Goal: Task Accomplishment & Management: Manage account settings

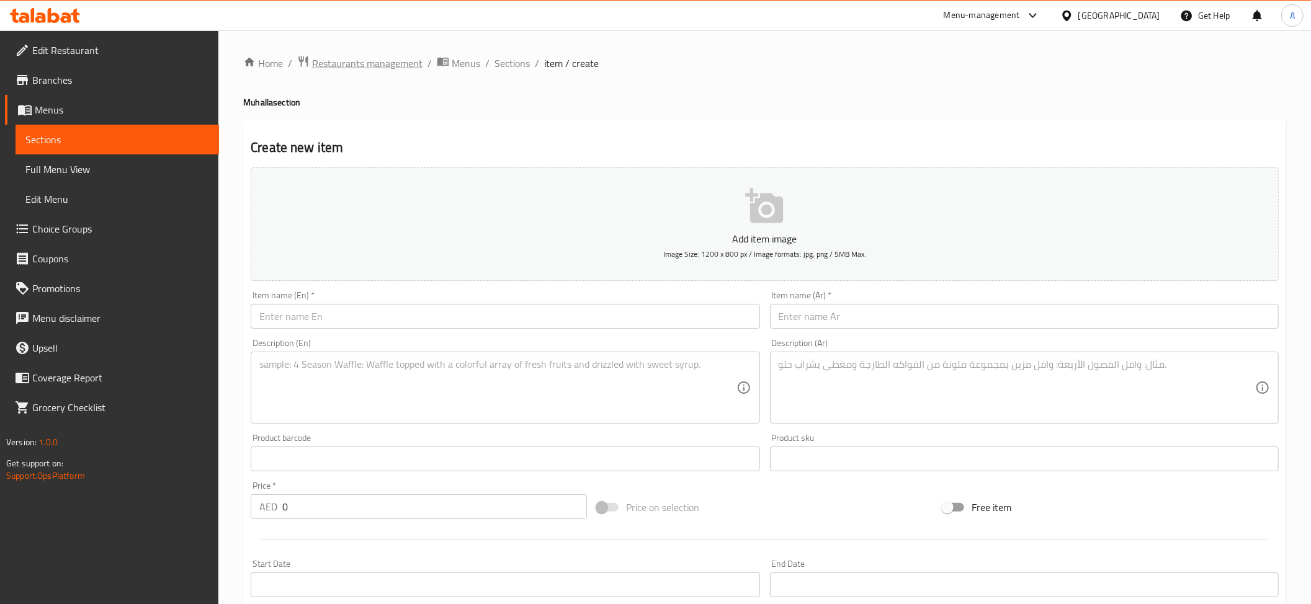
click at [409, 58] on span "Restaurants management" at bounding box center [367, 63] width 110 height 15
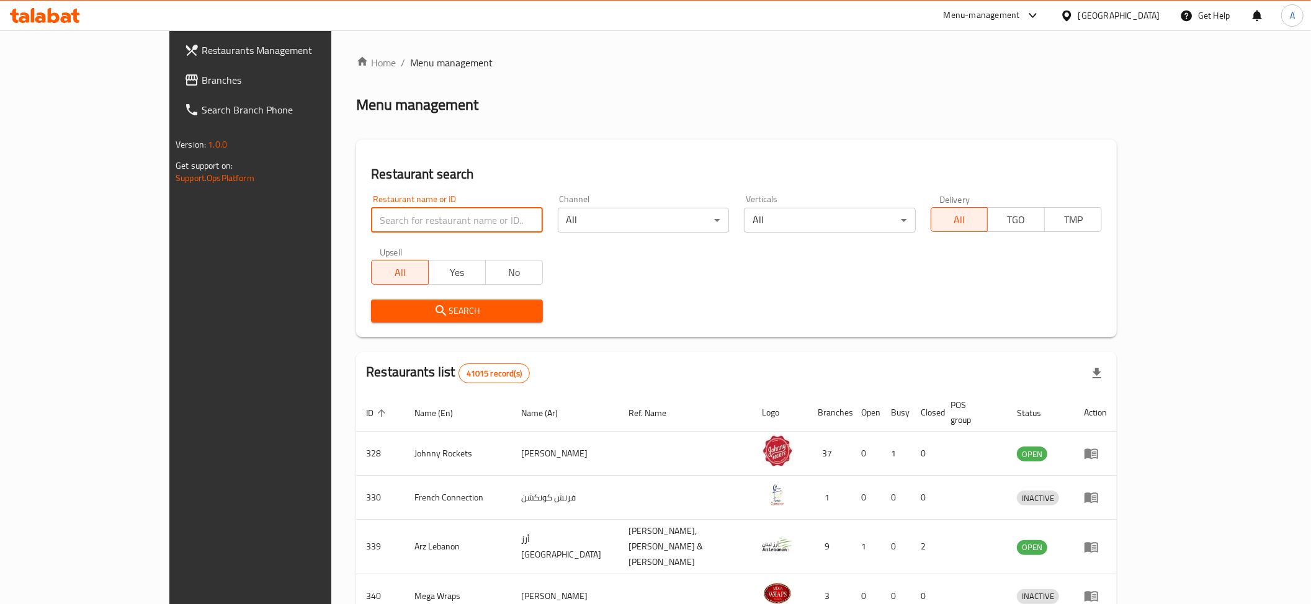
click at [371, 216] on input "search" at bounding box center [456, 220] width 171 height 25
paste input "Fri Chicks & Pizza Cafeteria"
type input "Fri Chicks & Pizza Cafeteria"
click at [371, 319] on button "Search" at bounding box center [456, 311] width 171 height 23
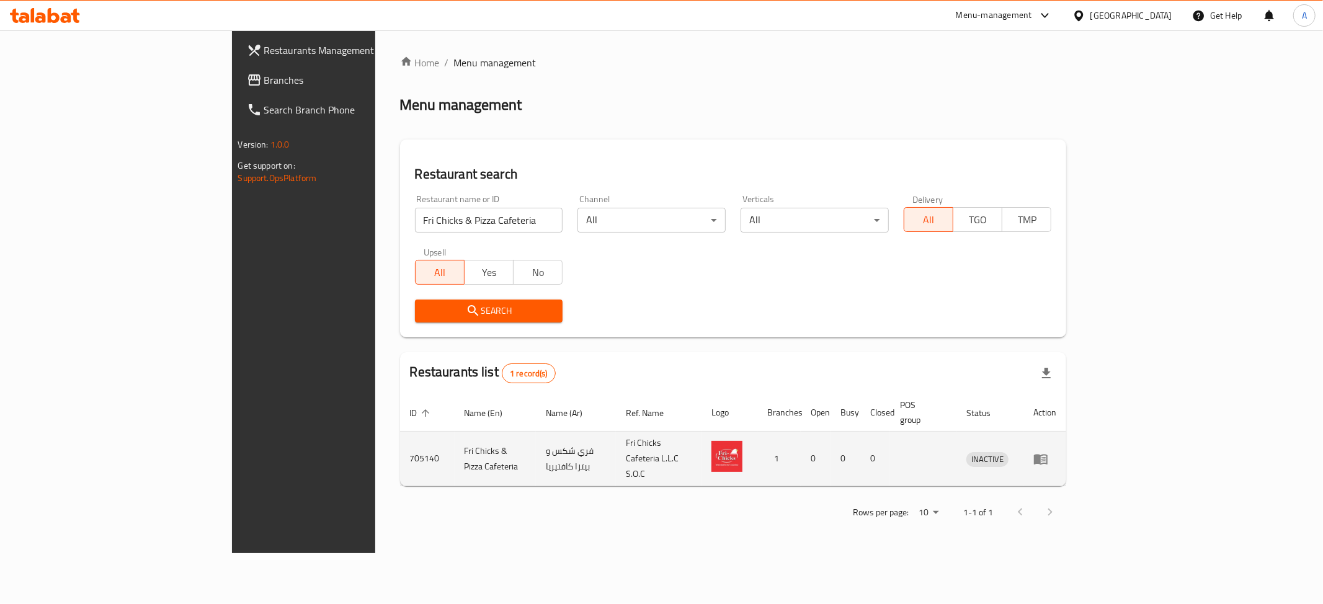
click at [1024, 450] on td "INACTIVE" at bounding box center [990, 459] width 67 height 55
click at [1057, 452] on link "enhanced table" at bounding box center [1045, 459] width 23 height 15
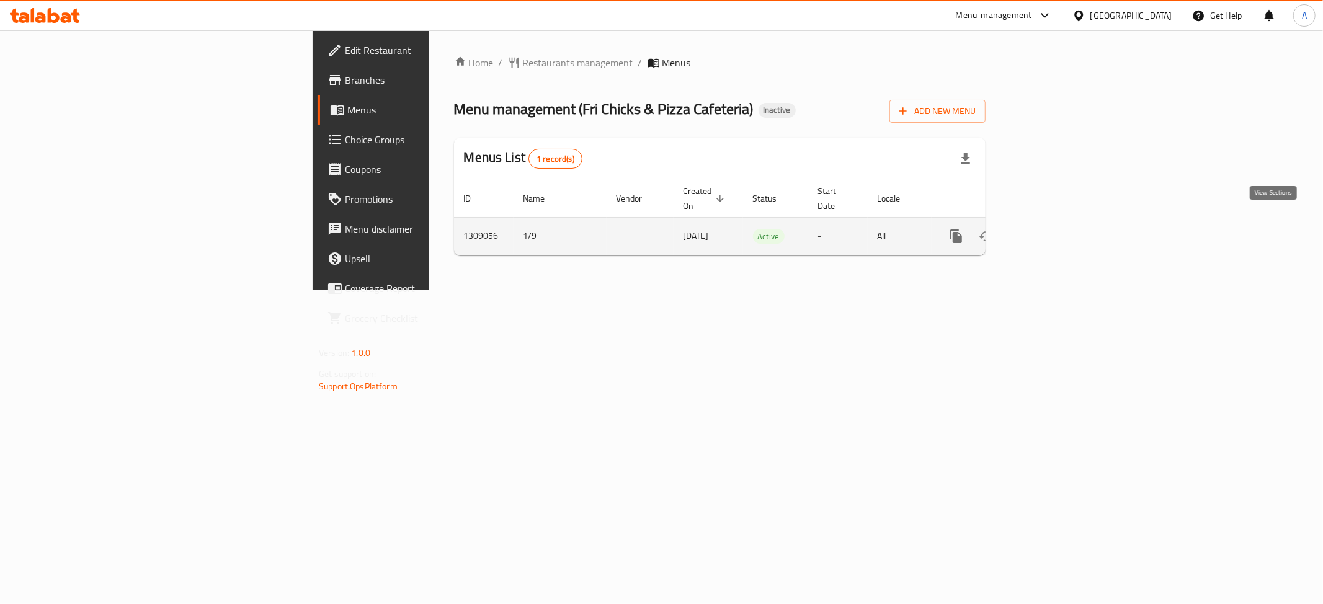
click at [1053, 229] on icon "enhanced table" at bounding box center [1046, 236] width 15 height 15
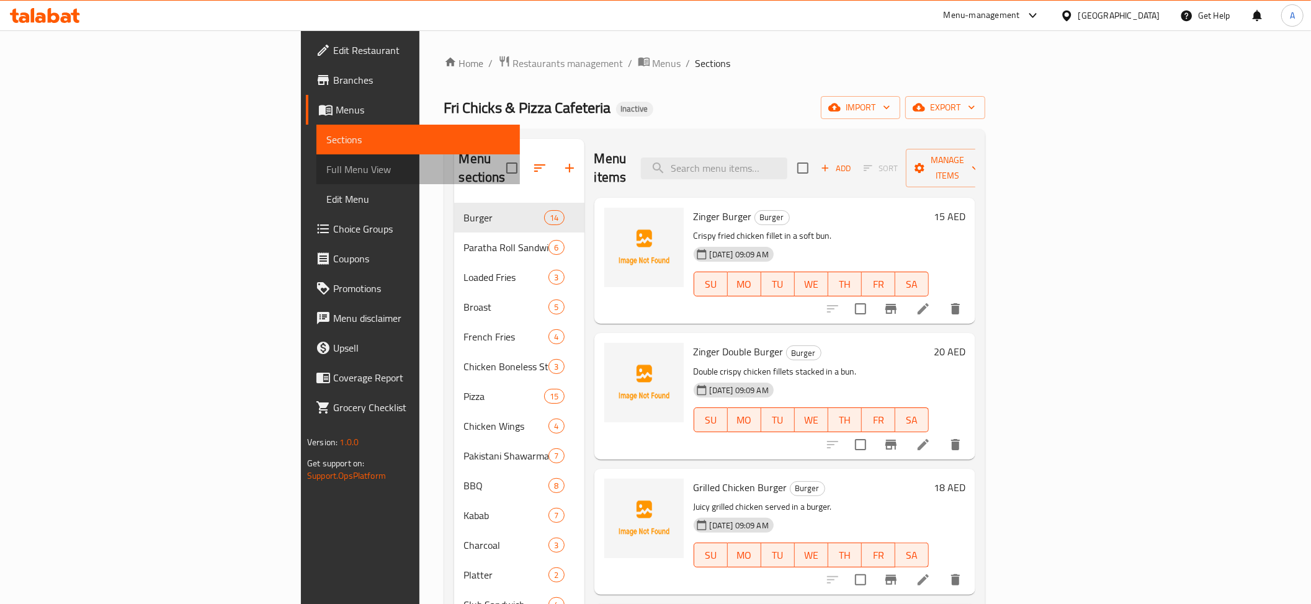
click at [326, 169] on span "Full Menu View" at bounding box center [418, 169] width 184 height 15
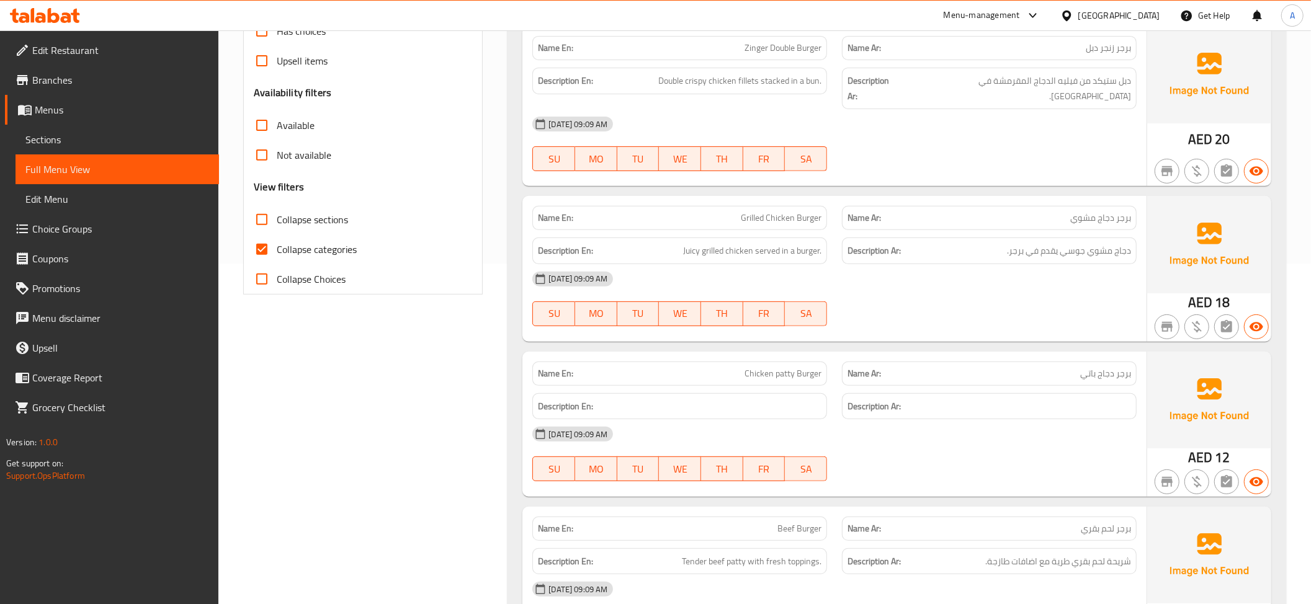
scroll to position [159, 0]
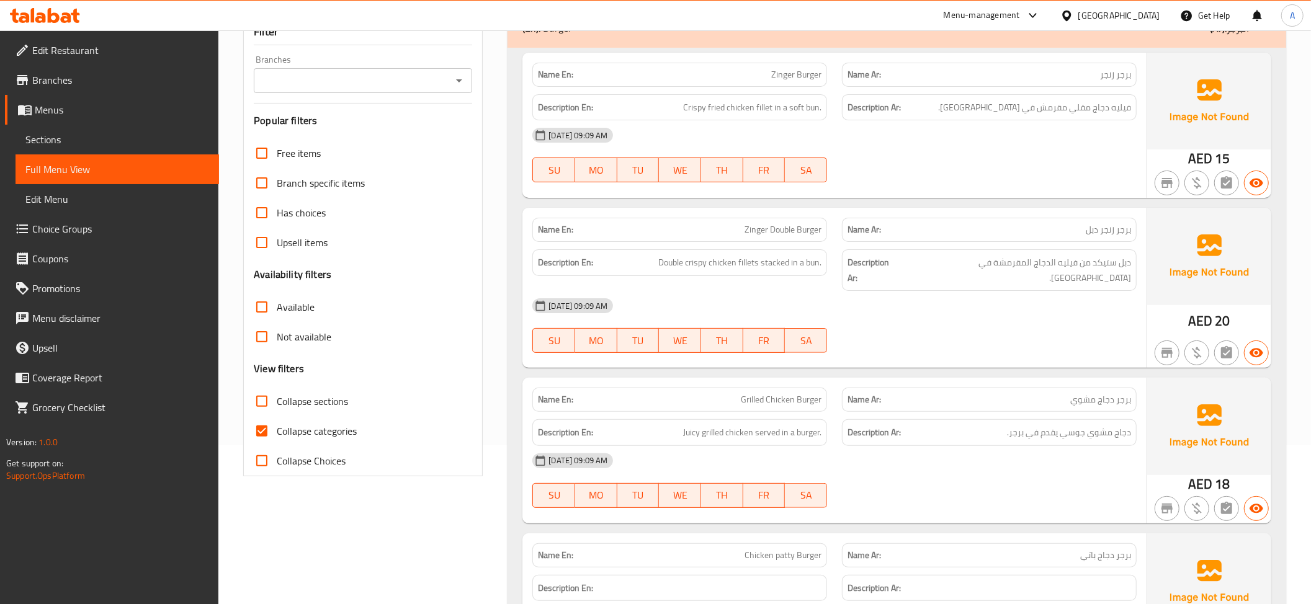
click at [311, 400] on span "Collapse sections" at bounding box center [312, 401] width 71 height 15
click at [277, 400] on input "Collapse sections" at bounding box center [262, 402] width 30 height 30
checkbox input "true"
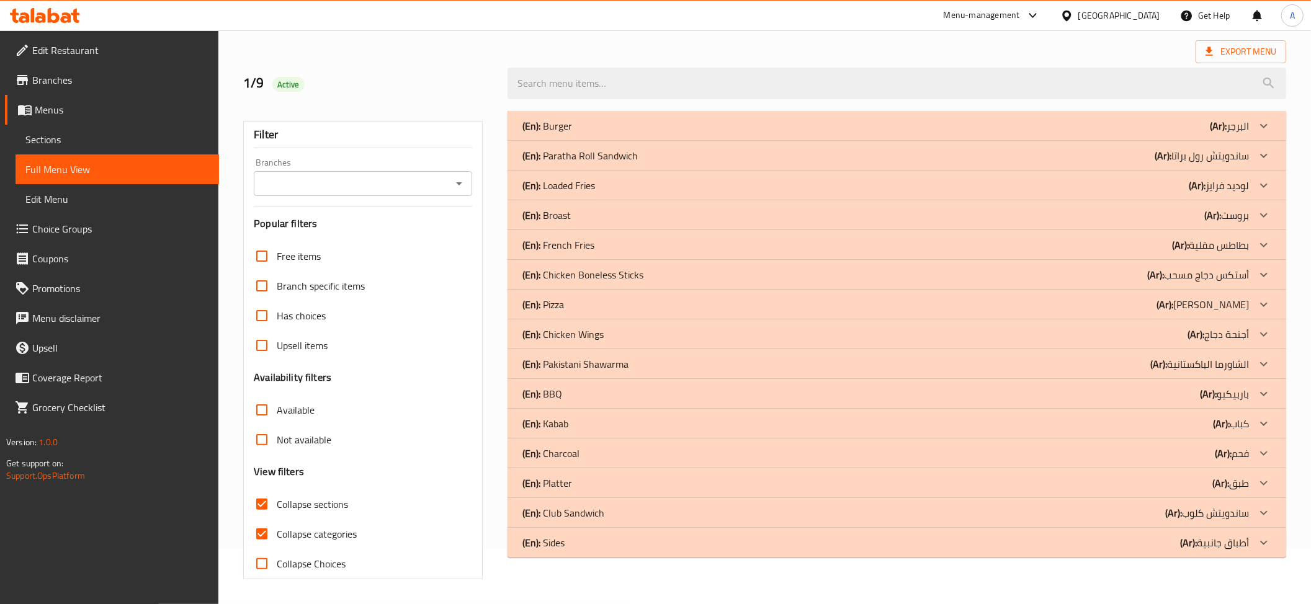
click at [280, 527] on span "Collapse categories" at bounding box center [317, 534] width 80 height 15
click at [277, 519] on input "Collapse categories" at bounding box center [262, 534] width 30 height 30
checkbox input "false"
click at [602, 120] on div "(En): Burger (Ar): البرجر" at bounding box center [885, 125] width 726 height 15
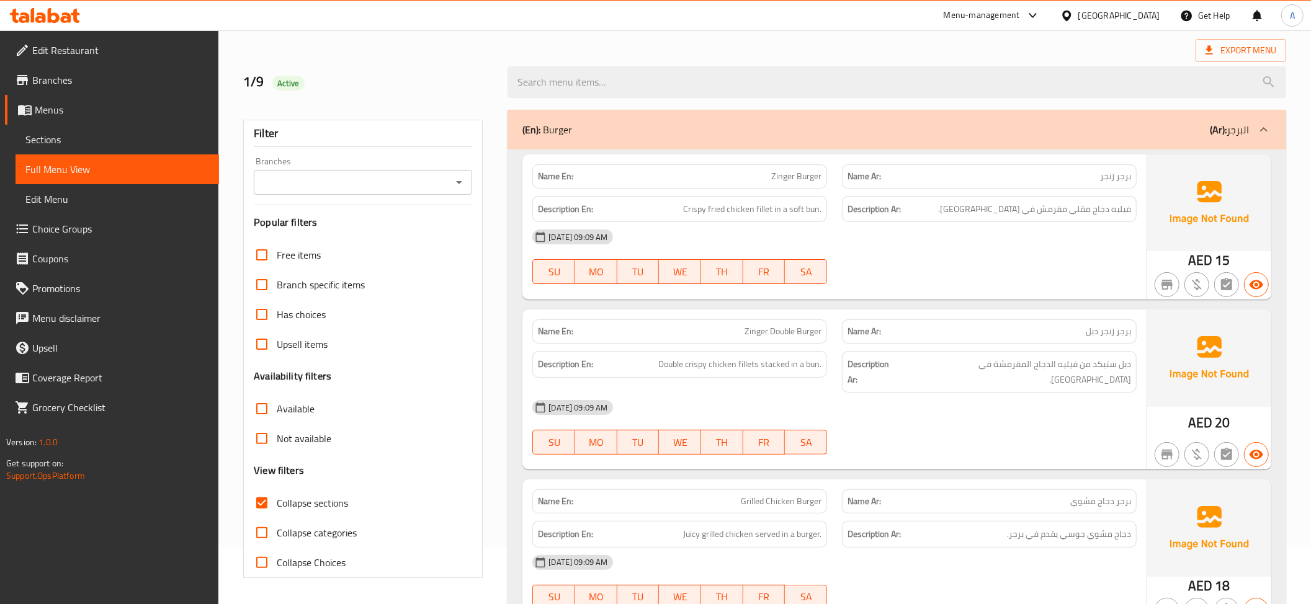
scroll to position [102, 0]
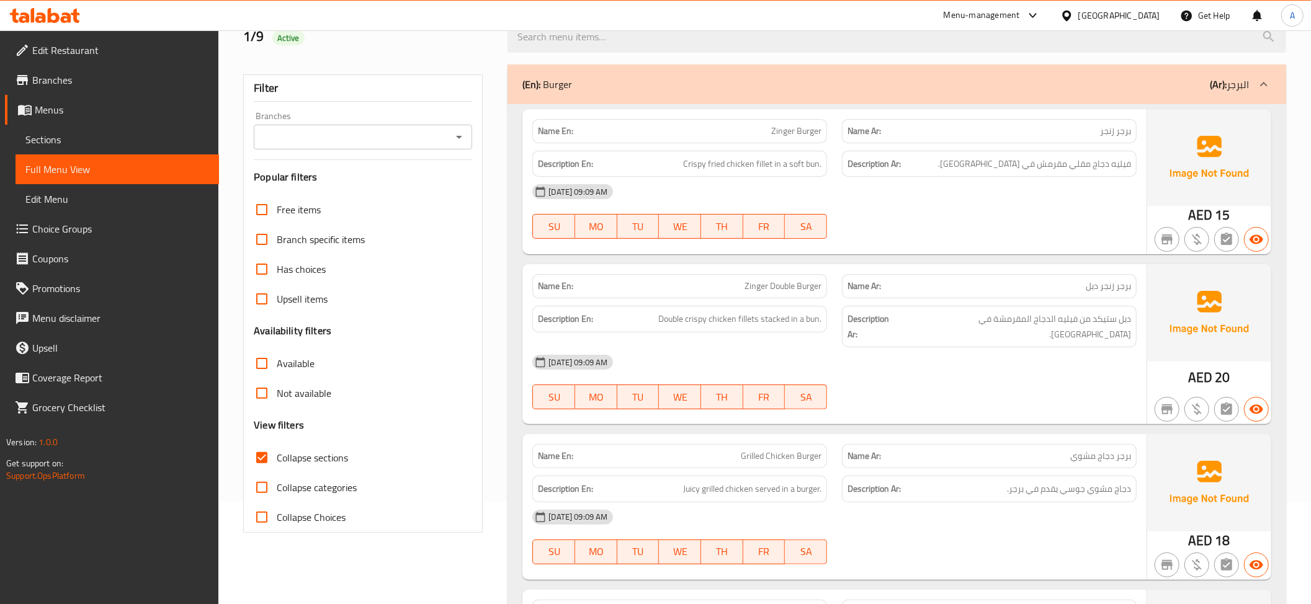
click at [847, 180] on div "01-09-2025 09:09 AM" at bounding box center [834, 192] width 619 height 30
click at [802, 176] on div "Description En: Crispy fried chicken fillet in a soft bun." at bounding box center [679, 164] width 295 height 27
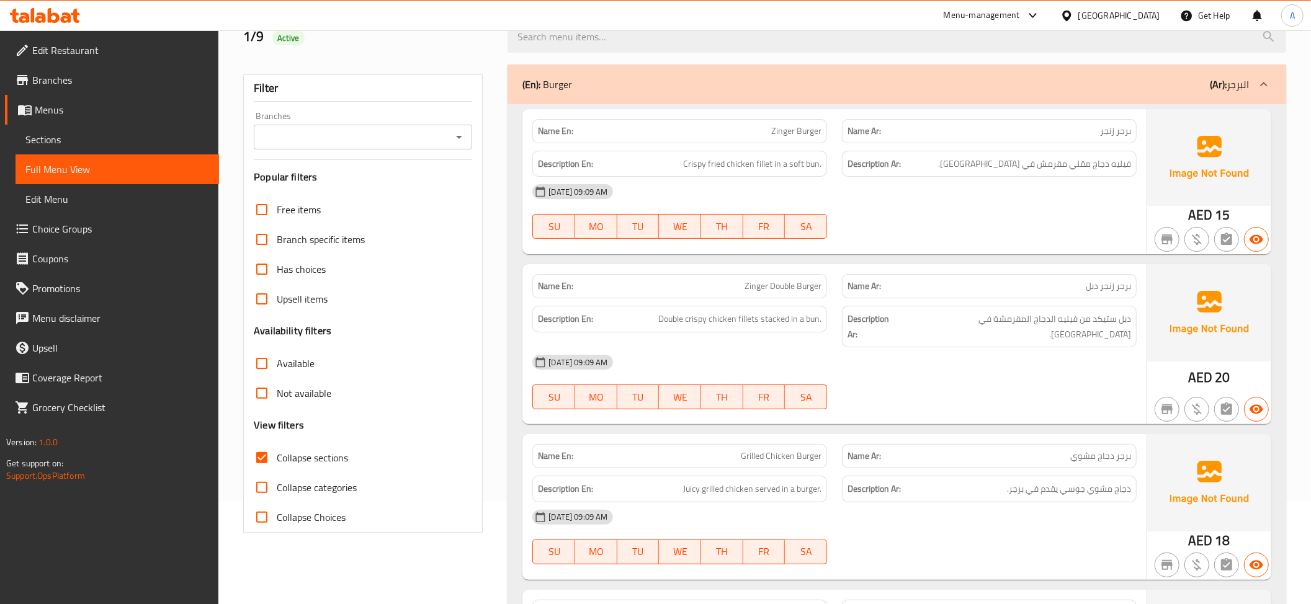
click at [1016, 153] on div "Description Ar: فيليه دجاج مقلي مقرمش في كيزر طري." at bounding box center [989, 164] width 295 height 27
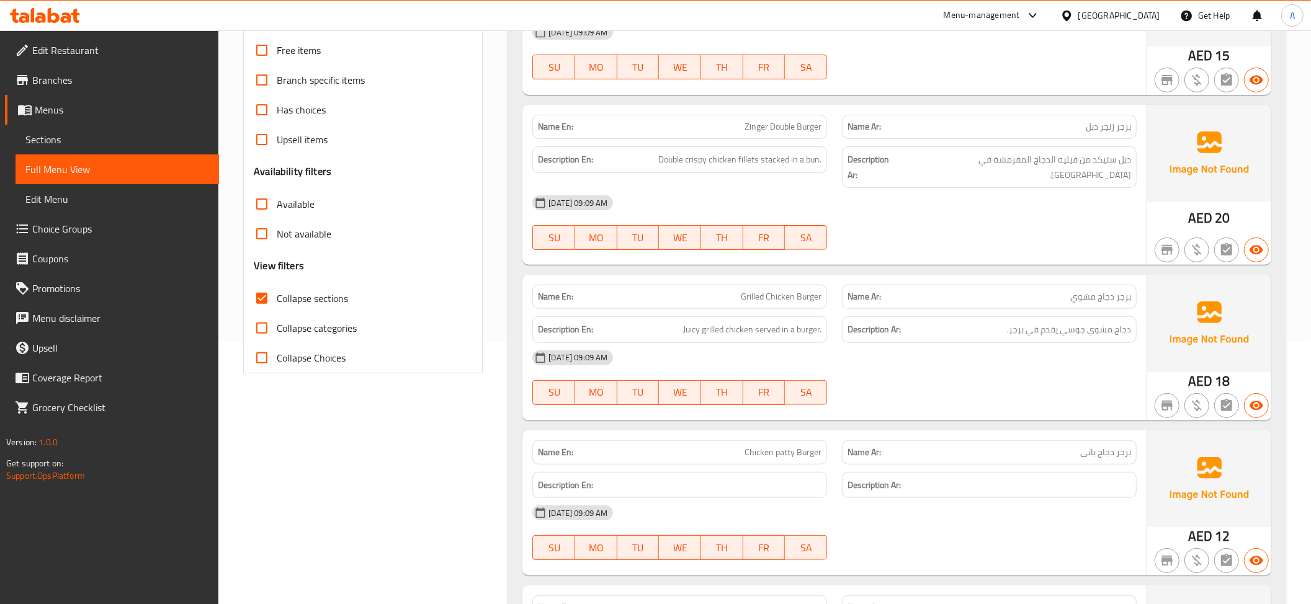
scroll to position [266, 0]
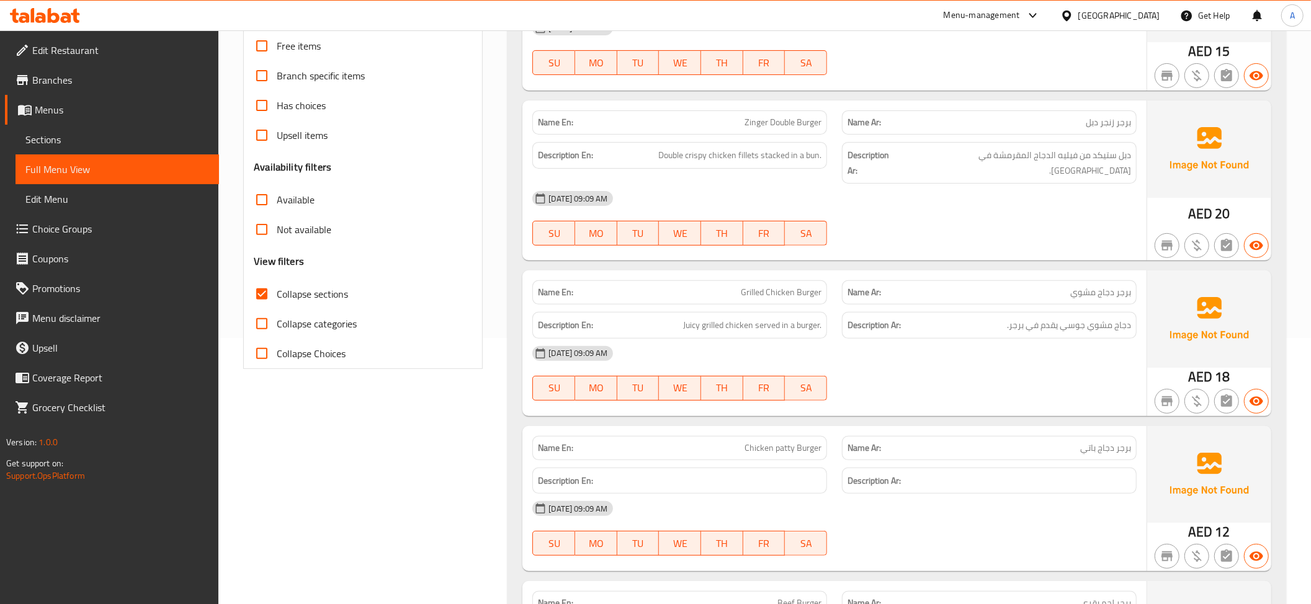
click at [1089, 165] on div "Description Ar: دبل ستيكد من فيليه الدجاج المقرمشة في كيزر." at bounding box center [989, 163] width 295 height 42
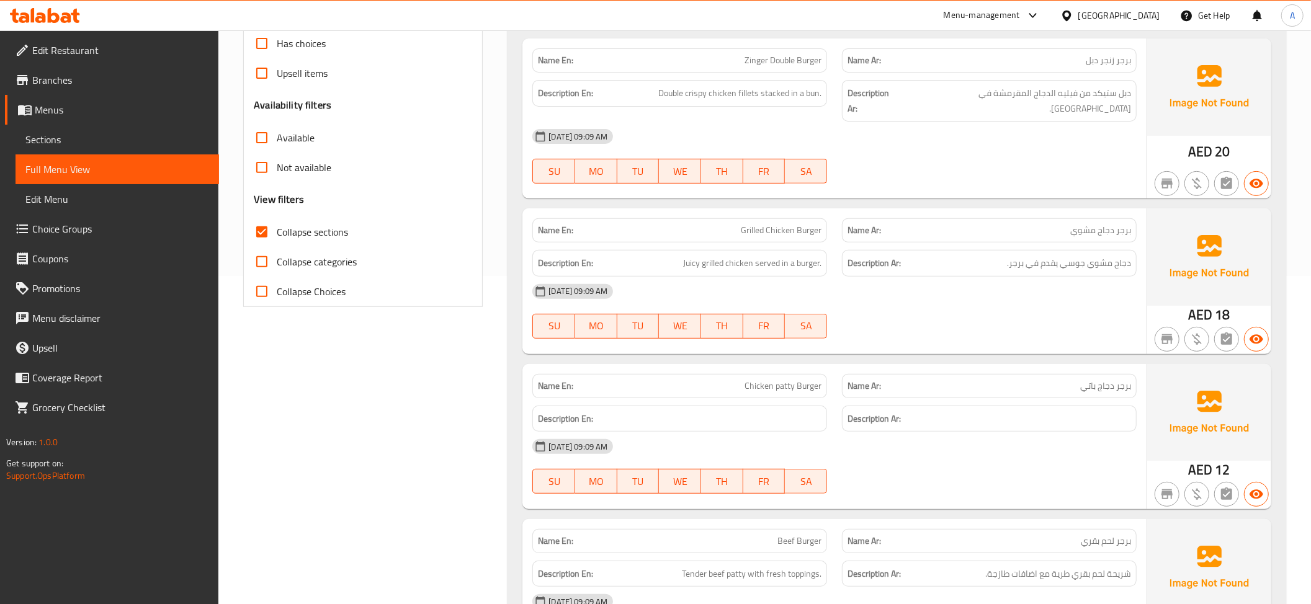
scroll to position [365, 0]
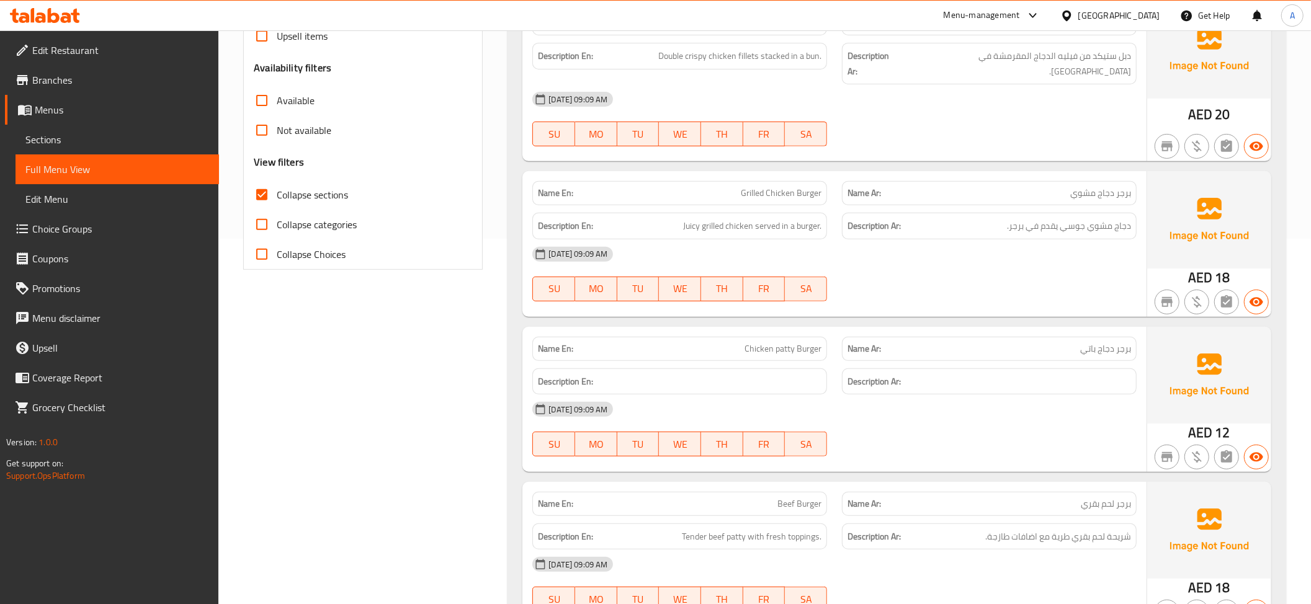
click at [813, 187] on span "Grilled Chicken Burger" at bounding box center [781, 193] width 81 height 13
click at [1005, 213] on div "Description Ar: دجاج مشوي جوسي يقدم في برجر." at bounding box center [989, 226] width 295 height 27
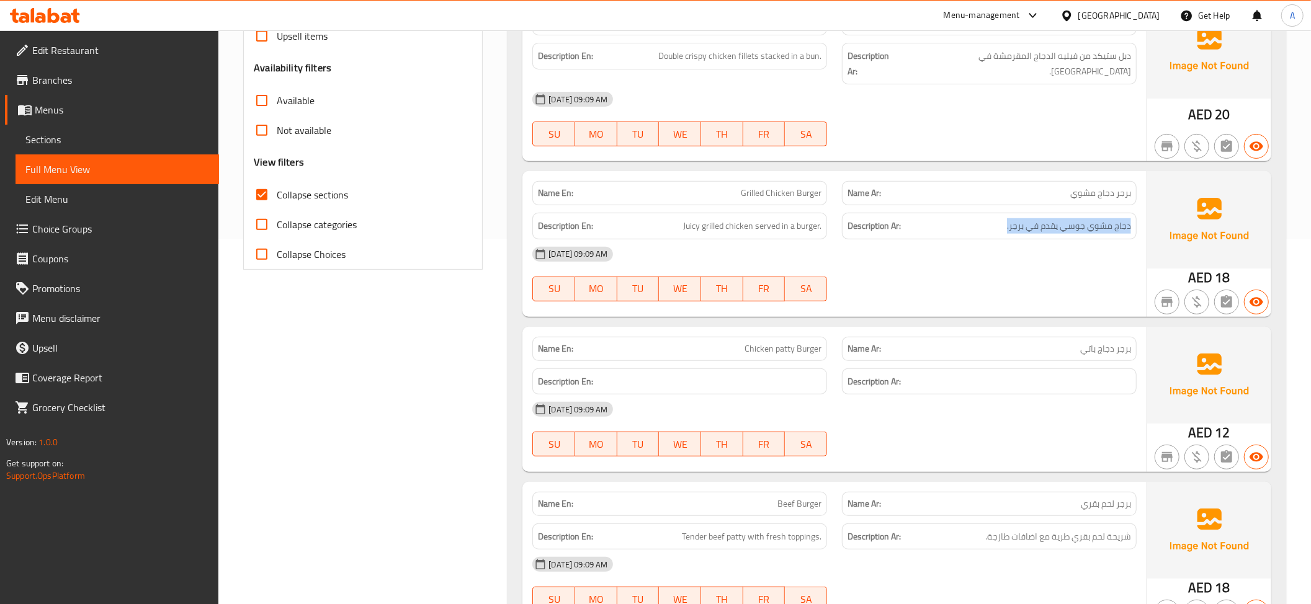
click at [1005, 213] on div "Description Ar: دجاج مشوي جوسي يقدم في برجر." at bounding box center [989, 226] width 295 height 27
click at [777, 346] on div "Name En: Chicken patty Burger" at bounding box center [679, 349] width 295 height 24
click at [1112, 346] on div "Name Ar: برجر دجاج باتي" at bounding box center [989, 349] width 295 height 24
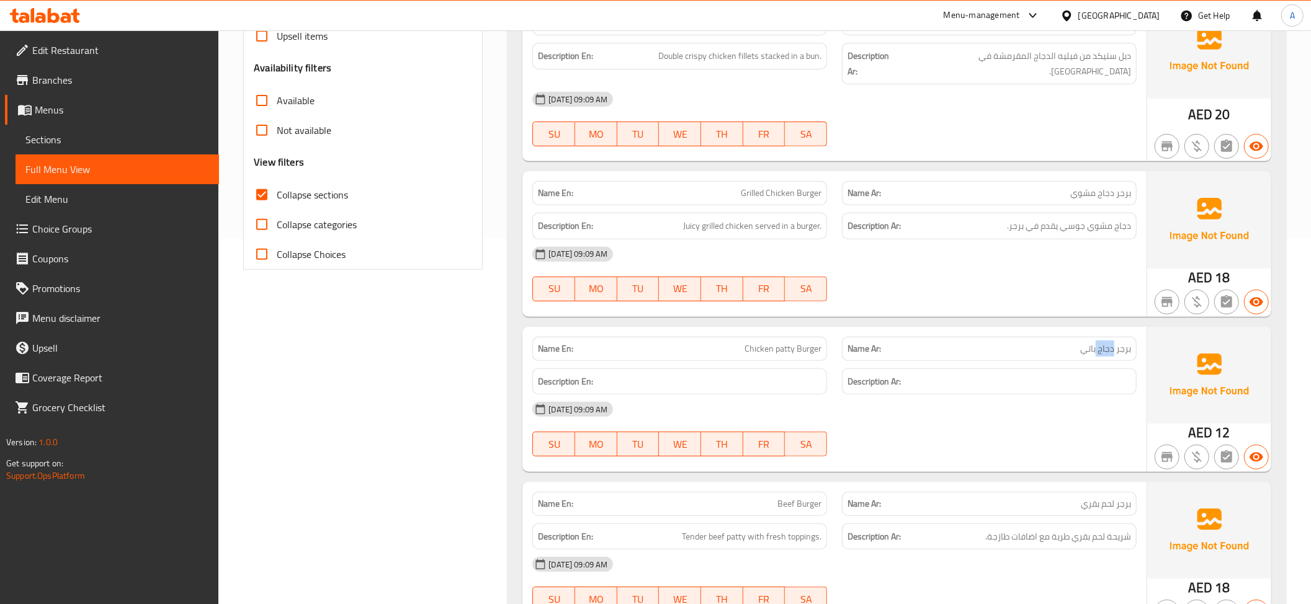
click at [1112, 346] on div "Name Ar: برجر دجاج باتي" at bounding box center [989, 349] width 295 height 24
click at [804, 342] on span "Chicken patty Burger" at bounding box center [782, 348] width 77 height 13
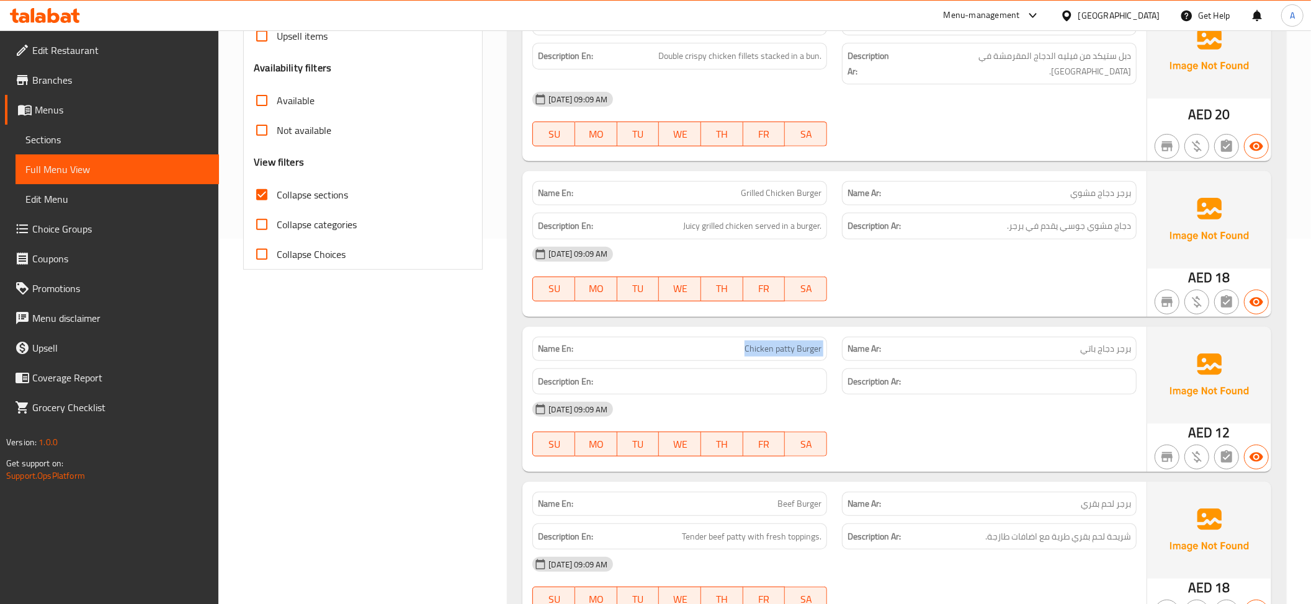
copy span "Chicken patty Burger"
click at [792, 342] on span "Chicken patty Burger" at bounding box center [782, 348] width 77 height 13
click at [802, 342] on span "Chicken patty Burger" at bounding box center [782, 348] width 77 height 13
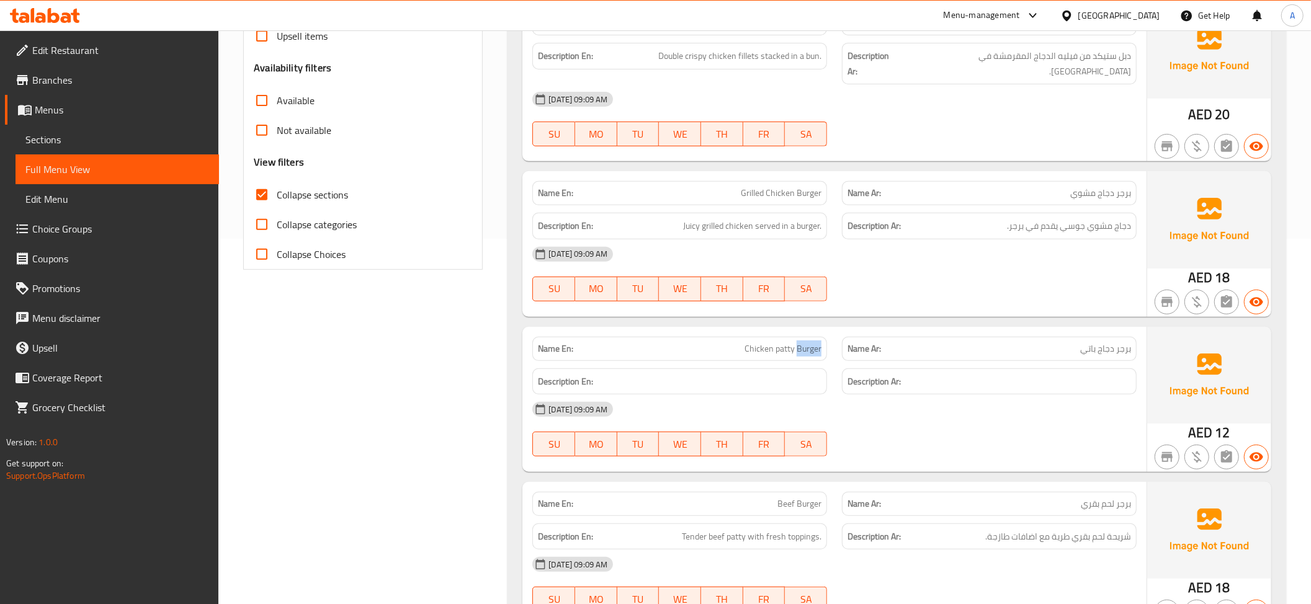
click at [802, 342] on span "Chicken patty Burger" at bounding box center [782, 348] width 77 height 13
click at [831, 340] on div "Name En: Chicken patty Burger" at bounding box center [680, 348] width 310 height 39
click at [1073, 337] on div "Name Ar: برجر دجاج باتي" at bounding box center [989, 349] width 295 height 24
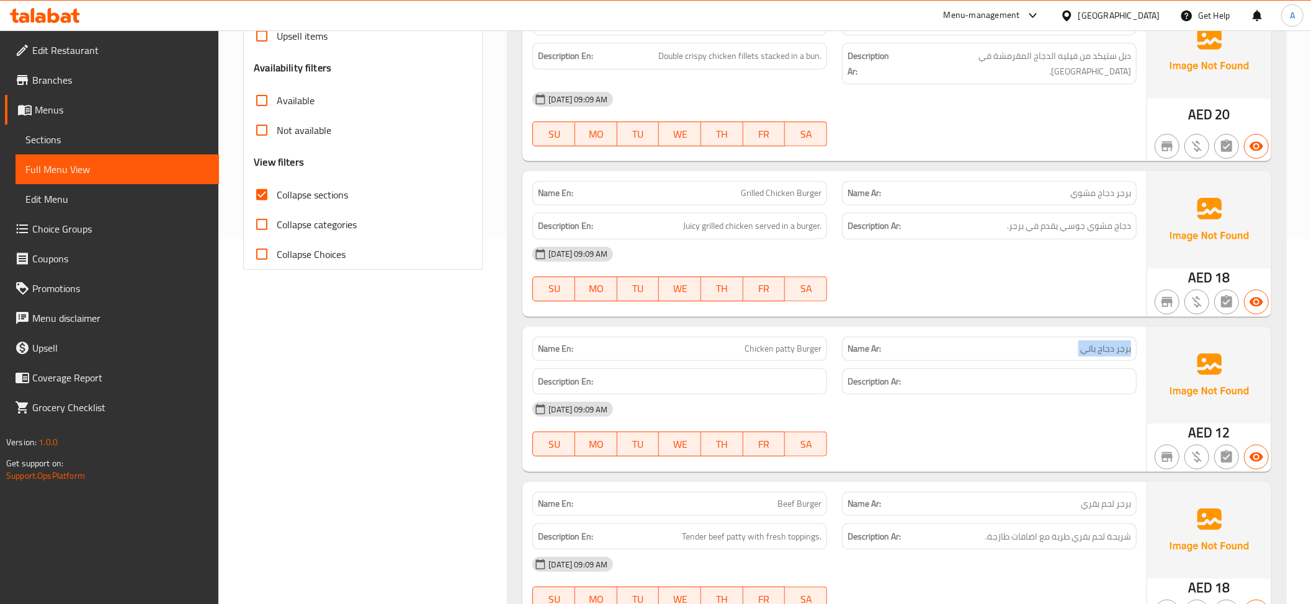
click at [1073, 337] on div "Name Ar: برجر دجاج باتي" at bounding box center [989, 349] width 295 height 24
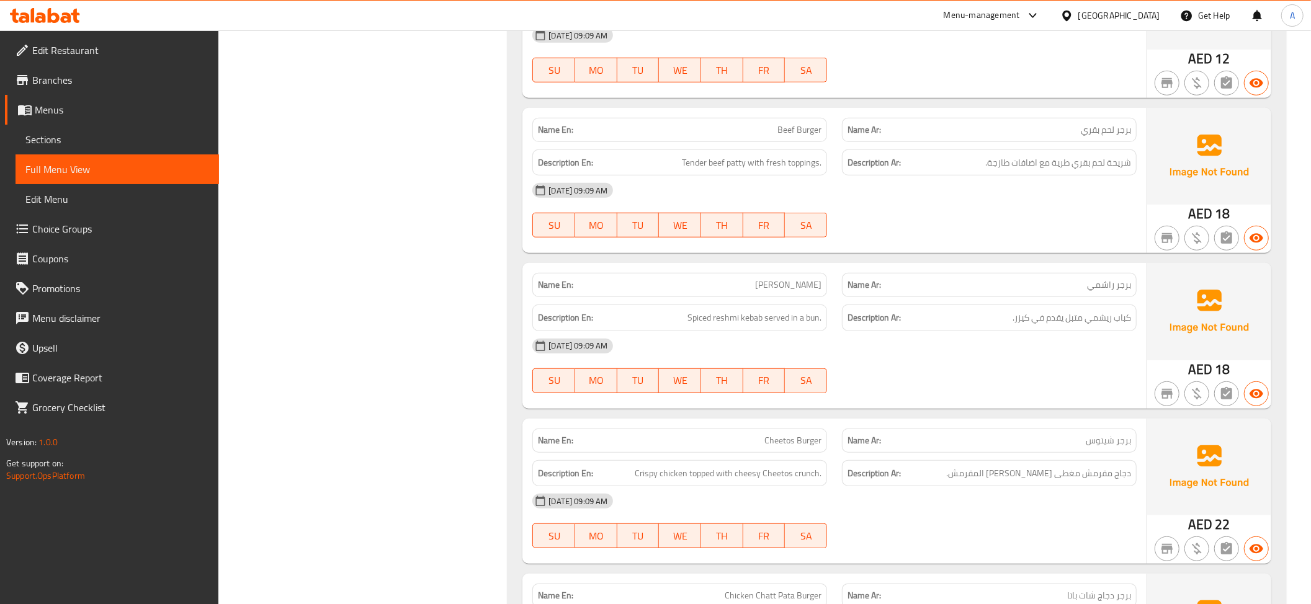
scroll to position [706, 0]
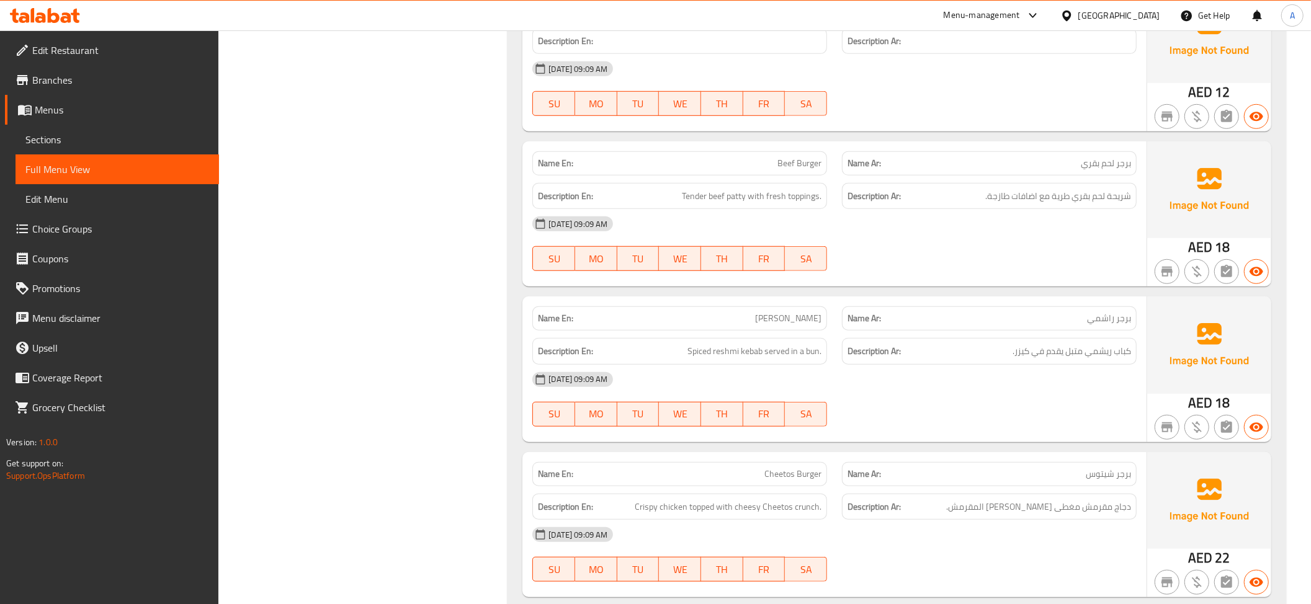
click at [1073, 157] on p "Name Ar: برجر لحم بقري" at bounding box center [989, 163] width 284 height 13
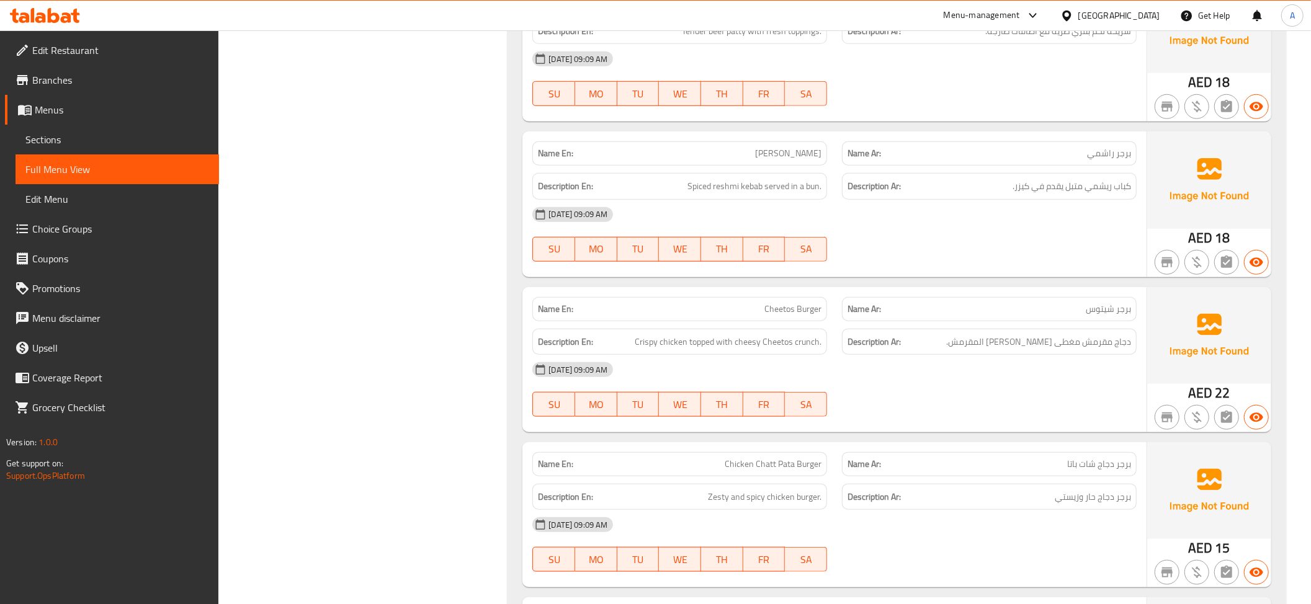
scroll to position [904, 0]
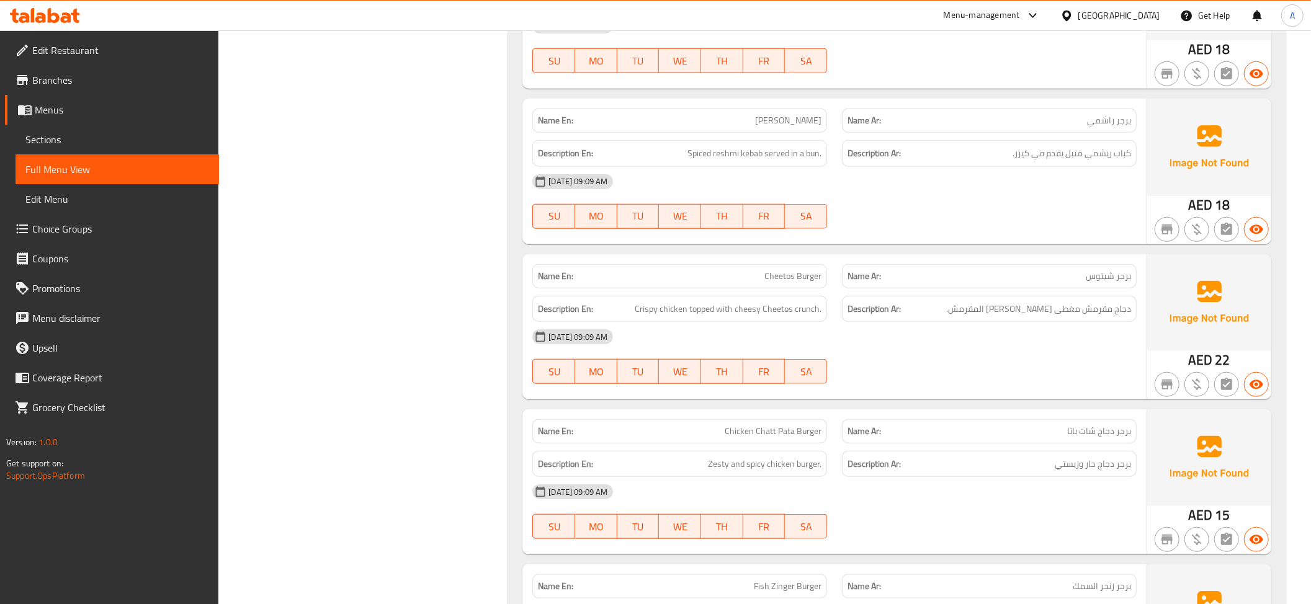
click at [840, 110] on div "Name Ar: برجر راشمي" at bounding box center [989, 120] width 310 height 39
click at [1084, 146] on span "كباب ريشمي متبل يقدم في كيزر." at bounding box center [1071, 154] width 118 height 16
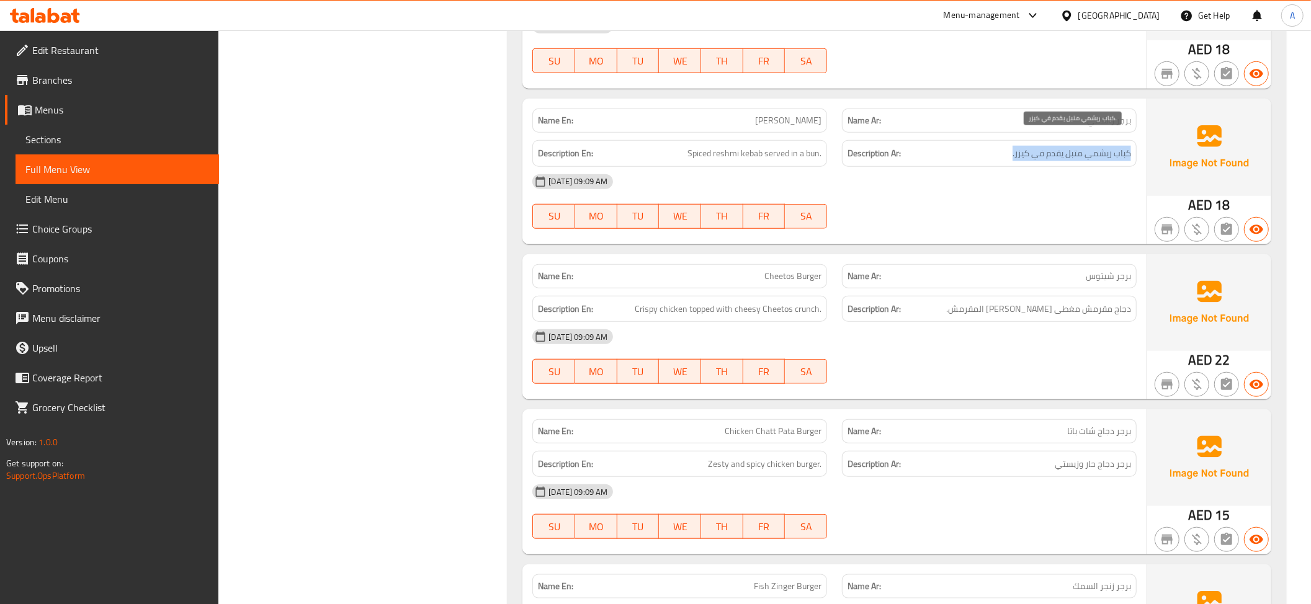
click at [1084, 146] on span "كباب ريشمي متبل يقدم في كيزر." at bounding box center [1071, 154] width 118 height 16
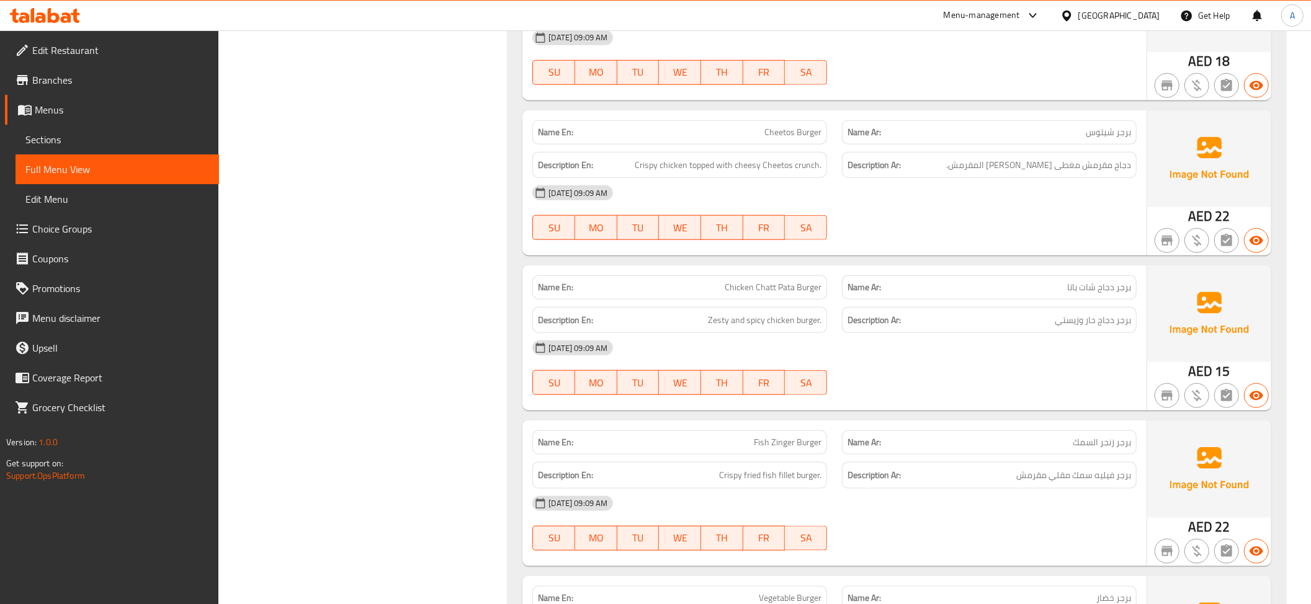
scroll to position [1072, 0]
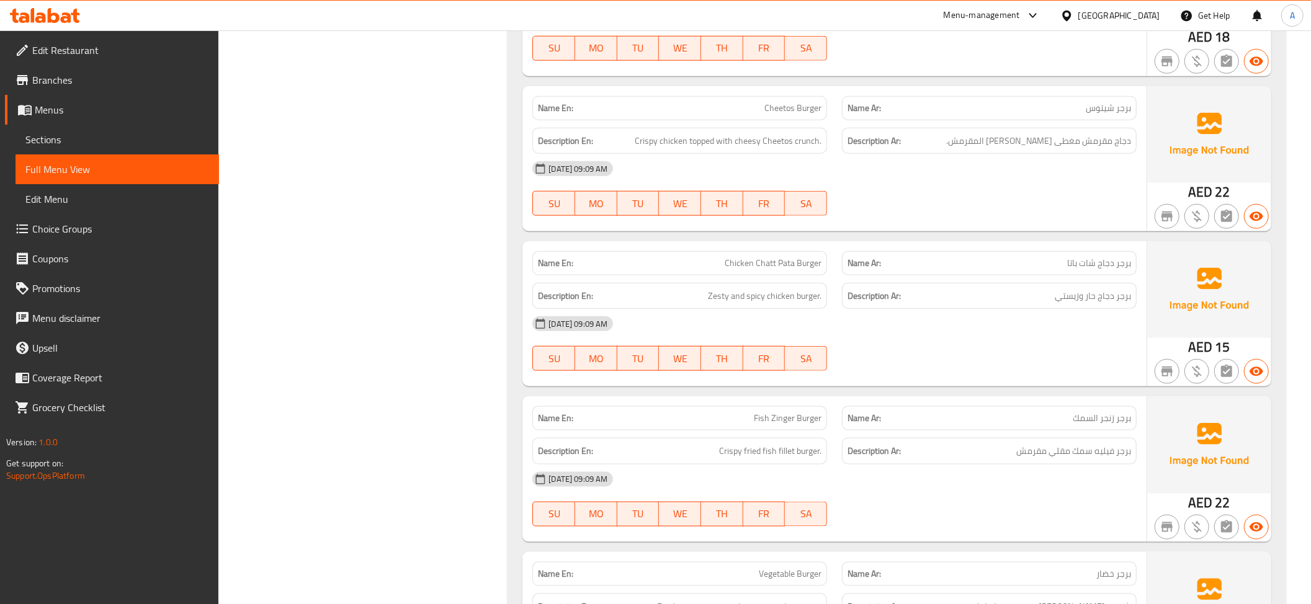
click at [1022, 89] on div "Name Ar: برجر شيتوس" at bounding box center [989, 108] width 310 height 39
click at [1035, 133] on span "دجاج مقرمش مغطى بشيتوس الجبني المقرمش." at bounding box center [1038, 141] width 185 height 16
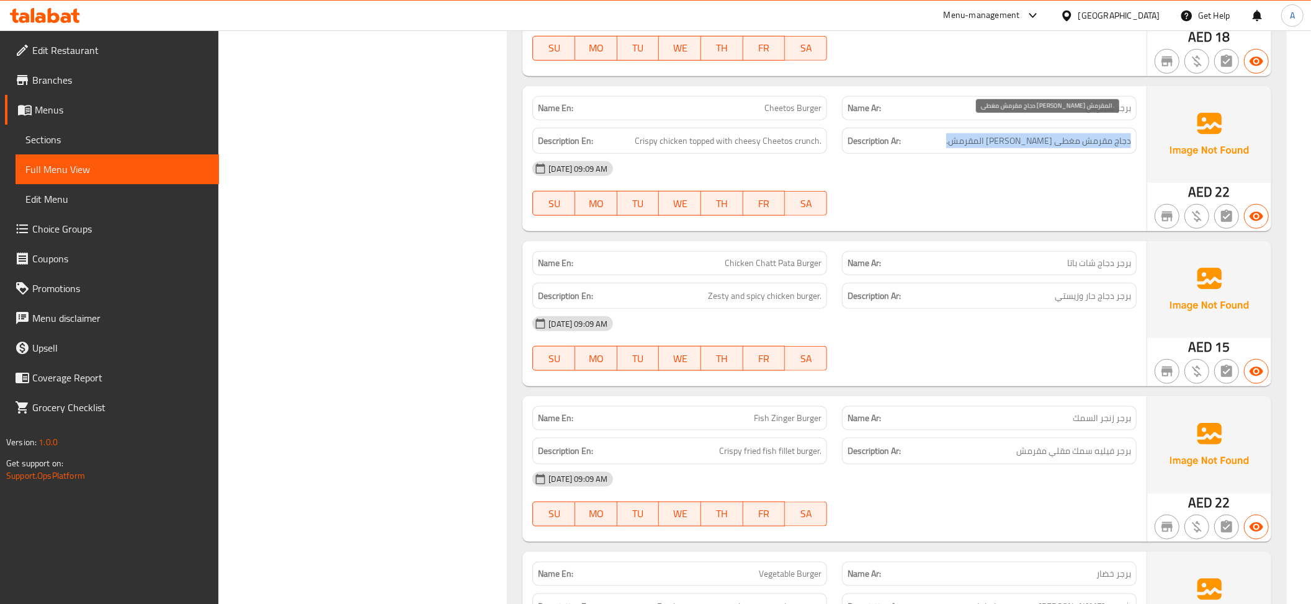
click at [1035, 133] on span "دجاج مقرمش مغطى بشيتوس الجبني المقرمش." at bounding box center [1038, 141] width 185 height 16
click at [802, 258] on span "Chicken Chatt Pata Burger" at bounding box center [773, 263] width 97 height 13
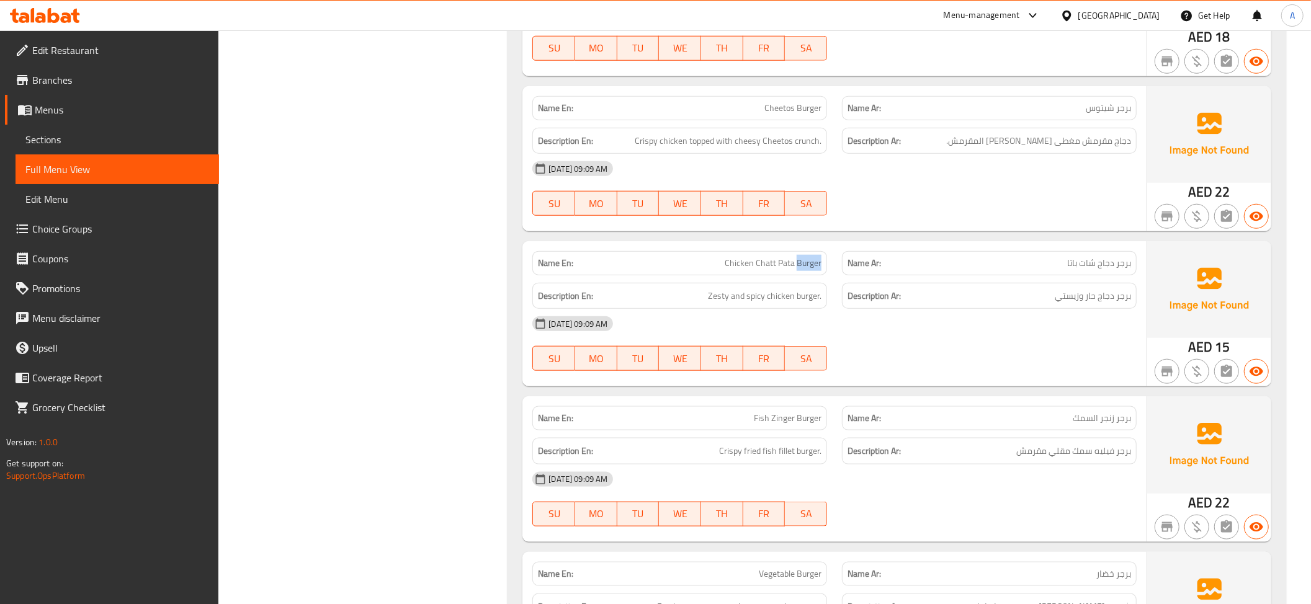
click at [802, 258] on span "Chicken Chatt Pata Burger" at bounding box center [773, 263] width 97 height 13
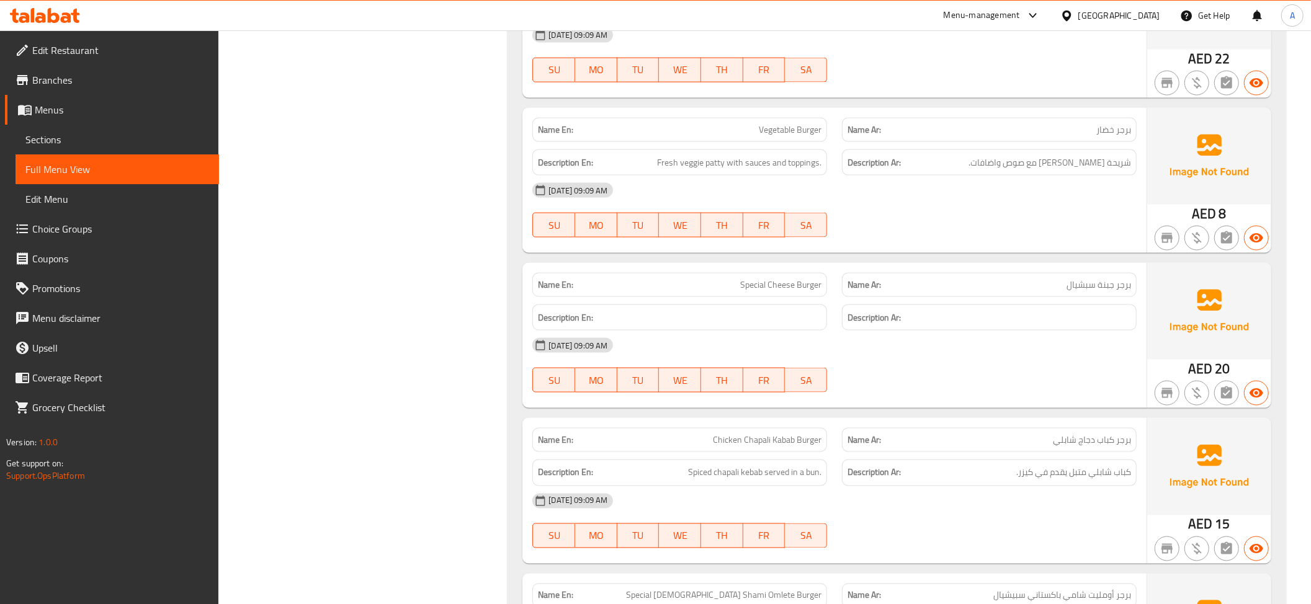
scroll to position [1524, 0]
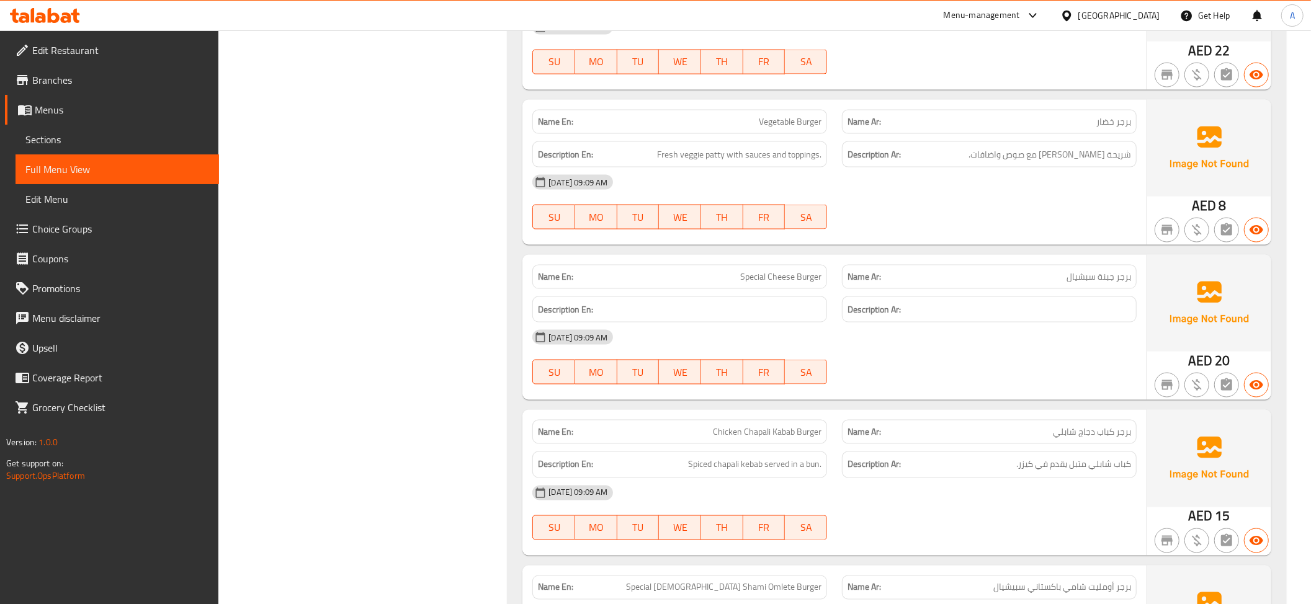
click at [1063, 141] on div "Description Ar: شريحة فيجي طازجة مع صوص واضافات." at bounding box center [989, 154] width 295 height 27
drag, startPoint x: 1063, startPoint y: 133, endPoint x: 1110, endPoint y: 138, distance: 47.4
click at [1110, 147] on span "شريحة فيجي طازجة مع صوص واضافات." at bounding box center [1049, 155] width 163 height 16
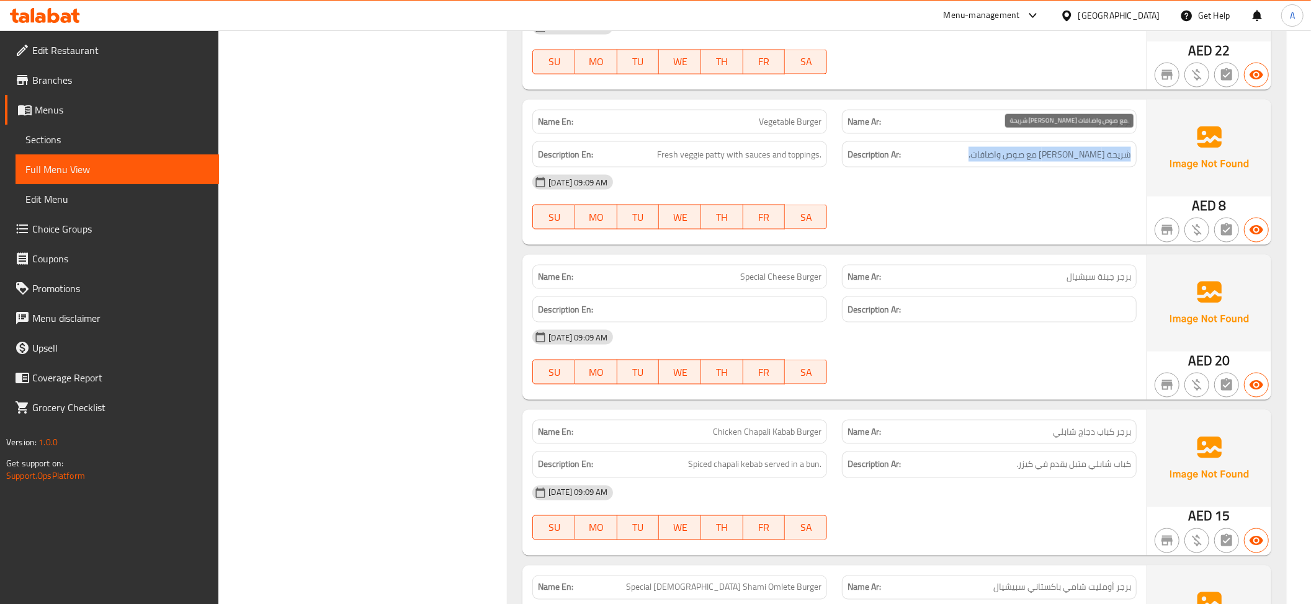
click at [1110, 147] on span "شريحة فيجي طازجة مع صوص واضافات." at bounding box center [1049, 155] width 163 height 16
click at [797, 115] on span "Vegetable Burger" at bounding box center [790, 121] width 63 height 13
copy span "Vegetable Burger"
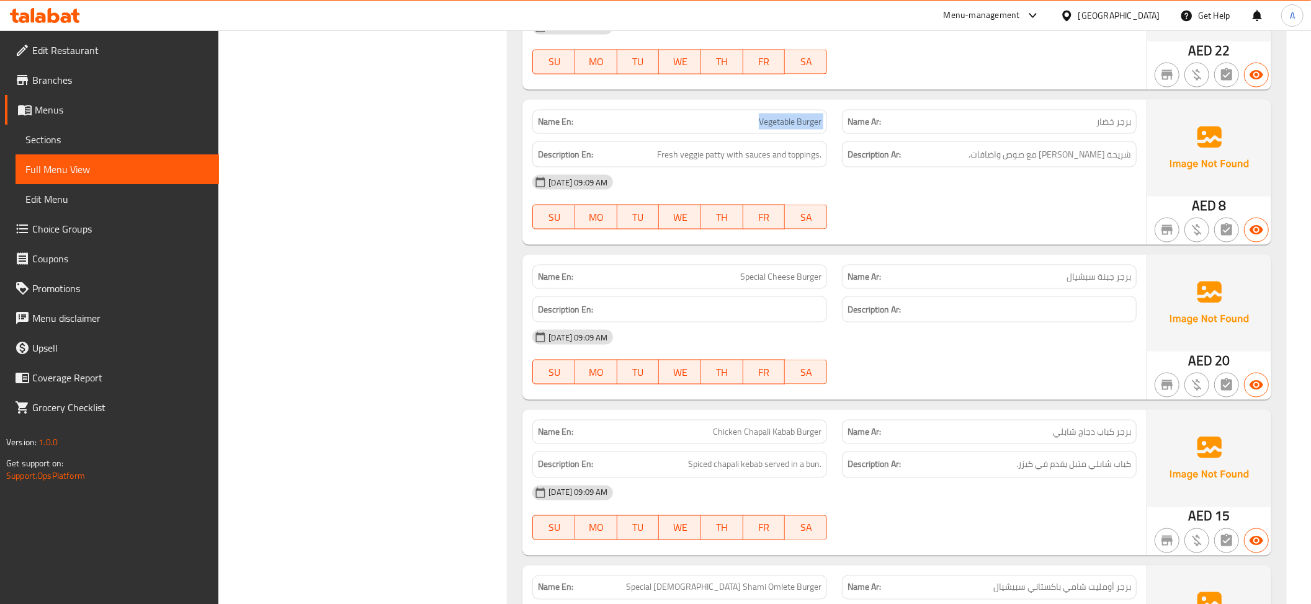
click at [759, 150] on span "Fresh veggie patty with sauces and toppings." at bounding box center [739, 155] width 164 height 16
click at [753, 147] on span "Fresh veggie patty with sauces and toppings." at bounding box center [739, 155] width 164 height 16
copy span "Fresh veggie patty with sauces and toppings."
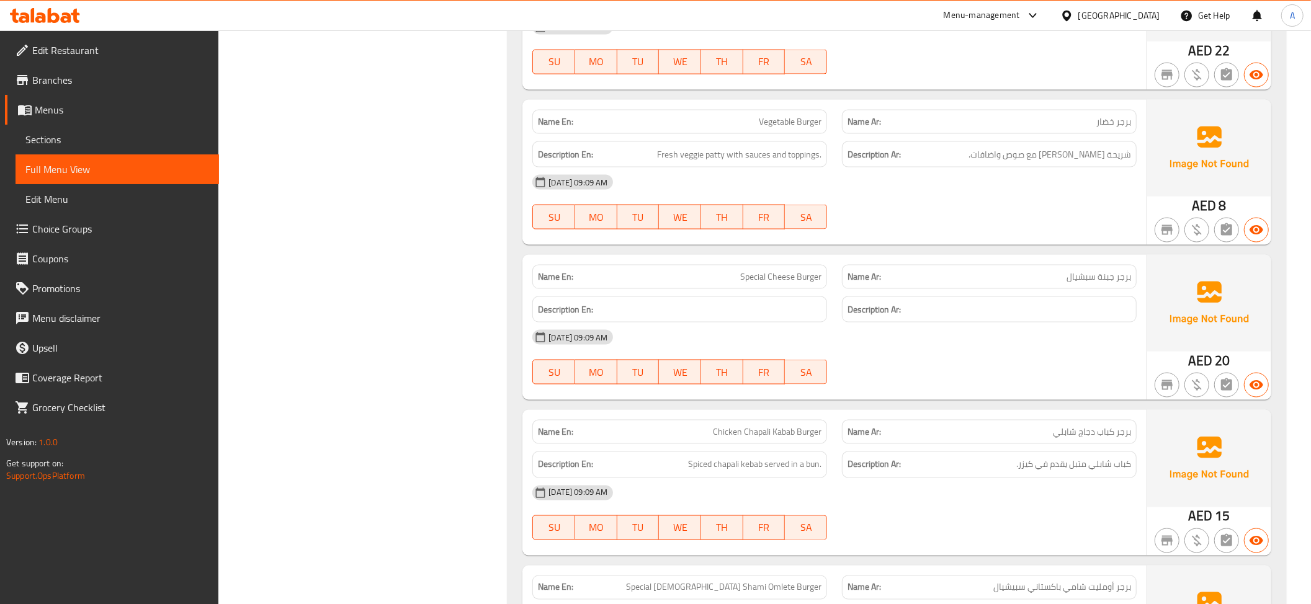
click at [811, 257] on div "Name En: Special Cheese Burger" at bounding box center [680, 276] width 310 height 39
click at [1027, 257] on div "Name Ar: برجر جبنة سبشيال" at bounding box center [989, 276] width 310 height 39
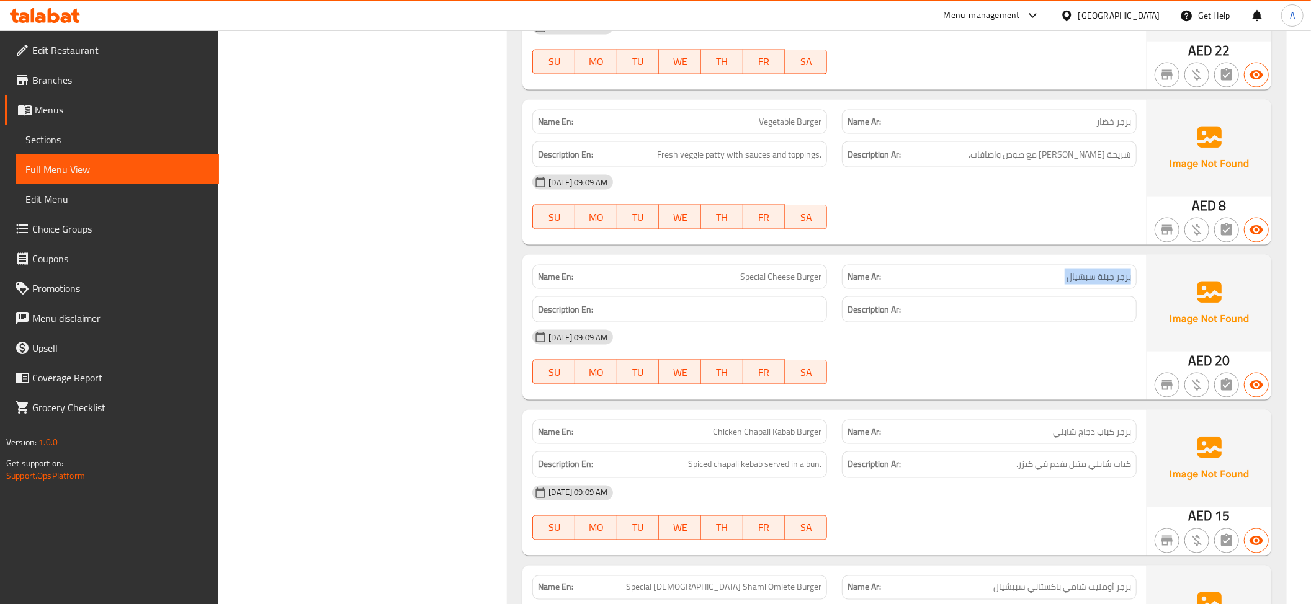
click at [1027, 257] on div "Name Ar: برجر جبنة سبشيال" at bounding box center [989, 276] width 310 height 39
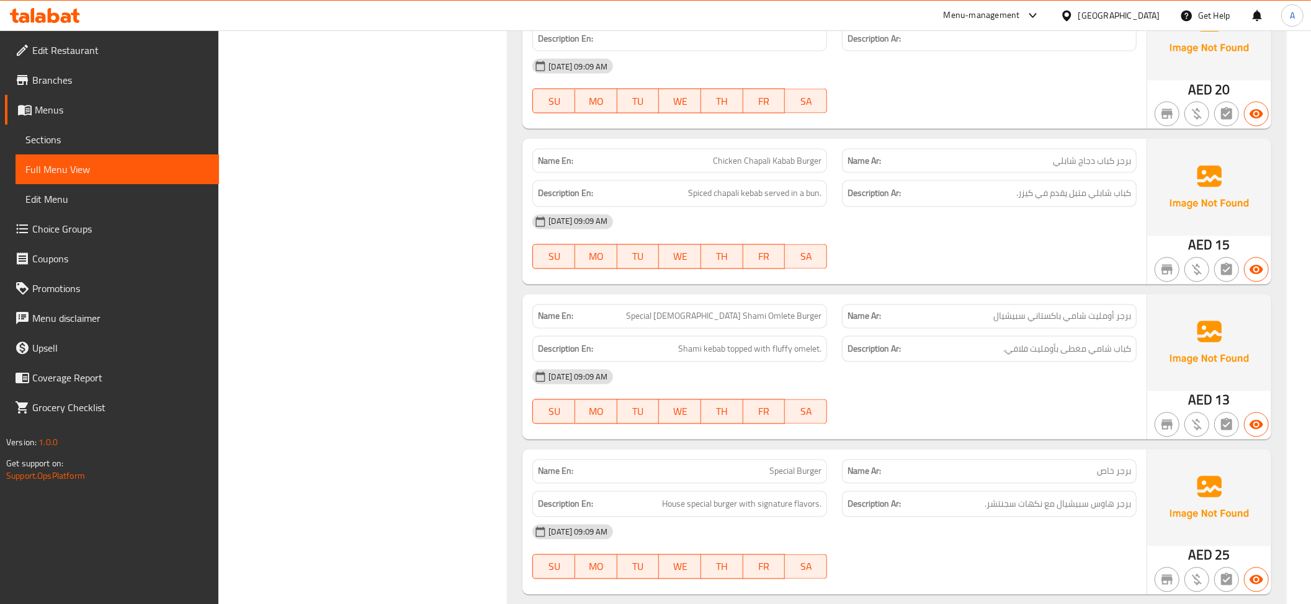
scroll to position [1804, 0]
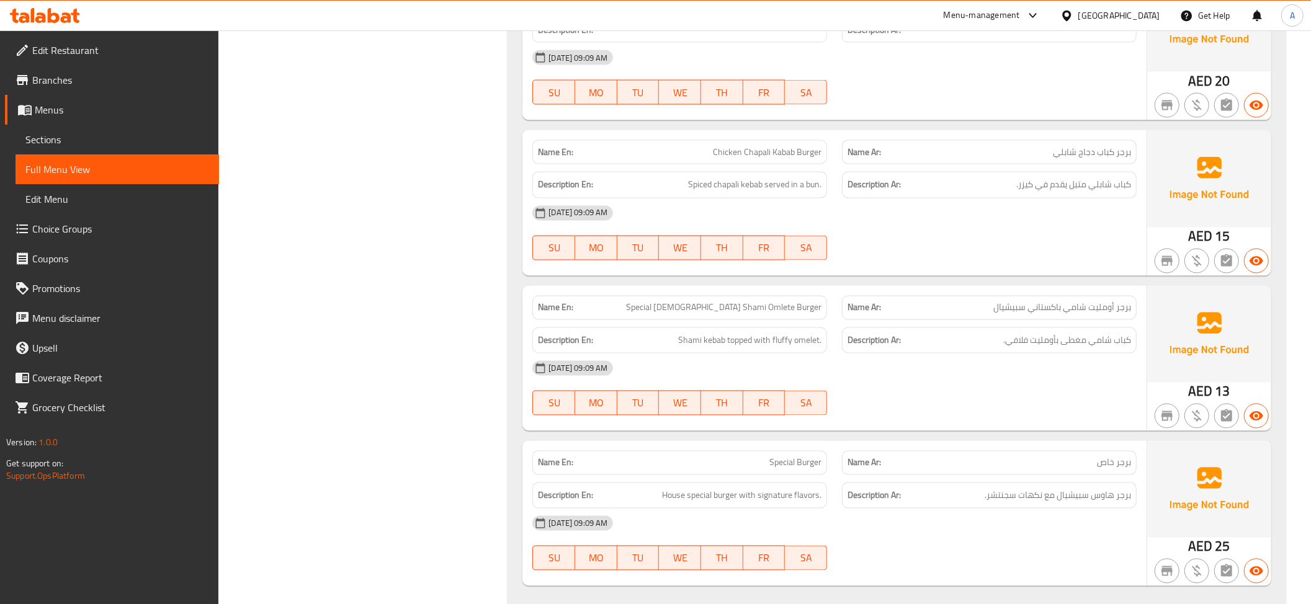
click at [782, 146] on span "Chicken Chapali Kabab Burger" at bounding box center [767, 152] width 109 height 13
click at [1082, 177] on span "كباب شابلي متبل يقدم في كيزر." at bounding box center [1073, 185] width 115 height 16
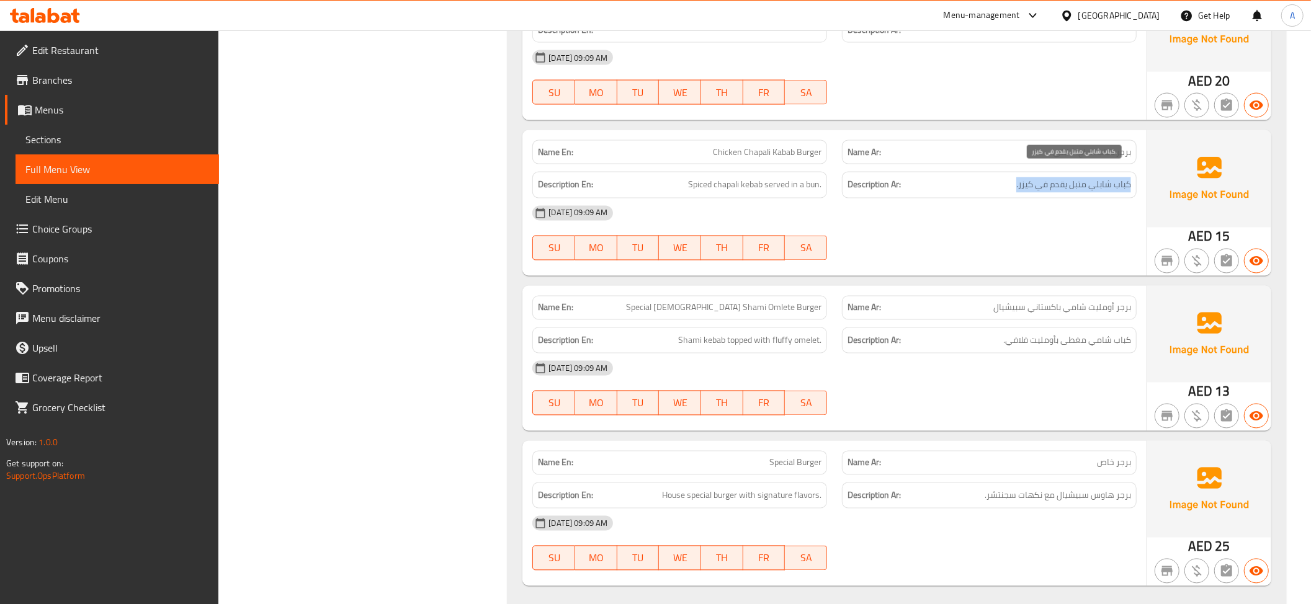
click at [1082, 177] on span "كباب شابلي متبل يقدم في كيزر." at bounding box center [1073, 185] width 115 height 16
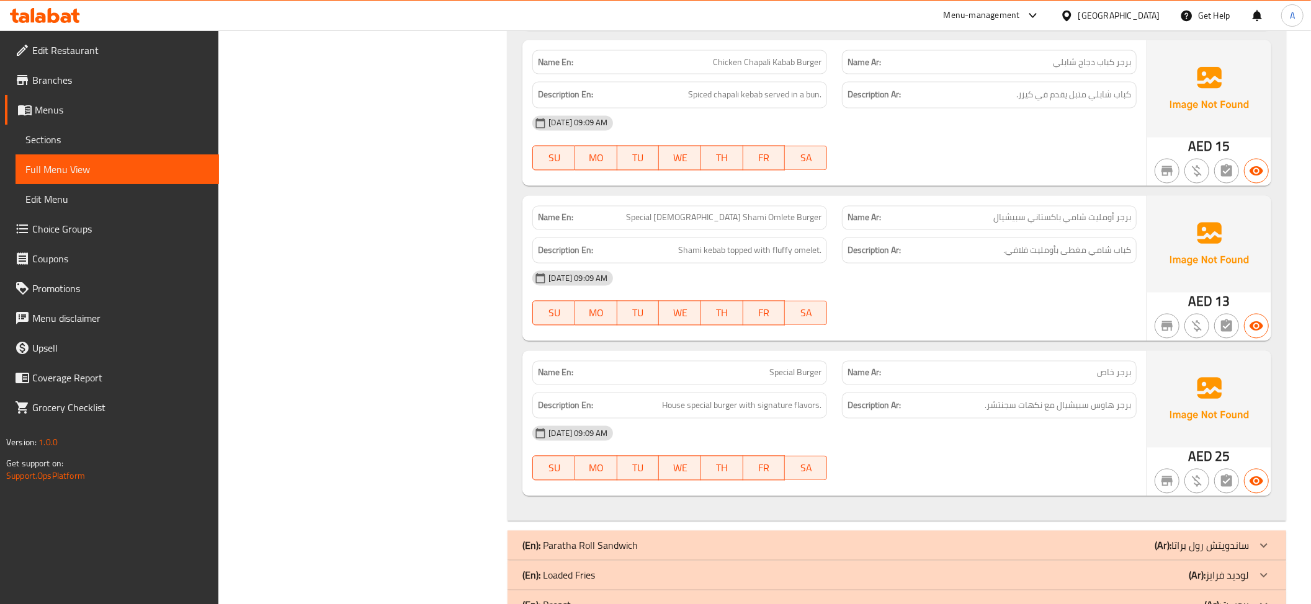
scroll to position [1964, 0]
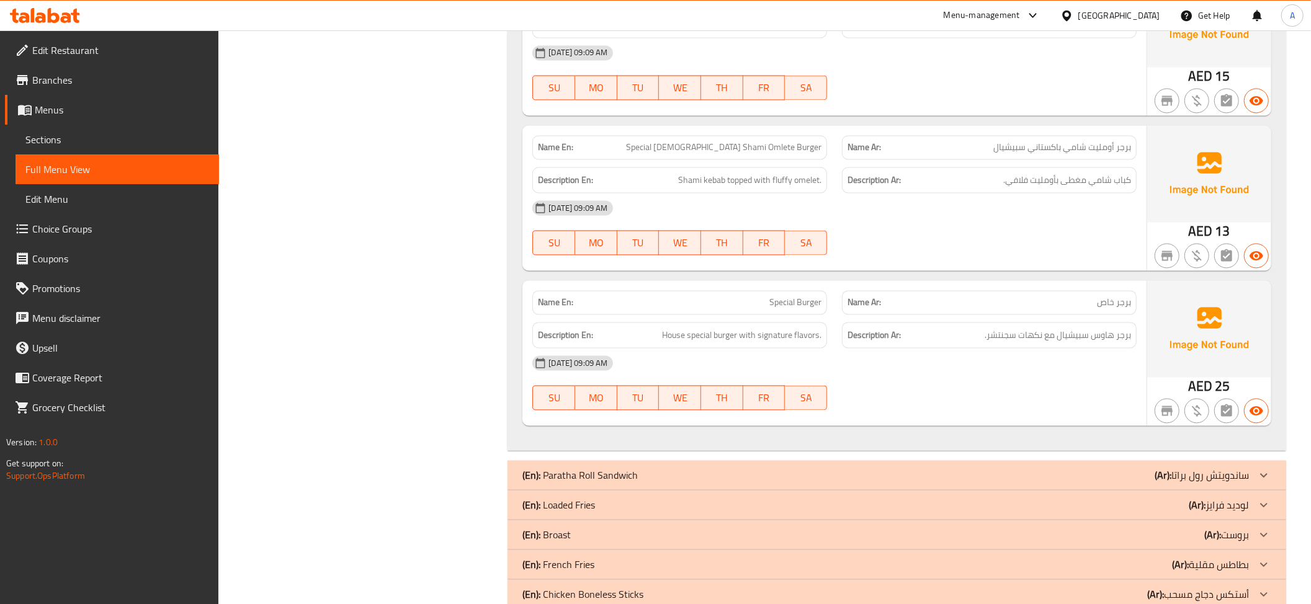
click at [823, 160] on div "Description En: Shami kebab topped with fluffy omelet." at bounding box center [680, 181] width 310 height 42
click at [1057, 136] on div "Name Ar: برجر أومليت شامي باكستاني سبيشيال" at bounding box center [989, 148] width 295 height 24
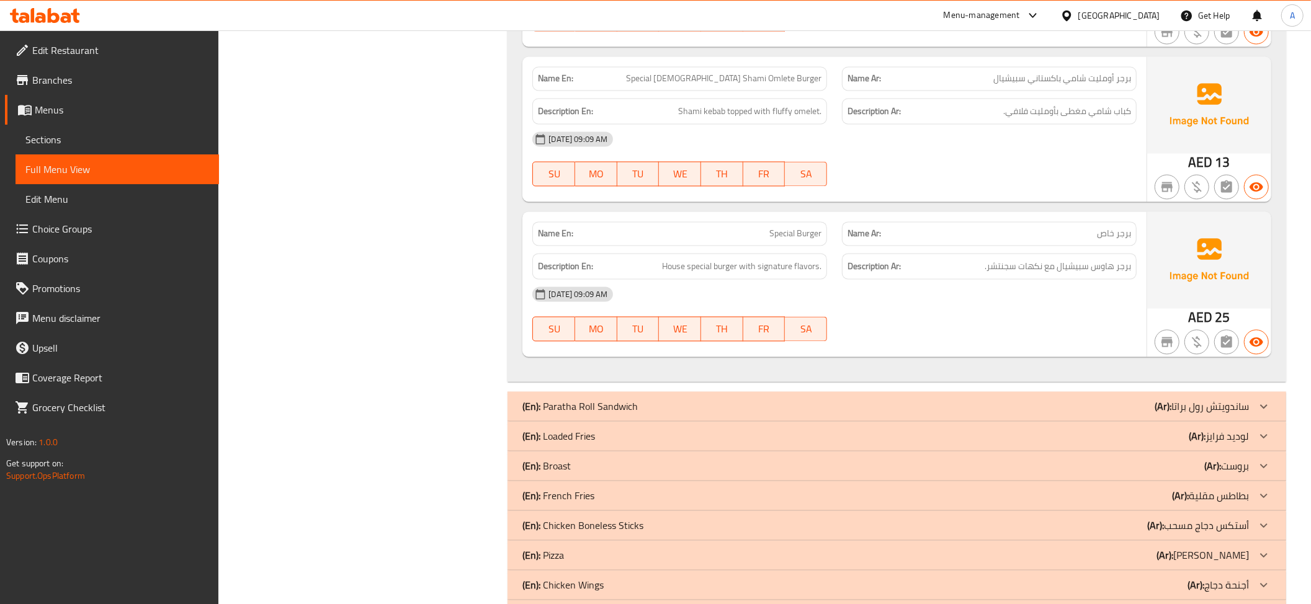
scroll to position [2042, 0]
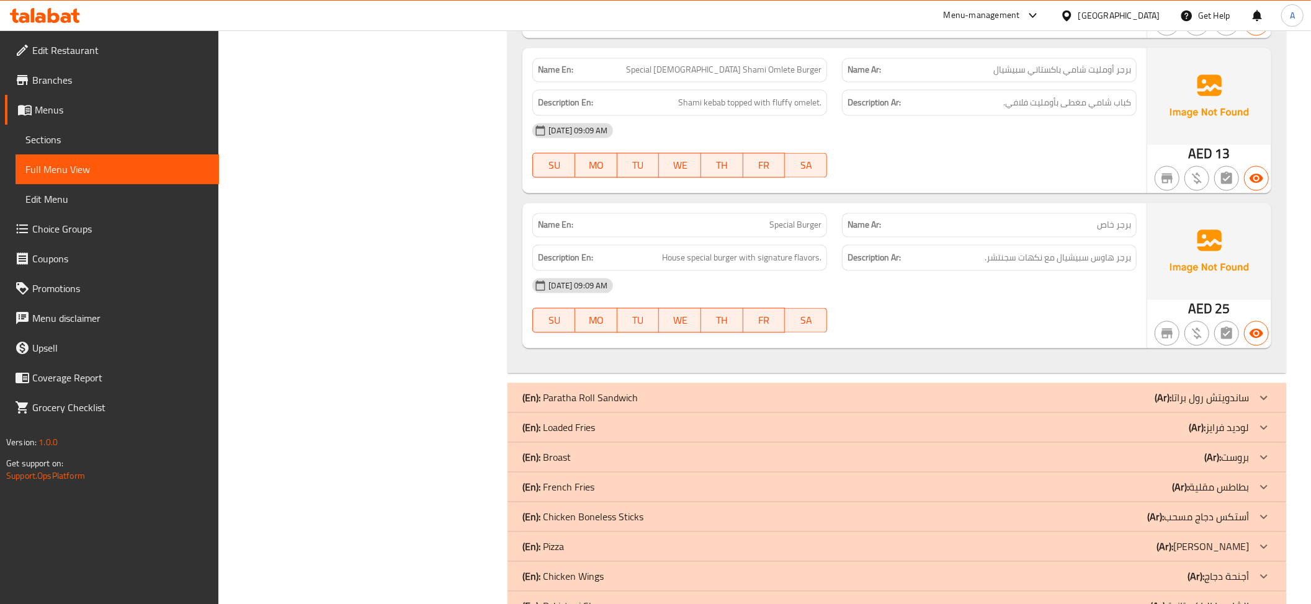
click at [761, 205] on div "Name En: Special Burger" at bounding box center [680, 224] width 310 height 39
click at [1147, 221] on img at bounding box center [1209, 251] width 124 height 97
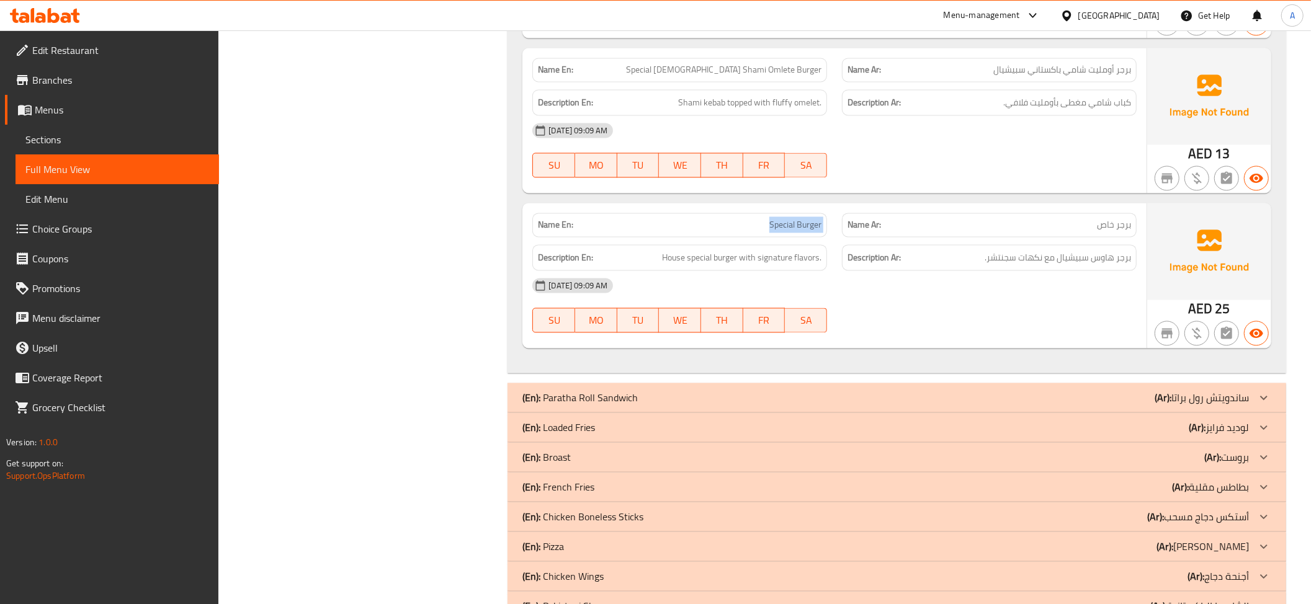
click at [1147, 221] on img at bounding box center [1209, 251] width 124 height 97
click at [1061, 250] on span "برجر هاوس سبيشيال مع نكهات سجنتشر." at bounding box center [1058, 258] width 146 height 16
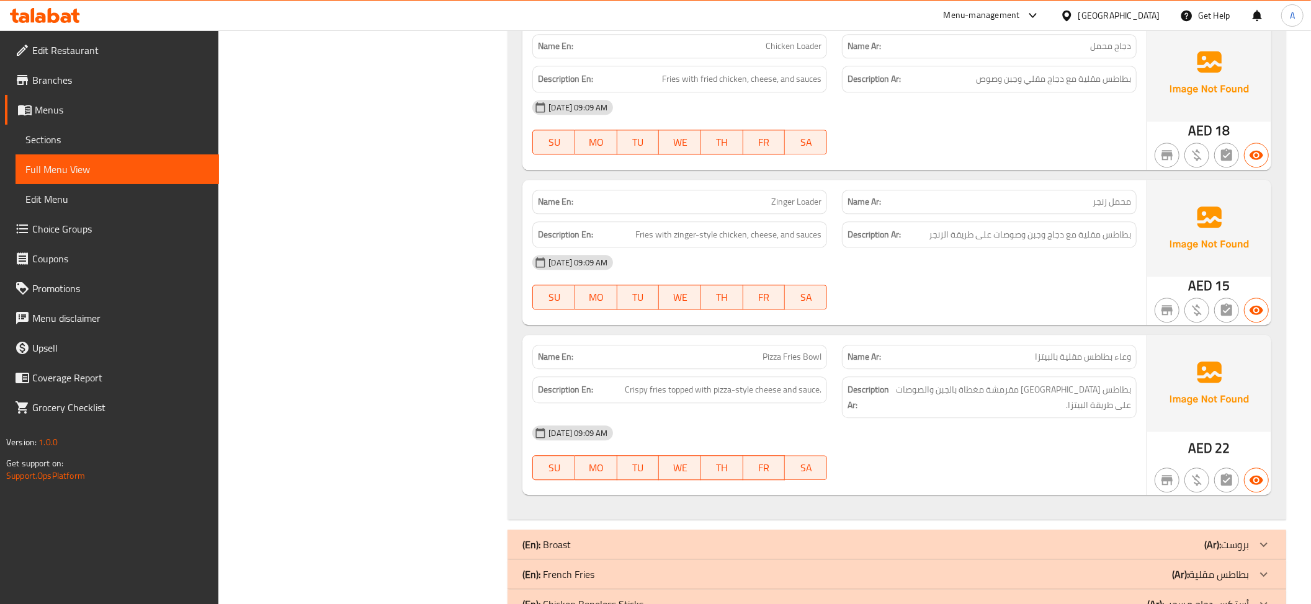
scroll to position [2413, 0]
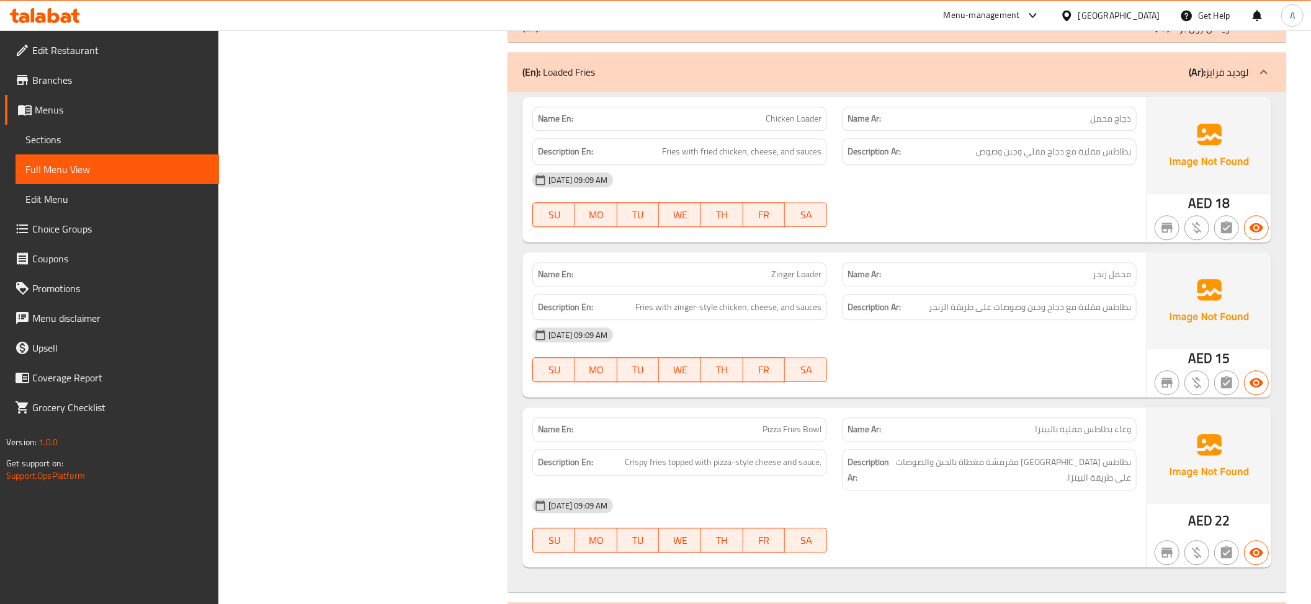
copy span "Chicken Loader"
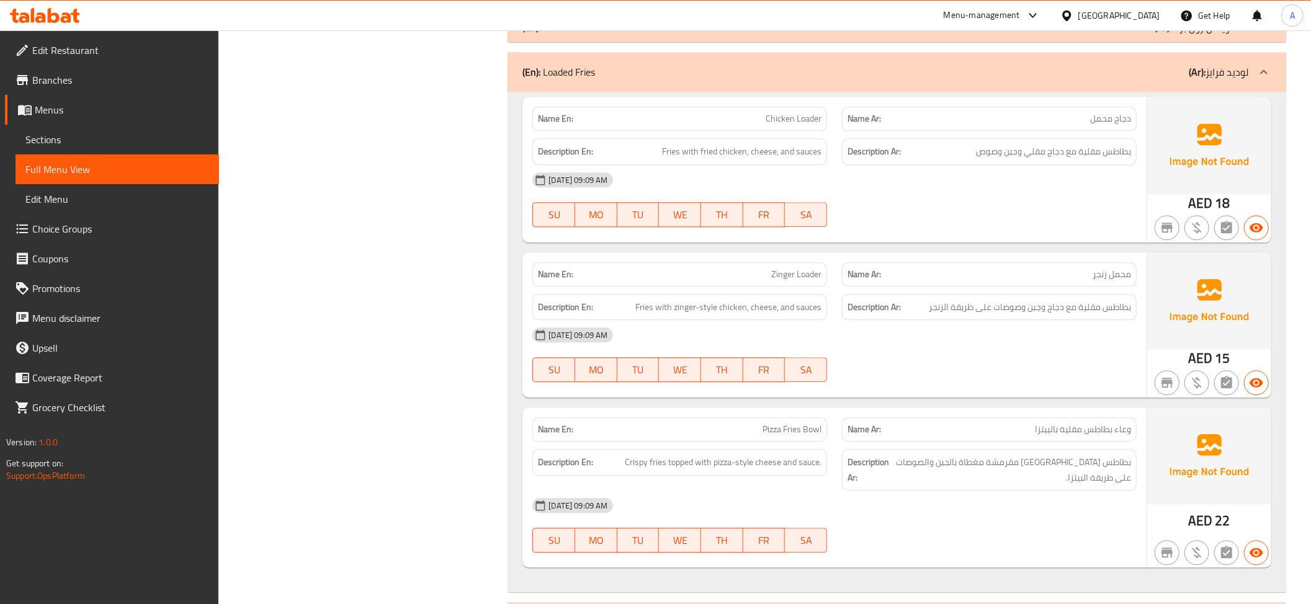
copy span "Zinger Loader"
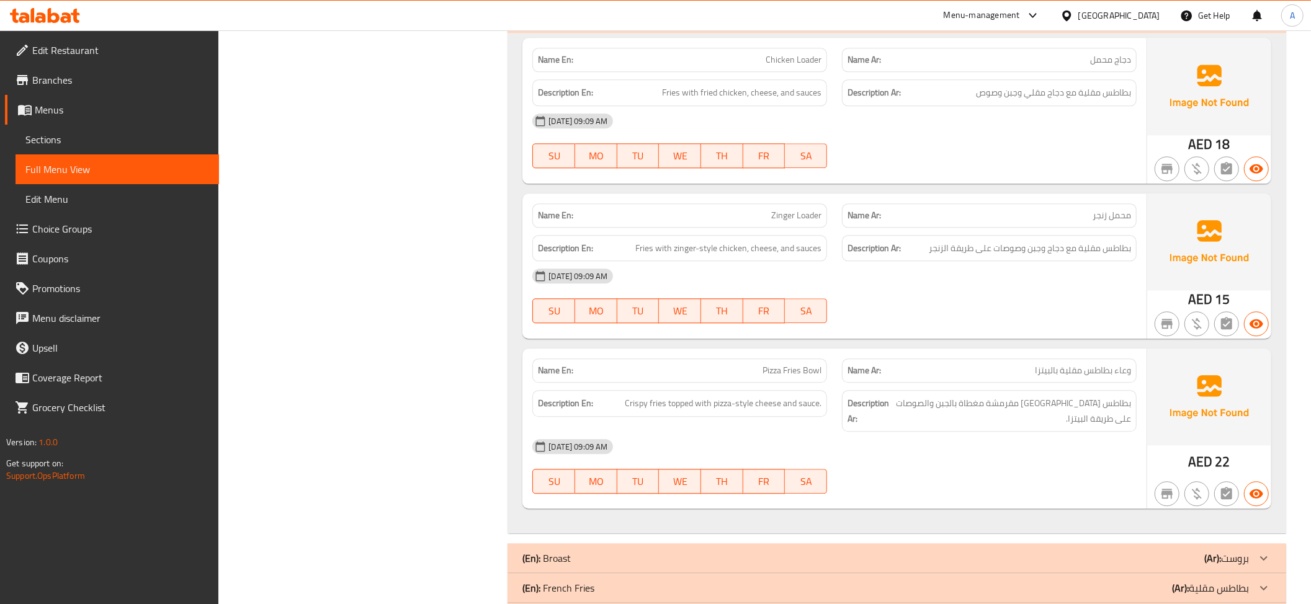
scroll to position [2539, 0]
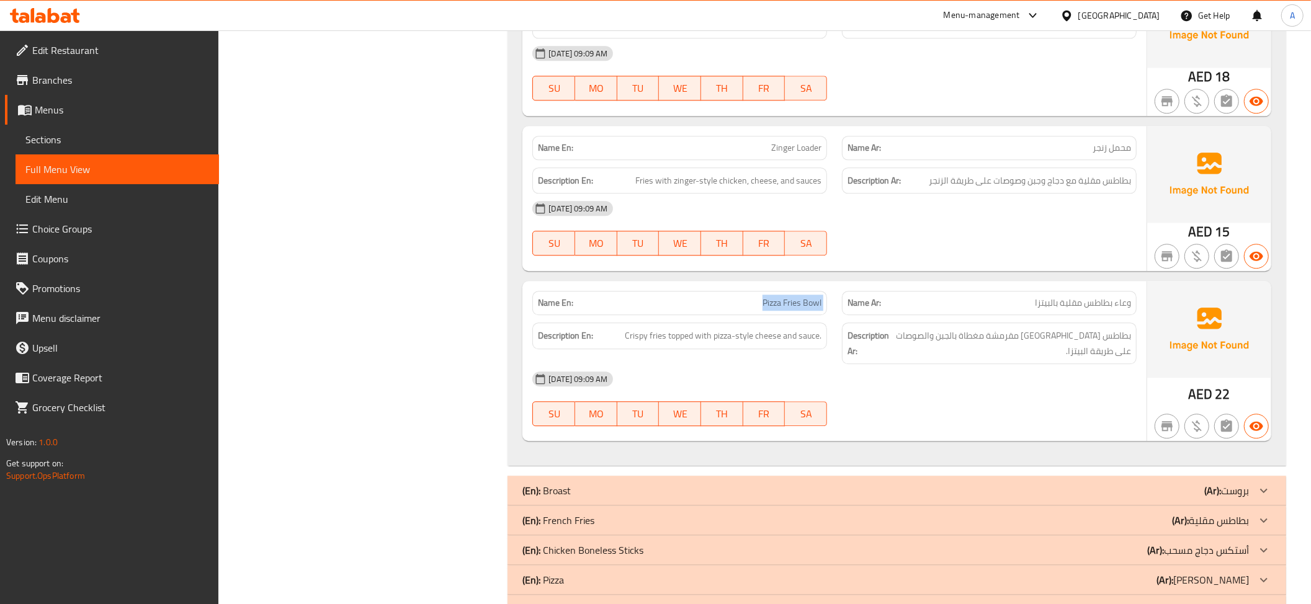
copy span "Pizza Fries Bowl"
click at [942, 328] on span "بطاطس مقلية مقرمشة مغطاة بالجبن والصوصات على طريقة البيتزا." at bounding box center [1011, 343] width 239 height 30
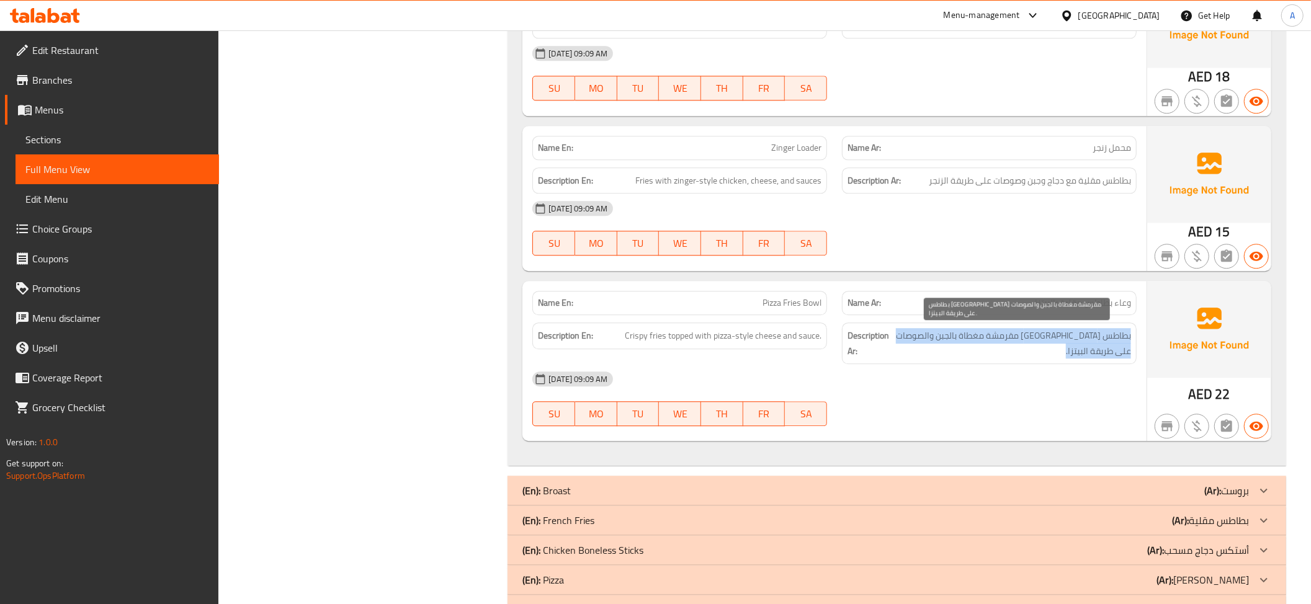
click at [942, 328] on span "بطاطس مقلية مقرمشة مغطاة بالجبن والصوصات على طريقة البيتزا." at bounding box center [1011, 343] width 239 height 30
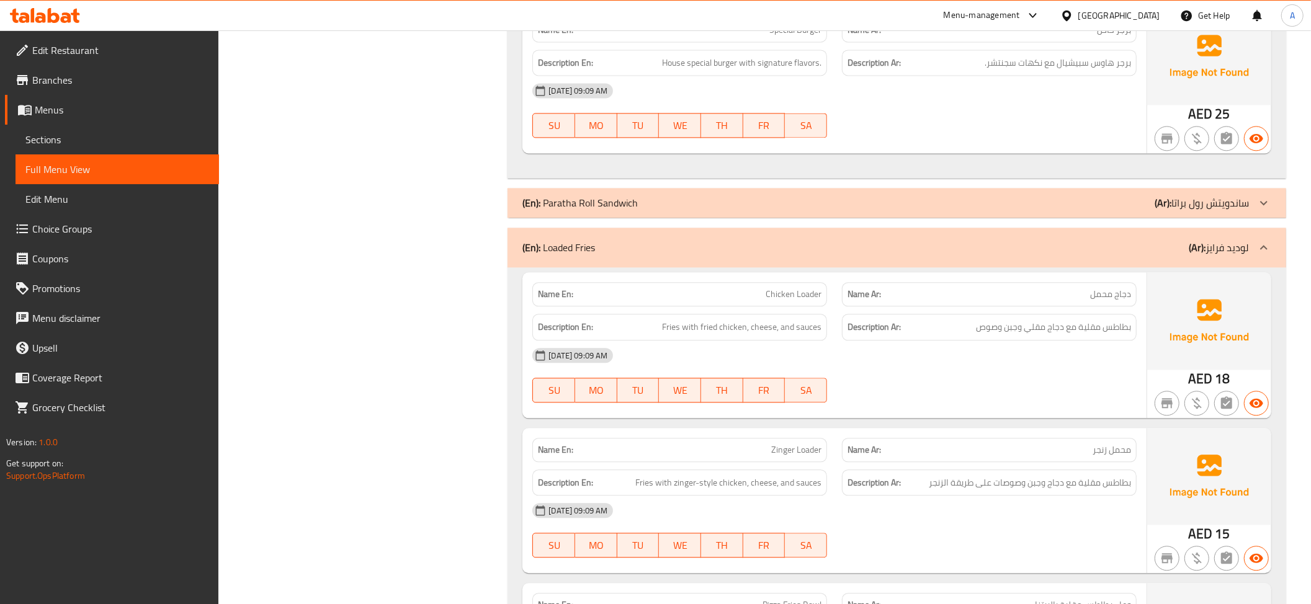
scroll to position [2750, 0]
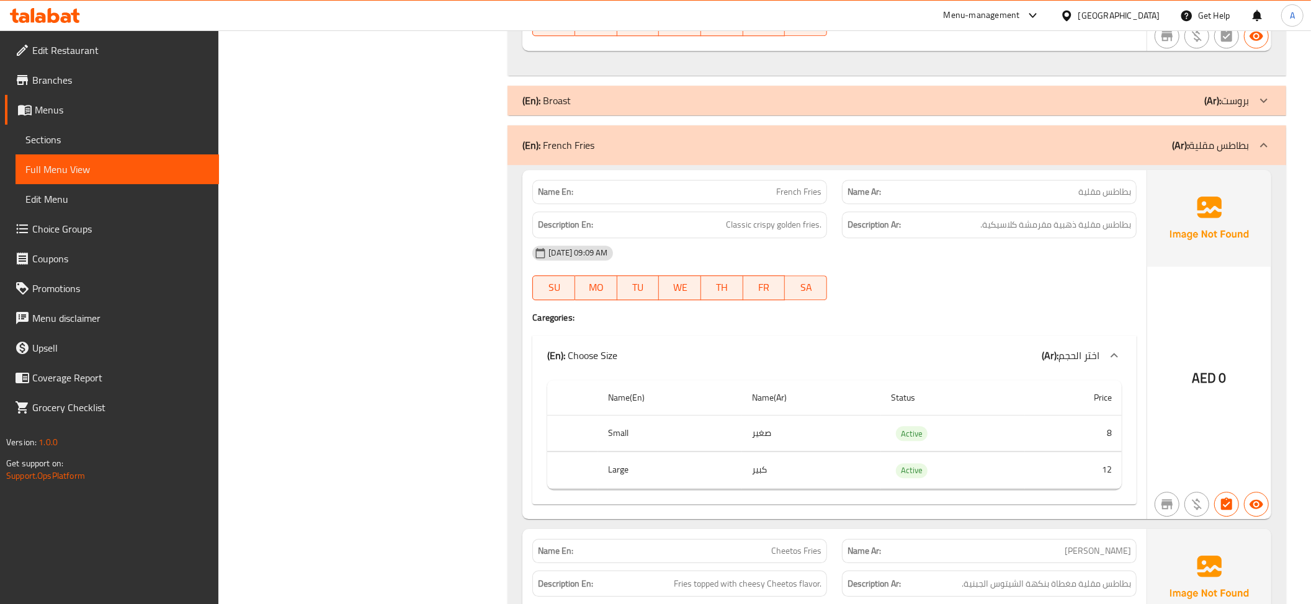
scroll to position [2988, 0]
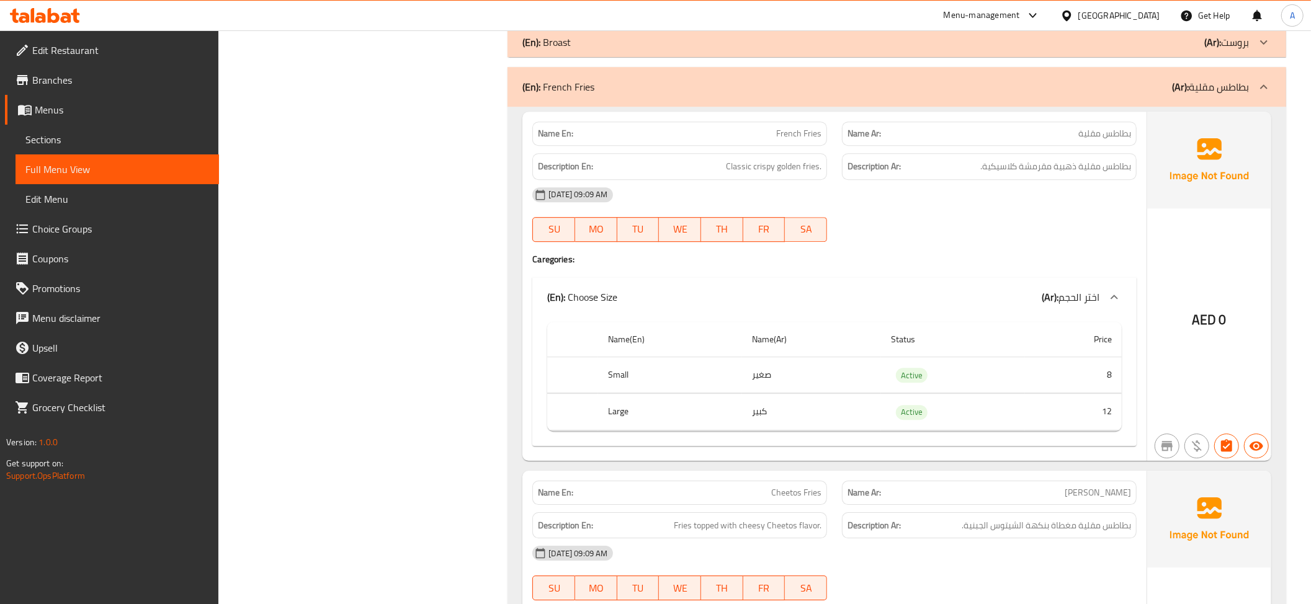
click at [790, 407] on td "كبير" at bounding box center [811, 412] width 139 height 37
click at [790, 408] on td "كبير" at bounding box center [811, 412] width 139 height 37
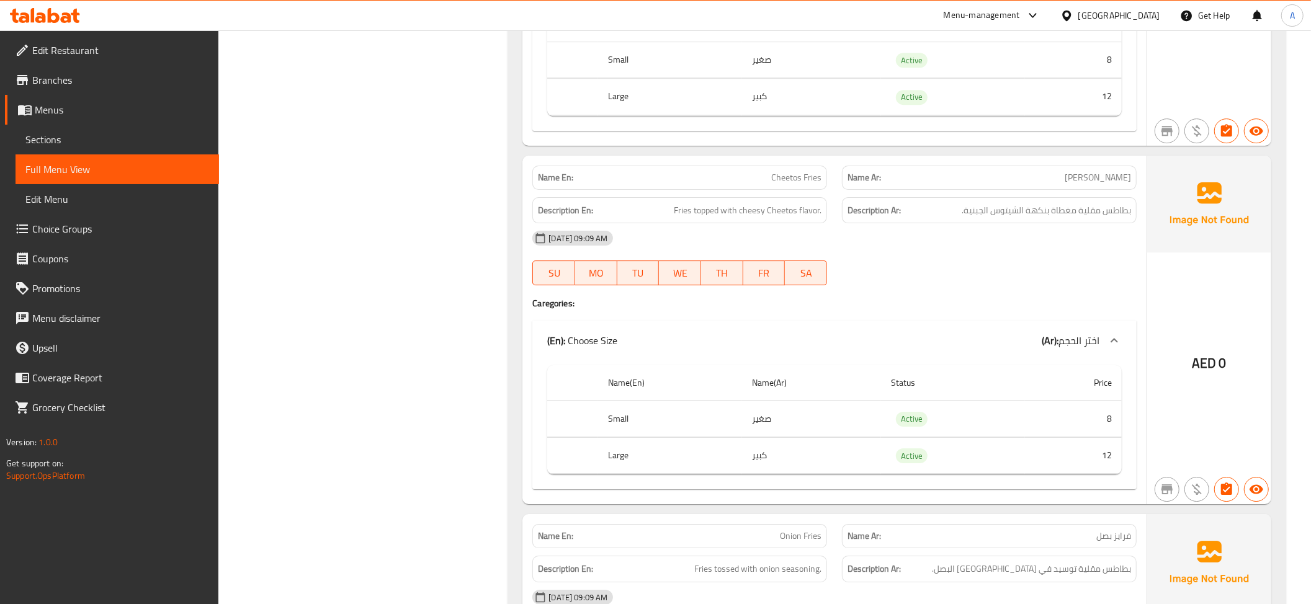
scroll to position [3309, 0]
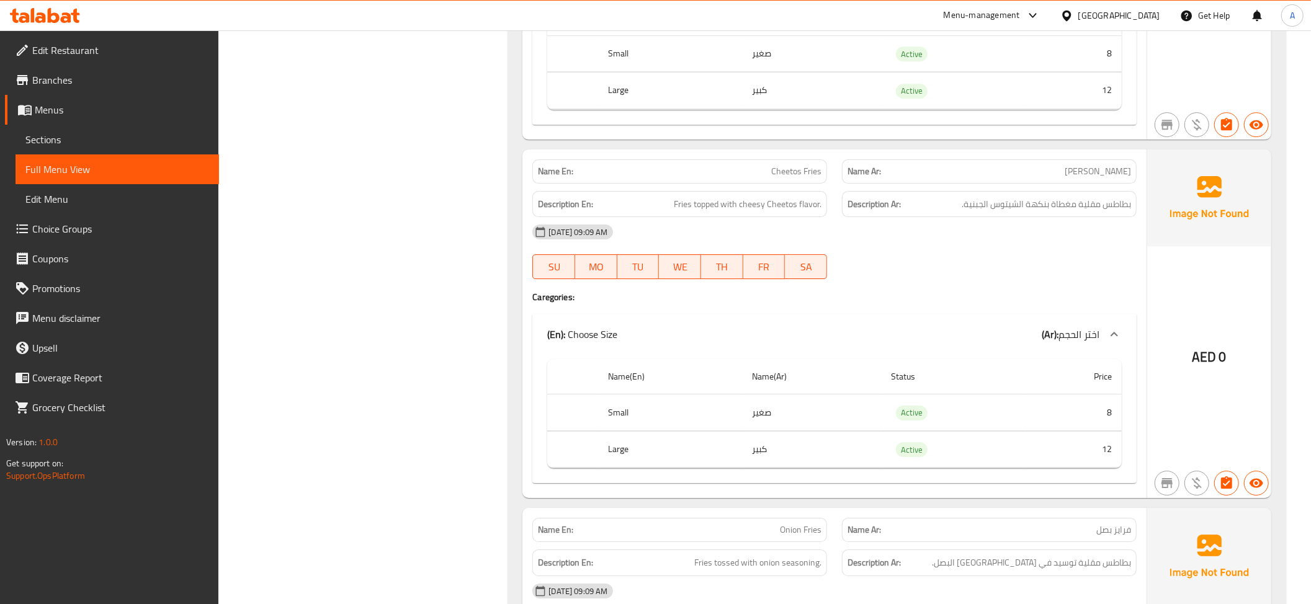
copy span "Cheetos Fries"
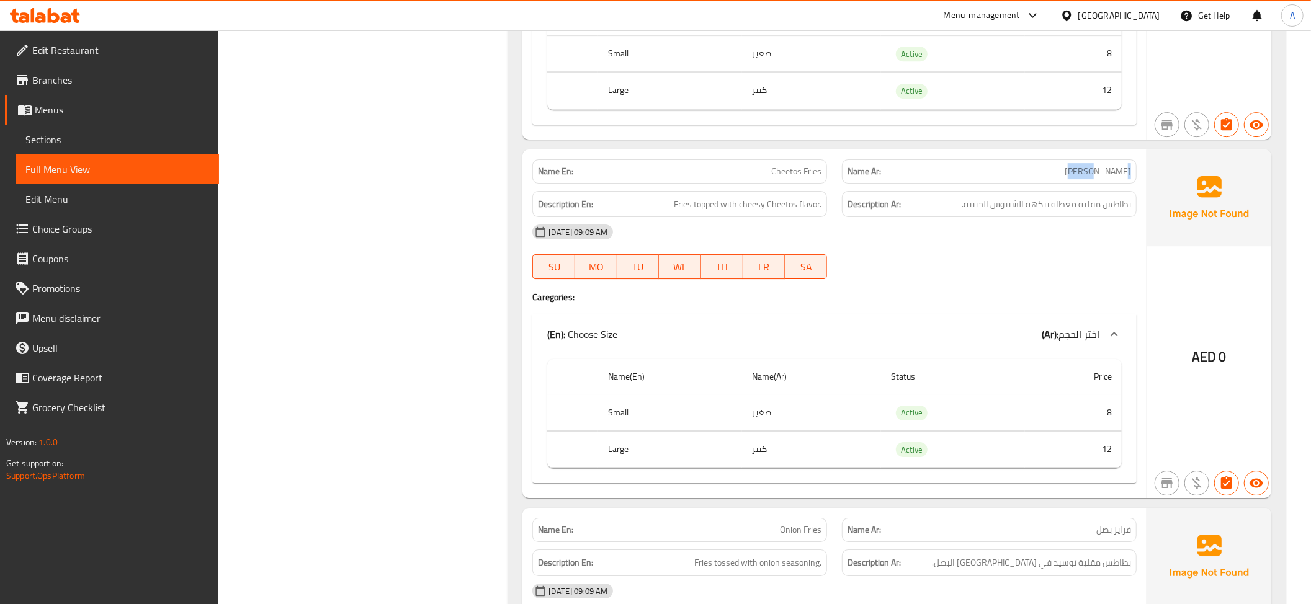
click at [1097, 204] on span "بطاطس مقلية مغطاة بنكهة الشيتوس الجبنية." at bounding box center [1046, 205] width 169 height 16
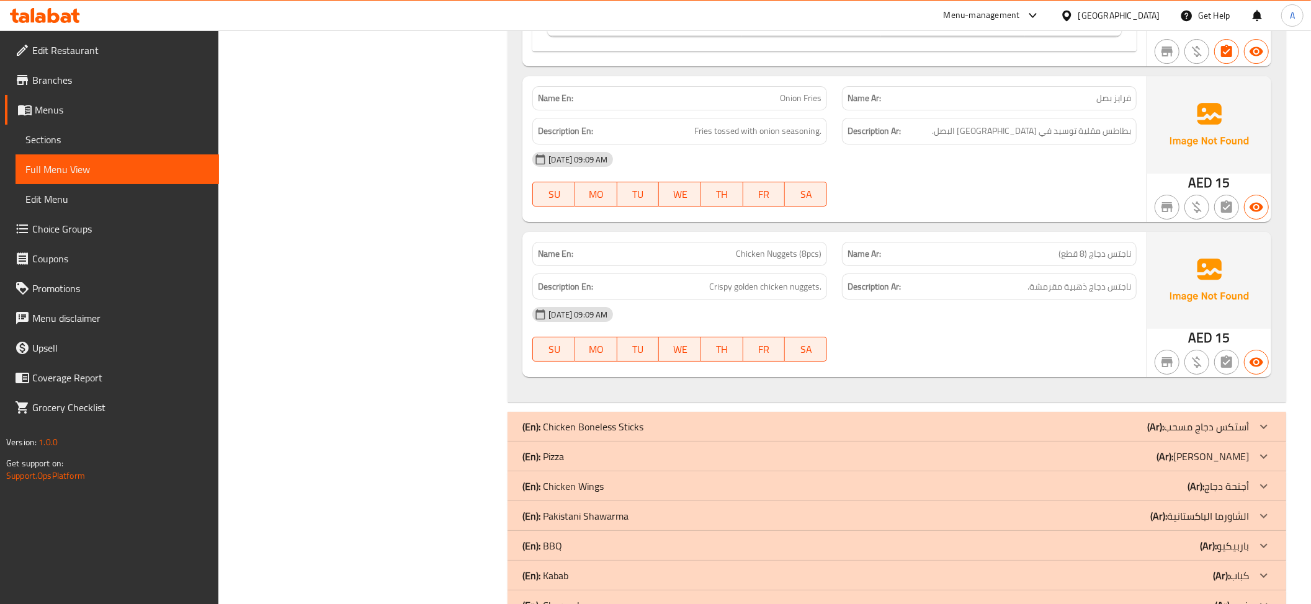
scroll to position [3696, 0]
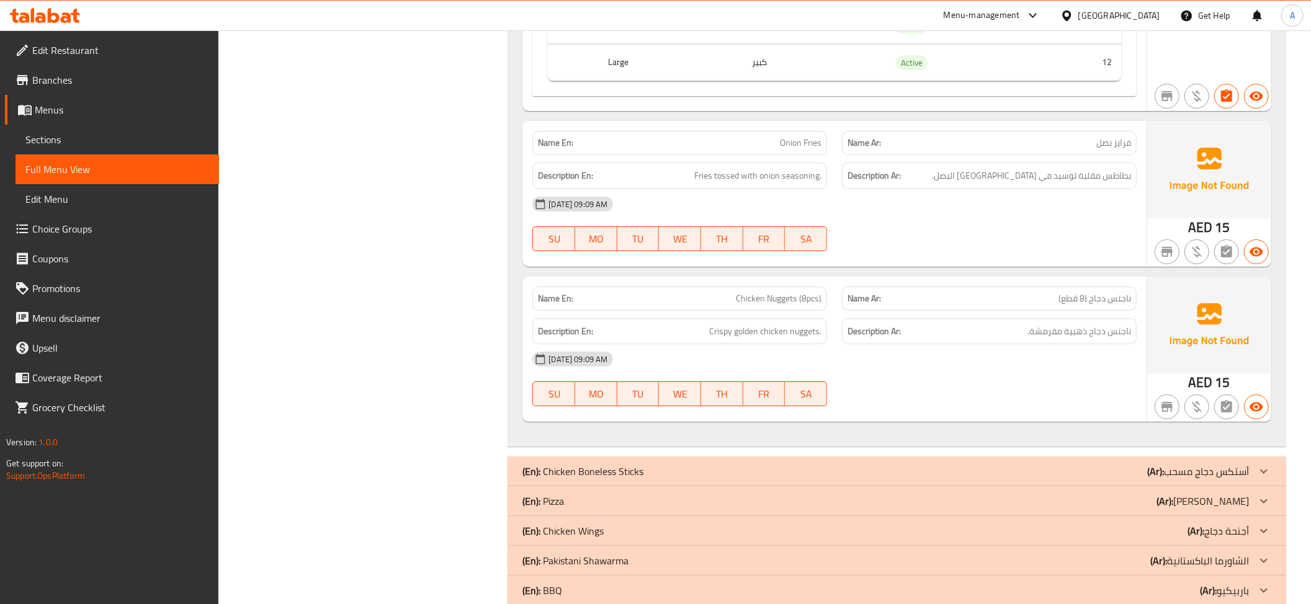
copy span "Onion Fries"
drag, startPoint x: 1078, startPoint y: 174, endPoint x: 1145, endPoint y: 174, distance: 67.0
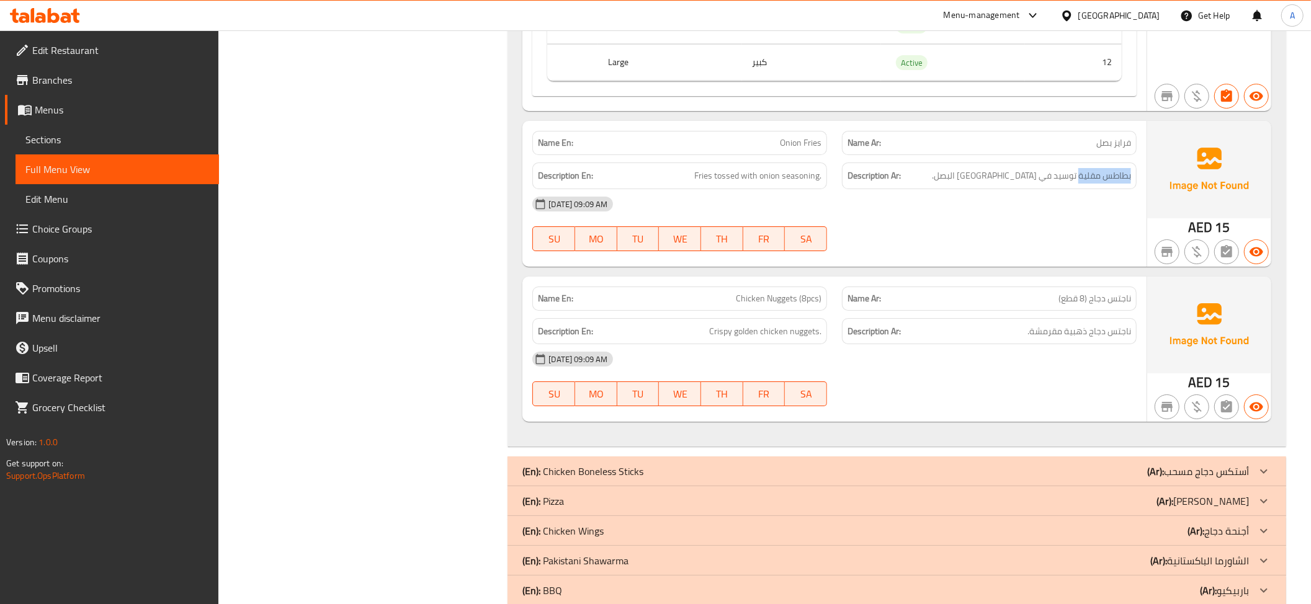
copy span "بطاطس مقلية"
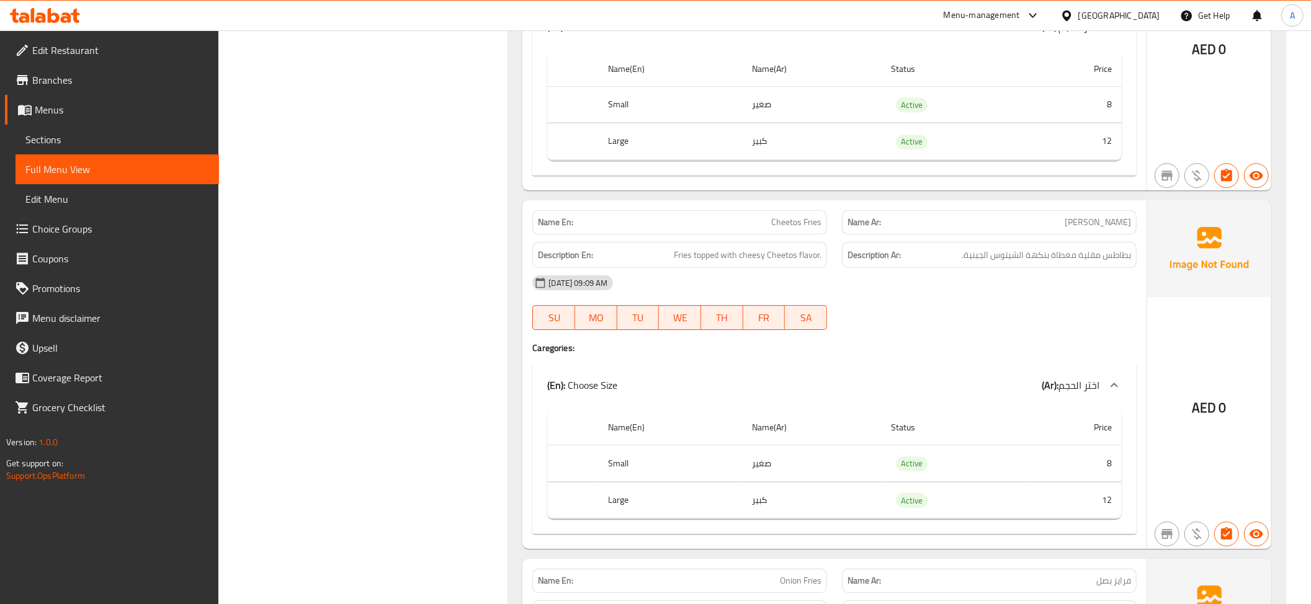
scroll to position [3246, 0]
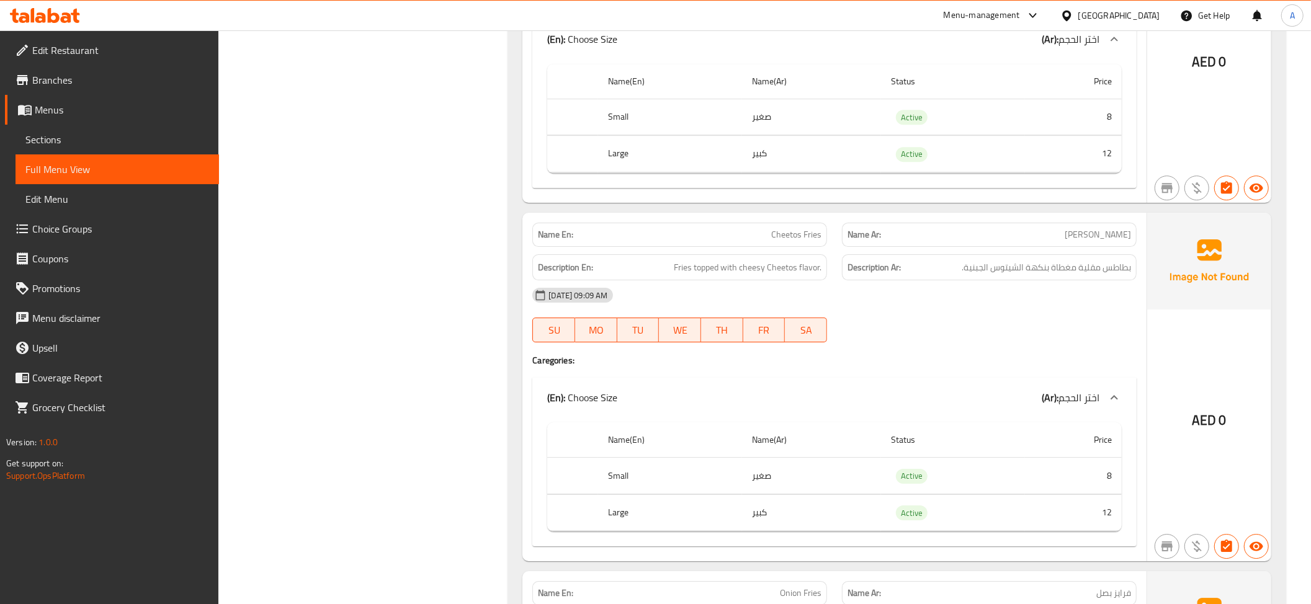
click at [1035, 261] on span "بطاطس مقلية مغطاة بنكهة الشيتوس الجبنية." at bounding box center [1046, 268] width 169 height 16
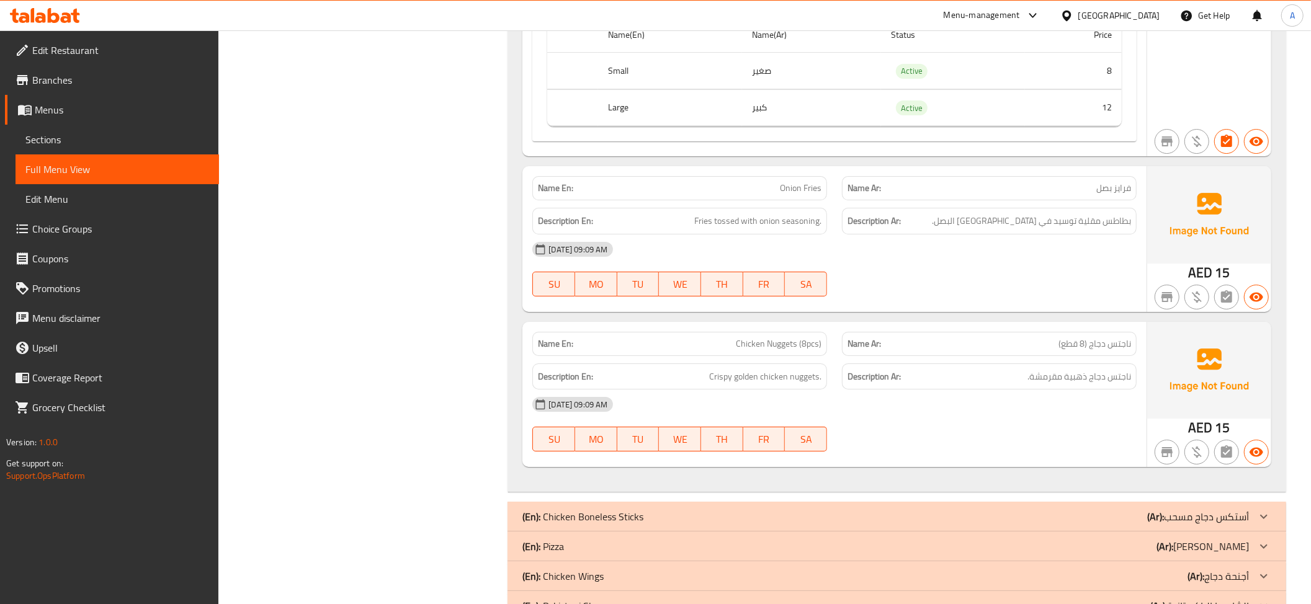
scroll to position [3664, 0]
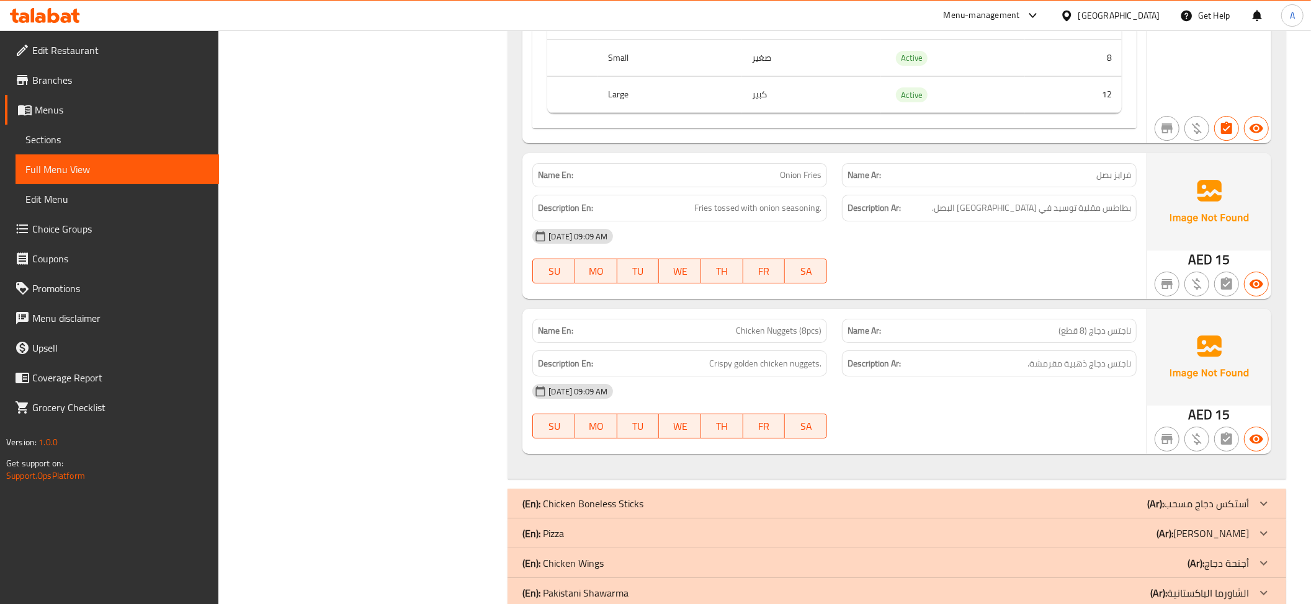
click at [998, 202] on span "بطاطس مقلية توسيد في توابل البصل." at bounding box center [1031, 208] width 199 height 16
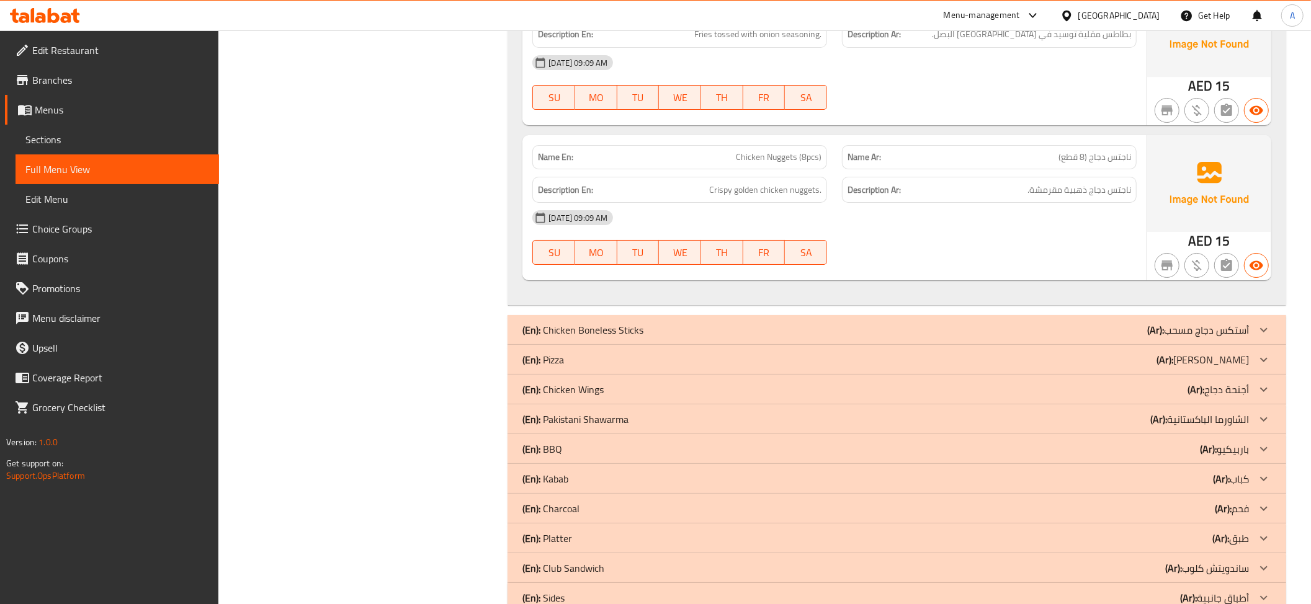
scroll to position [3868, 0]
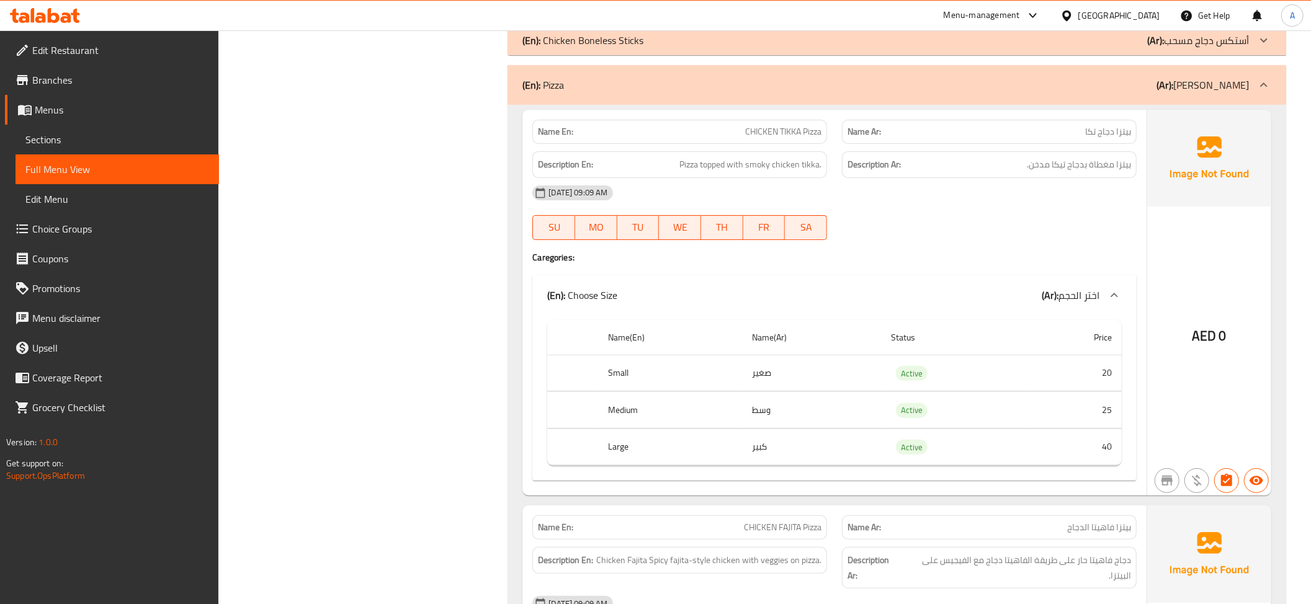
scroll to position [4098, 0]
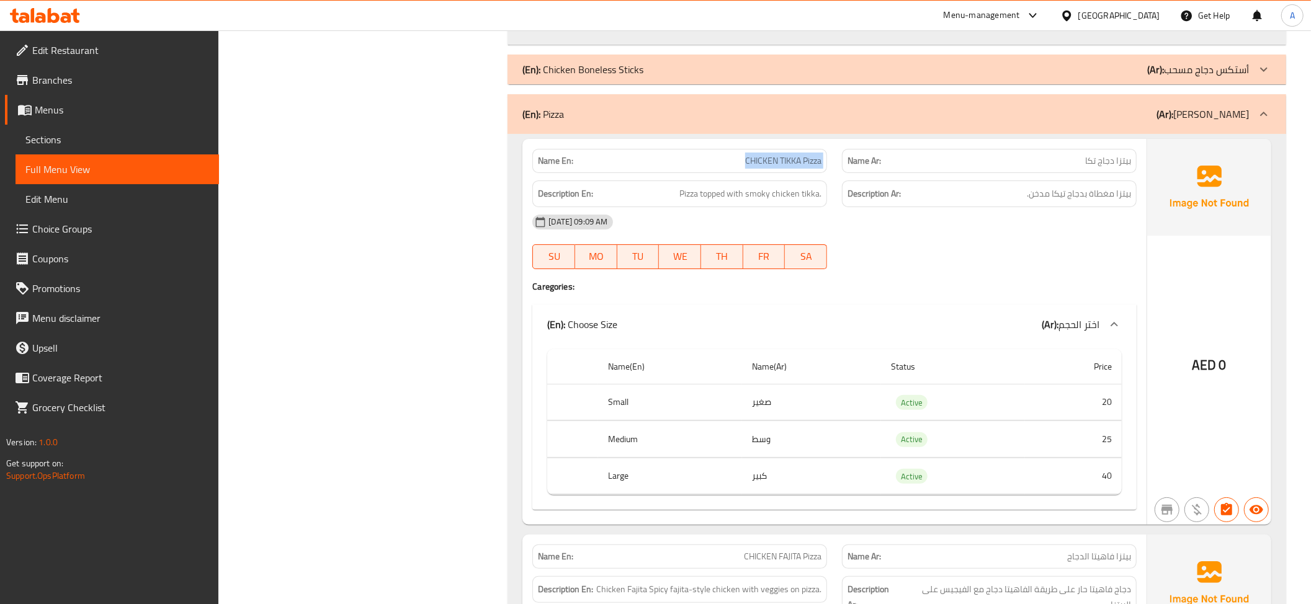
click at [1093, 186] on span "بيتزا مغطاة بدجاج تيكا مدخن." at bounding box center [1079, 194] width 104 height 16
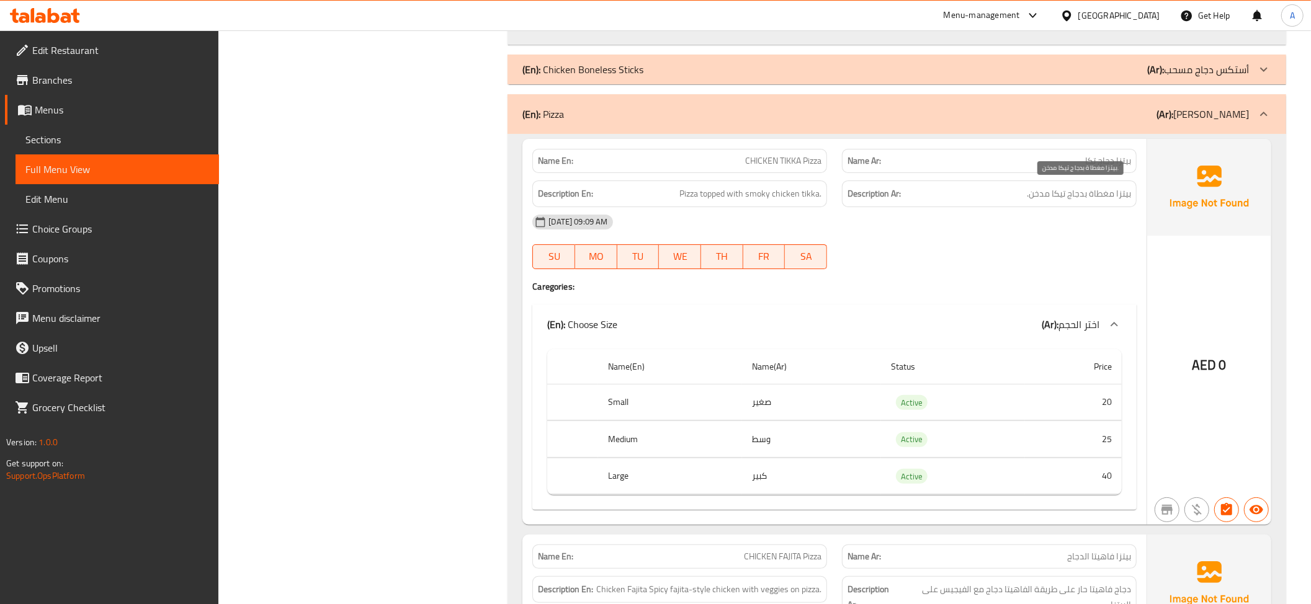
click at [1060, 187] on span "بيتزا مغطاة بدجاج تيكا مدخن." at bounding box center [1079, 194] width 104 height 16
copy span "تيكا"
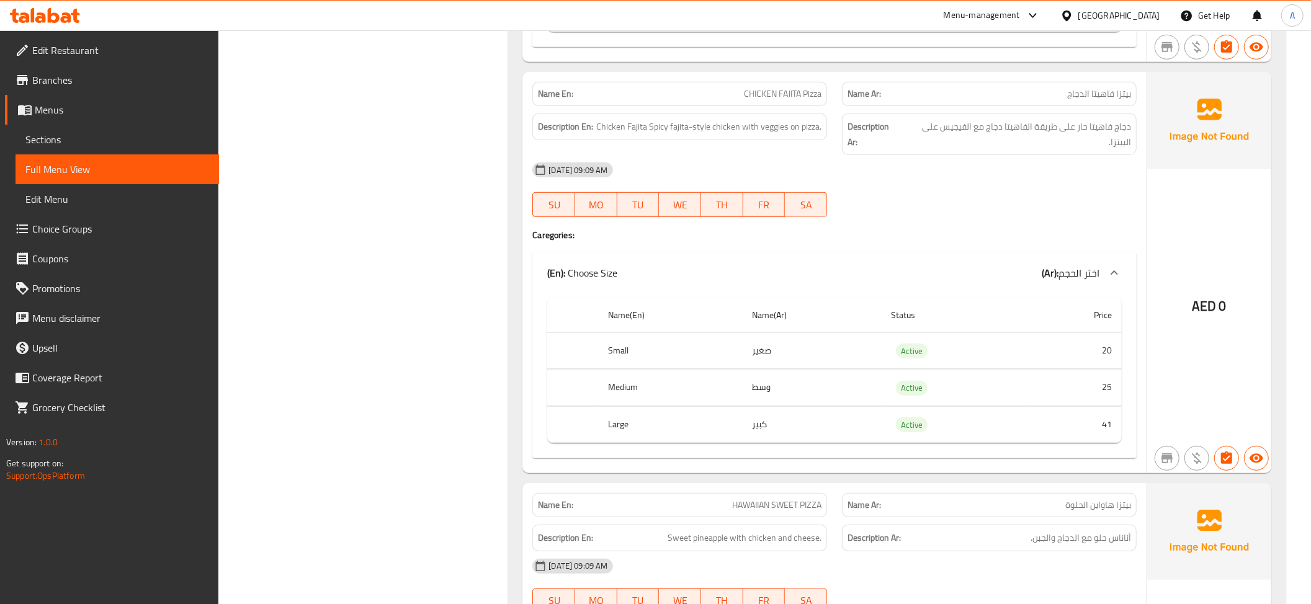
scroll to position [4575, 0]
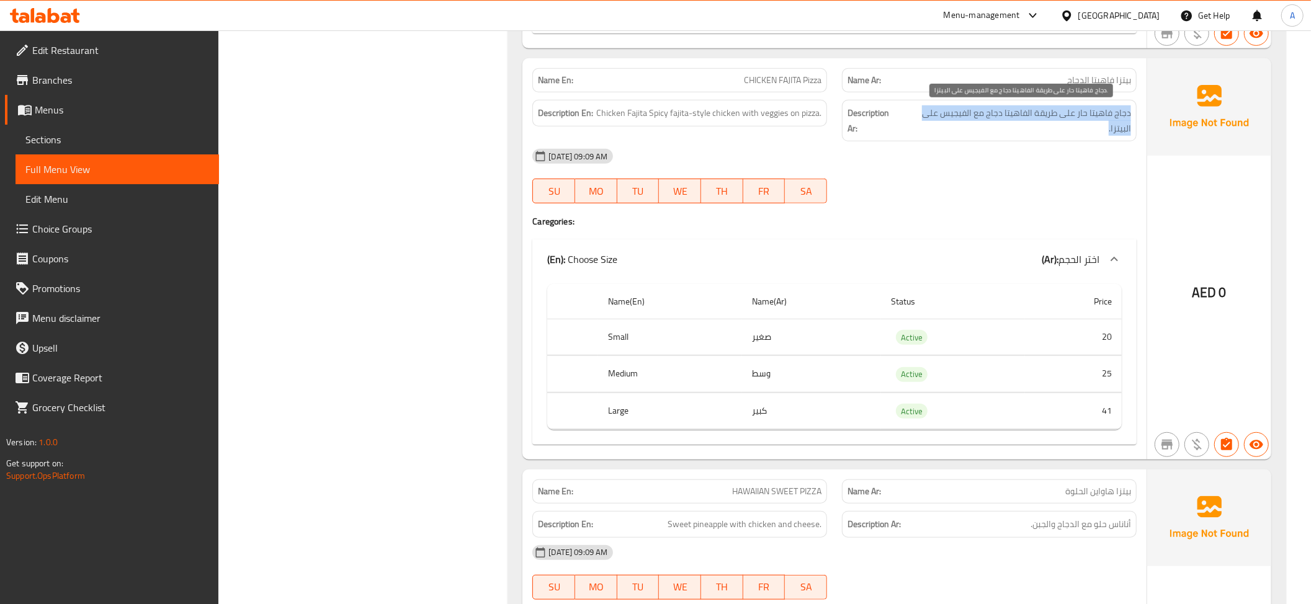
click at [1052, 105] on span "دجاج فاهيتا حار على طريقة الفاهيتا دجاج مع الفيجيس على البيتزا." at bounding box center [1016, 120] width 229 height 30
click at [1042, 120] on span "دجاج فاهيتا حار على طريقة الفاهيتا دجاج مع الفيجيس على البيتزا." at bounding box center [1016, 120] width 229 height 30
click at [962, 117] on span "دجاج فاهيتا حار على طريقة الفاهيتا دجاج مع الفيجيس على البيتزا." at bounding box center [1016, 120] width 229 height 30
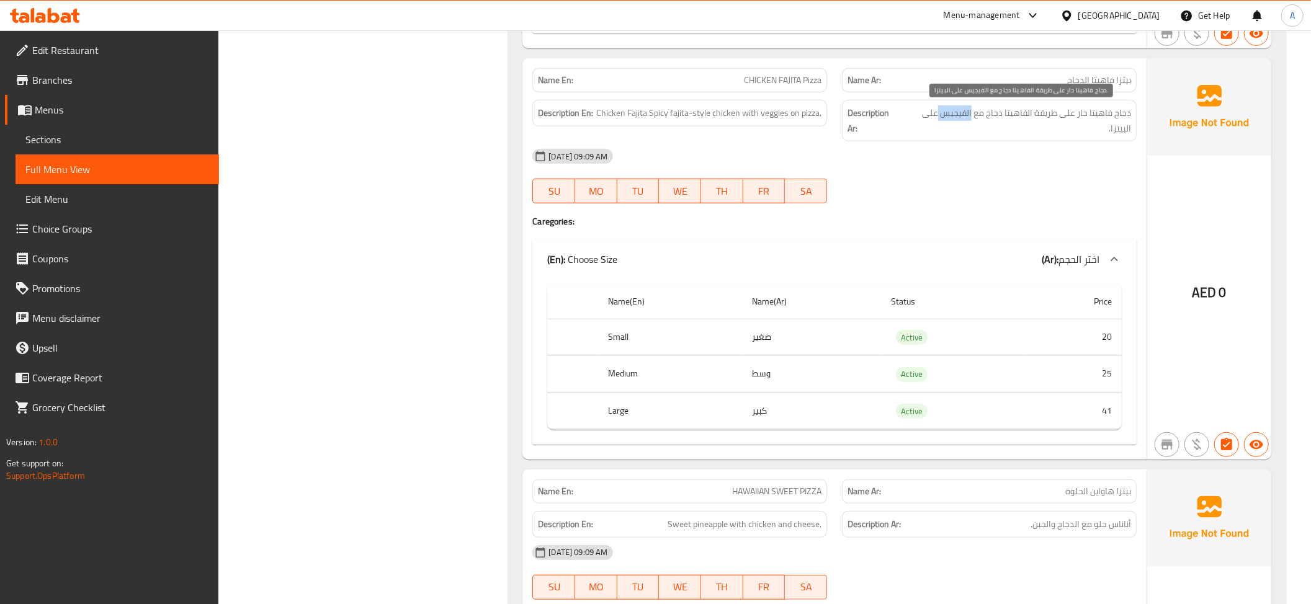
click at [962, 117] on span "دجاج فاهيتا حار على طريقة الفاهيتا دجاج مع الفيجيس على البيتزا." at bounding box center [1016, 120] width 229 height 30
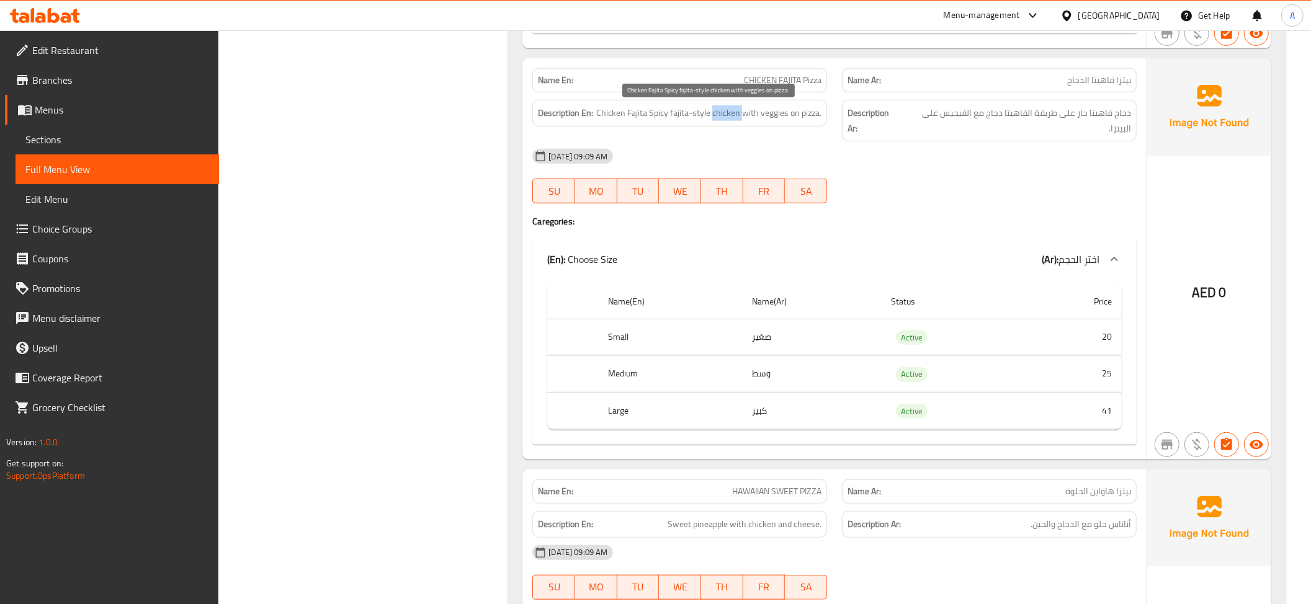
click at [728, 114] on span "Chicken Fajita Spicy fajita-style chicken with veggies on pizza." at bounding box center [708, 113] width 225 height 16
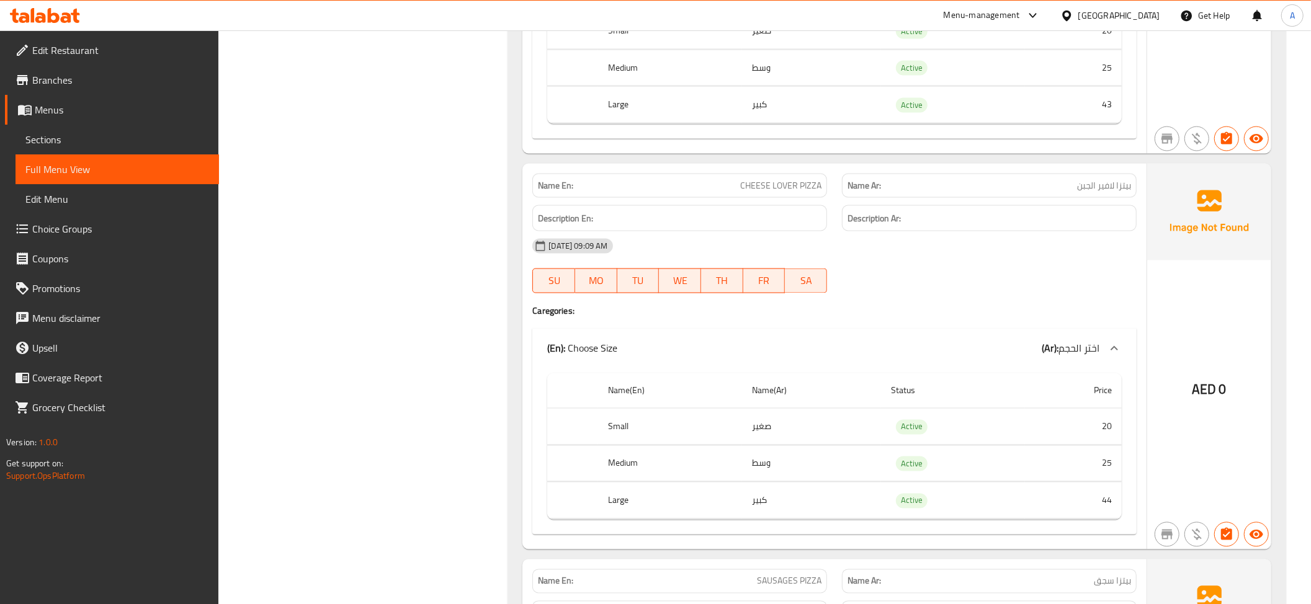
scroll to position [5773, 0]
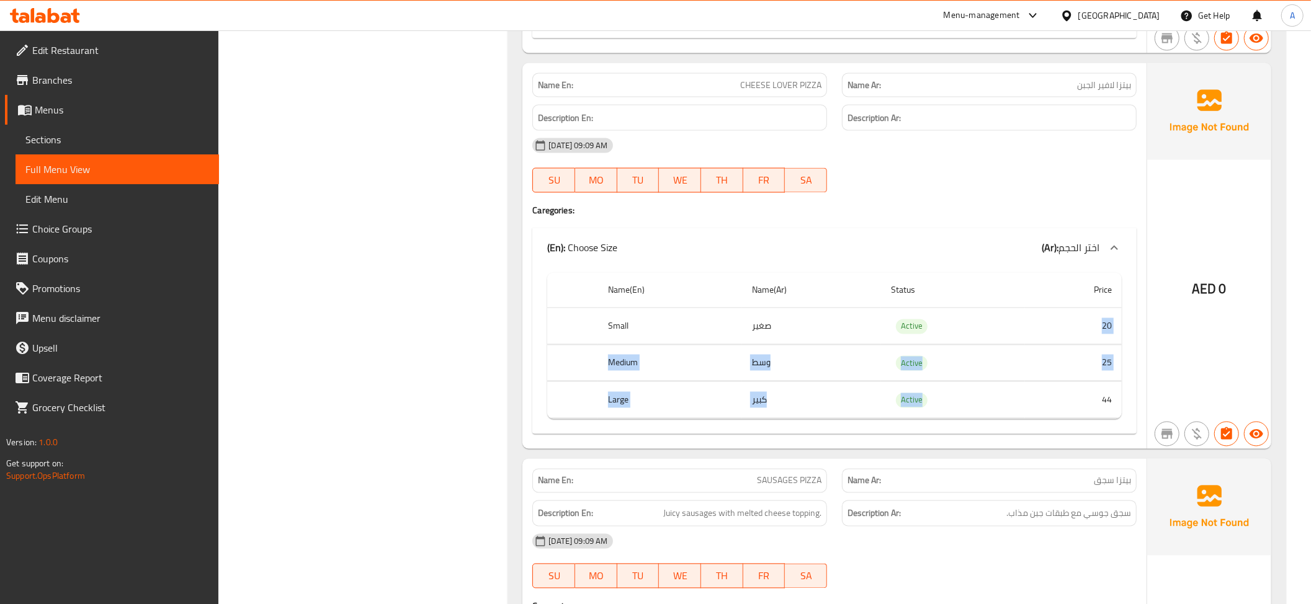
drag, startPoint x: 984, startPoint y: 349, endPoint x: 1085, endPoint y: 395, distance: 111.1
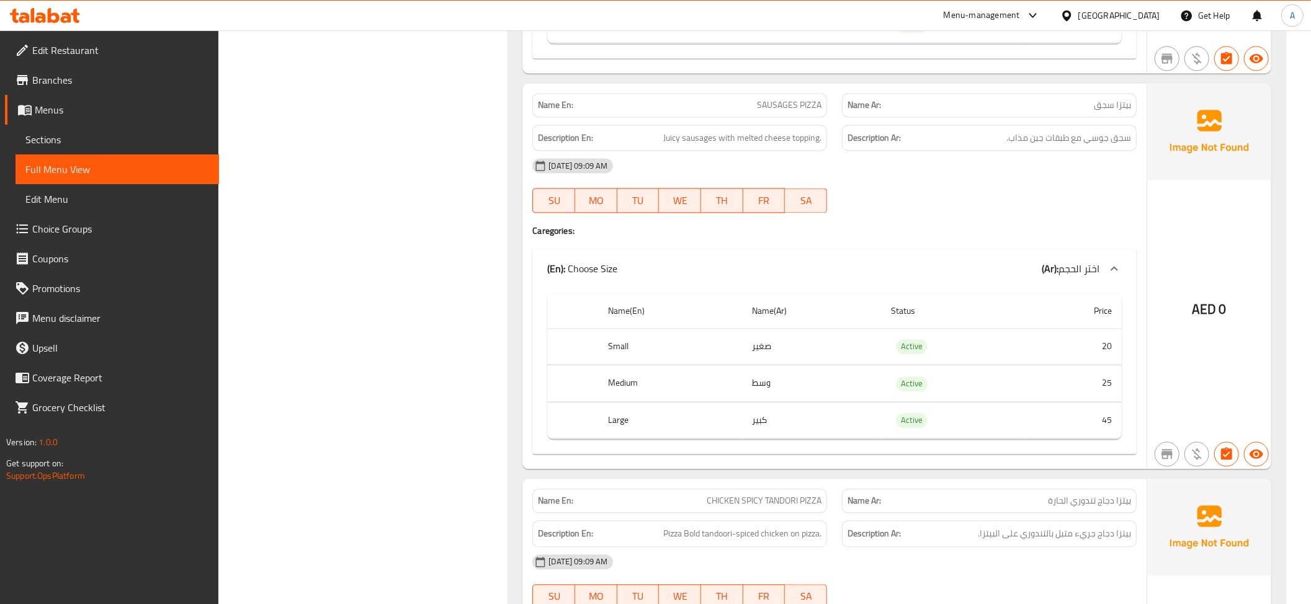
scroll to position [6221, 0]
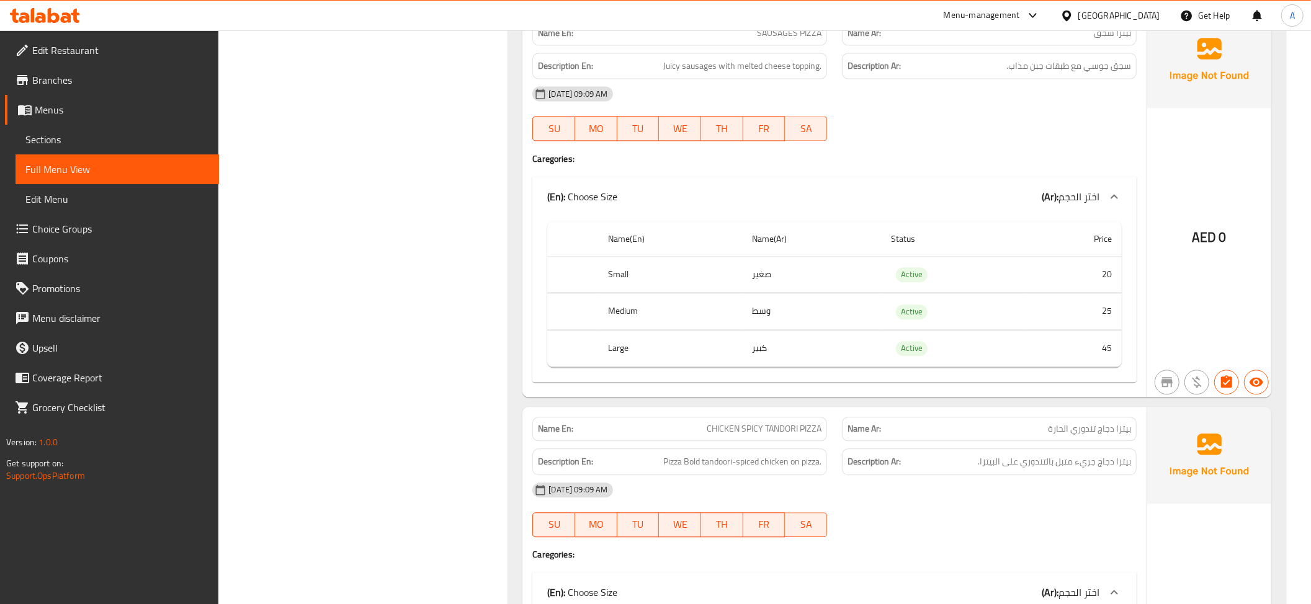
click at [1094, 73] on span "سجق جوسي مع طبقات جبن مذاب." at bounding box center [1068, 66] width 125 height 16
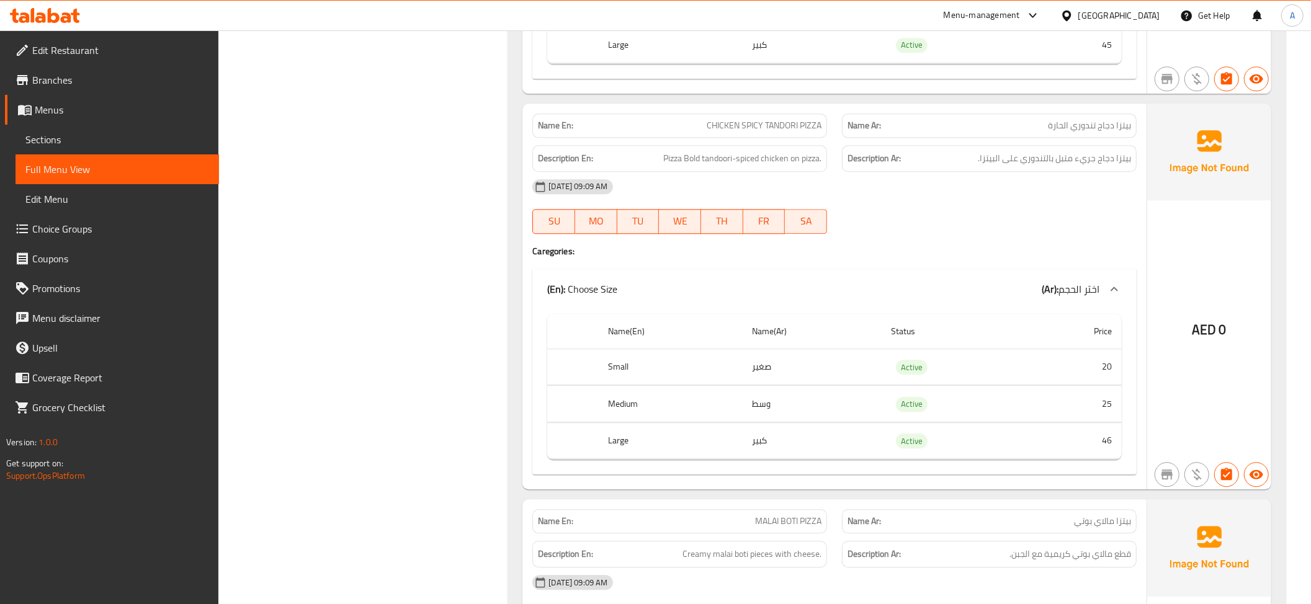
scroll to position [6554, 0]
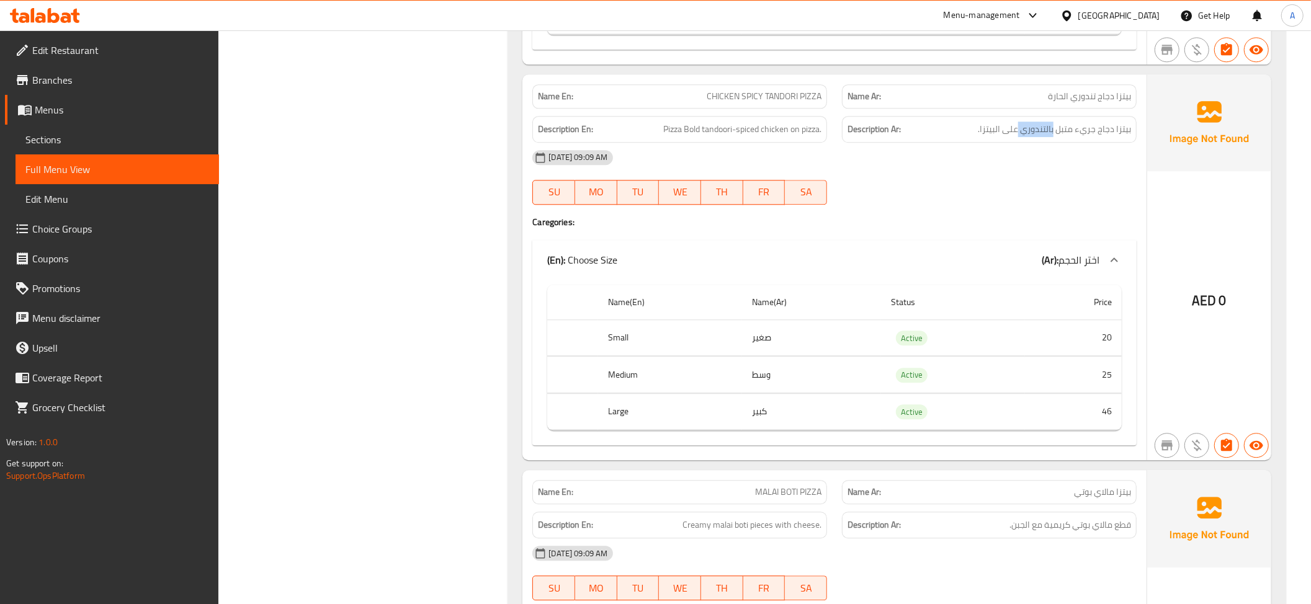
click at [1048, 137] on span "بيتزا دجاج جريء متبل بالتندوري على البيتزا." at bounding box center [1054, 130] width 153 height 16
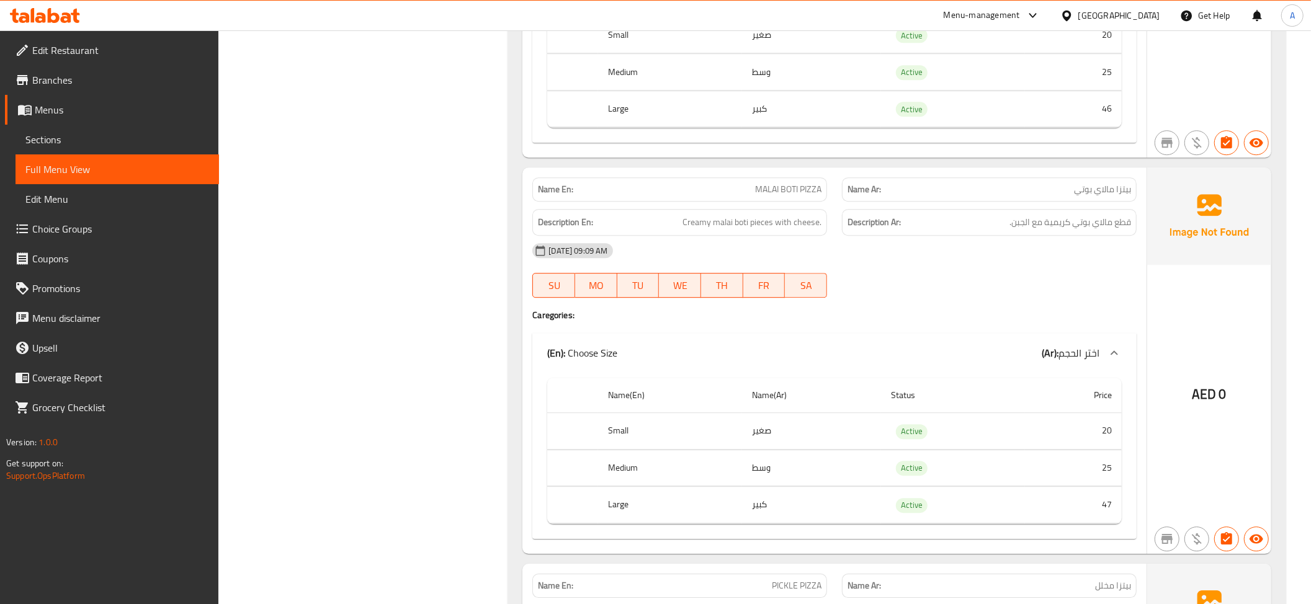
scroll to position [6885, 0]
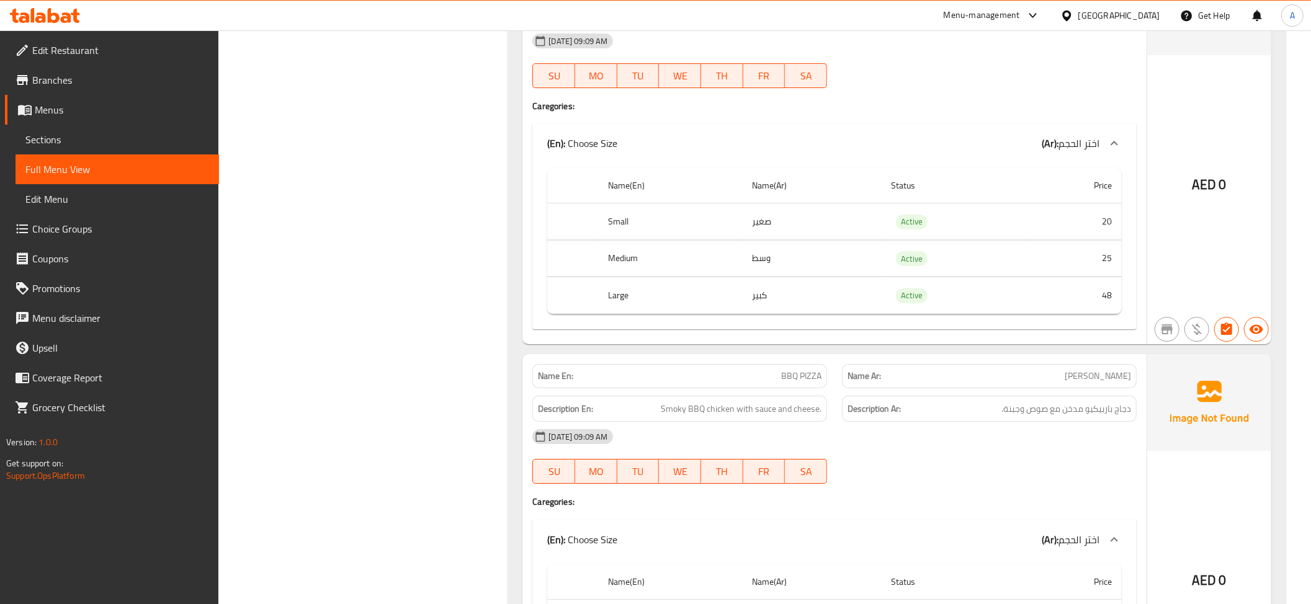
scroll to position [7347, 0]
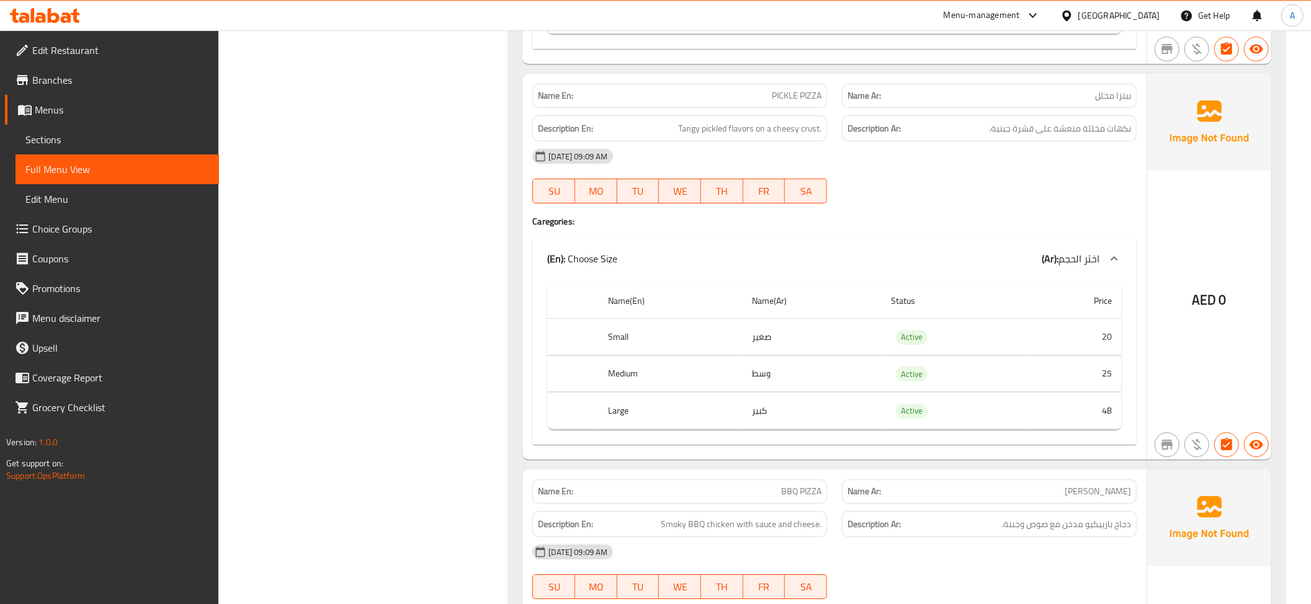
click at [1030, 136] on span "نكهات مخللة منعشة على قشرة جبنية." at bounding box center [1060, 129] width 142 height 16
drag, startPoint x: 1073, startPoint y: 385, endPoint x: 1094, endPoint y: 415, distance: 36.5
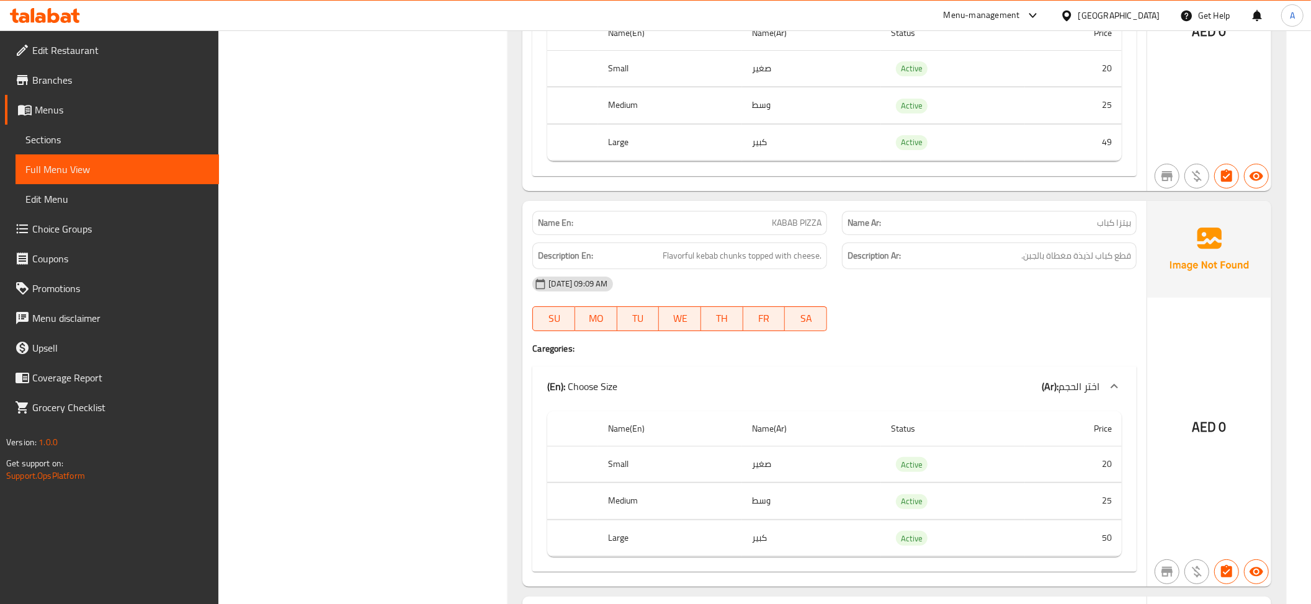
scroll to position [8083, 0]
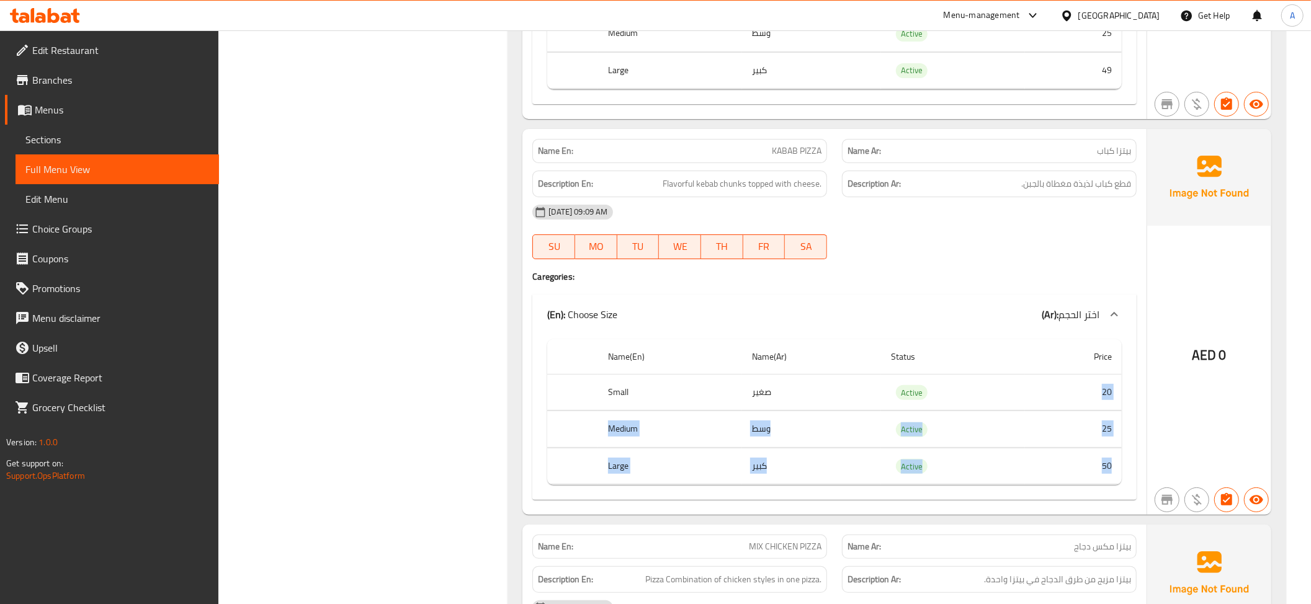
drag, startPoint x: 1014, startPoint y: 413, endPoint x: 1118, endPoint y: 500, distance: 135.7
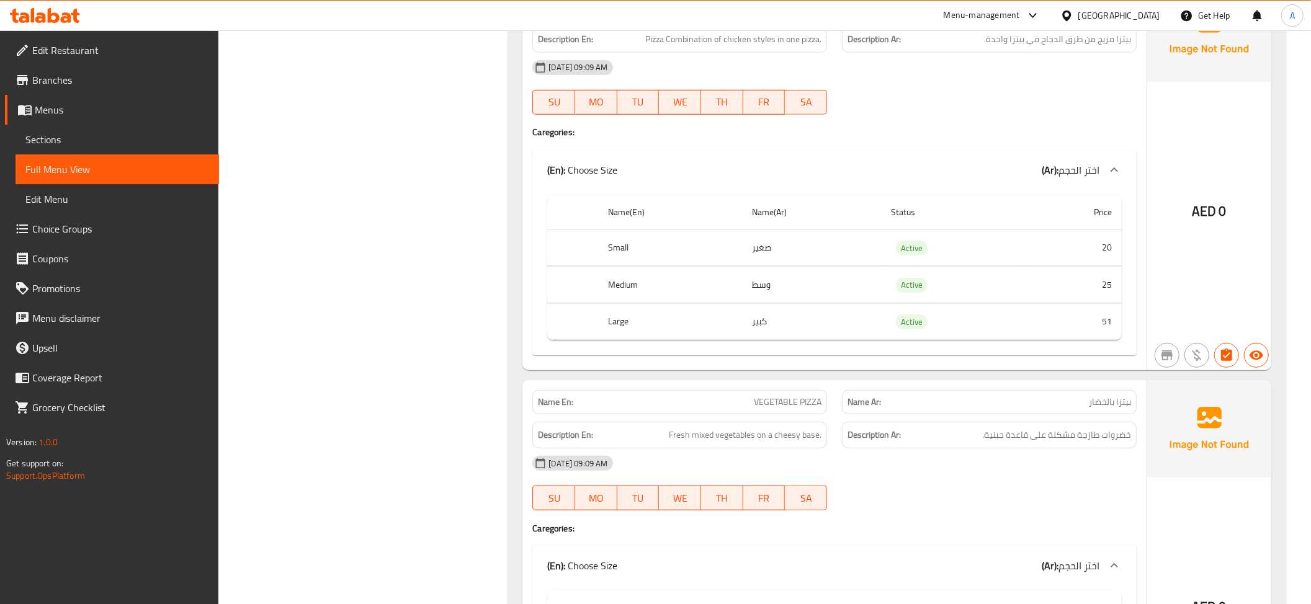
scroll to position [8465, 0]
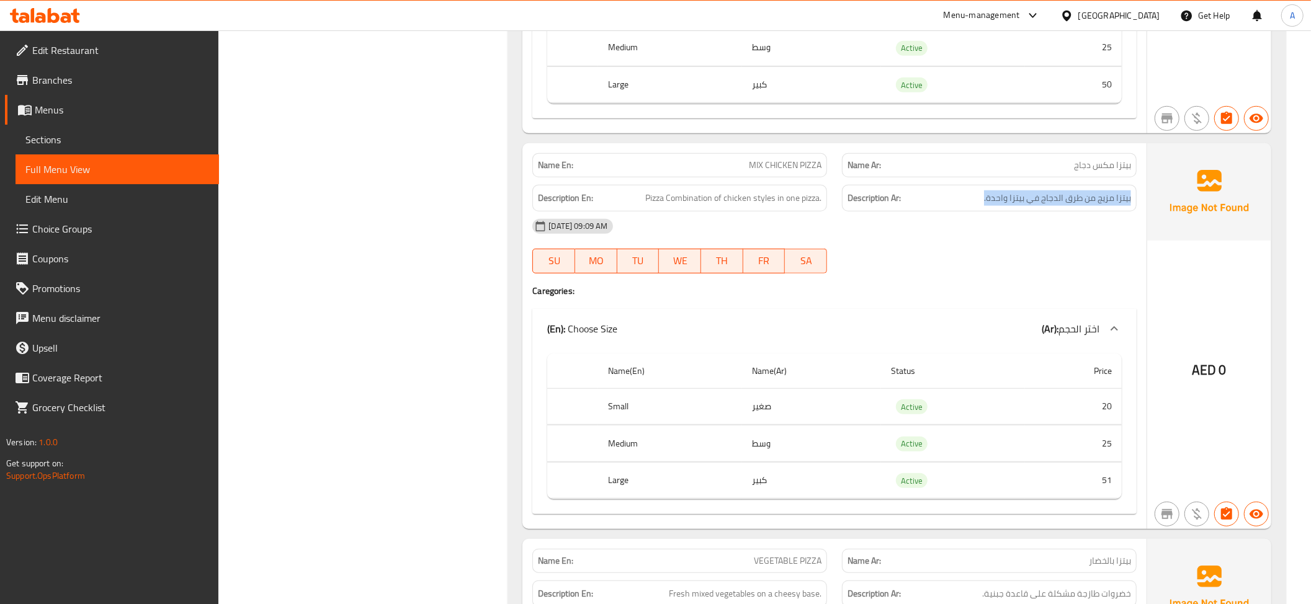
click at [779, 206] on span "Pizza Combination of chicken styles in one pizza." at bounding box center [733, 198] width 176 height 16
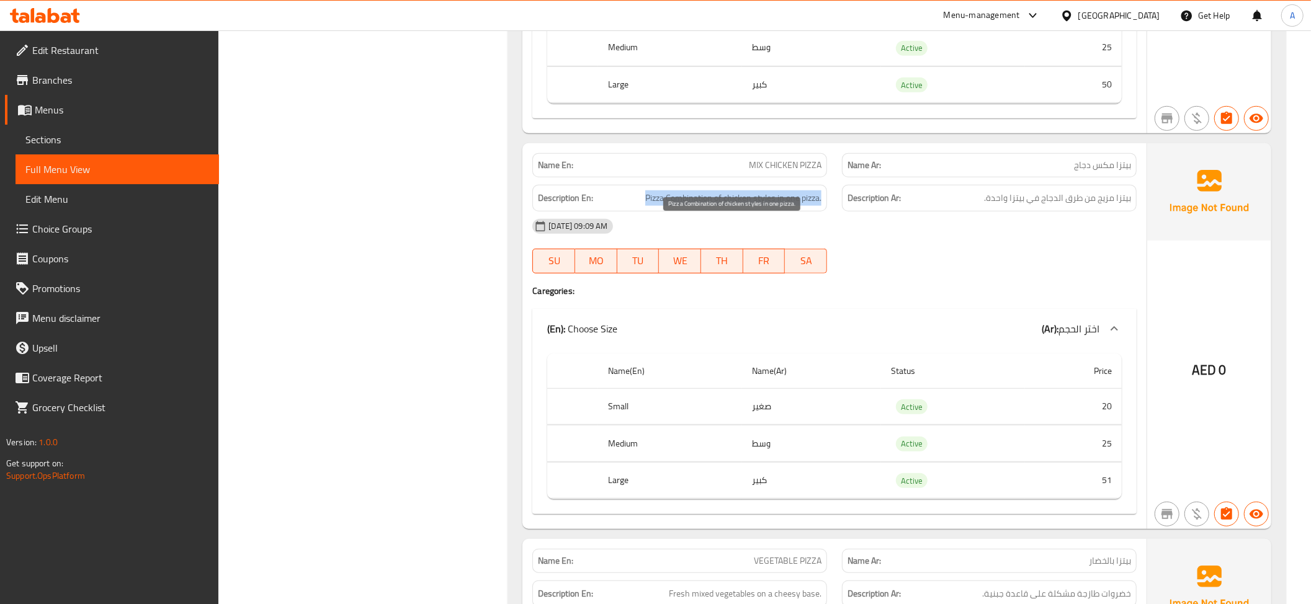
click at [779, 206] on span "Pizza Combination of chicken styles in one pizza." at bounding box center [733, 198] width 176 height 16
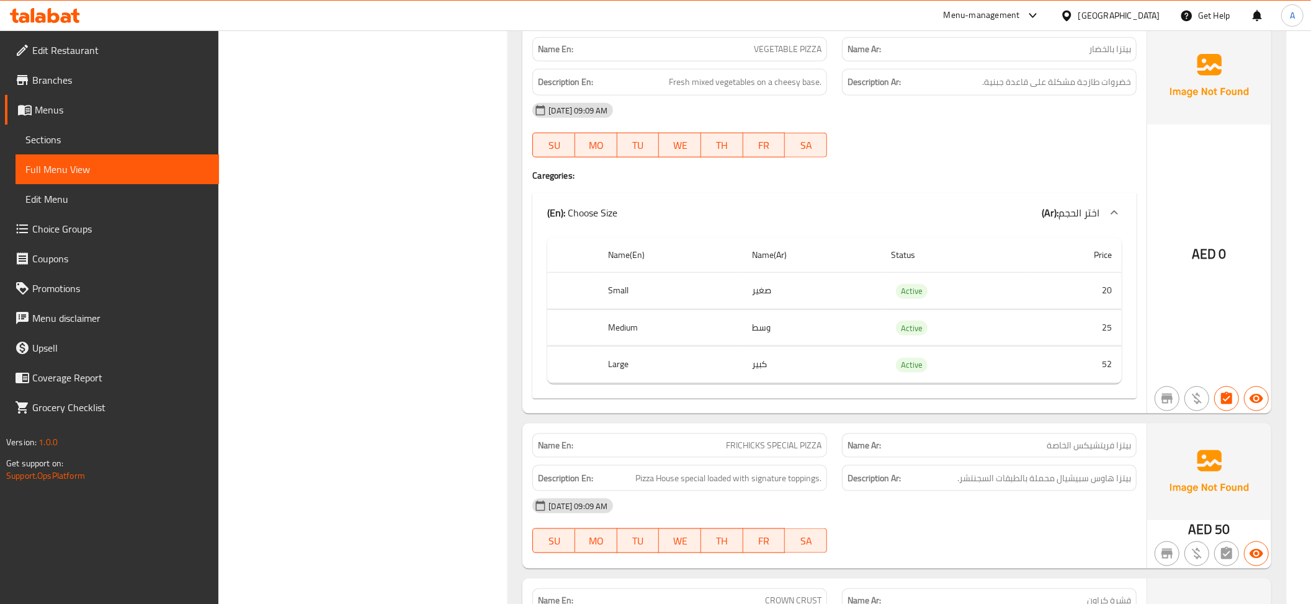
scroll to position [8991, 0]
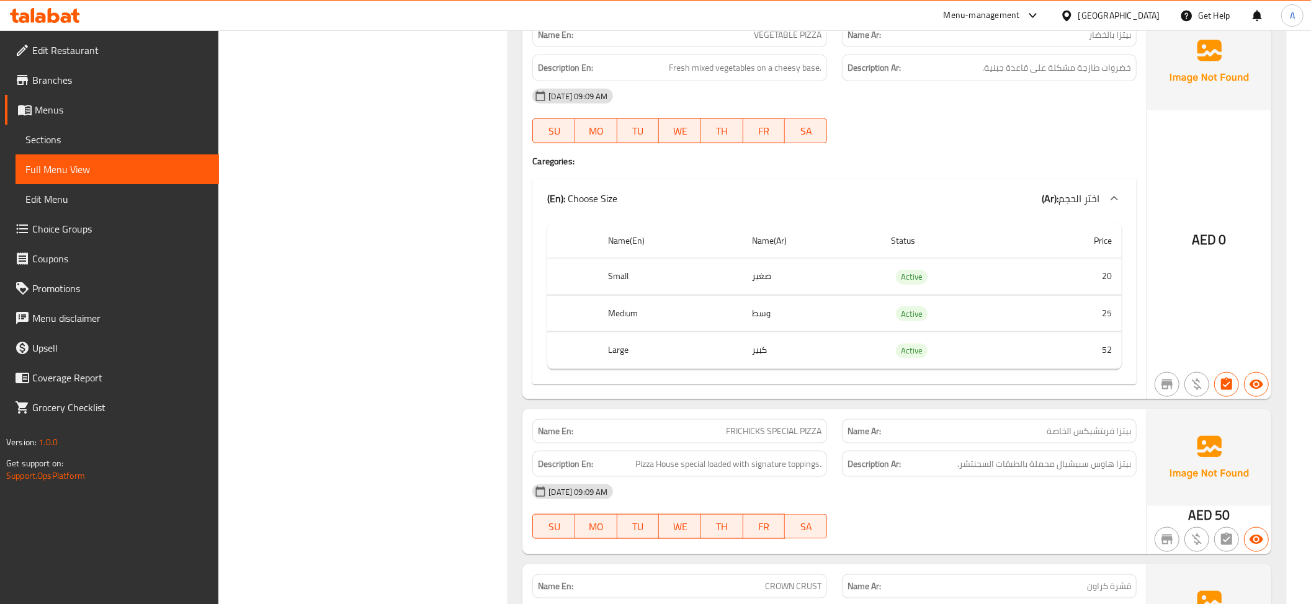
drag, startPoint x: 805, startPoint y: 301, endPoint x: 1127, endPoint y: 388, distance: 332.9
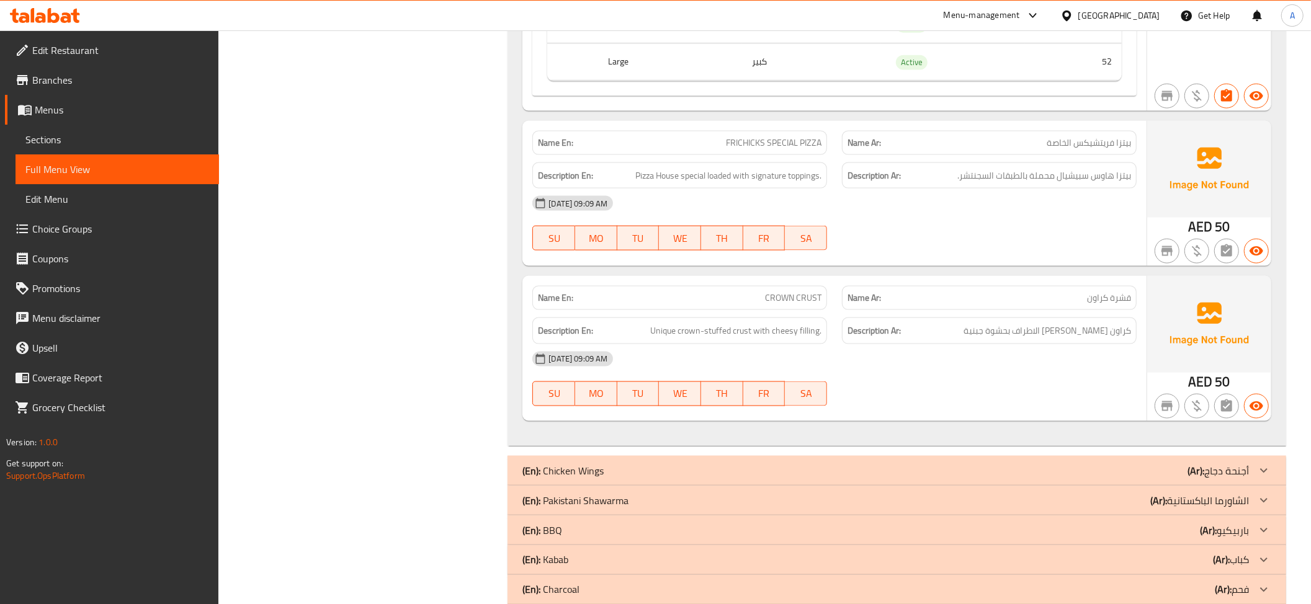
scroll to position [9323, 0]
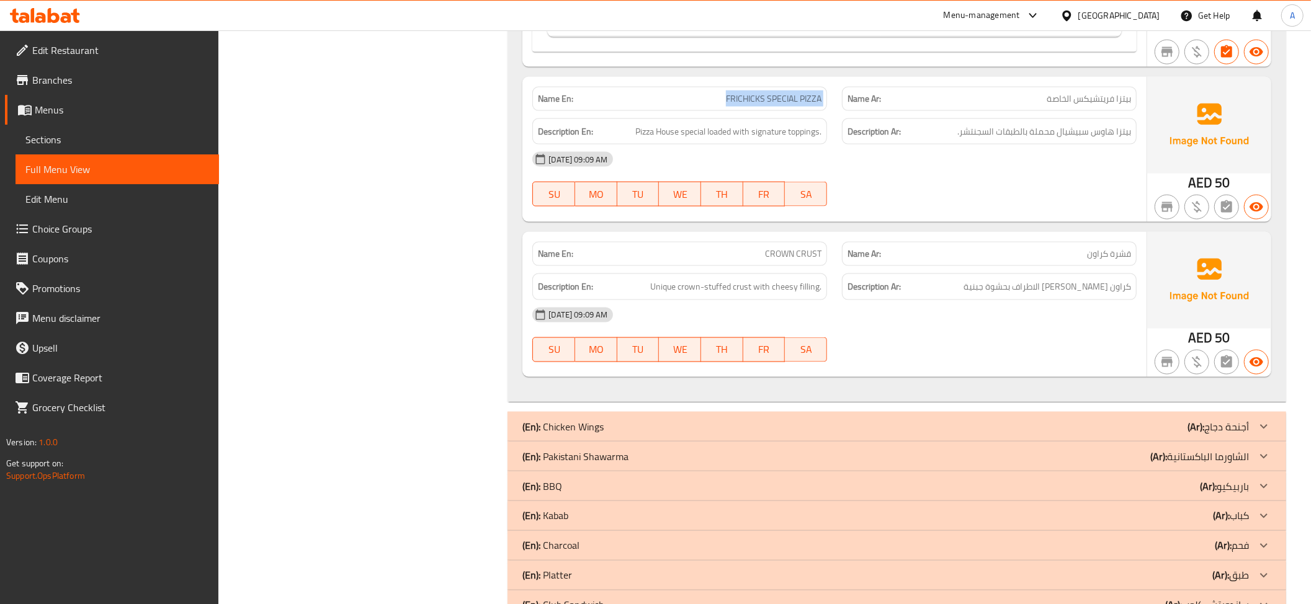
click at [749, 302] on div "Description En: Unique crown-stuffed crust with cheesy filling." at bounding box center [680, 287] width 310 height 42
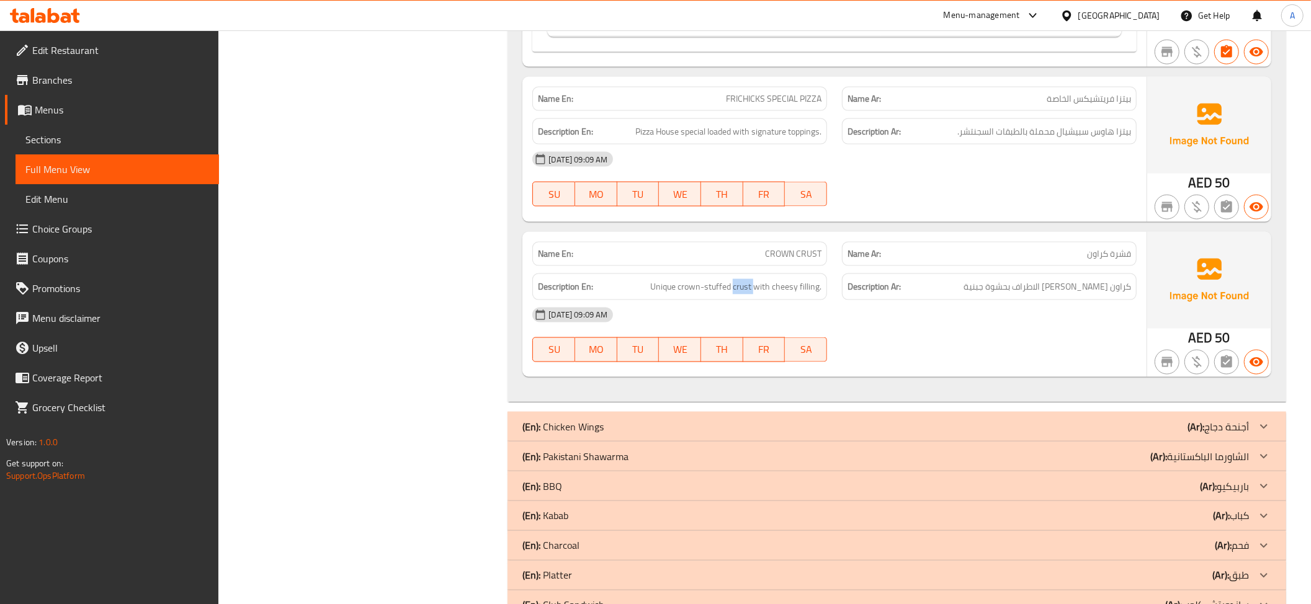
click at [749, 302] on div "Description En: Unique crown-stuffed crust with cheesy filling." at bounding box center [680, 287] width 310 height 42
click at [764, 261] on p "Name En: CROWN CRUST" at bounding box center [680, 254] width 284 height 13
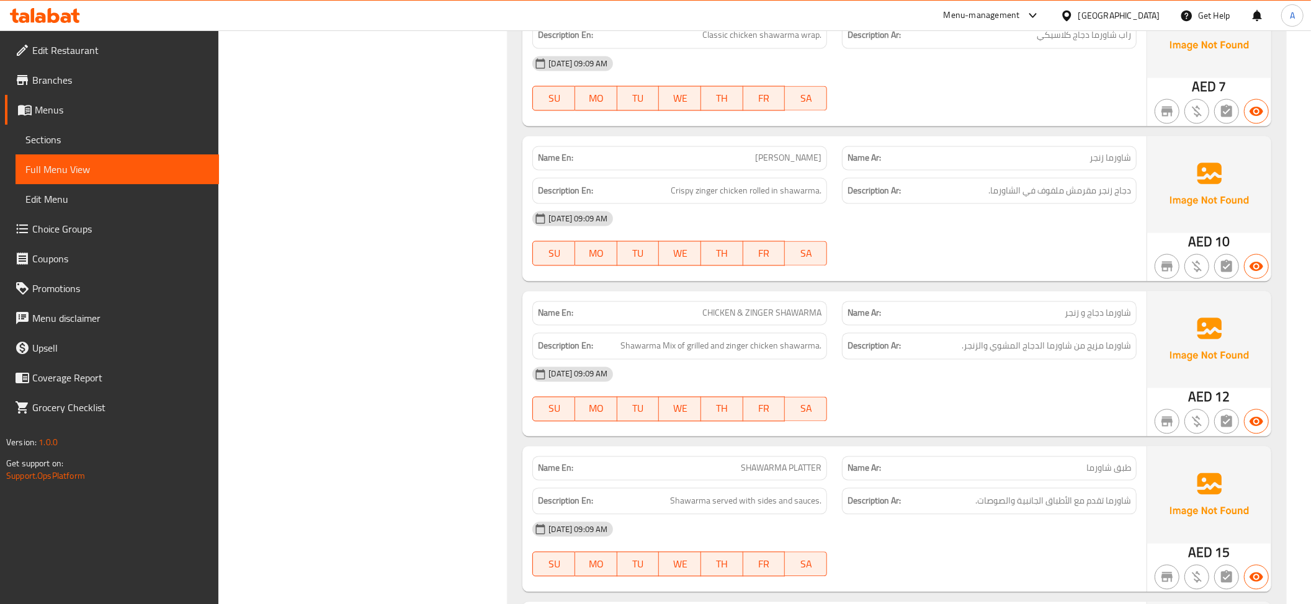
scroll to position [9678, 0]
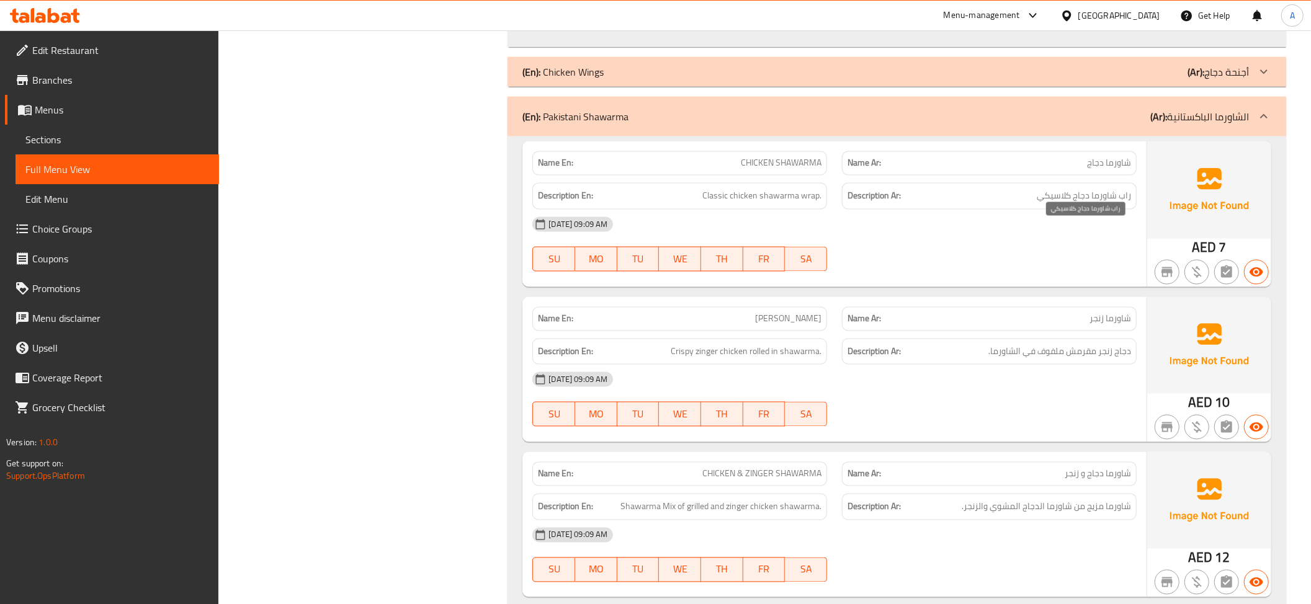
click at [1117, 204] on span "راب شاورما دجاج كلاسيكي" at bounding box center [1084, 197] width 94 height 16
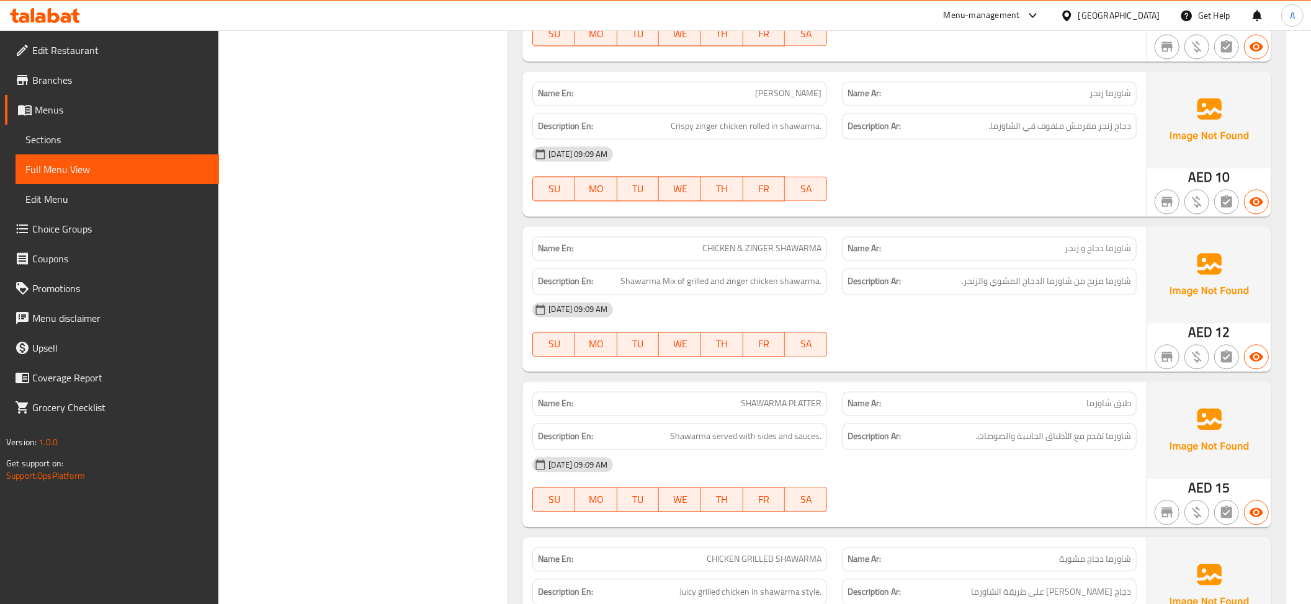
scroll to position [9920, 0]
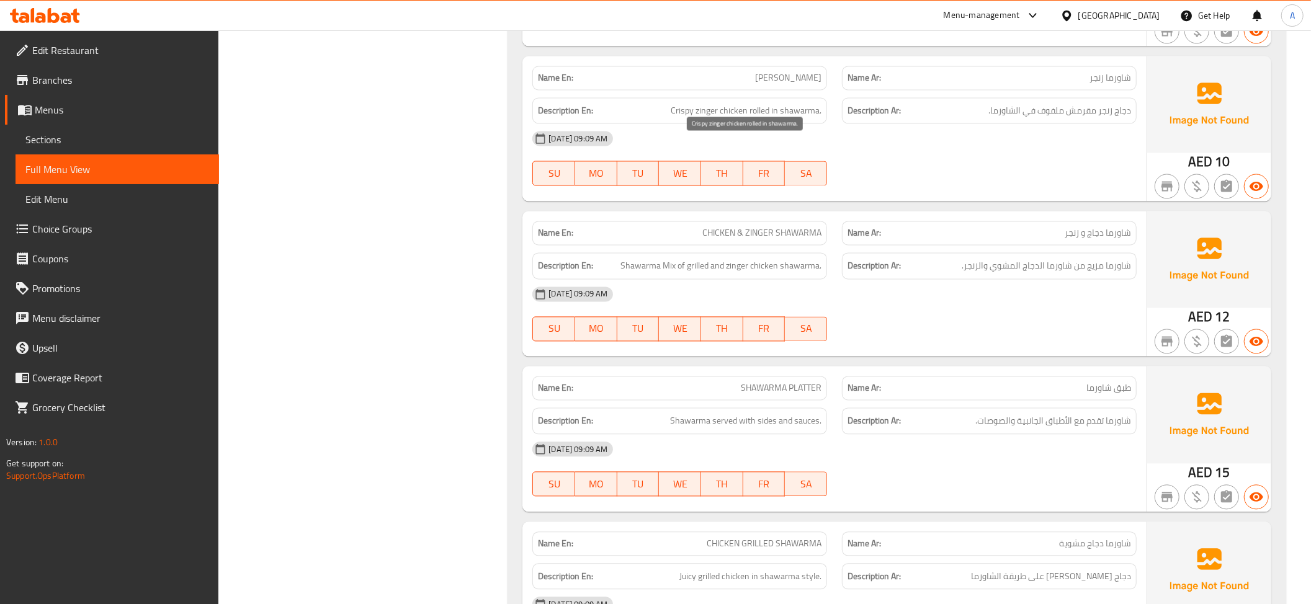
click at [735, 118] on span "Crispy zinger chicken rolled in shawarma." at bounding box center [746, 111] width 151 height 16
click at [1030, 118] on span "دجاج زنجر مقرمش ملفوف في الشاورما." at bounding box center [1059, 111] width 143 height 16
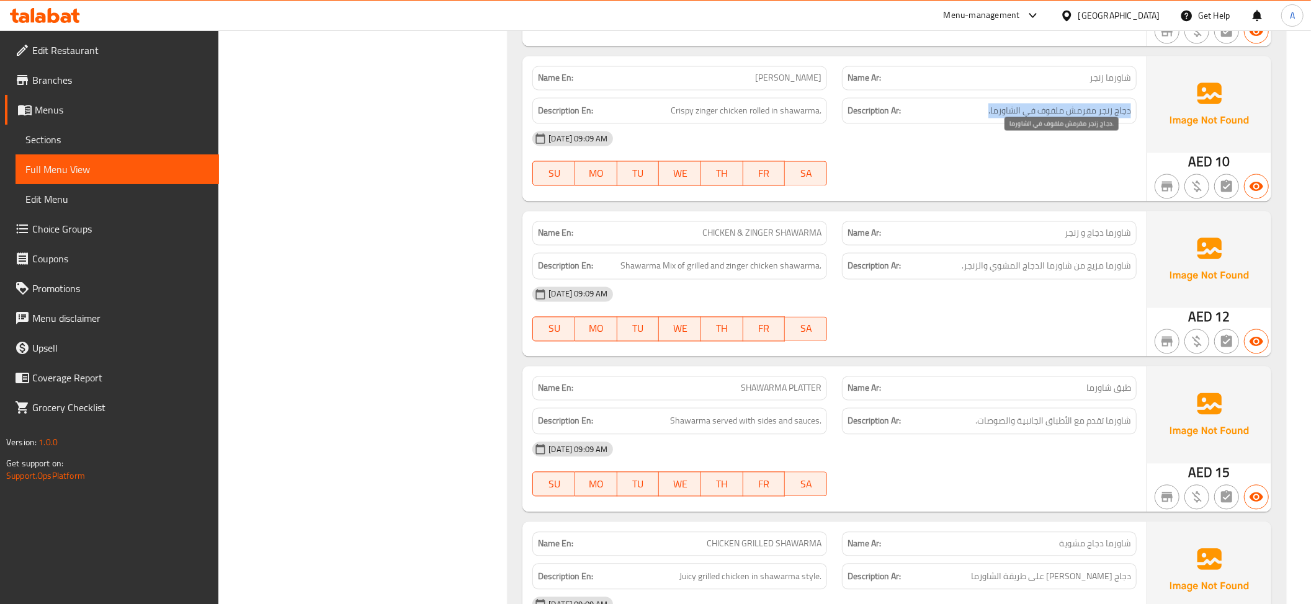
click at [1030, 118] on span "دجاج زنجر مقرمش ملفوف في الشاورما." at bounding box center [1059, 111] width 143 height 16
click at [725, 118] on span "Crispy zinger chicken rolled in shawarma." at bounding box center [746, 111] width 151 height 16
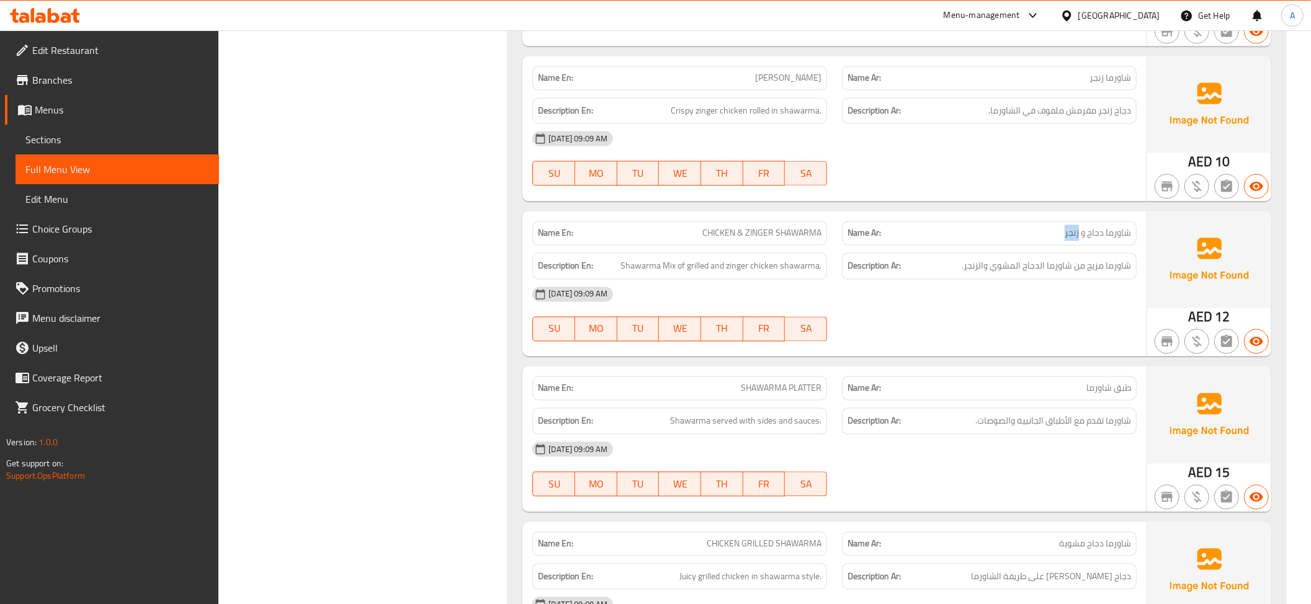
click at [1058, 274] on span "شاورما مزيج من شاورما الدجاج المشوي والزنجر." at bounding box center [1046, 266] width 169 height 16
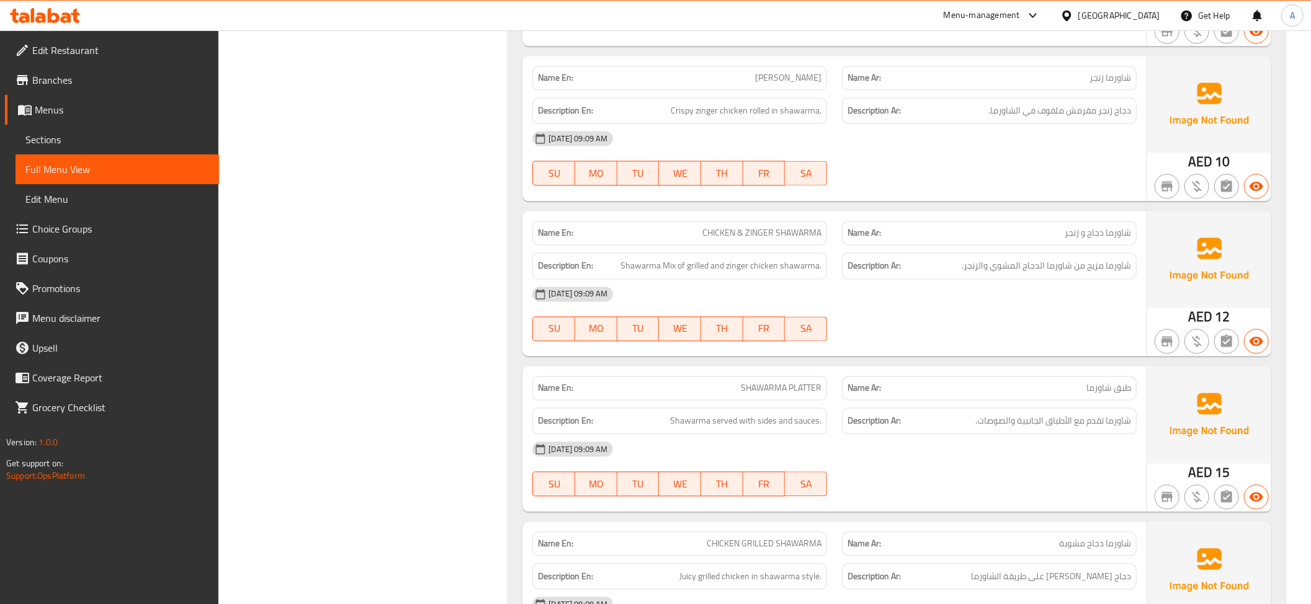
click at [777, 274] on span "Shawarma Mix of grilled and zinger chicken shawarma." at bounding box center [720, 266] width 201 height 16
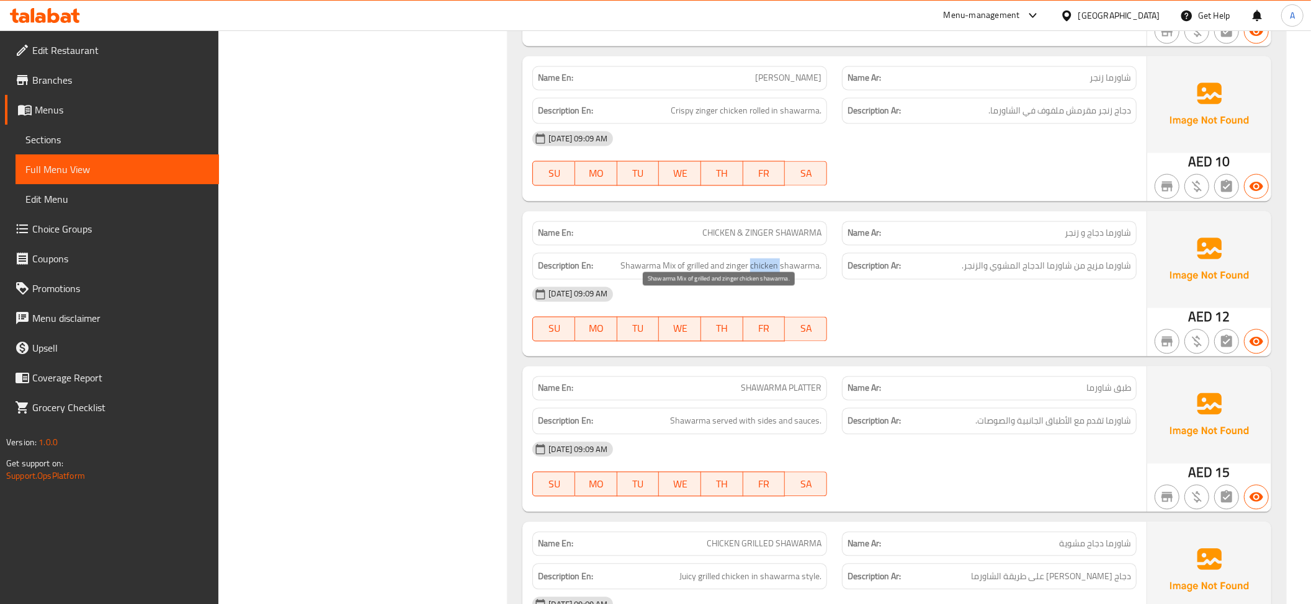
click at [760, 274] on span "Shawarma Mix of grilled and zinger chicken shawarma." at bounding box center [720, 266] width 201 height 16
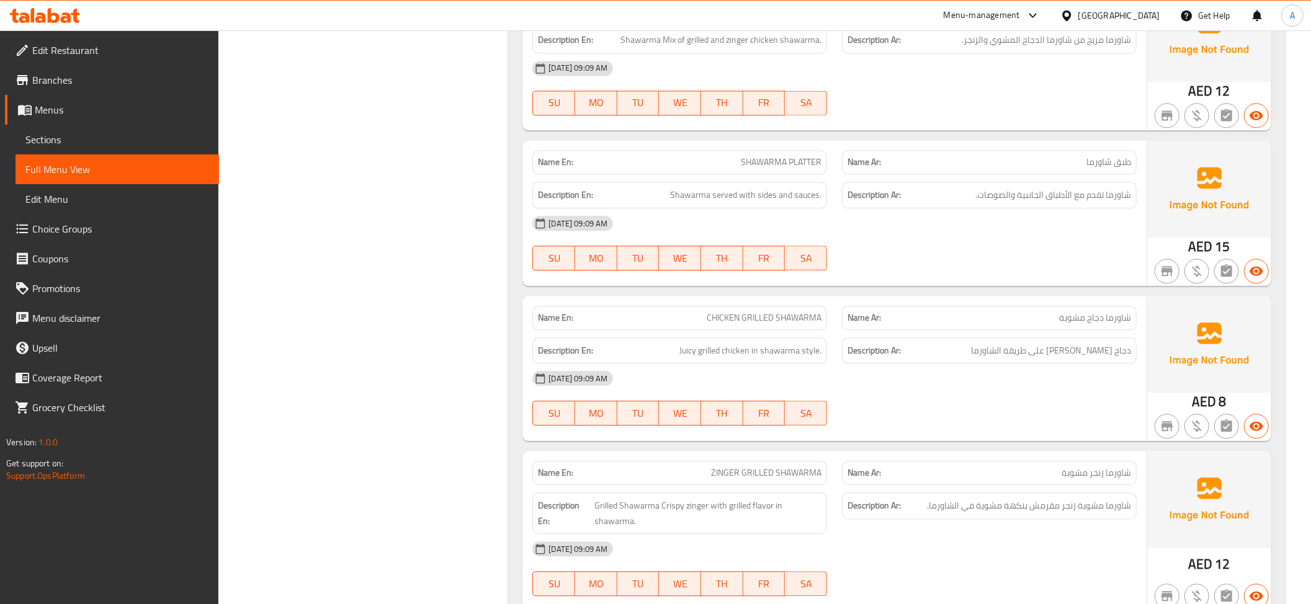
scroll to position [10162, 0]
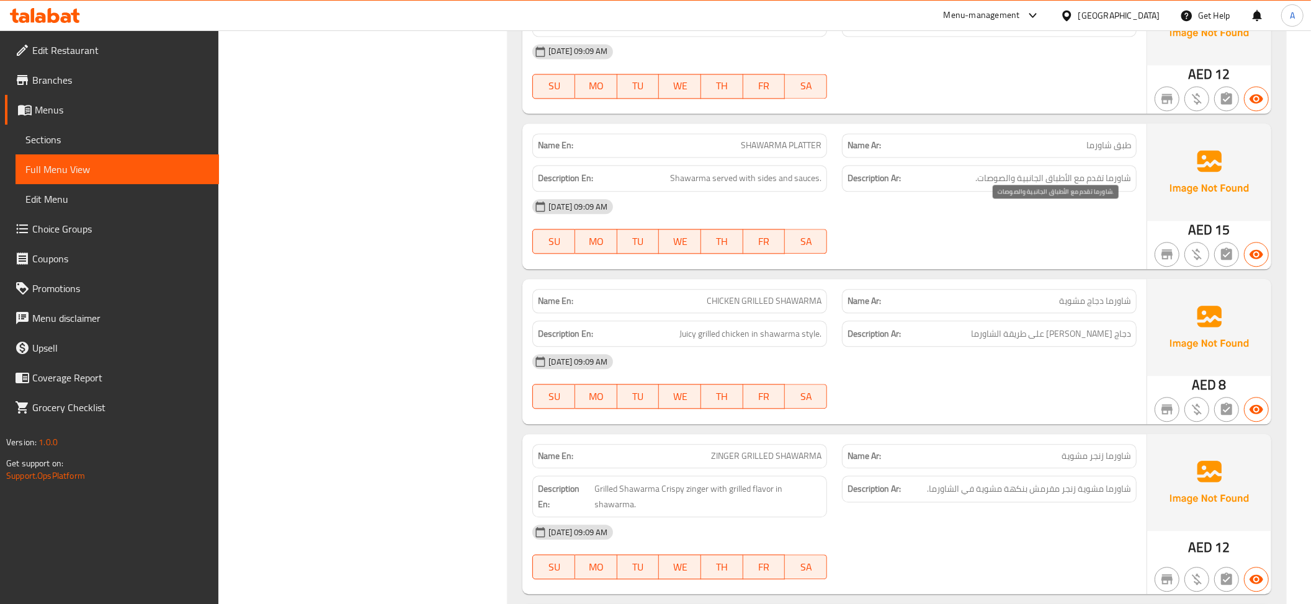
click at [1063, 186] on span "شاورما تقدم مع الأطباق الجانبية والصوصات." at bounding box center [1053, 179] width 156 height 16
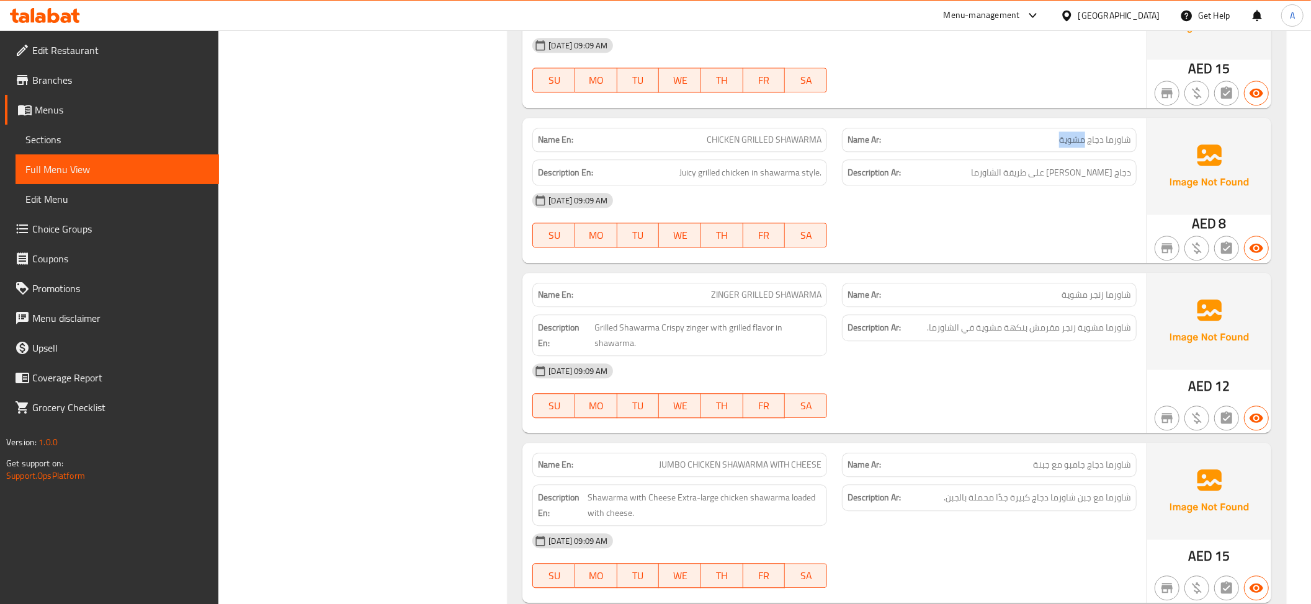
click at [1096, 181] on span "دجاج مشوي جوسي على طريقة الشاورما" at bounding box center [1051, 173] width 160 height 16
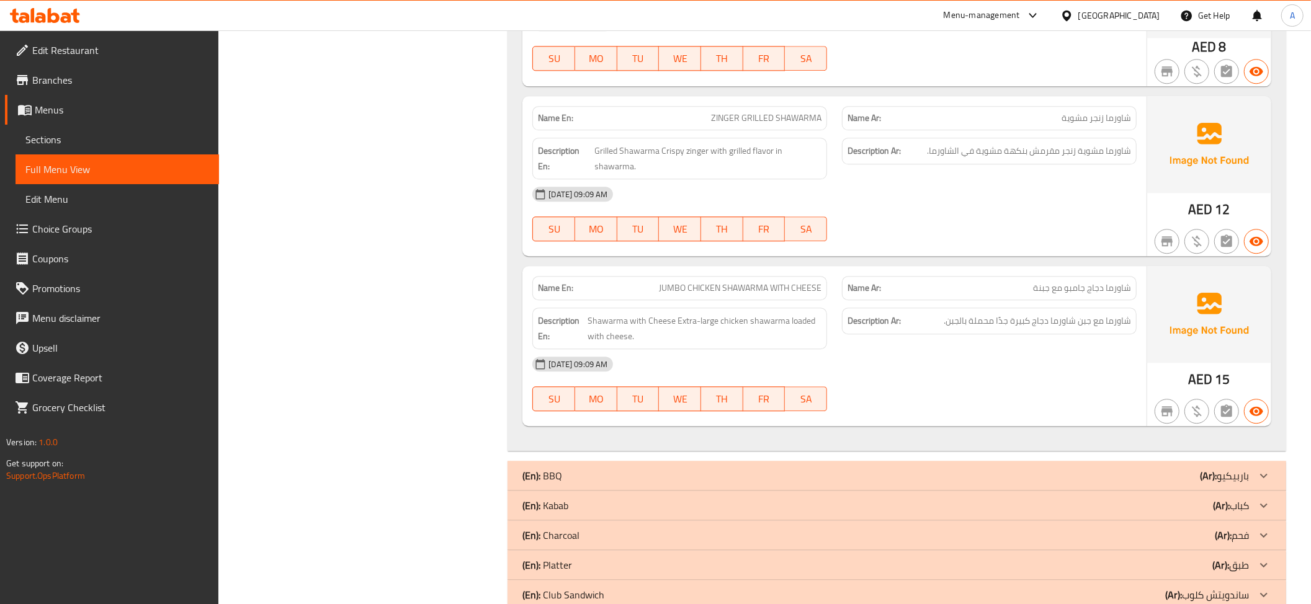
scroll to position [10549, 0]
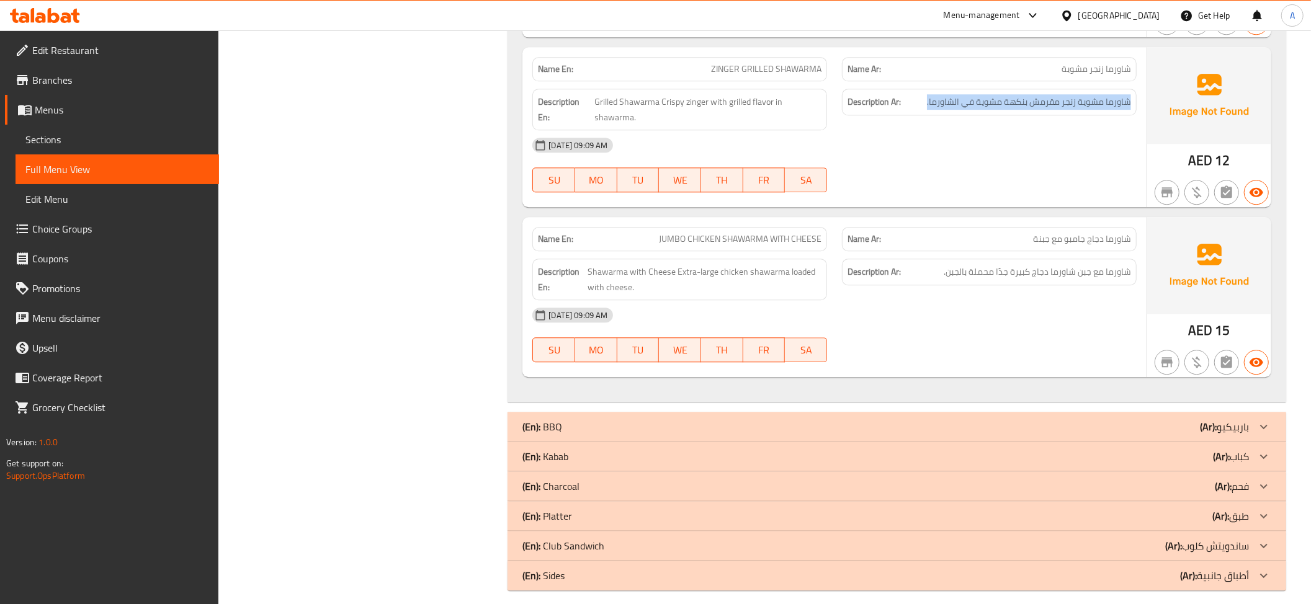
click at [1014, 280] on span "شاورما مع جبن شاورما دجاج كبيرة جدًا محملة بالجبن." at bounding box center [1037, 272] width 187 height 16
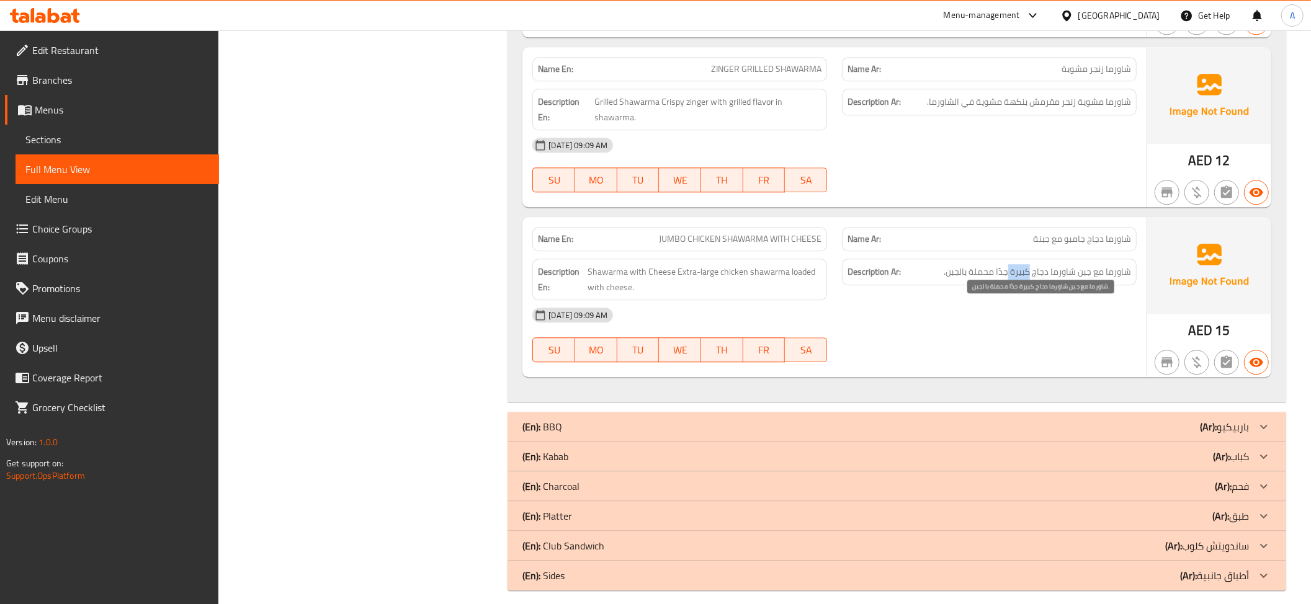
click at [1014, 280] on span "شاورما مع جبن شاورما دجاج كبيرة جدًا محملة بالجبن." at bounding box center [1037, 272] width 187 height 16
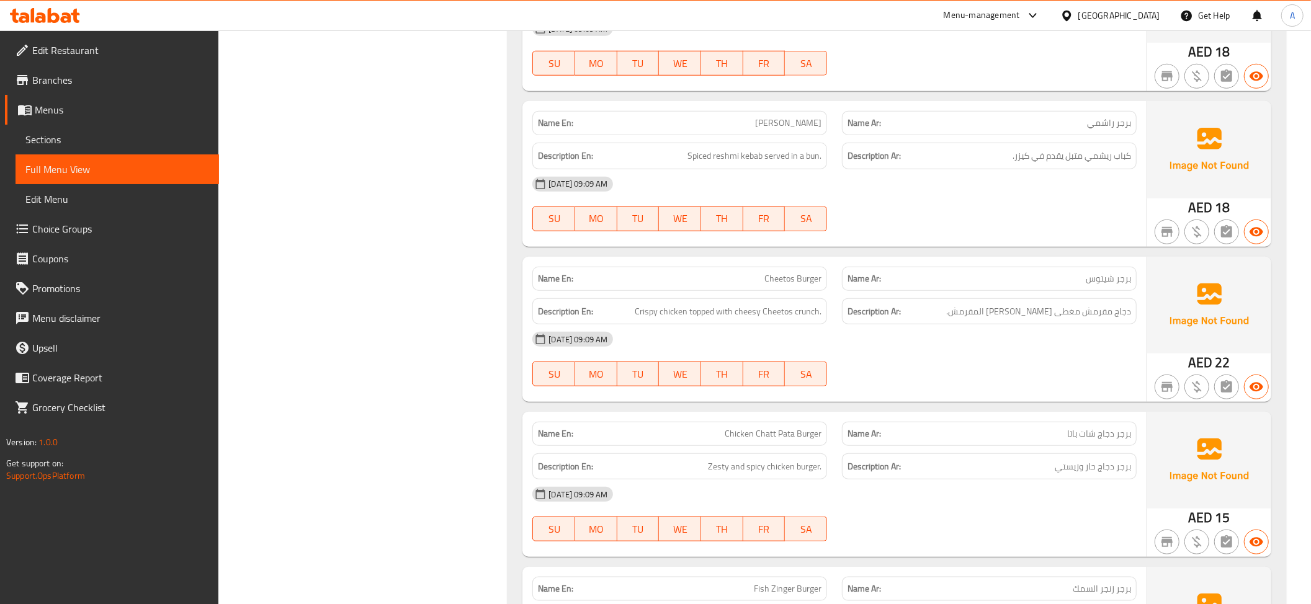
scroll to position [0, 0]
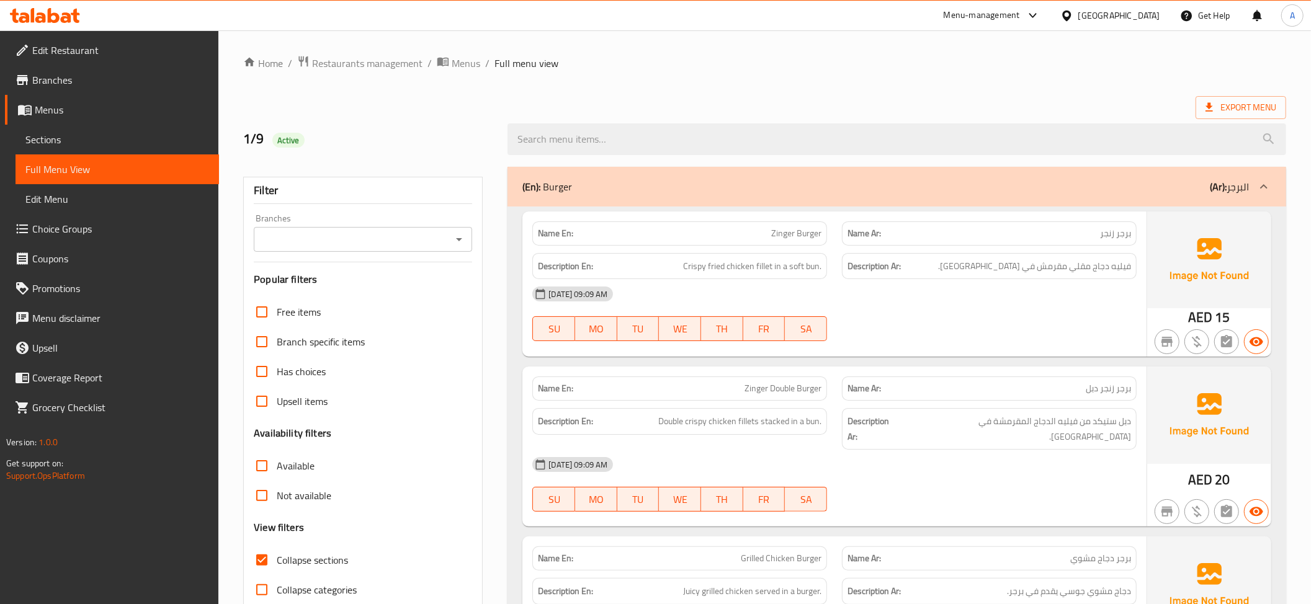
click at [311, 547] on label "Collapse sections" at bounding box center [297, 560] width 101 height 30
click at [277, 547] on input "Collapse sections" at bounding box center [262, 560] width 30 height 30
click at [308, 559] on span "Collapse sections" at bounding box center [312, 560] width 71 height 15
click at [277, 559] on input "Collapse sections" at bounding box center [262, 560] width 30 height 30
checkbox input "true"
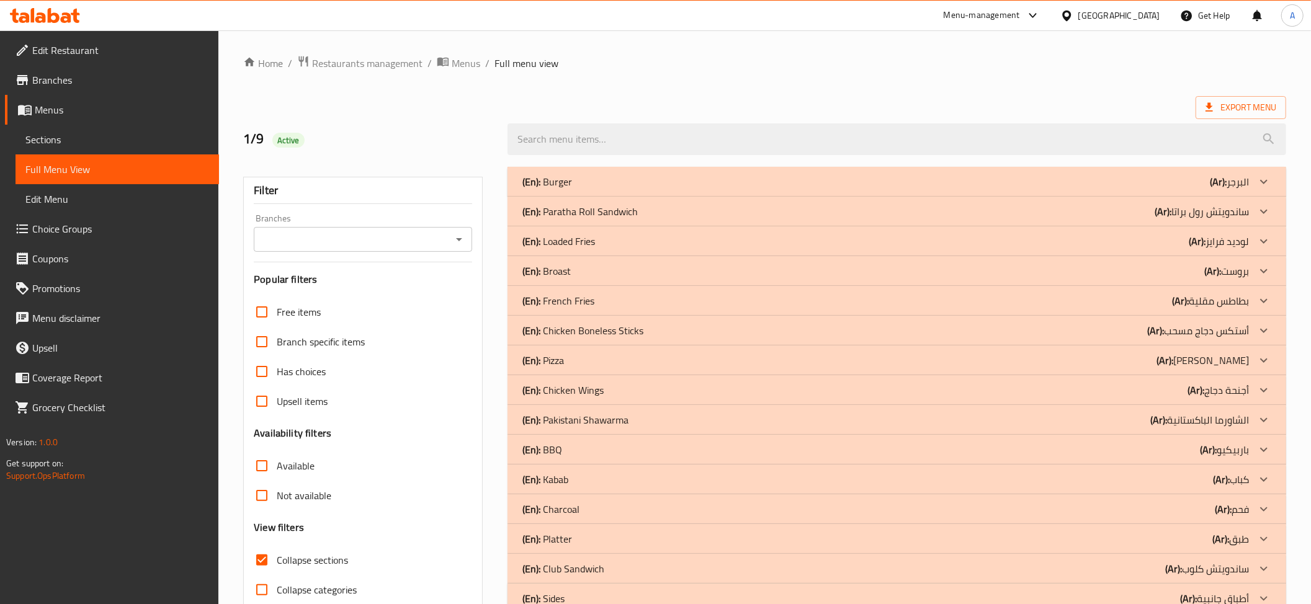
click at [572, 189] on p "(En): Paratha Roll Sandwich" at bounding box center [547, 181] width 50 height 15
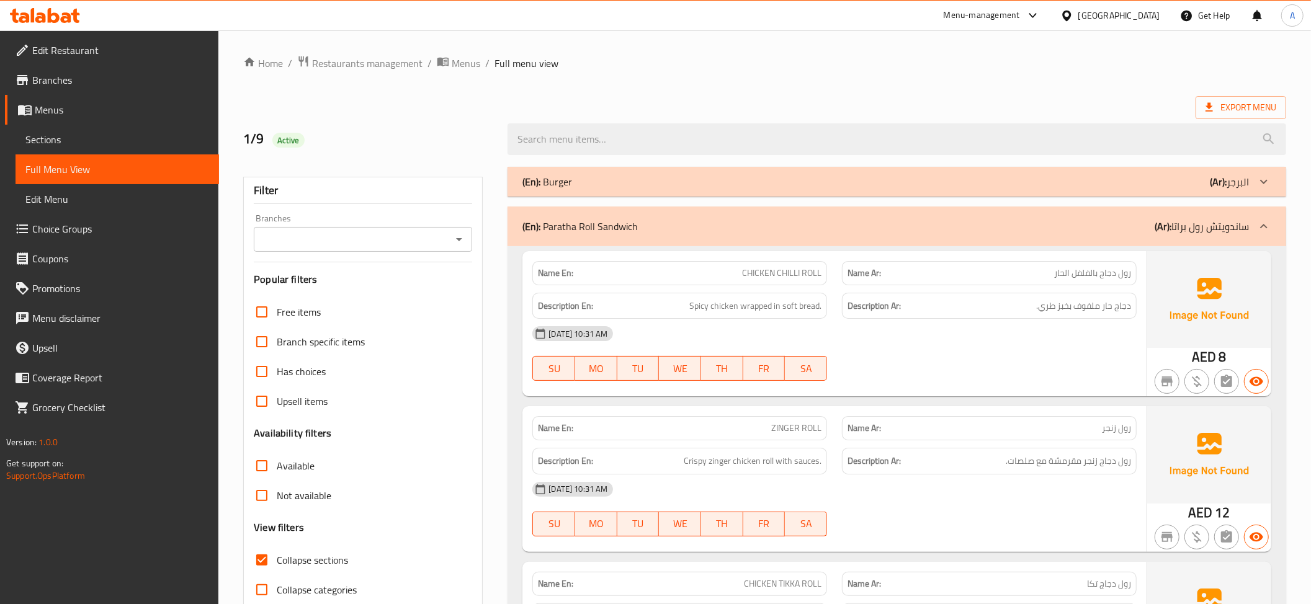
click at [1067, 315] on div "Description Ar: دجاج حار ملفوف بخبز طري." at bounding box center [989, 306] width 295 height 27
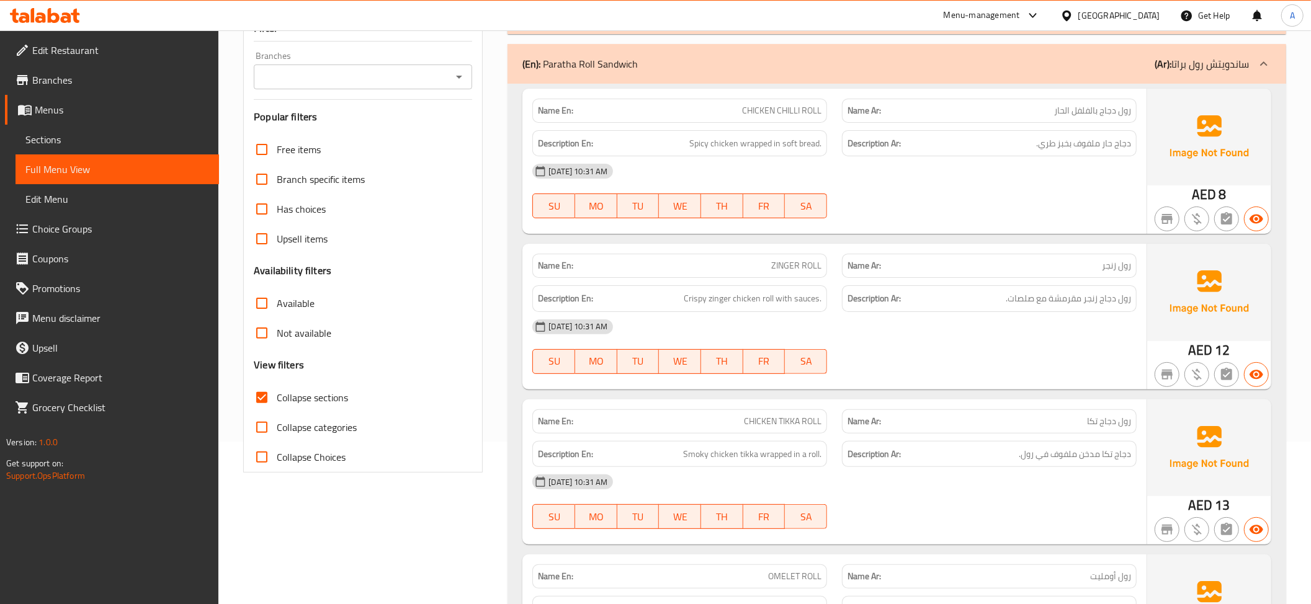
scroll to position [189, 0]
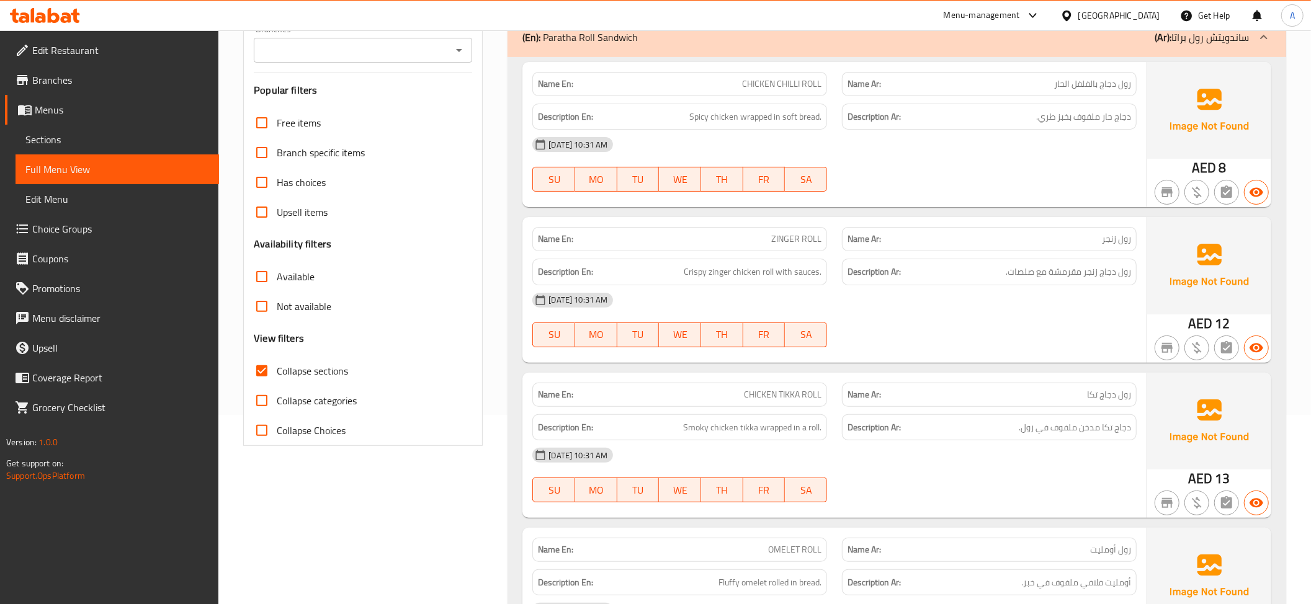
click at [1124, 292] on div "01-09-2025 10:31 AM" at bounding box center [834, 300] width 619 height 30
click at [1123, 292] on div "01-09-2025 10:31 AM" at bounding box center [834, 300] width 619 height 30
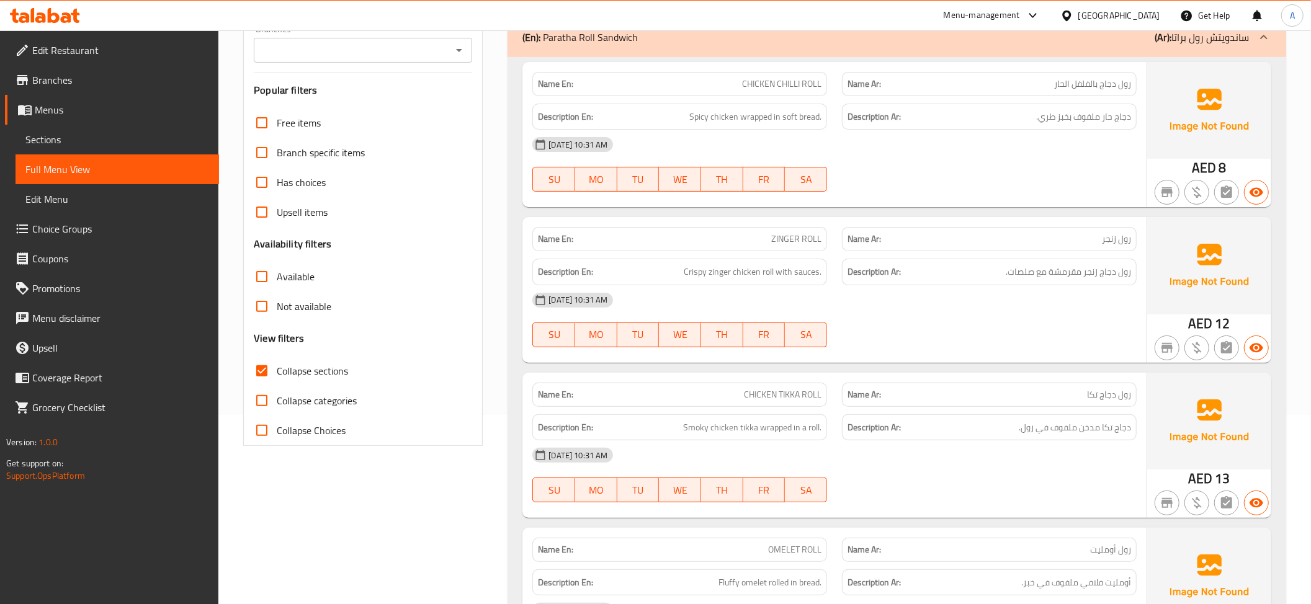
click at [1110, 280] on span "رول دجاج زنجر مقرمشة مع صلصات." at bounding box center [1068, 272] width 125 height 16
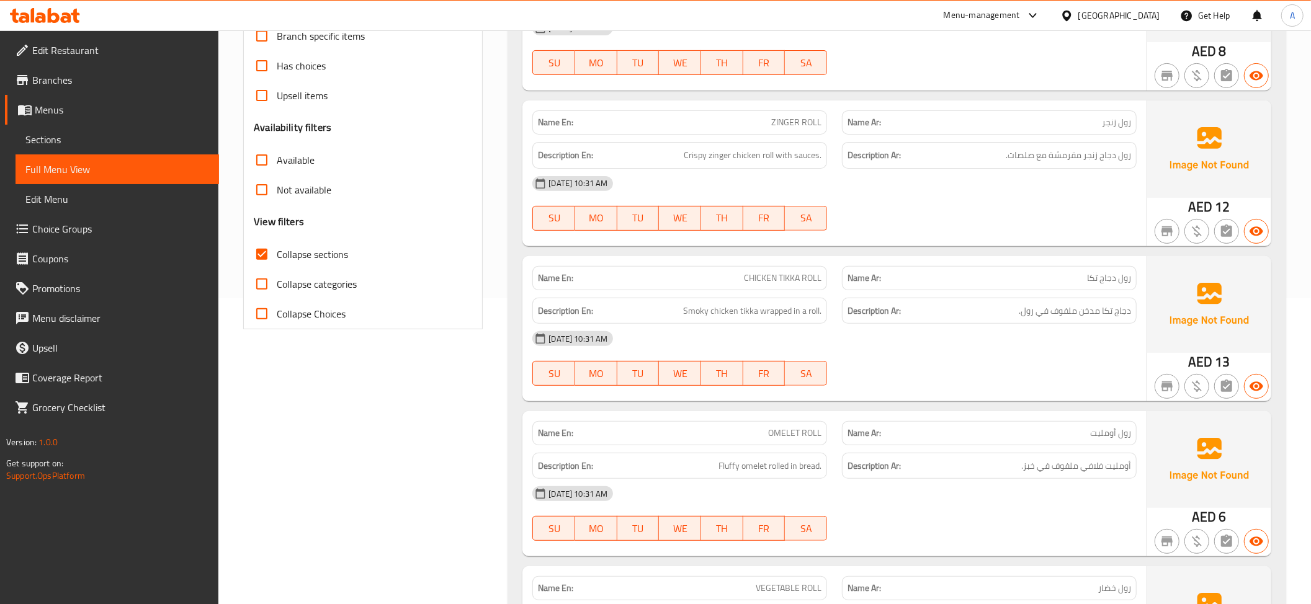
click at [1075, 309] on span "دجاج تكا مدخن ملفوف في رول." at bounding box center [1075, 311] width 112 height 16
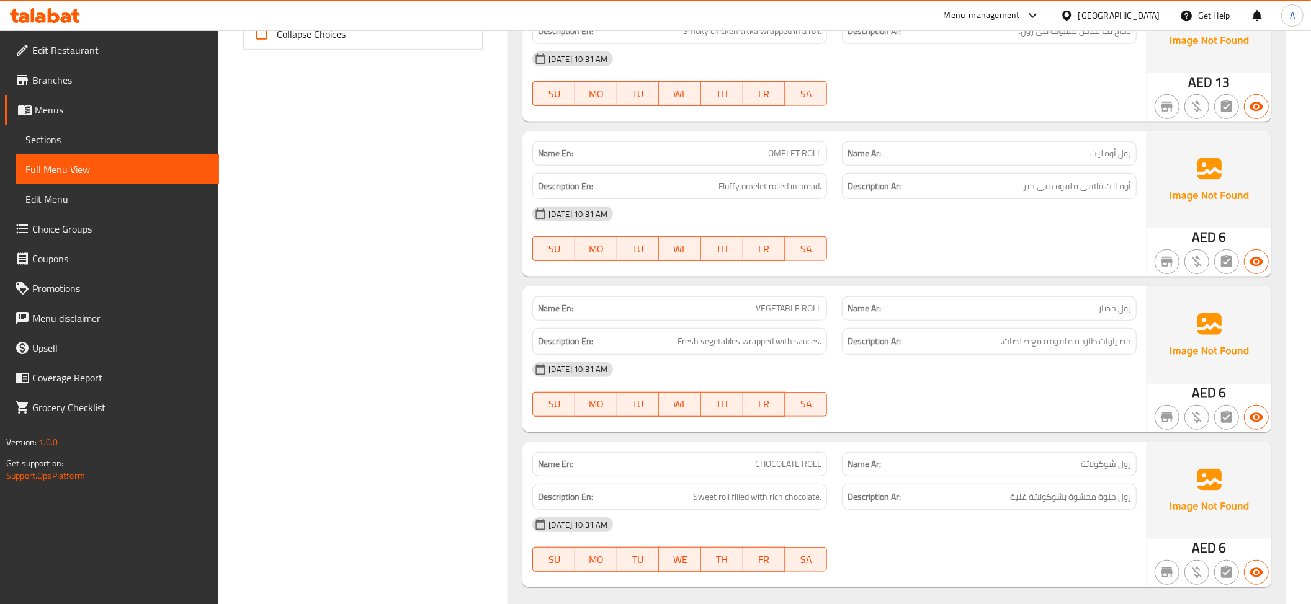
scroll to position [593, 0]
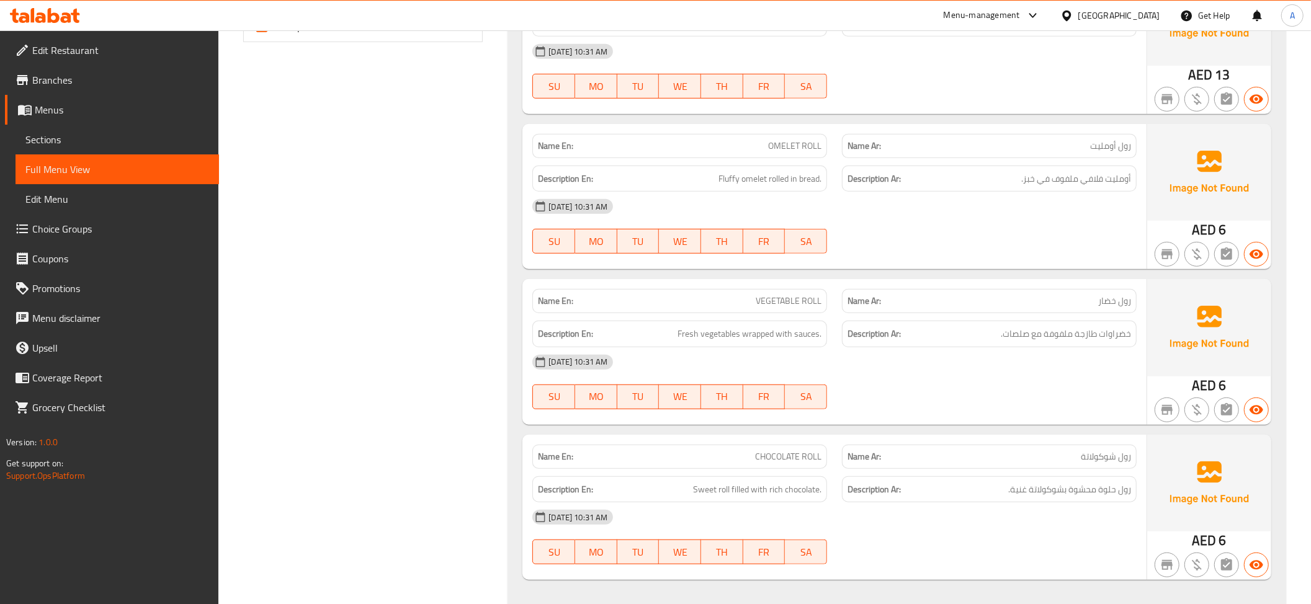
click at [762, 135] on div "Name En: OMELET ROLL" at bounding box center [680, 146] width 310 height 39
click at [1114, 185] on span "أومليت فلافي ملفوف في خبز." at bounding box center [1076, 179] width 110 height 16
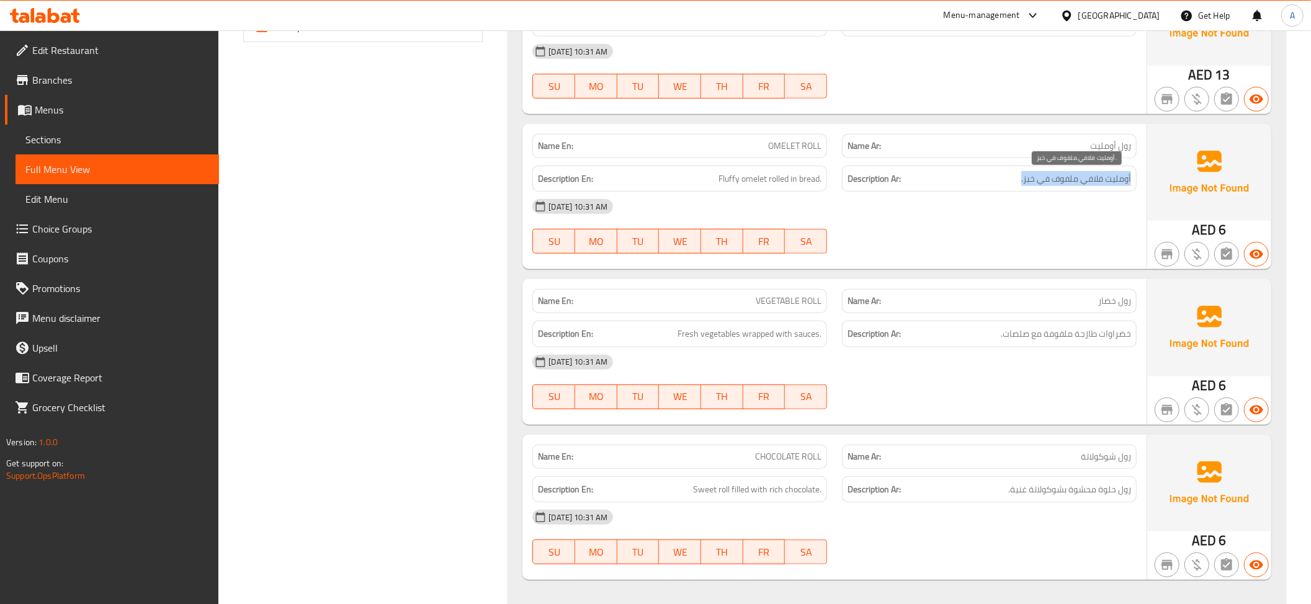
click at [1114, 185] on span "أومليت فلافي ملفوف في خبز." at bounding box center [1076, 179] width 110 height 16
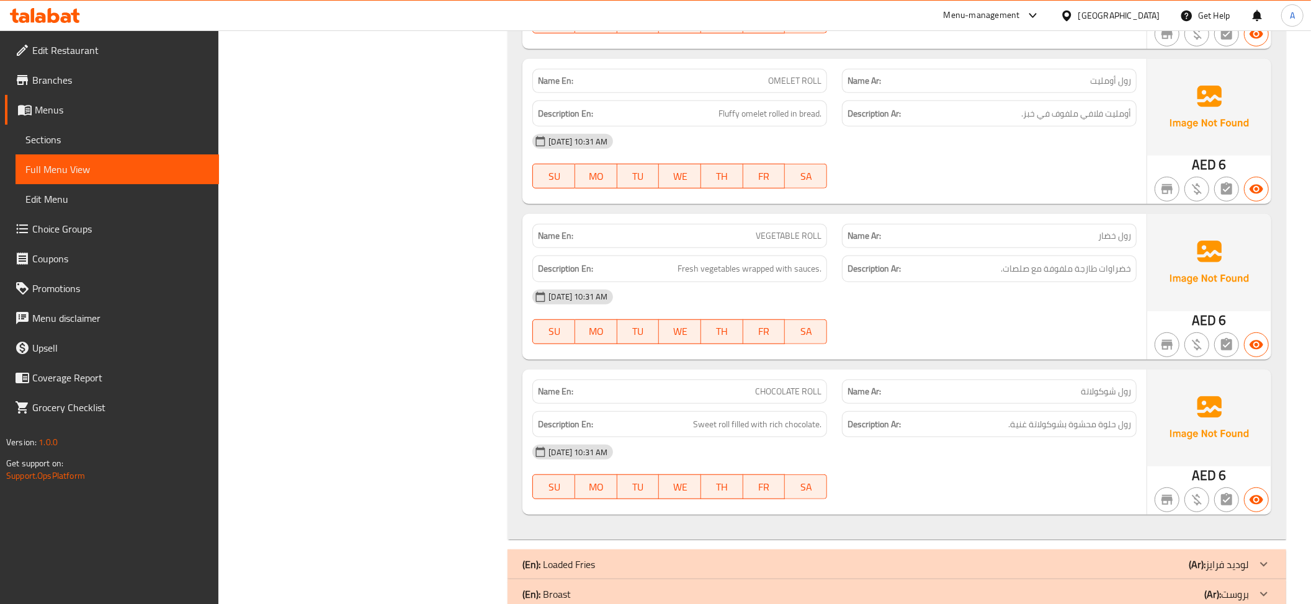
scroll to position [705, 0]
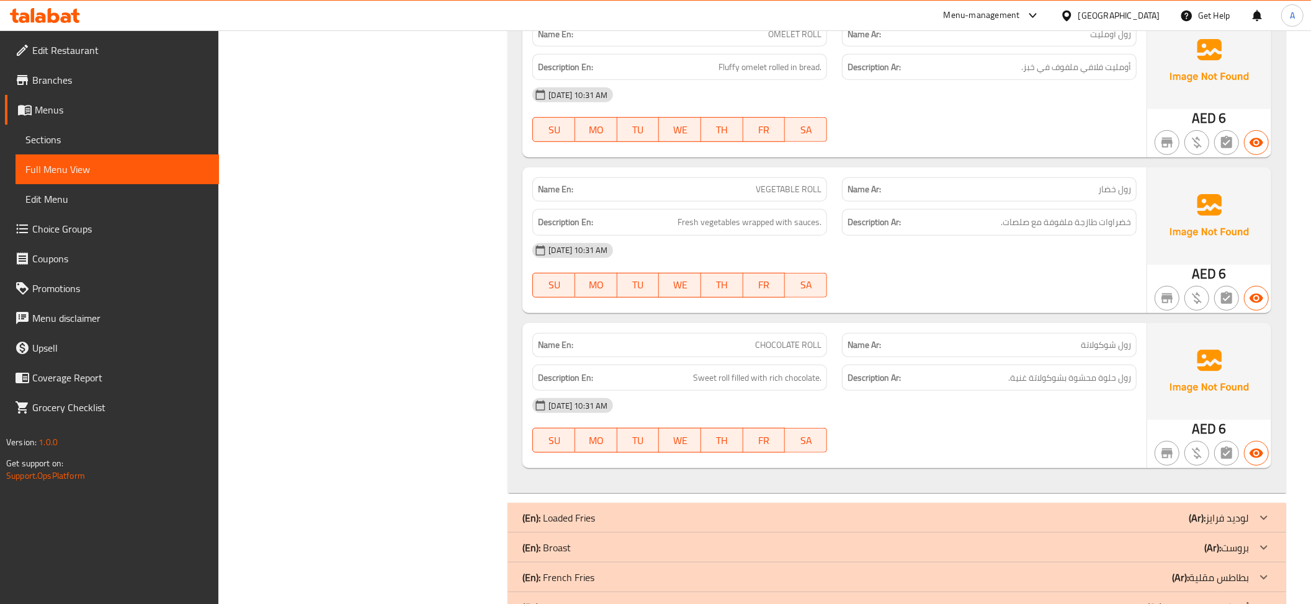
click at [1097, 361] on div "Description Ar: رول حلوة محشوة بشوكولاتة غنية." at bounding box center [989, 378] width 310 height 42
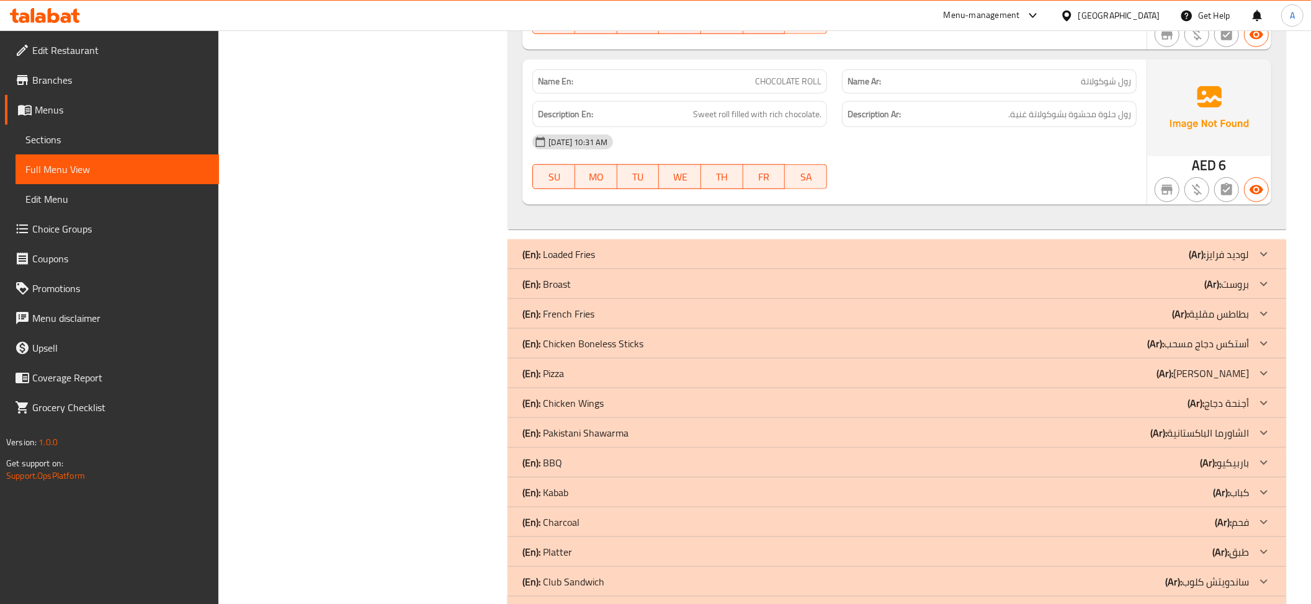
scroll to position [1017, 0]
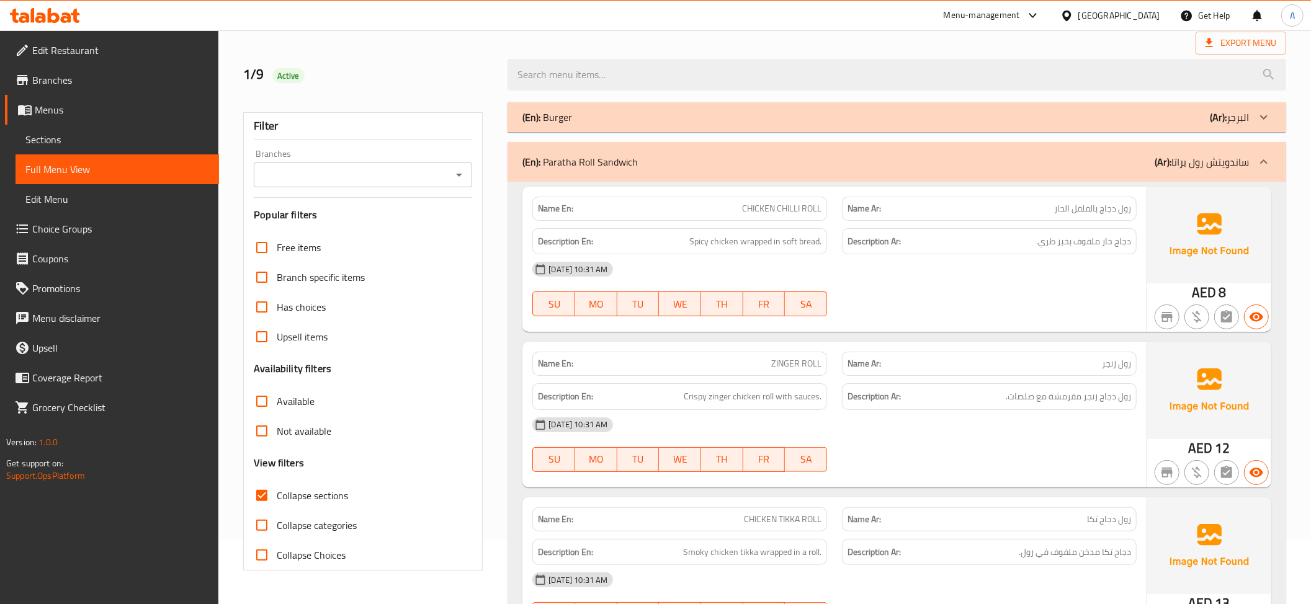
scroll to position [0, 0]
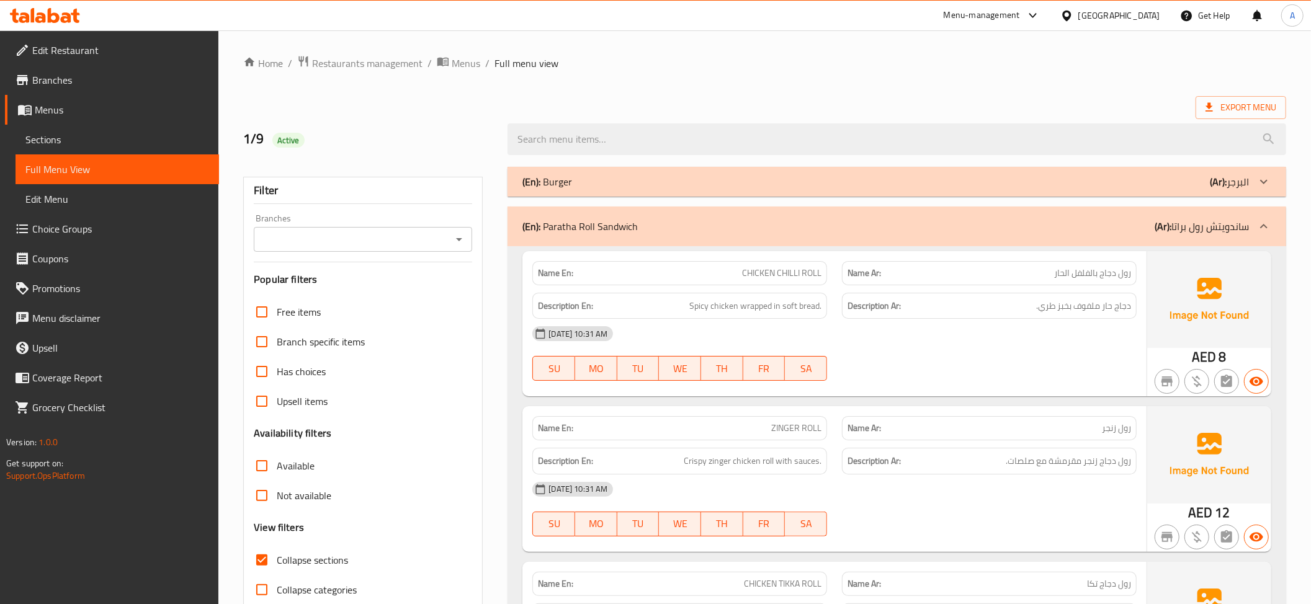
click at [1212, 122] on div at bounding box center [896, 139] width 793 height 47
click at [1209, 112] on icon at bounding box center [1209, 107] width 12 height 12
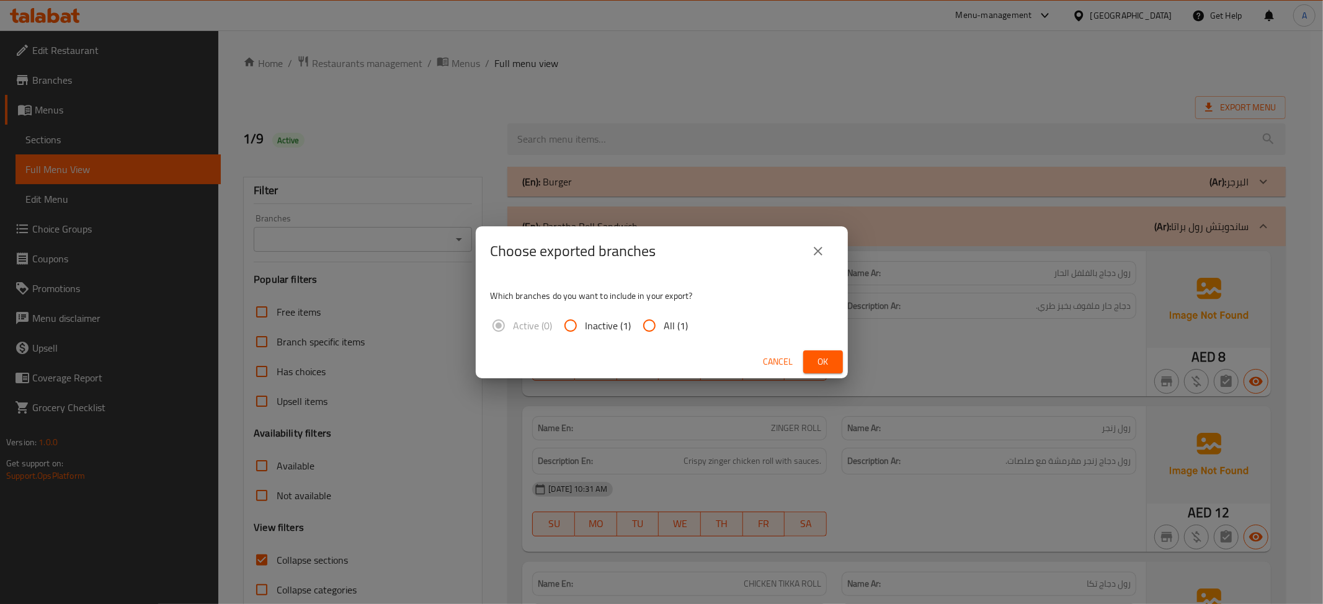
click at [666, 333] on span "All (1)" at bounding box center [676, 325] width 24 height 15
click at [671, 321] on span "All (1)" at bounding box center [676, 325] width 24 height 15
click at [664, 321] on input "All (1)" at bounding box center [650, 326] width 30 height 30
radio input "true"
click at [826, 363] on span "Ok" at bounding box center [823, 362] width 20 height 16
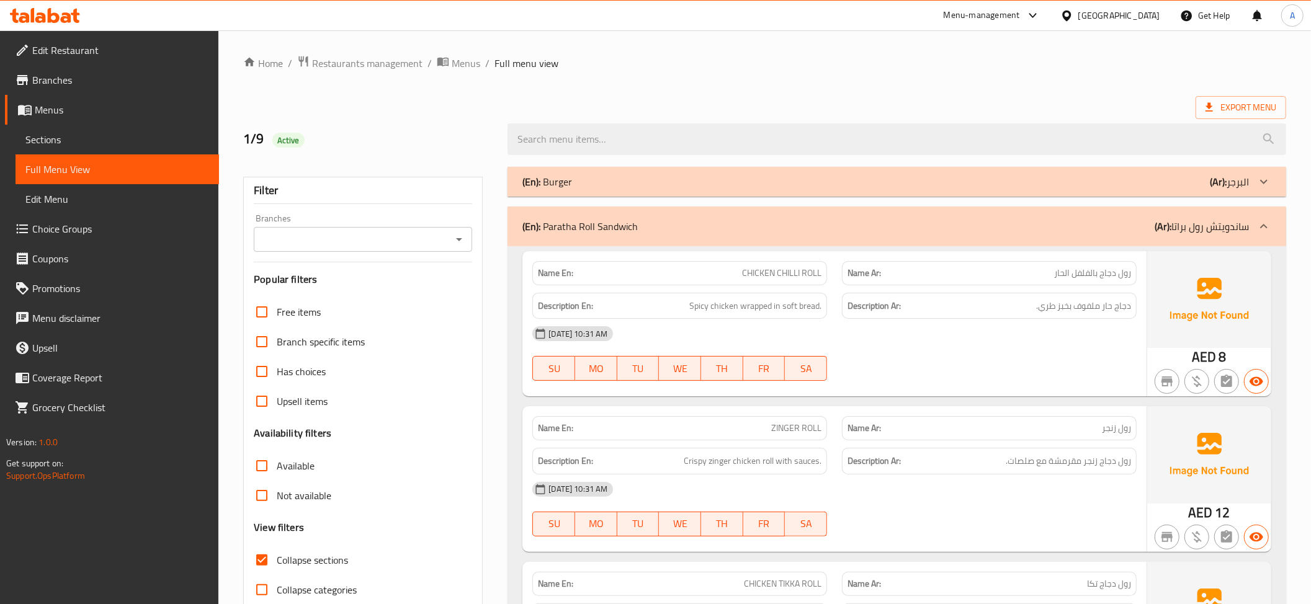
scroll to position [244, 0]
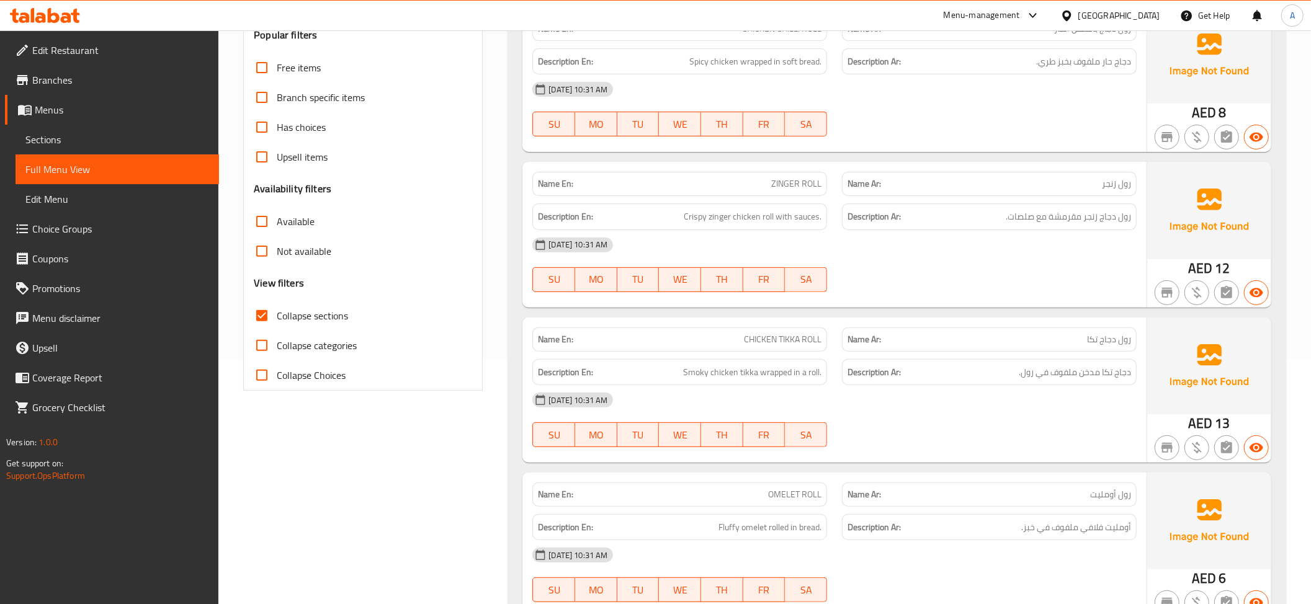
click at [336, 311] on span "Collapse sections" at bounding box center [312, 315] width 71 height 15
click at [277, 311] on input "Collapse sections" at bounding box center [262, 316] width 30 height 30
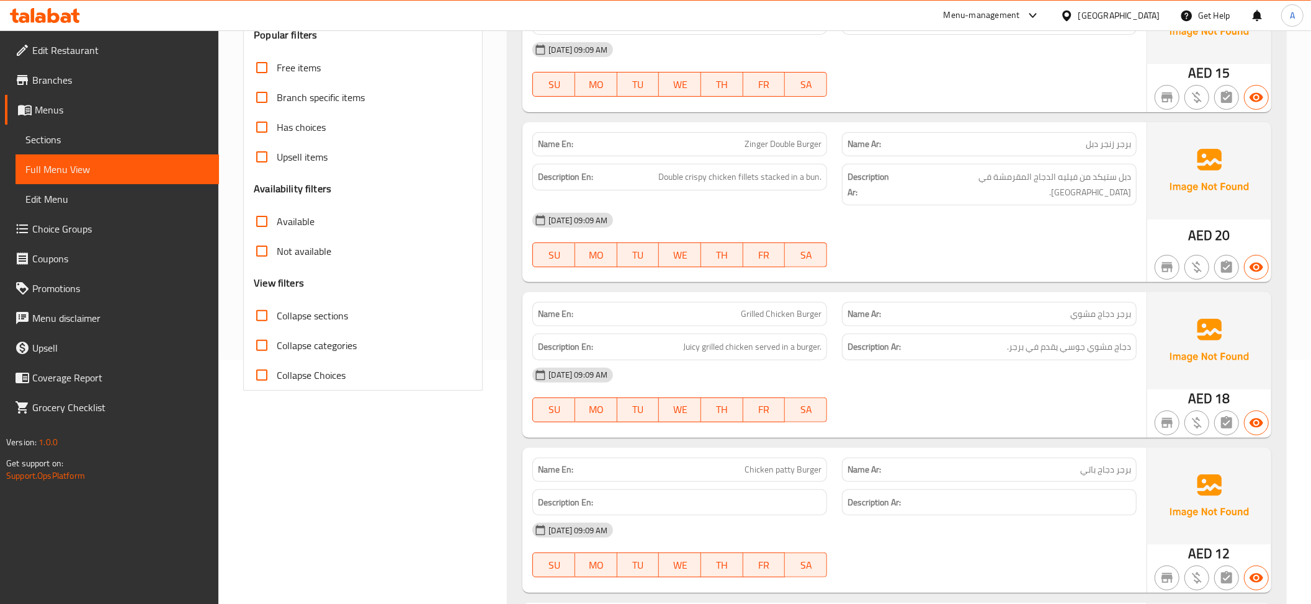
scroll to position [0, 0]
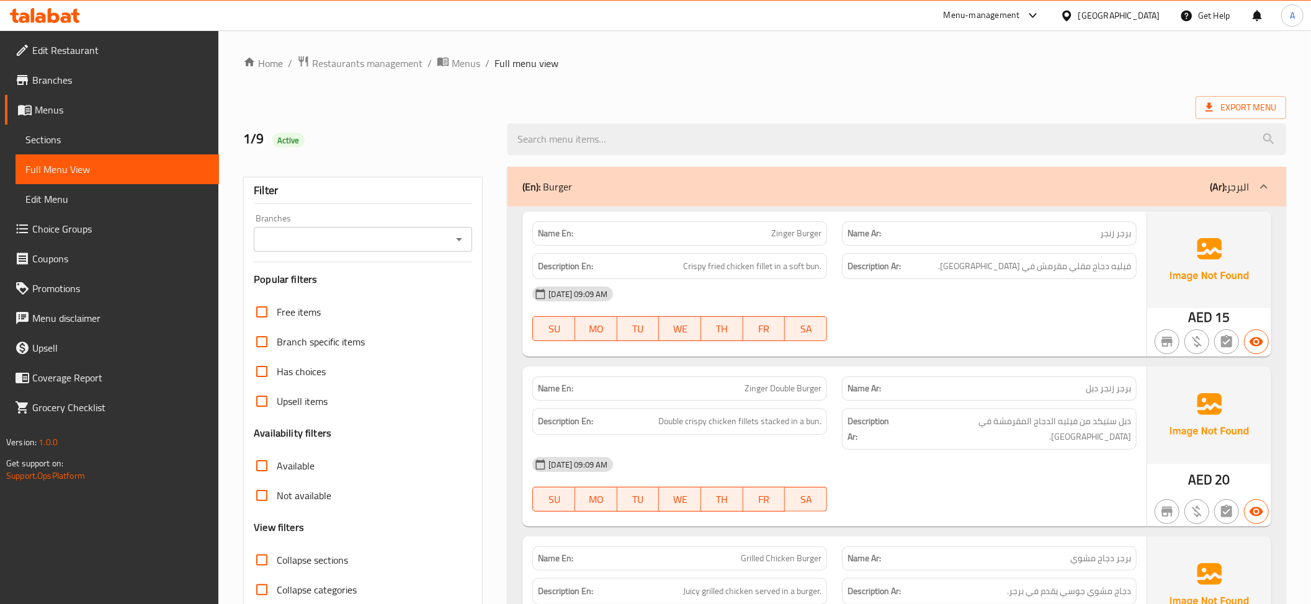
click at [320, 135] on h2 "1/9 Active" at bounding box center [367, 139] width 249 height 19
click at [321, 135] on h2 "1/9 Active" at bounding box center [367, 139] width 249 height 19
click at [303, 137] on h2 "1/9 Active" at bounding box center [367, 139] width 249 height 19
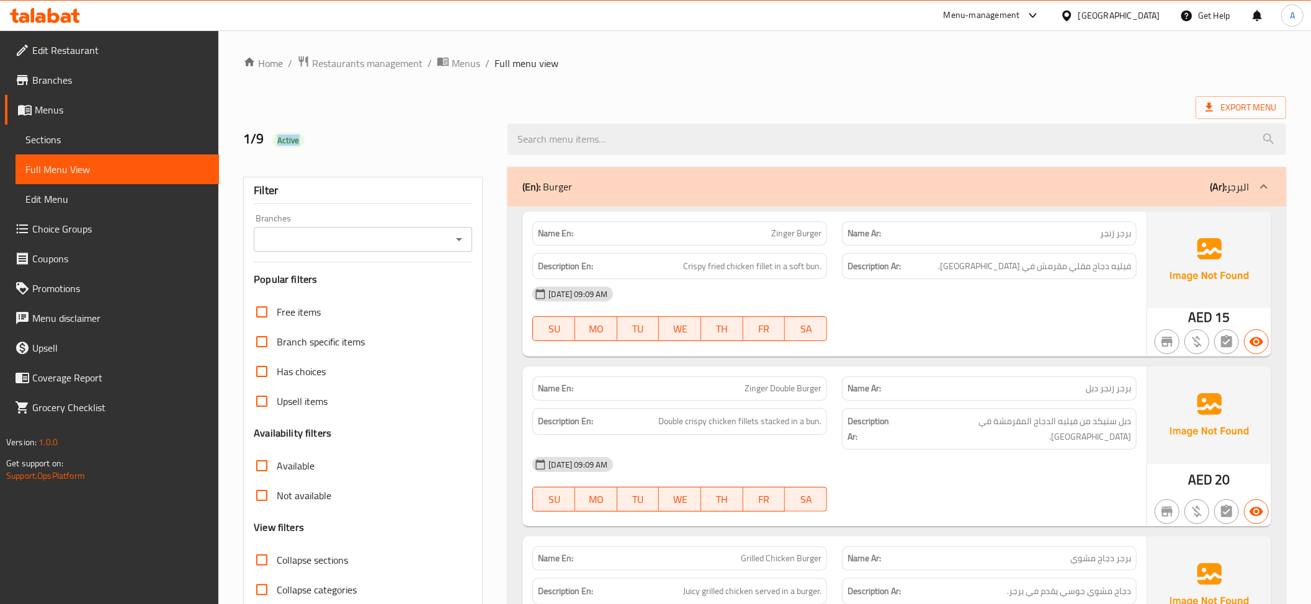
click at [303, 137] on h2 "1/9 Active" at bounding box center [367, 139] width 249 height 19
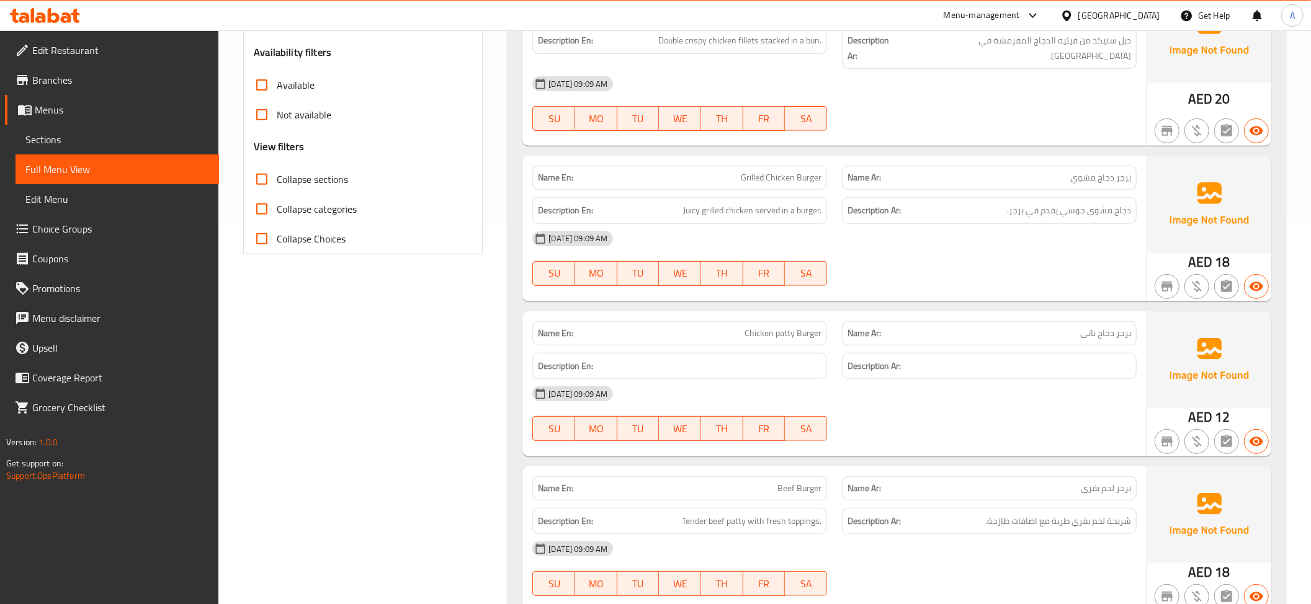
scroll to position [328, 0]
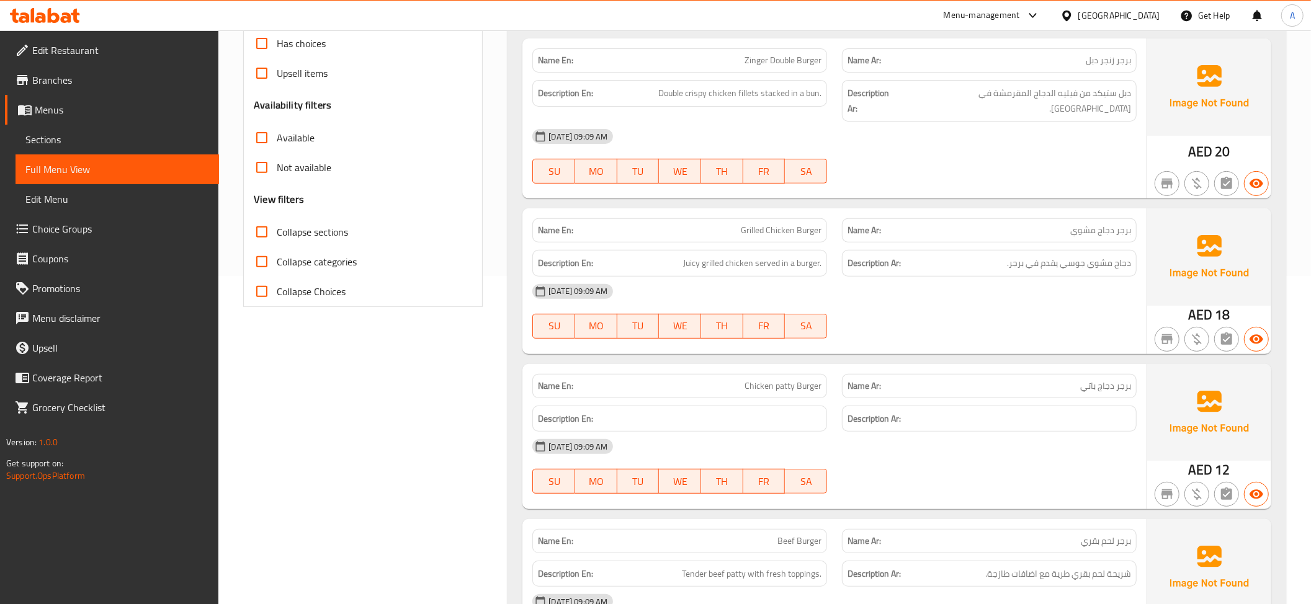
click at [313, 233] on span "Collapse sections" at bounding box center [312, 232] width 71 height 15
click at [277, 233] on input "Collapse sections" at bounding box center [262, 232] width 30 height 30
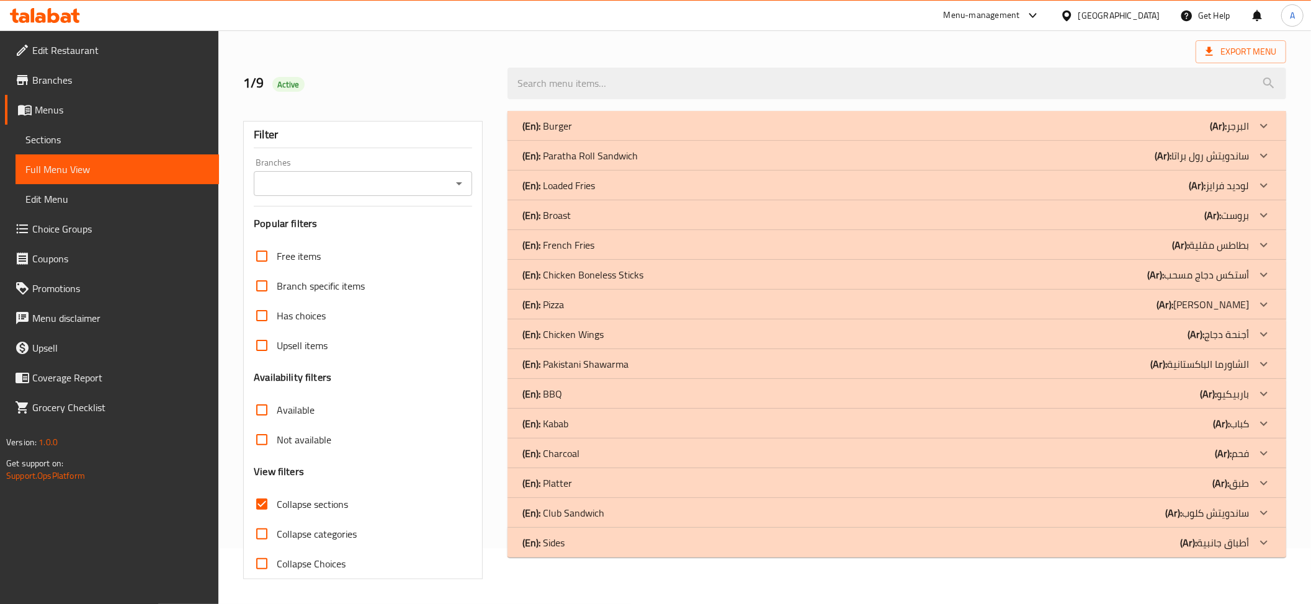
scroll to position [57, 0]
click at [606, 133] on div "(En): Broast (Ar): بروست" at bounding box center [885, 125] width 726 height 15
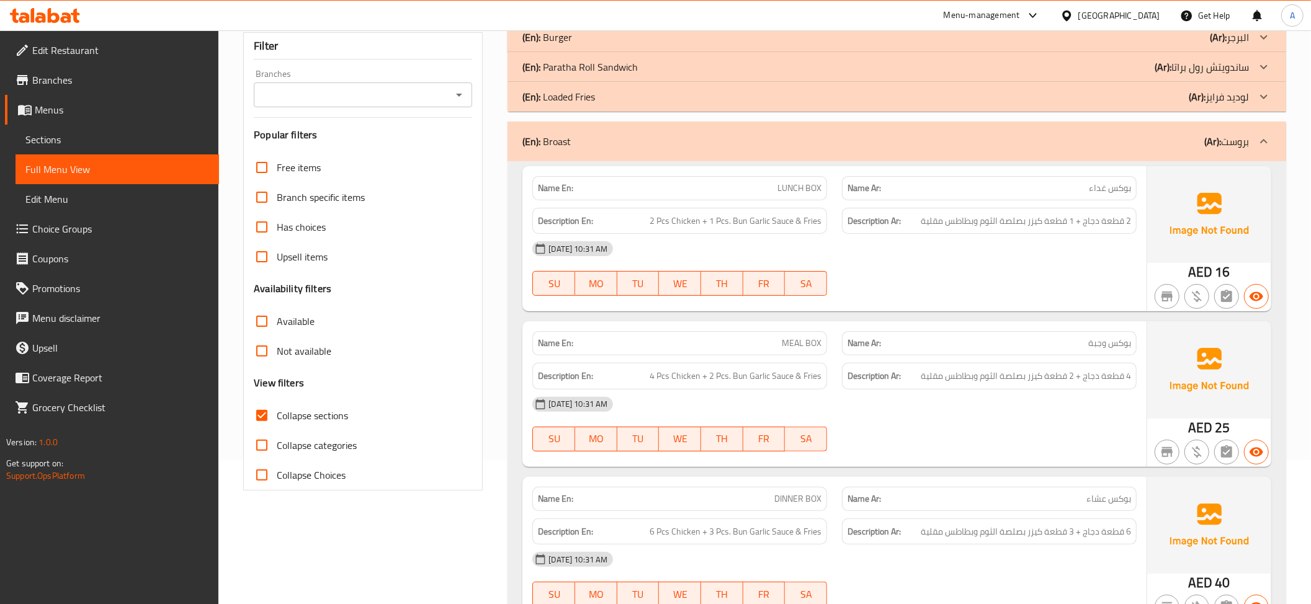
scroll to position [169, 0]
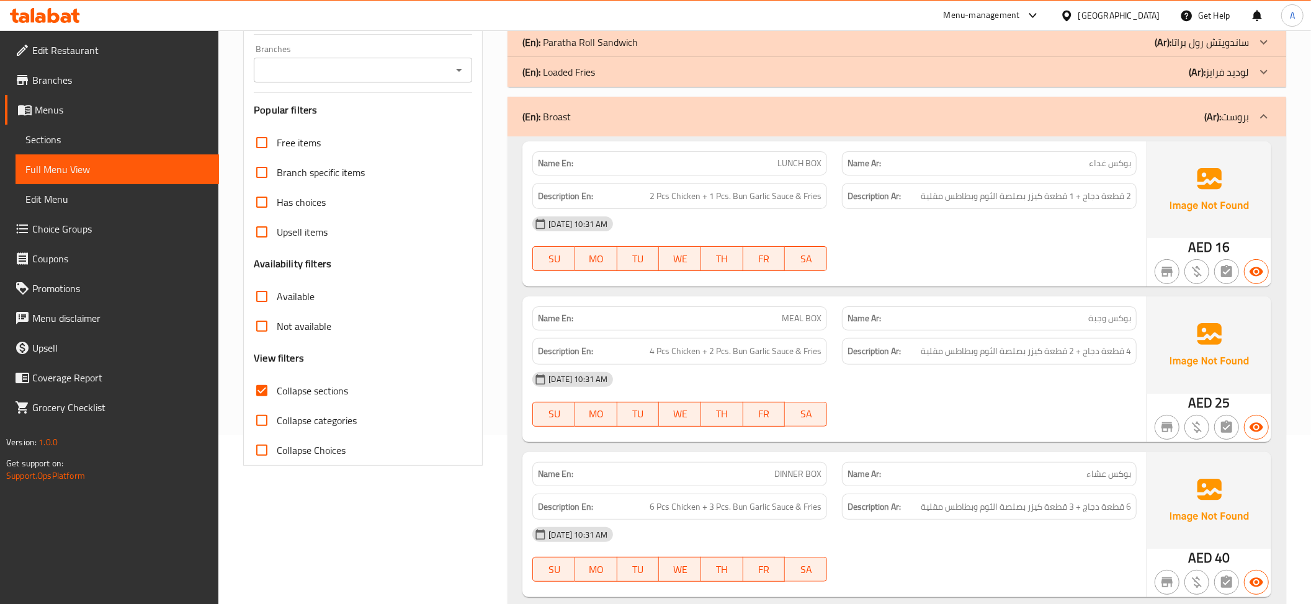
click at [1105, 203] on span "2 قطعة دجاج + 1 قطعة كيزر بصلصة الثوم وبطاطس مقلية" at bounding box center [1026, 197] width 210 height 16
click at [767, 167] on p "Name En: LUNCH BOX" at bounding box center [680, 163] width 284 height 13
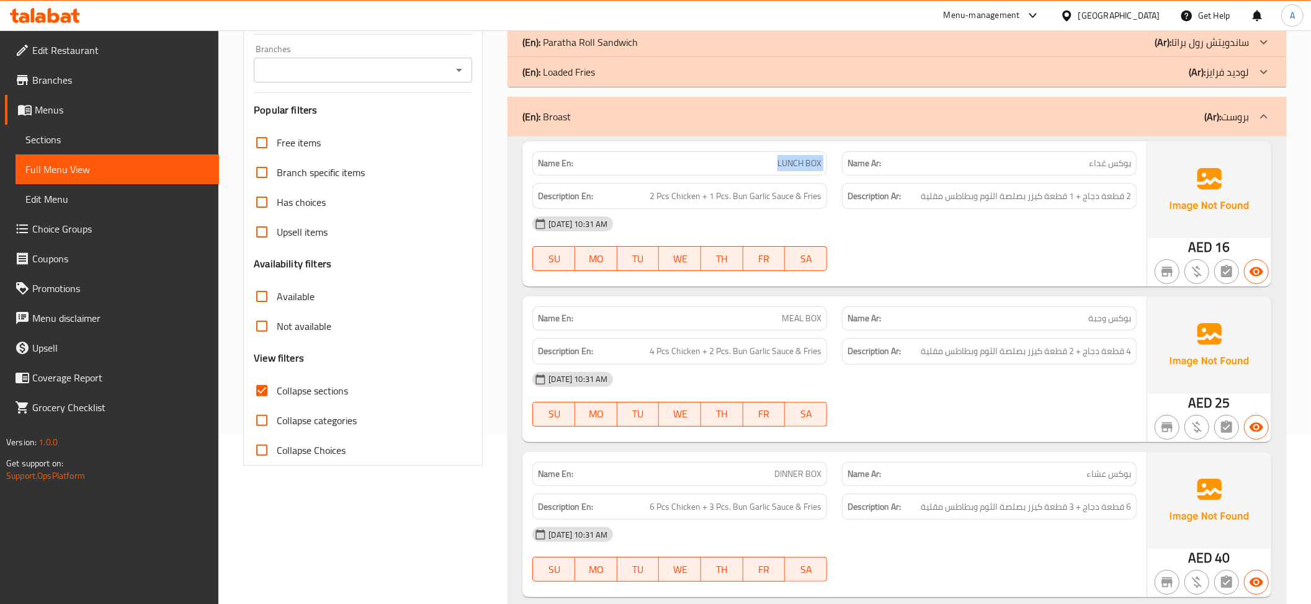
click at [767, 167] on p "Name En: LUNCH BOX" at bounding box center [680, 163] width 284 height 13
click at [1055, 184] on div "Description Ar: 2 قطعة دجاج + 1 قطعة كيزر بصلصة الثوم وبطاطس مقلية" at bounding box center [989, 196] width 295 height 27
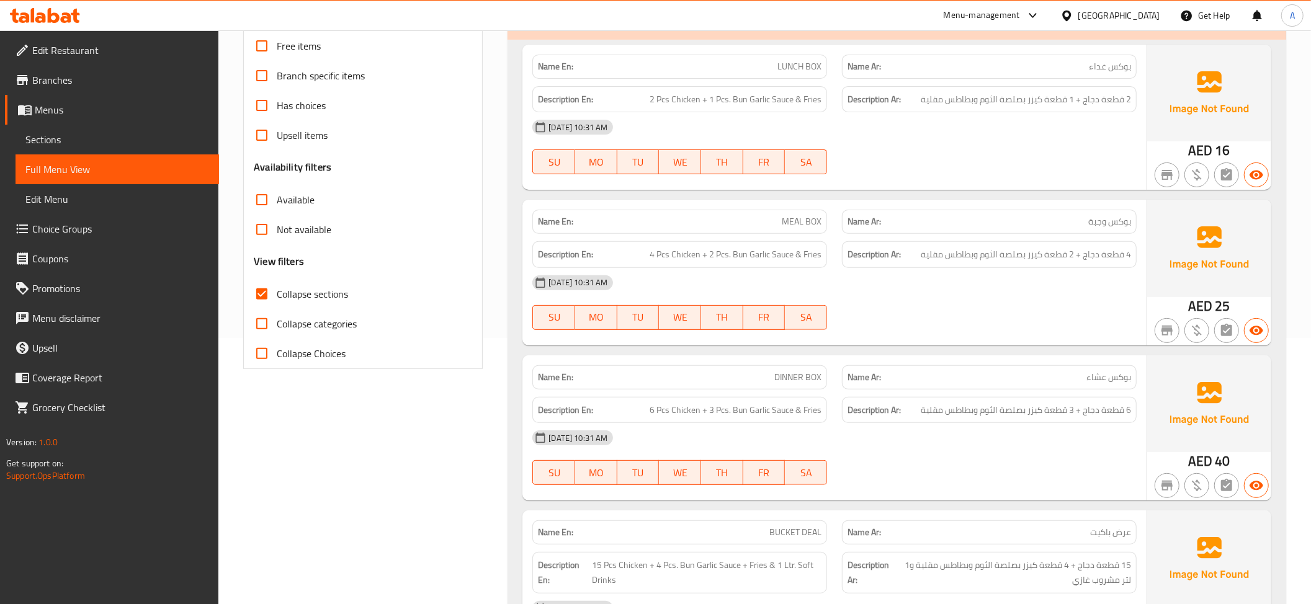
scroll to position [349, 0]
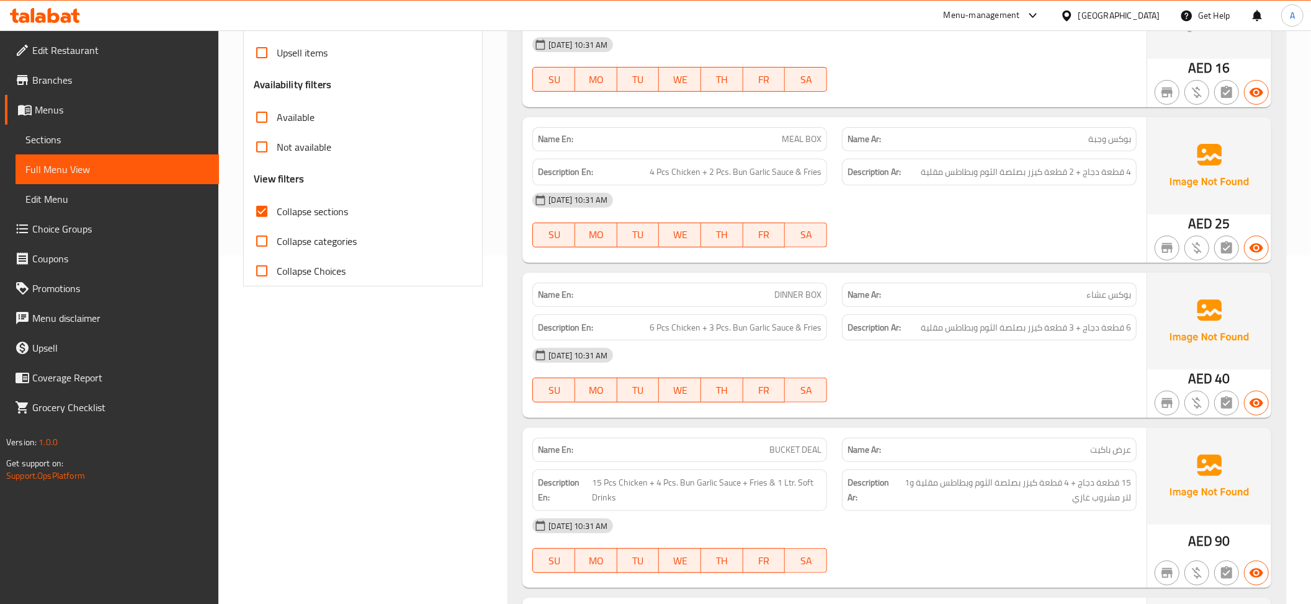
click at [1077, 182] on div "Description Ar: 4 قطعة دجاج + 2 قطعة كيزر بصلصة الثوم وبطاطس مقلية" at bounding box center [989, 172] width 295 height 27
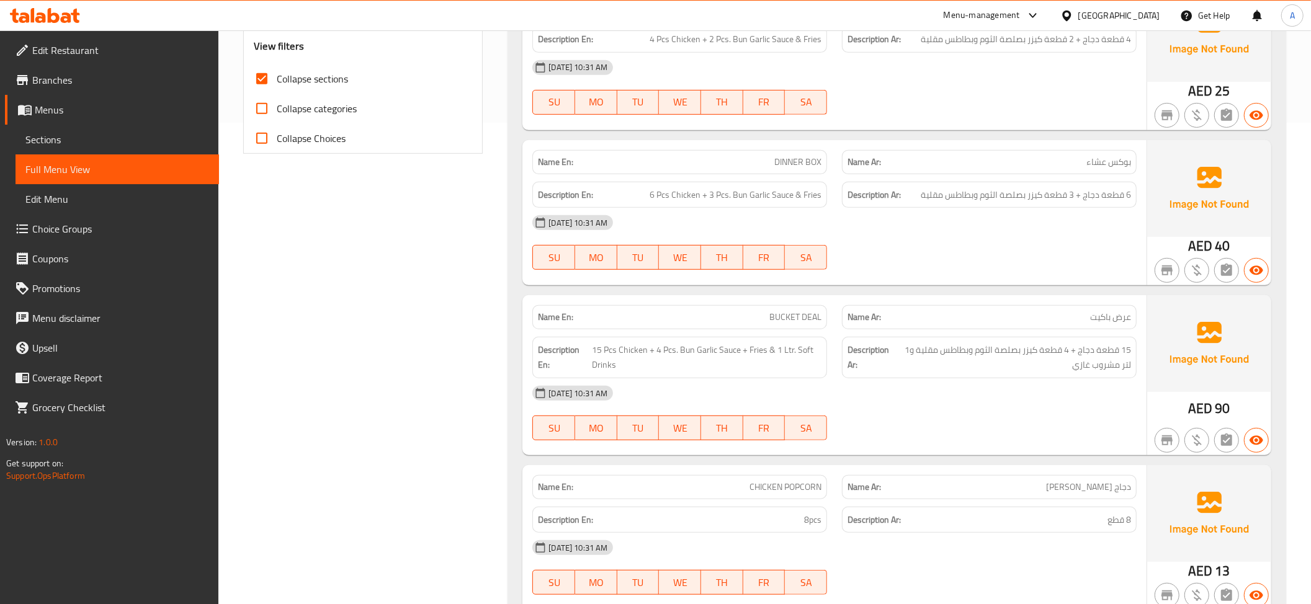
scroll to position [514, 0]
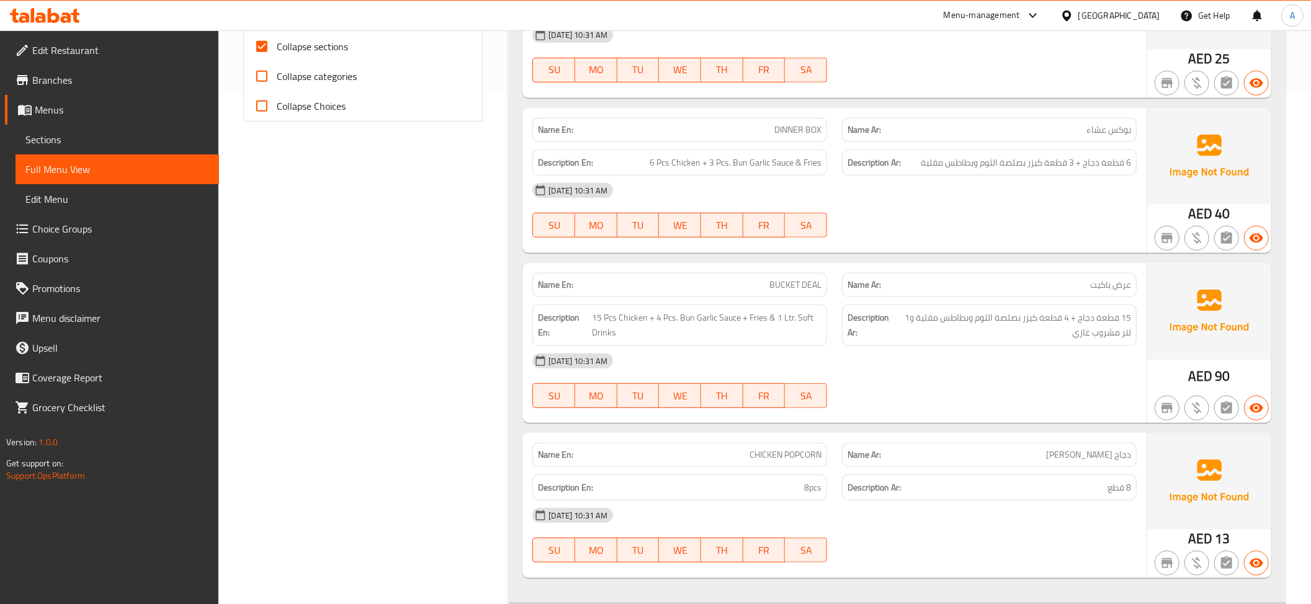
click at [1087, 170] on span "6 قطعة دجاج + 3 قطعة كيزر بصلصة الثوم وبطاطس مقلية" at bounding box center [1026, 163] width 210 height 16
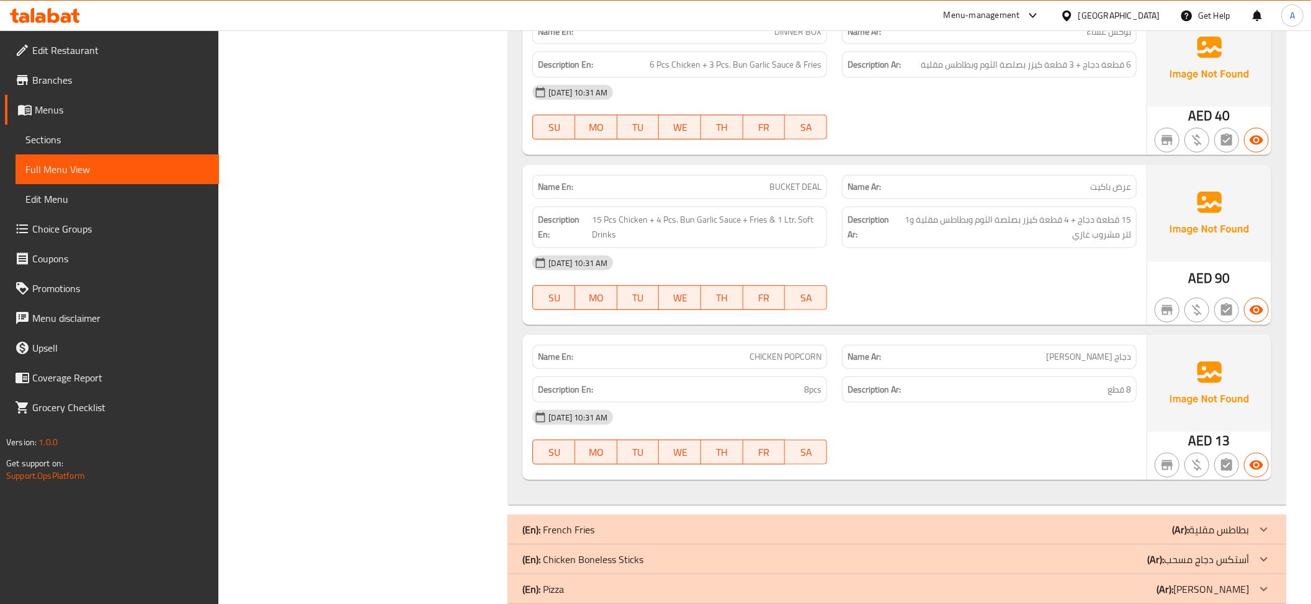
scroll to position [629, 0]
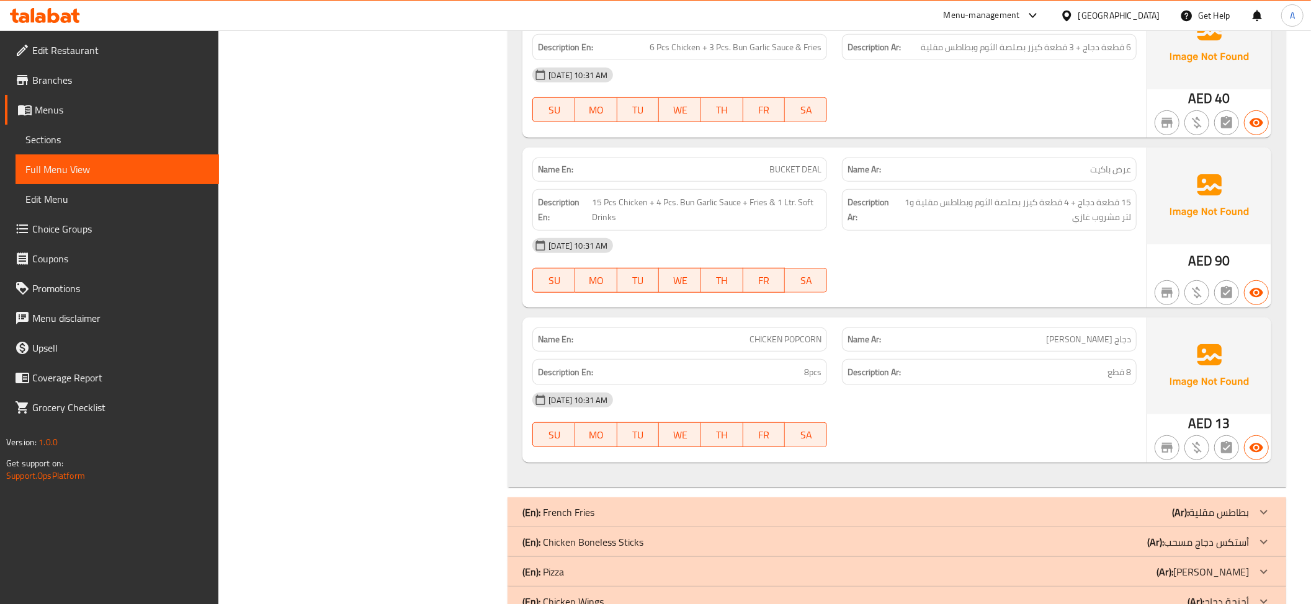
click at [1037, 172] on p "Name Ar: عرض باكيت" at bounding box center [989, 169] width 284 height 13
click at [792, 172] on span "BUCKET DEAL" at bounding box center [795, 169] width 52 height 13
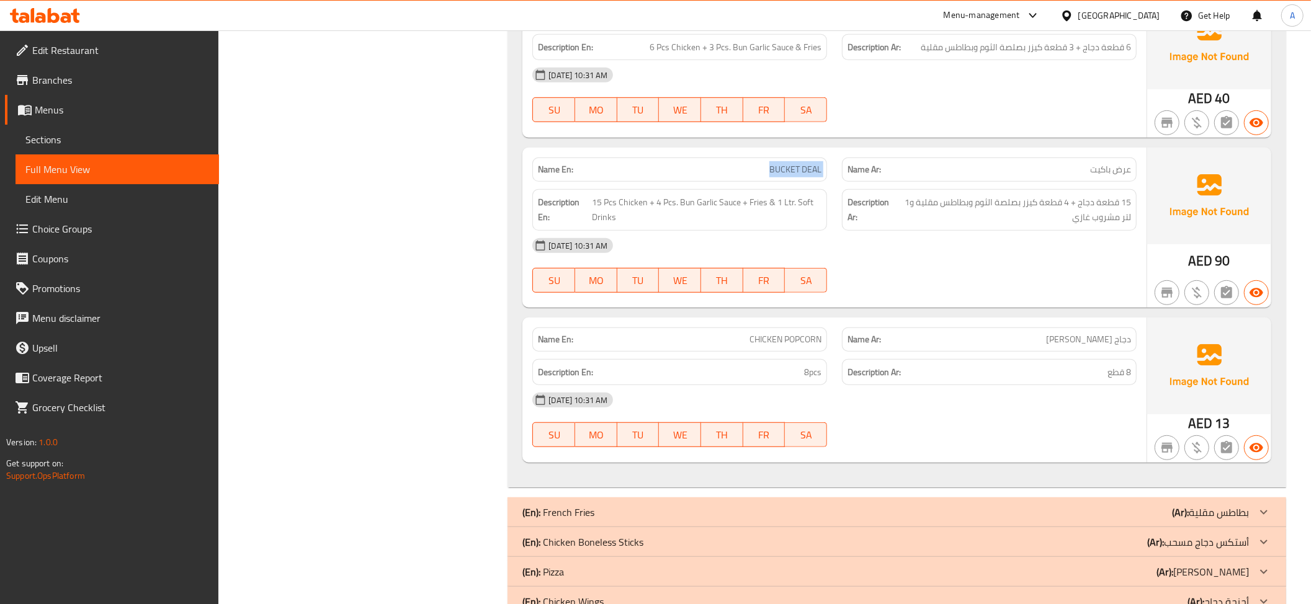
click at [792, 172] on span "BUCKET DEAL" at bounding box center [795, 169] width 52 height 13
click at [802, 163] on span "BUCKET DEAL" at bounding box center [795, 169] width 52 height 13
click at [1082, 210] on span "15 قطعة دجاج + 4 قطعة كيزر بصلصة الثوم وبطاطس مقلية و1 لتر مشروب غازي" at bounding box center [1012, 210] width 237 height 30
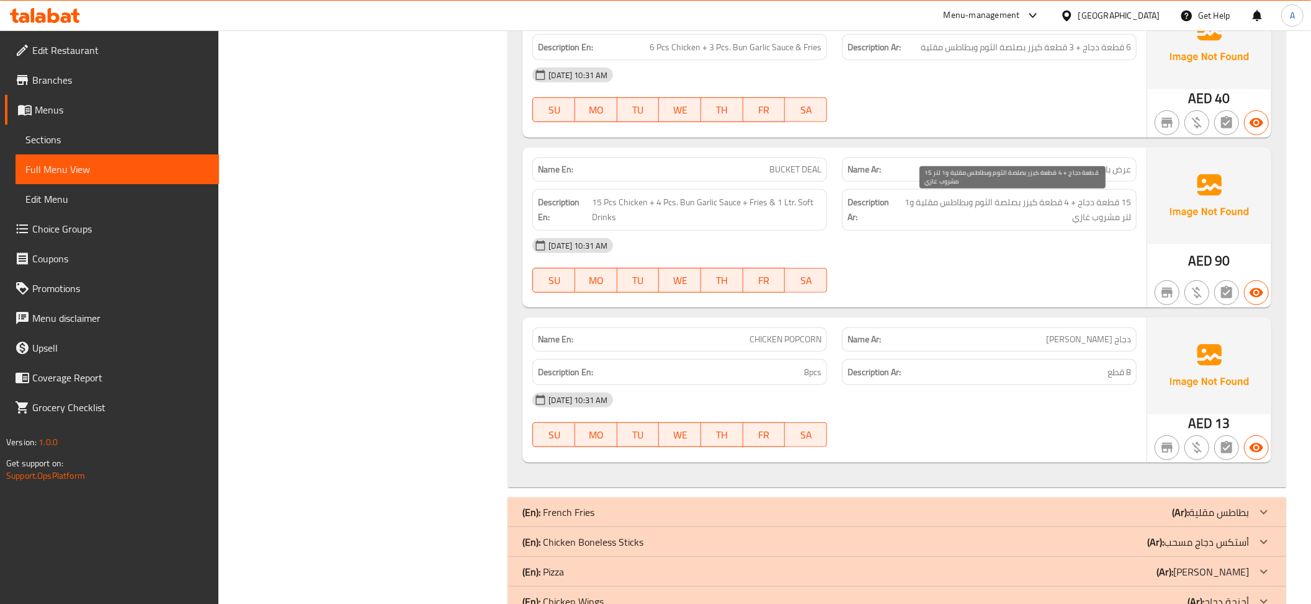
click at [1082, 209] on span "15 قطعة دجاج + 4 قطعة كيزر بصلصة الثوم وبطاطس مقلية و1 لتر مشروب غازي" at bounding box center [1012, 210] width 237 height 30
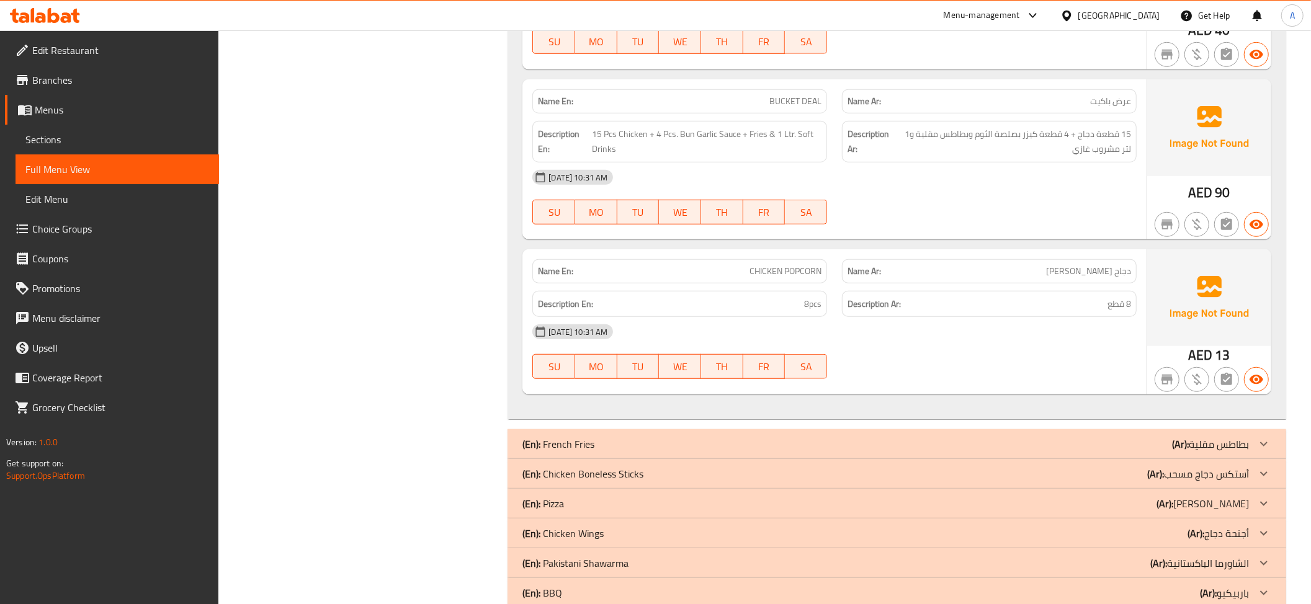
scroll to position [708, 0]
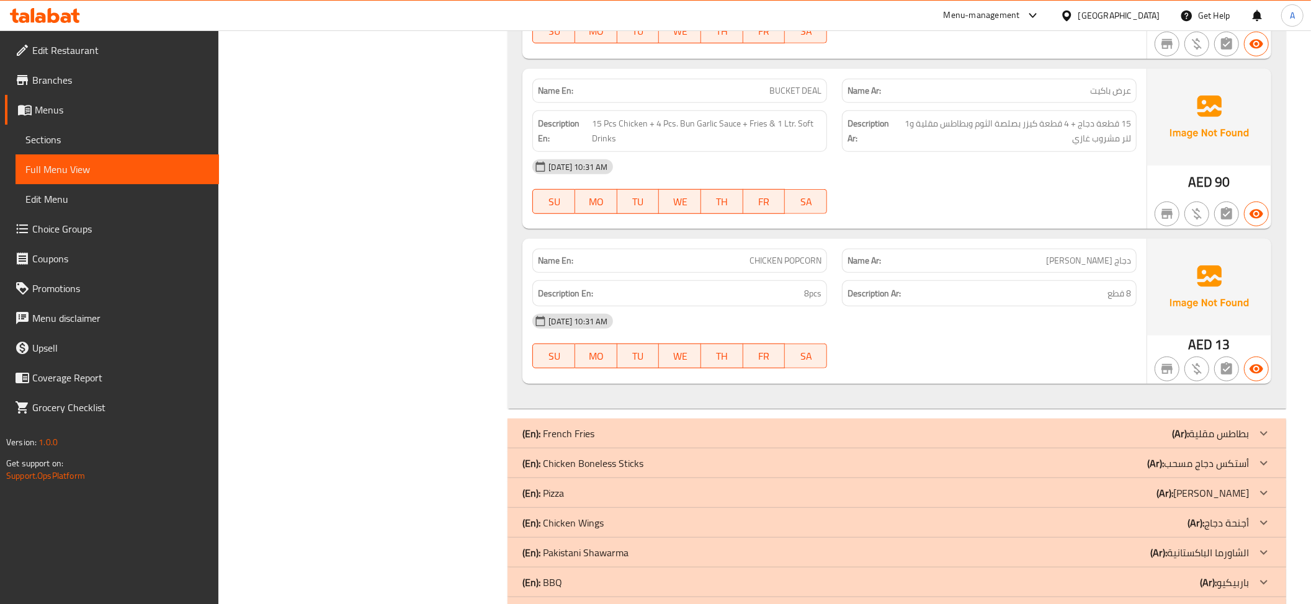
click at [827, 251] on div "Name En: CHICKEN POPCORN" at bounding box center [680, 260] width 310 height 39
click at [1015, 288] on div "Description Ar: 8 قطع" at bounding box center [989, 293] width 295 height 27
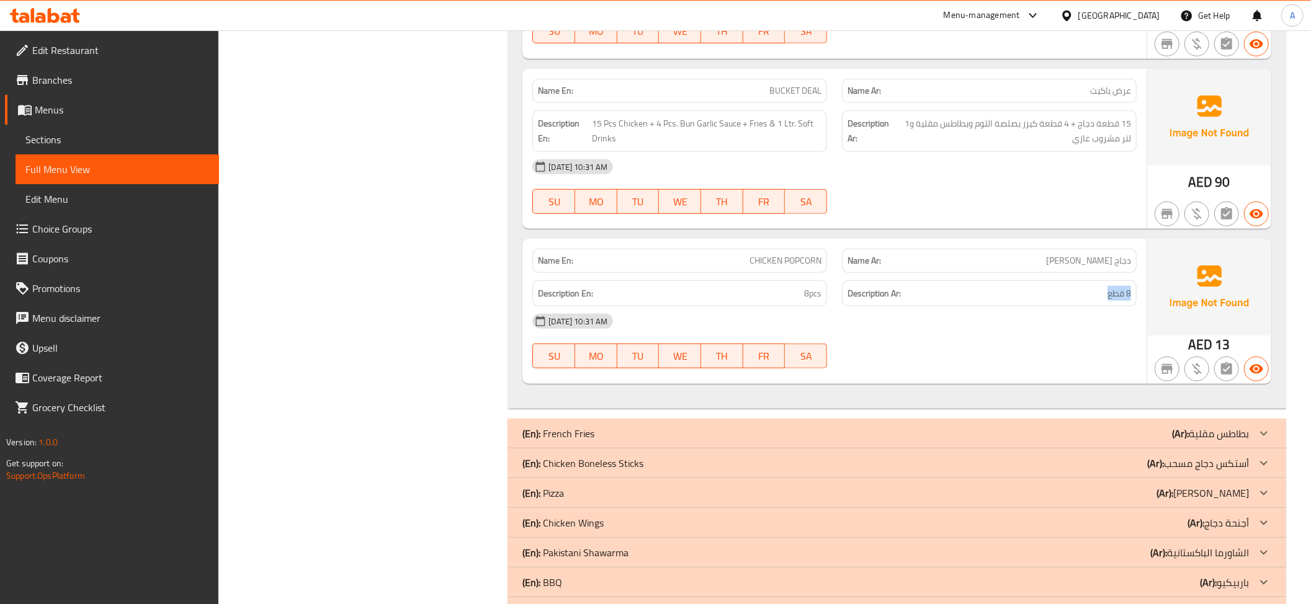
click at [1015, 288] on div "Description Ar: 8 قطع" at bounding box center [989, 293] width 295 height 27
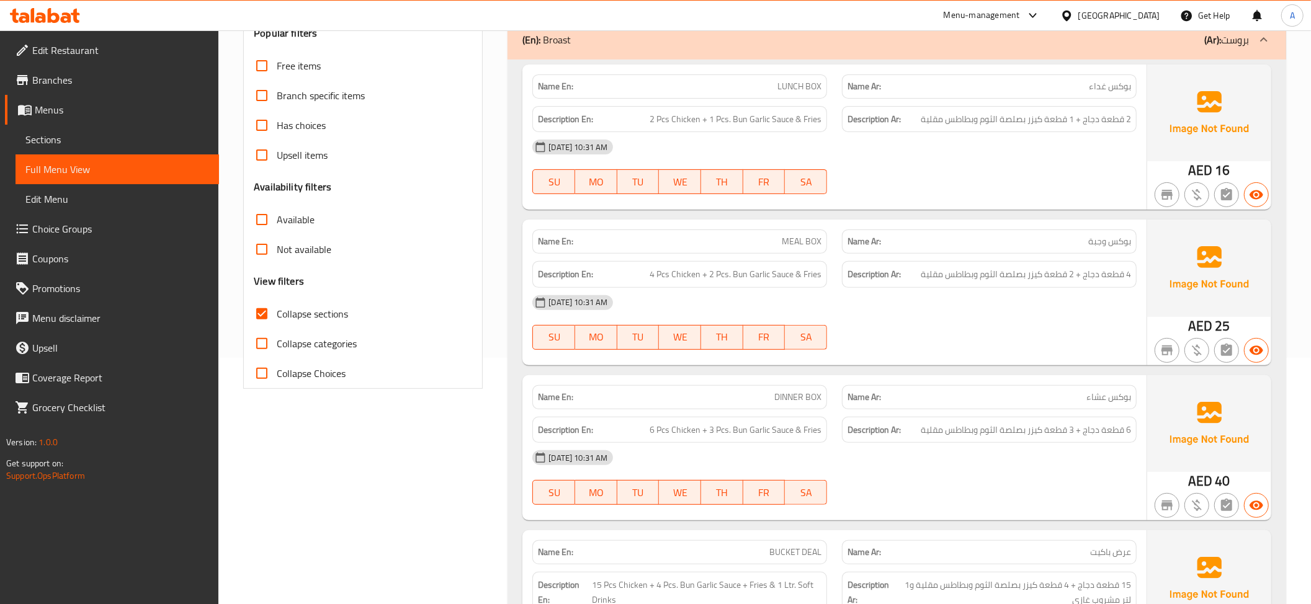
scroll to position [221, 0]
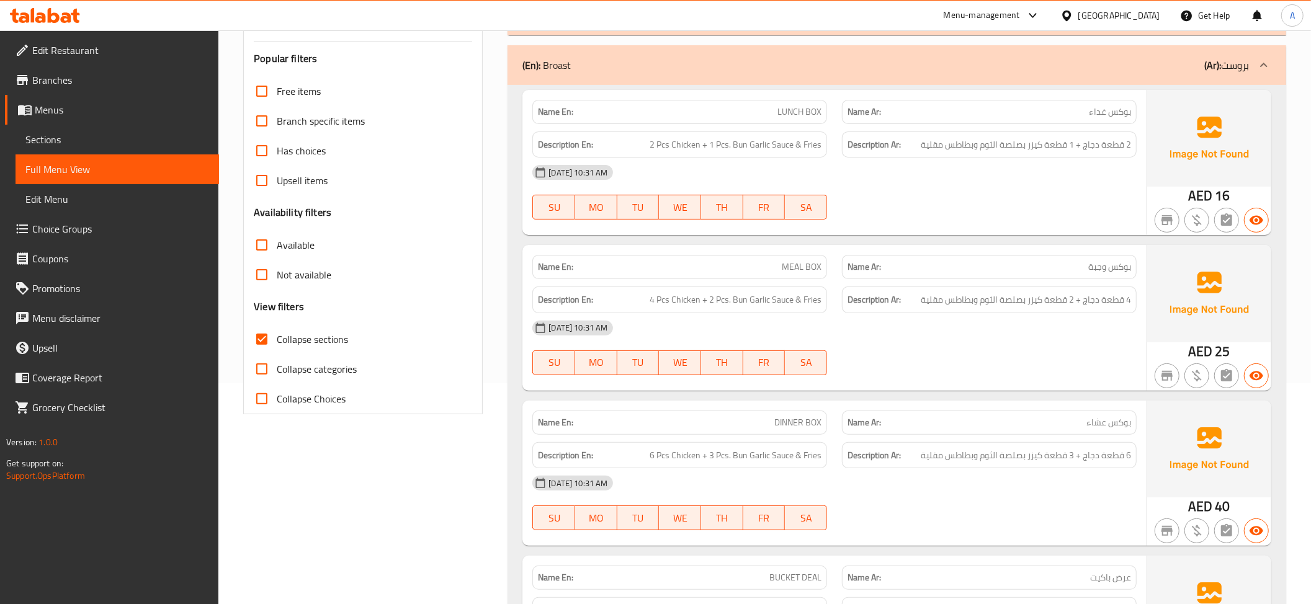
click at [1174, 80] on div "(En): Broast (Ar): بروست" at bounding box center [896, 65] width 779 height 40
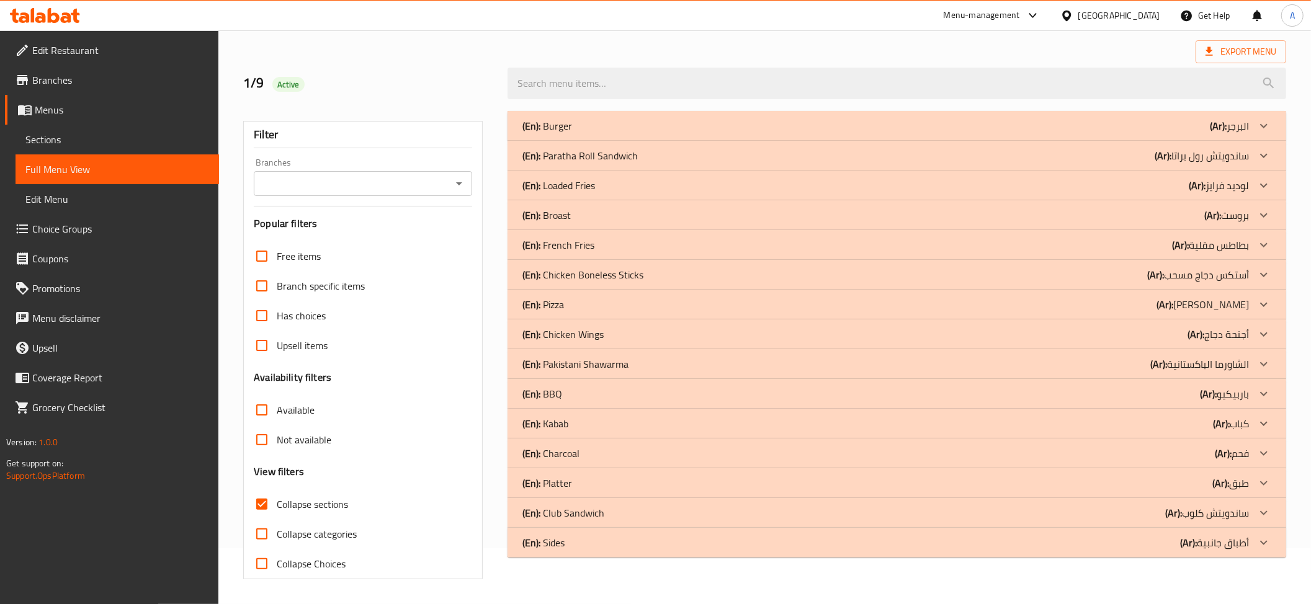
scroll to position [57, 0]
click at [572, 133] on p "(En): Chicken Boneless Sticks" at bounding box center [547, 125] width 50 height 15
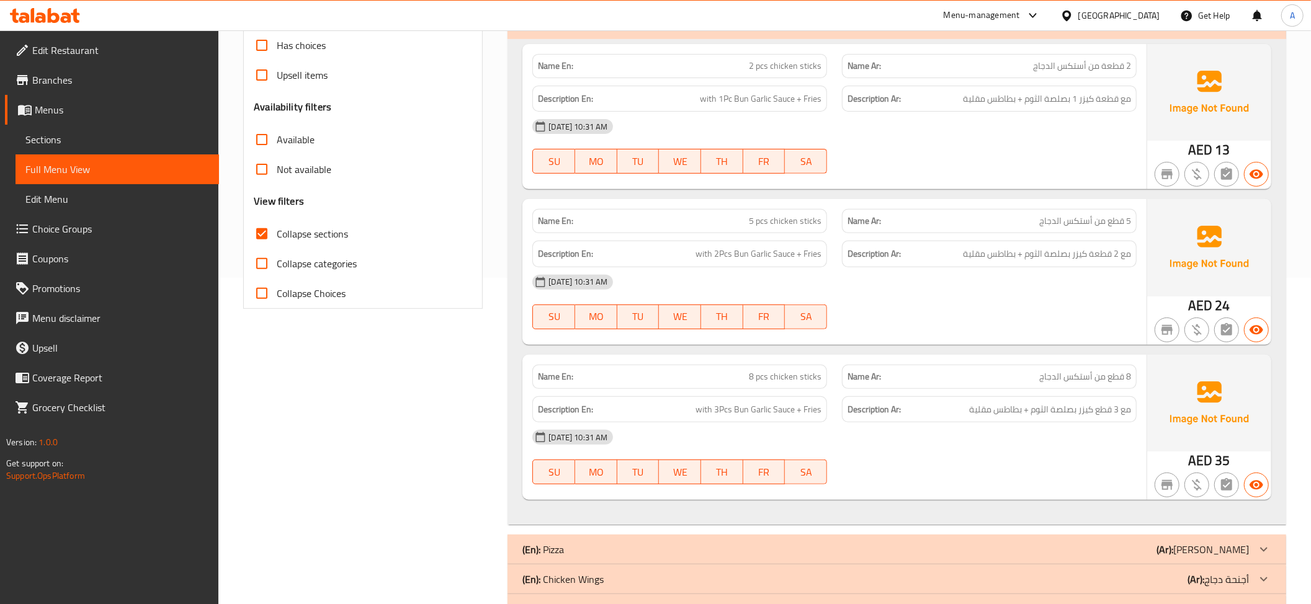
scroll to position [292, 0]
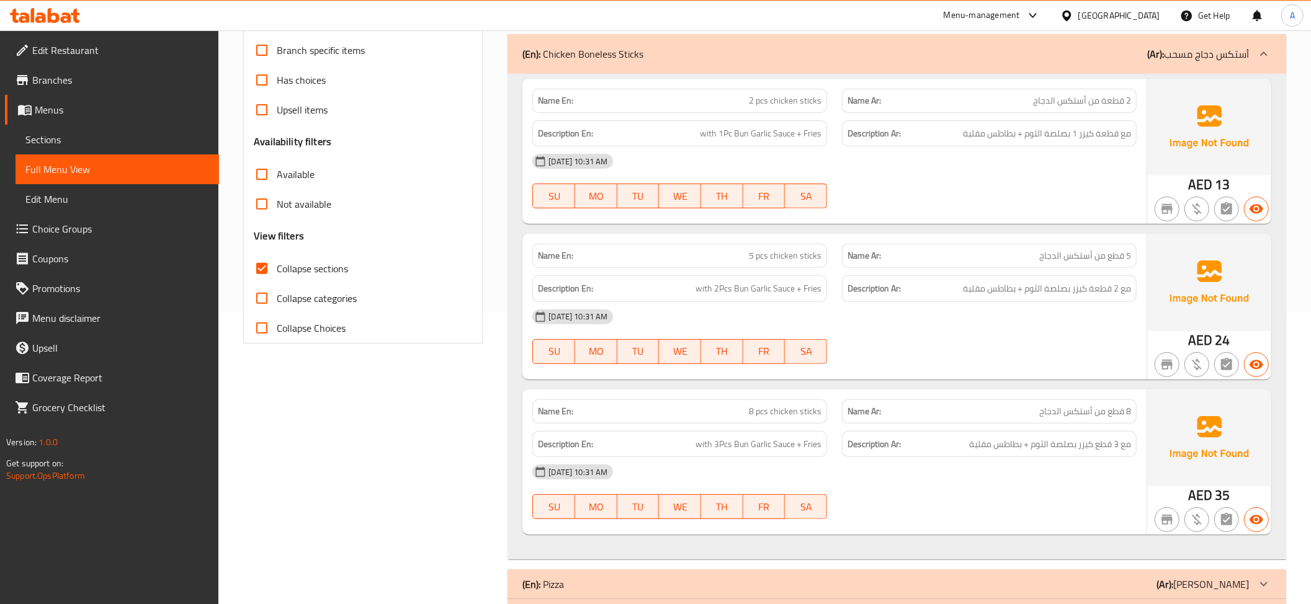
click at [948, 135] on h6 "Description Ar: مع قطعة كيزر 1 بصلصة الثوم + بطاطس مقلية" at bounding box center [989, 134] width 284 height 16
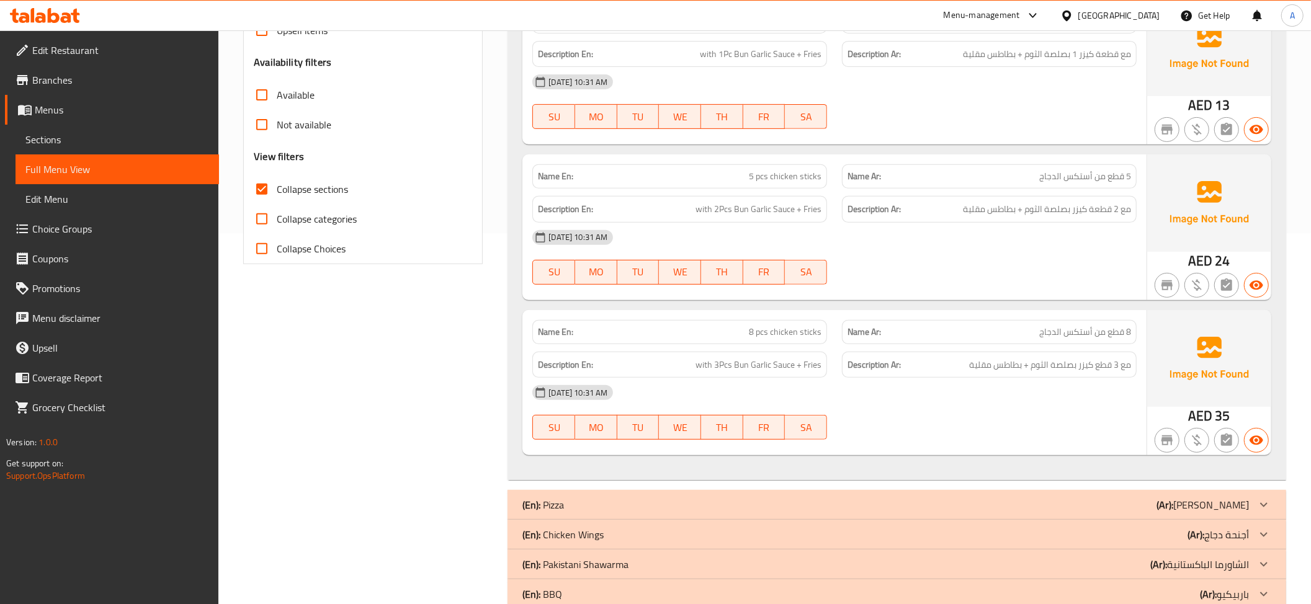
click at [1081, 158] on div "Name Ar: 5 قطع من أستكس الدجاج" at bounding box center [989, 176] width 310 height 39
click at [1065, 194] on div "Description Ar: مع 2 قطعة كيزر بصلصة الثوم + بطاطس مقلية" at bounding box center [989, 210] width 310 height 42
click at [1092, 339] on span "8 قطع من أستكس الدجاج" at bounding box center [1085, 332] width 92 height 13
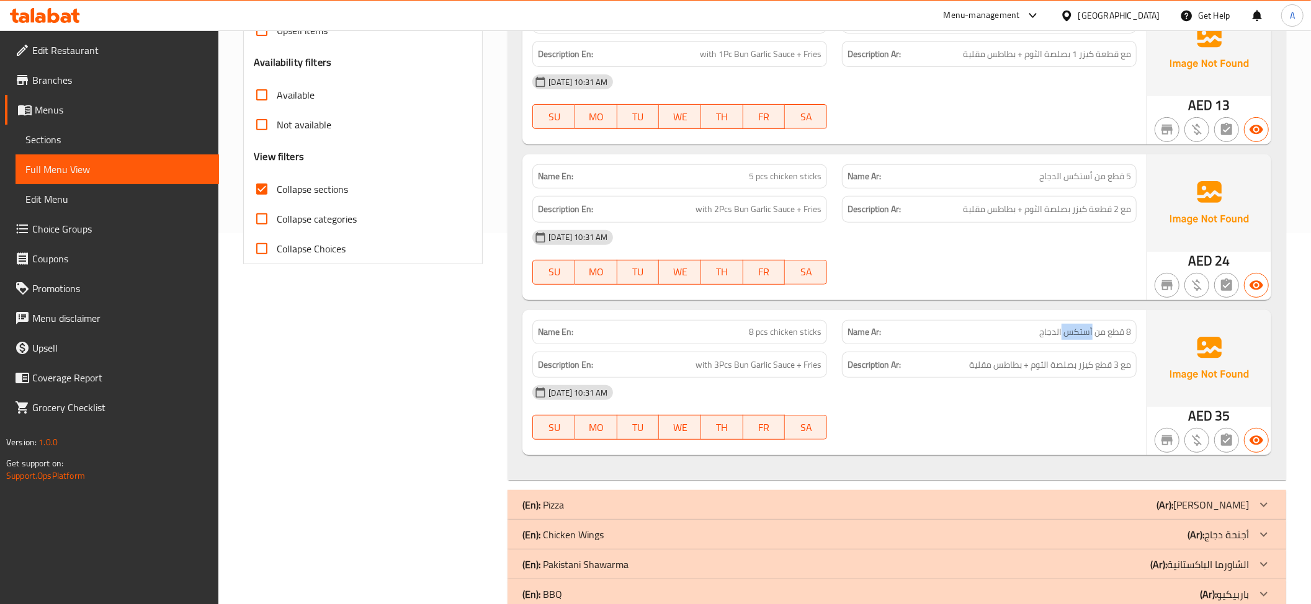
click at [1092, 339] on span "8 قطع من أستكس الدجاج" at bounding box center [1085, 332] width 92 height 13
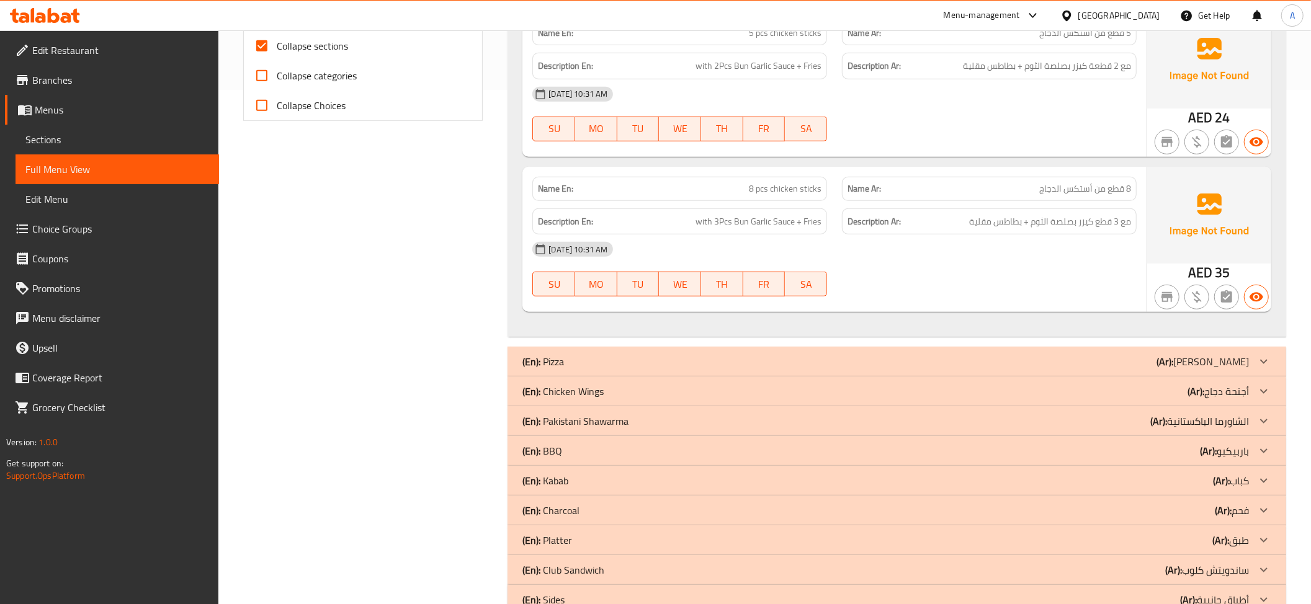
scroll to position [551, 0]
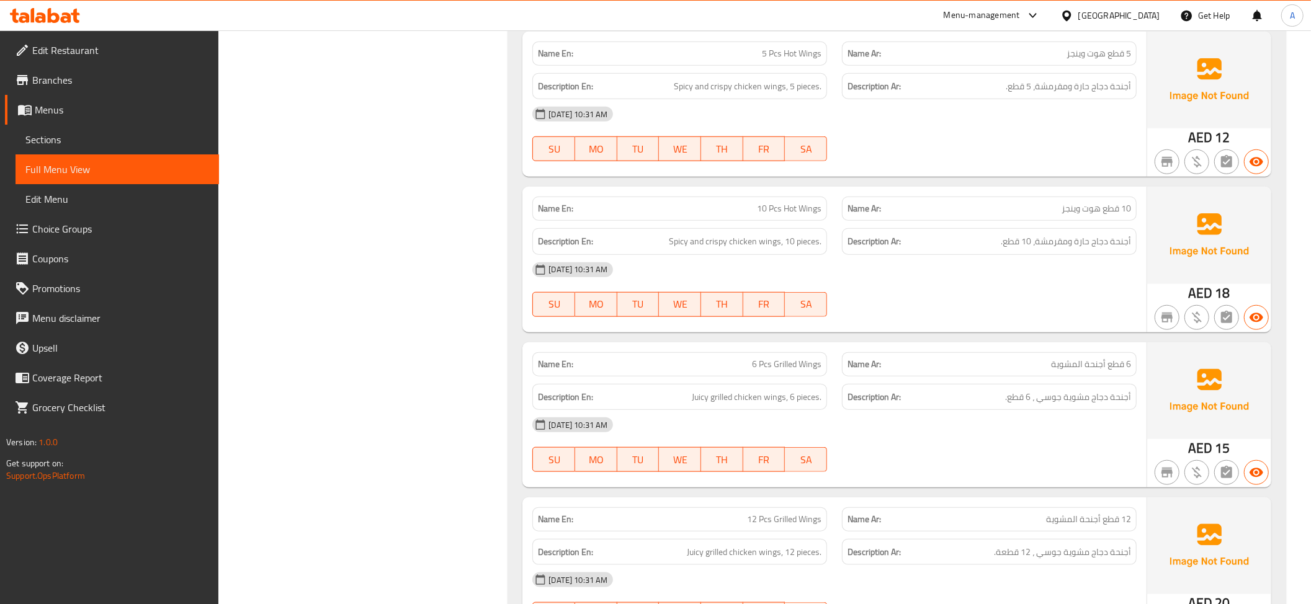
scroll to position [872, 0]
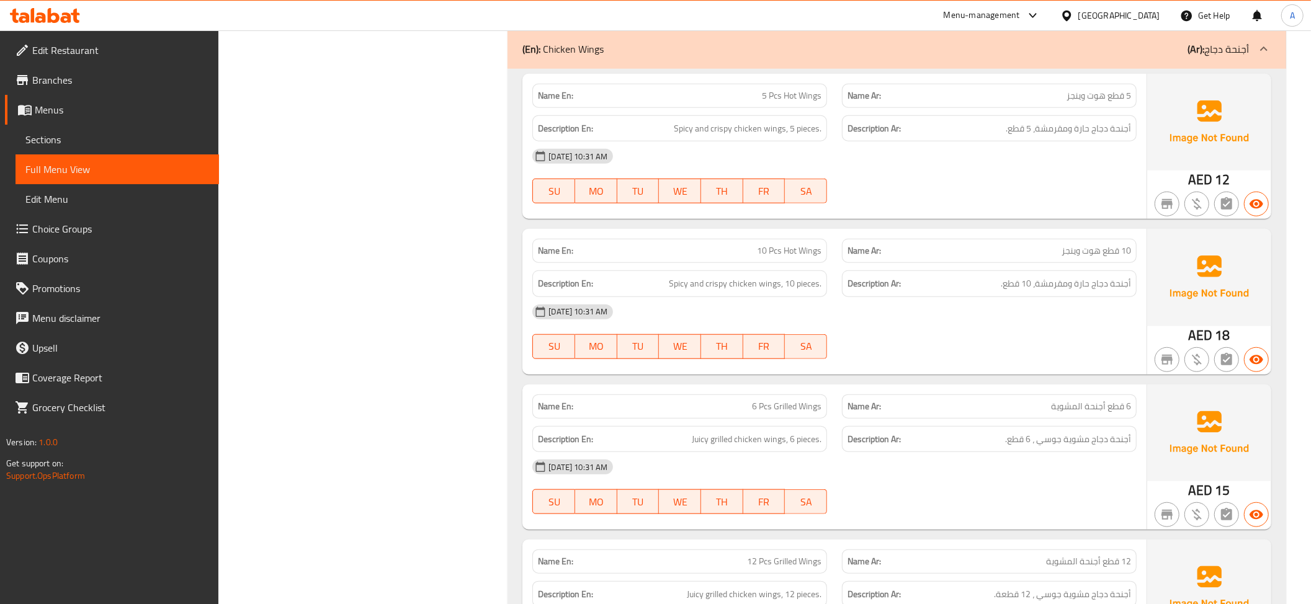
click at [1108, 127] on span "أجنحة دجاج حارة ومقرمشة، 5 قطع." at bounding box center [1068, 129] width 125 height 16
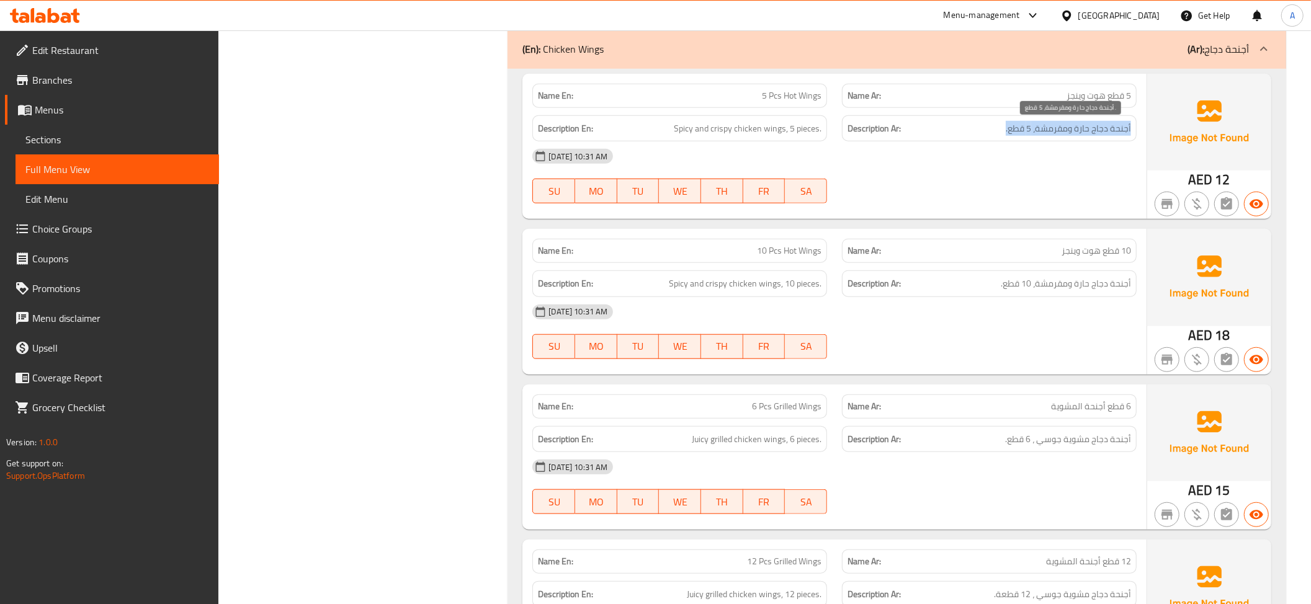
click at [1108, 127] on span "أجنحة دجاج حارة ومقرمشة، 5 قطع." at bounding box center [1068, 129] width 125 height 16
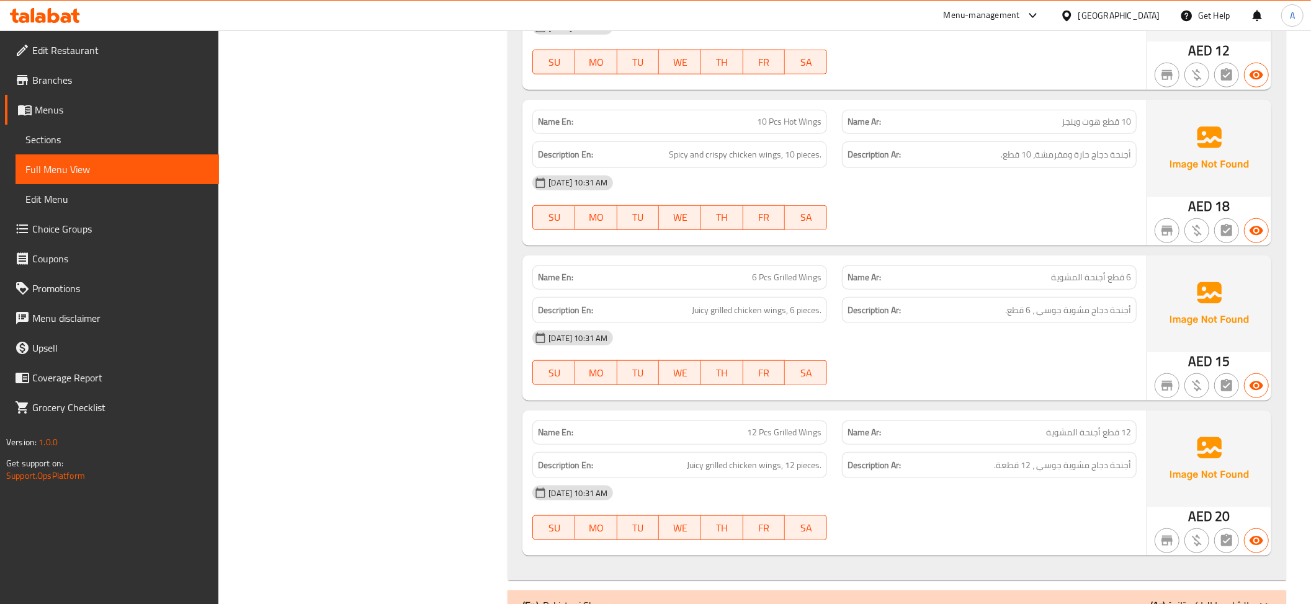
scroll to position [1003, 0]
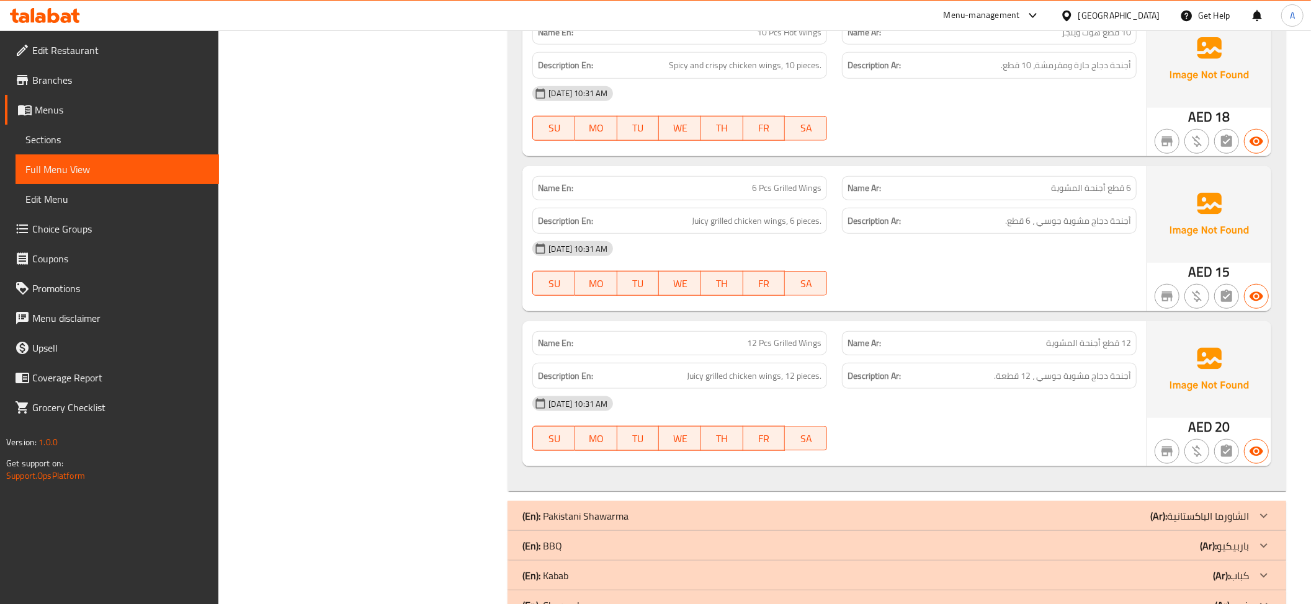
scroll to position [1098, 0]
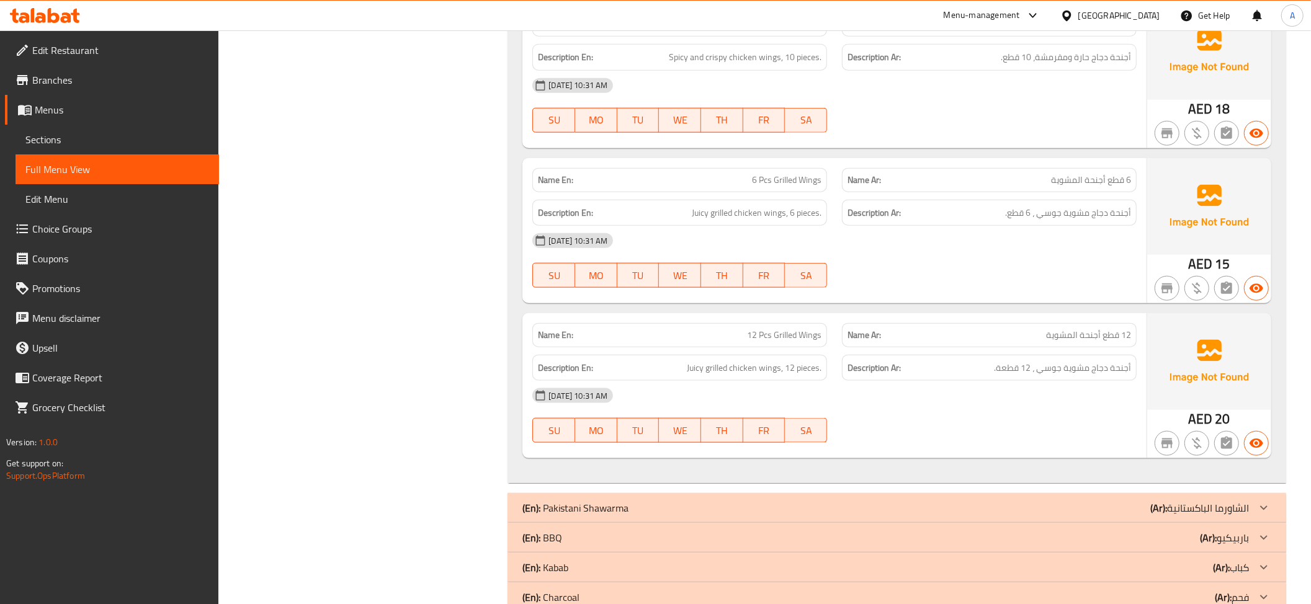
click at [1105, 220] on span "أجنحة دجاج مشوية جوسي ، 6 قطع." at bounding box center [1068, 213] width 126 height 16
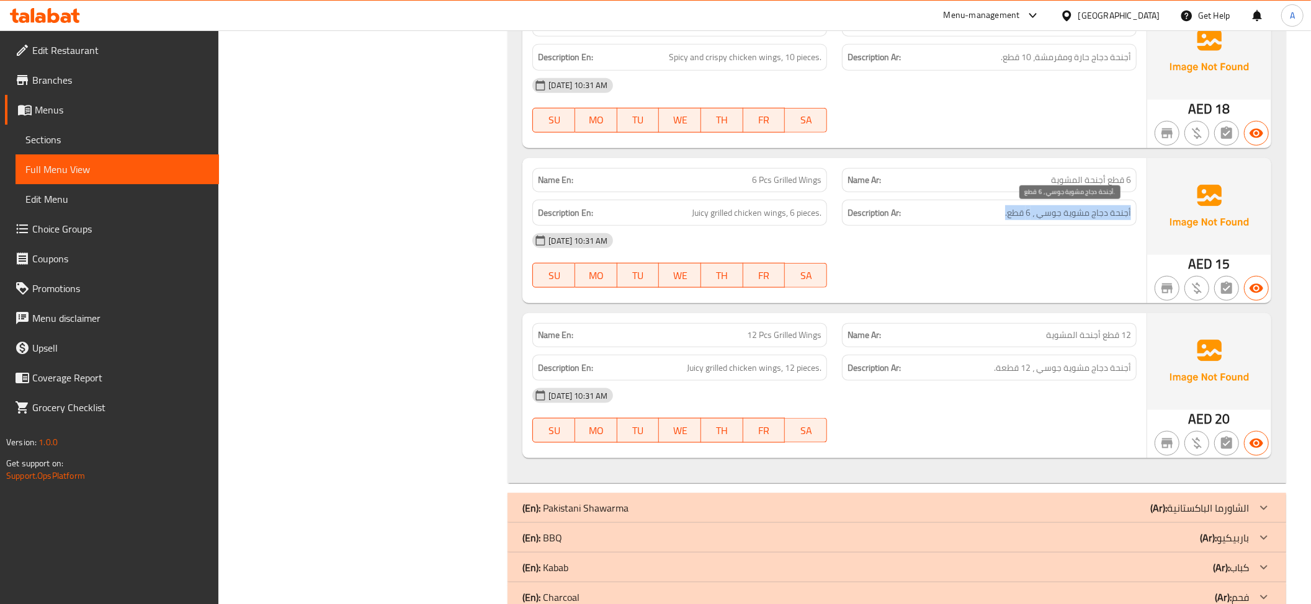
click at [1105, 220] on span "أجنحة دجاج مشوية جوسي ، 6 قطع." at bounding box center [1068, 213] width 126 height 16
click at [725, 217] on span "Juicy grilled chicken wings, 6 pieces." at bounding box center [757, 213] width 130 height 16
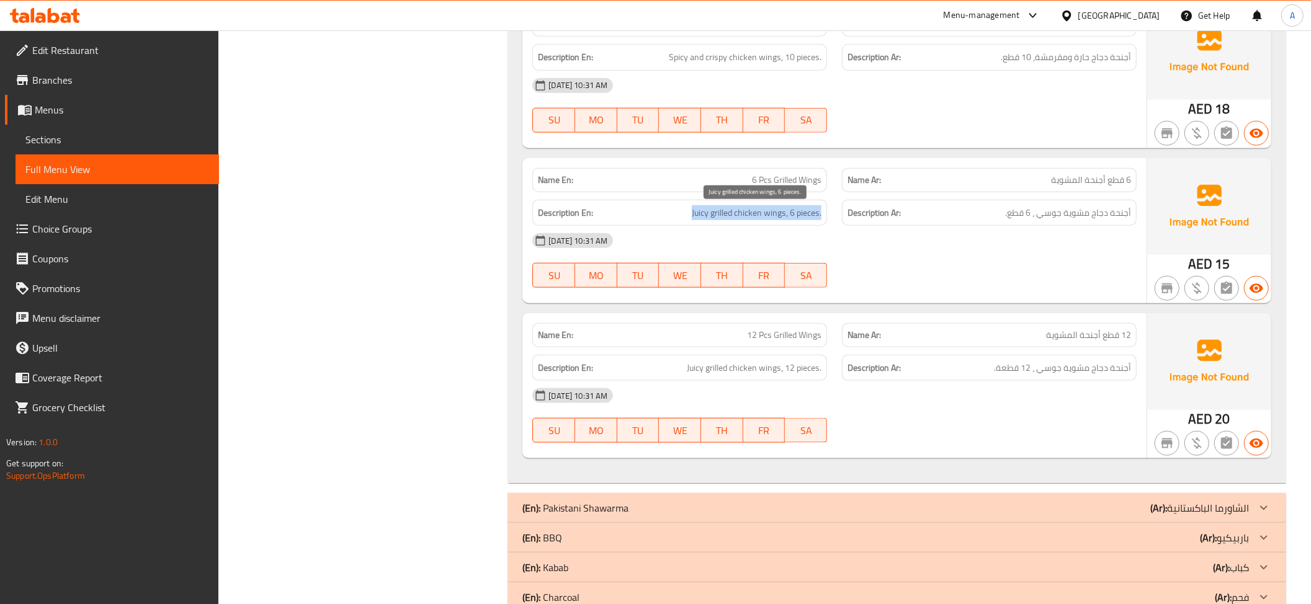
click at [725, 217] on span "Juicy grilled chicken wings, 6 pieces." at bounding box center [757, 213] width 130 height 16
click at [1057, 218] on span "أجنحة دجاج مشوية جوسي ، 6 قطع." at bounding box center [1068, 213] width 126 height 16
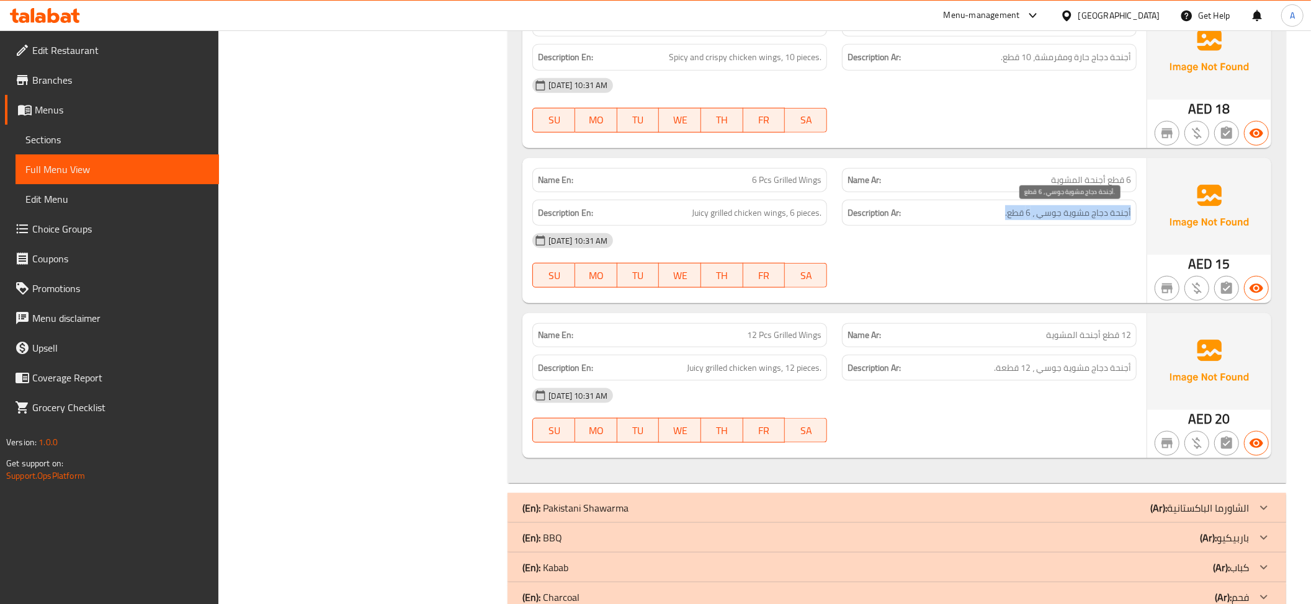
click at [1057, 218] on span "أجنحة دجاج مشوية جوسي ، 6 قطع." at bounding box center [1068, 213] width 126 height 16
click at [1043, 221] on span "أجنحة دجاج مشوية جوسي ، 6 قطع." at bounding box center [1068, 213] width 126 height 16
click at [1068, 346] on div "Name Ar: 12 قطع أجنحة المشوية" at bounding box center [989, 335] width 295 height 24
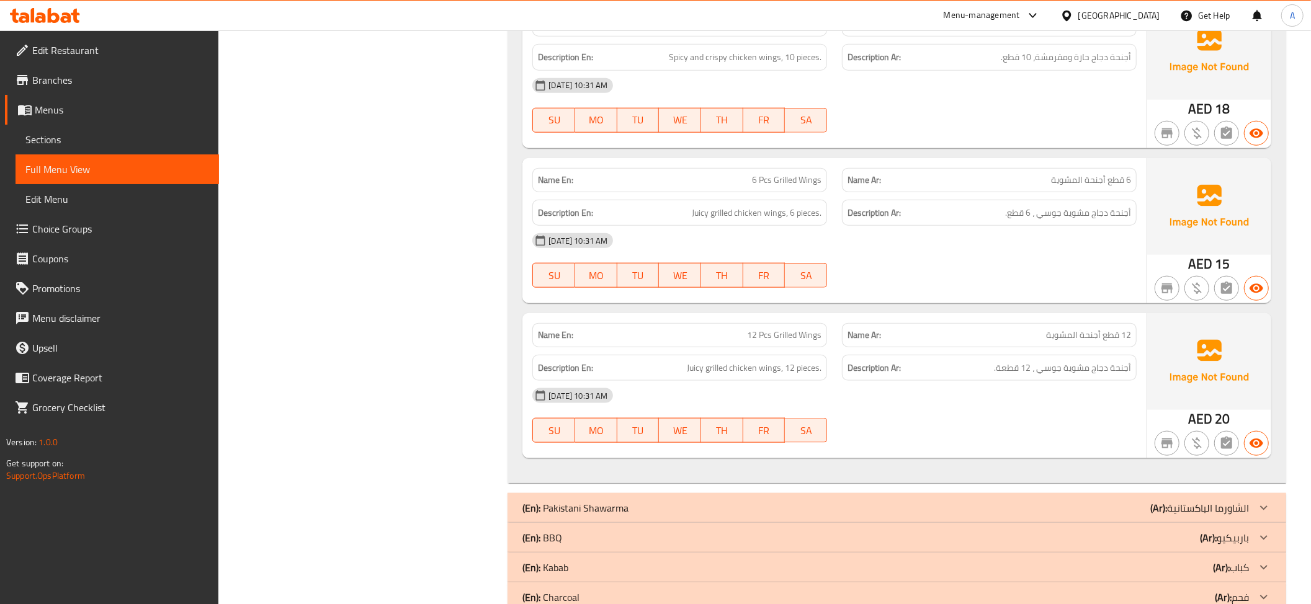
click at [1067, 341] on span "12 قطع أجنحة المشوية" at bounding box center [1088, 335] width 85 height 13
click at [849, 342] on strong "Name Ar:" at bounding box center [864, 335] width 34 height 13
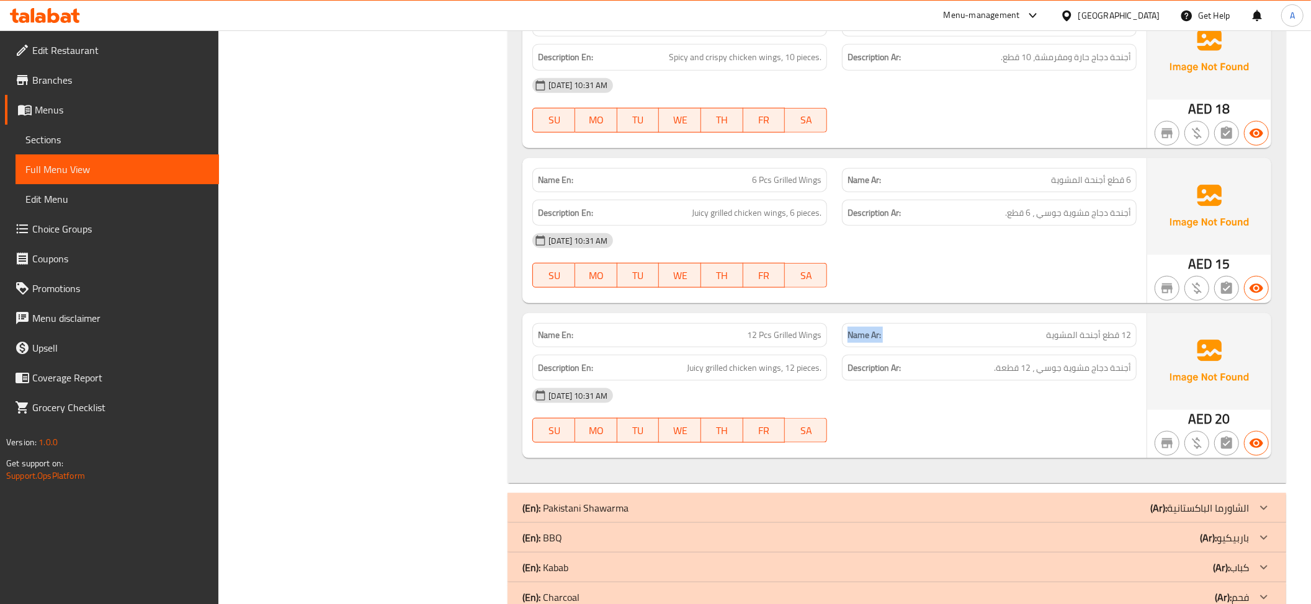
click at [849, 342] on strong "Name Ar:" at bounding box center [864, 335] width 34 height 13
click at [782, 342] on span "12 Pcs Grilled Wings" at bounding box center [784, 335] width 74 height 13
click at [1080, 375] on span "أجنحة دجاج مشوية جوسي ، 12 قطعة." at bounding box center [1062, 368] width 137 height 16
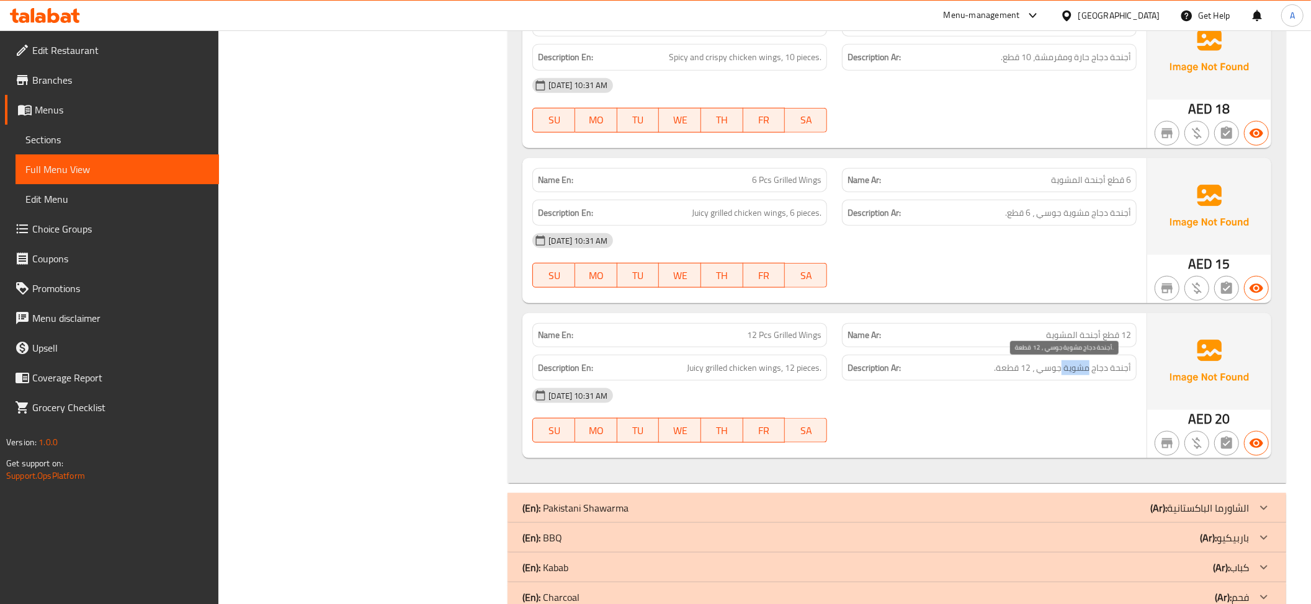
click at [1080, 375] on span "أجنحة دجاج مشوية جوسي ، 12 قطعة." at bounding box center [1062, 368] width 137 height 16
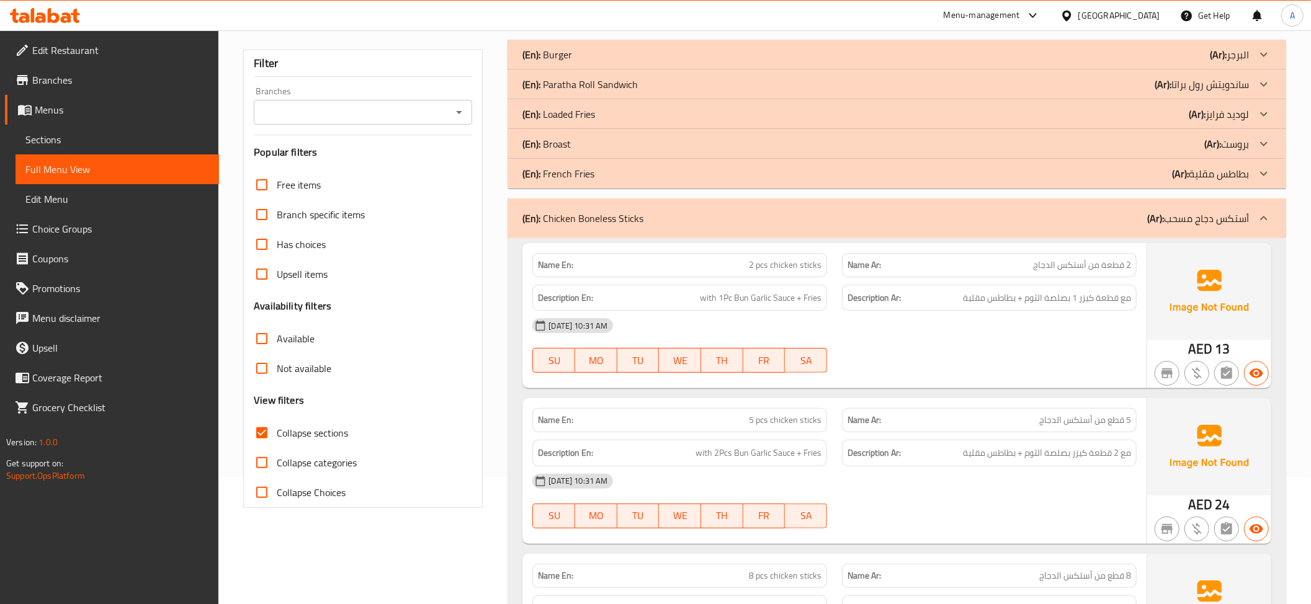
scroll to position [151, 0]
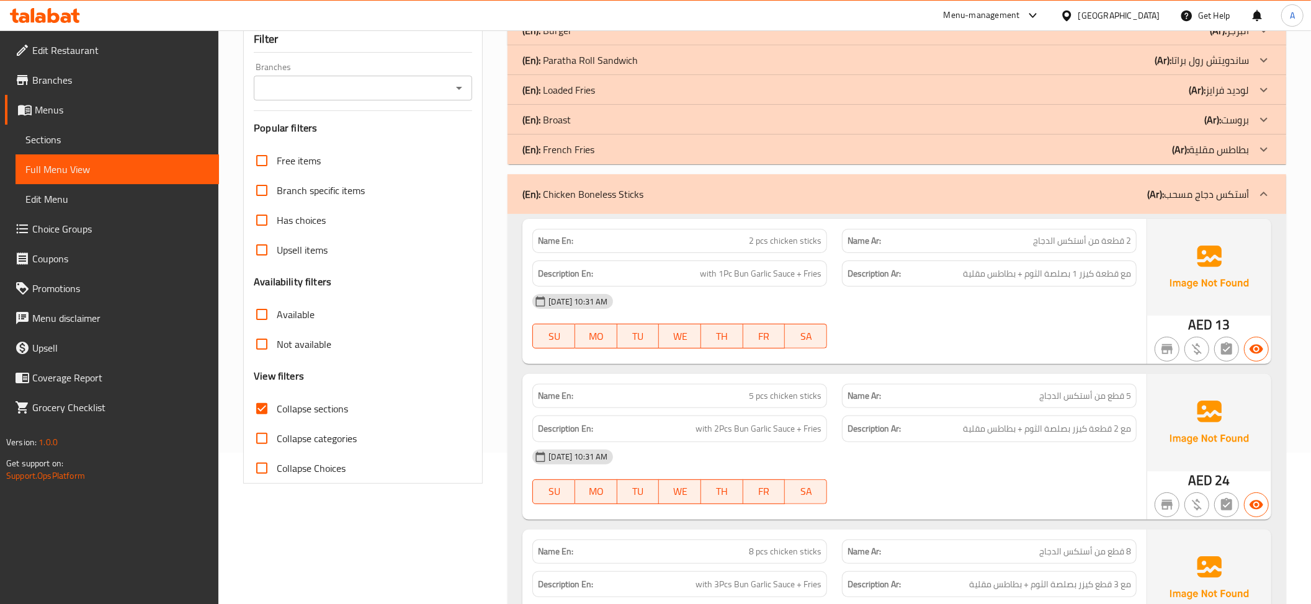
click at [1180, 192] on p "(Ar): أستكس دجاج مسحب" at bounding box center [1198, 194] width 102 height 15
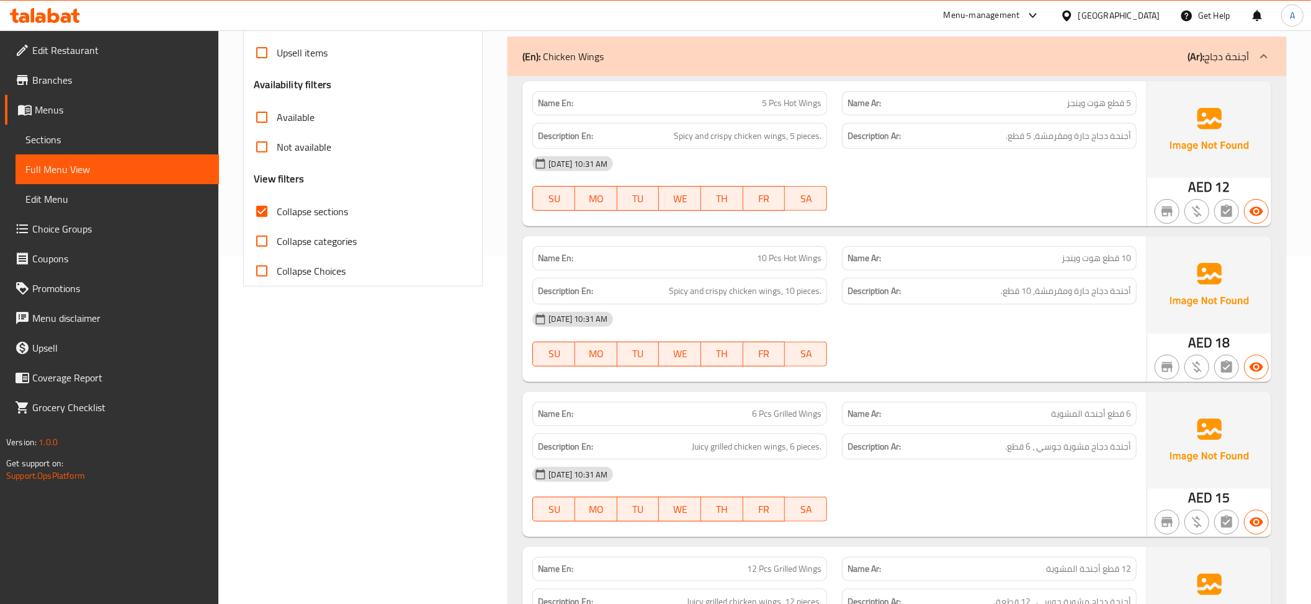
scroll to position [248, 0]
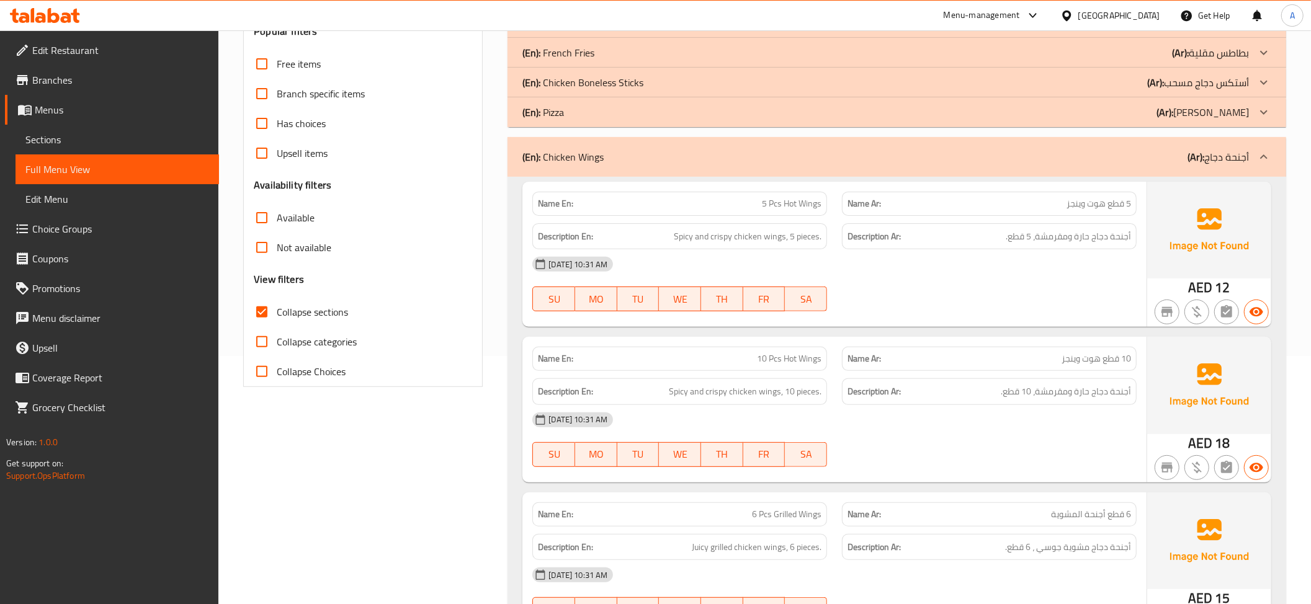
click at [333, 309] on span "Collapse sections" at bounding box center [312, 312] width 71 height 15
click at [277, 309] on input "Collapse sections" at bounding box center [262, 312] width 30 height 30
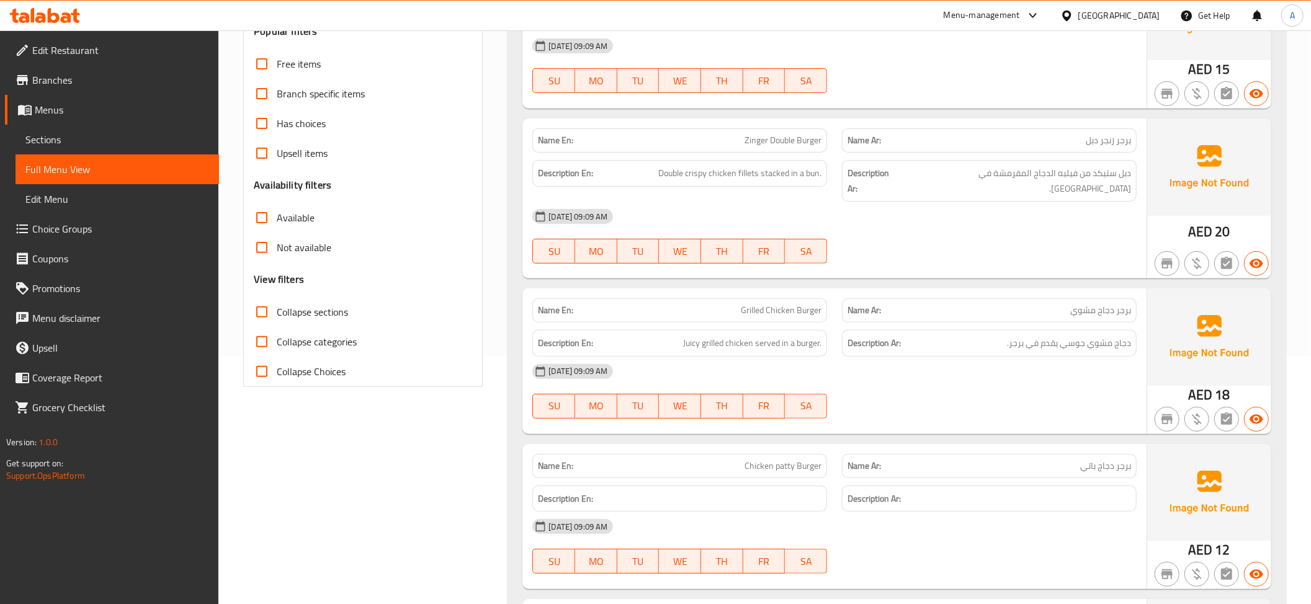
click at [331, 313] on span "Collapse sections" at bounding box center [312, 312] width 71 height 15
click at [277, 313] on input "Collapse sections" at bounding box center [262, 312] width 30 height 30
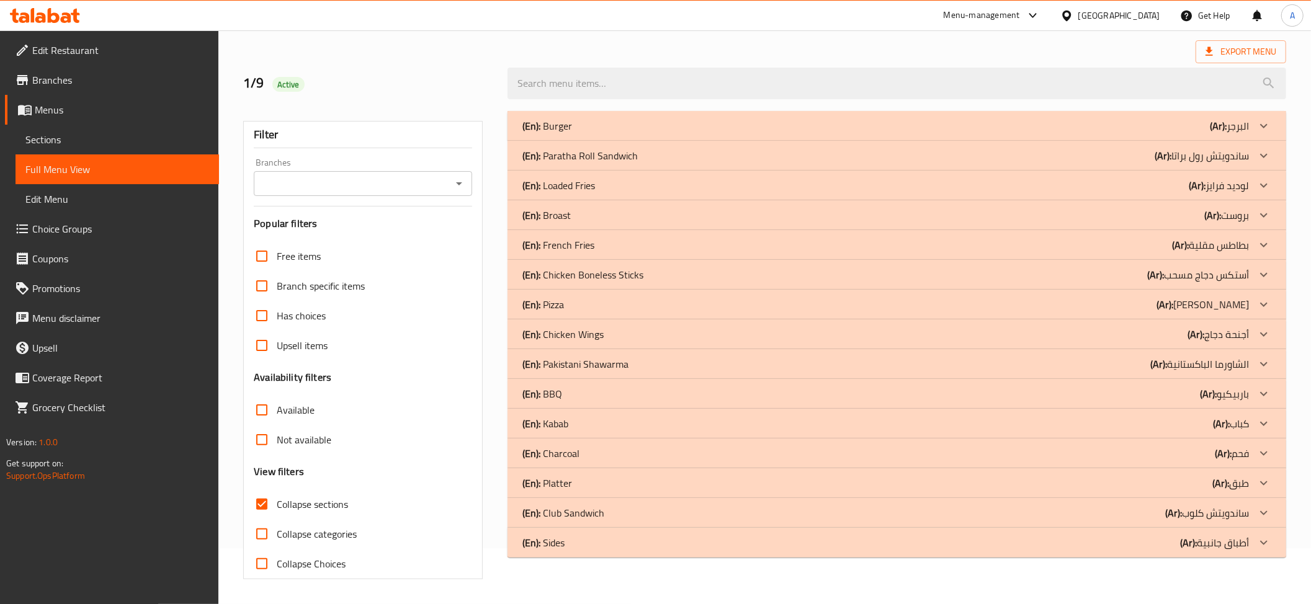
scroll to position [57, 0]
click at [569, 133] on div "(En): BBQ (Ar): باربيكيو" at bounding box center [885, 125] width 726 height 15
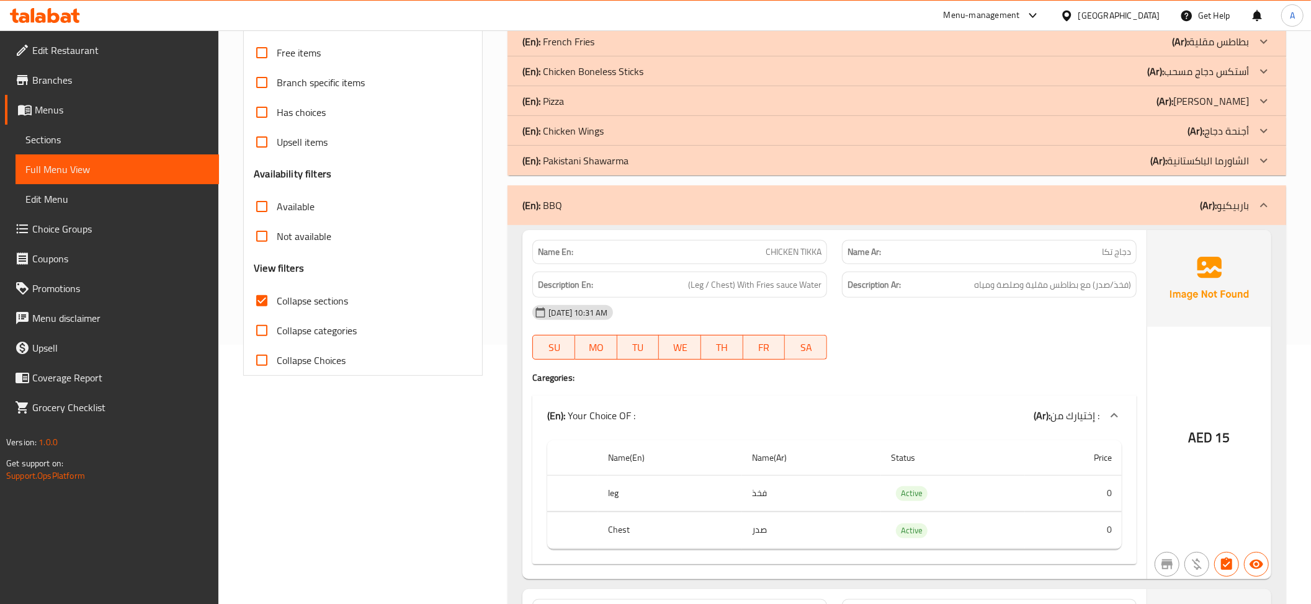
scroll to position [365, 0]
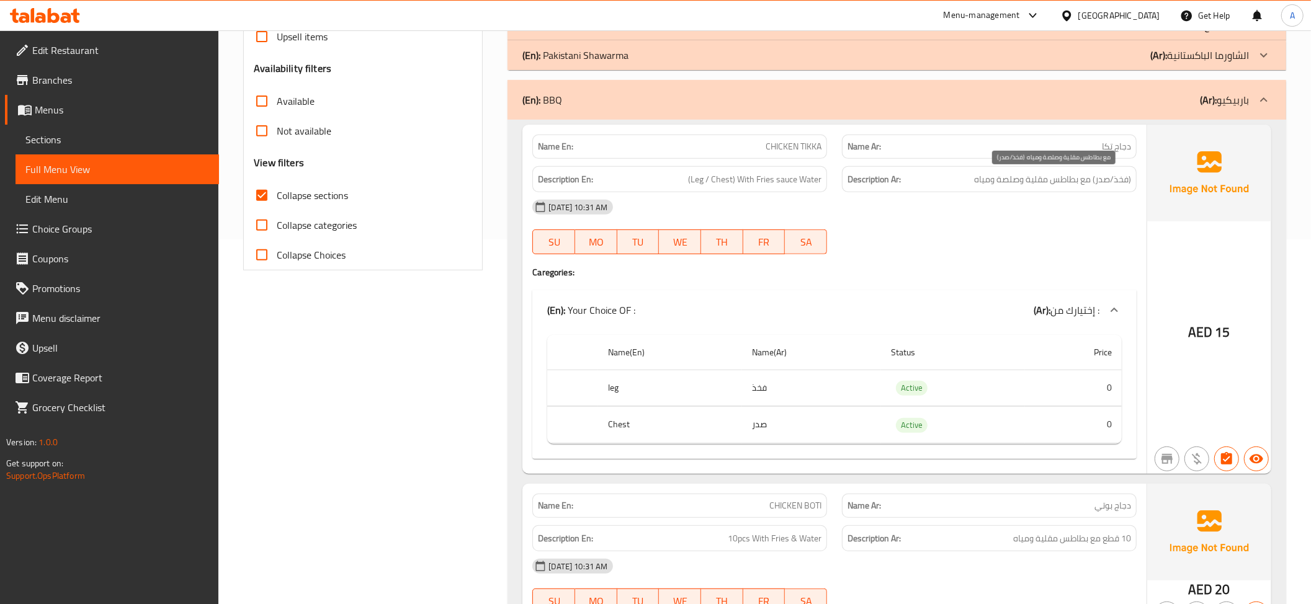
click at [1127, 182] on span "(فخذ/صدر) مع بطاطس مقلية وصلصة ومياه" at bounding box center [1052, 180] width 157 height 16
click at [792, 177] on span "(Leg / Chest) With Fries sauce Water" at bounding box center [754, 180] width 133 height 16
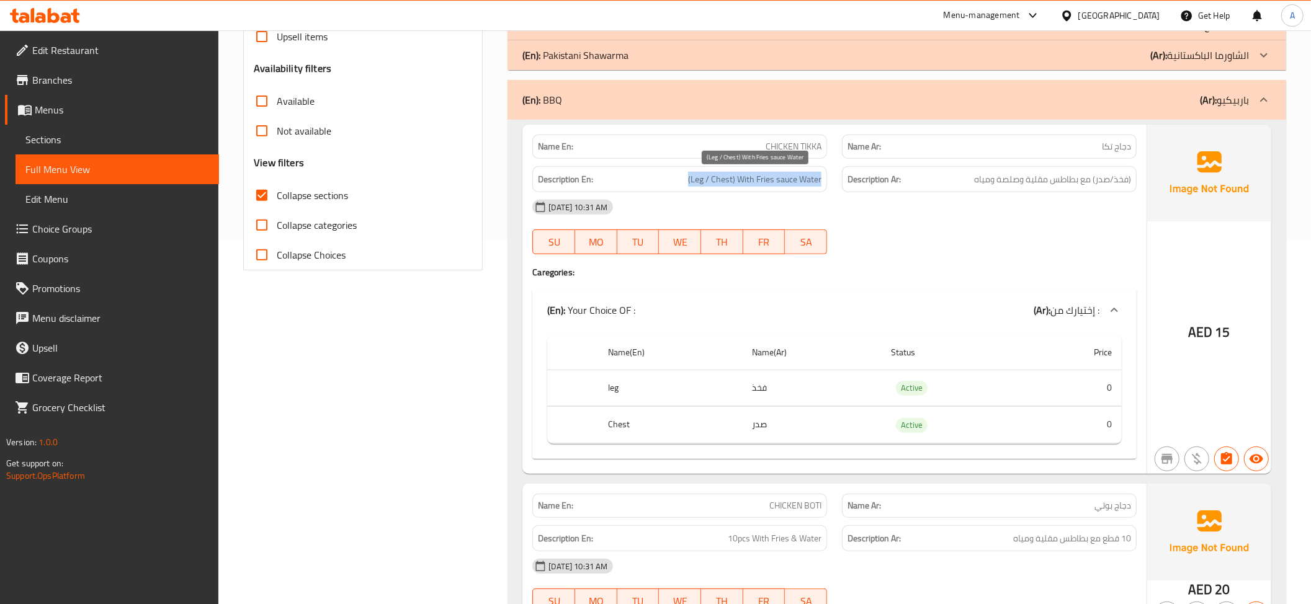
click at [792, 177] on span "(Leg / Chest) With Fries sauce Water" at bounding box center [754, 180] width 133 height 16
click at [1089, 163] on div "Description Ar: (فخذ/صدر) مع بطاطس مقلية وصلصة ومياه" at bounding box center [989, 180] width 310 height 42
drag, startPoint x: 704, startPoint y: 383, endPoint x: 807, endPoint y: 428, distance: 112.5
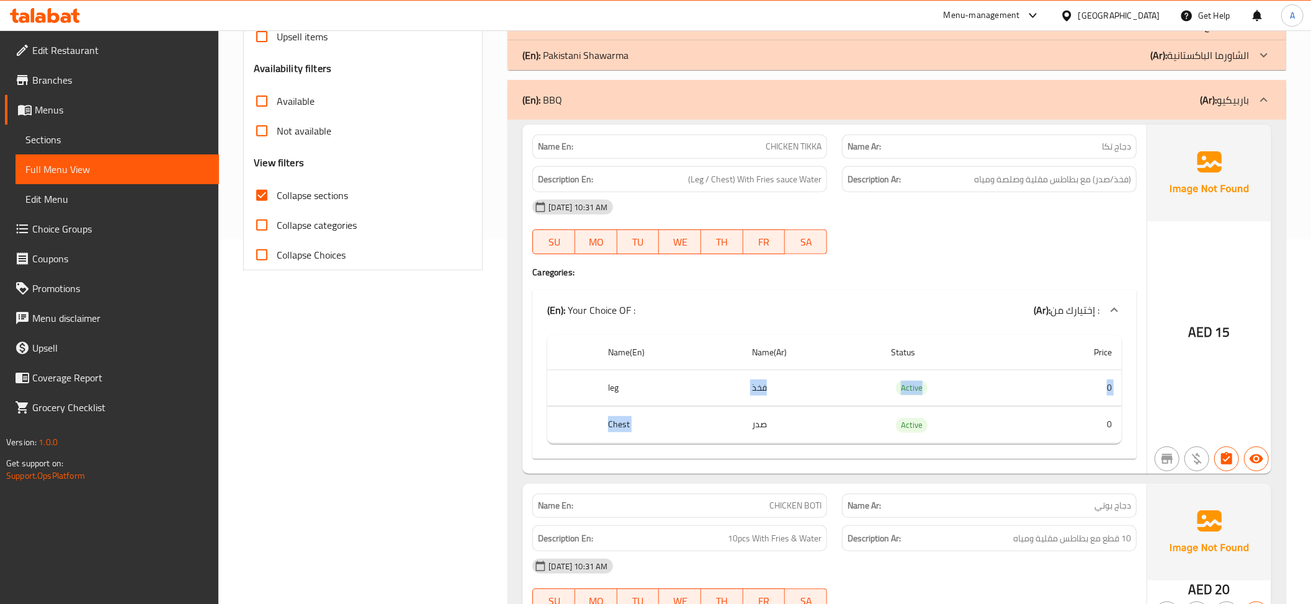
click at [807, 428] on tbody "leg فخذ Active 0 Chest صدر Active 0" at bounding box center [834, 407] width 574 height 74
click at [752, 410] on td "صدر" at bounding box center [811, 425] width 139 height 37
click at [738, 177] on span "(Leg / Chest) With Fries sauce Water" at bounding box center [754, 180] width 133 height 16
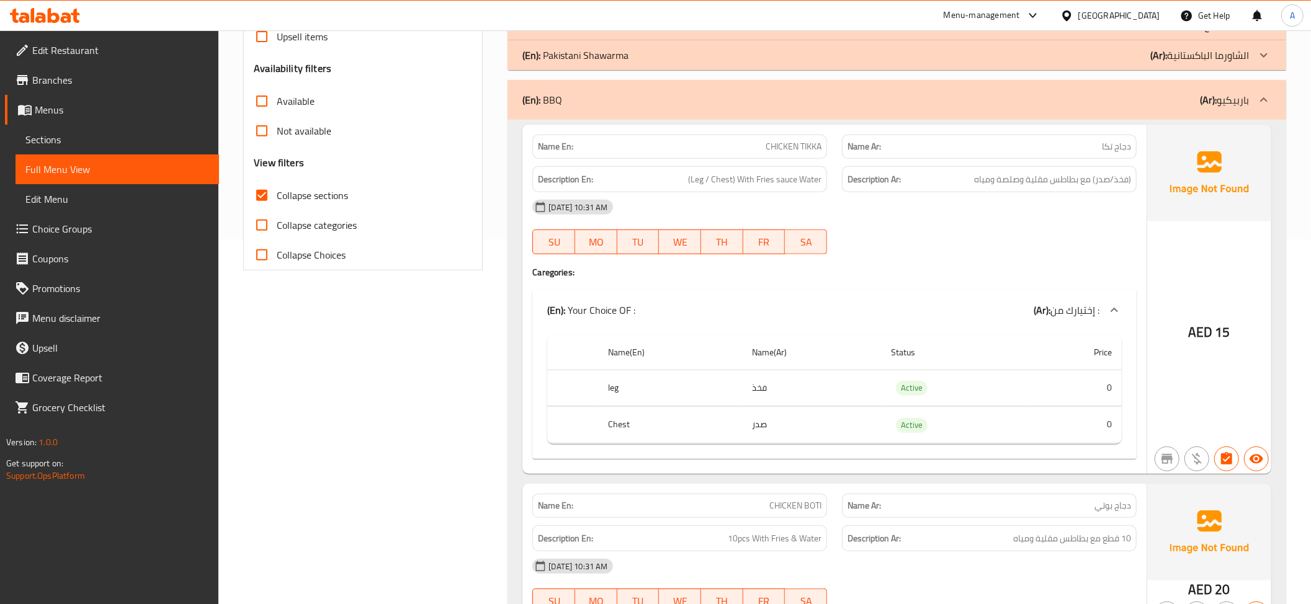
click at [1065, 187] on span "(فخذ/صدر) مع بطاطس مقلية وصلصة ومياه" at bounding box center [1052, 180] width 157 height 16
click at [758, 393] on td "فخذ" at bounding box center [811, 388] width 139 height 37
click at [757, 395] on td "فخذ" at bounding box center [811, 388] width 139 height 37
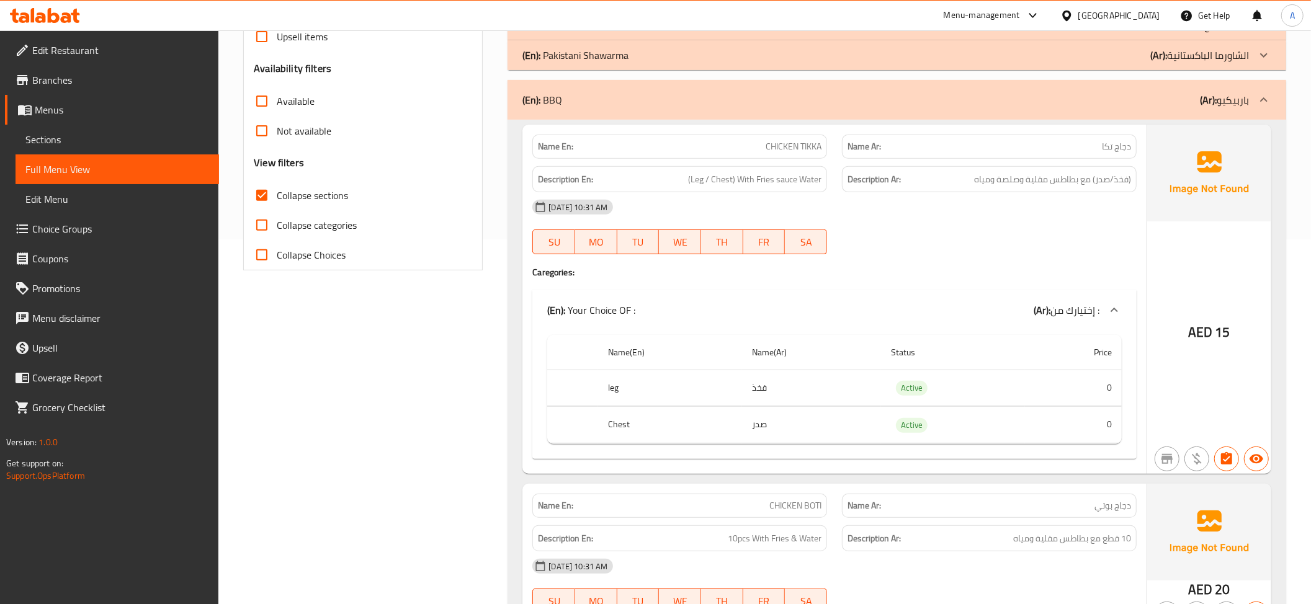
click at [775, 439] on td "صدر" at bounding box center [811, 425] width 139 height 37
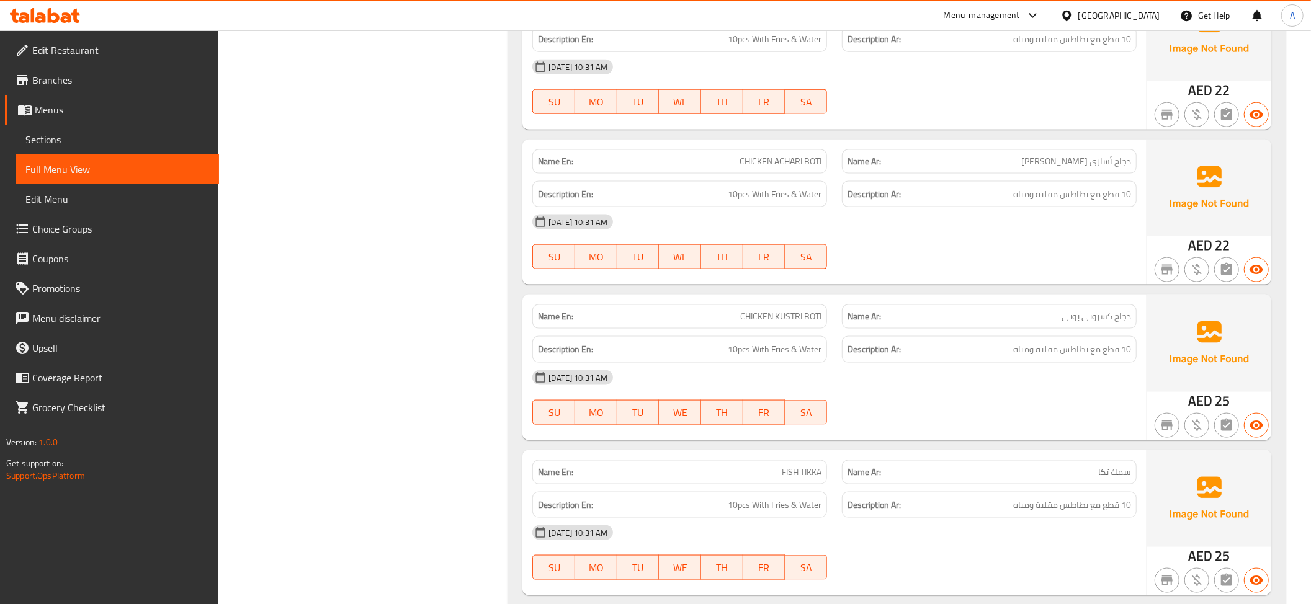
scroll to position [1333, 0]
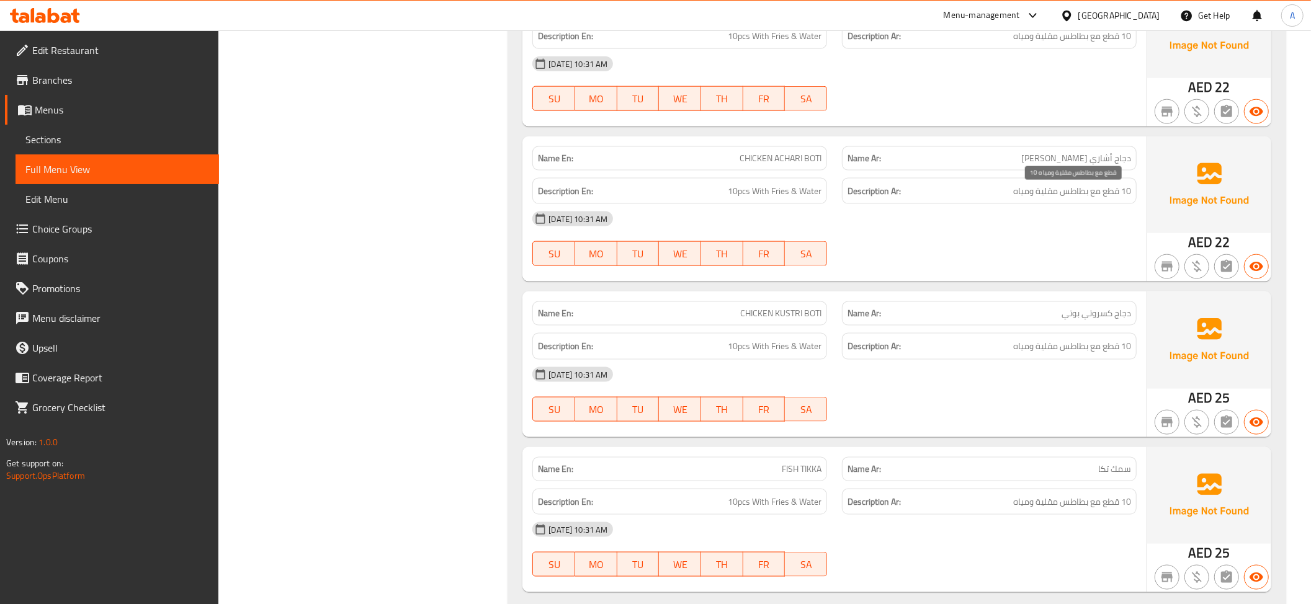
click at [1060, 189] on span "10 قطع مع بطاطس مقلية ومياه" at bounding box center [1072, 192] width 118 height 16
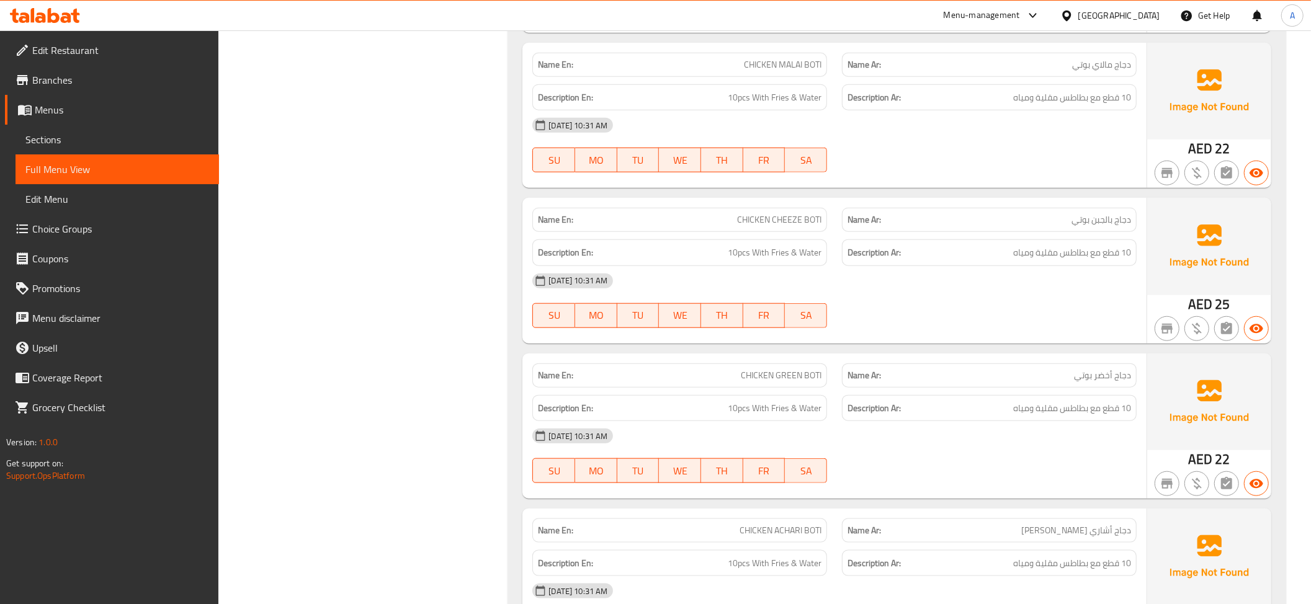
scroll to position [1020, 0]
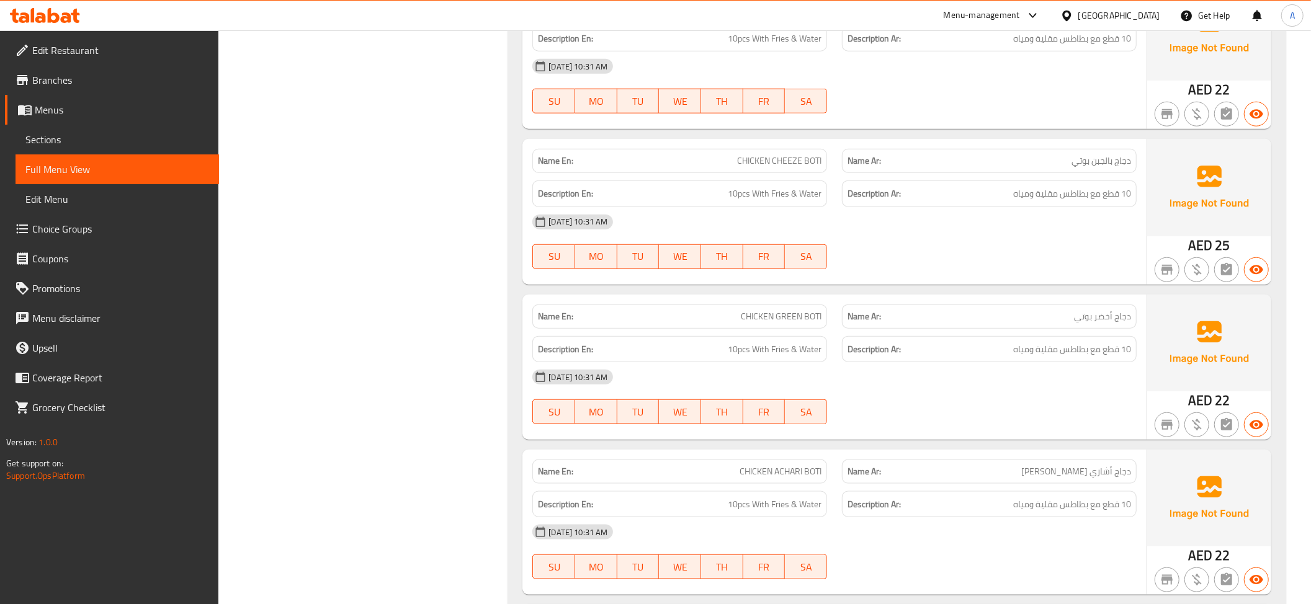
click at [780, 164] on span "CHICKEN CHEEZE BOTI" at bounding box center [779, 160] width 84 height 13
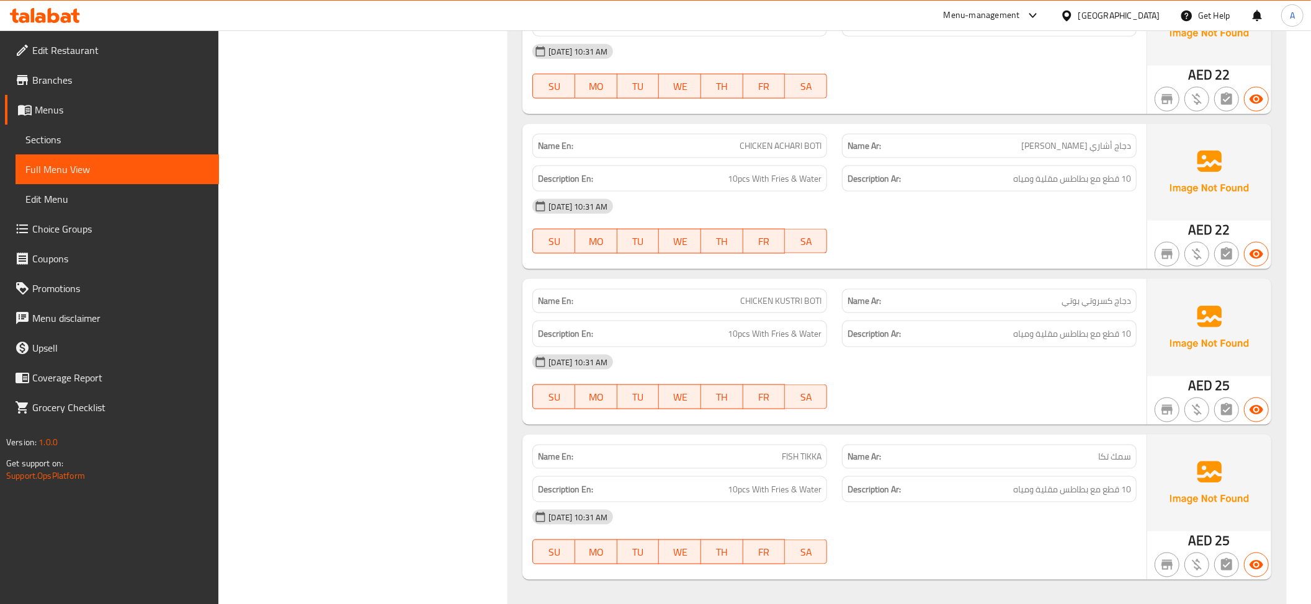
scroll to position [1534, 0]
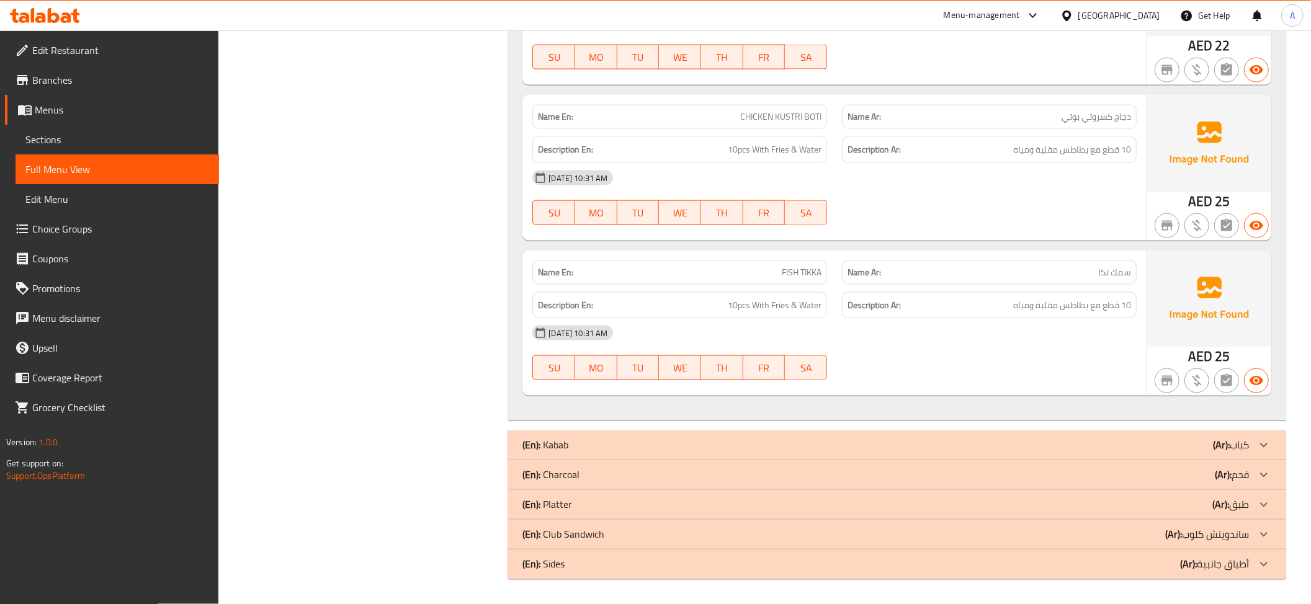
click at [1096, 128] on div "Name Ar: دجاج كسروتي بوتي" at bounding box center [989, 117] width 295 height 24
click at [1094, 119] on span "دجاج كسروتي بوتي" at bounding box center [1096, 116] width 69 height 13
click at [1041, 123] on p "Name Ar: دجاج كسروتي بوتي" at bounding box center [989, 116] width 284 height 13
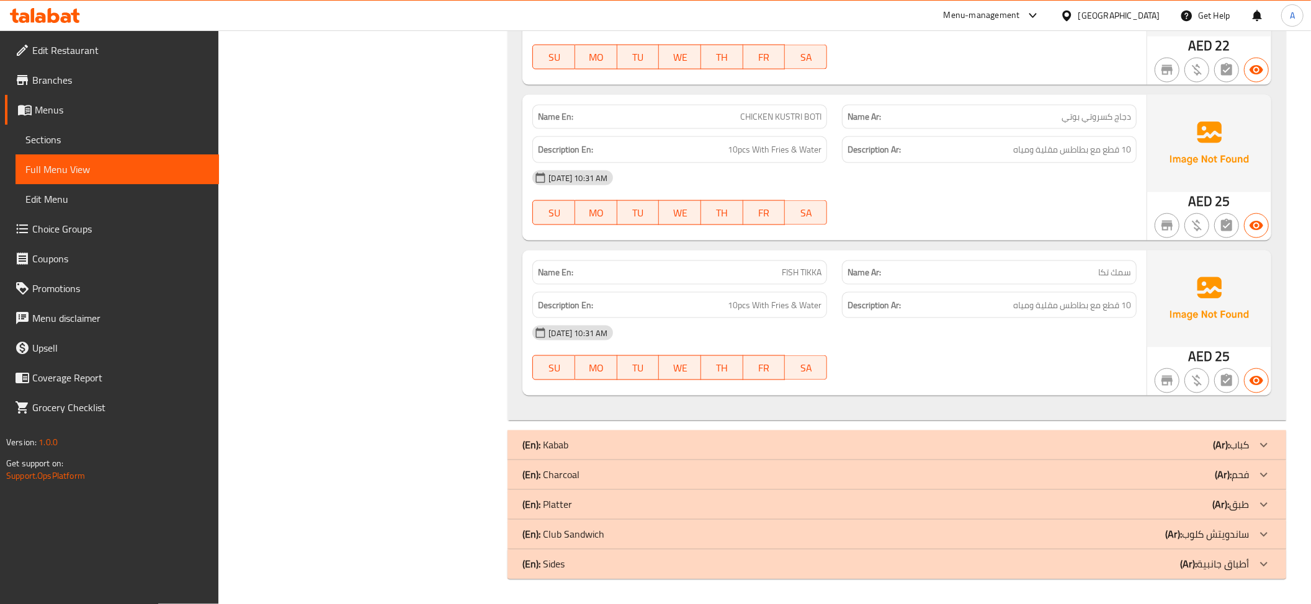
click at [1042, 123] on p "Name Ar: دجاج كسروتي بوتي" at bounding box center [989, 116] width 284 height 13
click at [792, 120] on span "CHICKEN KUSTRI BOTI" at bounding box center [780, 116] width 81 height 13
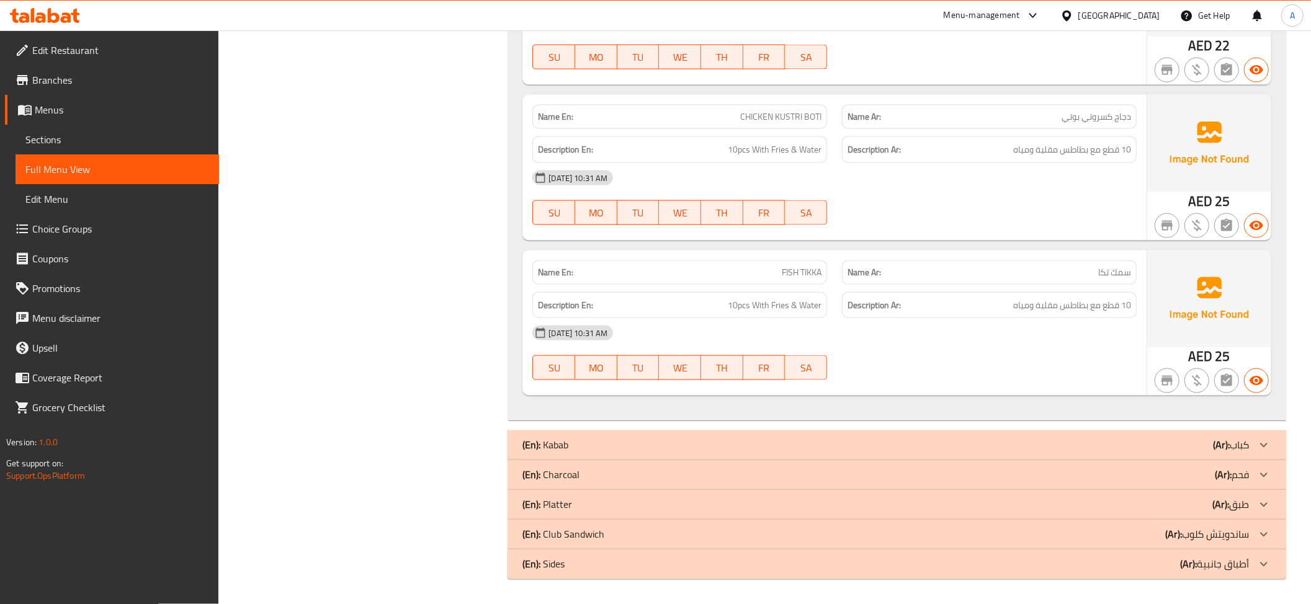
click at [1095, 273] on p "Name Ar: سمك تكا" at bounding box center [989, 272] width 284 height 13
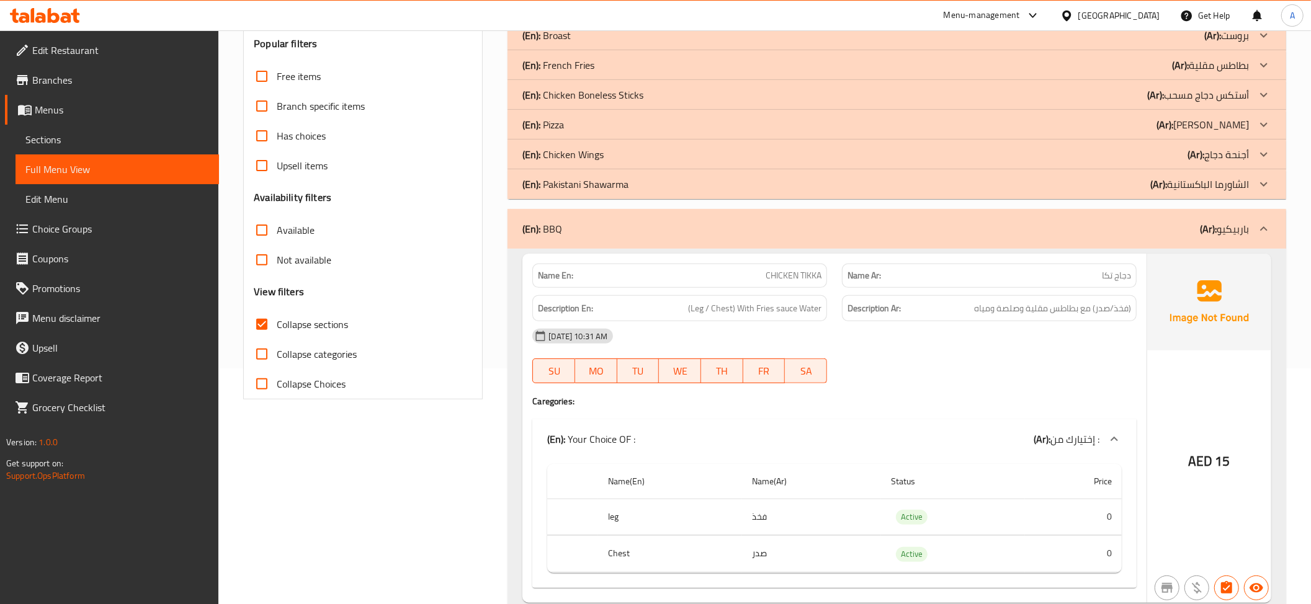
scroll to position [150, 0]
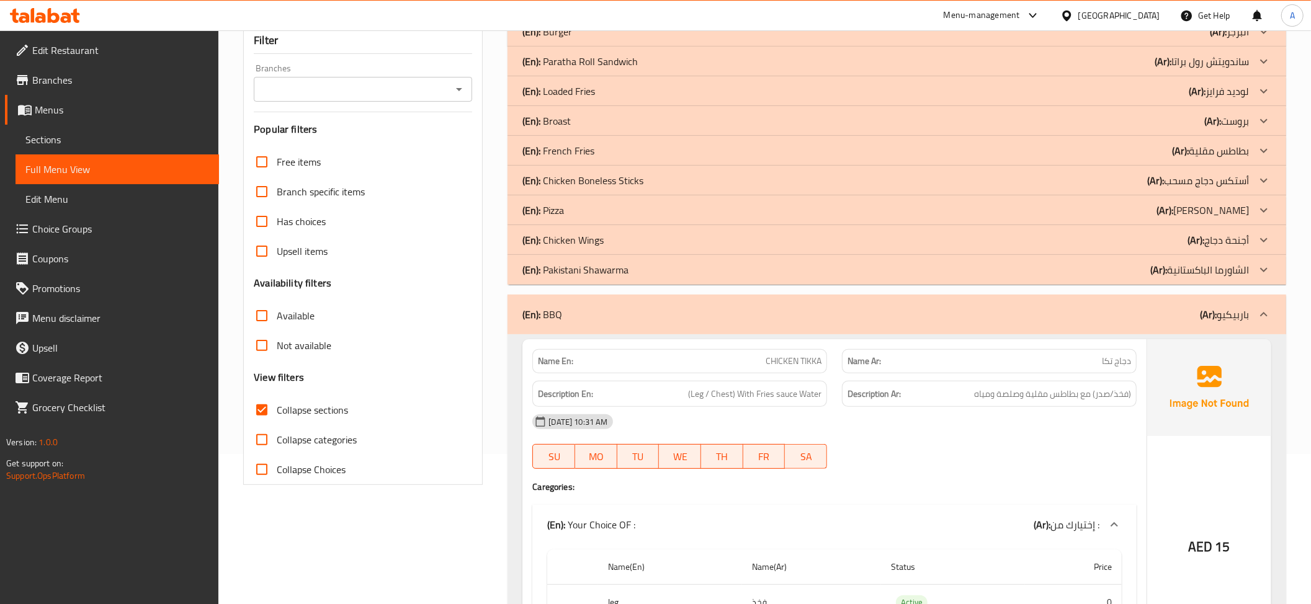
click at [1217, 316] on p "(Ar): باربيكيو" at bounding box center [1224, 314] width 49 height 15
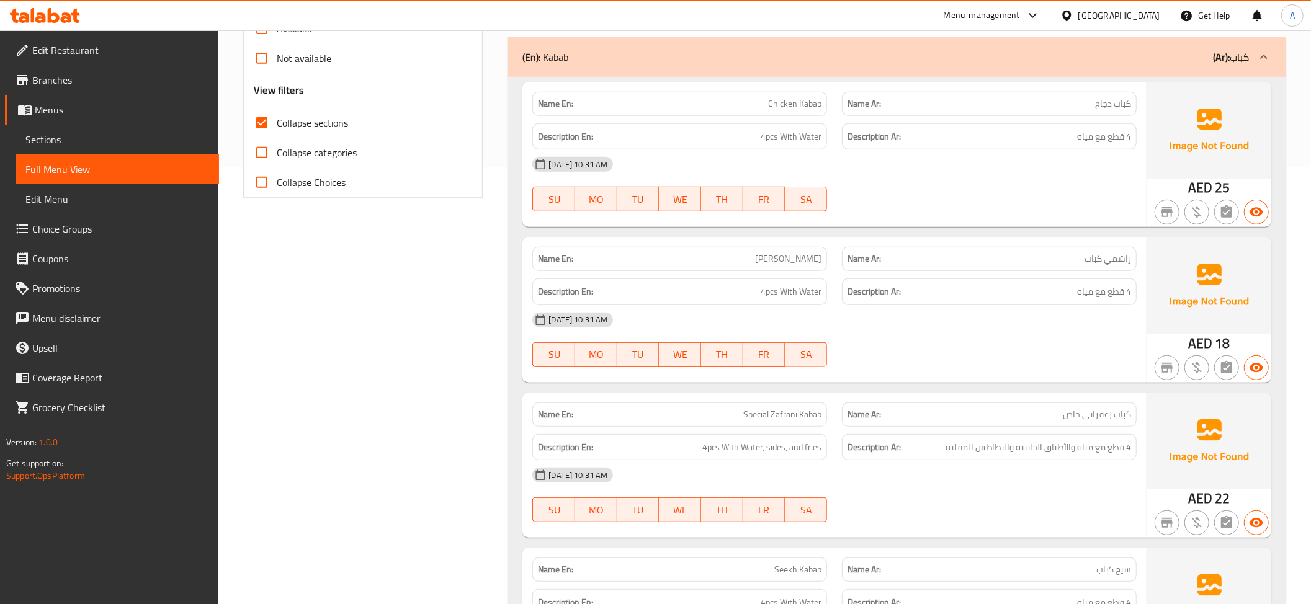
scroll to position [440, 0]
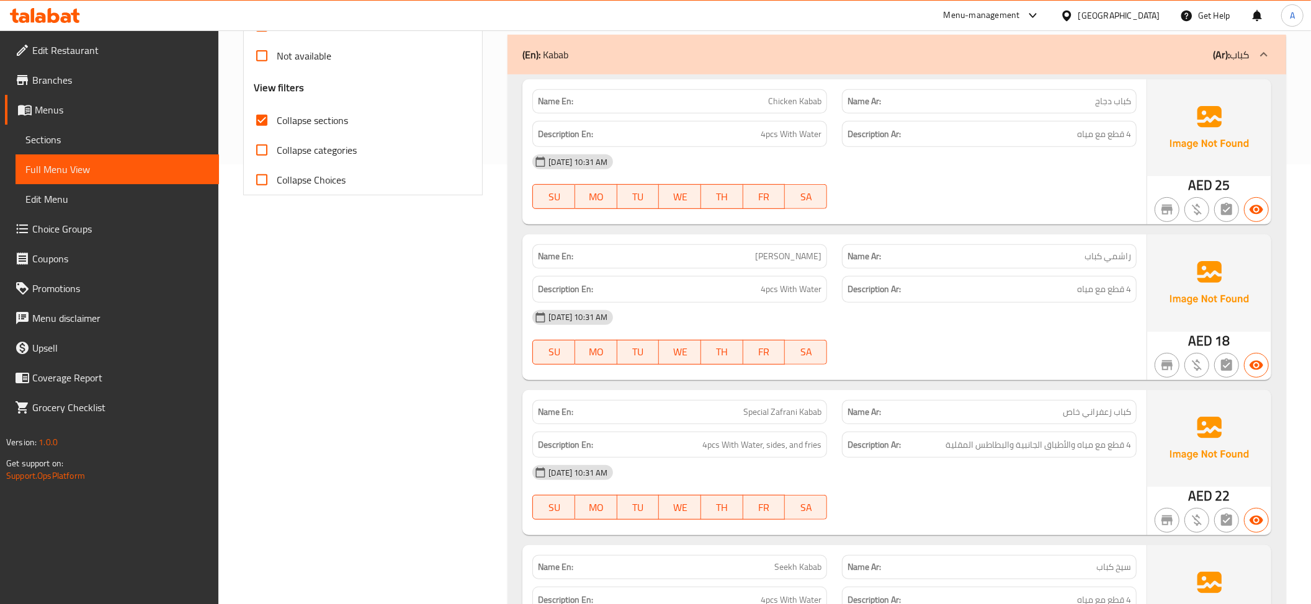
click at [1046, 124] on div "Description Ar: 4 قطع مع مياه" at bounding box center [989, 134] width 295 height 27
click at [789, 127] on div "Description En: 4pcs With Water" at bounding box center [679, 134] width 295 height 27
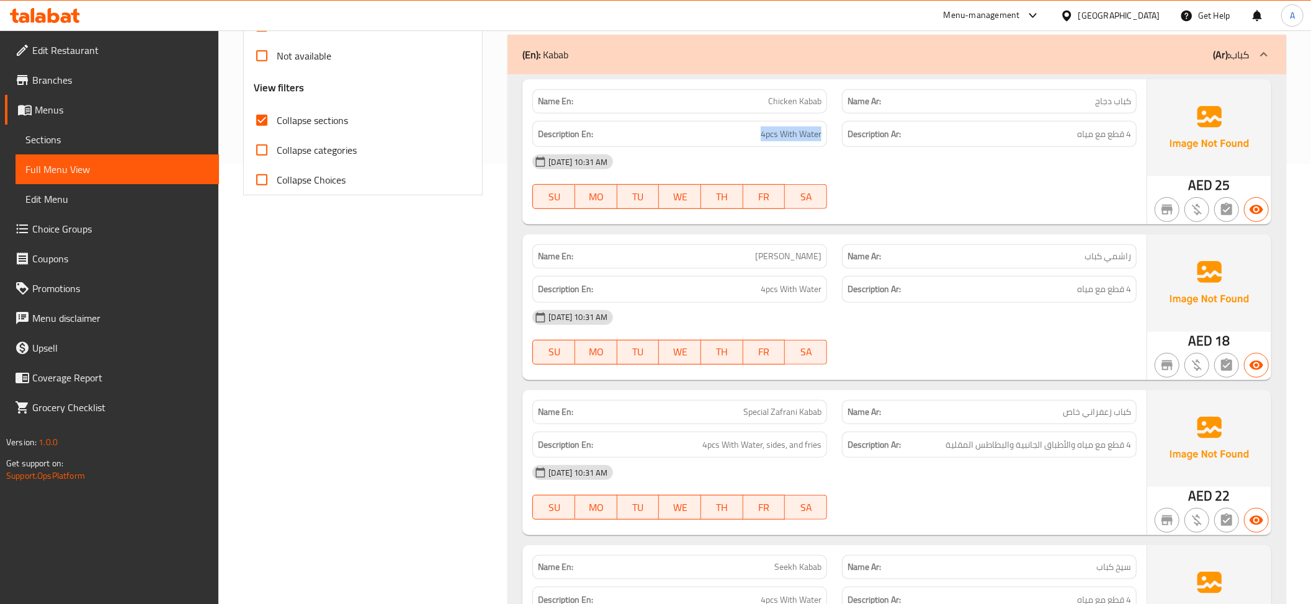
click at [789, 127] on div "Description En: 4pcs With Water" at bounding box center [679, 134] width 295 height 27
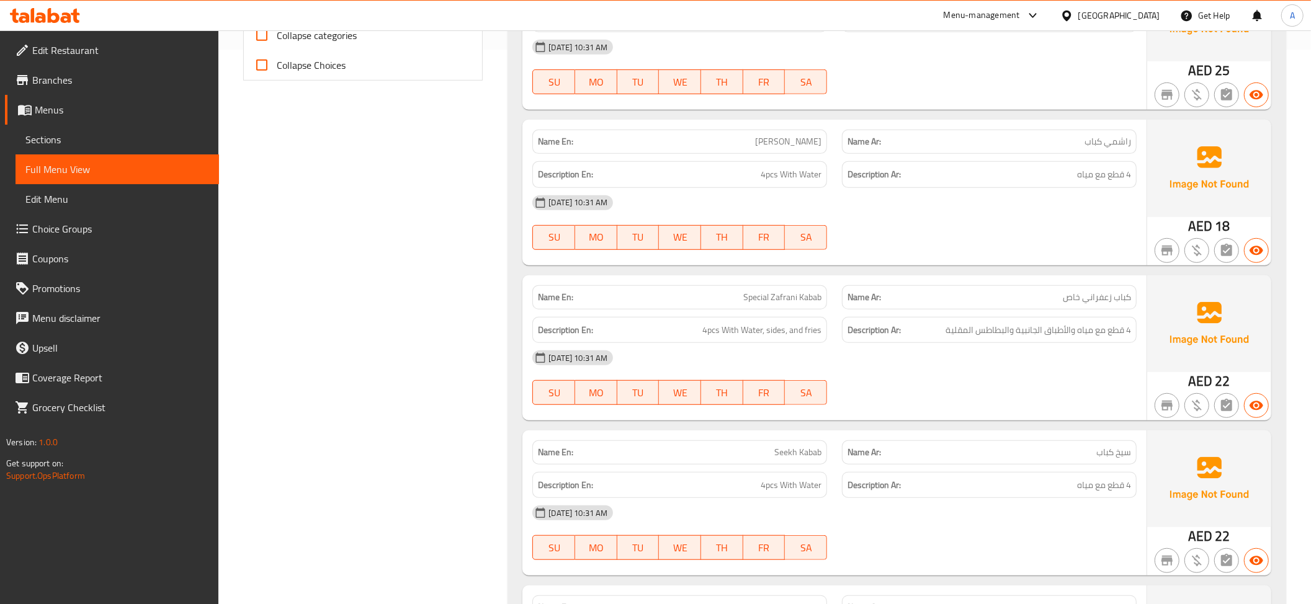
click at [805, 128] on div "Name En: Rashmi Kabab" at bounding box center [680, 141] width 310 height 39
click at [1082, 143] on p "Name Ar: راشمي كباب" at bounding box center [989, 141] width 284 height 13
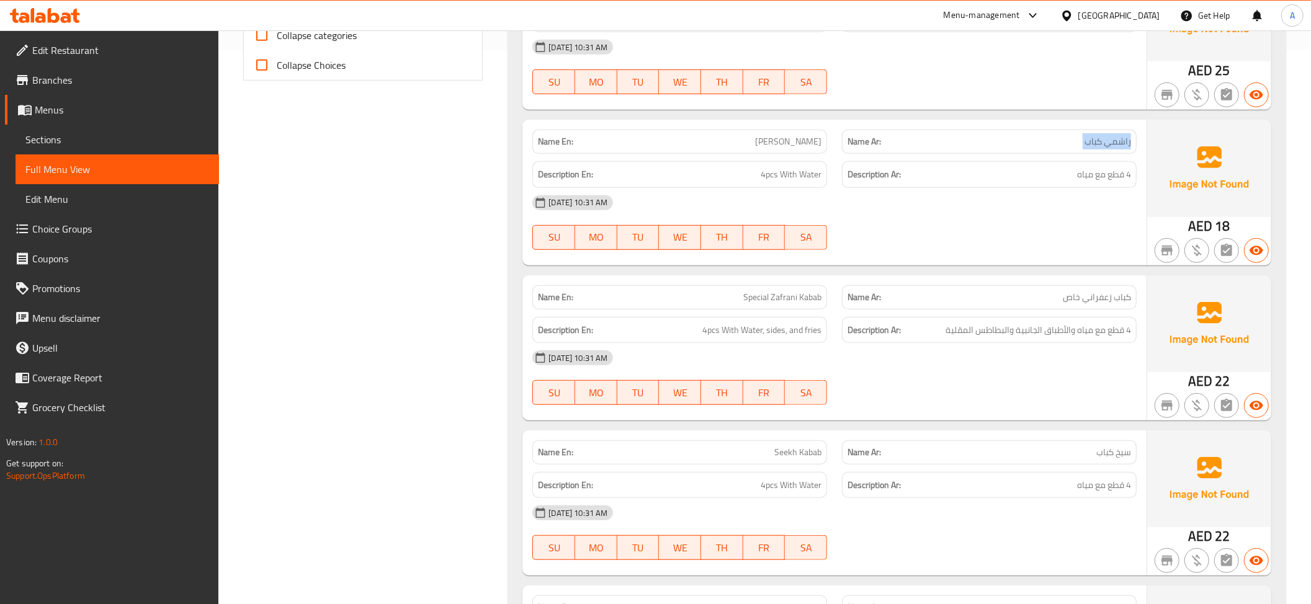
click at [1082, 143] on p "Name Ar: راشمي كباب" at bounding box center [989, 141] width 284 height 13
click at [1085, 174] on span "4 قطع مع مياه" at bounding box center [1104, 175] width 54 height 16
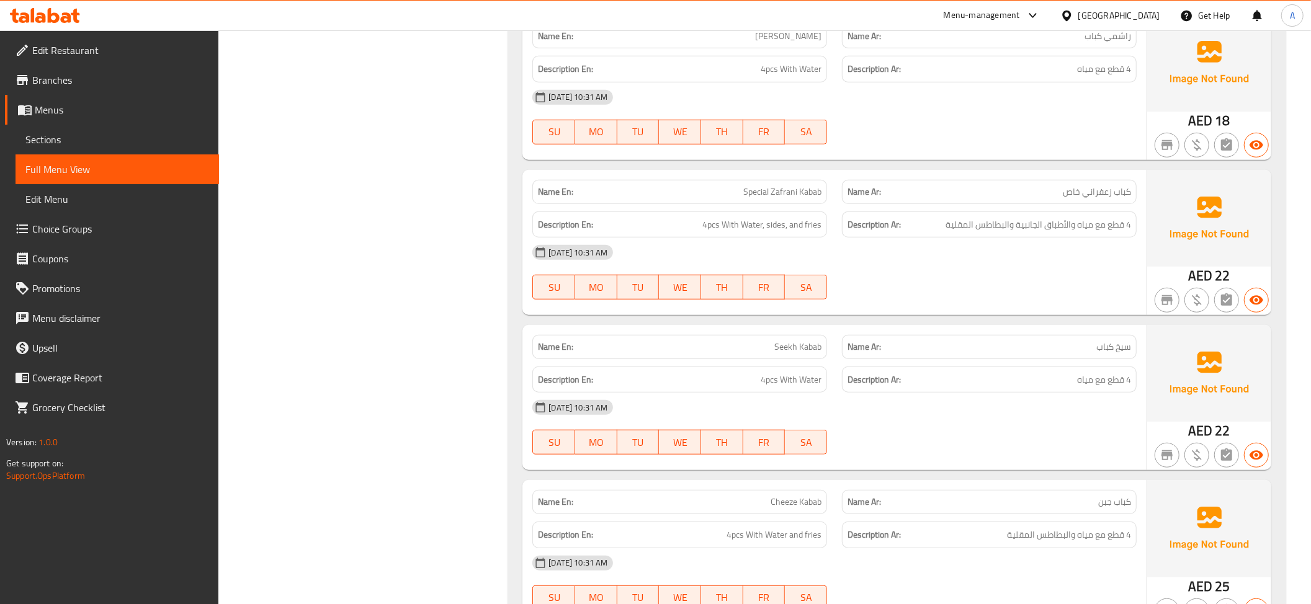
scroll to position [754, 0]
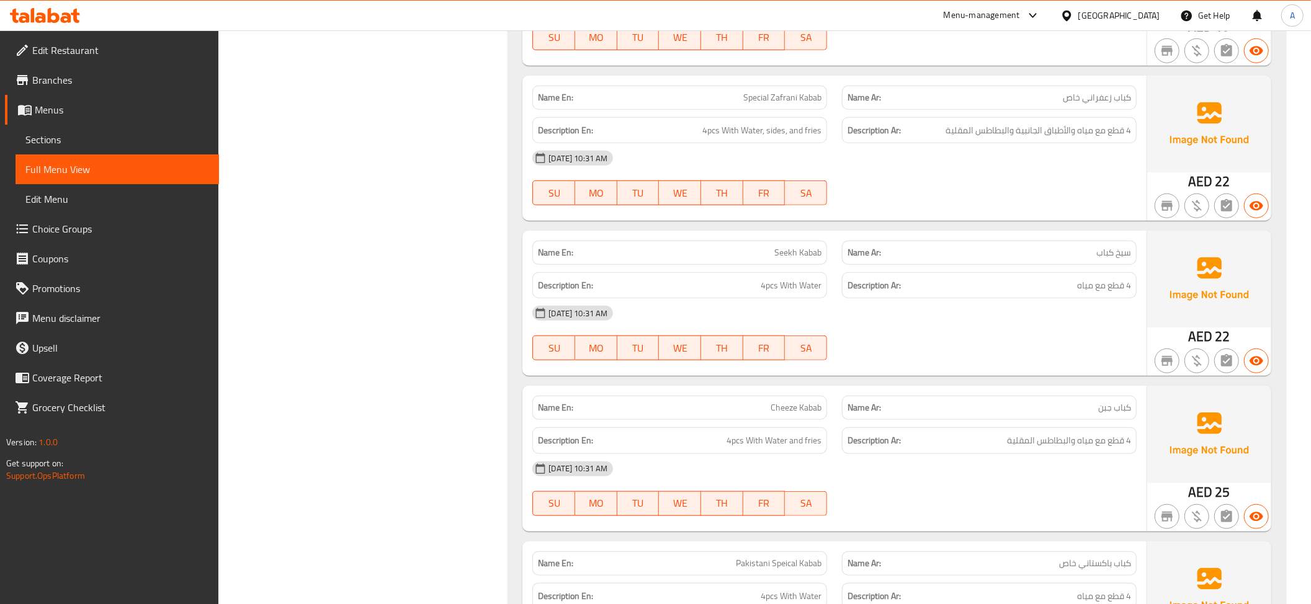
click at [1099, 122] on div "Description Ar: 4 قطع مع مياه والأطباق الجانبية والبطاطس المقلية" at bounding box center [989, 130] width 295 height 27
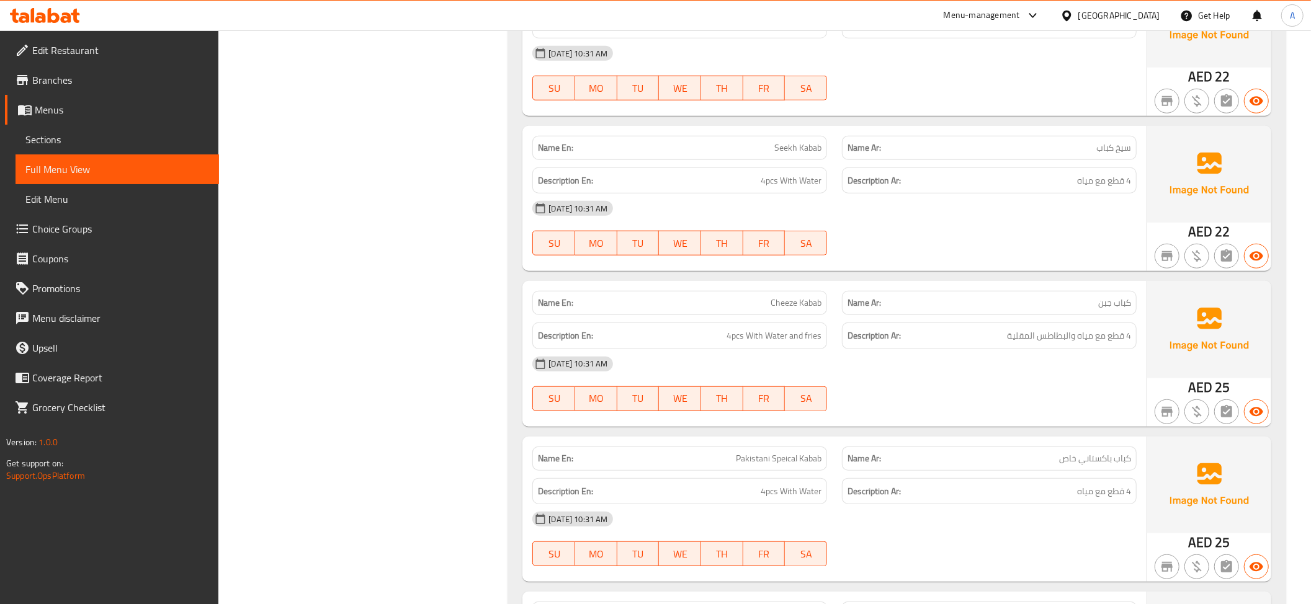
scroll to position [882, 0]
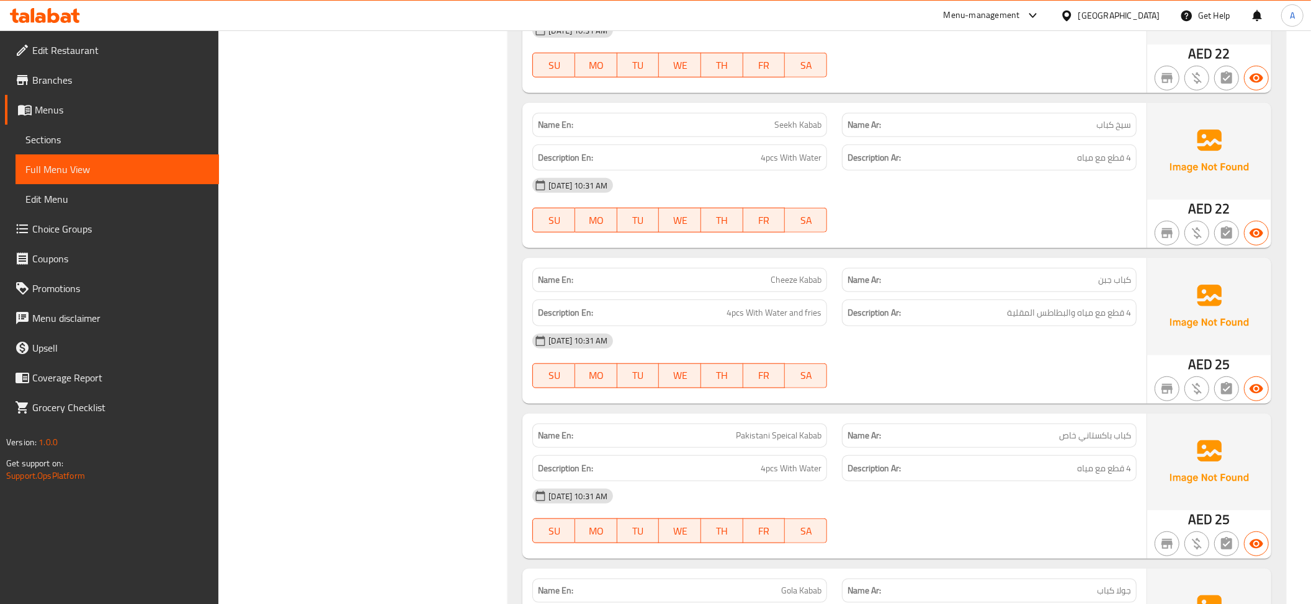
click at [800, 284] on span "Cheeze Kabab" at bounding box center [796, 280] width 51 height 13
click at [993, 321] on h6 "Description Ar: 4 قطع مع مياه والبطاطس المقلية" at bounding box center [989, 313] width 284 height 16
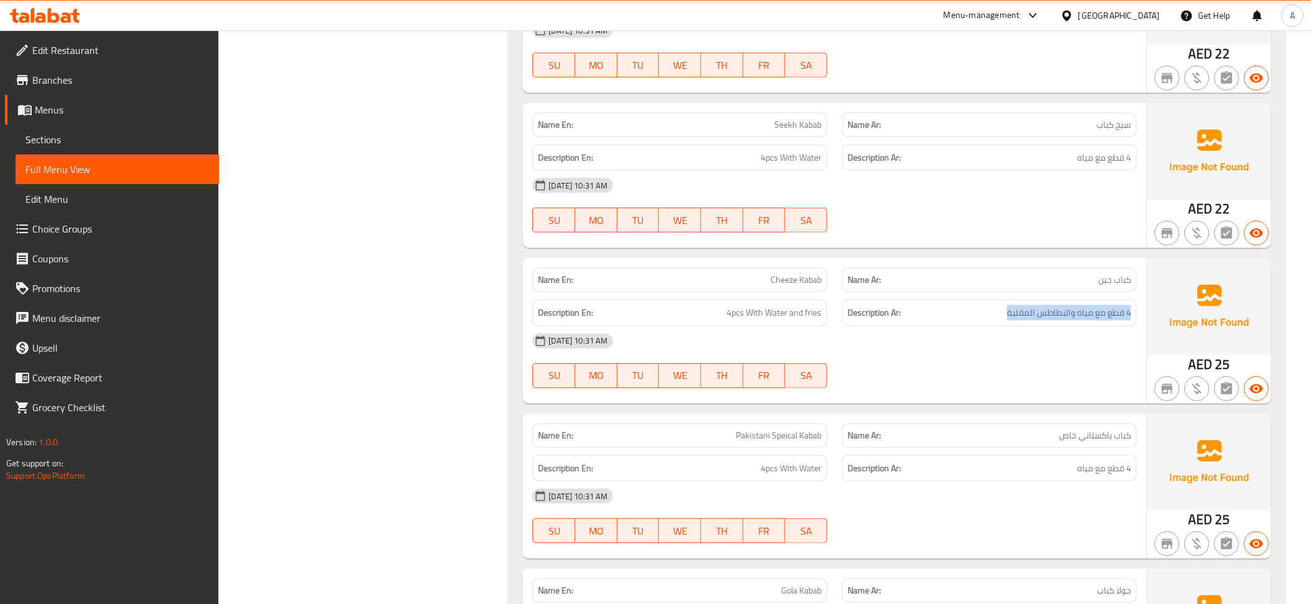
click at [993, 321] on h6 "Description Ar: 4 قطع مع مياه والبطاطس المقلية" at bounding box center [989, 313] width 284 height 16
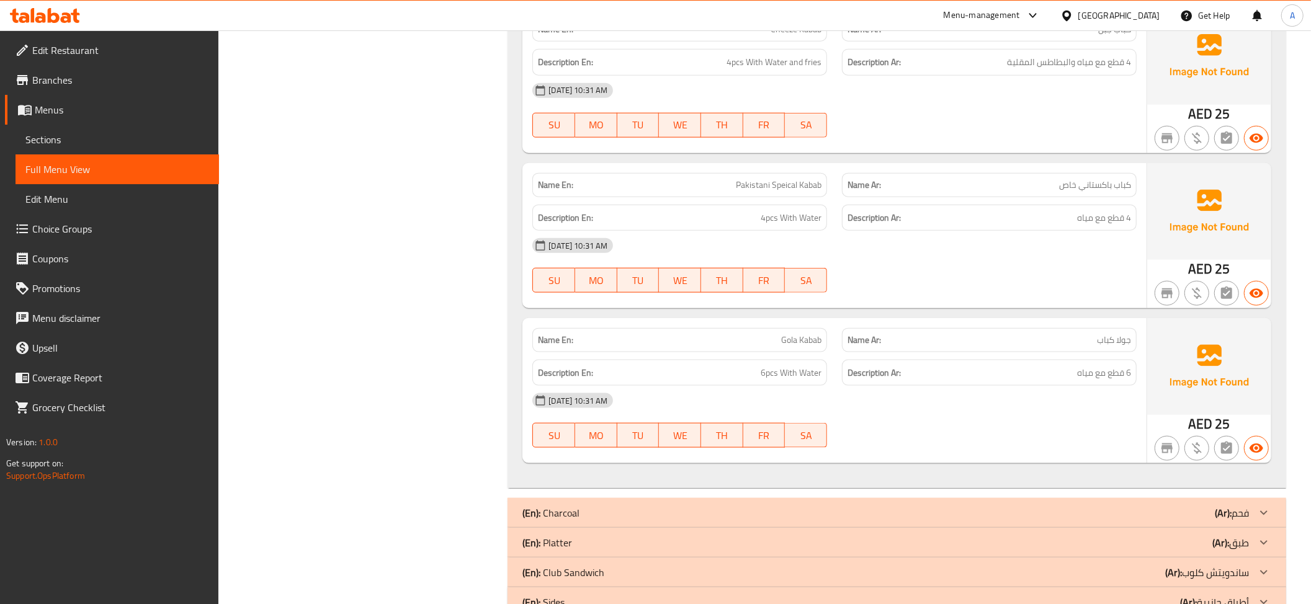
scroll to position [1161, 0]
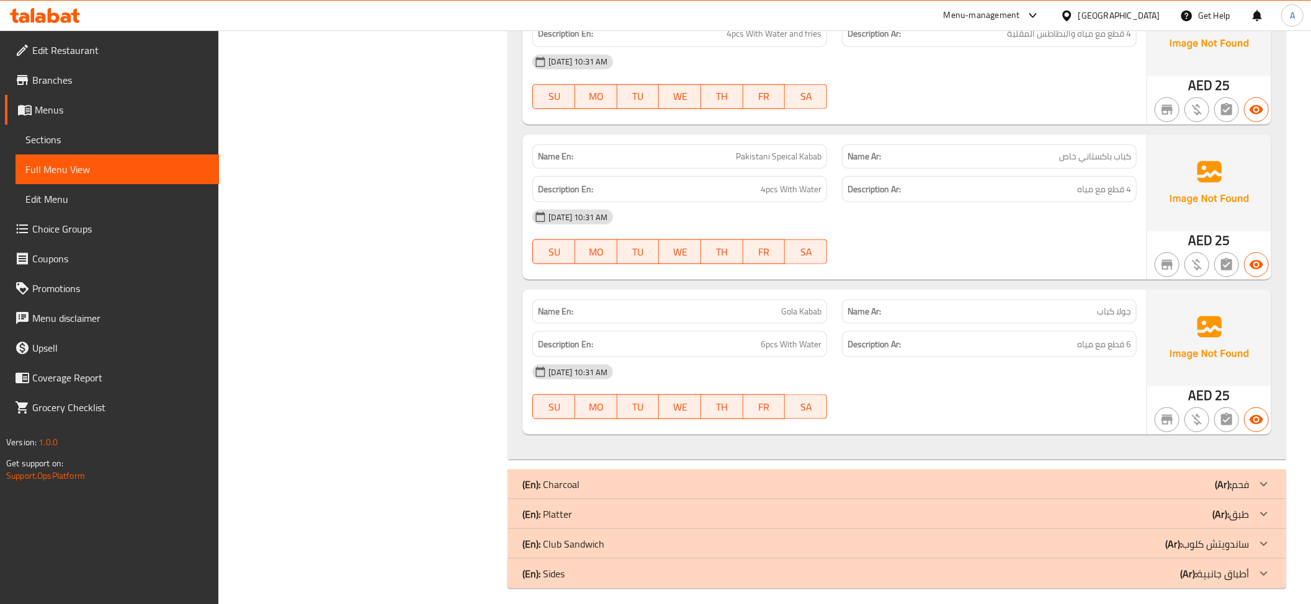
click at [762, 141] on div "Name En: Pakistani Speical Kabab" at bounding box center [680, 156] width 310 height 39
click at [1045, 314] on p "Name Ar: جولا كباب" at bounding box center [989, 311] width 284 height 13
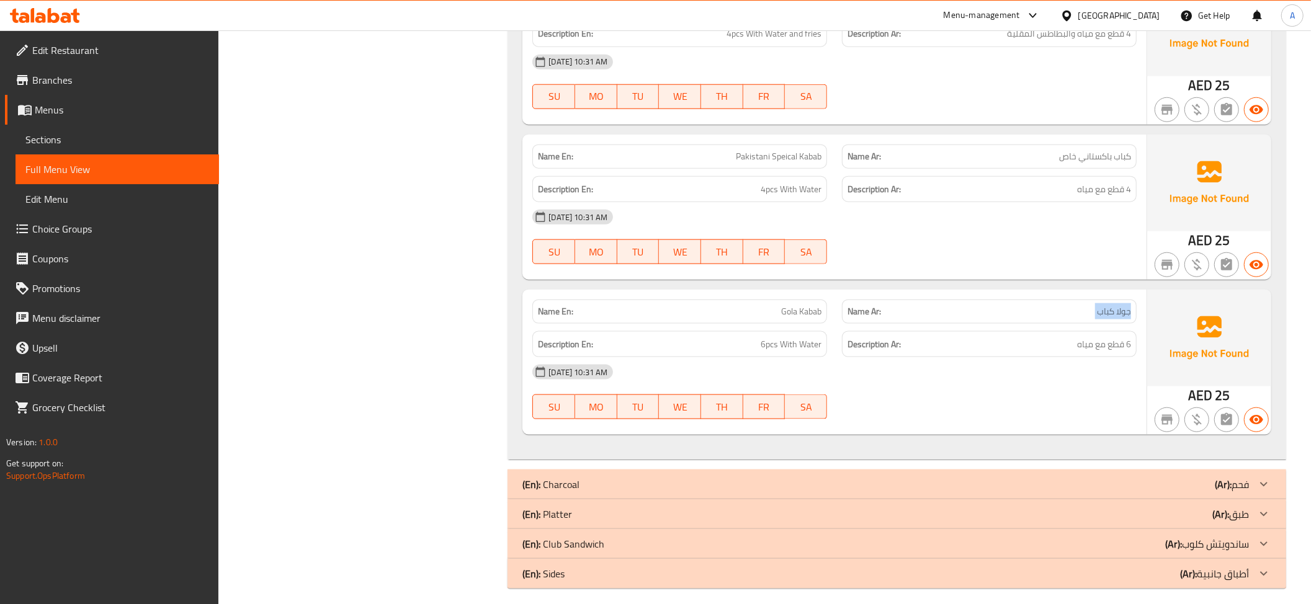
click at [1045, 314] on p "Name Ar: جولا كباب" at bounding box center [989, 311] width 284 height 13
click at [833, 351] on div "Description En: 6pcs With Water" at bounding box center [680, 345] width 310 height 42
click at [834, 349] on div "Description Ar: 6 قطع مع مياه" at bounding box center [989, 345] width 310 height 42
click at [1095, 344] on span "6 قطع مع مياه" at bounding box center [1104, 345] width 54 height 16
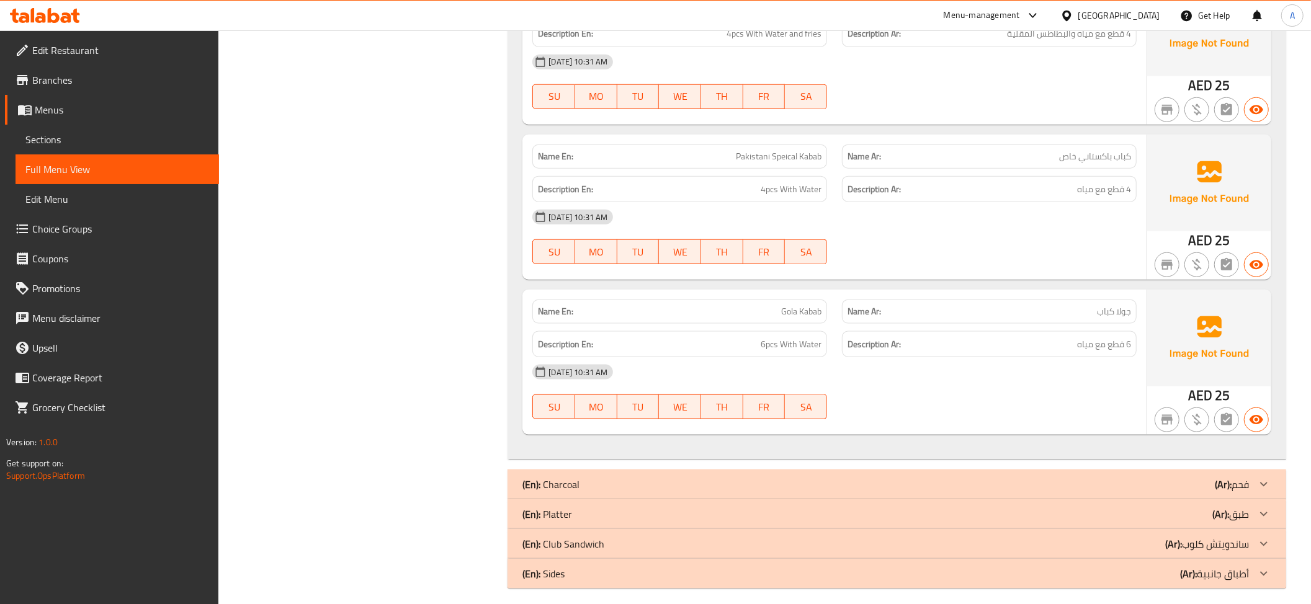
click at [1095, 344] on span "6 قطع مع مياه" at bounding box center [1104, 345] width 54 height 16
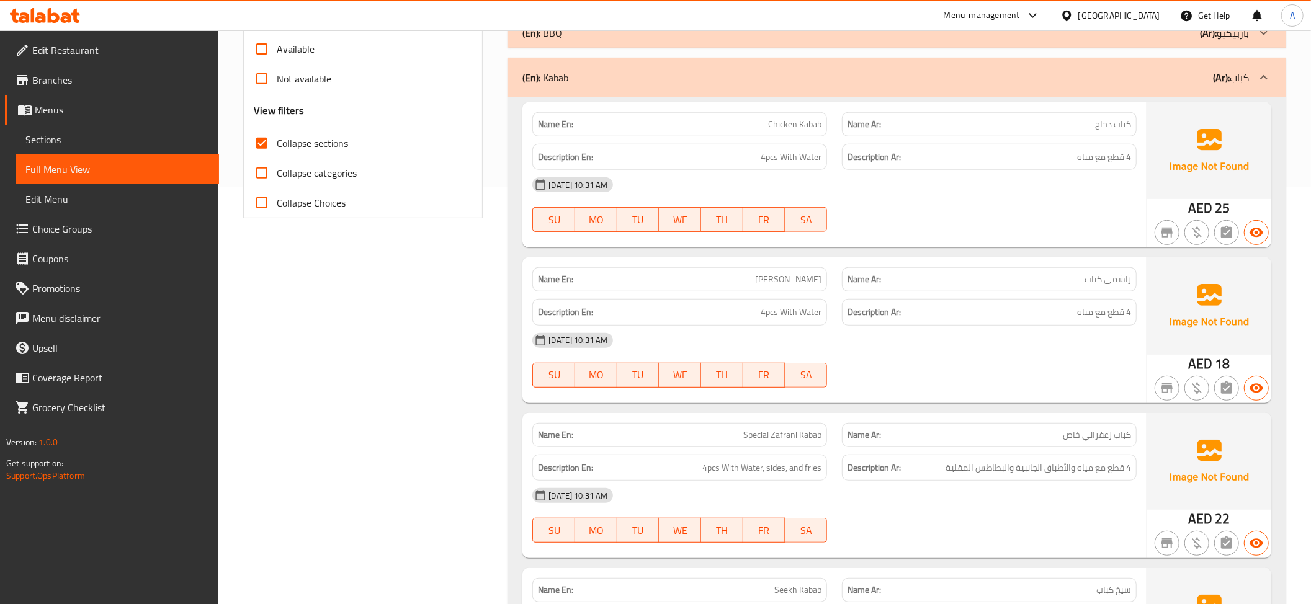
scroll to position [328, 0]
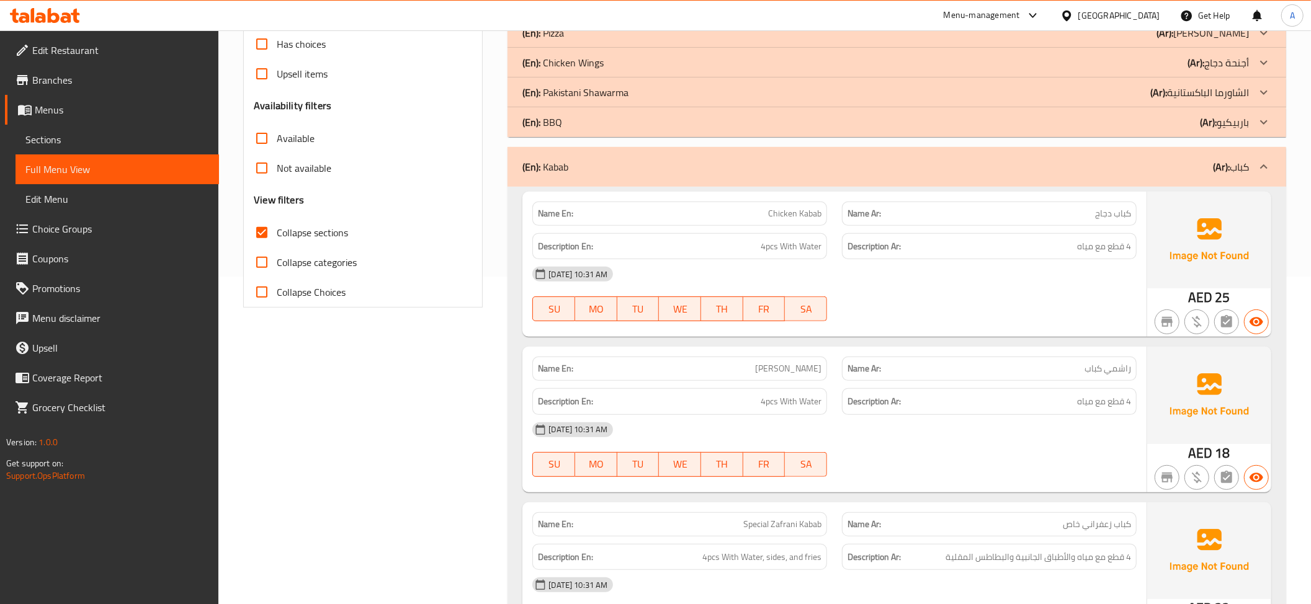
click at [1199, 164] on div "(En): Kabab (Ar): كباب" at bounding box center [885, 166] width 726 height 15
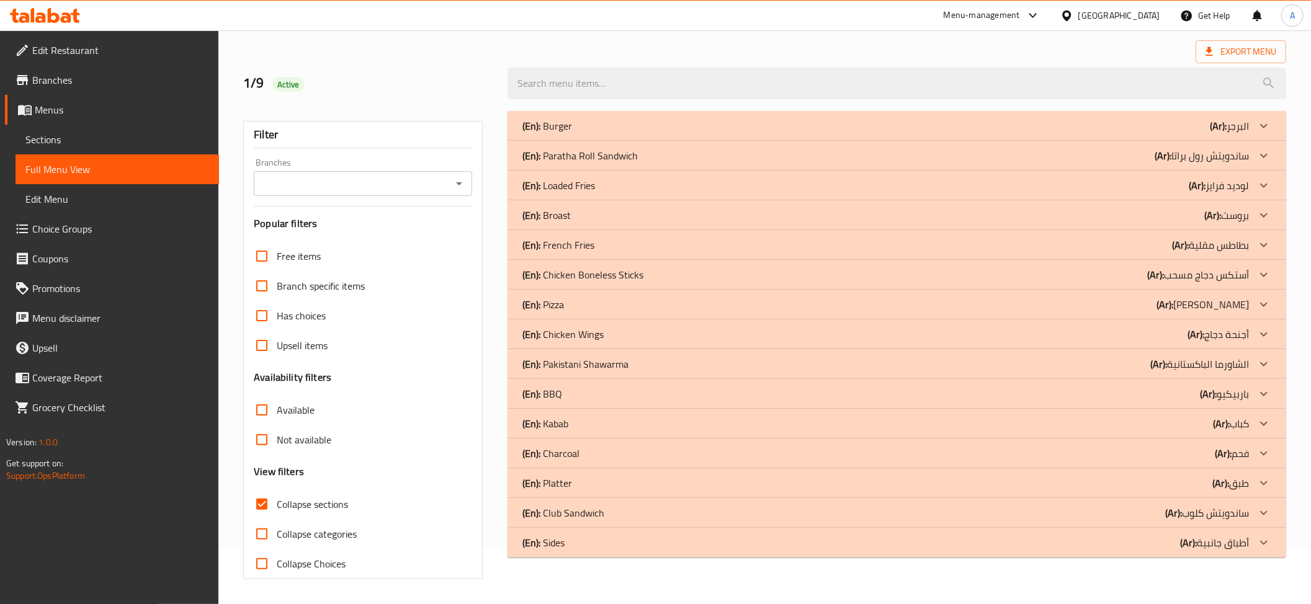
scroll to position [57, 0]
click at [562, 133] on p "(En): Charcoal" at bounding box center [547, 125] width 50 height 15
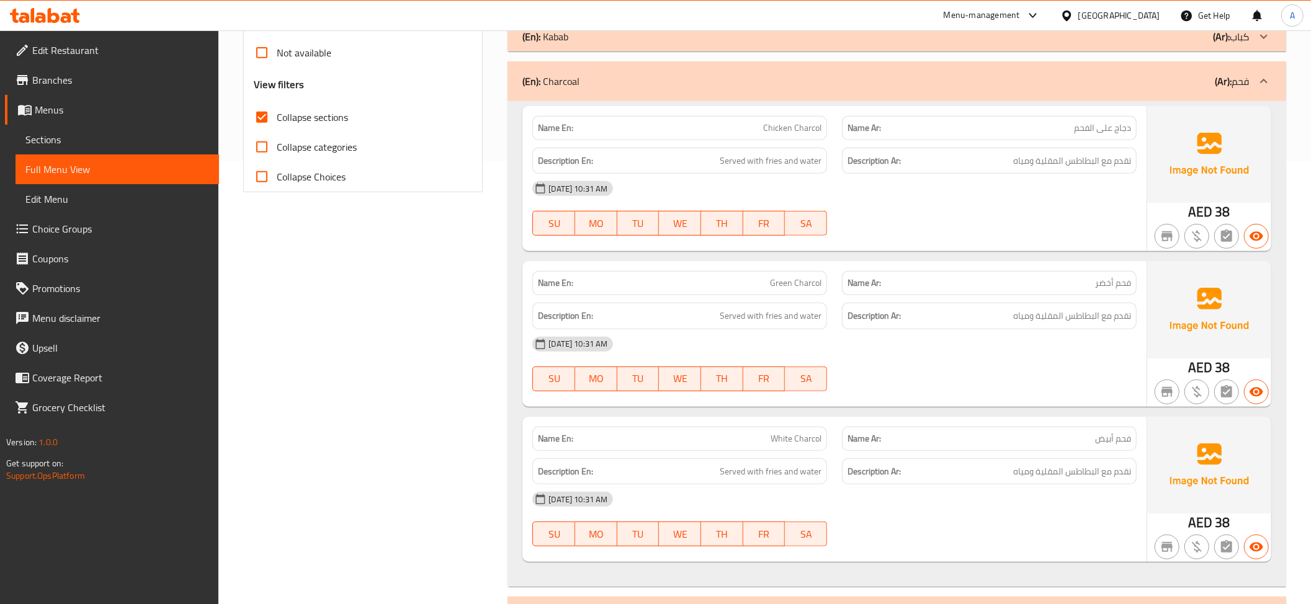
scroll to position [551, 0]
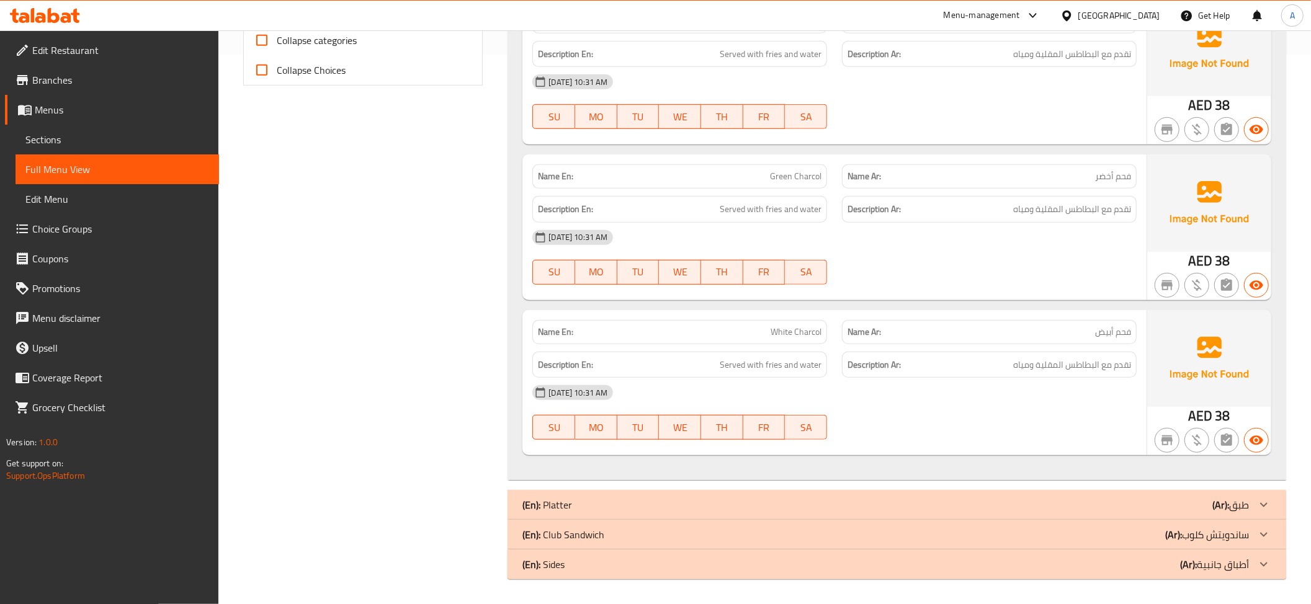
click at [705, 174] on p "Name En: Green Charcol" at bounding box center [680, 176] width 284 height 13
click at [1070, 310] on div "Name En: White Charcol Name Ar: فحم أبيض Description En: Served with fries and …" at bounding box center [834, 382] width 624 height 145
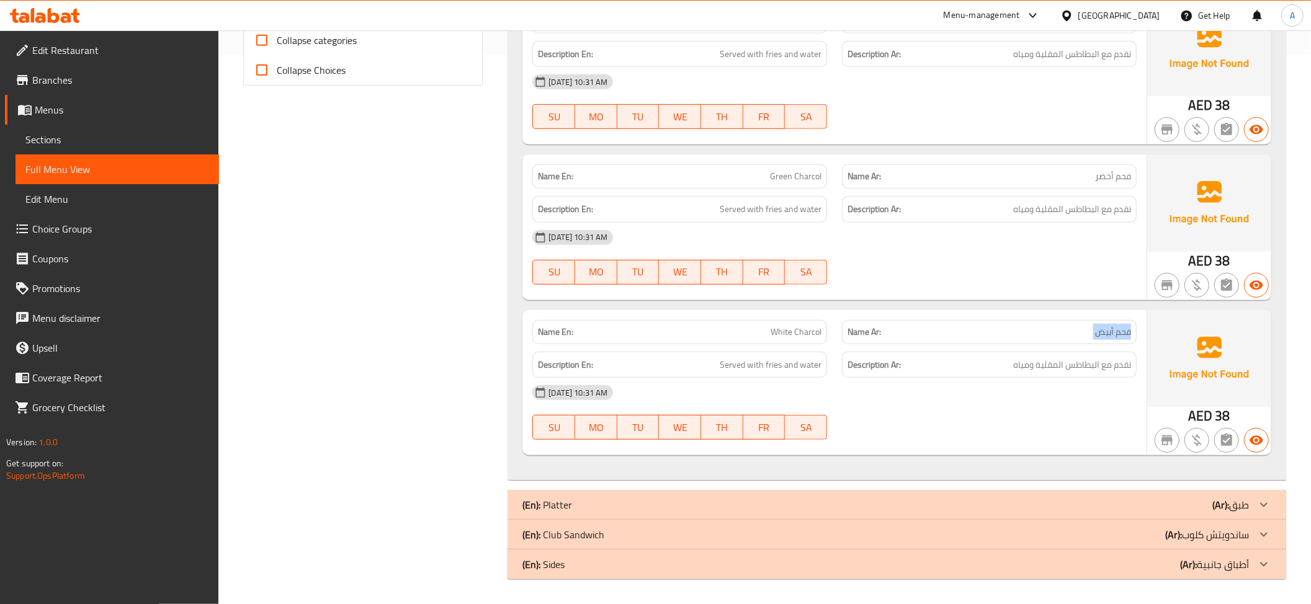
click at [1070, 310] on div "Name En: White Charcol Name Ar: فحم أبيض Description En: Served with fries and …" at bounding box center [834, 382] width 624 height 145
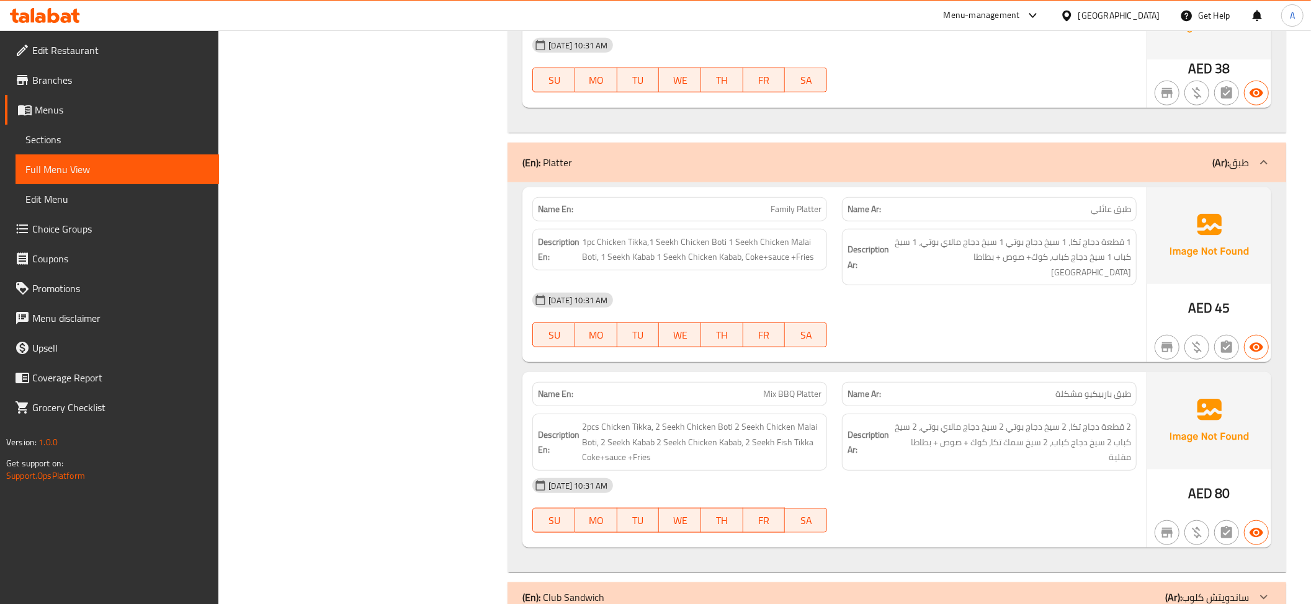
scroll to position [947, 0]
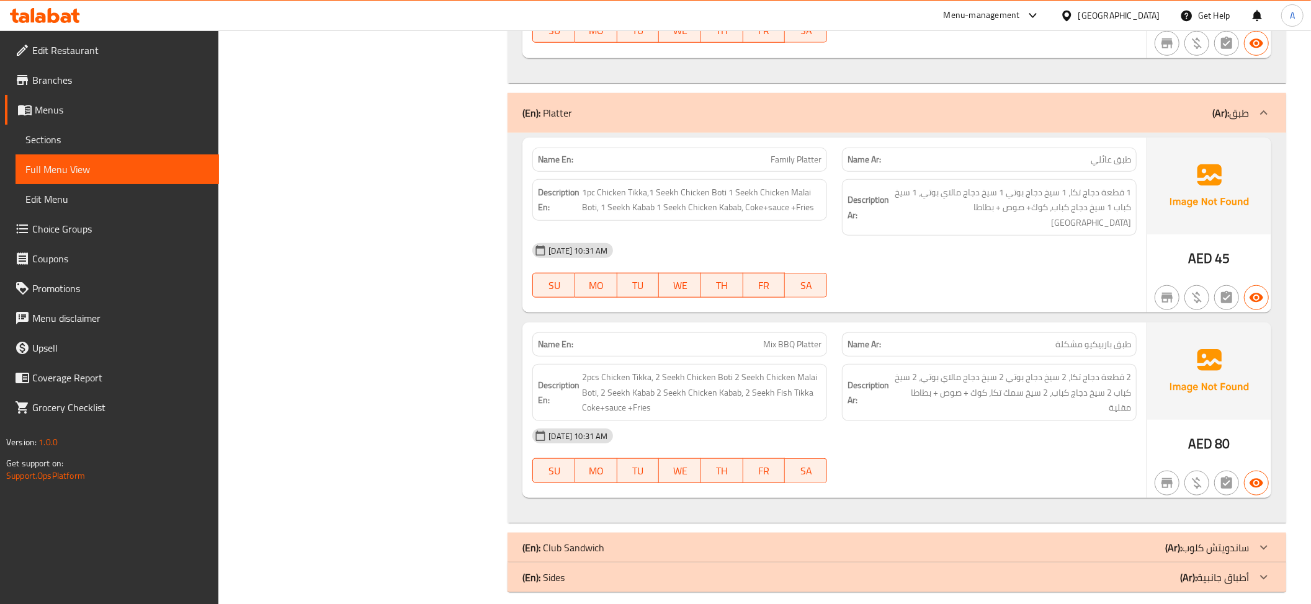
click at [663, 212] on span "1pc Chicken Tikka,1 Seekh Chicken Boti 1 Seekh Chicken Malai Boti, 1 Seekh Kaba…" at bounding box center [701, 200] width 239 height 30
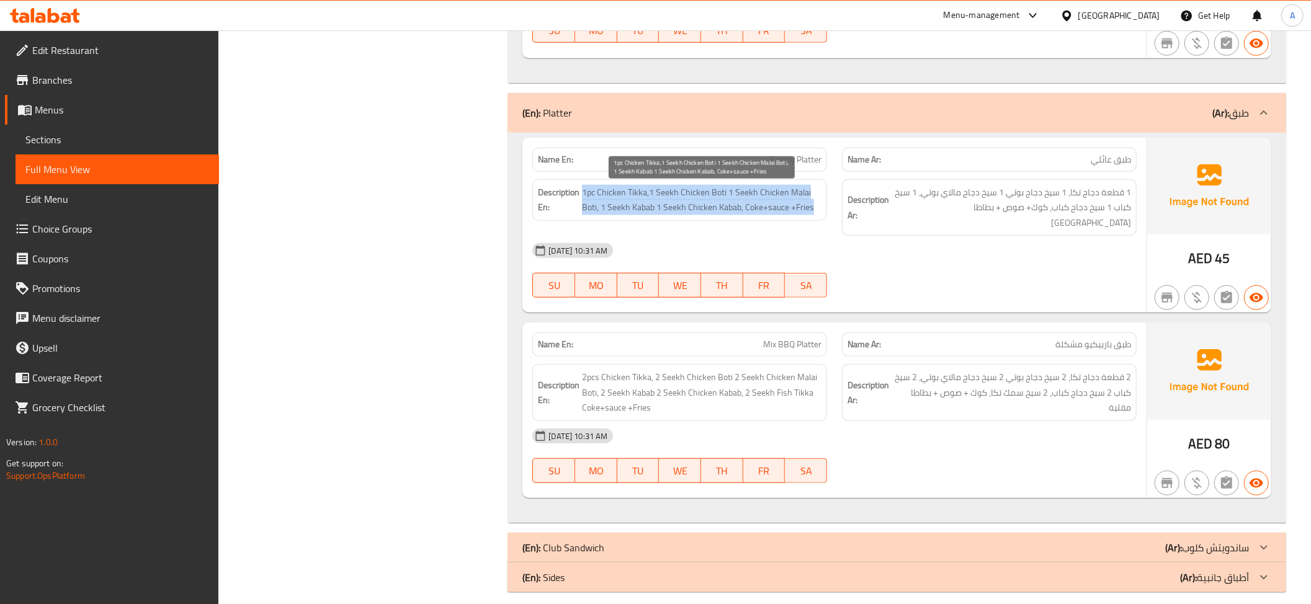
click at [663, 212] on span "1pc Chicken Tikka,1 Seekh Chicken Boti 1 Seekh Chicken Malai Boti, 1 Seekh Kaba…" at bounding box center [701, 200] width 239 height 30
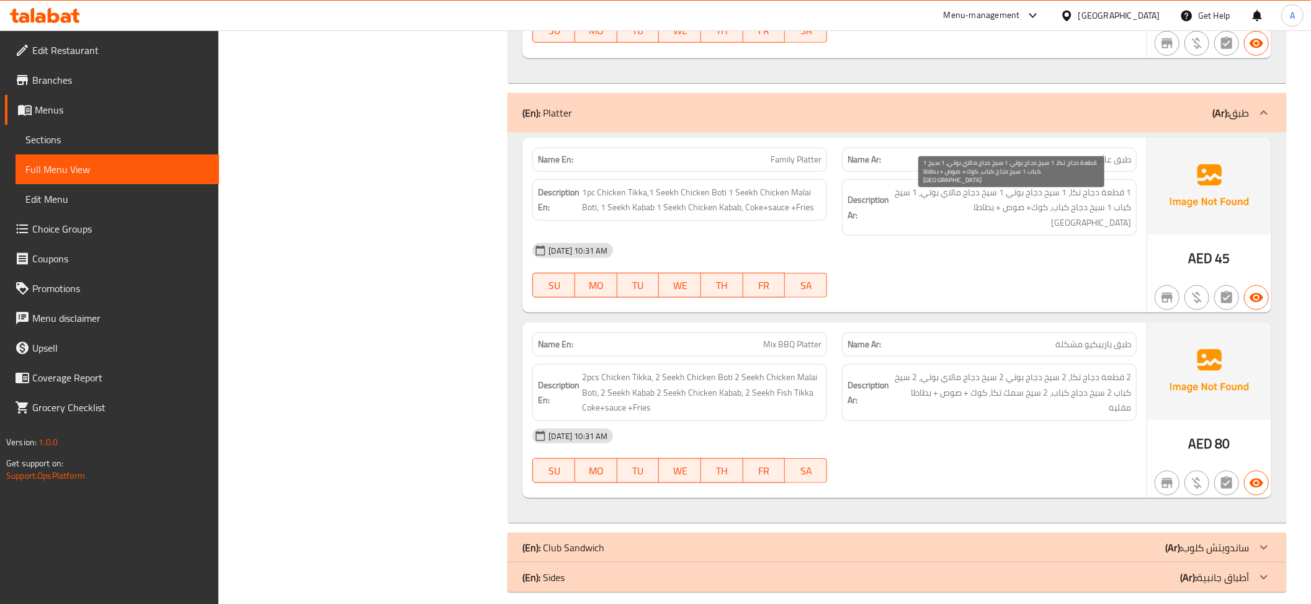
click at [972, 212] on span "1 قطعة دجاج تكا، 1 سيخ دجاج بوتي 1 سيخ دجاج مالاي بوتي، 1 سيخ كباب 1 سيخ دجاج ك…" at bounding box center [1011, 208] width 239 height 46
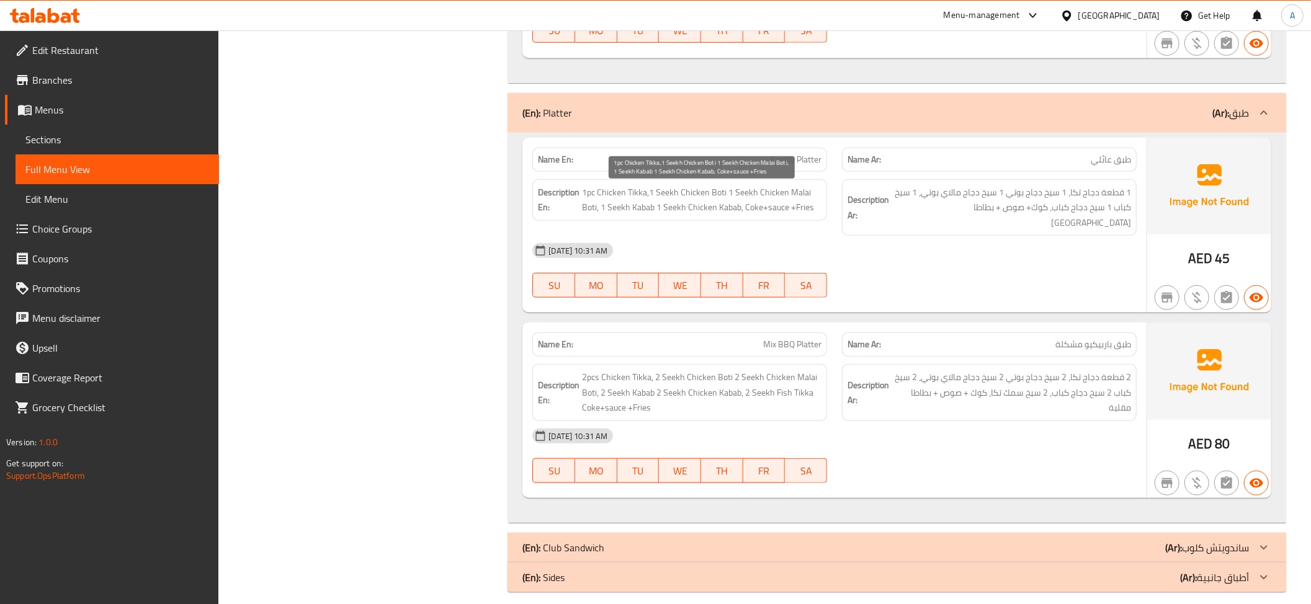
click at [763, 189] on span "1pc Chicken Tikka,1 Seekh Chicken Boti 1 Seekh Chicken Malai Boti, 1 Seekh Kaba…" at bounding box center [701, 200] width 239 height 30
click at [768, 207] on span "1pc Chicken Tikka,1 Seekh Chicken Boti 1 Seekh Chicken Malai Boti, 1 Seekh Kaba…" at bounding box center [701, 200] width 239 height 30
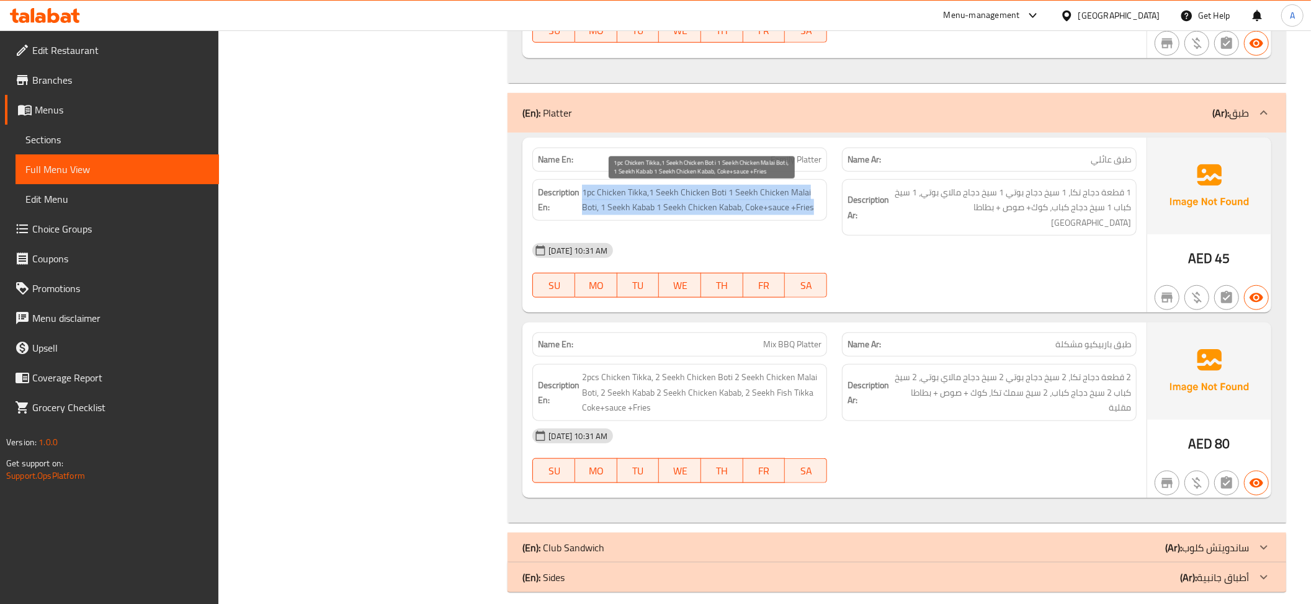
click at [768, 207] on span "1pc Chicken Tikka,1 Seekh Chicken Boti 1 Seekh Chicken Malai Boti, 1 Seekh Kaba…" at bounding box center [701, 200] width 239 height 30
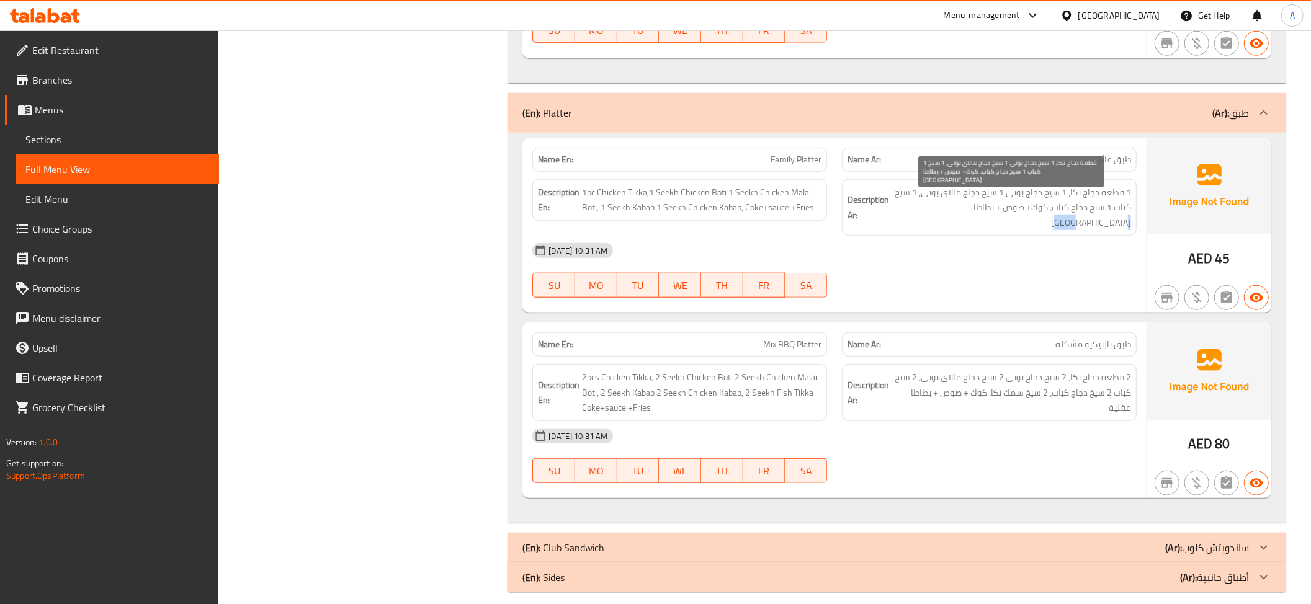
click at [973, 212] on span "1 قطعة دجاج تكا، 1 سيخ دجاج بوتي 1 سيخ دجاج مالاي بوتي، 1 سيخ كباب 1 سيخ دجاج ك…" at bounding box center [1011, 208] width 239 height 46
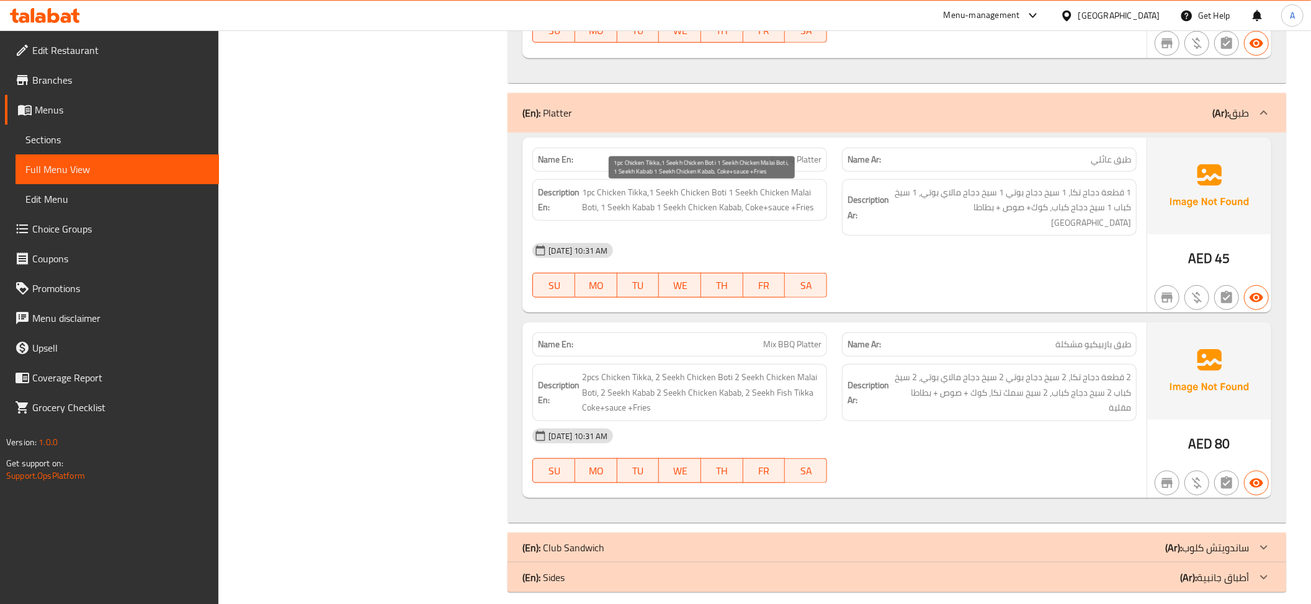
click at [775, 212] on span "1pc Chicken Tikka,1 Seekh Chicken Boti 1 Seekh Chicken Malai Boti, 1 Seekh Kaba…" at bounding box center [701, 200] width 239 height 30
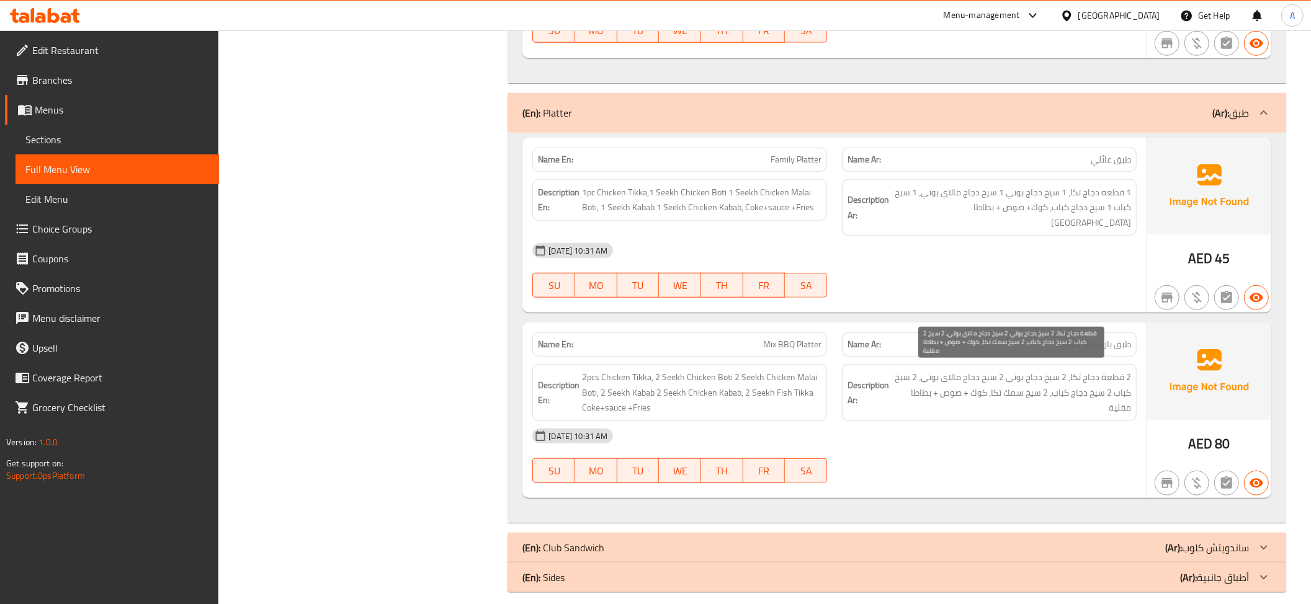
click at [1010, 383] on span "2 قطعة دجاج تكا، 2 سيخ دجاج بوتي 2 سيخ دجاج مالاي بوتي، 2 سيخ كباب 2 سيخ دجاج ك…" at bounding box center [1011, 393] width 239 height 46
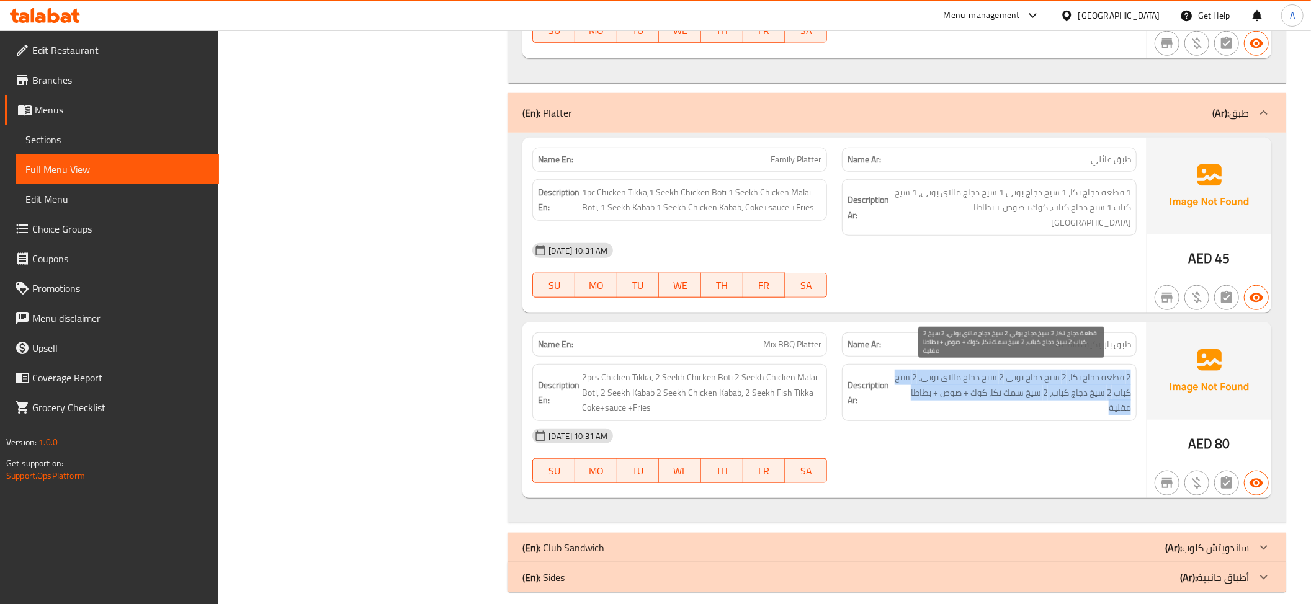
click at [1010, 383] on span "2 قطعة دجاج تكا، 2 سيخ دجاج بوتي 2 سيخ دجاج مالاي بوتي، 2 سيخ كباب 2 سيخ دجاج ك…" at bounding box center [1011, 393] width 239 height 46
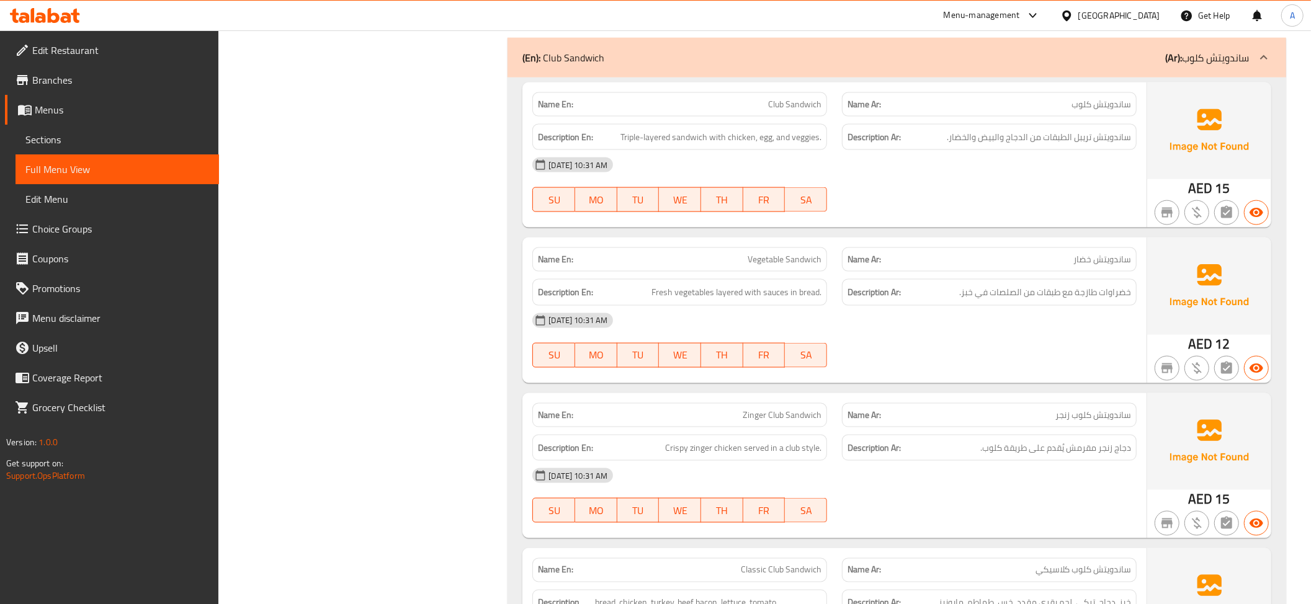
scroll to position [1445, 0]
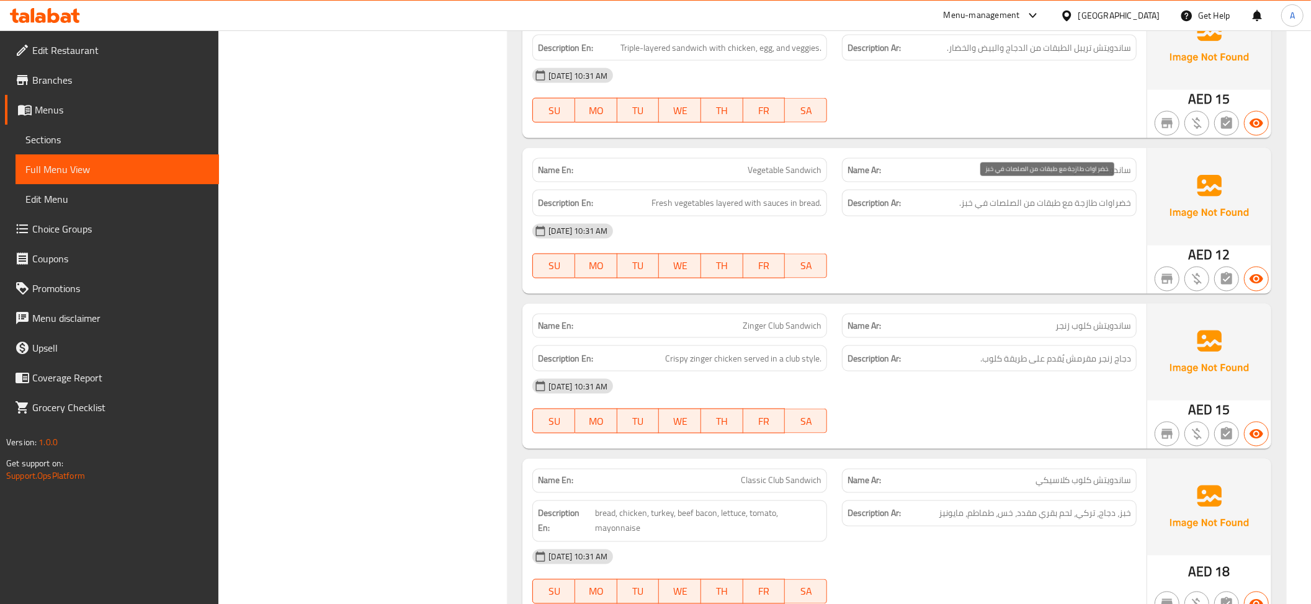
click at [1102, 195] on span "خضراوات طازجة مع طبقات من الصلصات في خبز." at bounding box center [1045, 203] width 172 height 16
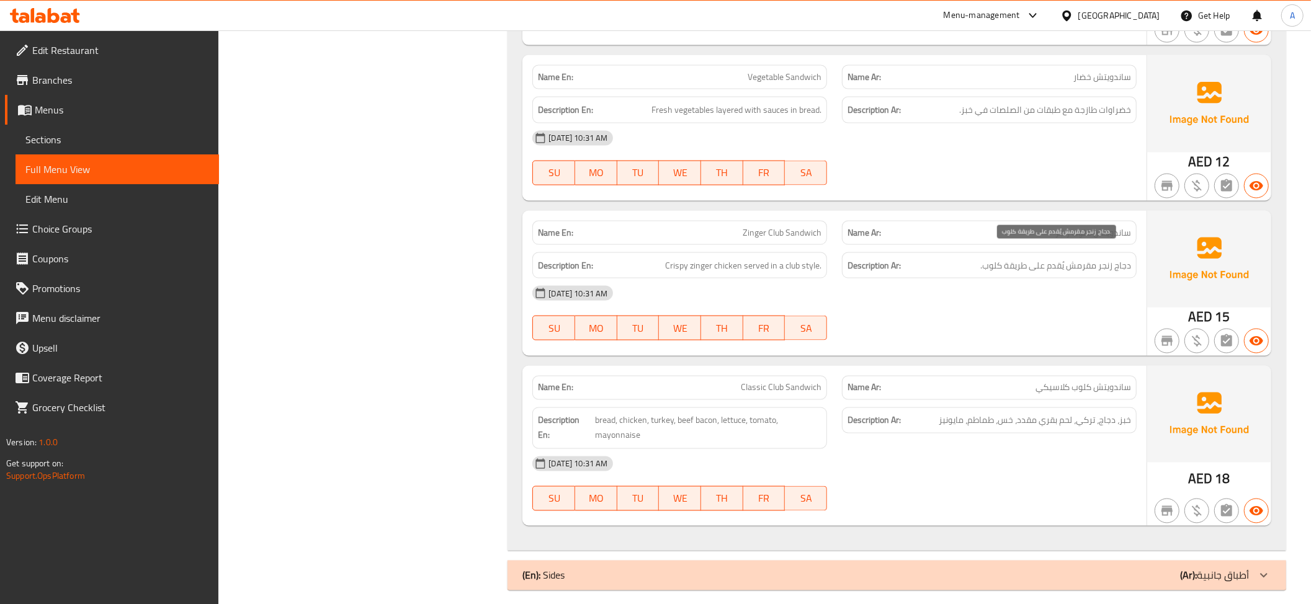
click at [1062, 258] on span "دجاج زنجر مقرمش يُقدم على طريقة كلوب." at bounding box center [1055, 266] width 151 height 16
click at [1060, 258] on span "دجاج زنجر مقرمش يُقدم على طريقة كلوب." at bounding box center [1055, 266] width 151 height 16
click at [1078, 400] on div "Description Ar: خبز، دجاج، تركي، لحم بقري مقدد، خس، طماطم، مايونيز" at bounding box center [989, 428] width 310 height 56
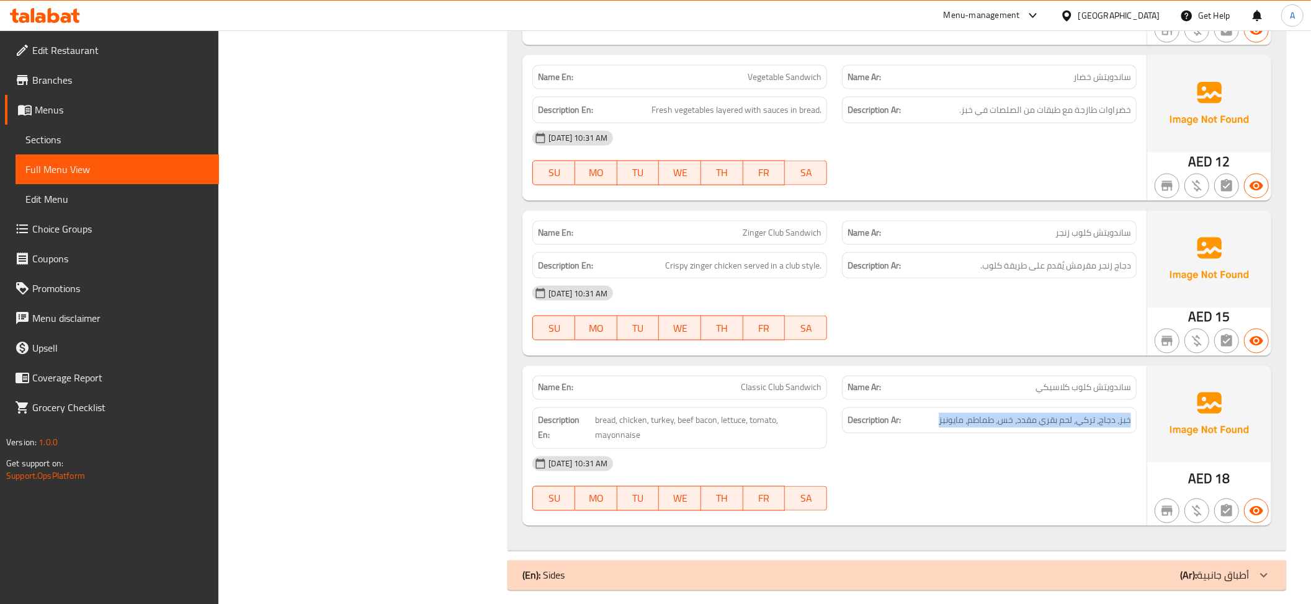
click at [1078, 400] on div "Description Ar: خبز، دجاج، تركي، لحم بقري مقدد، خس، طماطم، مايونيز" at bounding box center [989, 428] width 310 height 56
click at [795, 366] on div "Name En: Classic Club Sandwich Name Ar: ساندويتش كلوب كلاسيكي Description En: b…" at bounding box center [834, 446] width 624 height 160
click at [1086, 413] on span "خبز، دجاج، تركي، لحم بقري مقدد، خس، طماطم، مايونيز" at bounding box center [1035, 421] width 192 height 16
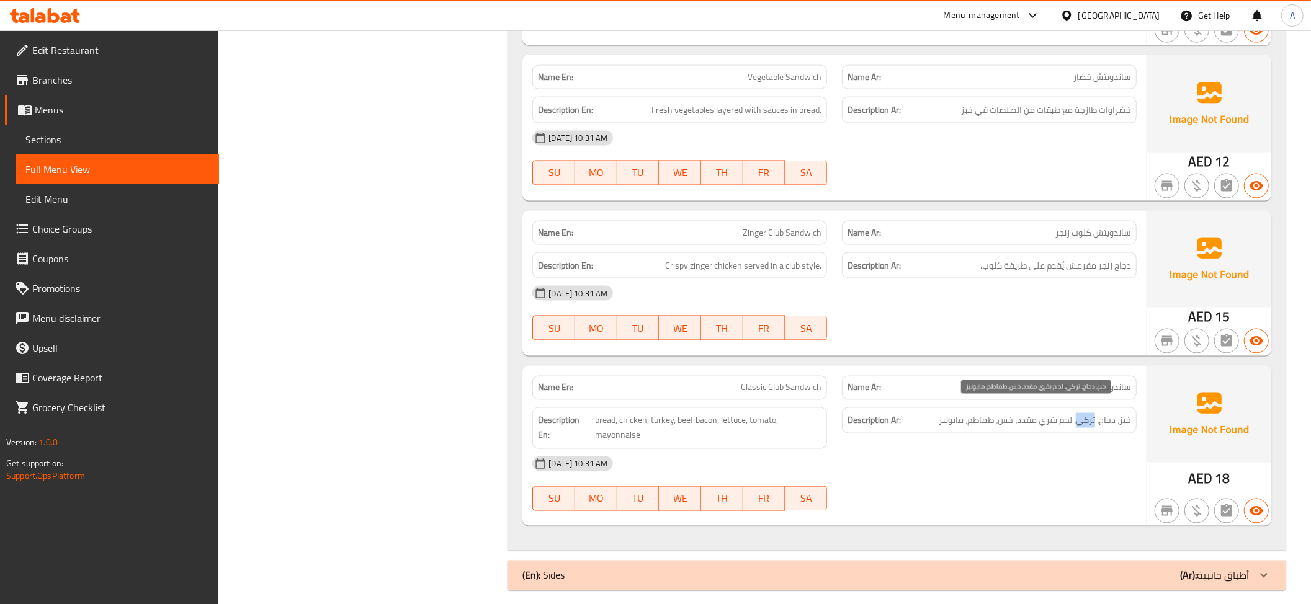
click at [1086, 413] on span "خبز، دجاج، تركي، لحم بقري مقدد، خس، طماطم، مايونيز" at bounding box center [1035, 421] width 192 height 16
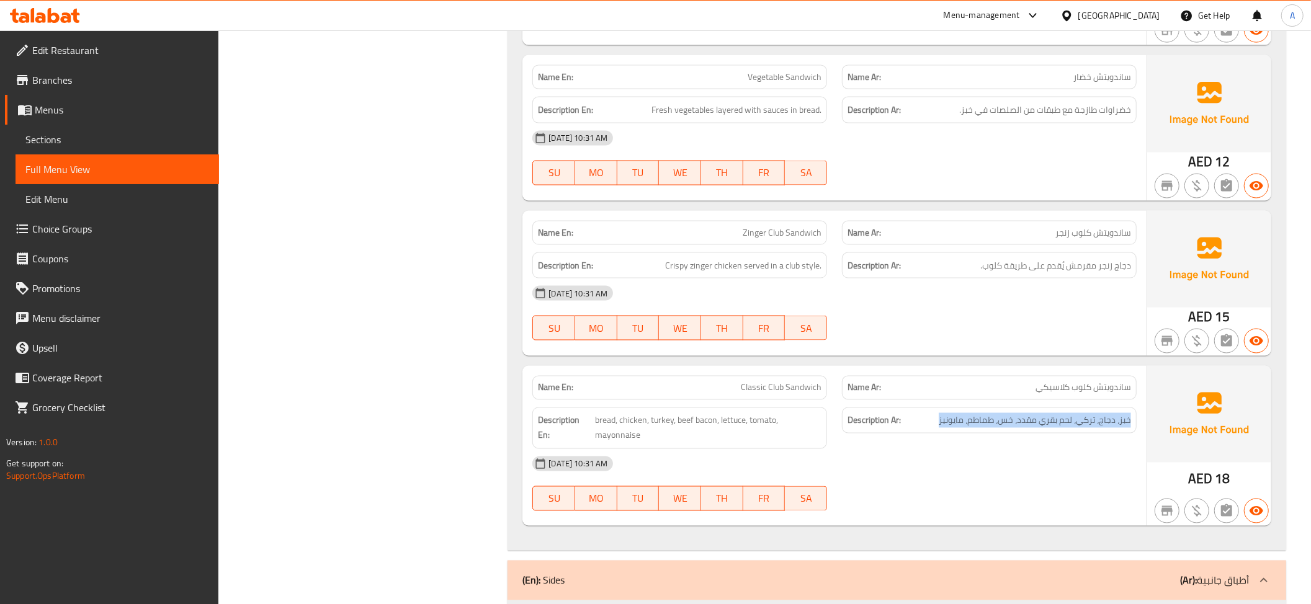
scroll to position [1810, 0]
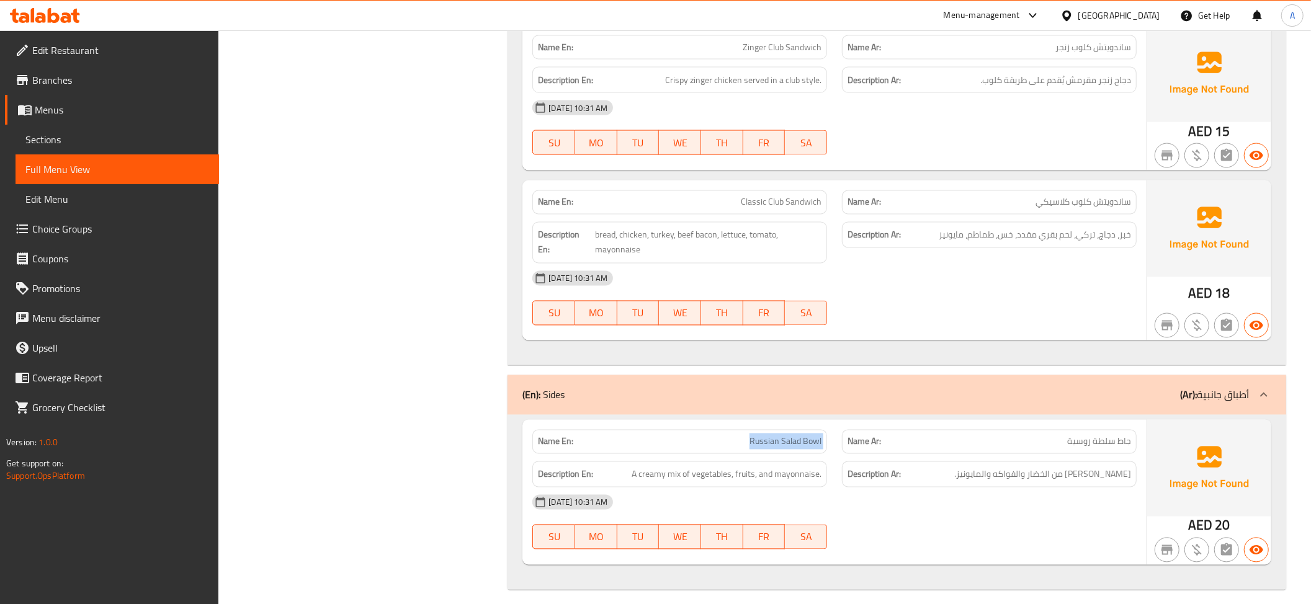
click at [1089, 470] on span "ميكس كريمي من الخضار والفواكه والمايونيز." at bounding box center [1042, 475] width 177 height 16
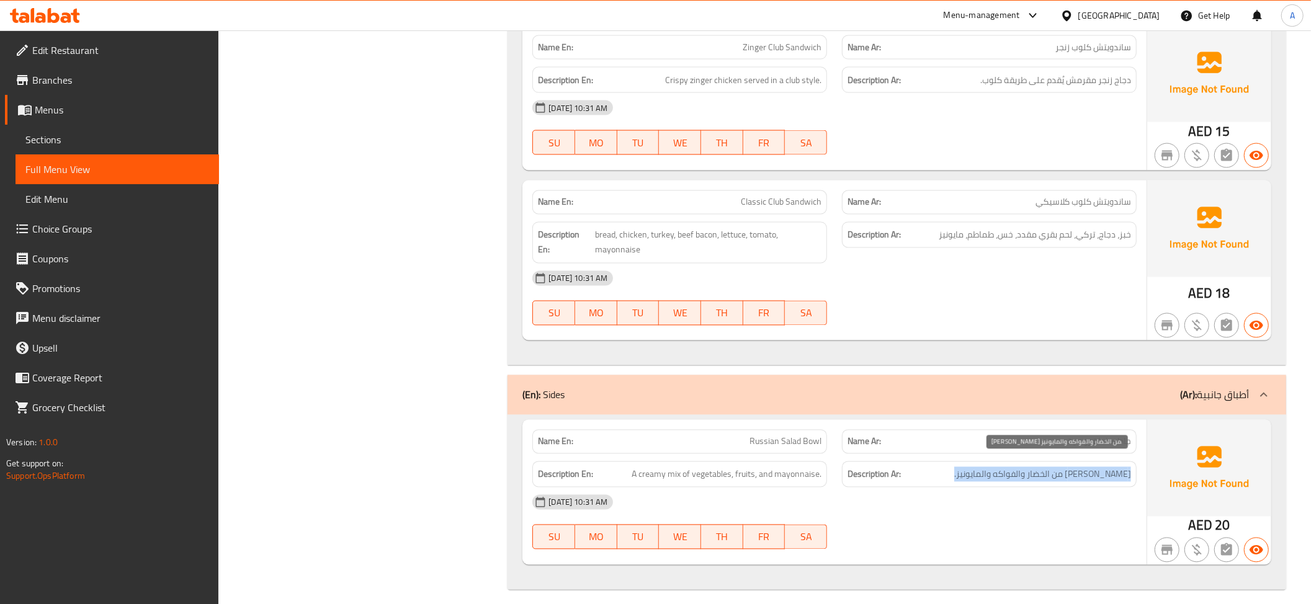
click at [1089, 470] on span "ميكس كريمي من الخضار والفواكه والمايونيز." at bounding box center [1042, 475] width 177 height 16
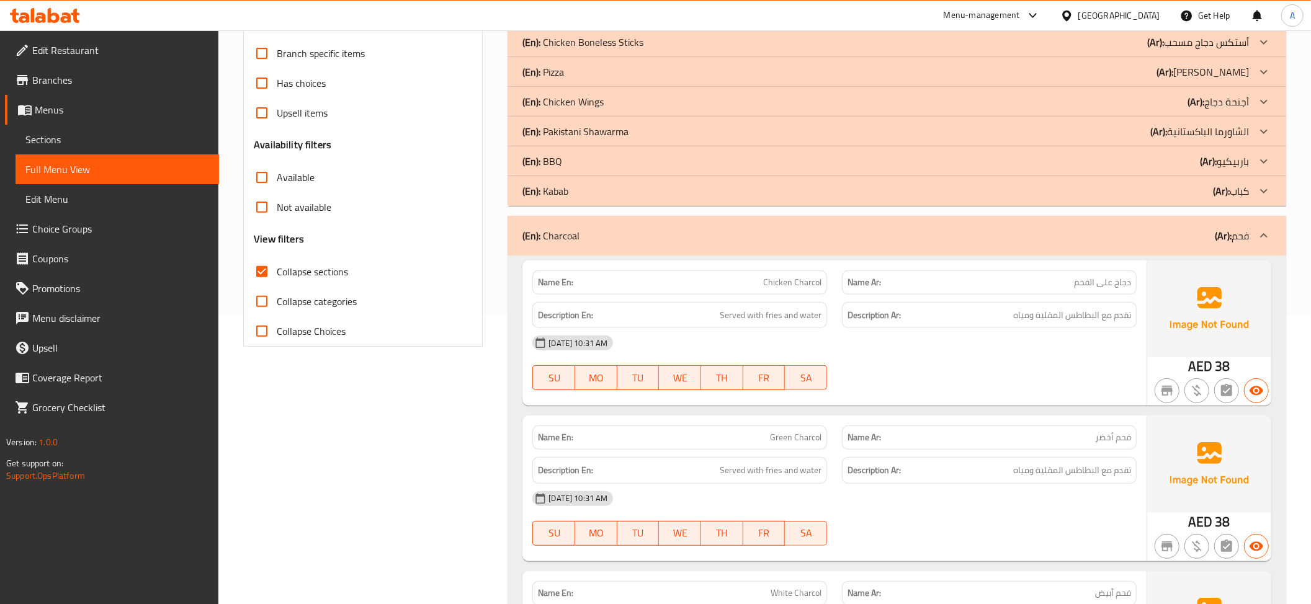
scroll to position [246, 0]
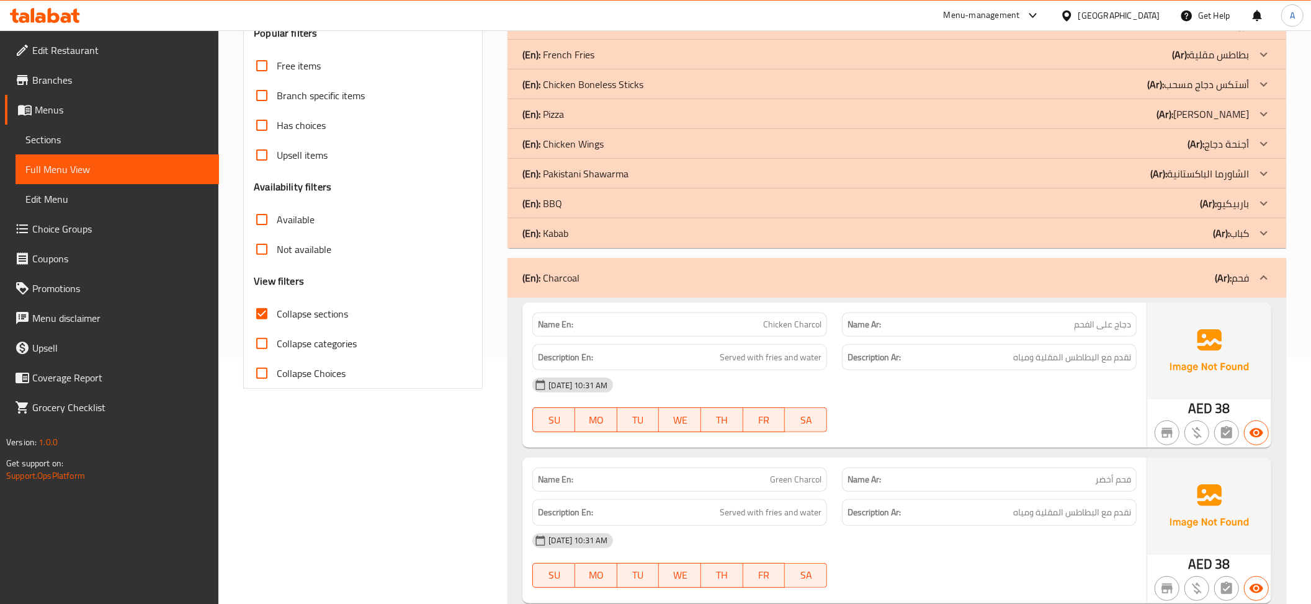
click at [297, 300] on label "Collapse sections" at bounding box center [297, 314] width 101 height 30
click at [277, 300] on input "Collapse sections" at bounding box center [262, 314] width 30 height 30
checkbox input "false"
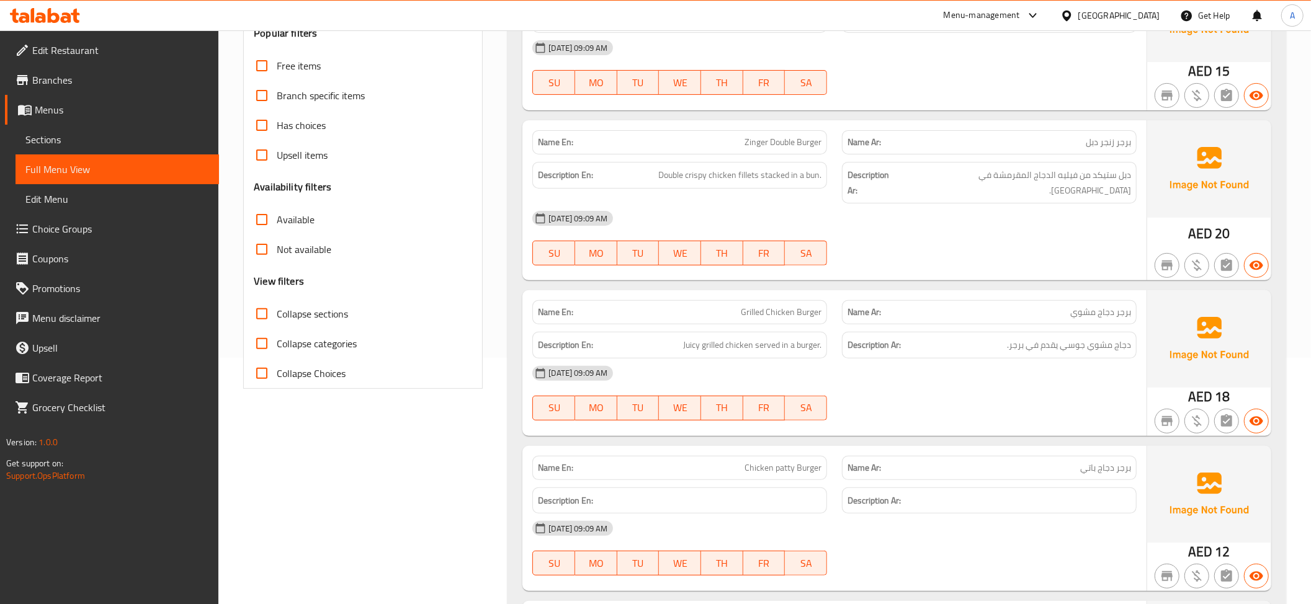
scroll to position [1487, 0]
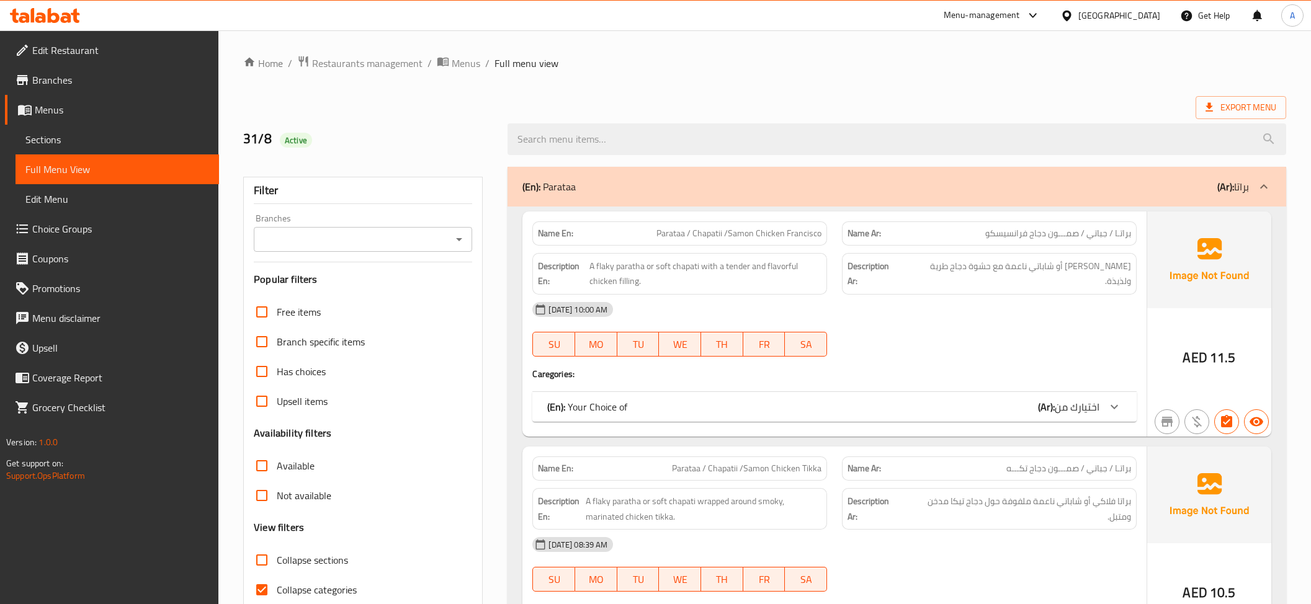
scroll to position [13741, 0]
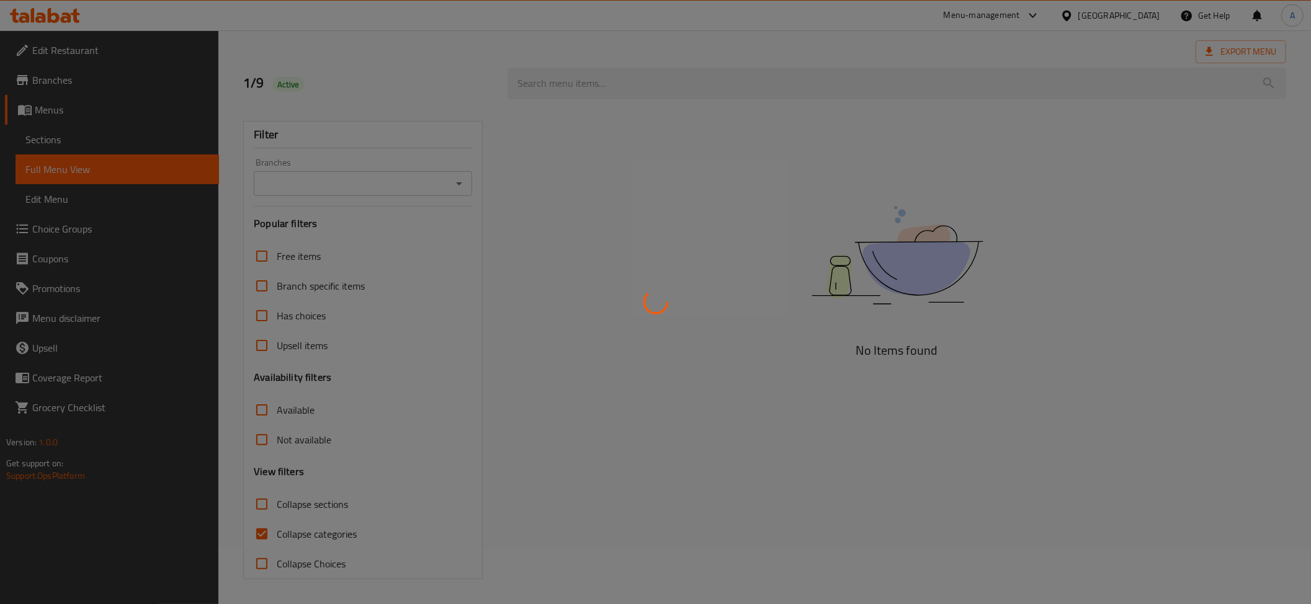
scroll to position [13741, 0]
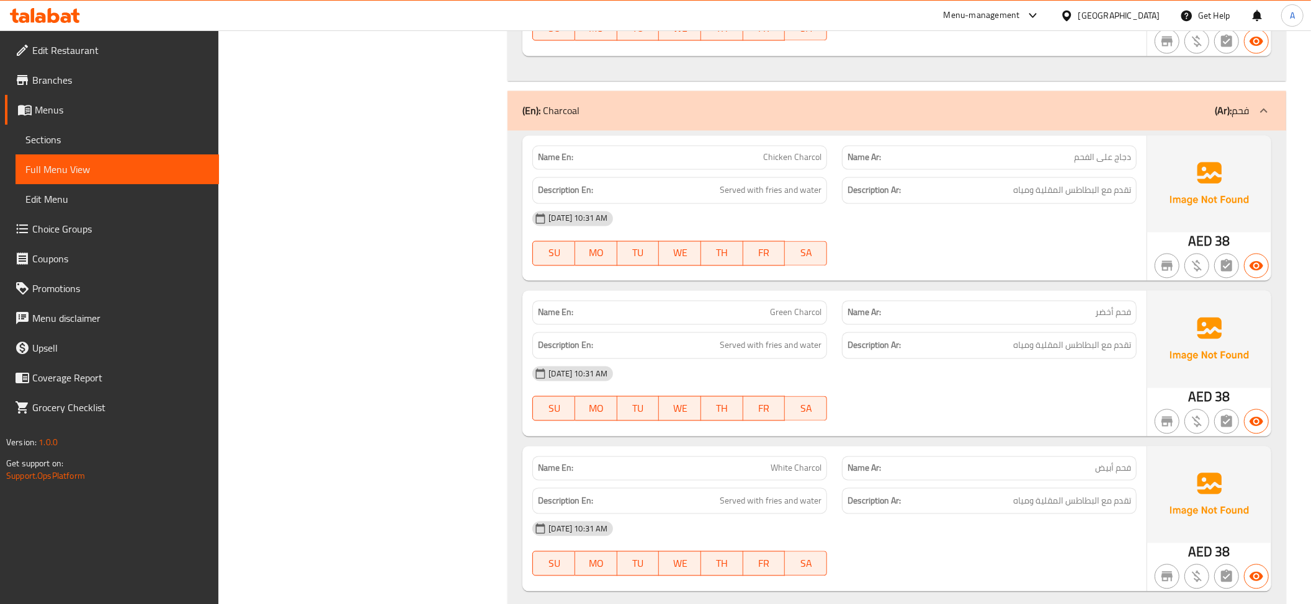
click at [153, 129] on link "Sections" at bounding box center [117, 140] width 203 height 30
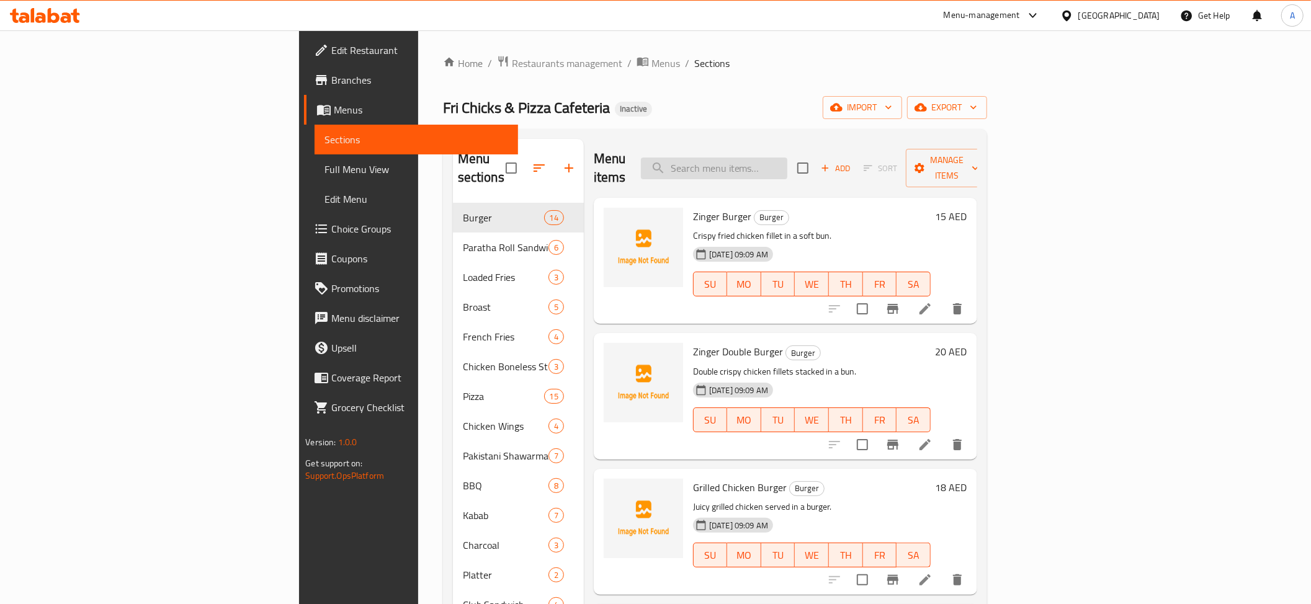
click at [787, 168] on input "search" at bounding box center [714, 169] width 146 height 22
paste input "Chicken patty Burger"
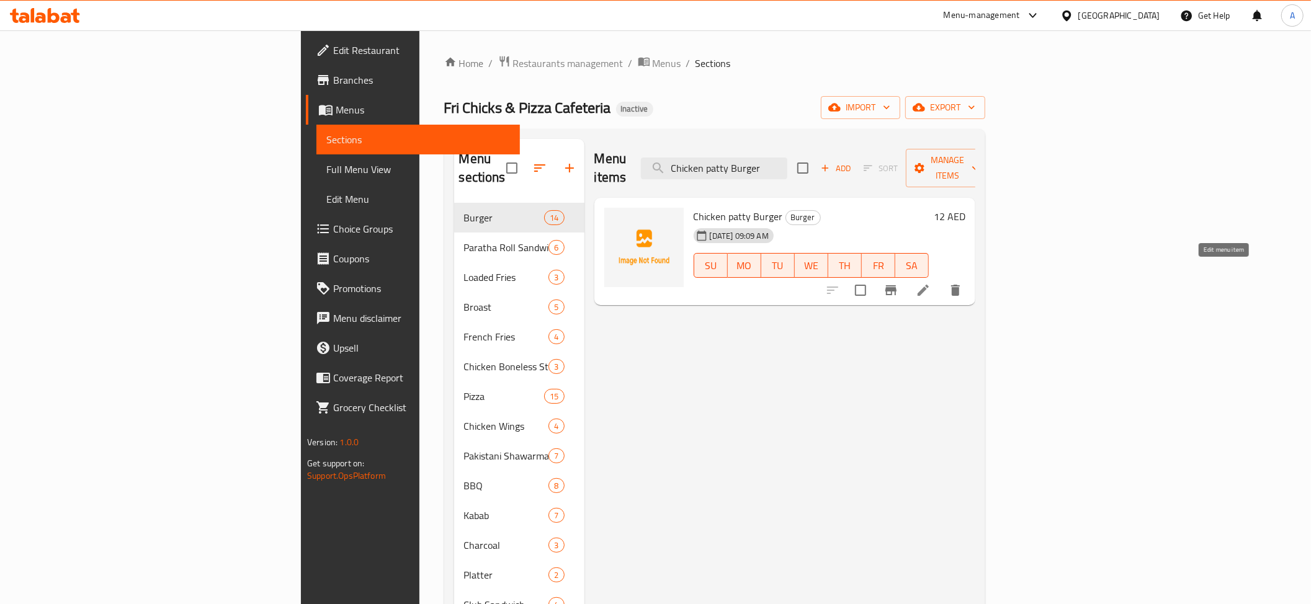
type input "Chicken patty Burger"
click at [931, 283] on icon at bounding box center [923, 290] width 15 height 15
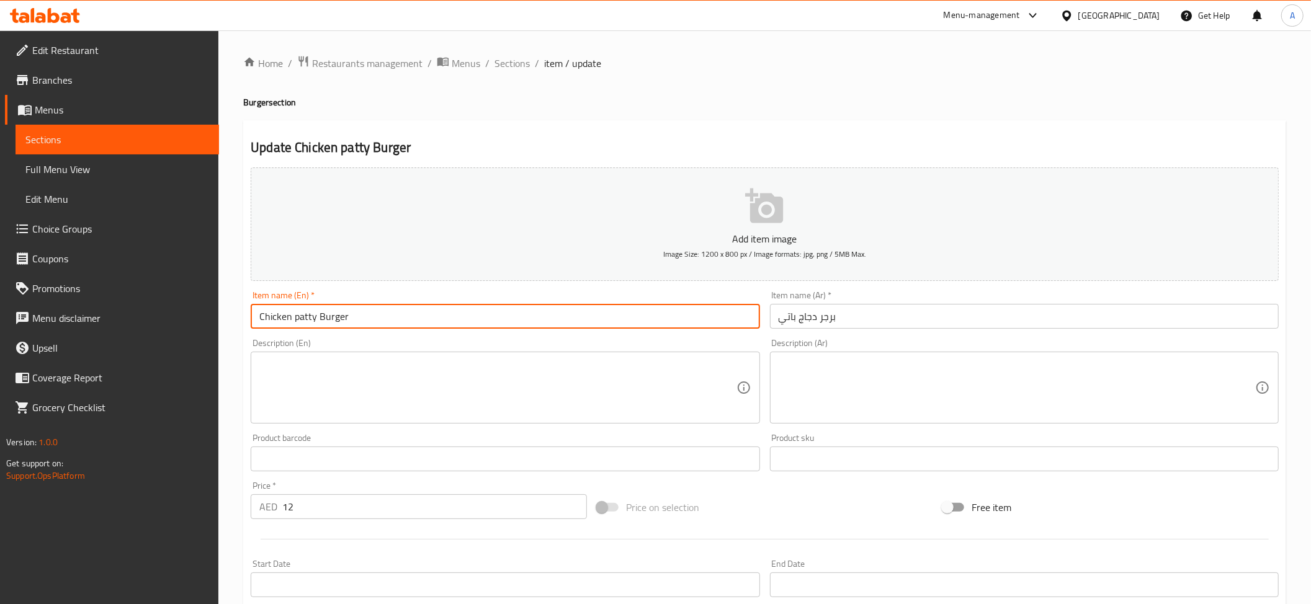
drag, startPoint x: 316, startPoint y: 321, endPoint x: 224, endPoint y: 319, distance: 91.8
click at [224, 319] on div "Home / Restaurants management / Menus / Sections / item / update Burger section…" at bounding box center [764, 453] width 1093 height 846
paste input "Petti"
type input "Chicken Petti Burger"
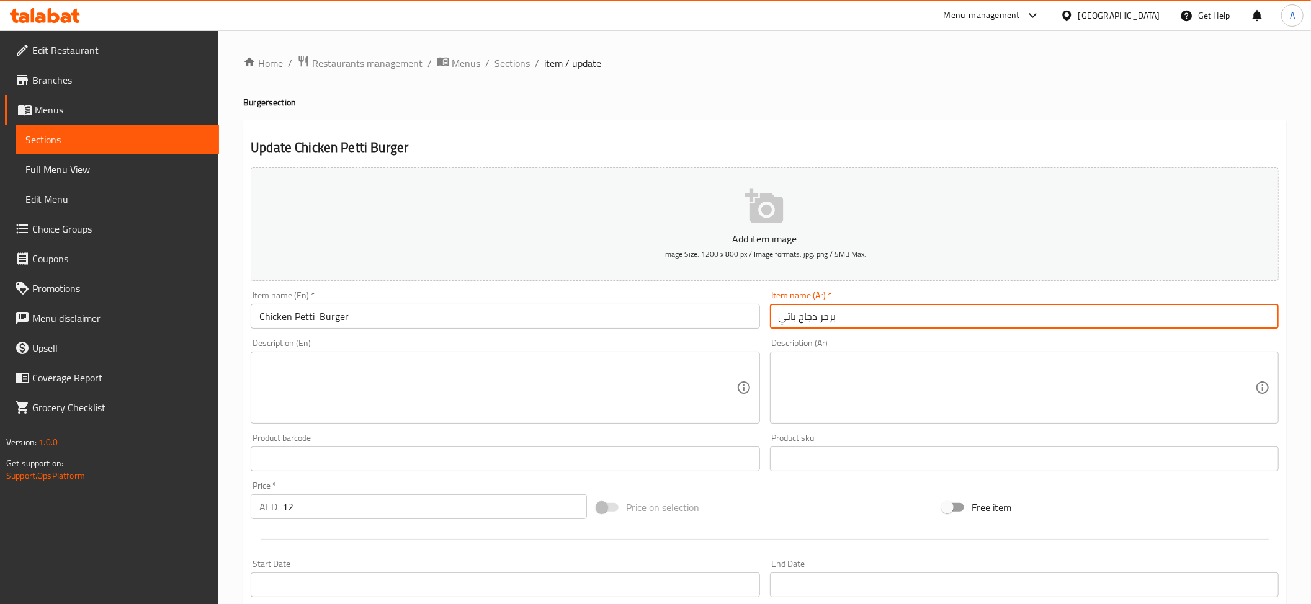
click at [792, 319] on input "برجر دجاج باتي" at bounding box center [1024, 316] width 509 height 25
click at [875, 319] on input "برجر دجاج" at bounding box center [1024, 316] width 509 height 25
click at [875, 319] on input "برجر دجاج d" at bounding box center [1024, 316] width 509 height 25
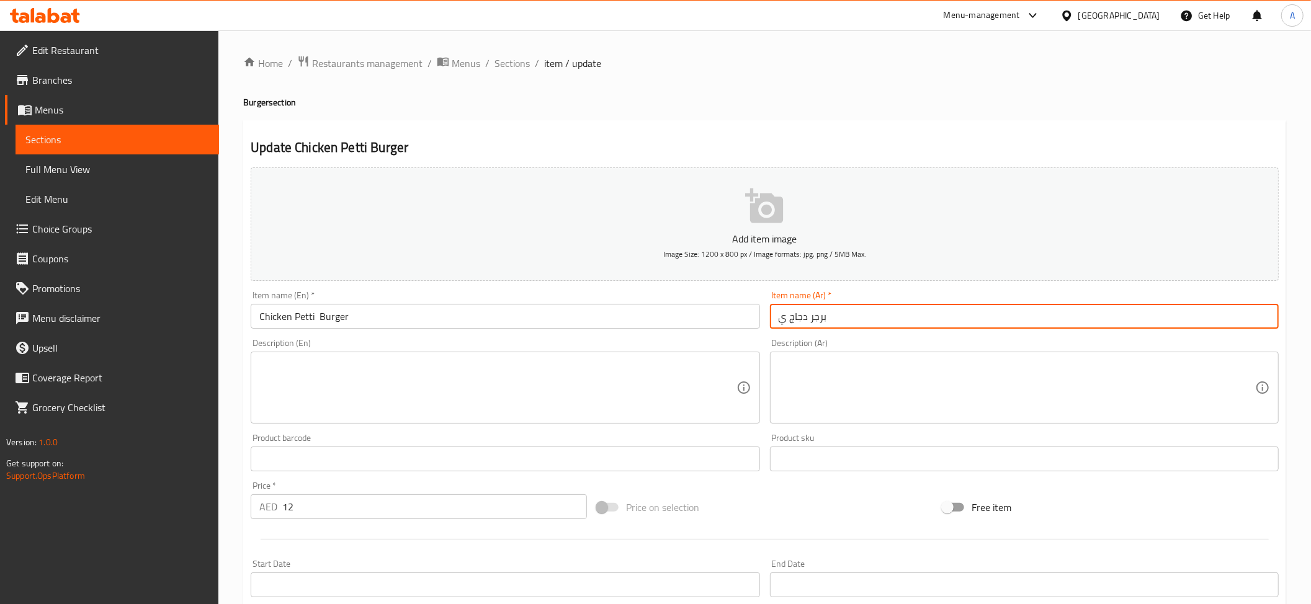
click at [777, 324] on input "برجر دجاج ي" at bounding box center [1024, 316] width 509 height 25
click at [782, 321] on input "برجر دجاج ي" at bounding box center [1024, 316] width 509 height 25
click at [795, 318] on input "برجر دجاج" at bounding box center [1024, 316] width 509 height 25
click at [814, 318] on input "برجر بياي دجاج" at bounding box center [1024, 316] width 509 height 25
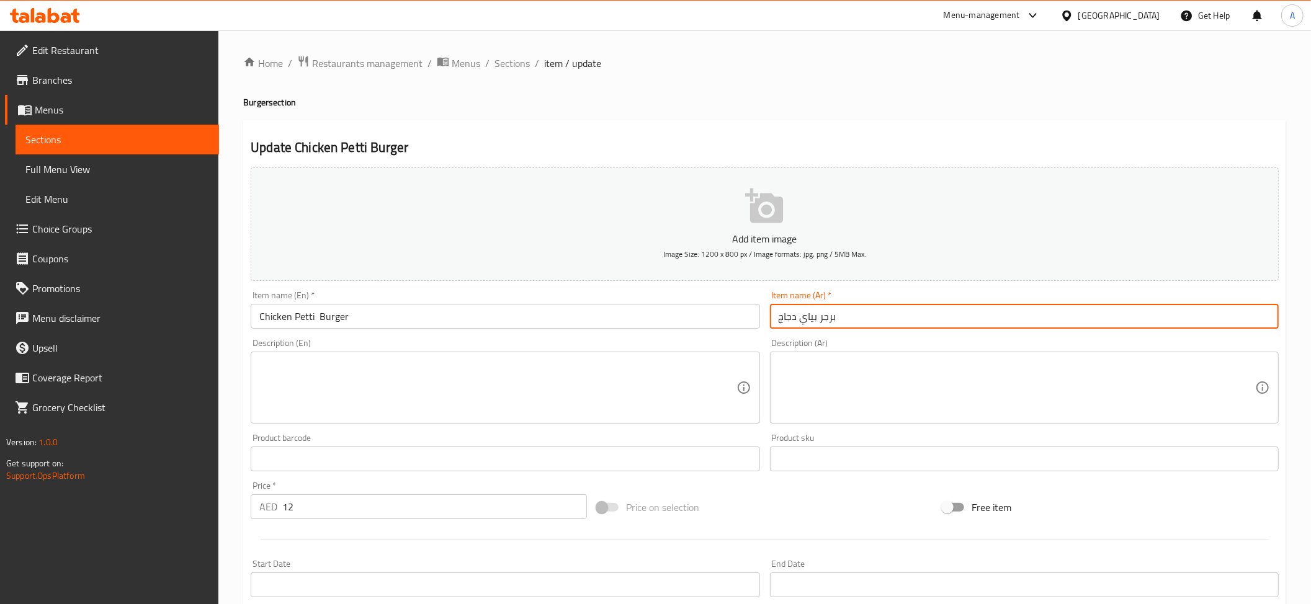
click at [814, 318] on input "برجر بياي دجاج" at bounding box center [1024, 316] width 509 height 25
type input "برجر دجاج"
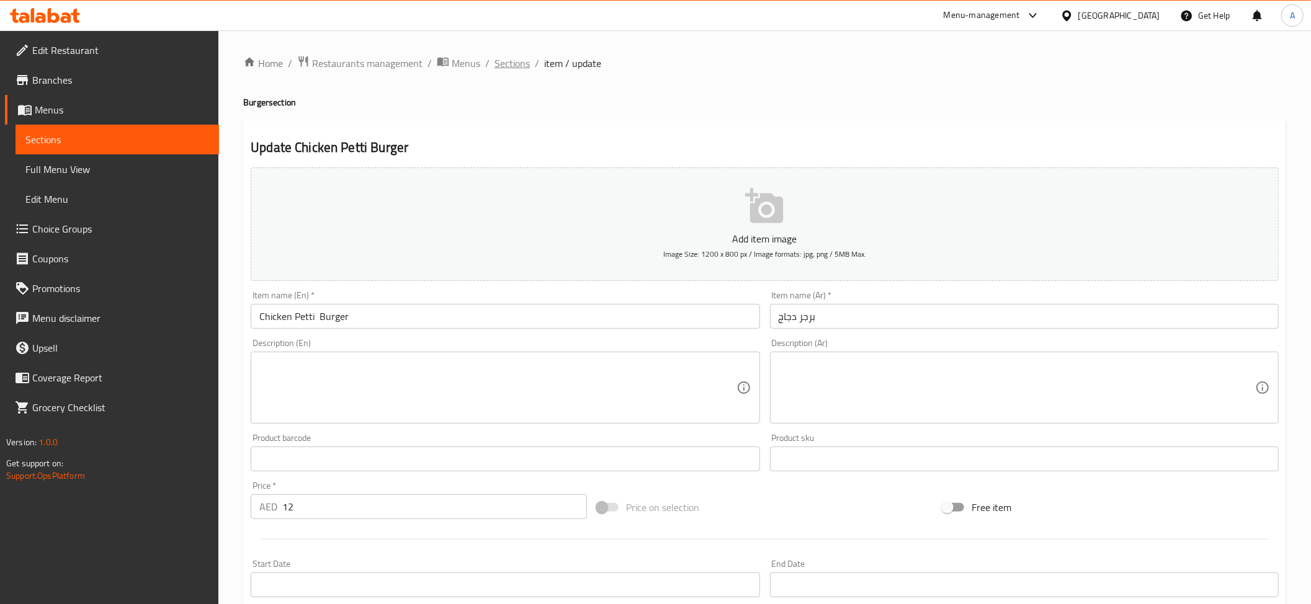
click at [501, 61] on span "Sections" at bounding box center [511, 63] width 35 height 15
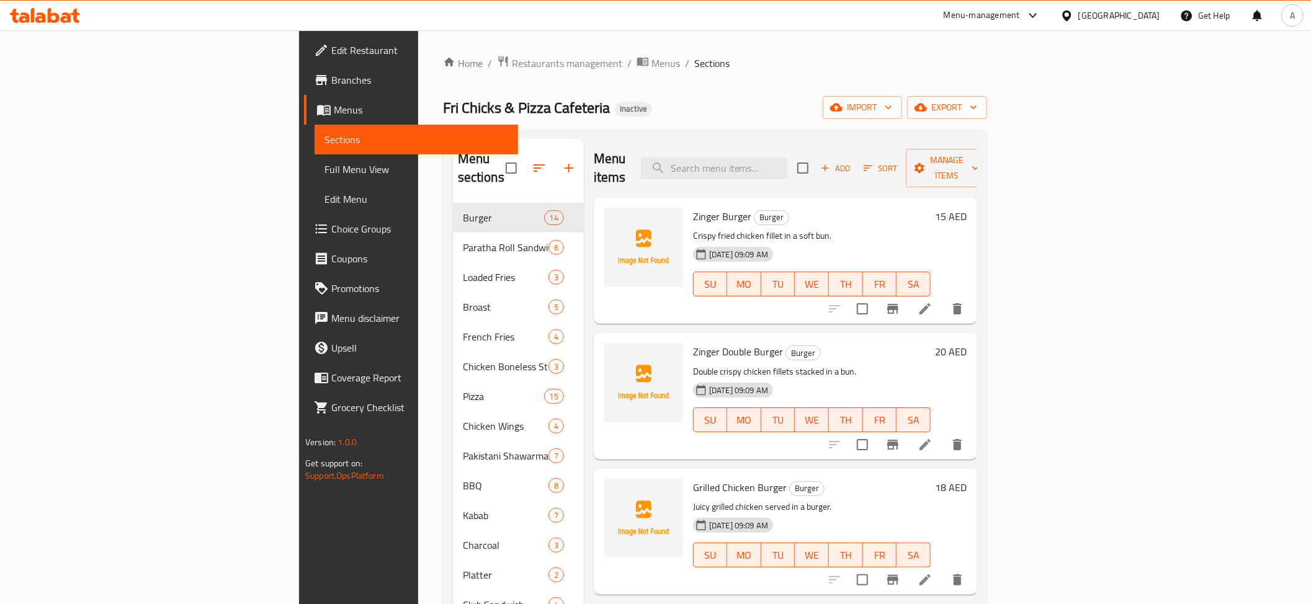
drag, startPoint x: 865, startPoint y: 142, endPoint x: 855, endPoint y: 147, distance: 11.1
click at [865, 143] on div "Menu items Add Sort Manage items" at bounding box center [785, 168] width 383 height 59
click at [787, 160] on input "search" at bounding box center [714, 169] width 146 height 22
paste input "Vegetable Burger"
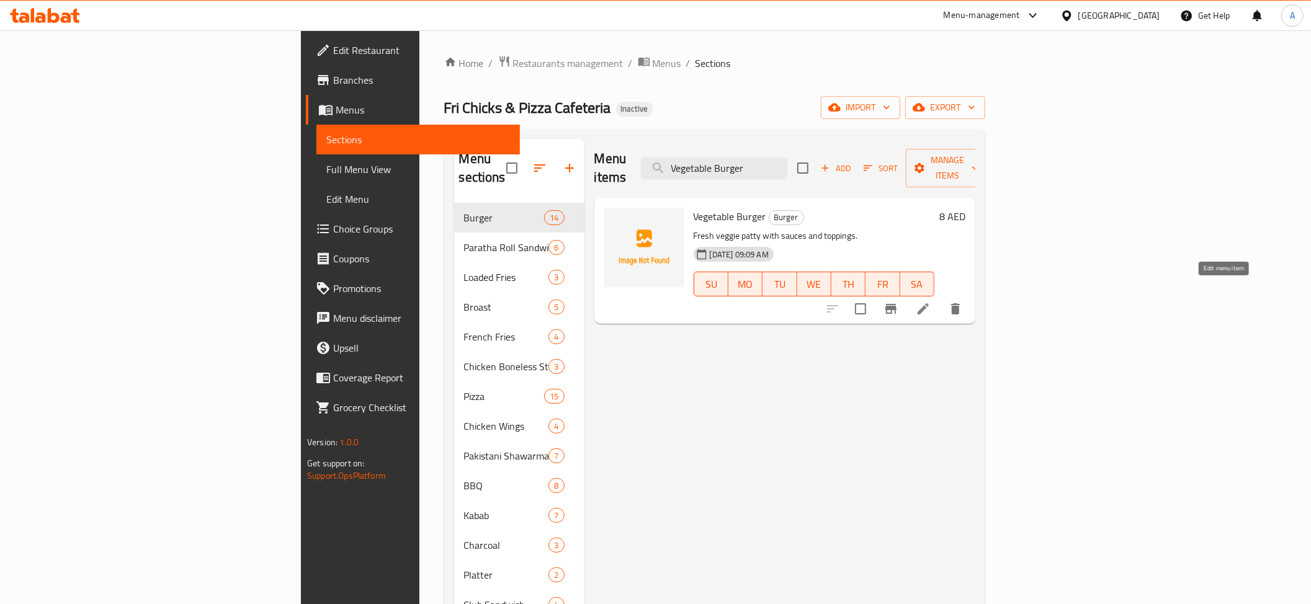
type input "Vegetable Burger"
click at [929, 303] on icon at bounding box center [923, 308] width 11 height 11
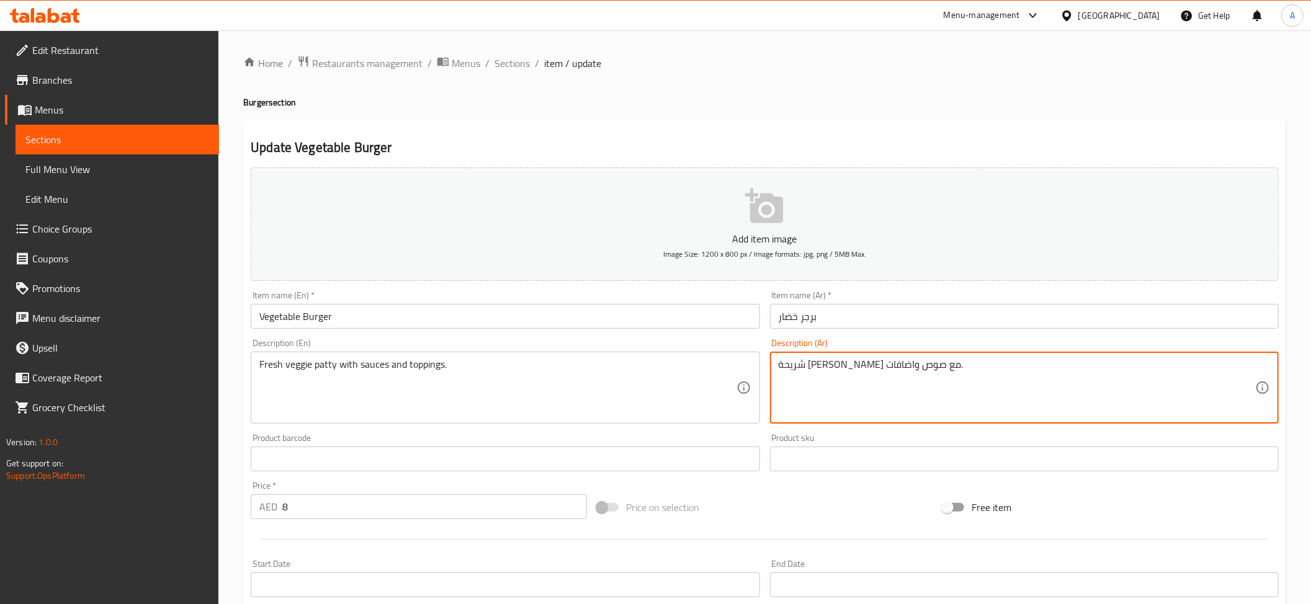
click at [814, 367] on textarea "شريحة فيجي طازجة مع صوص واضافات." at bounding box center [1017, 388] width 476 height 59
click at [820, 371] on textarea "شريحة فيجي طازجة مع صوص واضافات." at bounding box center [1017, 388] width 476 height 59
click at [815, 370] on textarea "شريحة فيجي طازجة مع صوص واضافات." at bounding box center [1017, 388] width 476 height 59
click at [816, 371] on textarea "شريحة فيجي طازجة مع صوص واضافات." at bounding box center [1017, 388] width 476 height 59
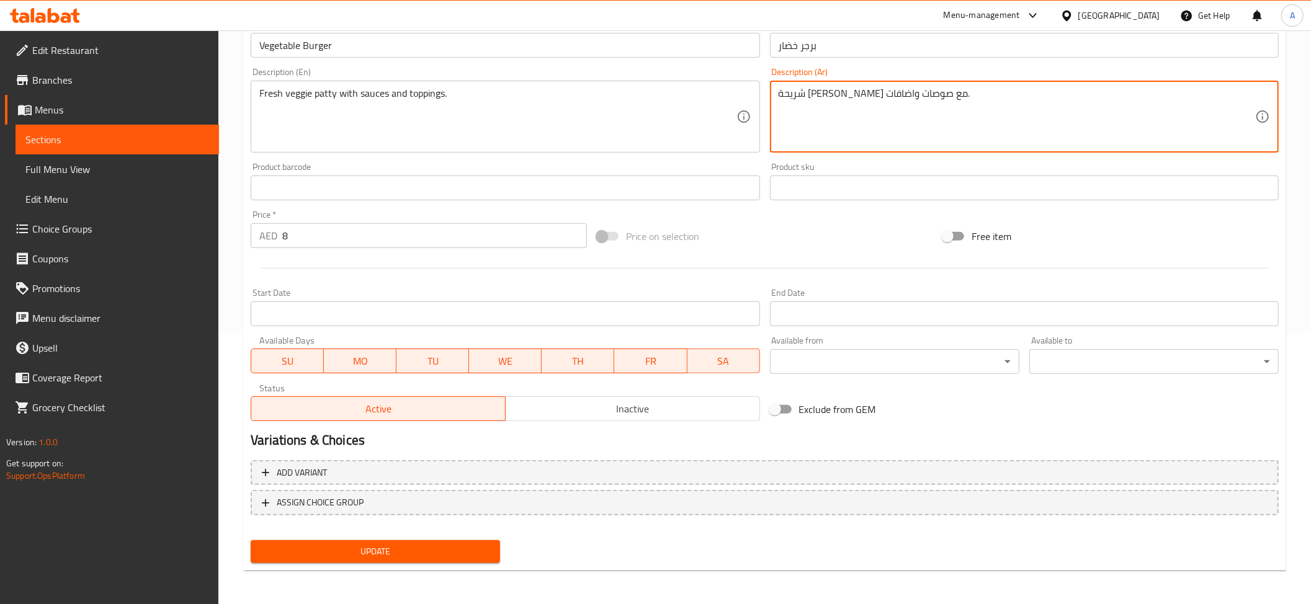
type textarea "شريحة فيجي طازجة مع صوصات واضافات."
click at [434, 542] on button "Update" at bounding box center [375, 551] width 249 height 23
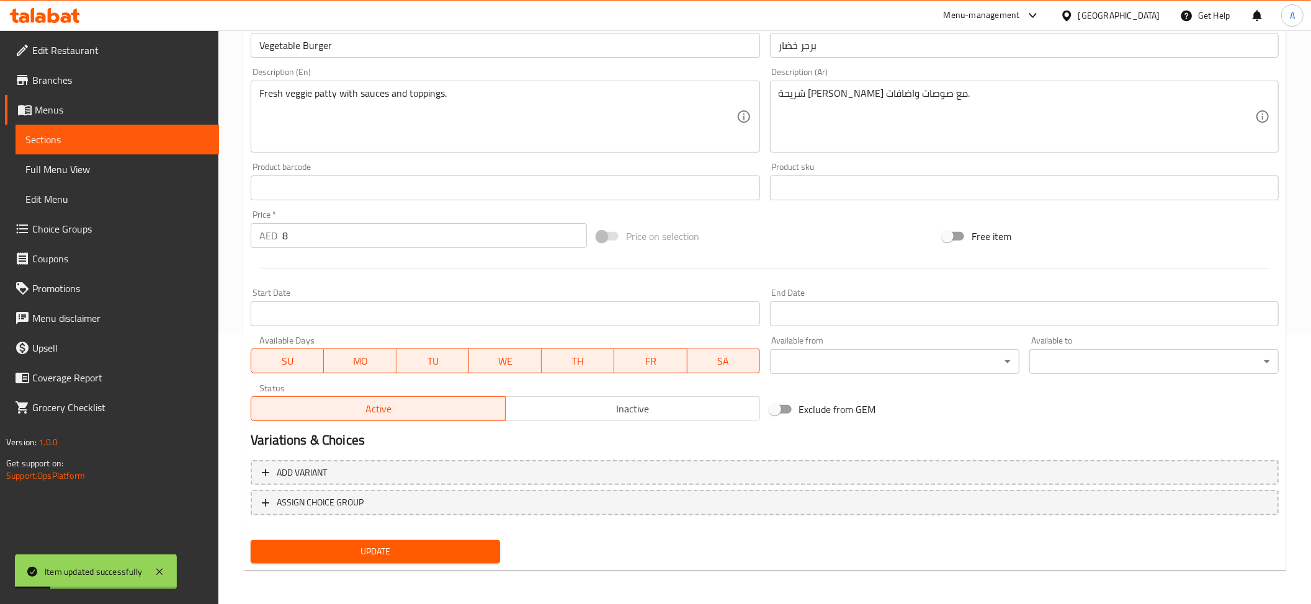
scroll to position [0, 0]
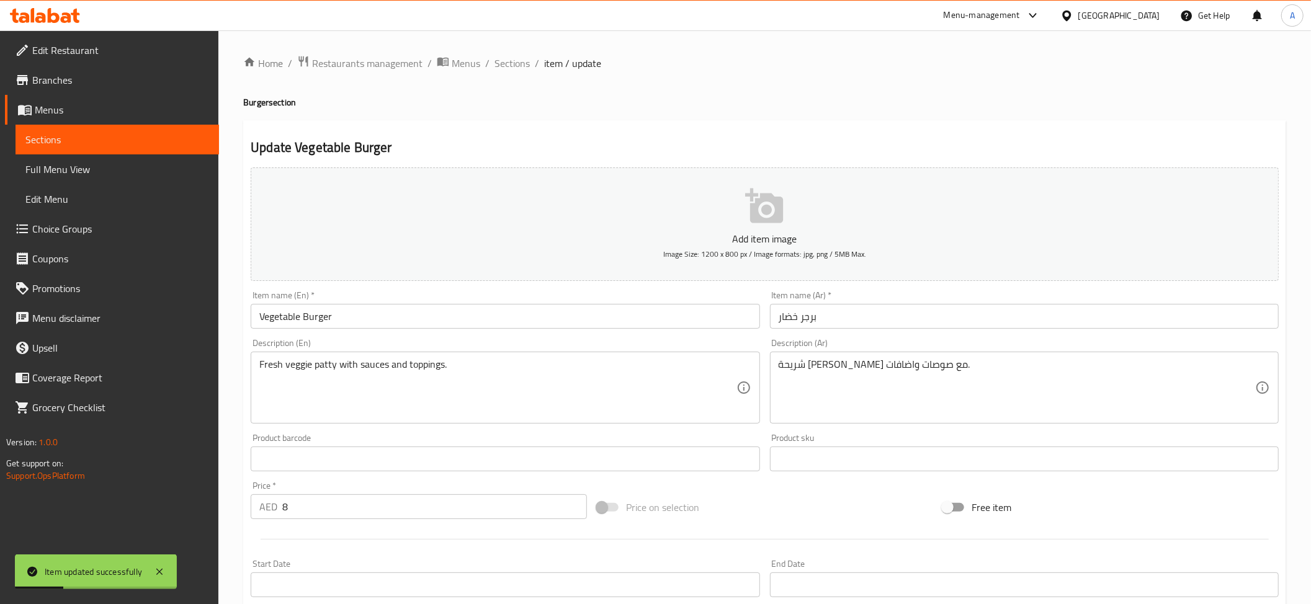
click at [525, 78] on div "Home / Restaurants management / Menus / Sections / item / update Burger section…" at bounding box center [764, 453] width 1043 height 797
drag, startPoint x: 510, startPoint y: 66, endPoint x: 614, endPoint y: 120, distance: 117.4
click at [510, 66] on span "Sections" at bounding box center [511, 63] width 35 height 15
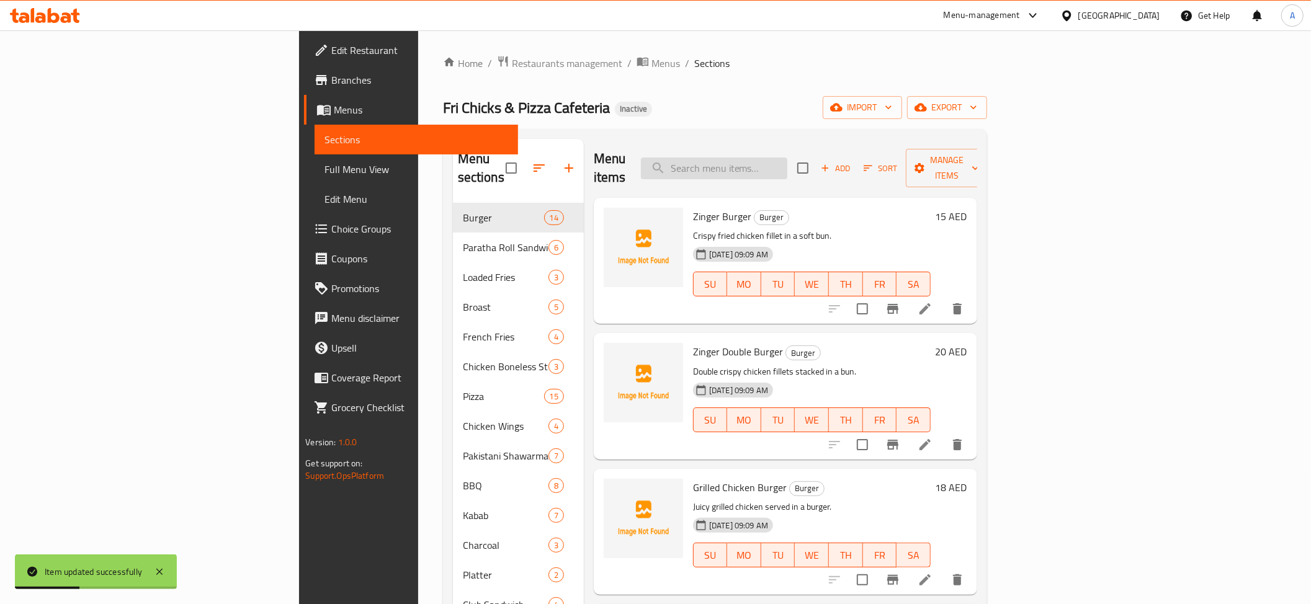
click at [782, 170] on input "search" at bounding box center [714, 169] width 146 height 22
paste input "Special Cheese"
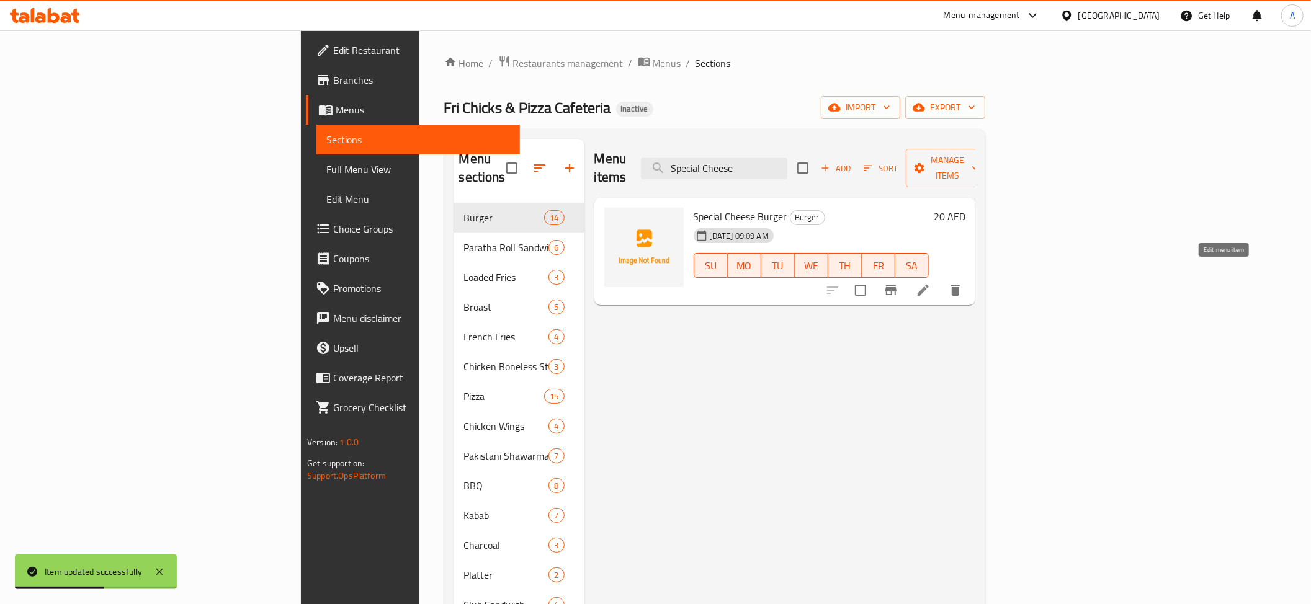
type input "Special Cheese"
click at [931, 283] on icon at bounding box center [923, 290] width 15 height 15
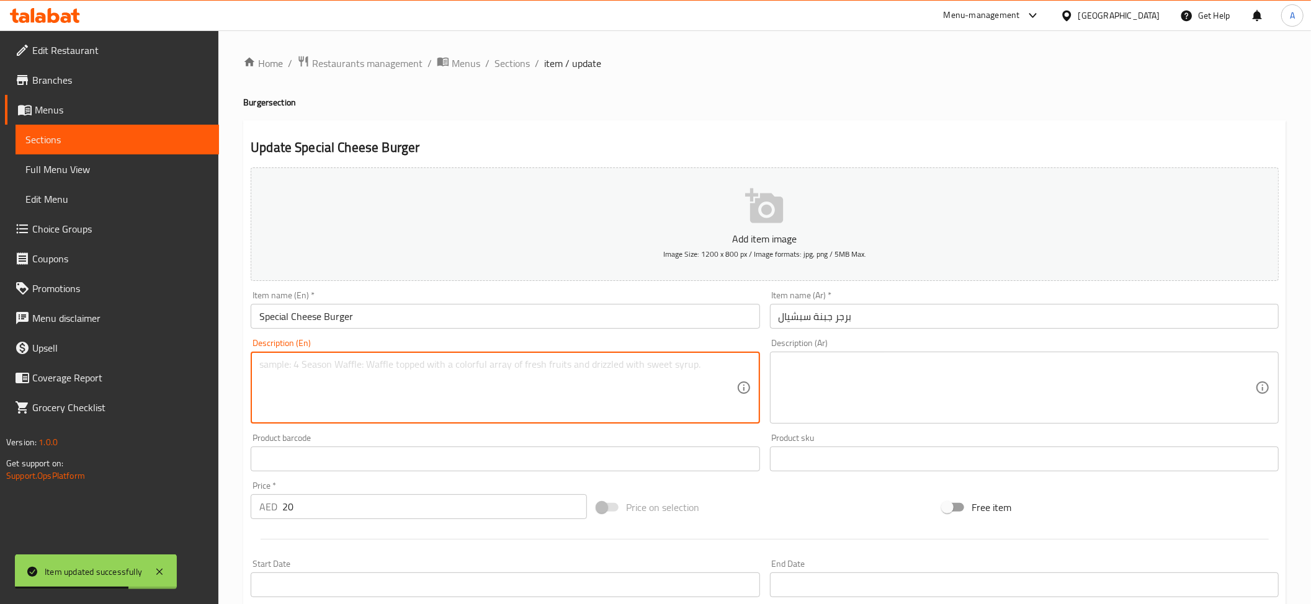
drag, startPoint x: 345, startPoint y: 361, endPoint x: 341, endPoint y: 370, distance: 10.3
click at [344, 364] on textarea at bounding box center [497, 388] width 476 height 59
paste textarea "Burger loaded with extra cheese."
type textarea "Burger loaded with extra cheese."
click at [911, 443] on div "Product sku Product sku" at bounding box center [1024, 453] width 509 height 38
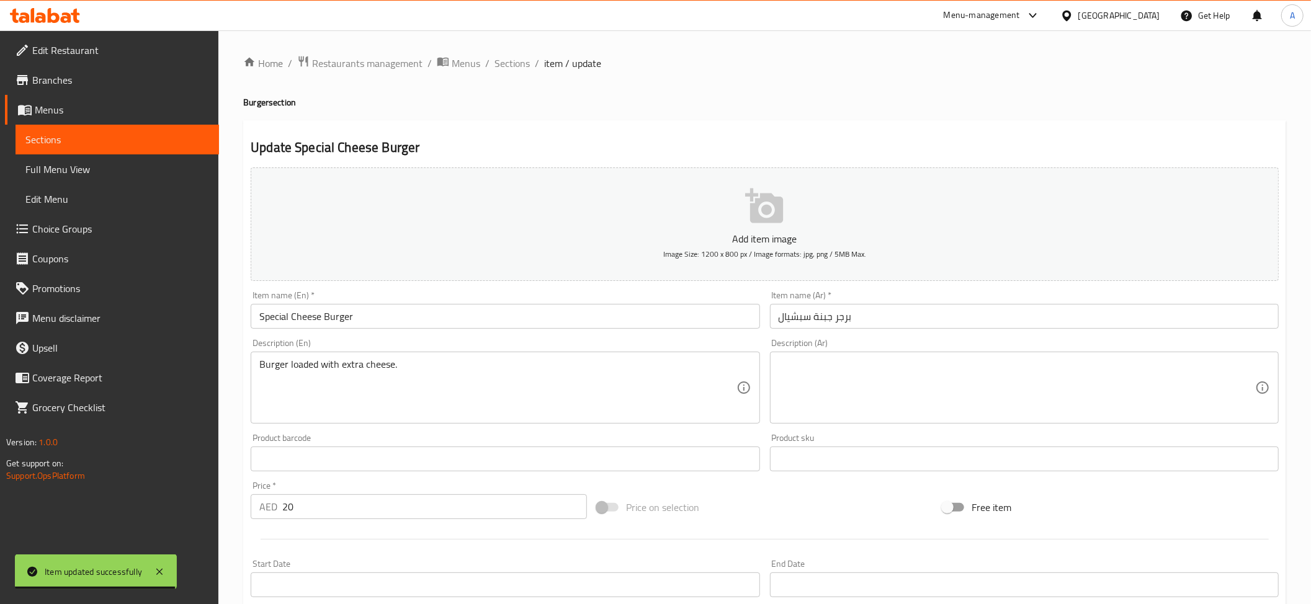
click at [878, 391] on textarea at bounding box center [1017, 388] width 476 height 59
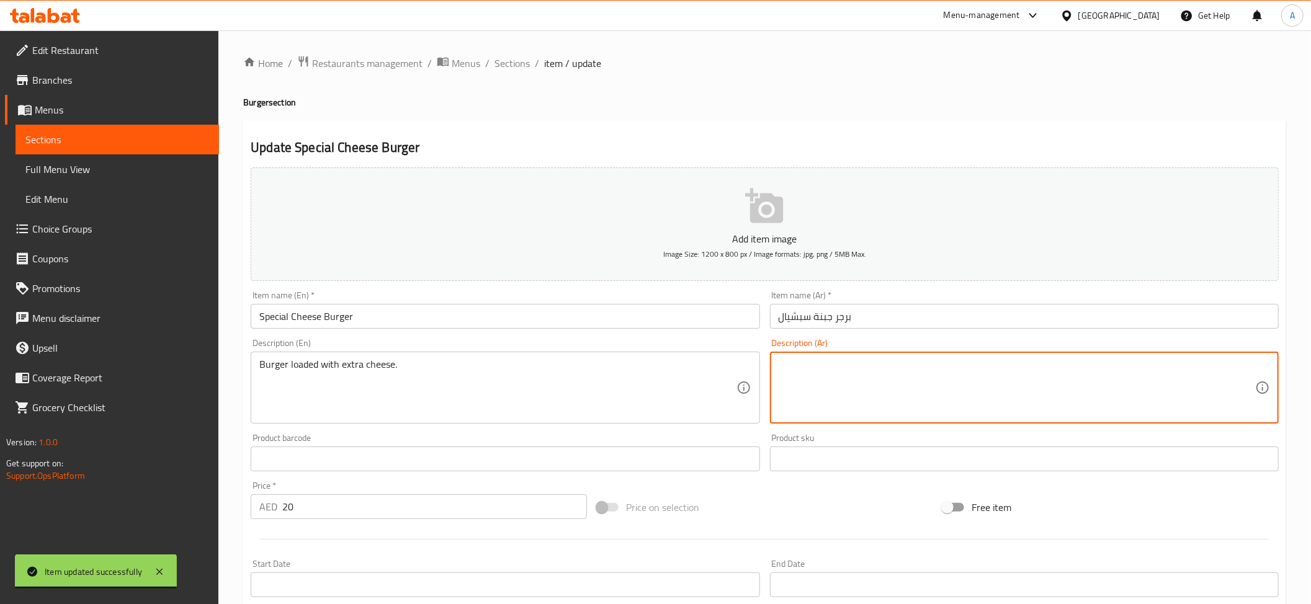
paste textarea "برجر محمّل بالجبن الإضافي."
click at [852, 375] on textarea "برجر محمّل بالجبن الإضافي." at bounding box center [1017, 388] width 476 height 59
click at [852, 369] on textarea "برجر محمّل بالجبن الإضافي." at bounding box center [1017, 388] width 476 height 59
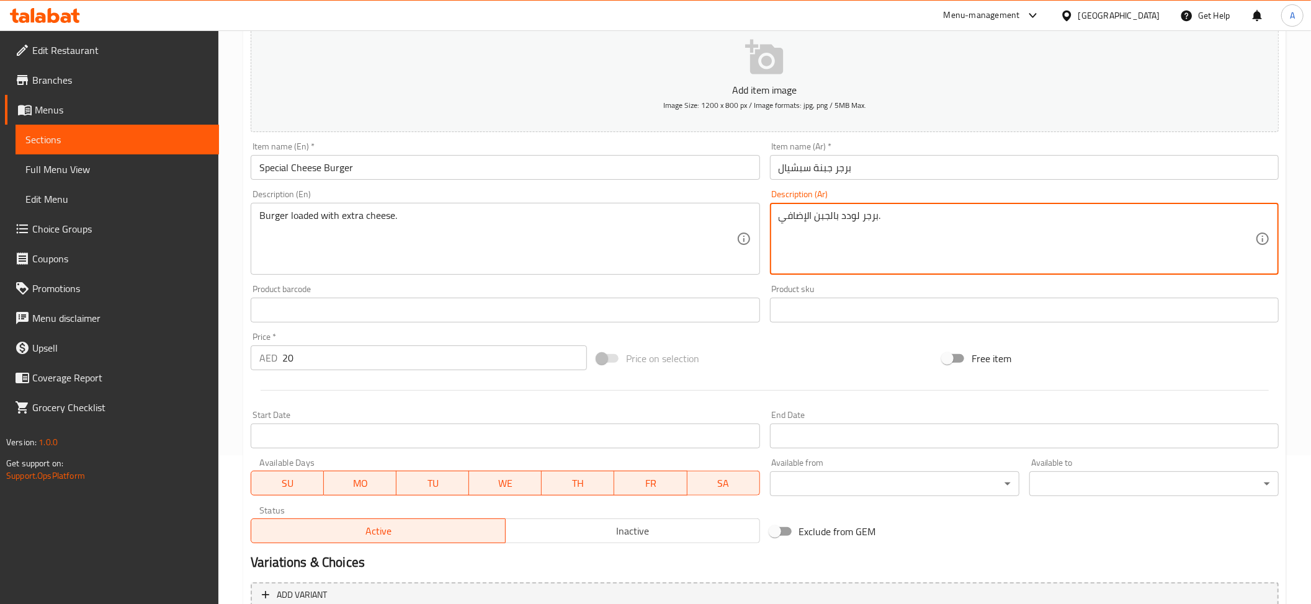
scroll to position [271, 0]
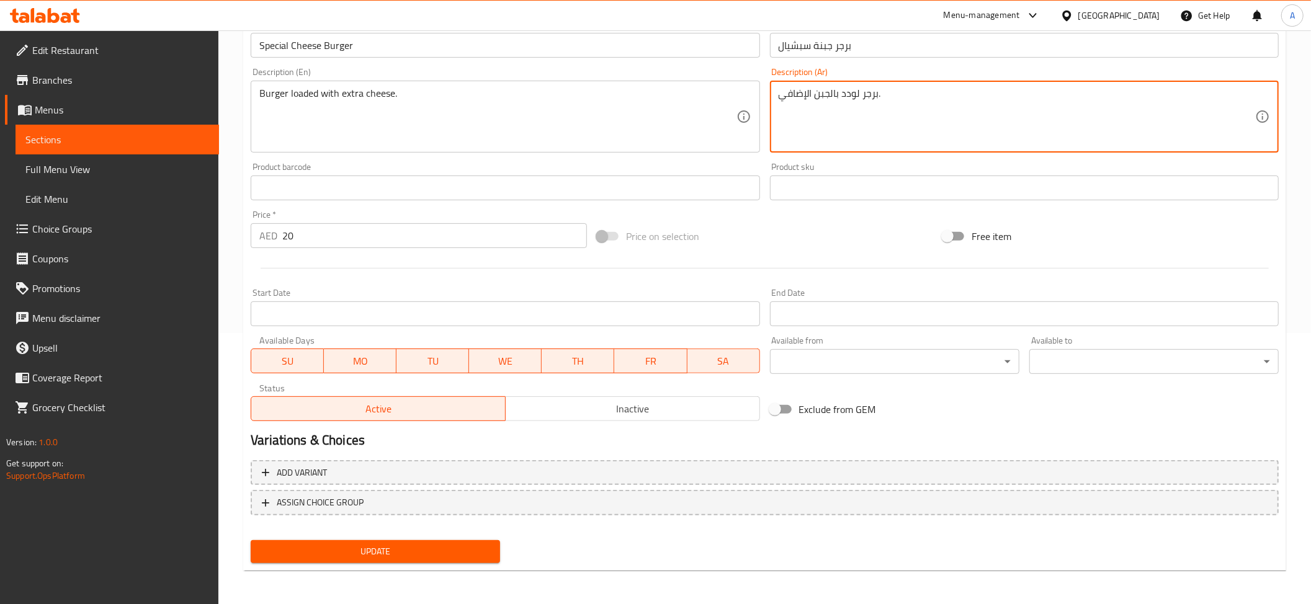
drag, startPoint x: 830, startPoint y: 90, endPoint x: 835, endPoint y: 96, distance: 7.5
click at [835, 96] on textarea "برجر لودد بالجبن الإضافي." at bounding box center [1017, 116] width 476 height 59
click at [795, 92] on textarea "برجر لودد بجبن الإضافي." at bounding box center [1017, 116] width 476 height 59
type textarea "برجر لودد بجبن اكسترا."
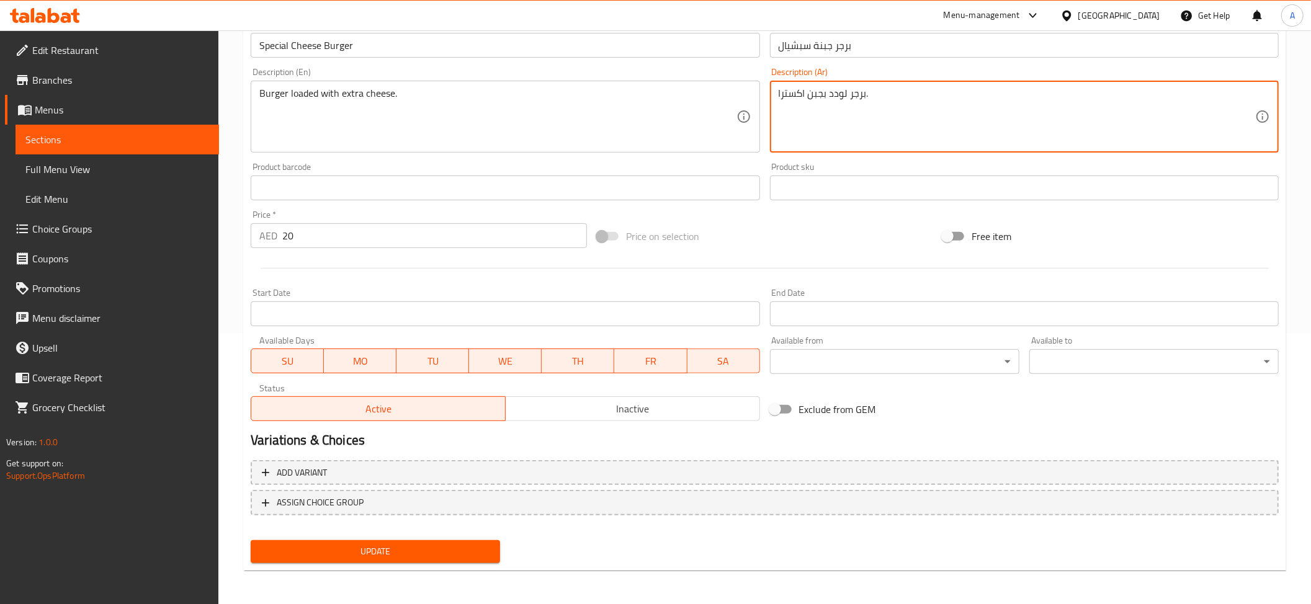
click at [421, 549] on span "Update" at bounding box center [376, 552] width 230 height 16
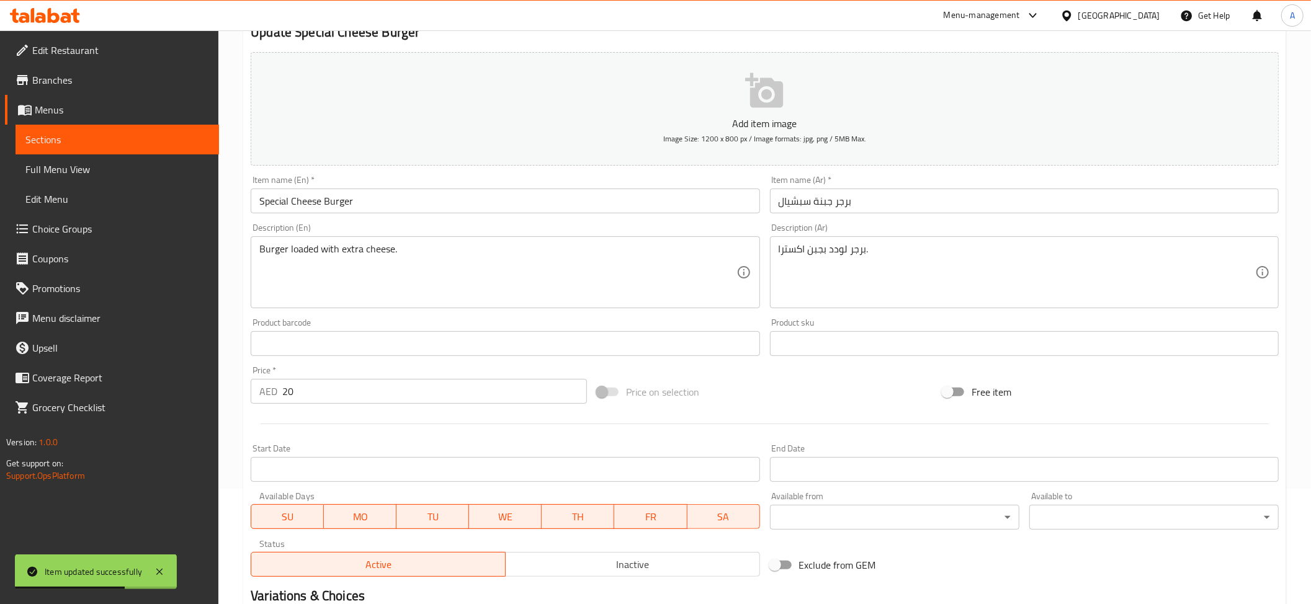
scroll to position [0, 0]
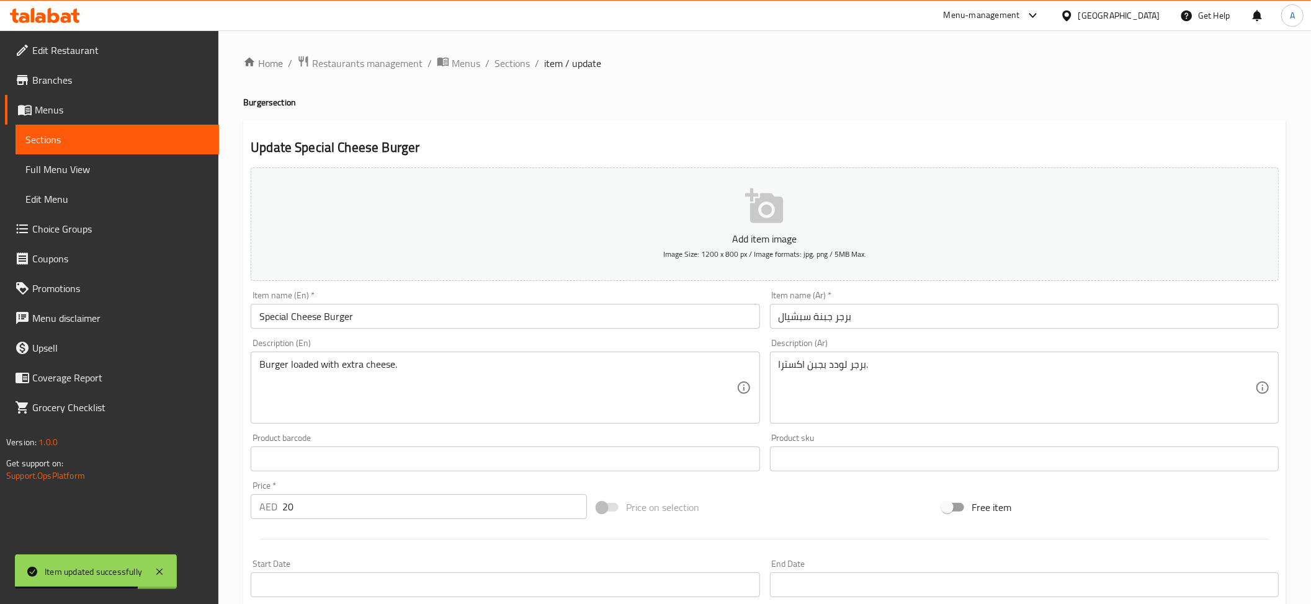
click at [502, 51] on div "Home / Restaurants management / Menus / Sections / item / update Burger section…" at bounding box center [764, 453] width 1093 height 846
click at [512, 63] on span "Sections" at bounding box center [511, 63] width 35 height 15
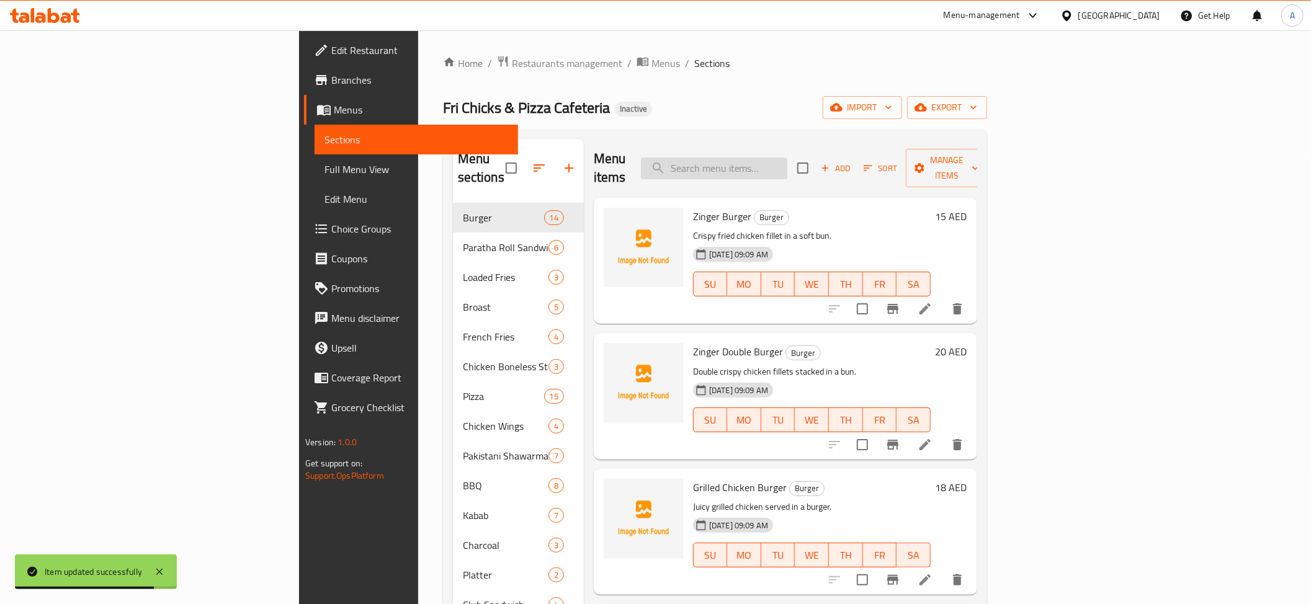
click at [787, 158] on input "search" at bounding box center [714, 169] width 146 height 22
paste input "Chicken Loader"
click at [787, 165] on input "Chicken Loader" at bounding box center [714, 169] width 146 height 22
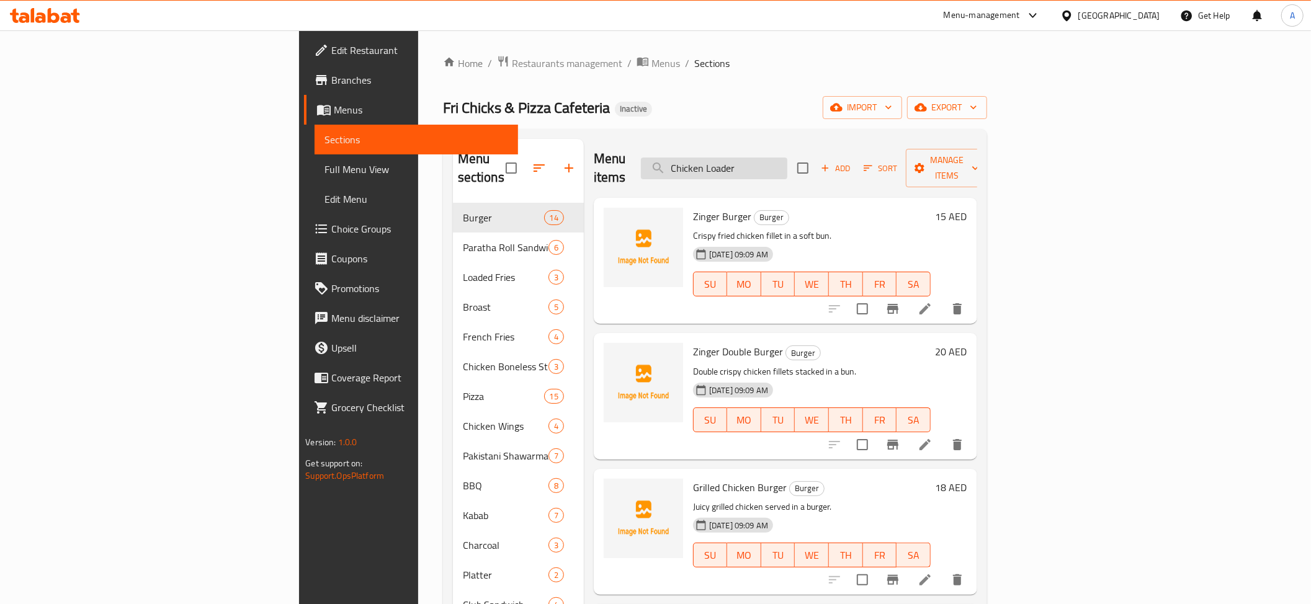
paste input "Zinger"
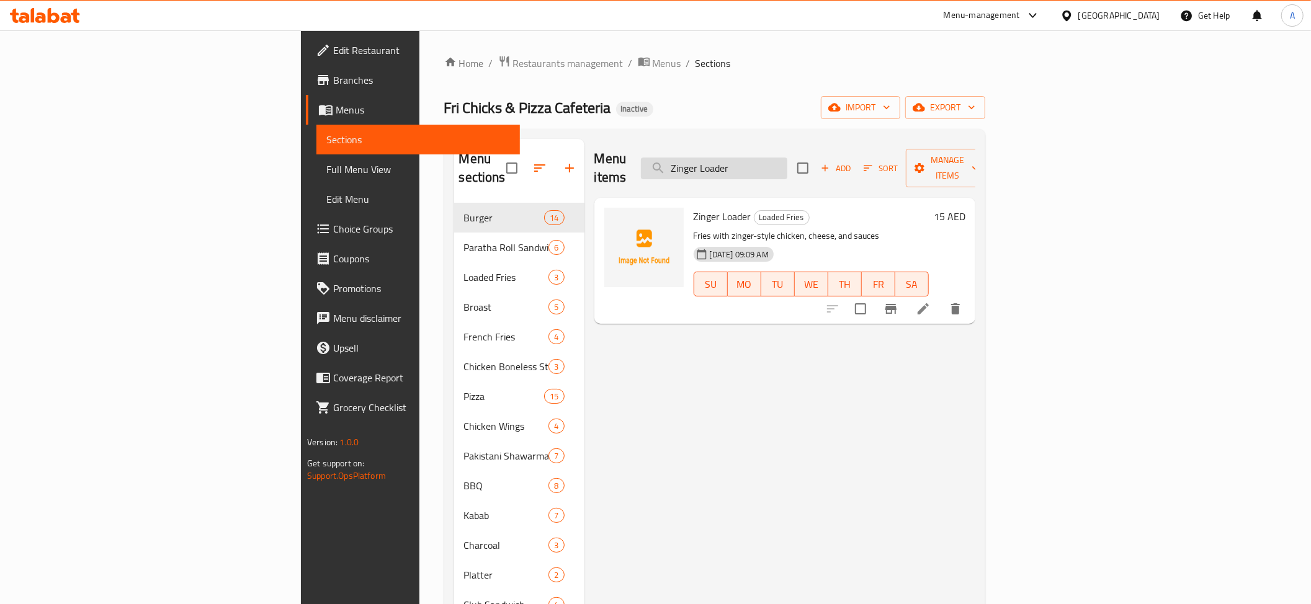
click at [839, 150] on div "Menu items Zinger Loader Add Sort Manage items" at bounding box center [784, 168] width 381 height 59
click at [787, 158] on input "Zinger Loader" at bounding box center [714, 169] width 146 height 22
paste input "Pizza Fries Bowl"
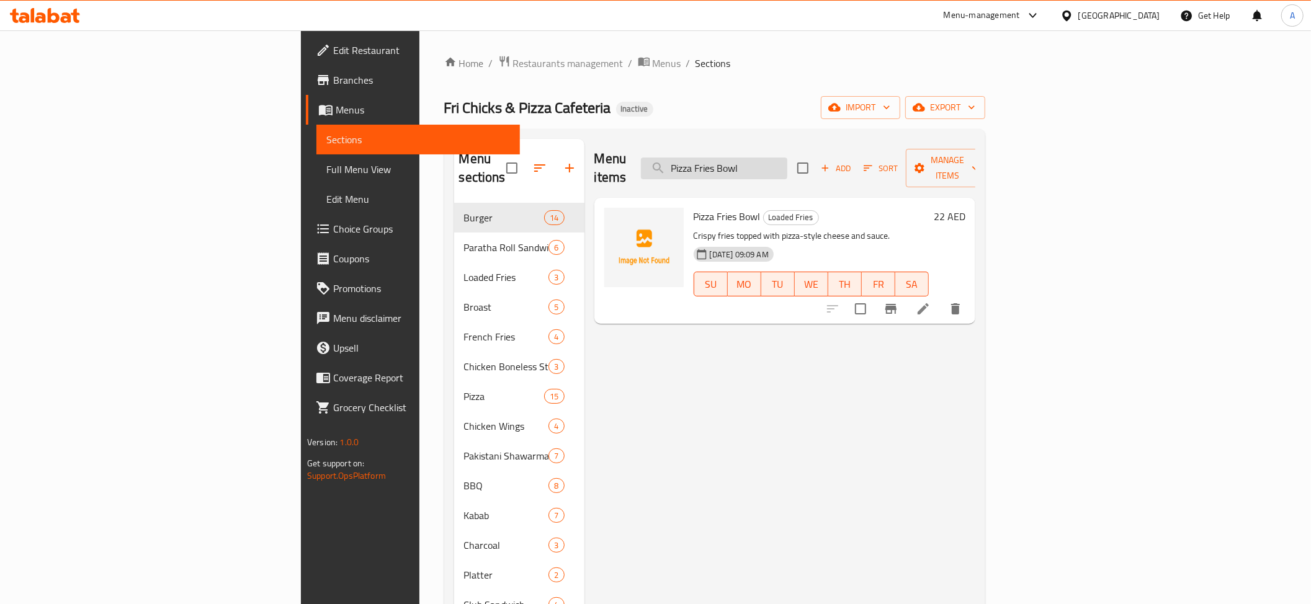
click at [787, 159] on input "Pizza Fries Bowl" at bounding box center [714, 169] width 146 height 22
paste input "Cheetos Fries"
click at [787, 159] on input "Cheetos Fries" at bounding box center [714, 169] width 146 height 22
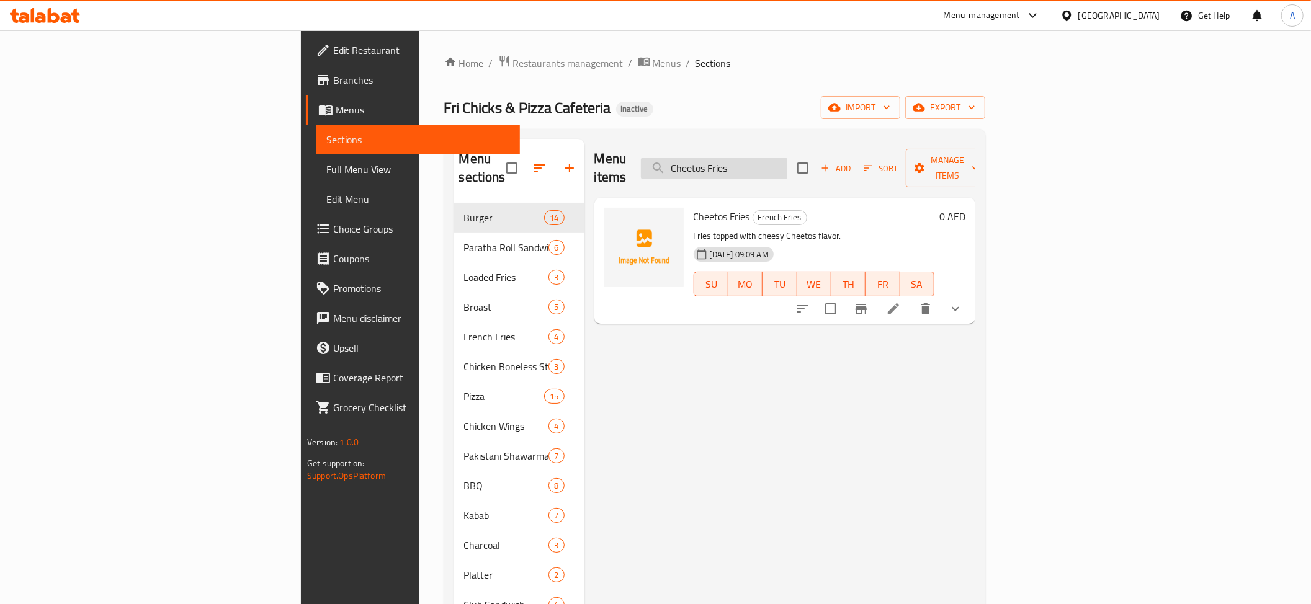
click at [787, 159] on input "Cheetos Fries" at bounding box center [714, 169] width 146 height 22
paste input "Onion"
click at [850, 144] on div "Menu items Onion Fries Add Sort Manage items" at bounding box center [784, 168] width 381 height 59
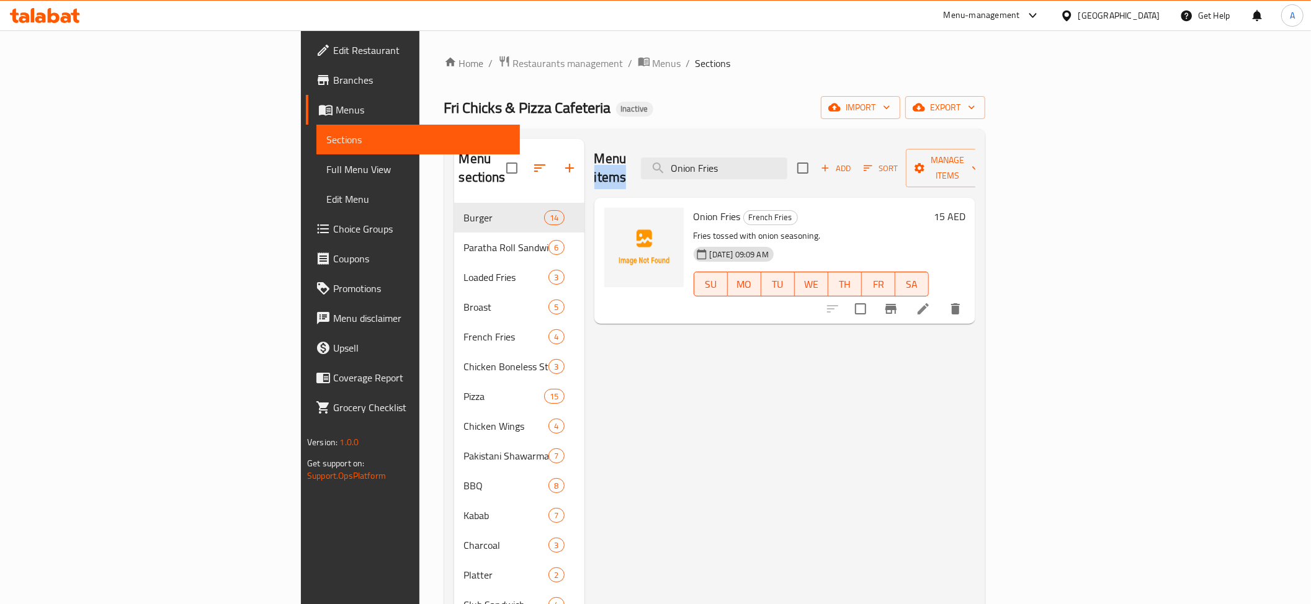
click at [843, 144] on div "Menu items Onion Fries Add Sort Manage items" at bounding box center [784, 168] width 381 height 59
click at [787, 158] on input "Onion Fries" at bounding box center [714, 169] width 146 height 22
paste input "CHICKEN TIKKA Pizza"
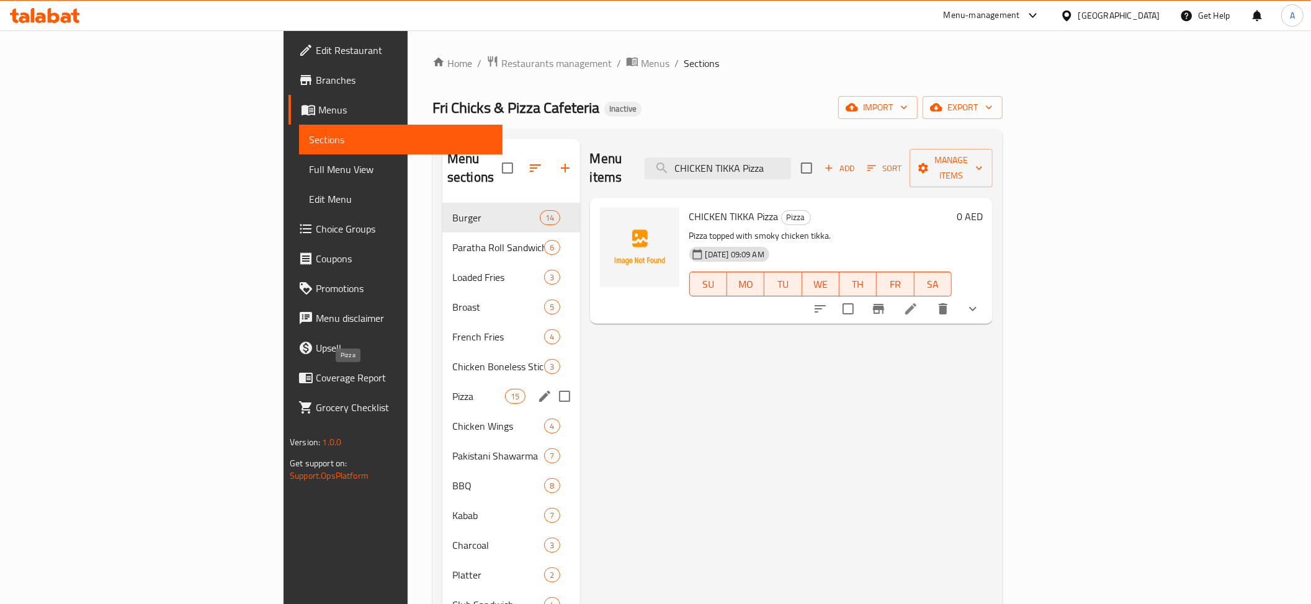
click at [452, 389] on span "Pizza" at bounding box center [478, 396] width 53 height 15
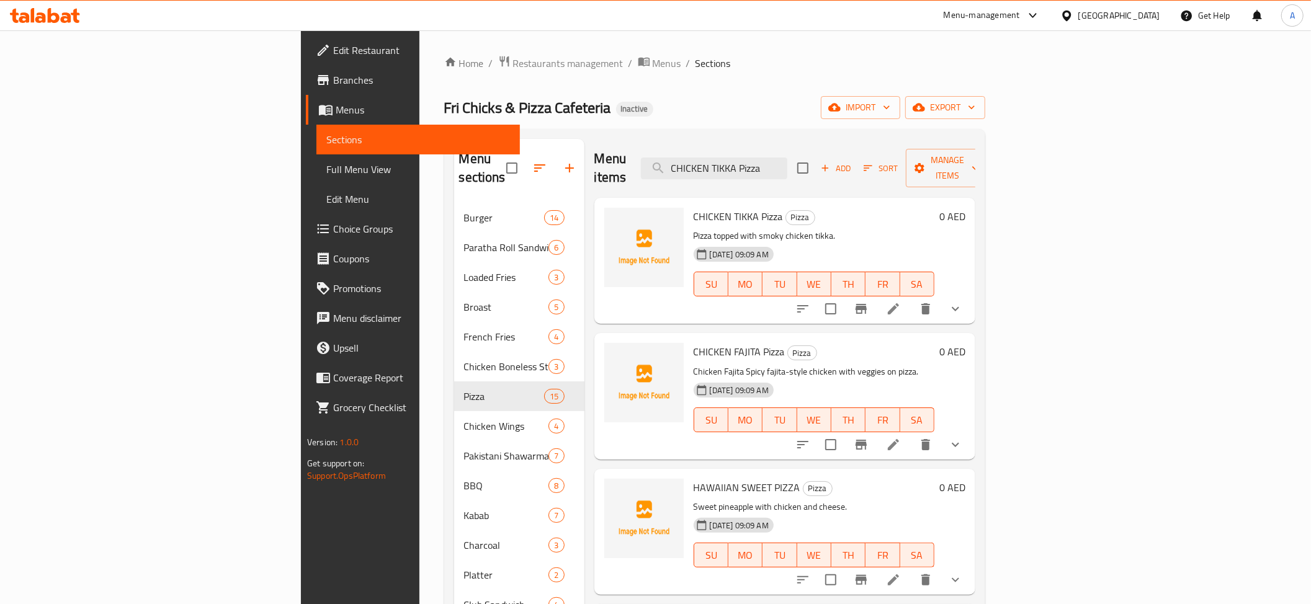
click at [810, 147] on div "Menu items CHICKEN TIKKA Pizza Add Sort Manage items" at bounding box center [784, 168] width 381 height 59
click at [810, 148] on div "Menu items CHICKEN TIKKA Pizza Add Sort Manage items" at bounding box center [784, 168] width 381 height 59
click at [787, 166] on input "CHICKEN TIKKA Pizza" at bounding box center [714, 169] width 146 height 22
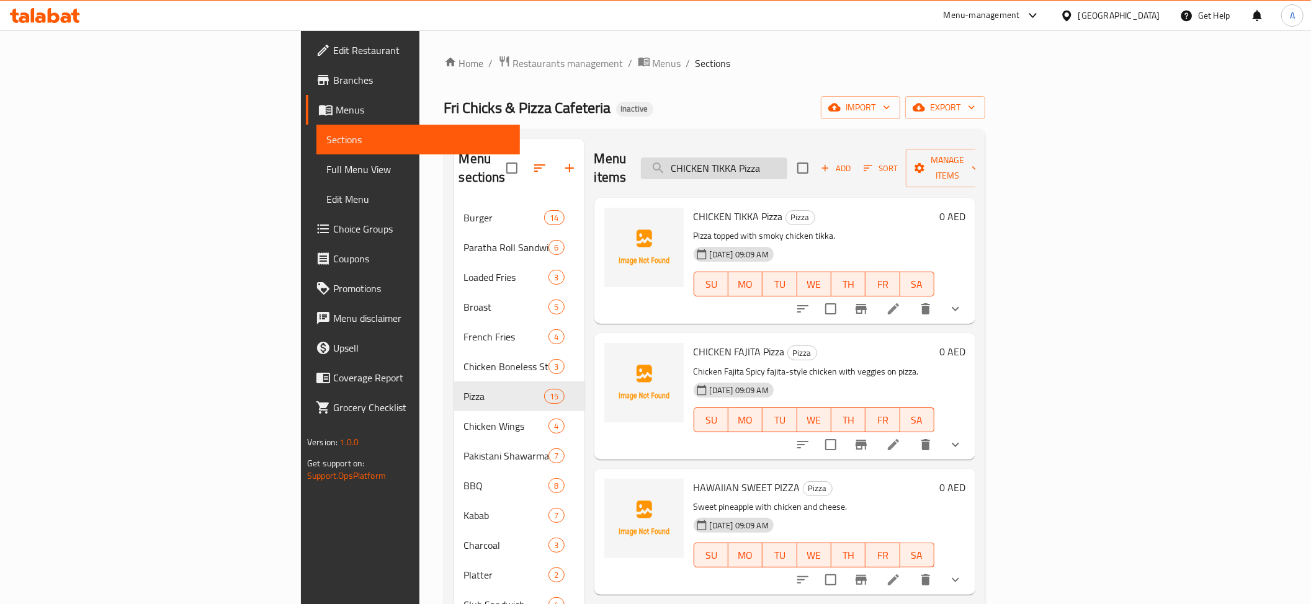
paste input "EESE LOVER PIZZA"
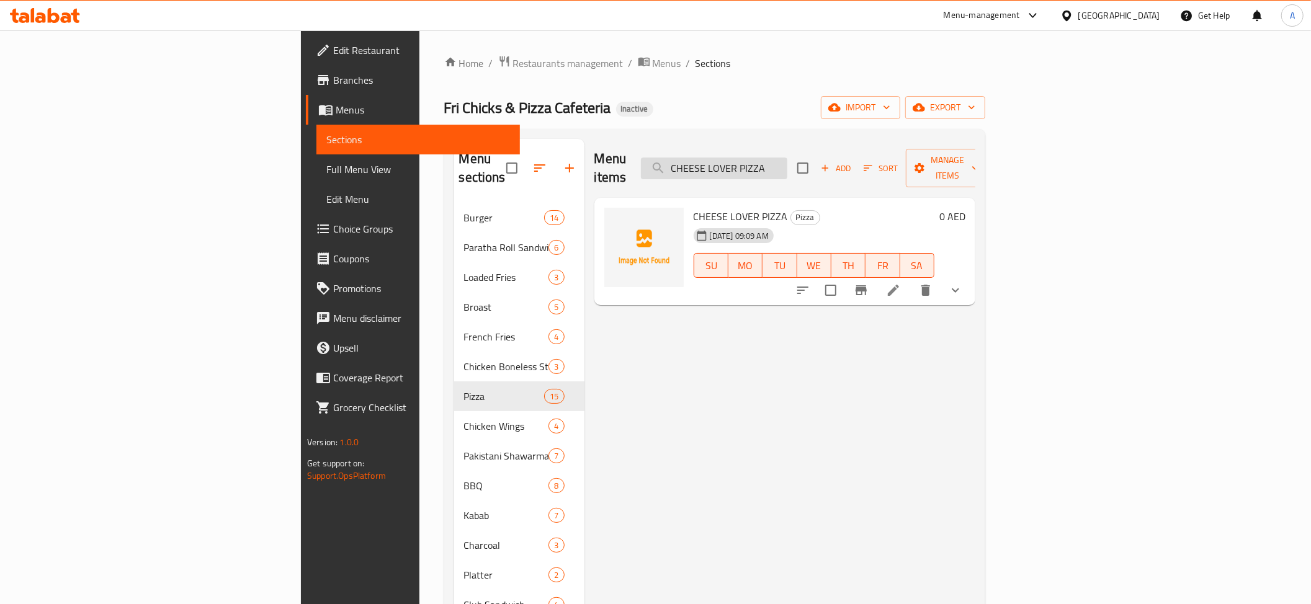
click at [787, 167] on input "CHEESE LOVER PIZZA" at bounding box center [714, 169] width 146 height 22
paste input "ICKEN SPICY TANDORI"
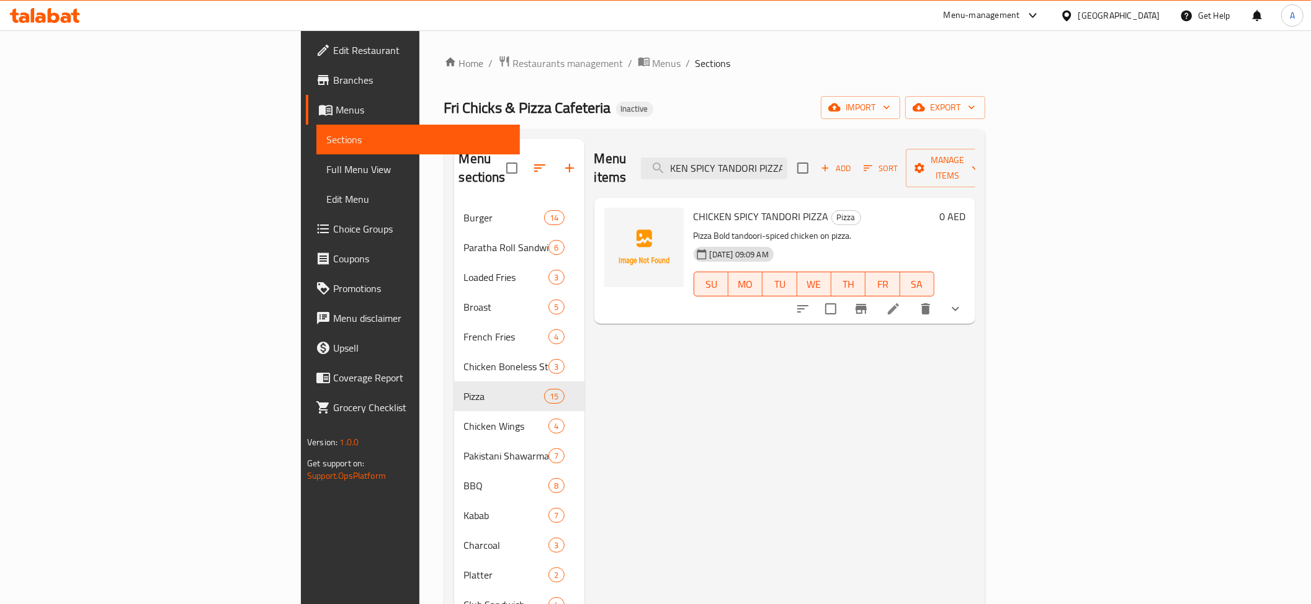
type input "CHICKEN SPICY TANDORI PIZZA"
click at [901, 302] on icon at bounding box center [893, 309] width 15 height 15
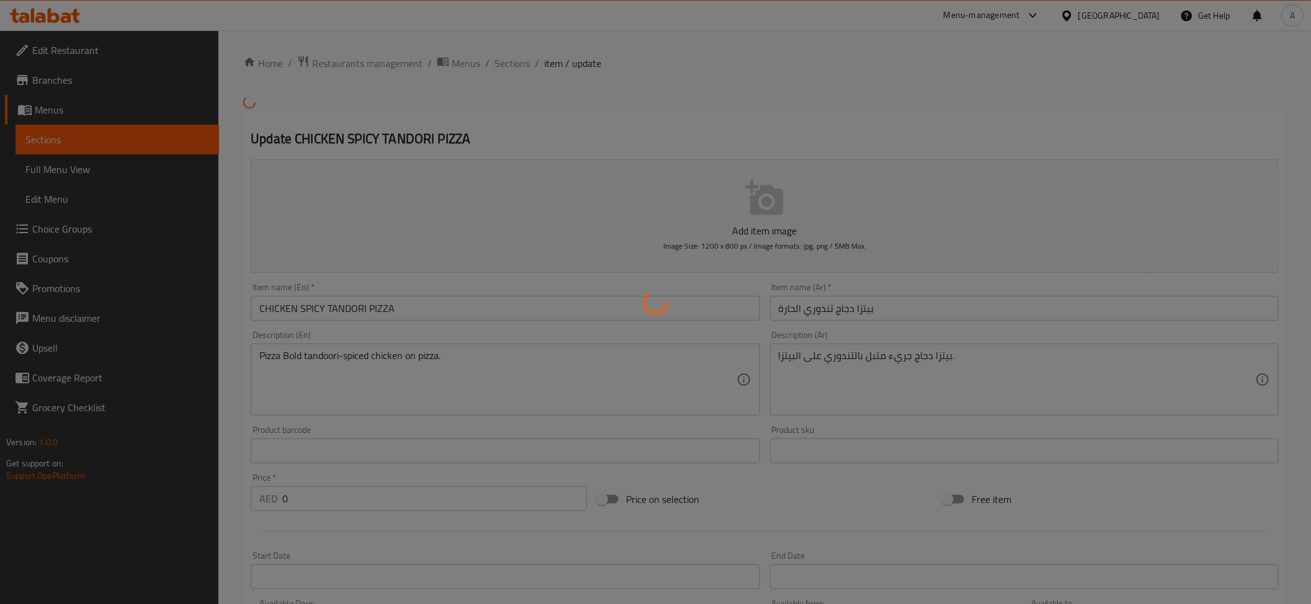
click at [427, 373] on div at bounding box center [655, 302] width 1311 height 604
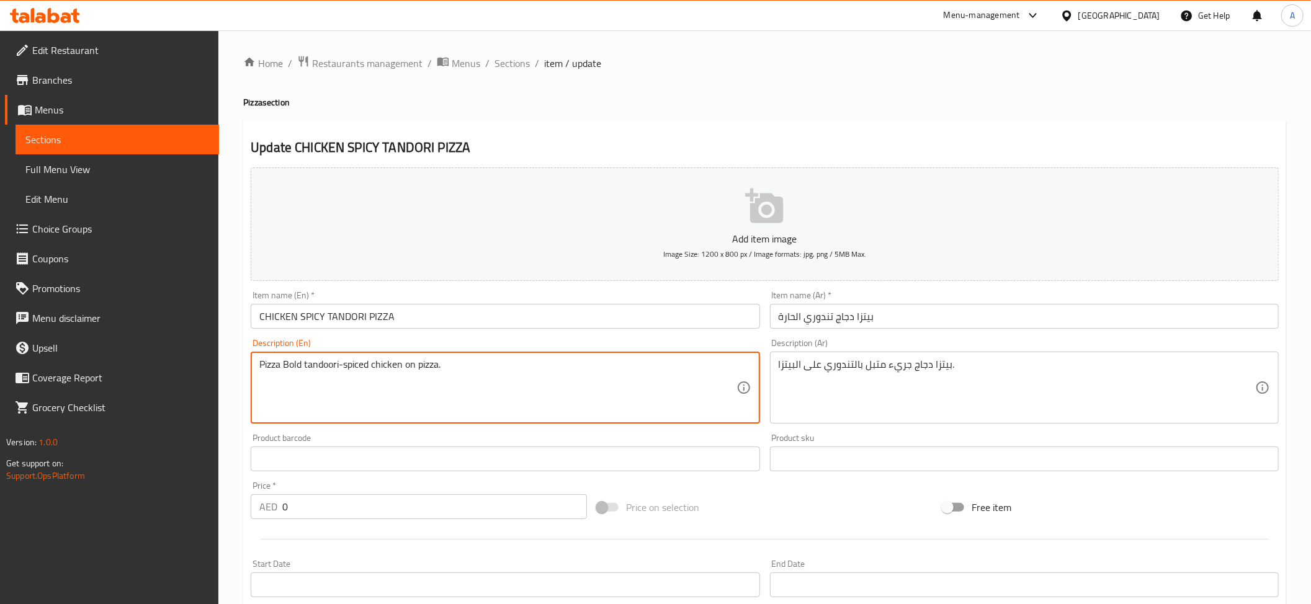
click at [380, 372] on textarea "Pizza Bold tandoori-spiced chicken on pizza." at bounding box center [497, 388] width 476 height 59
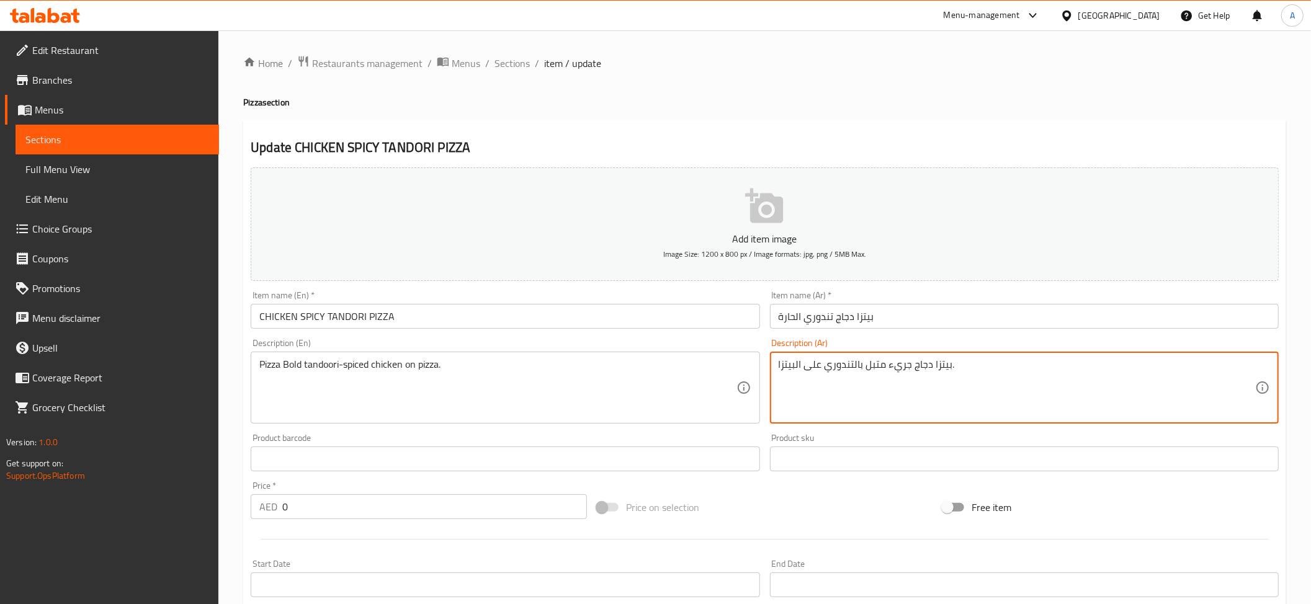
click at [959, 401] on textarea "بيتزا دجاج جريء متبل بالتندوري على البيتزا." at bounding box center [1017, 388] width 476 height 59
paste textarea "ريئة دجاج متبل بالتندوري على البيتزا."
drag, startPoint x: 852, startPoint y: 371, endPoint x: 862, endPoint y: 361, distance: 14.5
click at [862, 361] on textarea "بيتزا جريئة دجاج متبل بالتندوري على البيتزا." at bounding box center [1017, 388] width 476 height 59
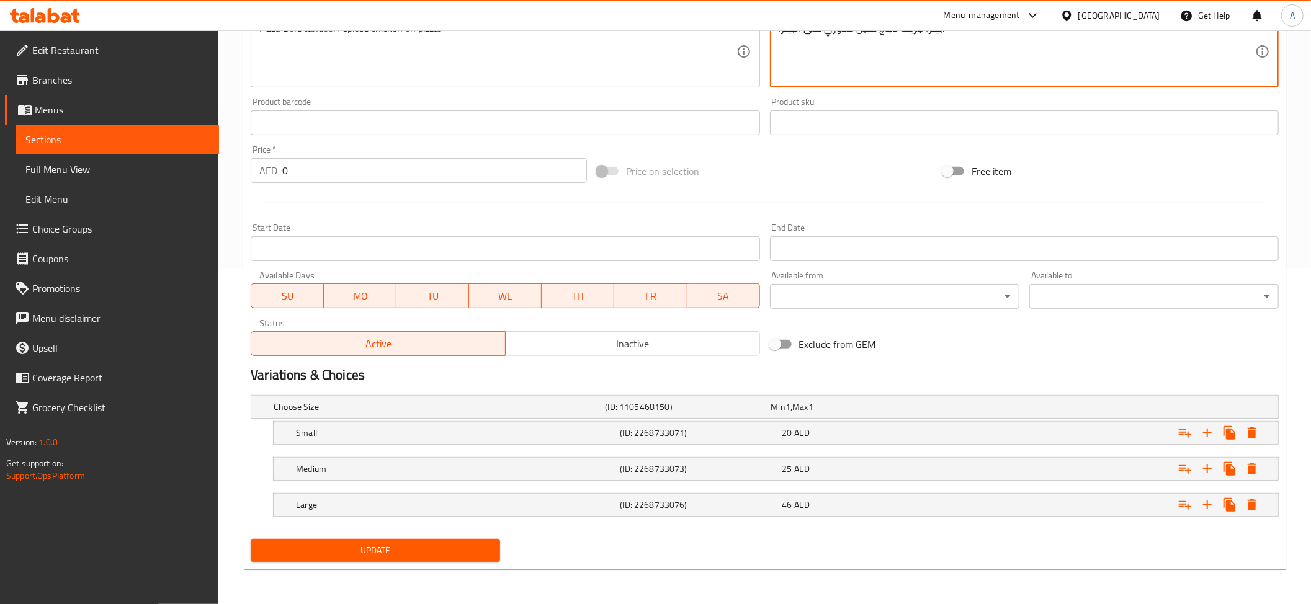
type textarea "بيتزا جريئة دجاج متبل تندوري على البيتزا."
click at [418, 541] on button "Update" at bounding box center [375, 550] width 249 height 23
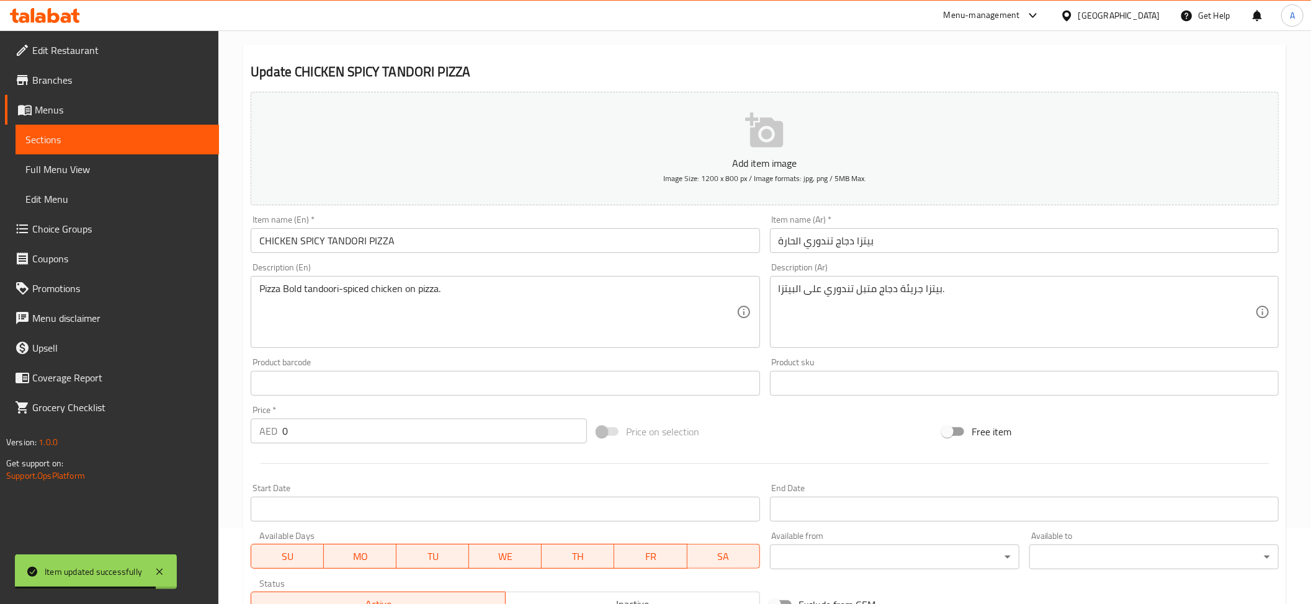
scroll to position [17, 0]
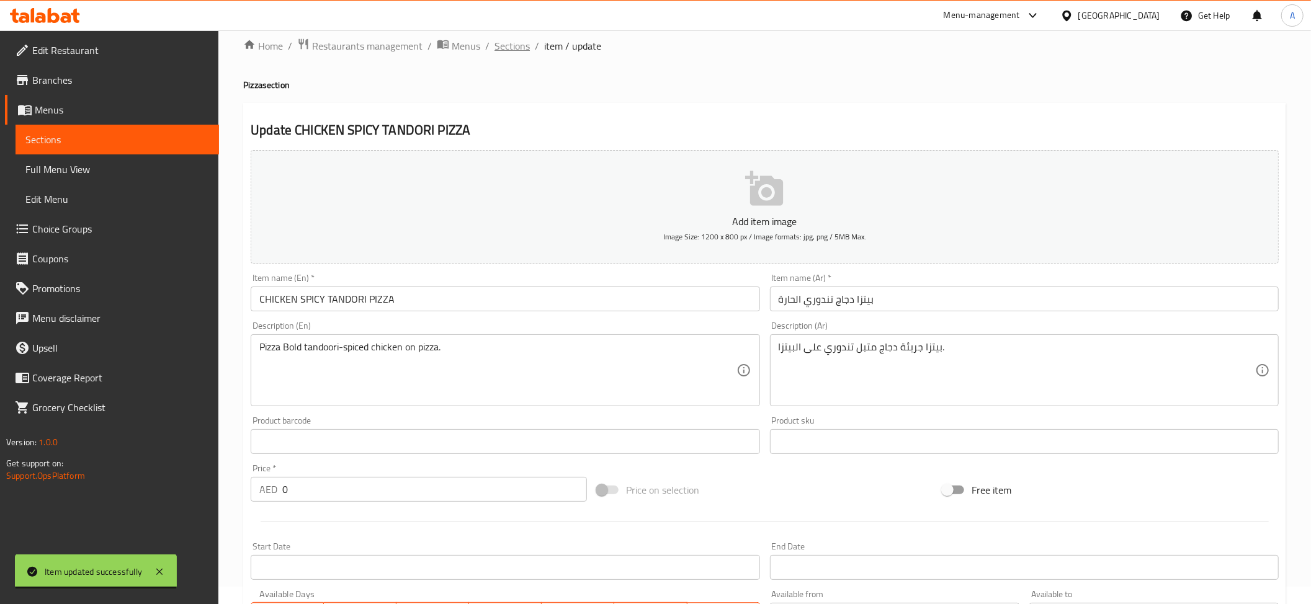
click at [507, 47] on span "Sections" at bounding box center [511, 45] width 35 height 15
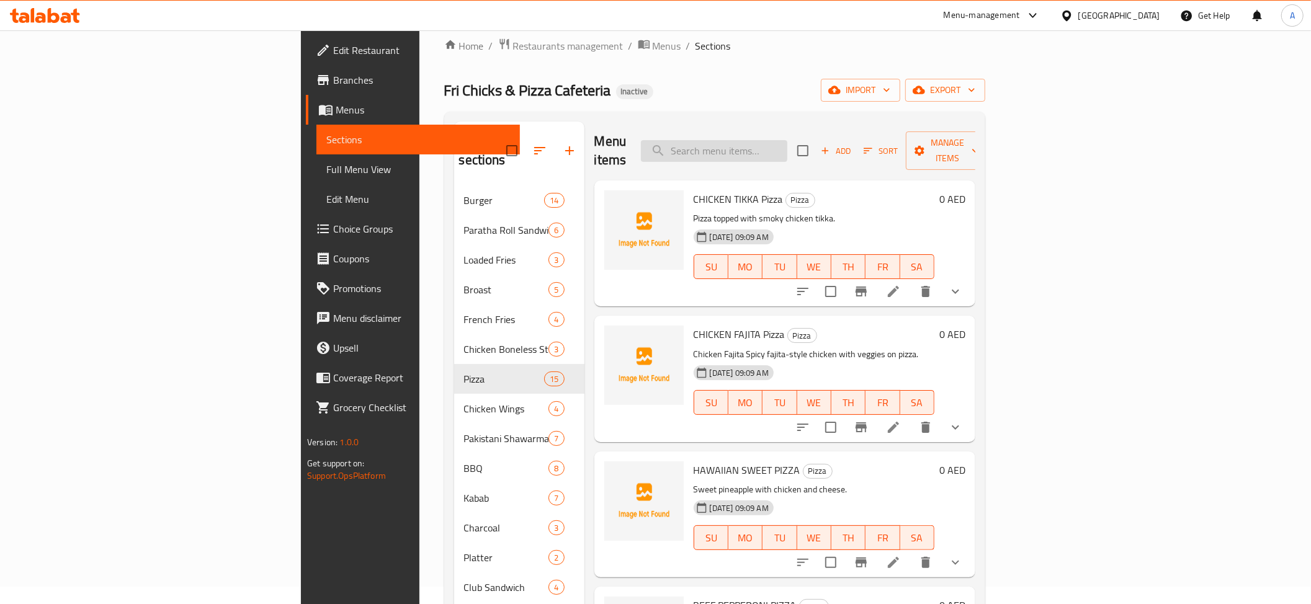
click at [787, 151] on input "search" at bounding box center [714, 151] width 146 height 22
paste input "MIX CHICKEN PIZZA"
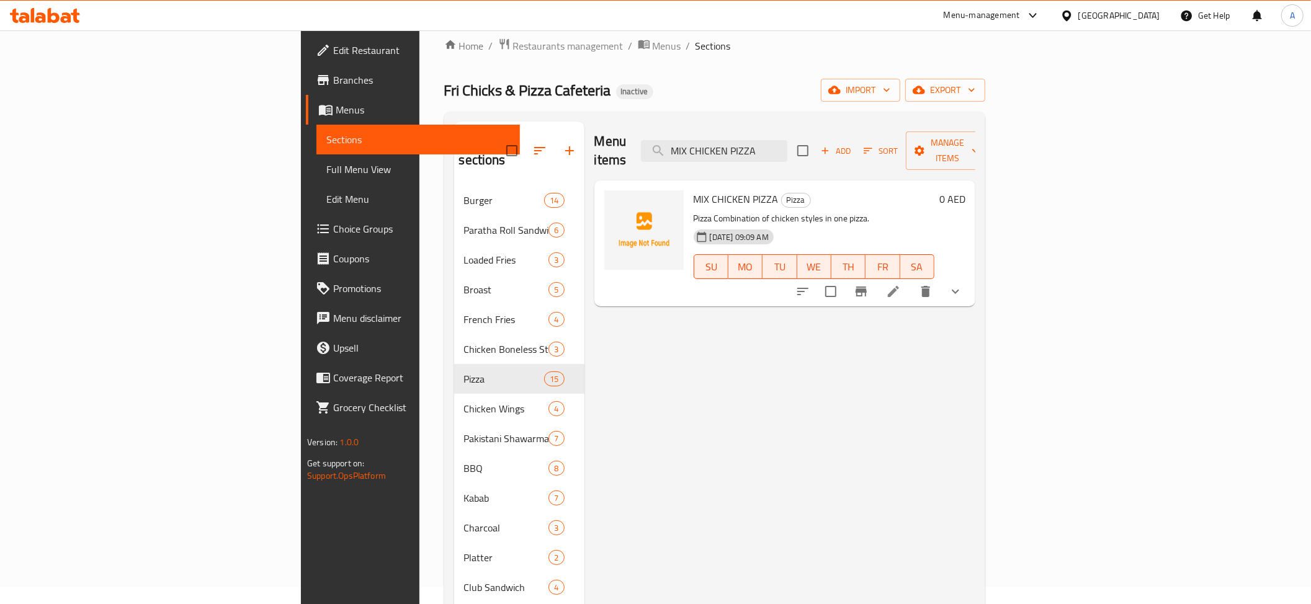
type input "MIX CHICKEN PIZZA"
click at [901, 284] on icon at bounding box center [893, 291] width 15 height 15
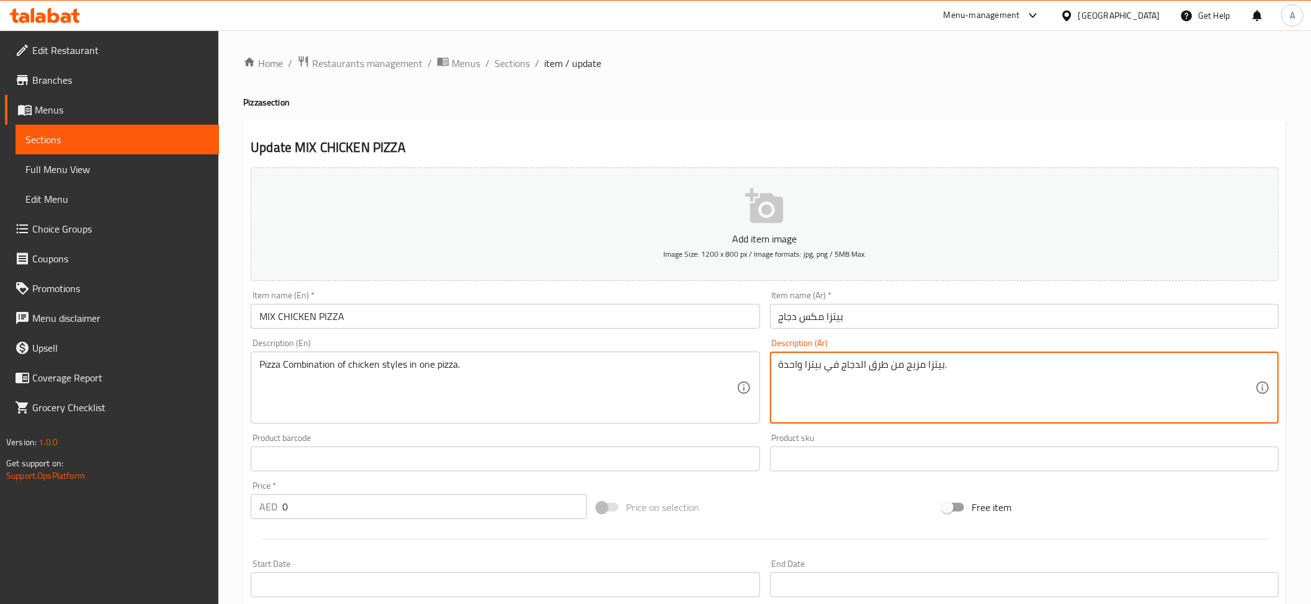
click at [894, 391] on textarea "بيتزا مزيج من طرق الدجاج في بيتزا واحدة." at bounding box center [1017, 388] width 476 height 59
paste textarea "نواع الدجاج في بيتزا واحدة."
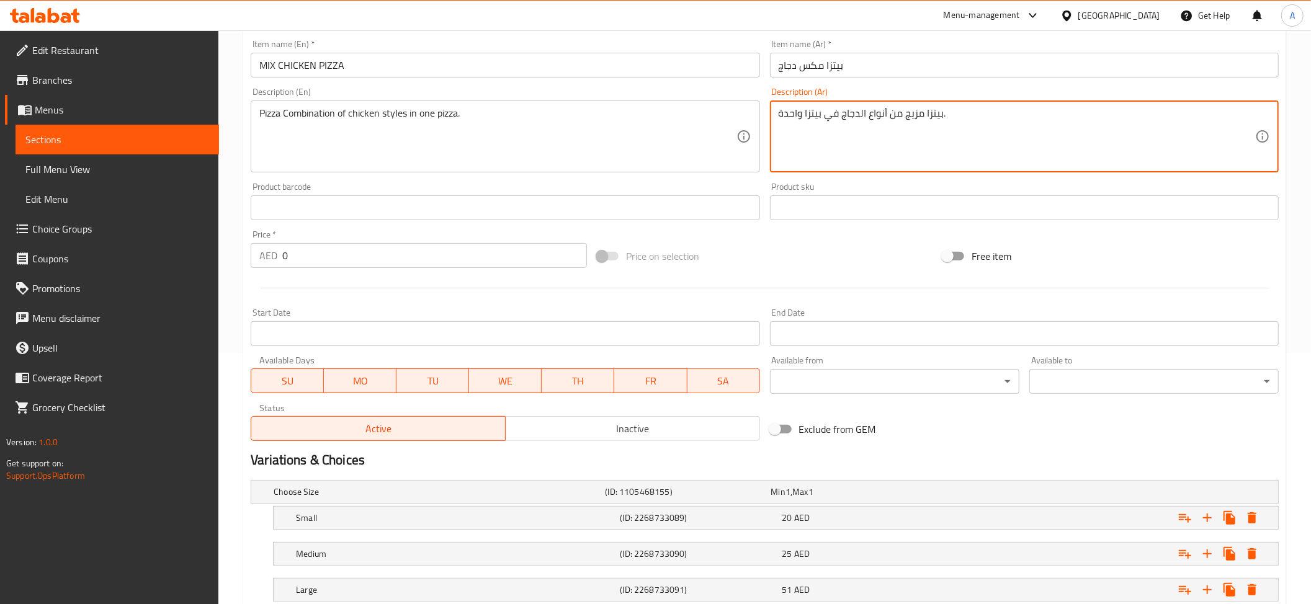
scroll to position [338, 0]
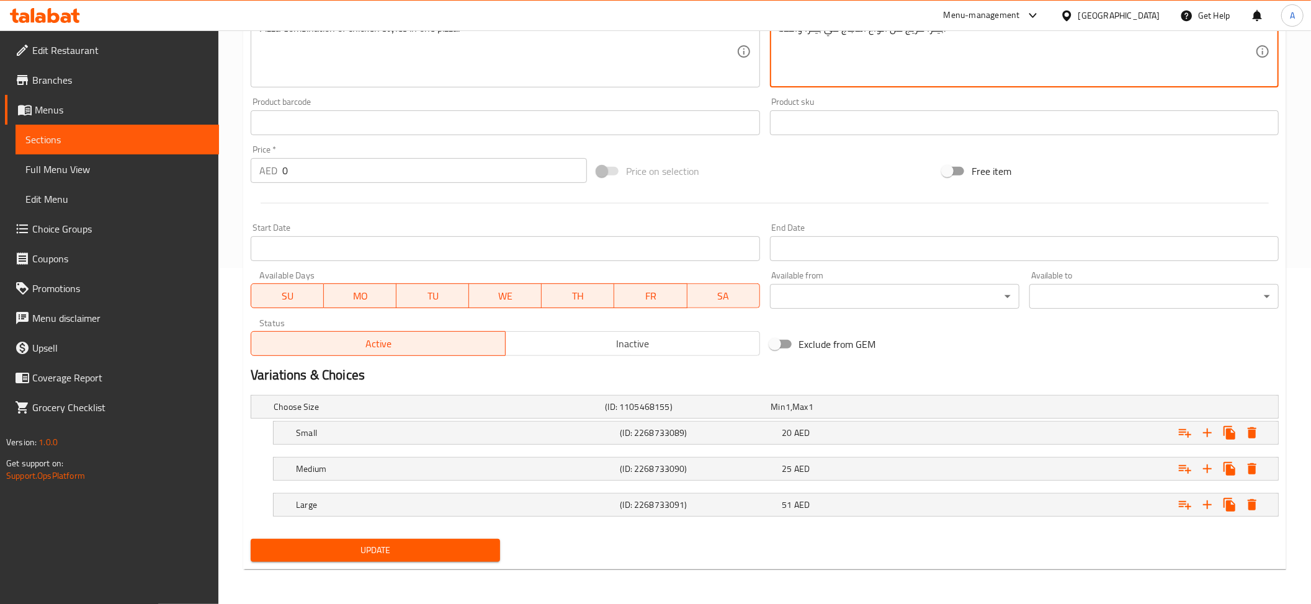
type textarea "بيتزا مزيج من أنواع الدجاج في بيتزا واحدة."
click at [437, 543] on span "Update" at bounding box center [376, 551] width 230 height 16
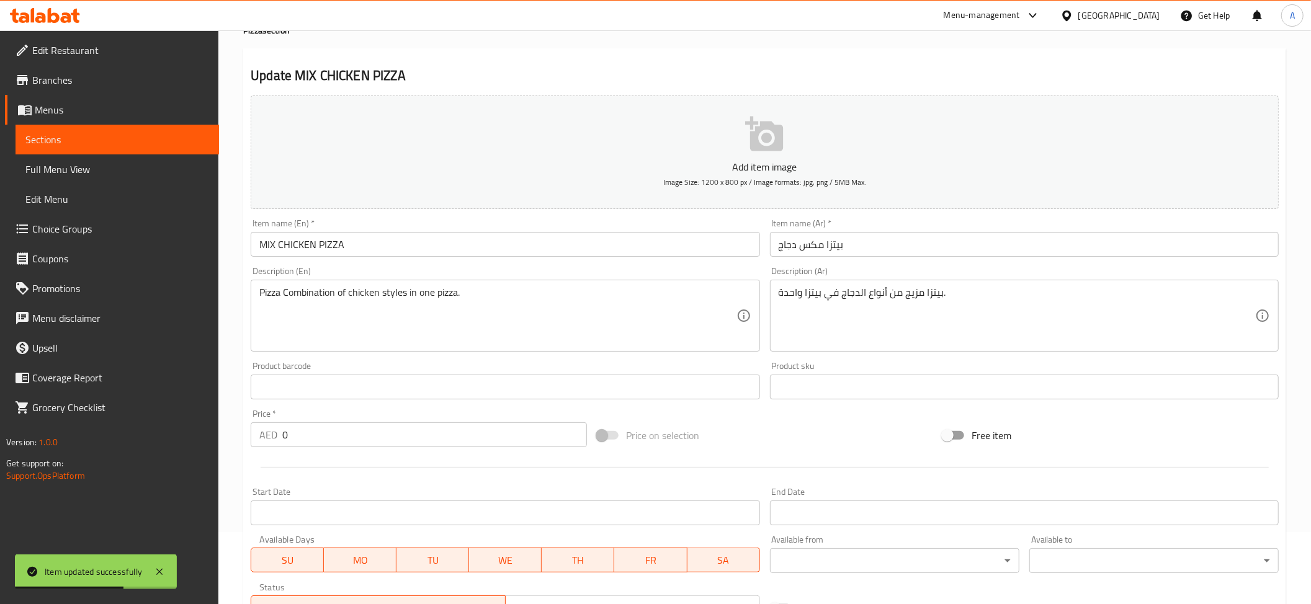
scroll to position [0, 0]
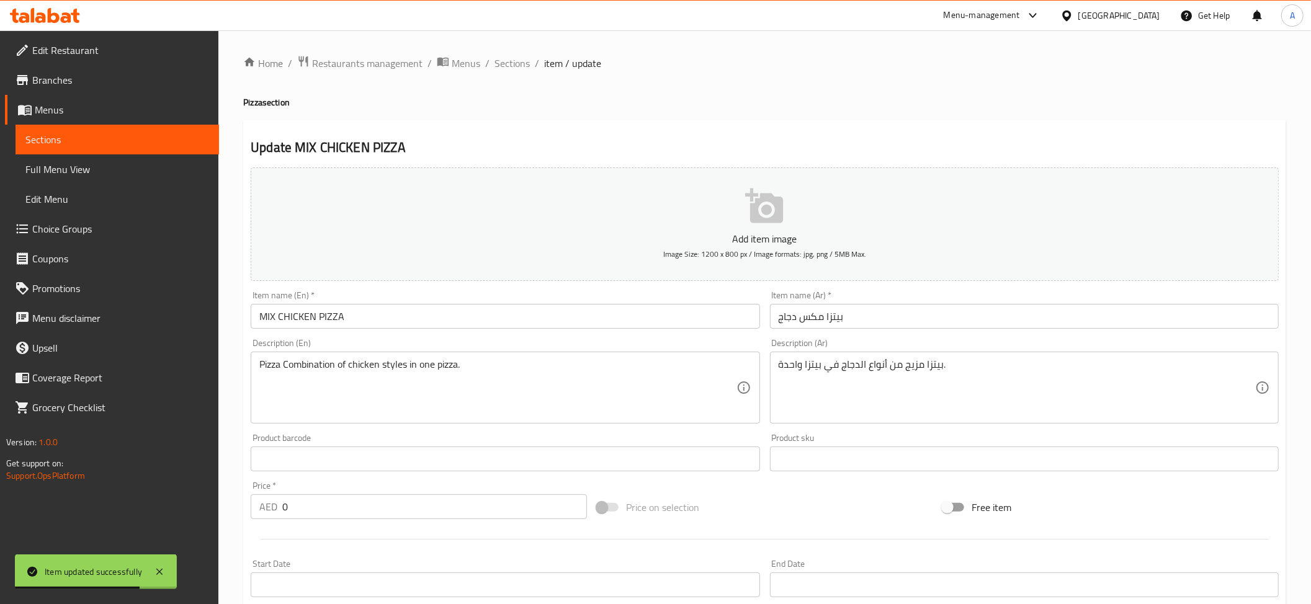
click at [489, 58] on ol "Home / Restaurants management / Menus / Sections / item / update" at bounding box center [764, 63] width 1043 height 16
click at [499, 60] on span "Sections" at bounding box center [511, 63] width 35 height 15
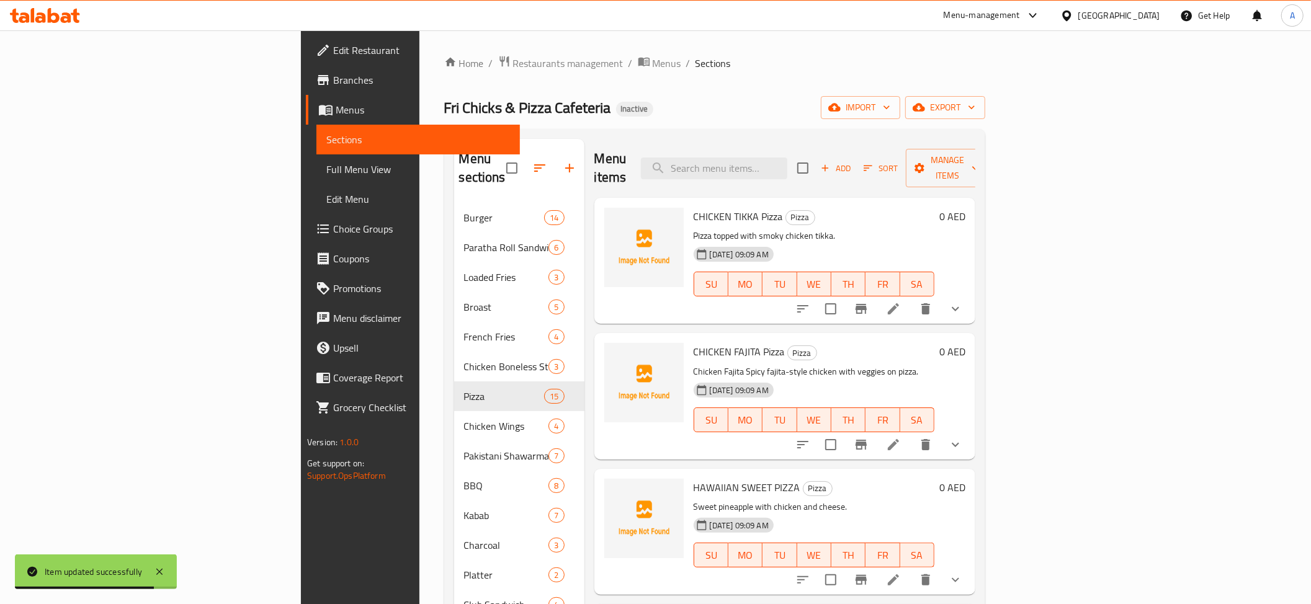
click at [830, 172] on div "Menu items Add Sort Manage items" at bounding box center [784, 168] width 381 height 59
click at [787, 166] on input "search" at bounding box center [714, 169] width 146 height 22
paste input "FRICHICKS SPECIAL PIZZA"
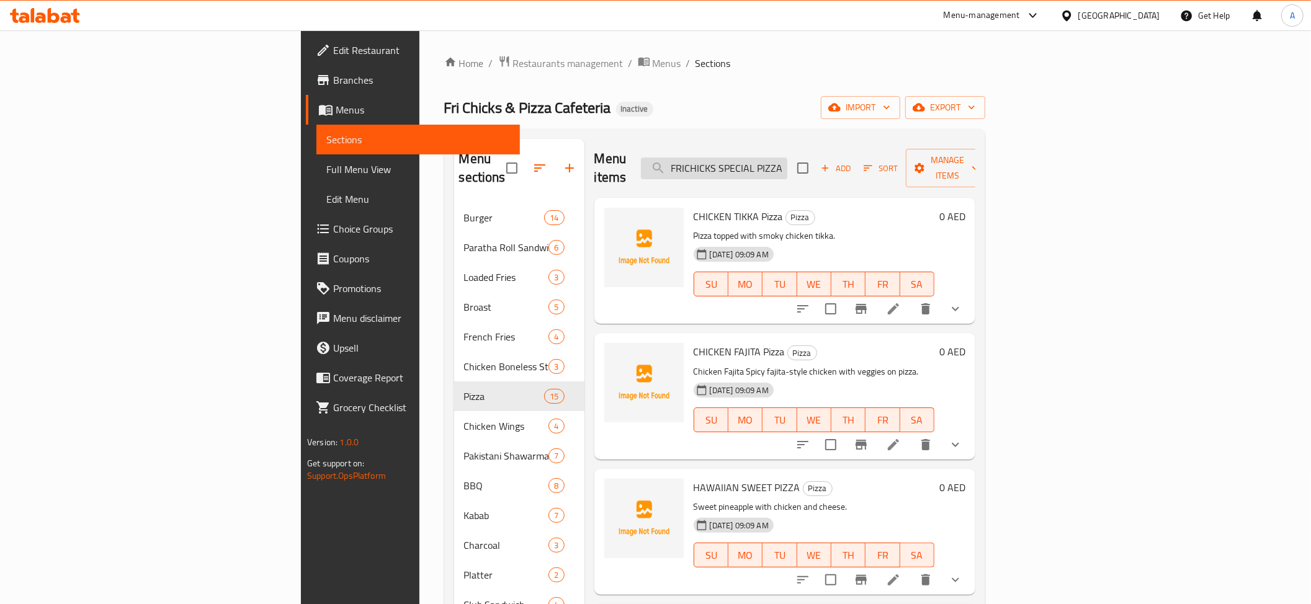
click at [787, 160] on input "FRICHICKS SPECIAL PIZZA" at bounding box center [714, 169] width 146 height 22
paste input "CROWN CRUST"
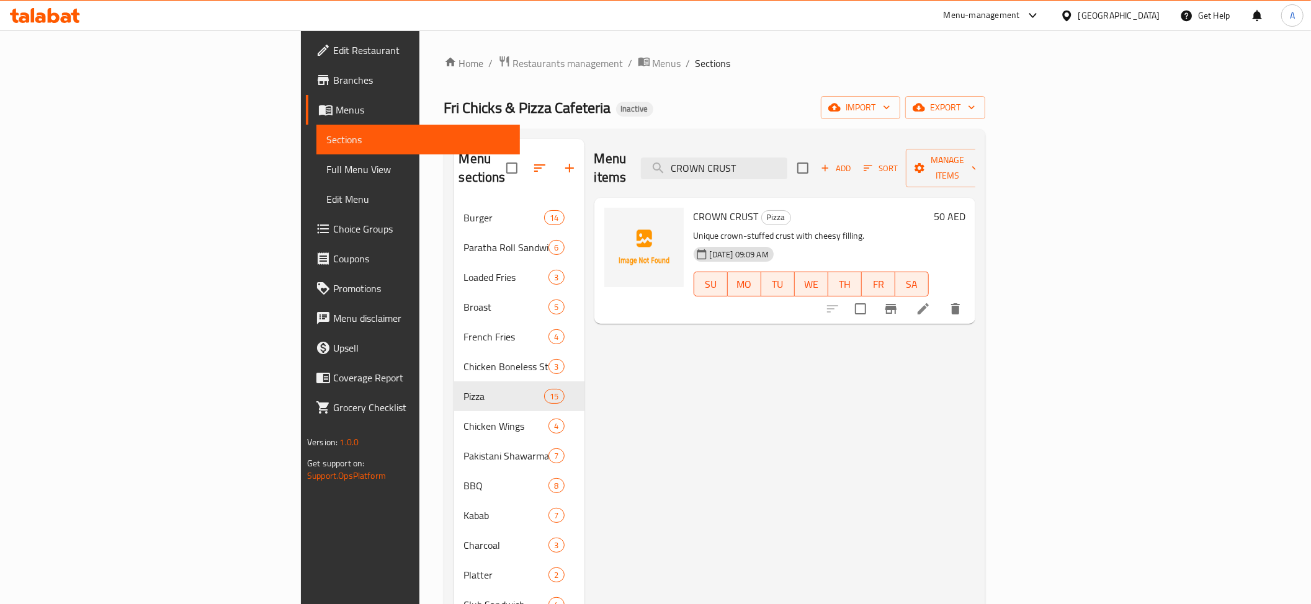
drag, startPoint x: 1231, startPoint y: 291, endPoint x: 1201, endPoint y: 343, distance: 60.3
click at [975, 343] on div "Menu items CROWN CRUST Add Sort Manage items CROWN CRUST Pizza Unique crown-stu…" at bounding box center [779, 441] width 391 height 604
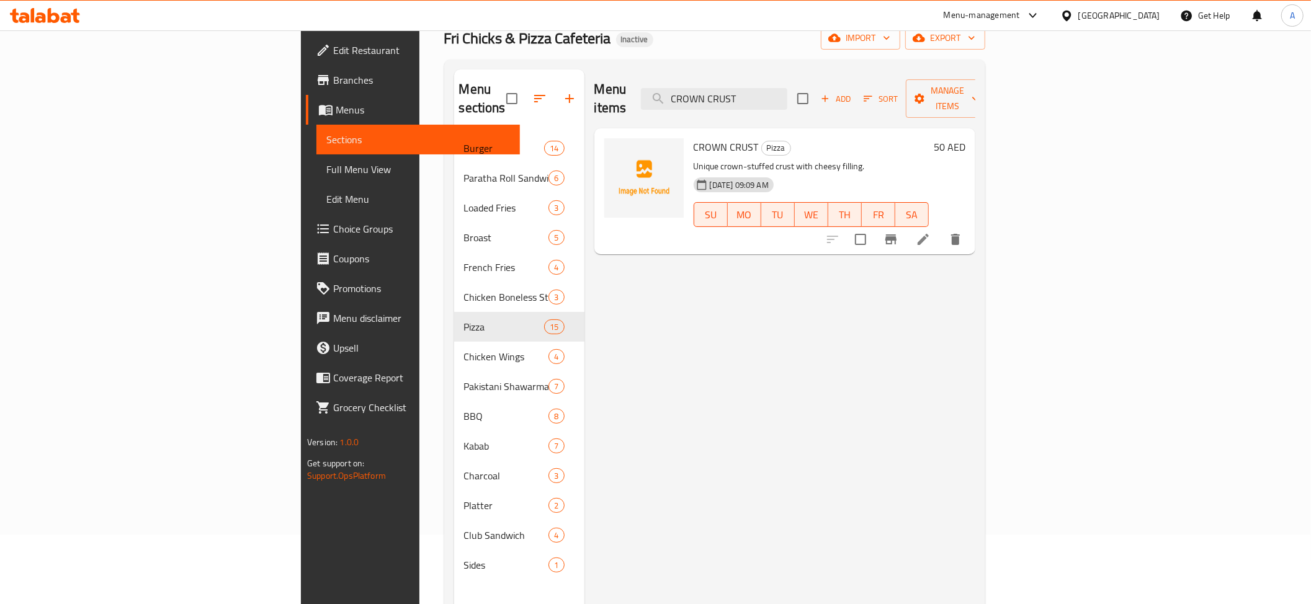
scroll to position [57, 0]
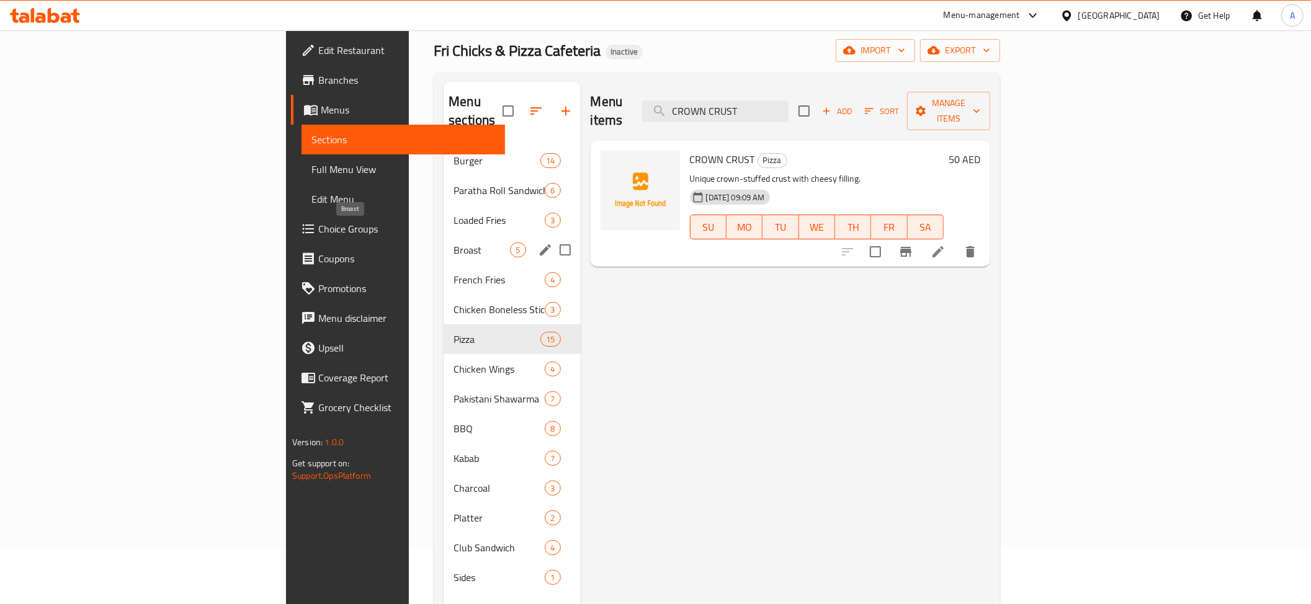
click at [454, 243] on span "Broast" at bounding box center [482, 250] width 56 height 15
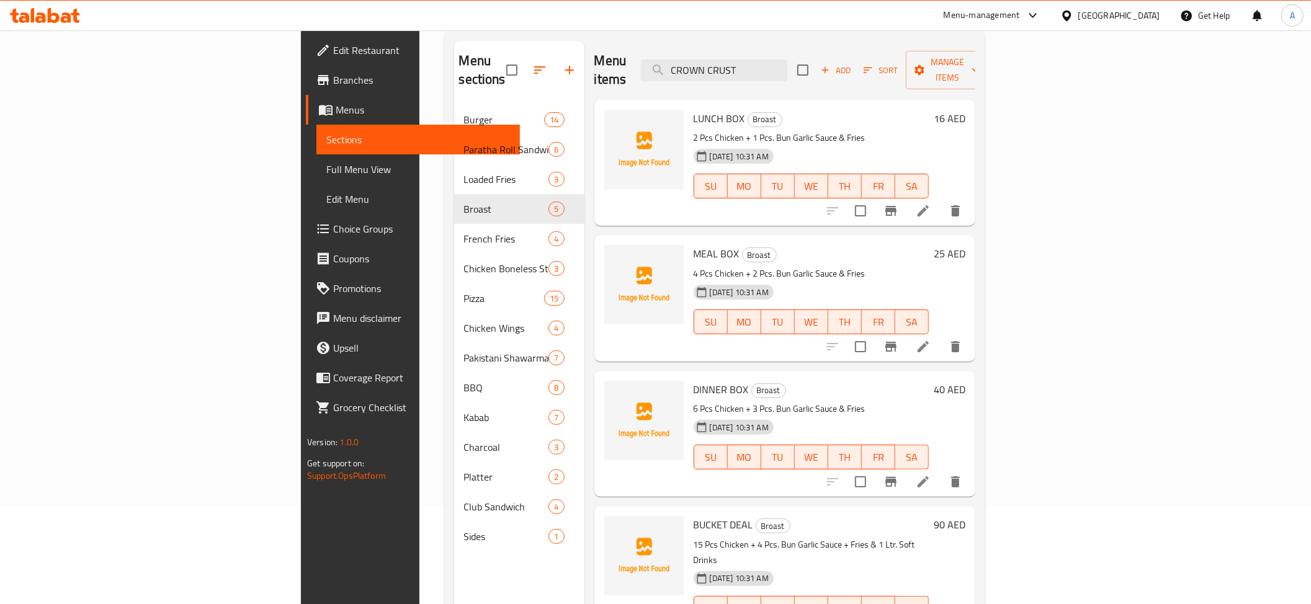
scroll to position [172, 0]
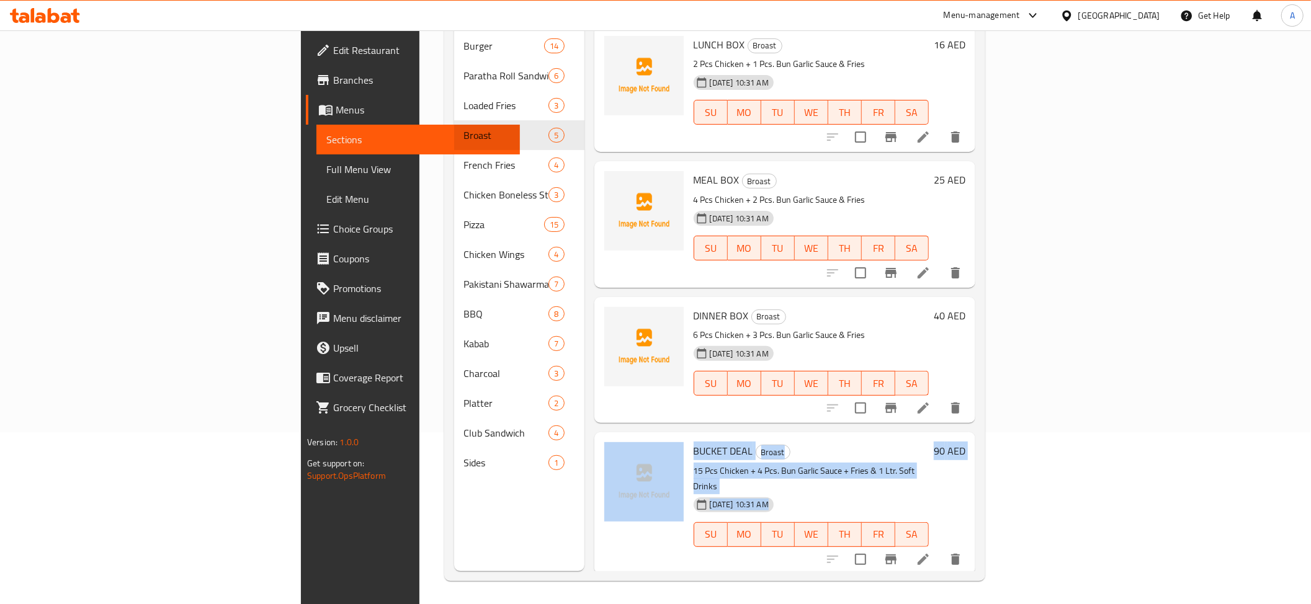
drag, startPoint x: 1261, startPoint y: 381, endPoint x: 1266, endPoint y: 547, distance: 165.7
click at [975, 556] on div "Menu items CROWN CRUST Add Sort Manage items LUNCH BOX Broast 2 Pcs Chicken + 1…" at bounding box center [779, 269] width 391 height 604
click at [1010, 414] on div "Home / Restaurants management / Menus / Sections Fri Chicks & Pizza Cafeteria I…" at bounding box center [714, 233] width 591 height 748
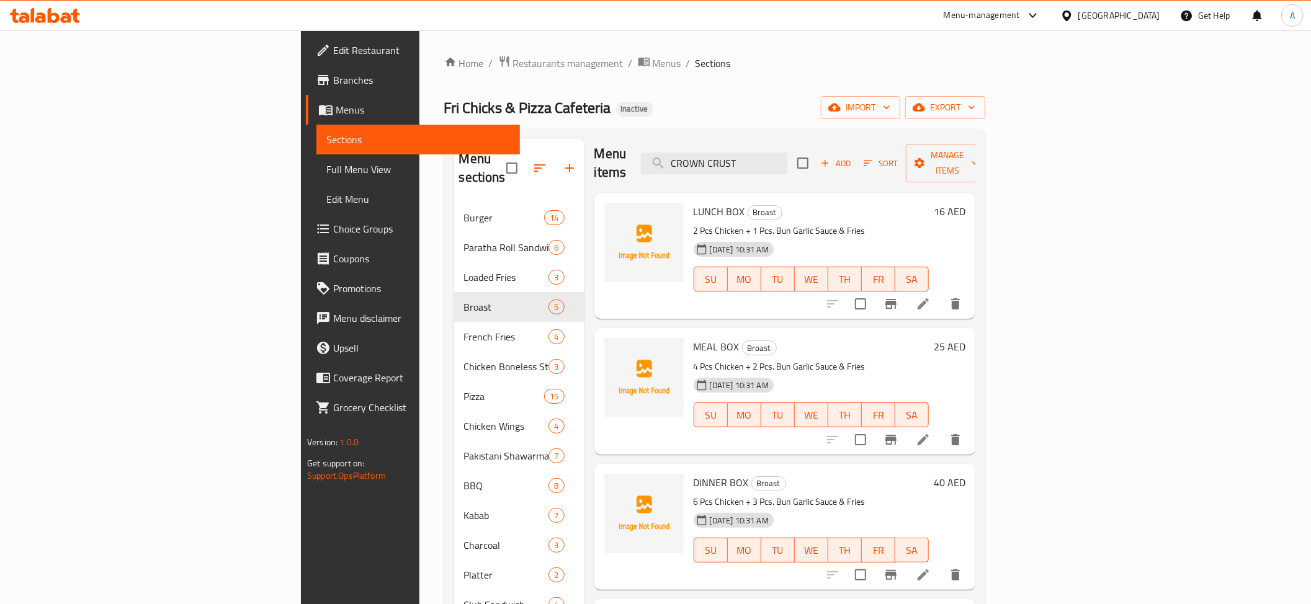
scroll to position [0, 0]
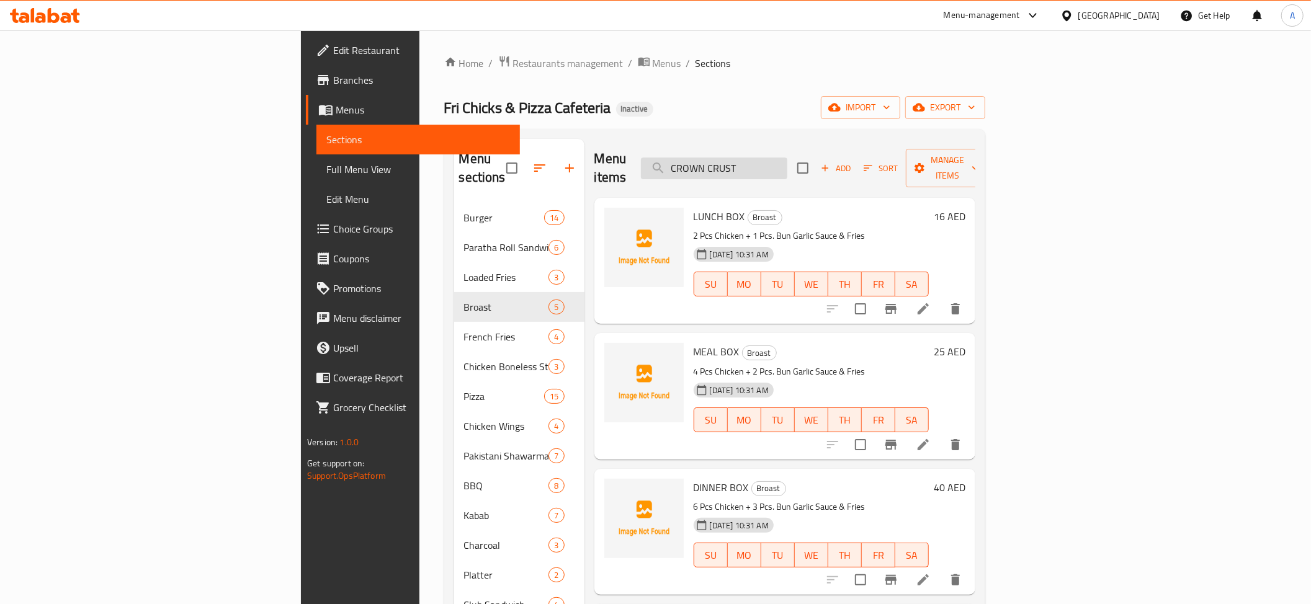
click at [787, 158] on input "CROWN CRUST" at bounding box center [714, 169] width 146 height 22
paste input "BUCKET DEAL"
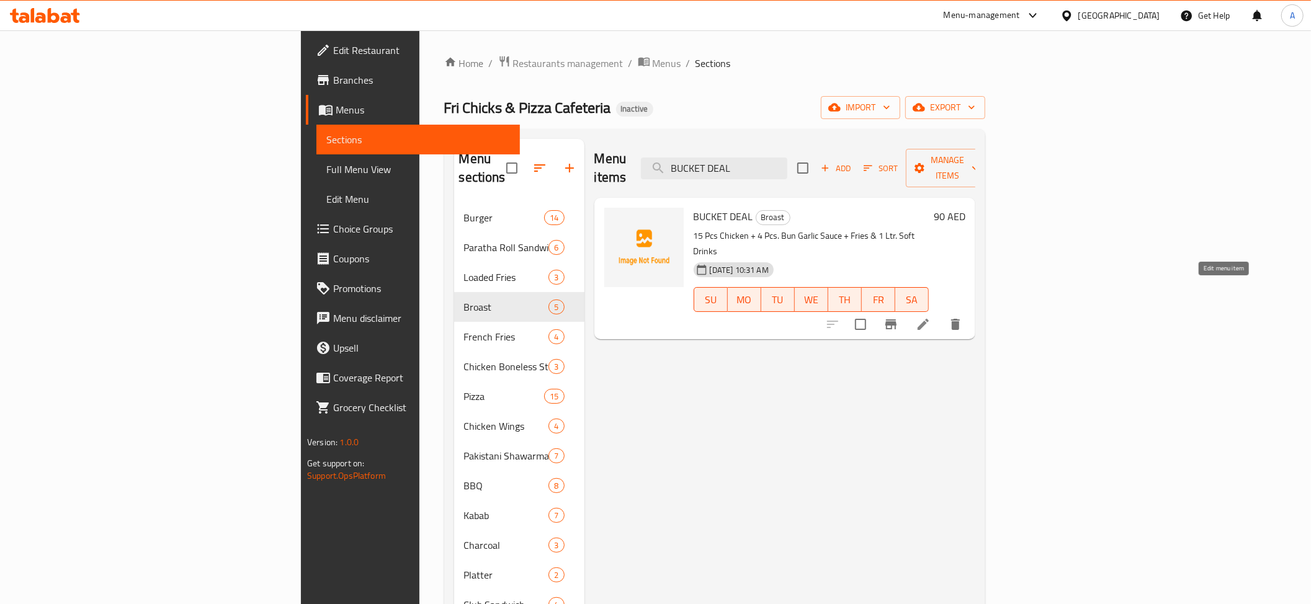
type input "BUCKET DEAL"
click at [929, 319] on icon at bounding box center [923, 324] width 11 height 11
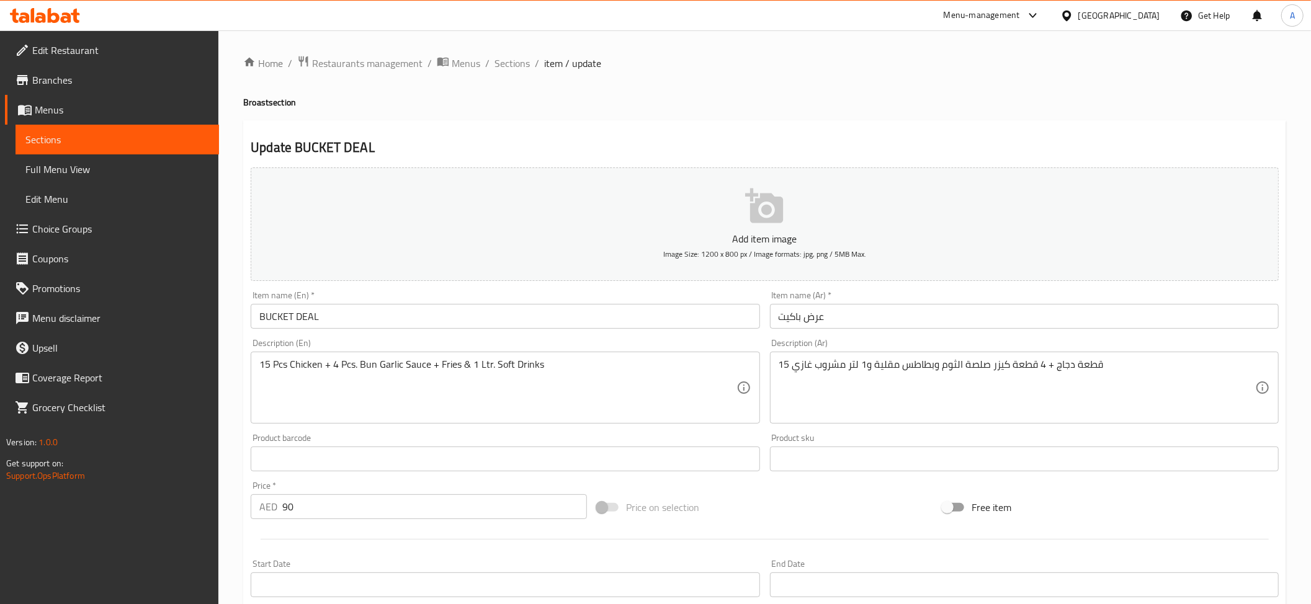
click at [807, 314] on input "عرض باكيت" at bounding box center [1024, 316] width 509 height 25
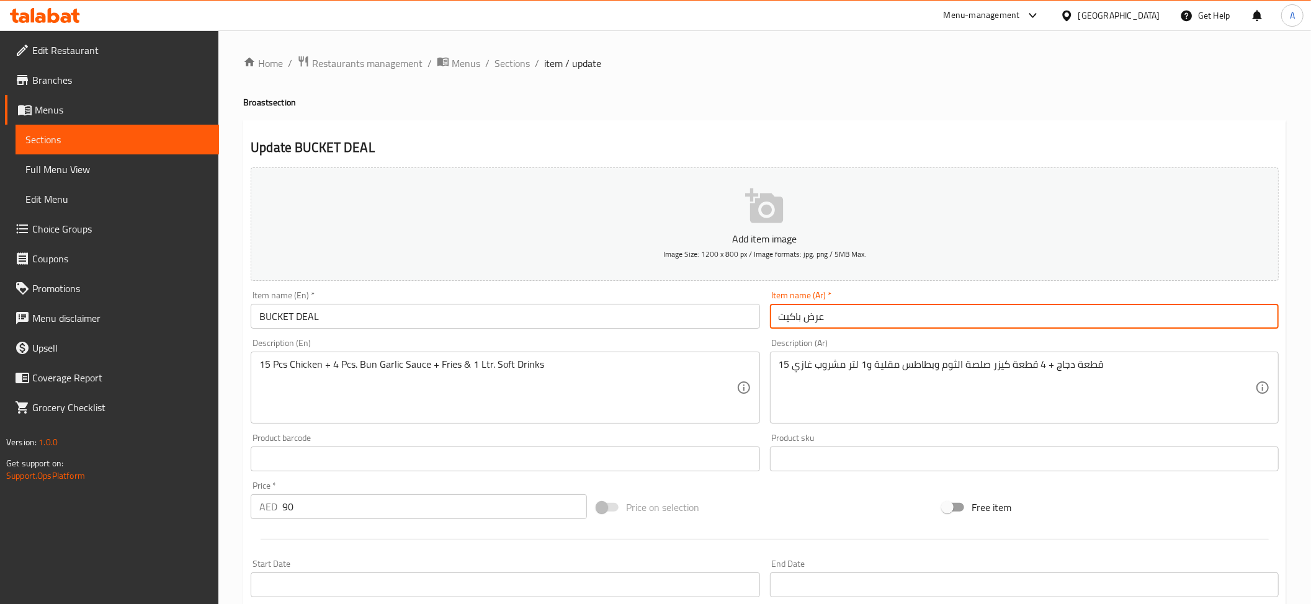
click at [807, 314] on input "عرض باكيت" at bounding box center [1024, 316] width 509 height 25
click at [815, 314] on input "عرض باكيت" at bounding box center [1024, 316] width 509 height 25
click at [936, 319] on input "باكيت" at bounding box center [1024, 316] width 509 height 25
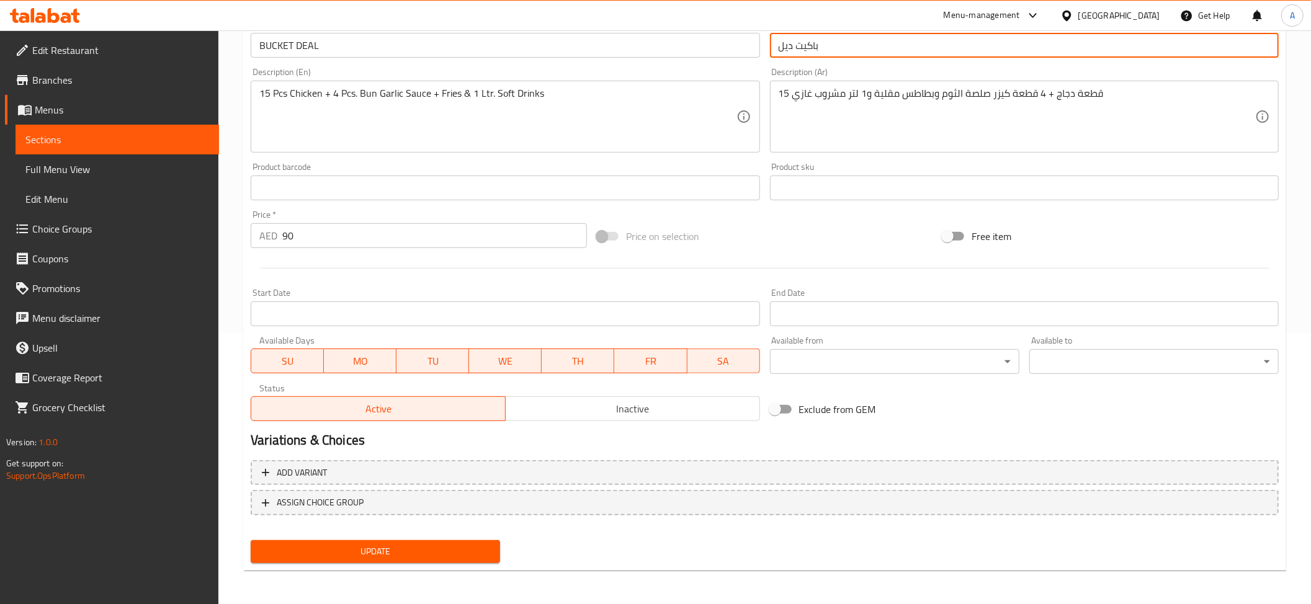
type input "باكيت ديل"
click at [435, 553] on span "Update" at bounding box center [376, 552] width 230 height 16
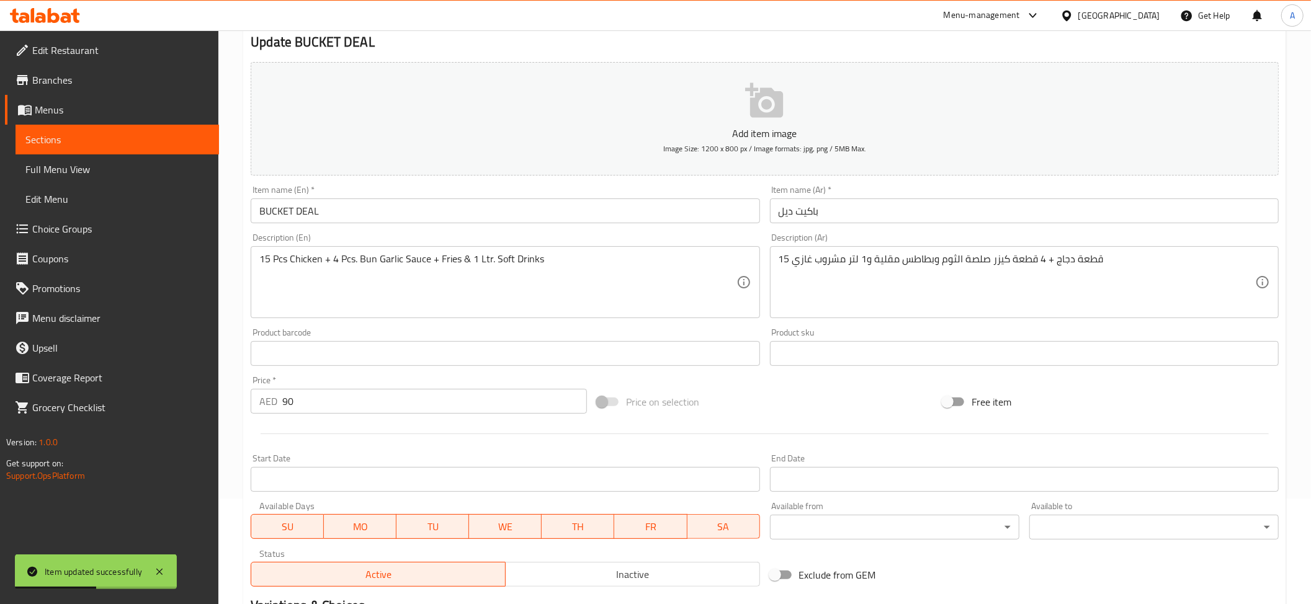
scroll to position [0, 0]
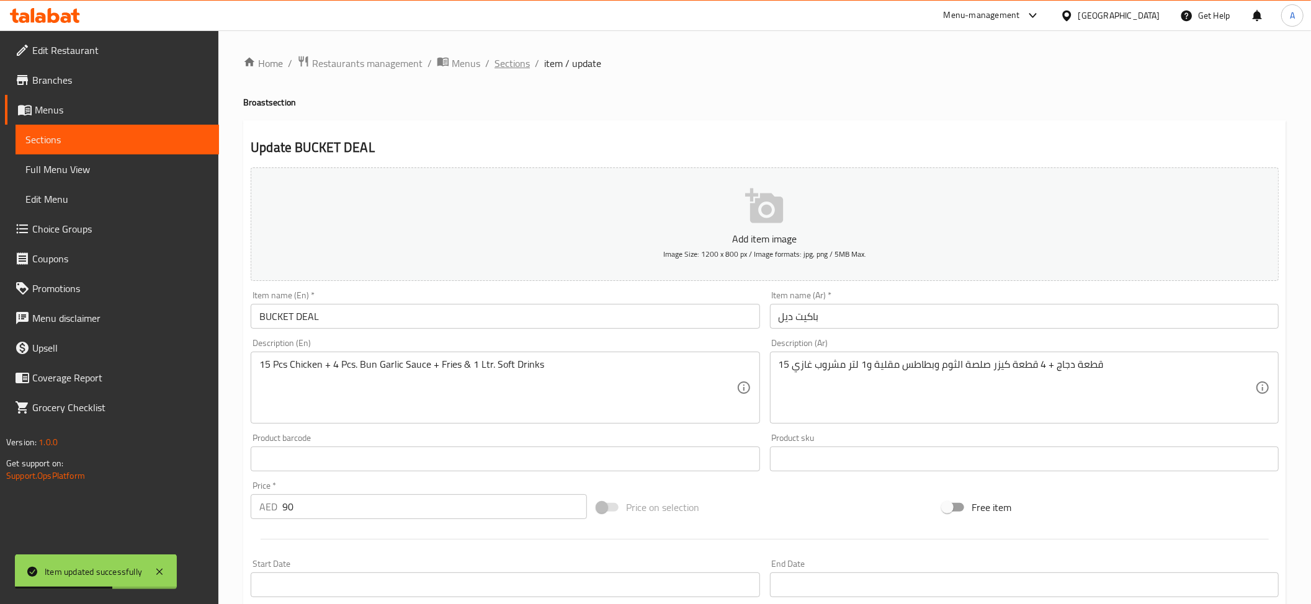
click at [498, 67] on span "Sections" at bounding box center [511, 63] width 35 height 15
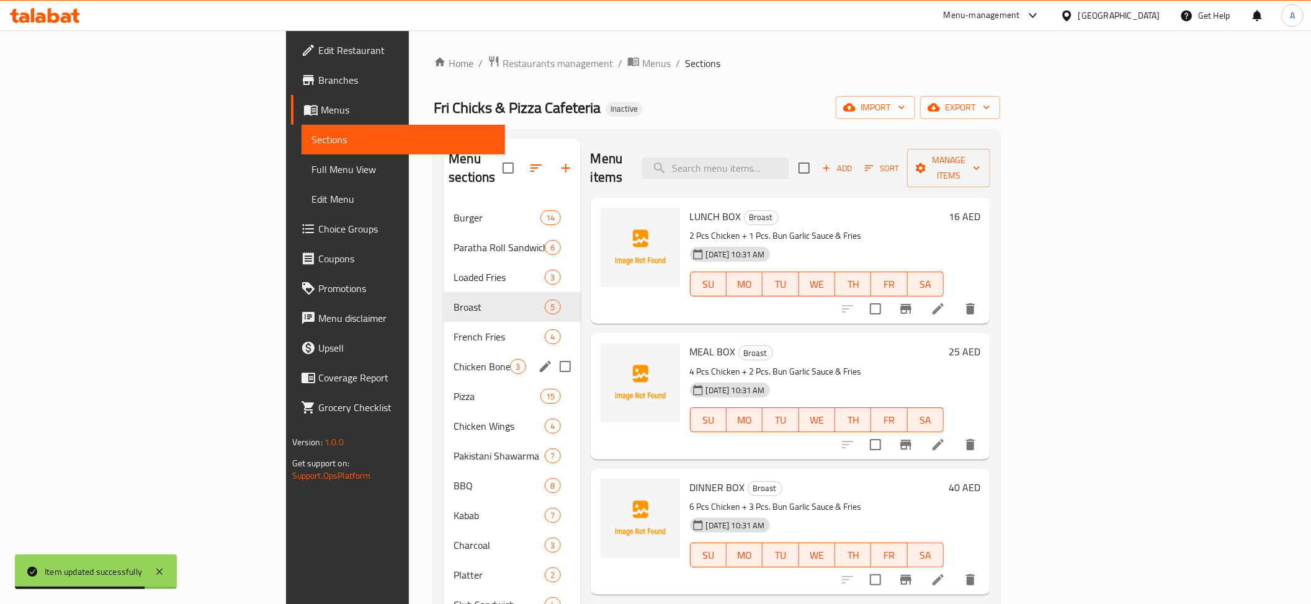
click at [552, 354] on input "Menu sections" at bounding box center [565, 367] width 26 height 26
checkbox input "true"
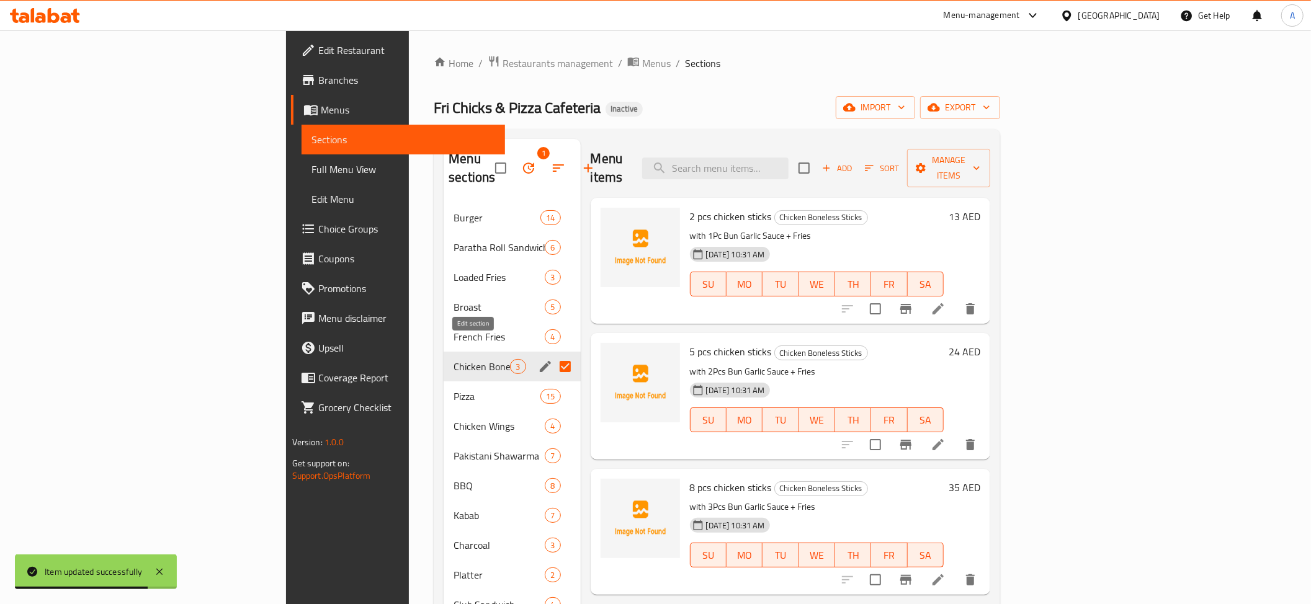
click at [538, 359] on icon "edit" at bounding box center [545, 366] width 15 height 15
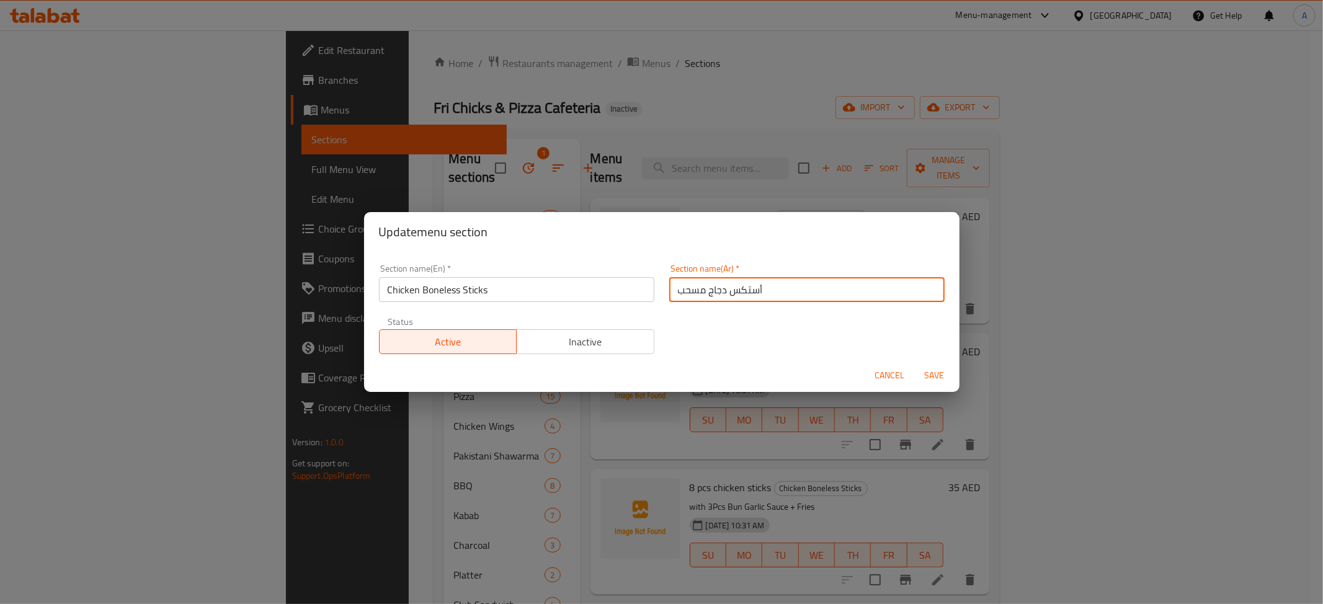
drag, startPoint x: 750, startPoint y: 287, endPoint x: 759, endPoint y: 294, distance: 11.9
click at [761, 293] on input "أستكس دجاج مسحب" at bounding box center [806, 289] width 275 height 25
click at [740, 295] on input "ستكس دجاج مسحب" at bounding box center [806, 289] width 275 height 25
type input "ستيكس دجاج مسحب"
click at [944, 375] on span "Save" at bounding box center [935, 376] width 30 height 16
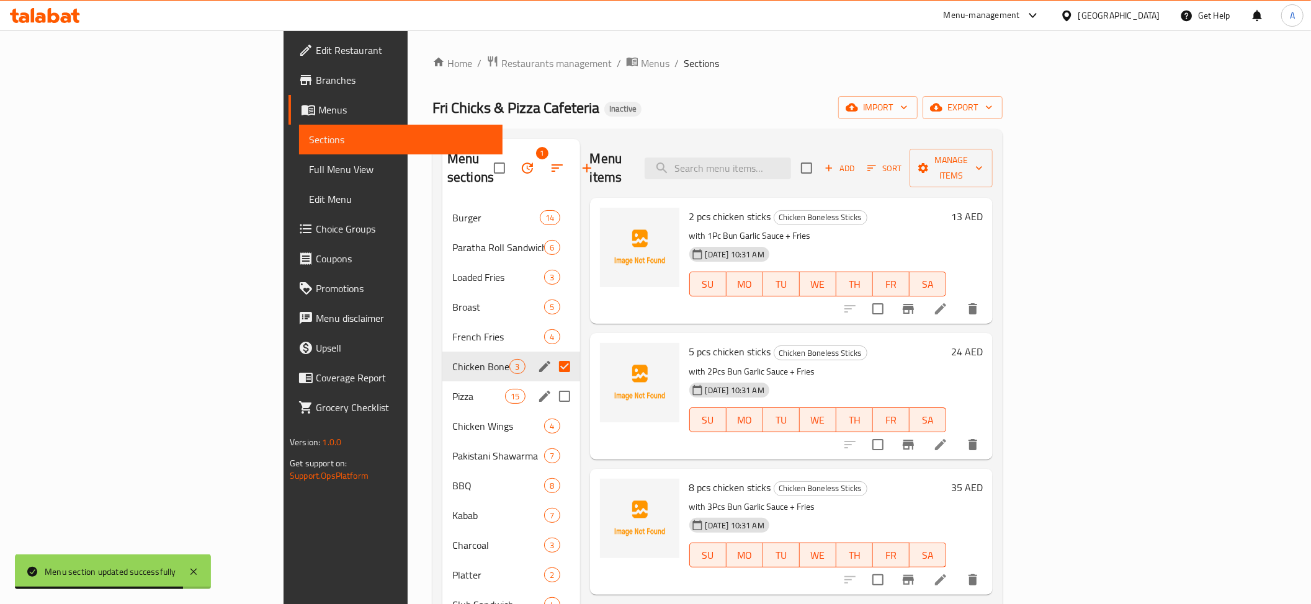
click at [442, 361] on div "Chicken Boneless Sticks 3" at bounding box center [511, 367] width 138 height 30
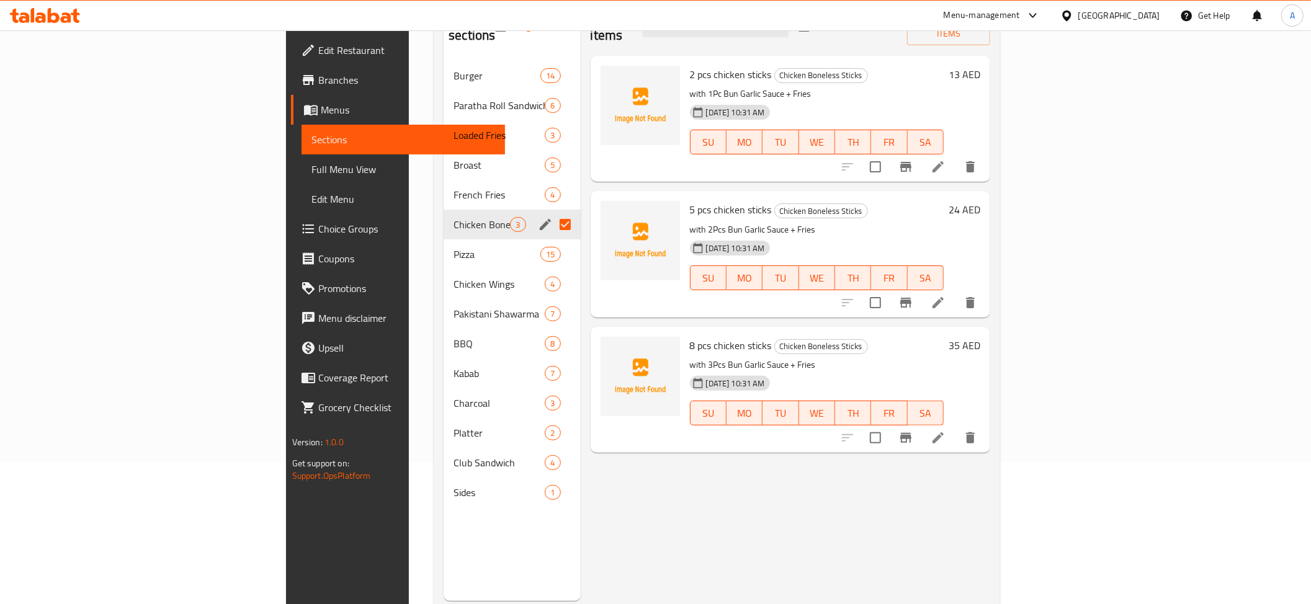
scroll to position [29, 0]
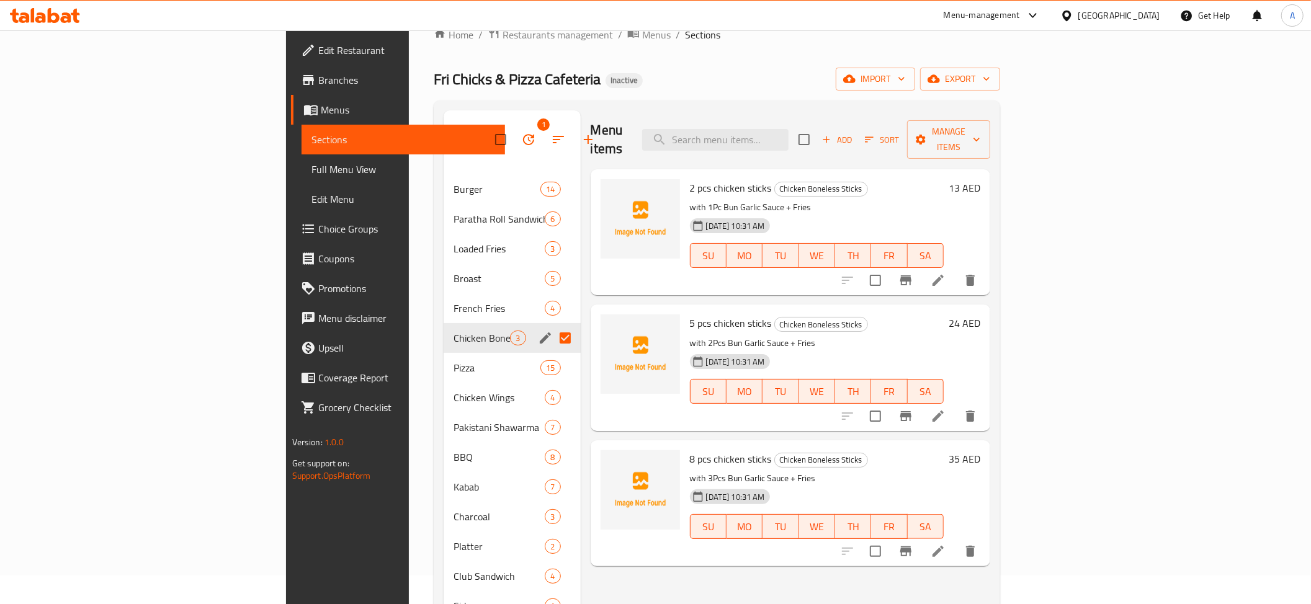
click at [808, 118] on div "Menu items Add Sort Manage items" at bounding box center [791, 139] width 400 height 59
paste input "CHICKEN TIKKA"
click at [789, 129] on input "search" at bounding box center [715, 140] width 146 height 22
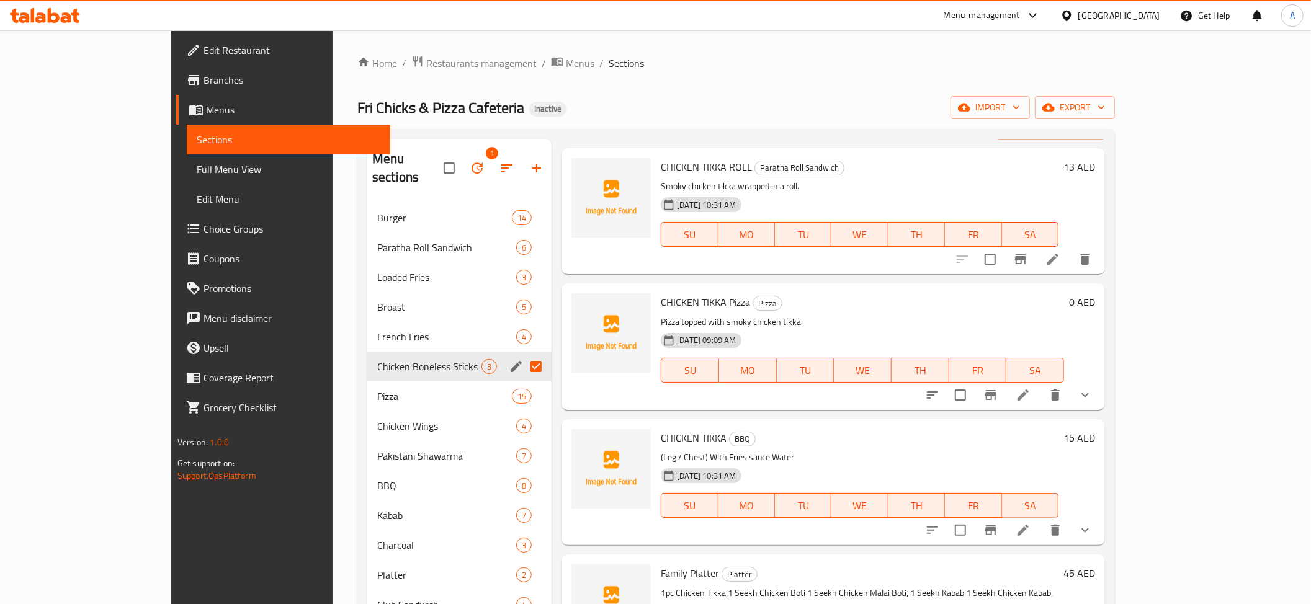
scroll to position [0, 0]
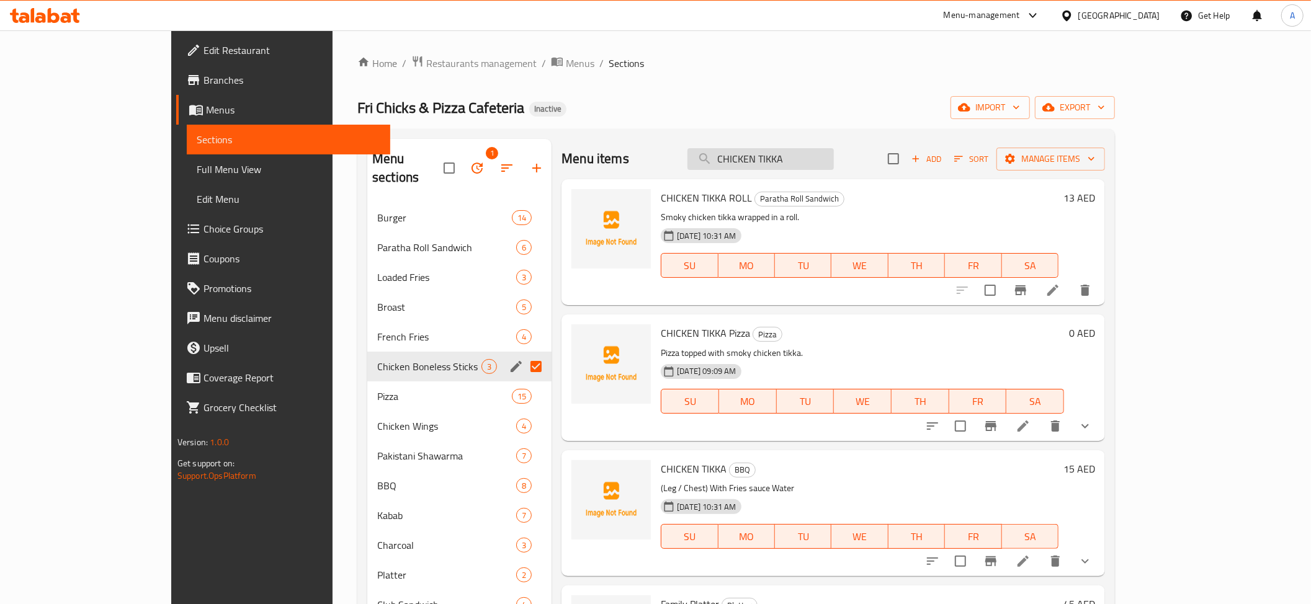
click at [818, 157] on input "CHICKEN TIKKA" at bounding box center [760, 159] width 146 height 22
paste input "CHICKEN CHEEZE BOTI"
click at [818, 159] on input "CHICKEN CHICKEN CHEEZE BOTI" at bounding box center [760, 159] width 146 height 22
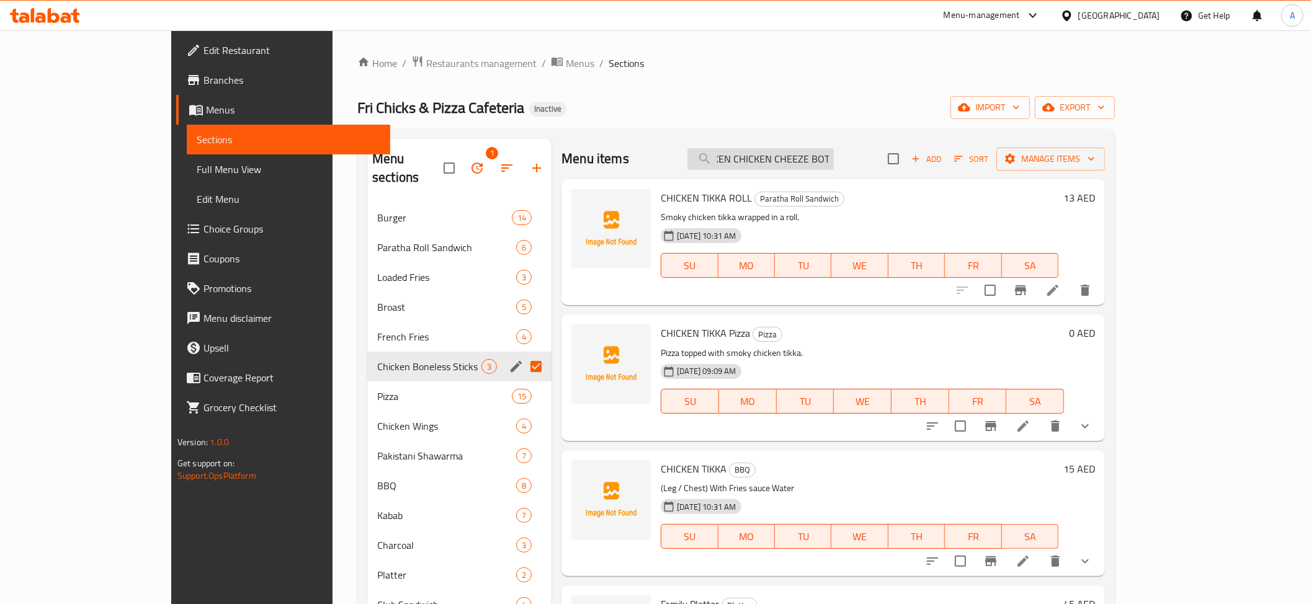
click at [818, 159] on input "CHICKEN CHICKEN CHEEZE BOTI" at bounding box center [760, 159] width 146 height 22
paste input "CHEEZE BOTI"
click at [834, 169] on input "CHICKEN CHICKEN CHEEZE BOTICHEEZE BOTI" at bounding box center [760, 159] width 146 height 22
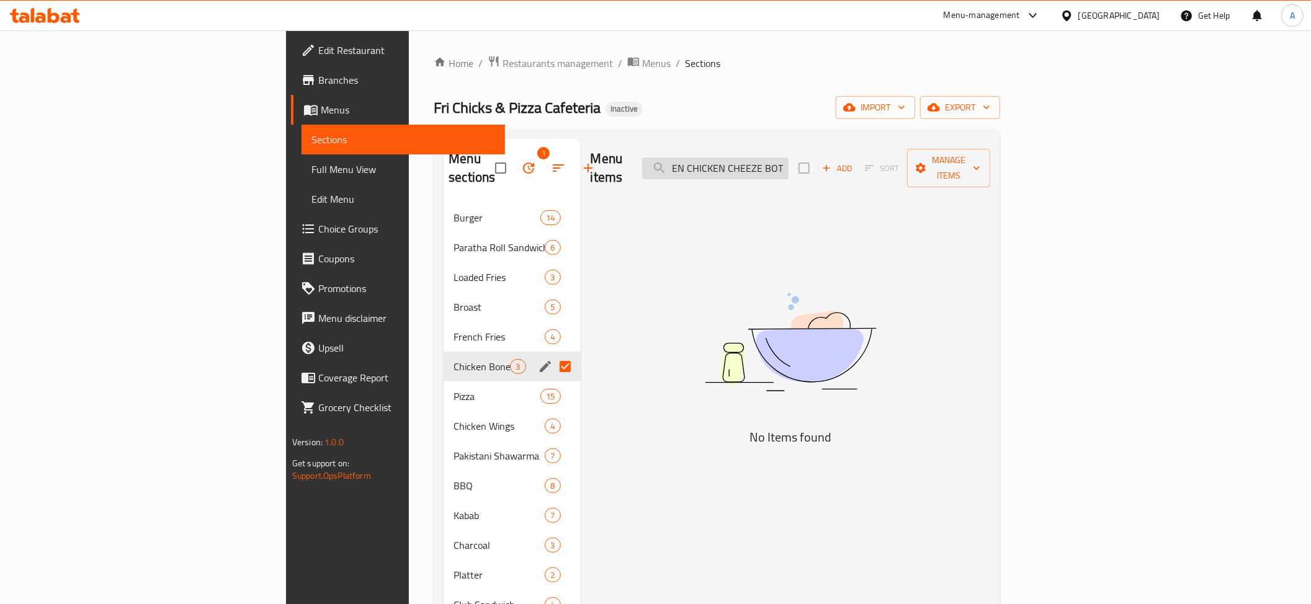
click at [789, 169] on input "CHICKEN CHICKEN CHEEZE BOTICHEEZE BOTI" at bounding box center [715, 169] width 146 height 22
paste input "search"
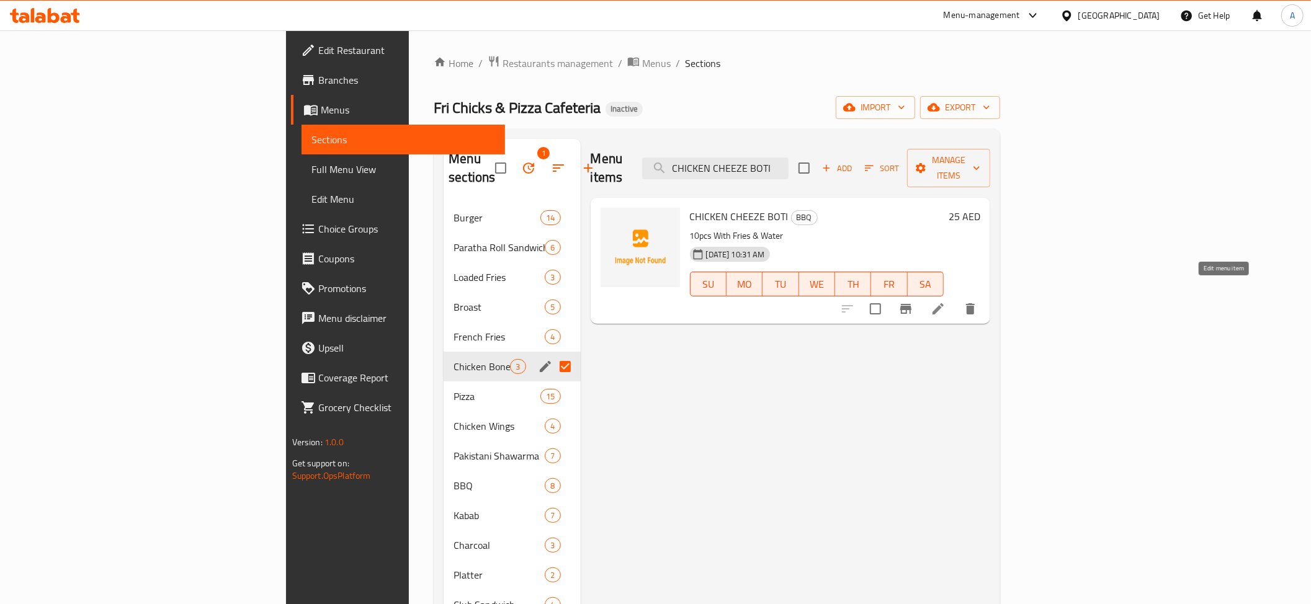
type input "CHICKEN CHEEZE BOTI"
click at [945, 302] on icon at bounding box center [938, 309] width 15 height 15
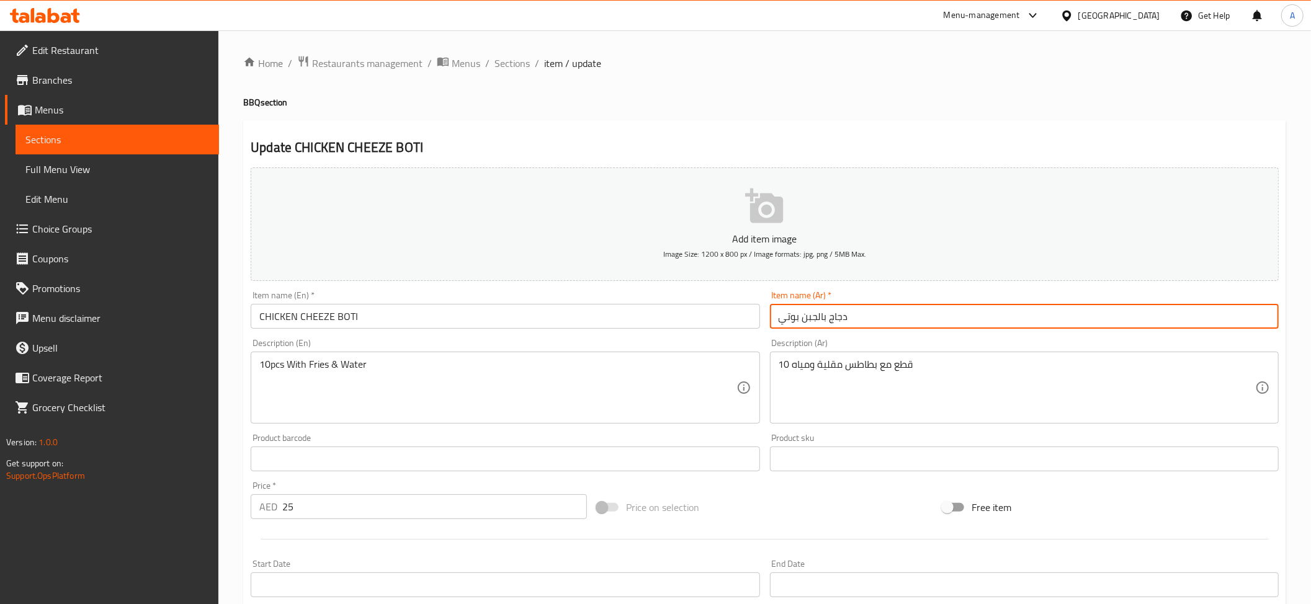
click at [809, 323] on input "دجاج بالجبن بوتي" at bounding box center [1024, 316] width 509 height 25
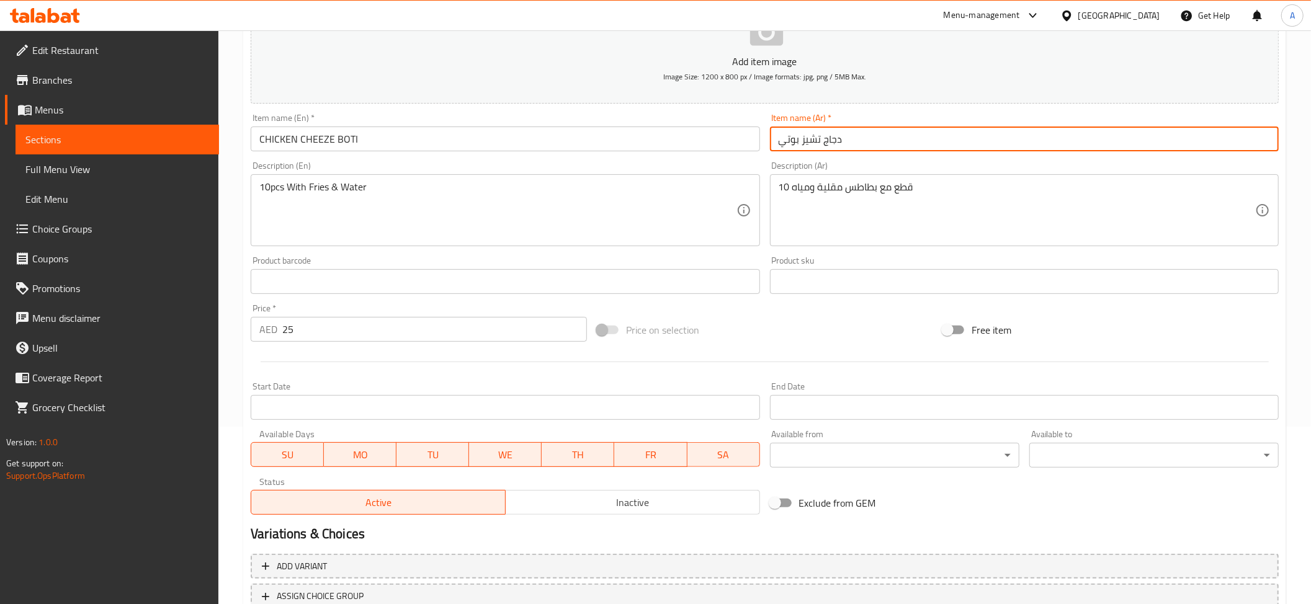
scroll to position [269, 0]
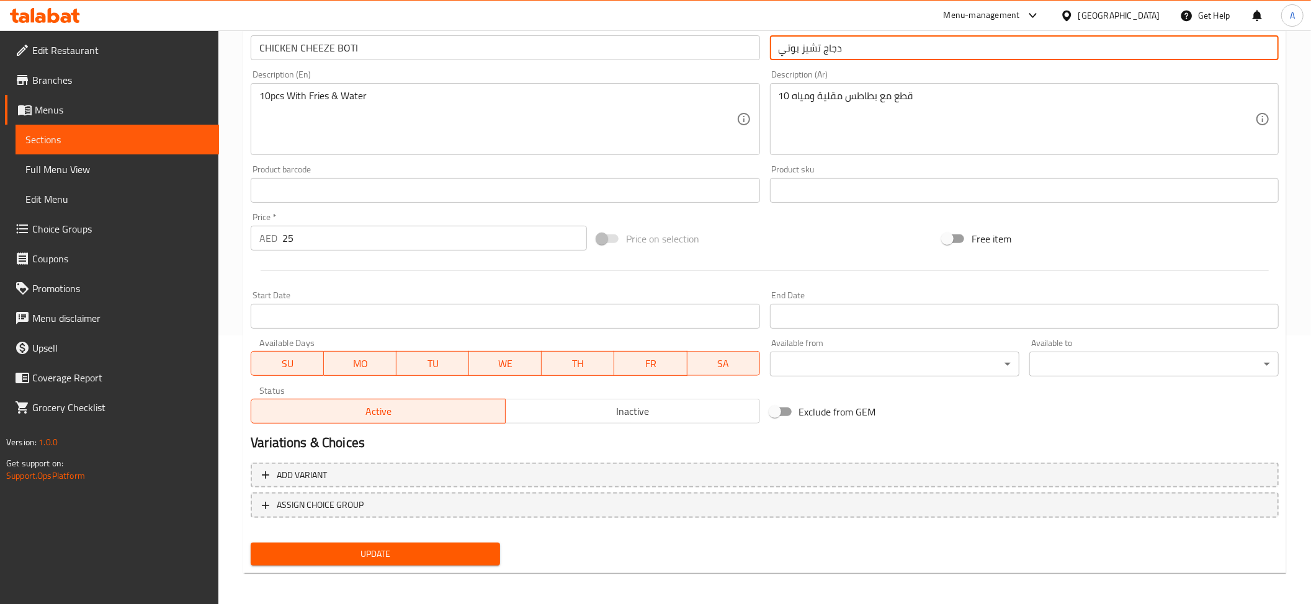
type input "دجاج تشيز بوتي"
click at [422, 547] on span "Update" at bounding box center [376, 555] width 230 height 16
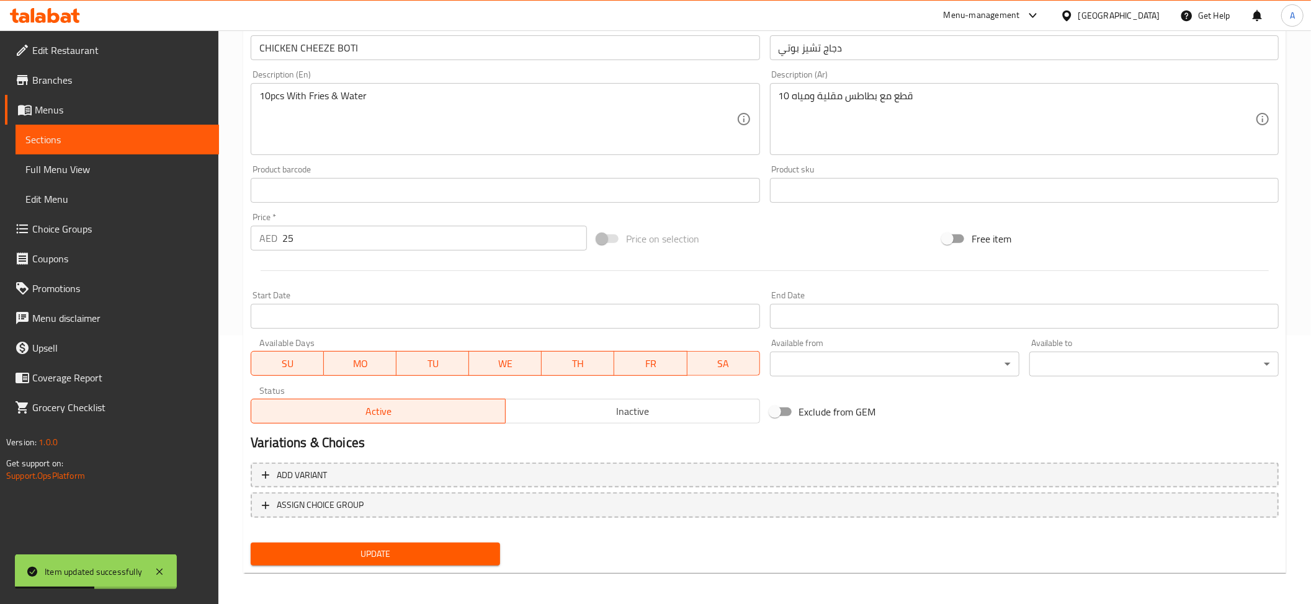
scroll to position [29, 0]
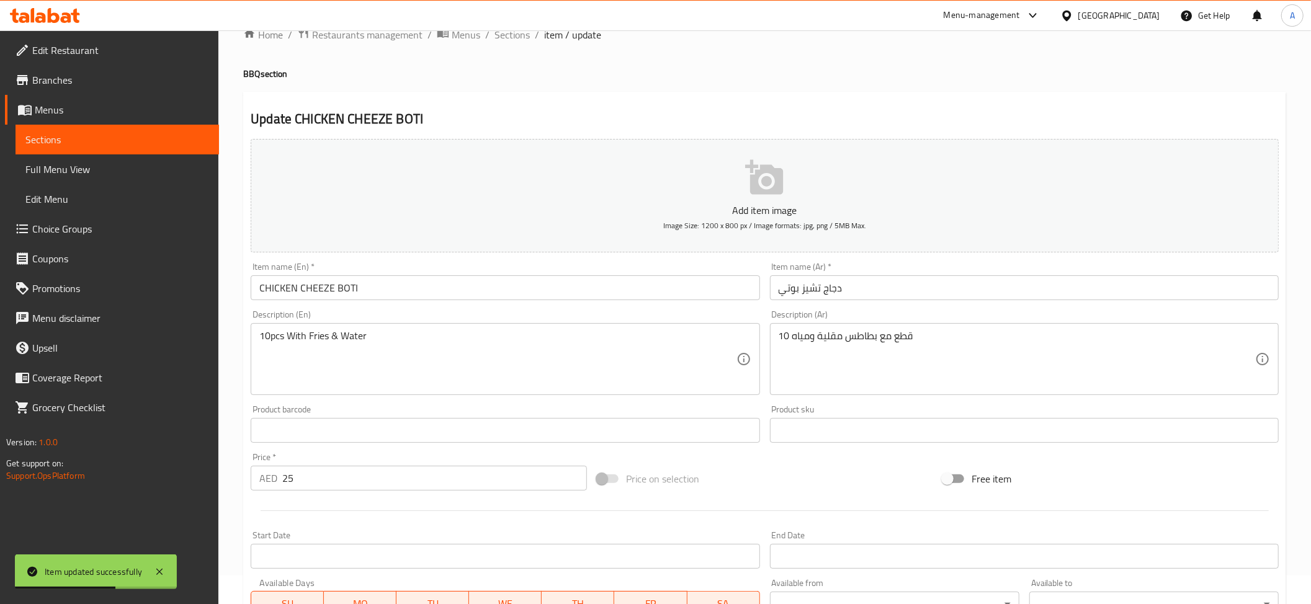
drag, startPoint x: 511, startPoint y: 46, endPoint x: 502, endPoint y: 41, distance: 10.5
click at [510, 46] on div "Home / Restaurants management / Menus / Sections / item / update BBQ section Up…" at bounding box center [764, 425] width 1043 height 797
click at [501, 40] on span "Sections" at bounding box center [511, 34] width 35 height 15
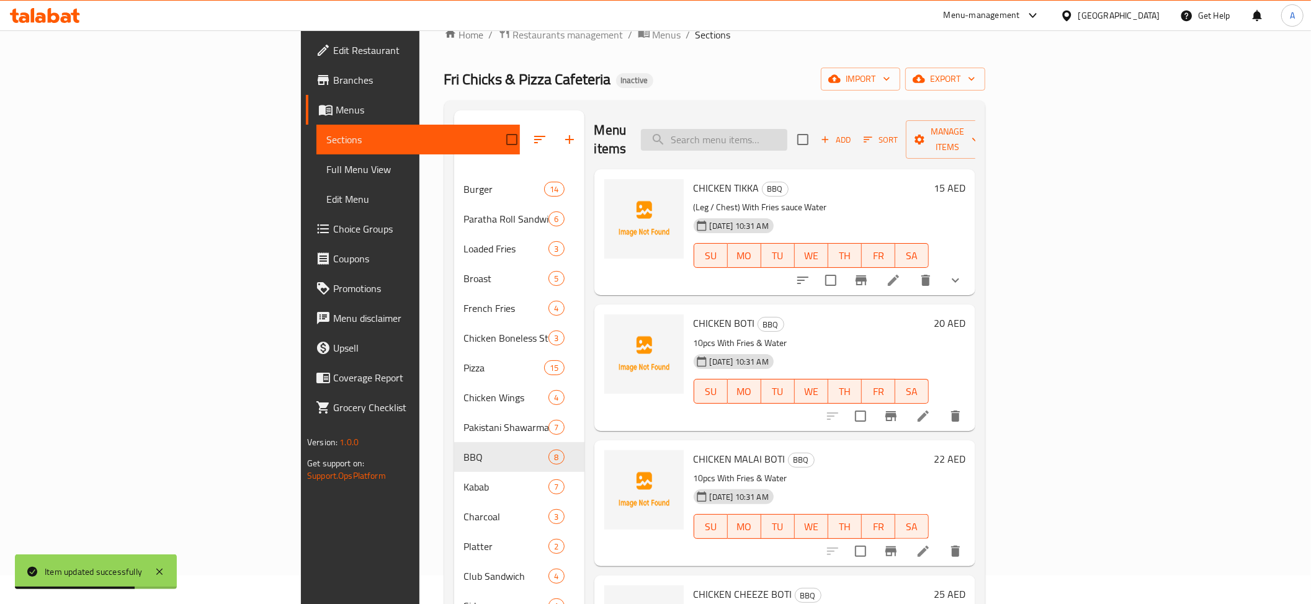
click at [787, 140] on input "search" at bounding box center [714, 140] width 146 height 22
paste input "CHICKEN KUSTRI BOTI"
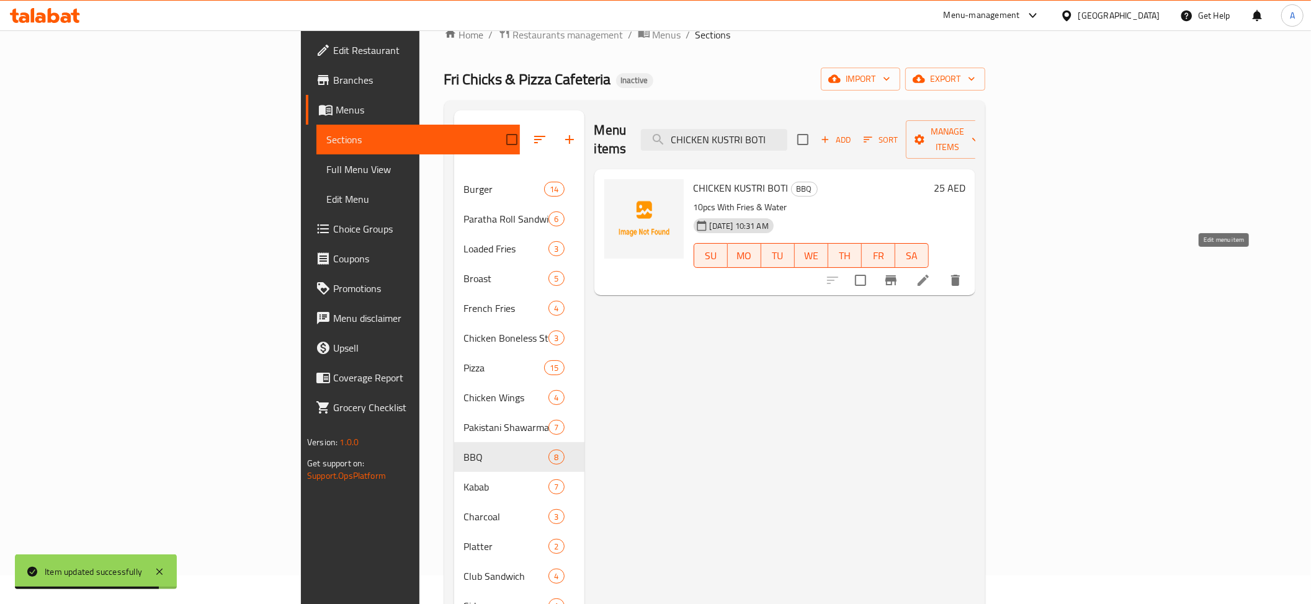
type input "CHICKEN KUSTRI BOTI"
click at [931, 273] on icon at bounding box center [923, 280] width 15 height 15
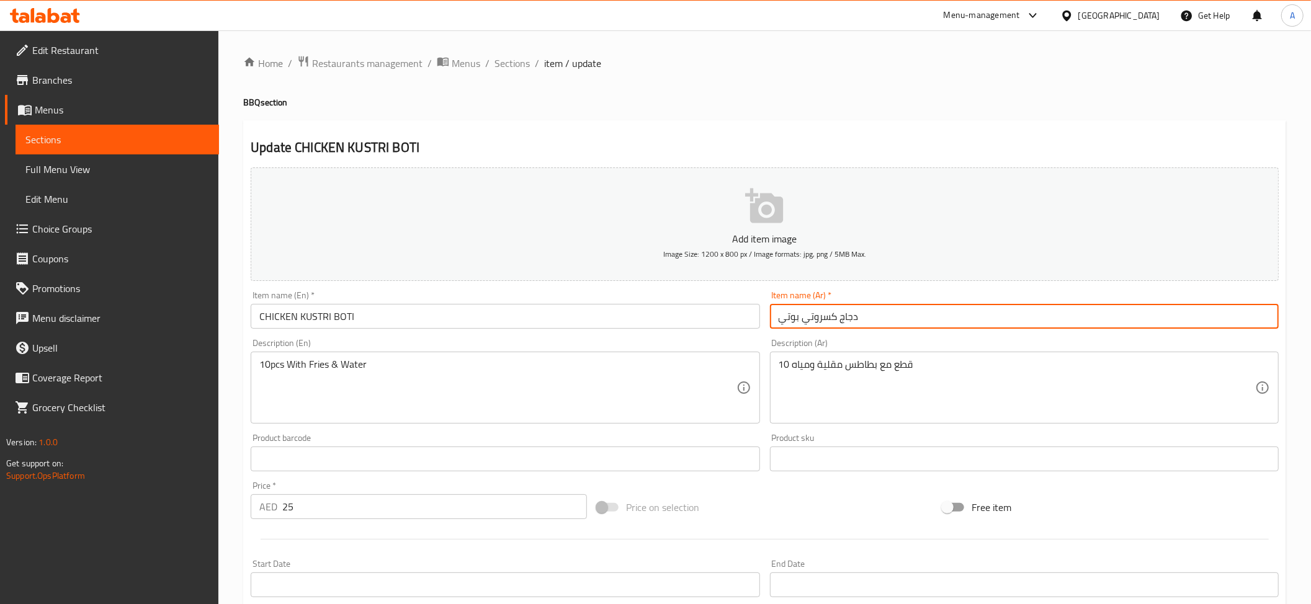
click at [816, 321] on input "دجاج كسروتي بوتي" at bounding box center [1024, 316] width 509 height 25
click at [808, 318] on input "دجاج كسوتي بوتي" at bounding box center [1024, 316] width 509 height 25
paste input "ر"
click at [817, 320] on input "دجاج كسوتري بوتي" at bounding box center [1024, 316] width 509 height 25
click at [810, 318] on input "دجاج كستري بوتي" at bounding box center [1024, 316] width 509 height 25
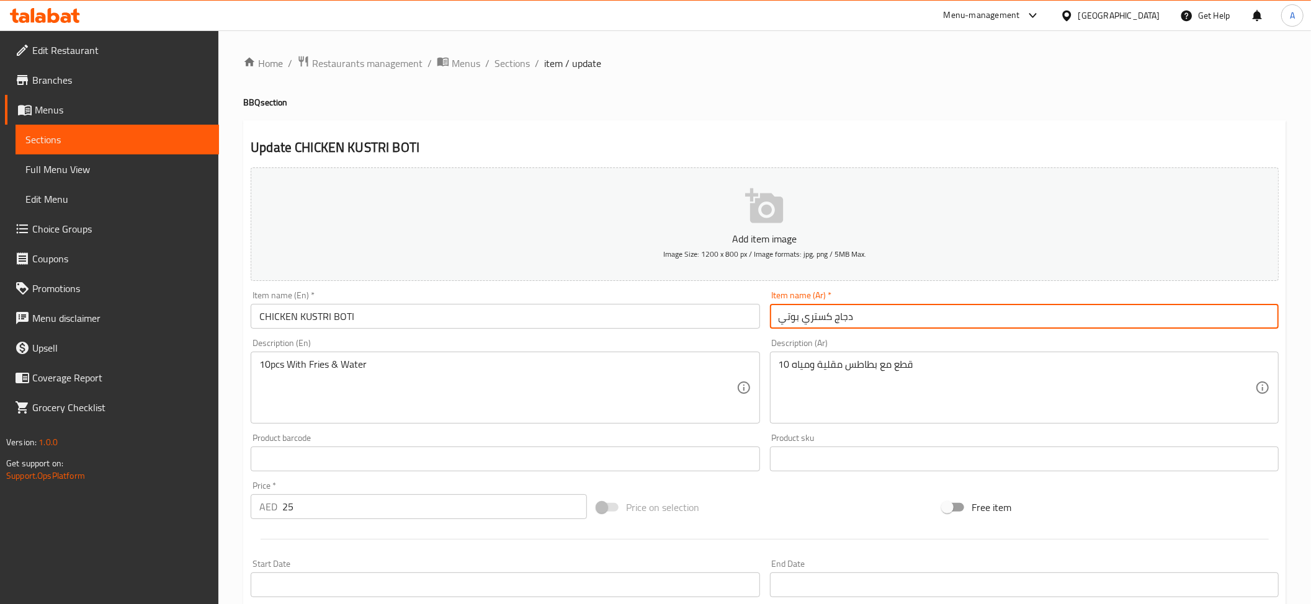
click at [814, 326] on input "دجاج كستري بوتي" at bounding box center [1024, 316] width 509 height 25
paste input "و"
click at [820, 323] on input "دجاج كستوري بوتي" at bounding box center [1024, 316] width 509 height 25
click at [823, 318] on input "دجاج كستري بوتي" at bounding box center [1024, 316] width 509 height 25
paste input "و"
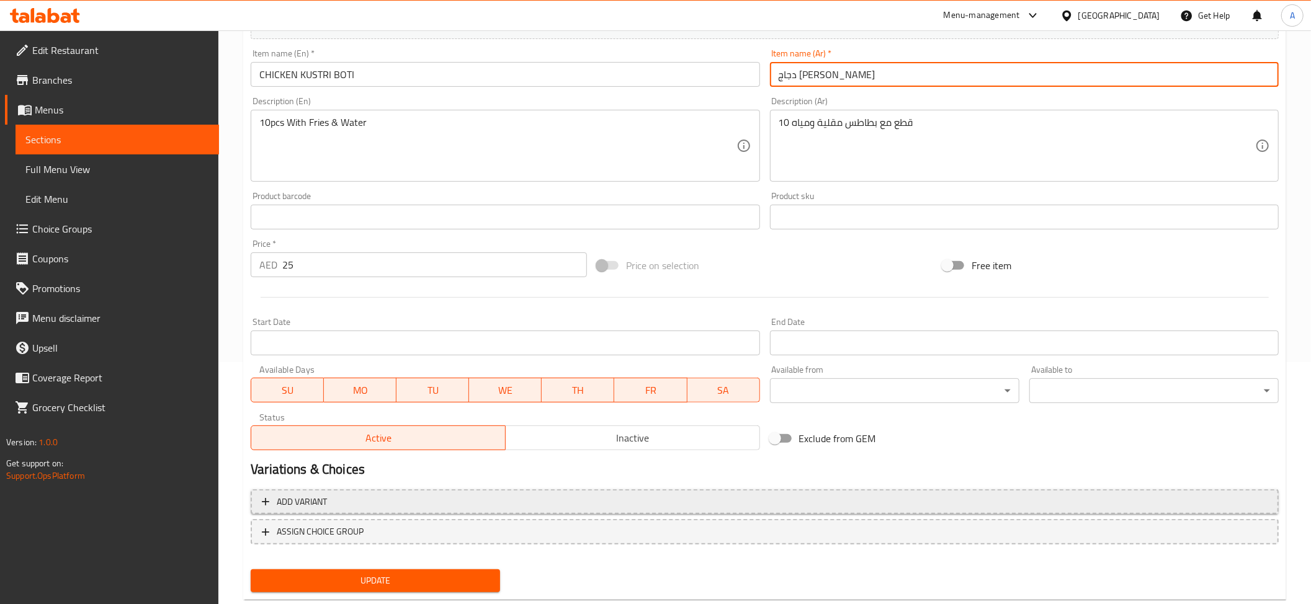
scroll to position [271, 0]
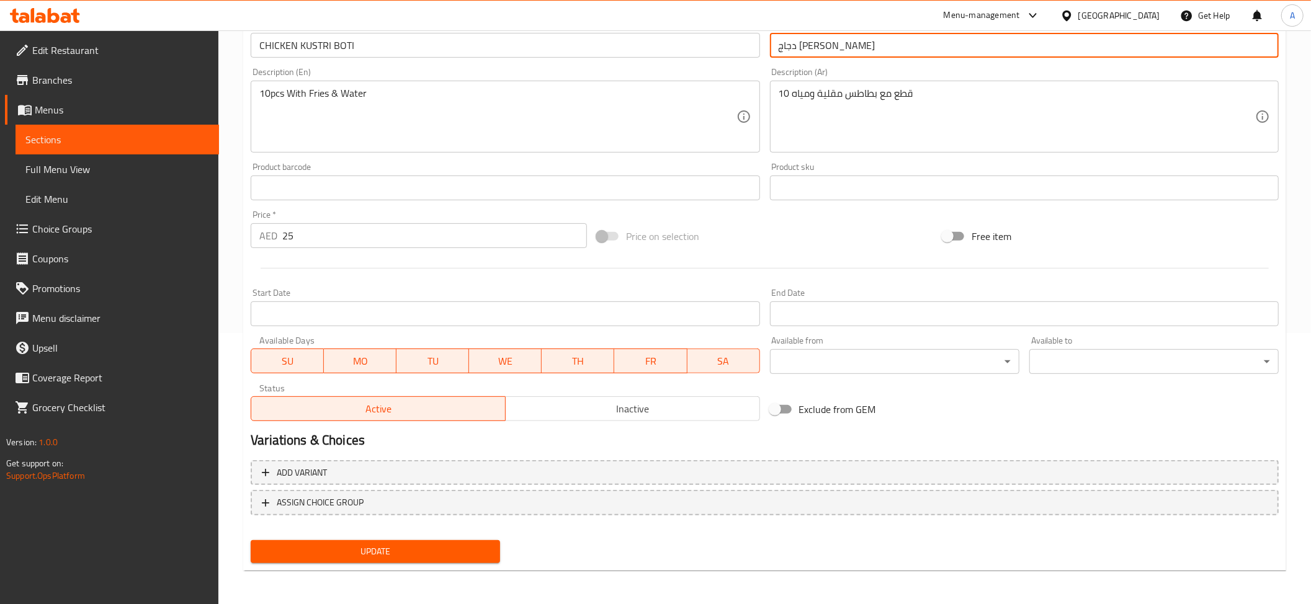
type input "دجاج كوستري بوتي"
click at [454, 546] on span "Update" at bounding box center [376, 552] width 230 height 16
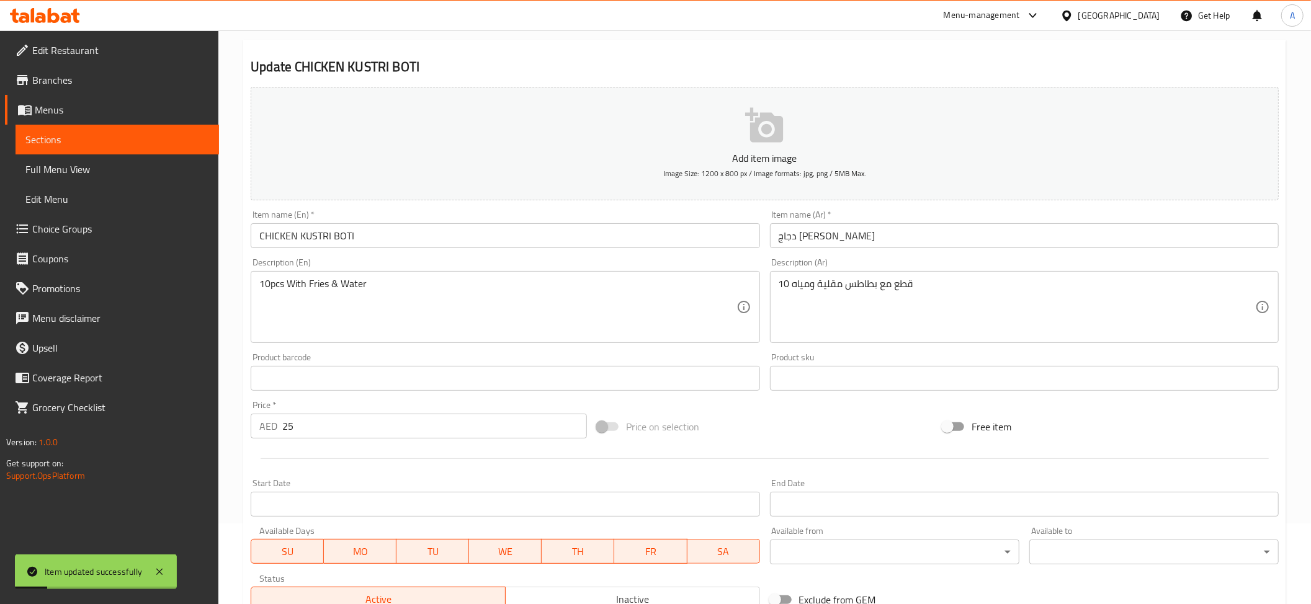
scroll to position [0, 0]
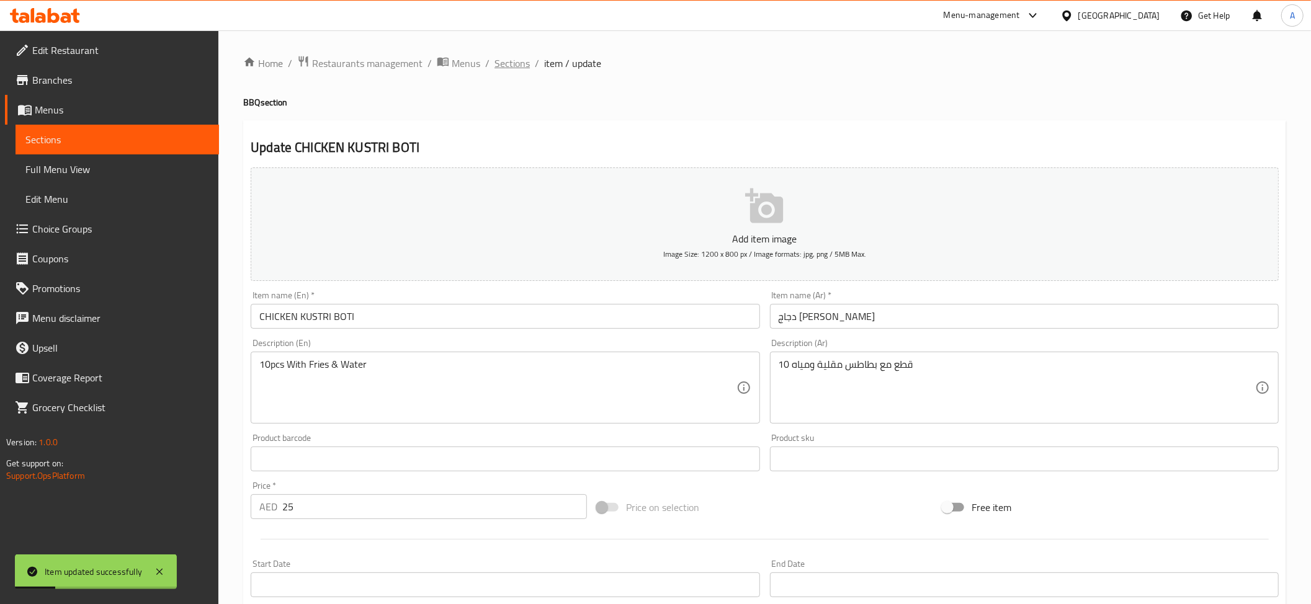
click at [496, 69] on span "Sections" at bounding box center [511, 63] width 35 height 15
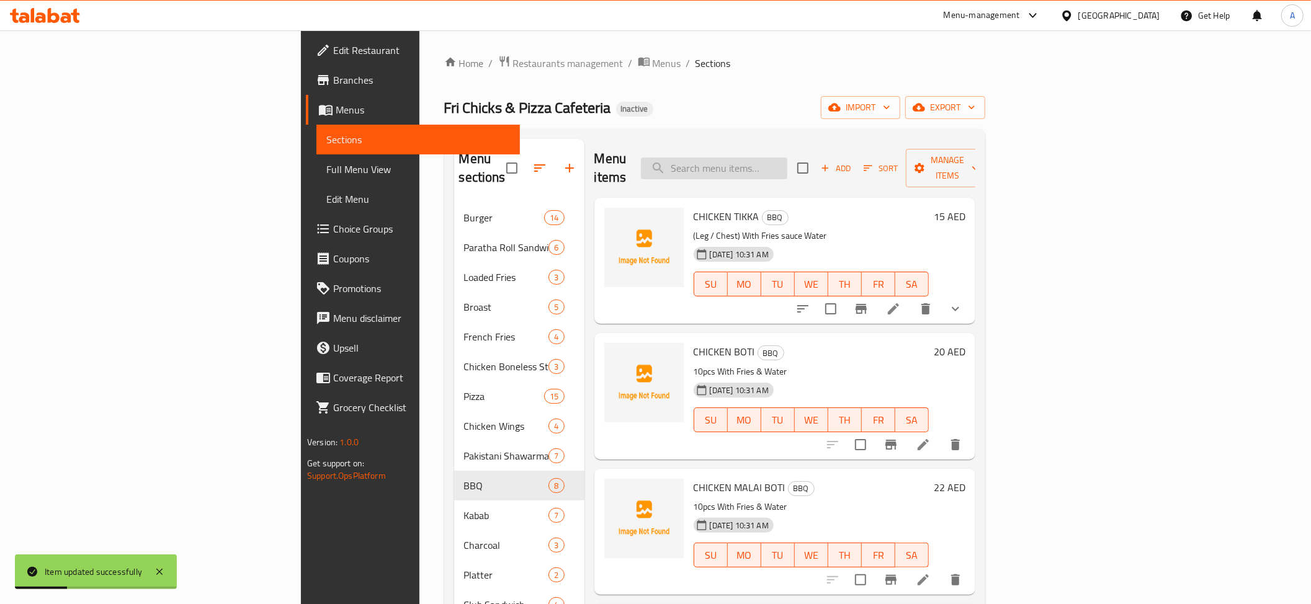
click at [787, 166] on input "search" at bounding box center [714, 169] width 146 height 22
paste input "FISH TIKKA"
click at [787, 165] on input "FISH TIKKA" at bounding box center [714, 169] width 146 height 22
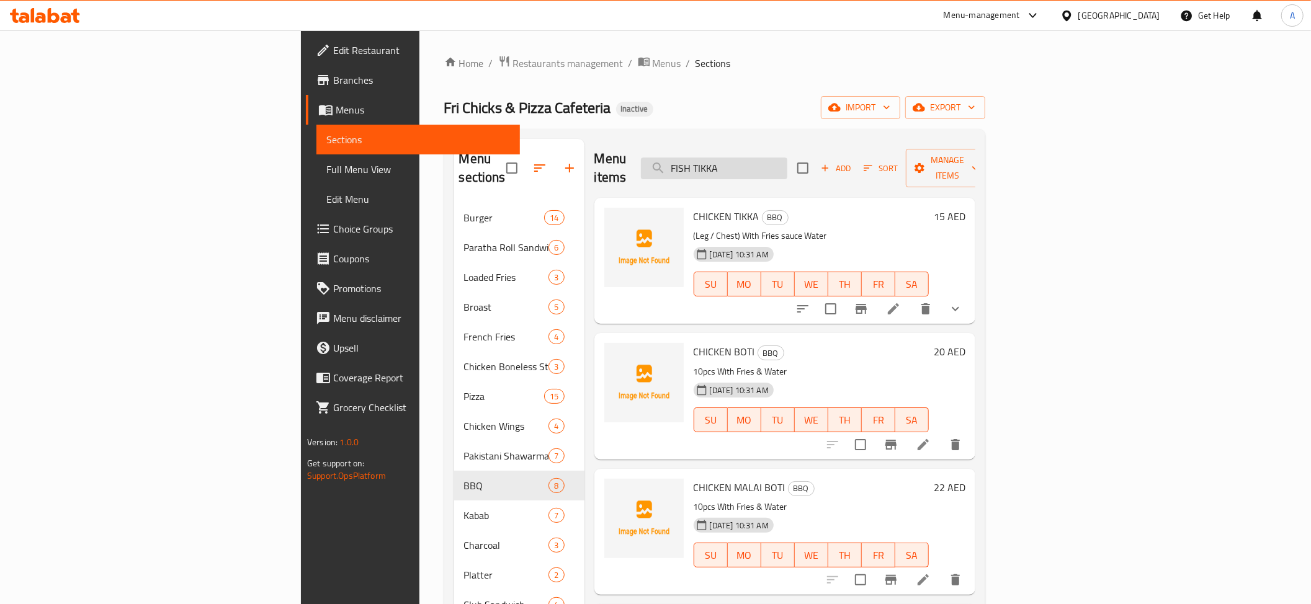
paste input "Chicken Kabab"
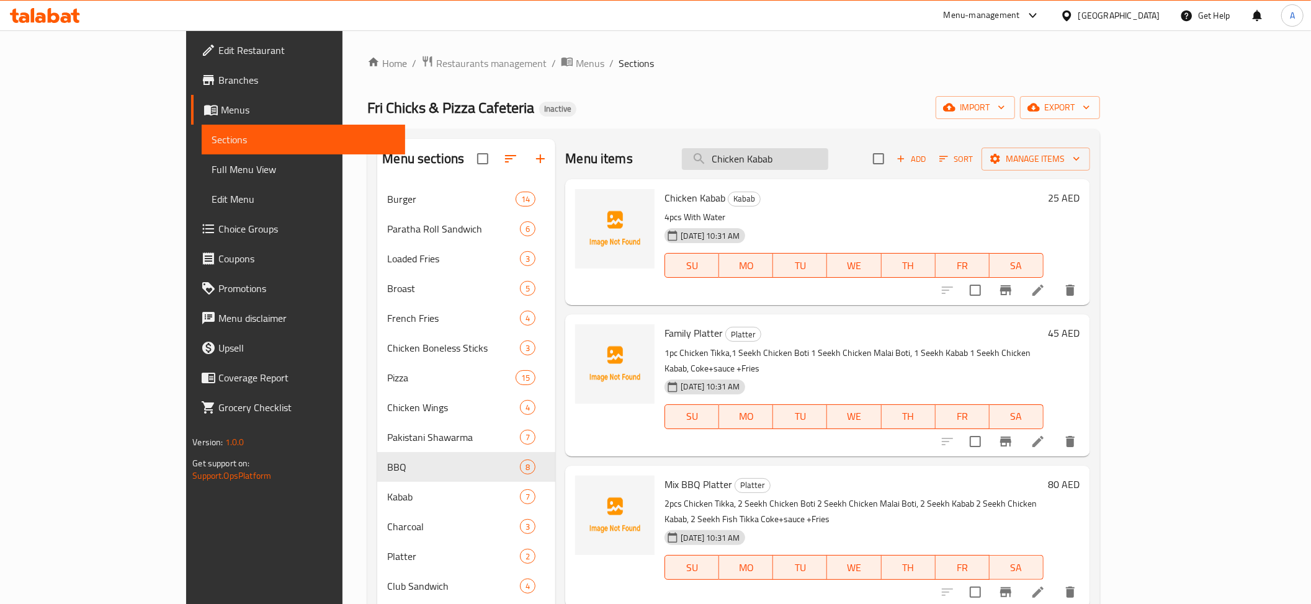
click at [816, 169] on input "Chicken Kabab" at bounding box center [755, 159] width 146 height 22
paste input "eeze"
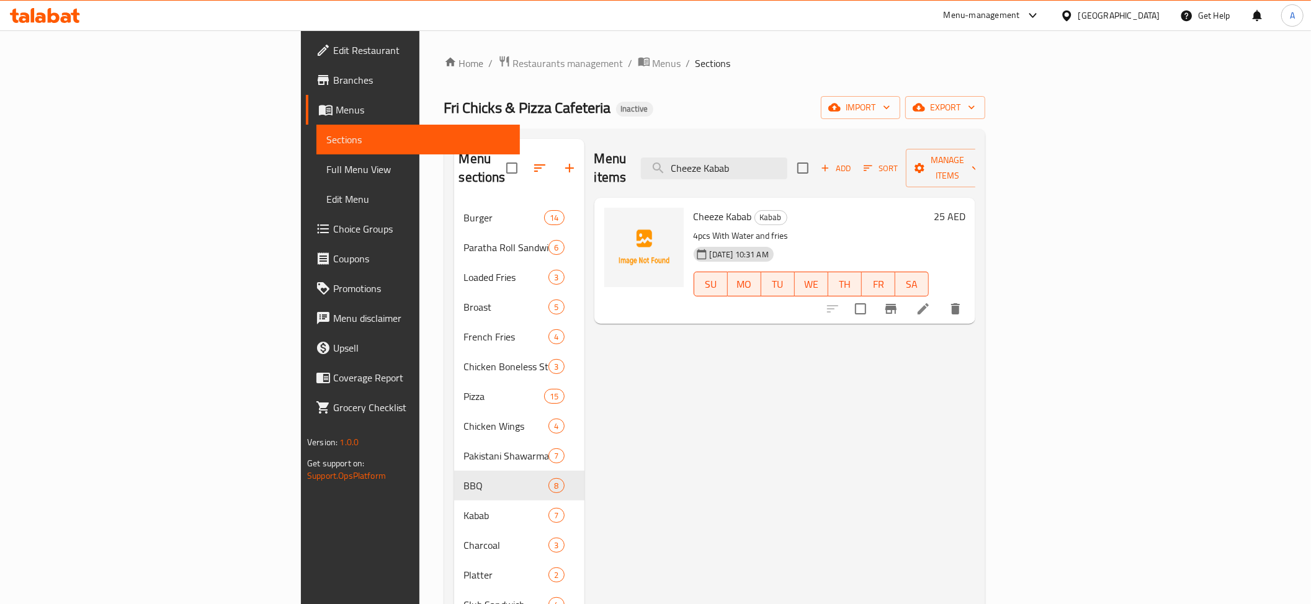
type input "Cheeze Kabab"
click at [931, 302] on icon at bounding box center [923, 309] width 15 height 15
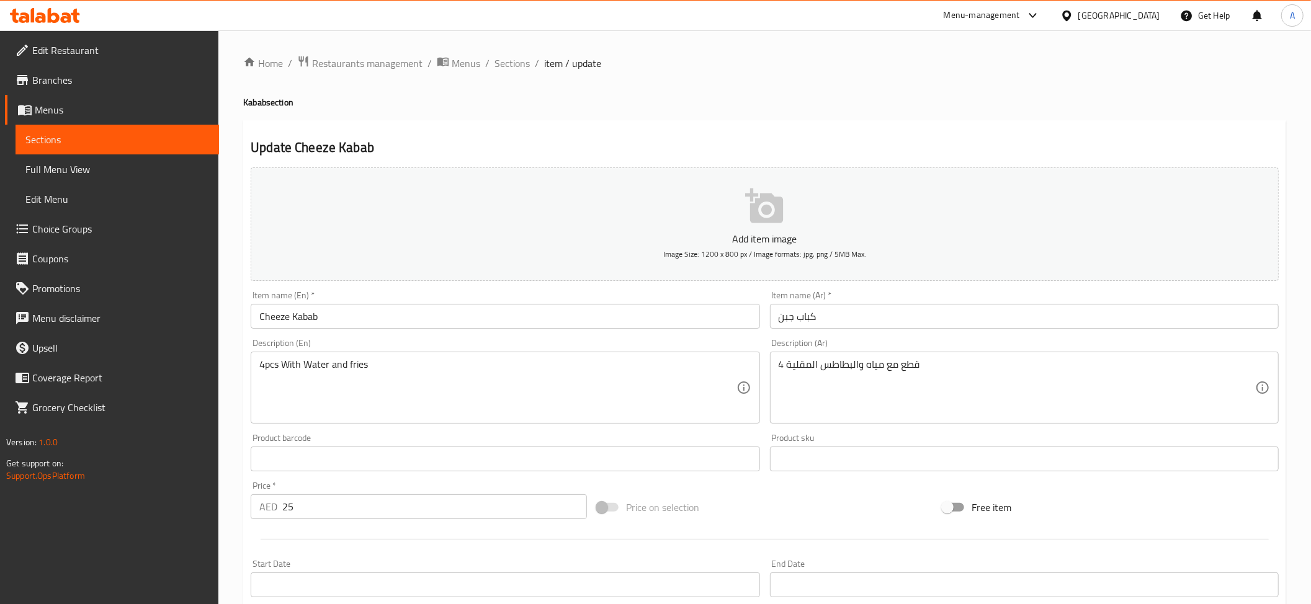
click at [787, 319] on input "كباب جبن" at bounding box center [1024, 316] width 509 height 25
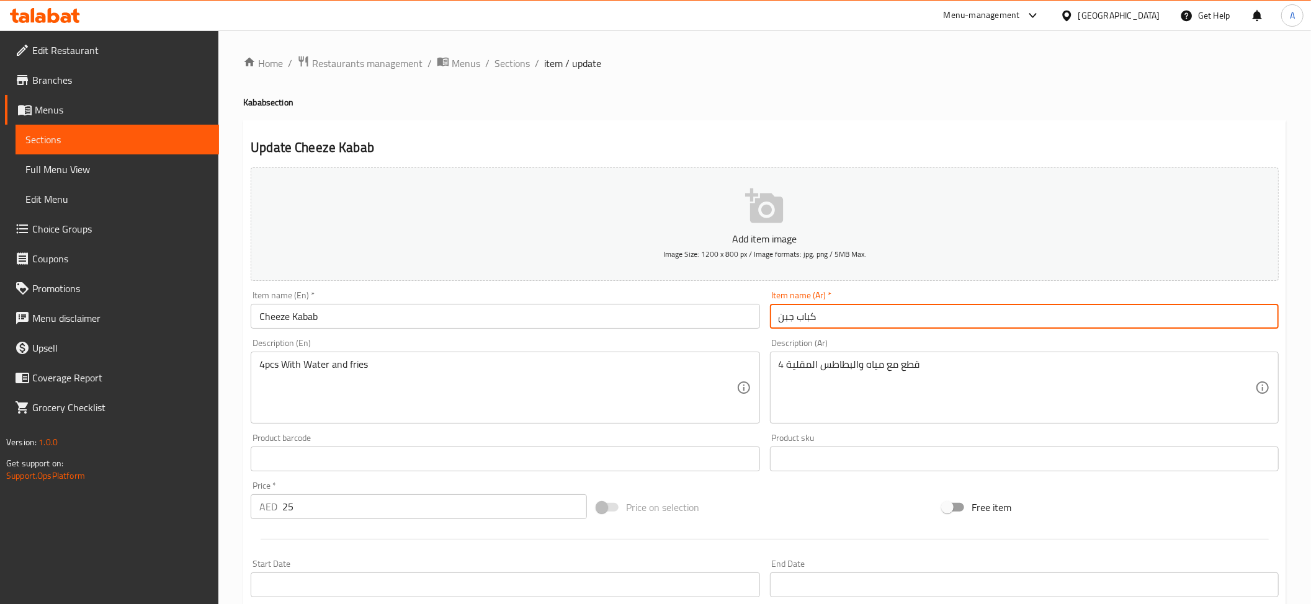
click at [787, 319] on input "كباب جبن" at bounding box center [1024, 316] width 509 height 25
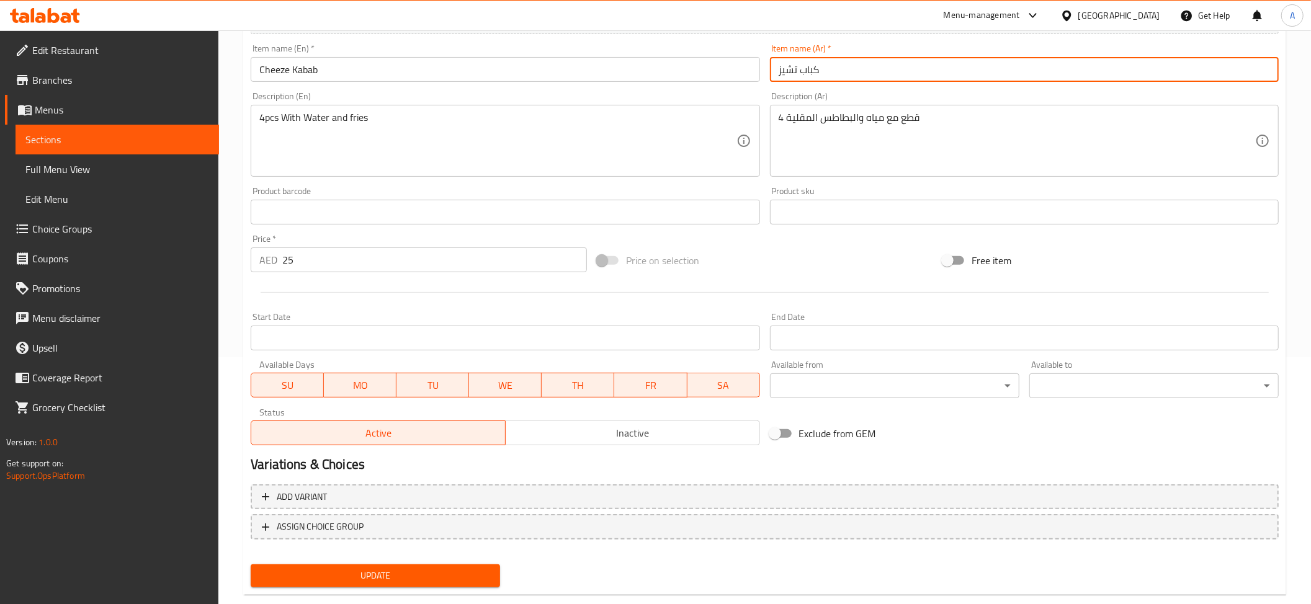
type input "كباب تشيز"
click at [387, 560] on div "Update" at bounding box center [375, 576] width 259 height 33
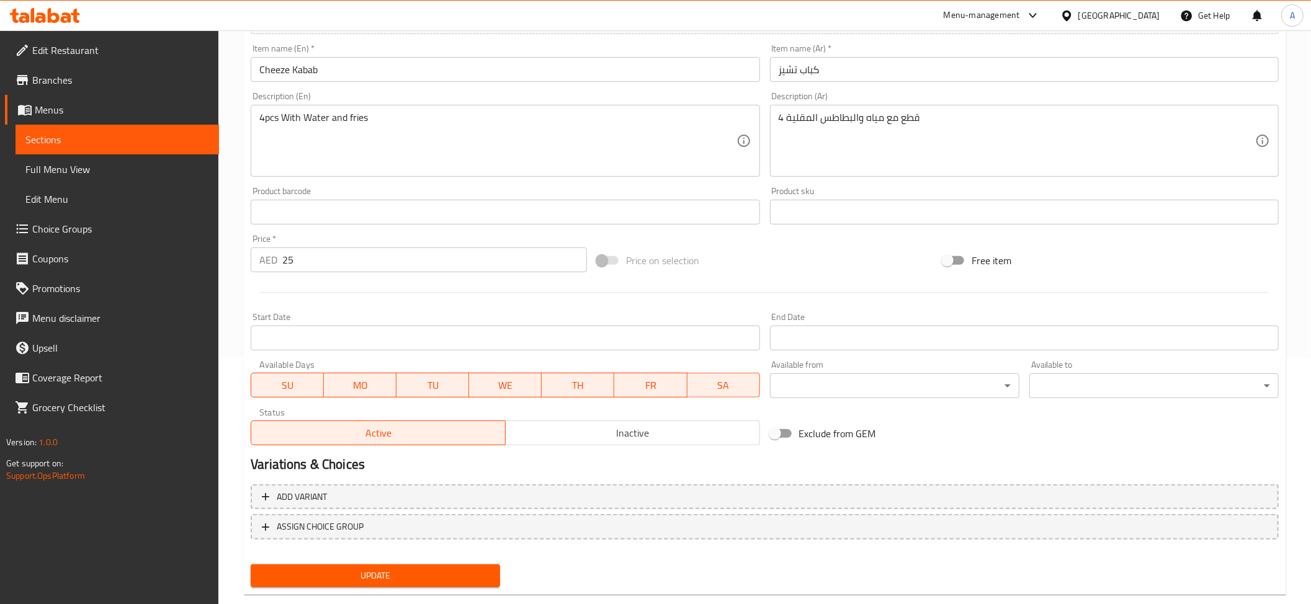
click at [386, 565] on button "Update" at bounding box center [375, 576] width 249 height 23
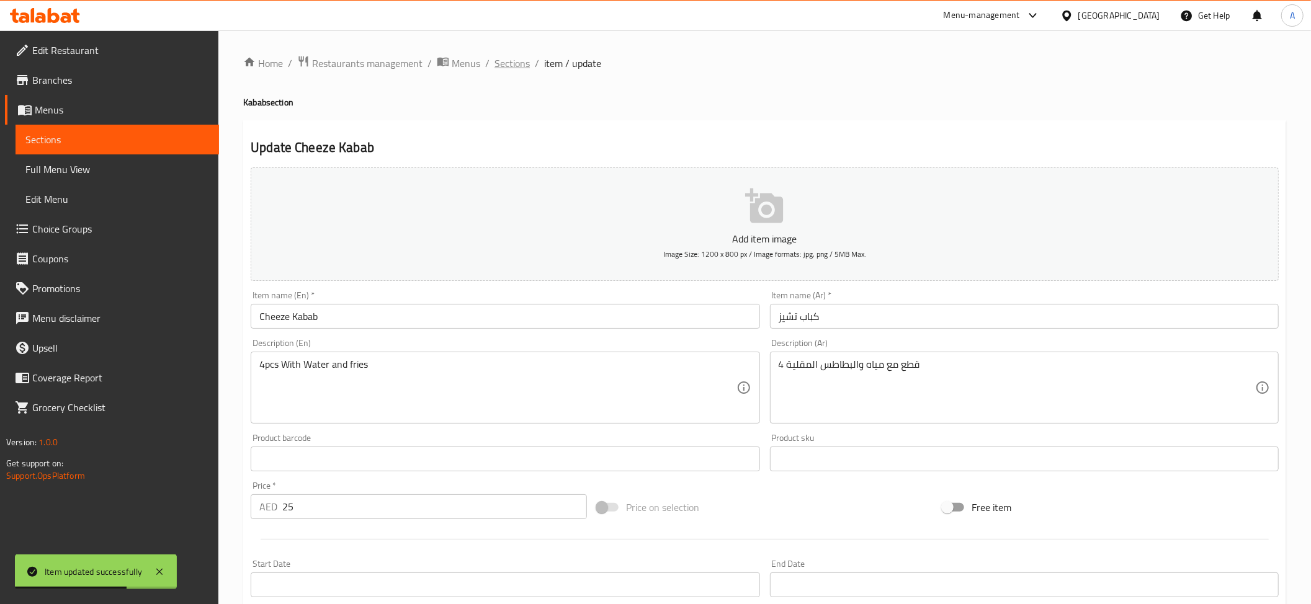
click at [515, 58] on span "Sections" at bounding box center [511, 63] width 35 height 15
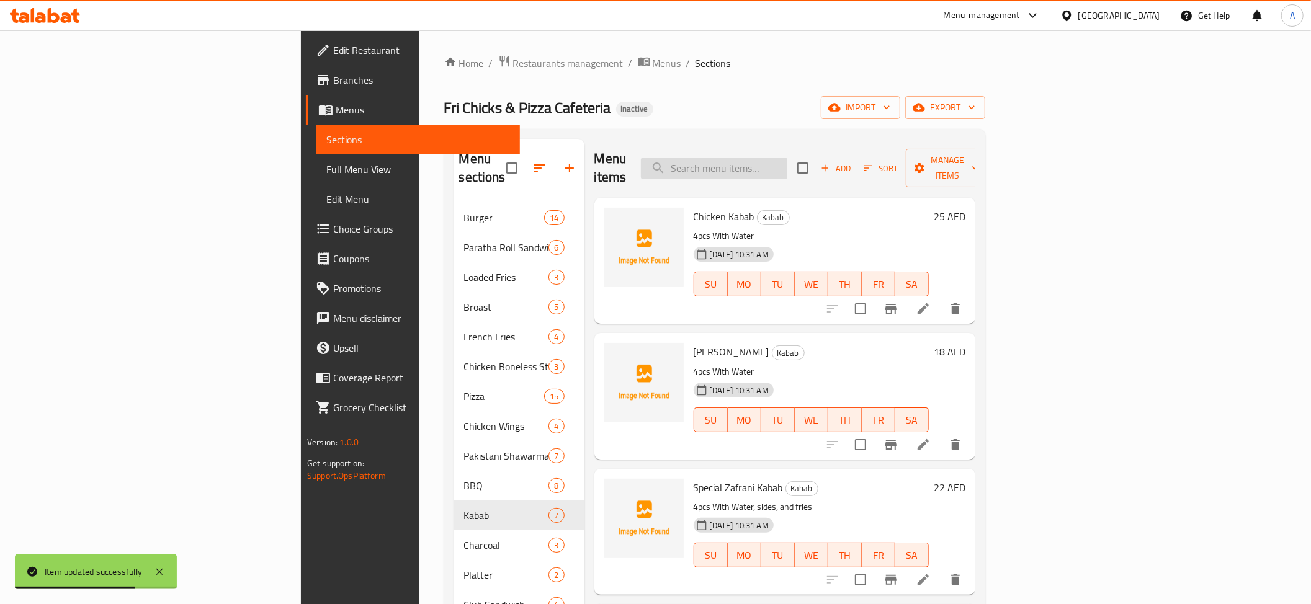
click at [787, 158] on input "search" at bounding box center [714, 169] width 146 height 22
paste input "Chicken Charcol"
click at [822, 144] on div "Menu items Chicken Charcol Add Sort Manage items" at bounding box center [784, 168] width 381 height 59
click at [787, 168] on input "Chicken Charcol" at bounding box center [714, 169] width 146 height 22
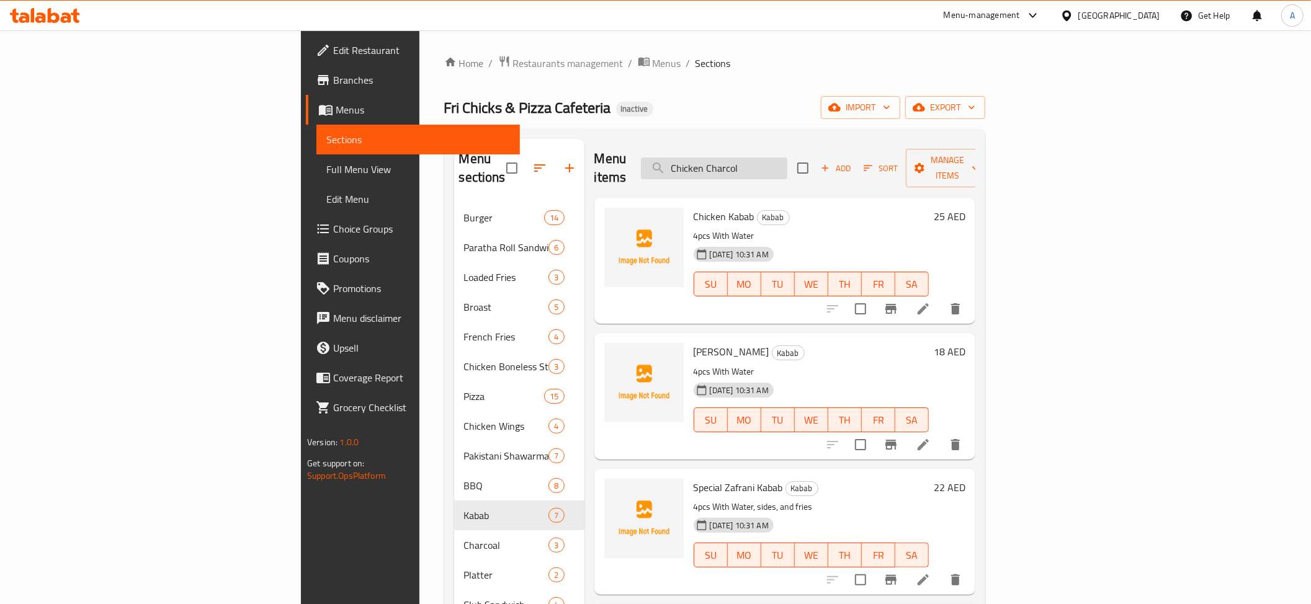
click at [787, 168] on input "Chicken Charcol" at bounding box center [714, 169] width 146 height 22
paste input "Petti"
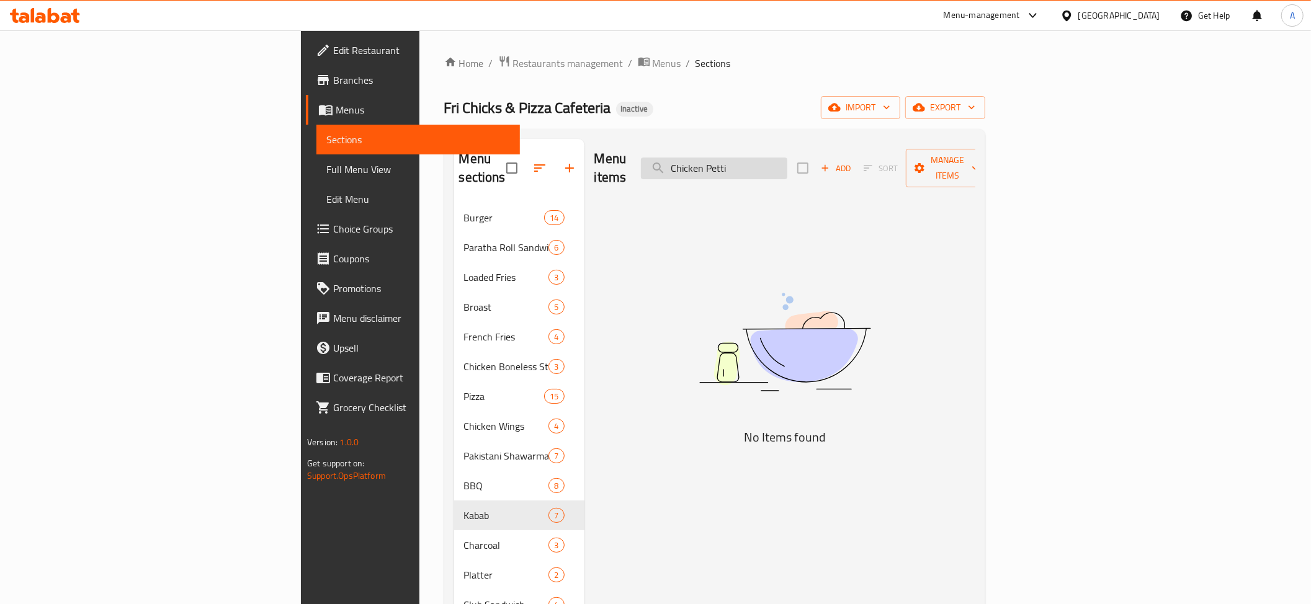
drag, startPoint x: 842, startPoint y: 155, endPoint x: 834, endPoint y: 155, distance: 7.4
click at [787, 158] on input "Chicken Petti" at bounding box center [714, 169] width 146 height 22
drag, startPoint x: 828, startPoint y: 155, endPoint x: 864, endPoint y: 154, distance: 36.0
click at [787, 158] on input "Chicken Pe" at bounding box center [714, 169] width 146 height 22
click at [787, 159] on input "Chicken Pe" at bounding box center [714, 169] width 146 height 22
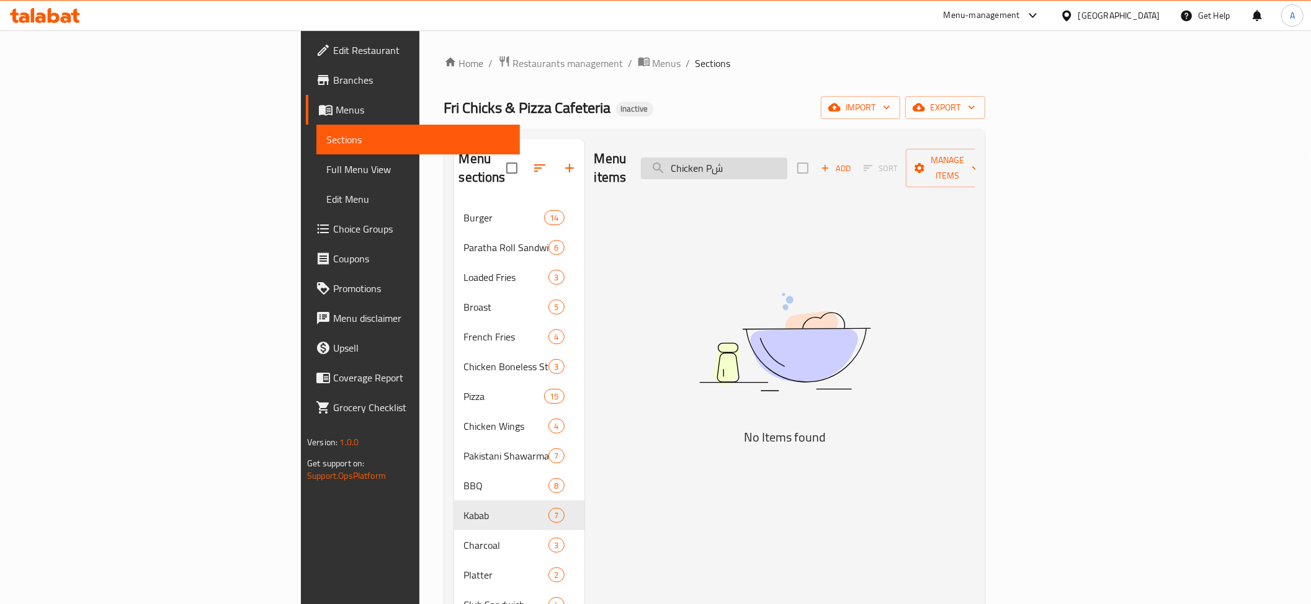
drag, startPoint x: 825, startPoint y: 160, endPoint x: 859, endPoint y: 161, distance: 34.1
click at [787, 161] on input "Chicken Pش" at bounding box center [714, 169] width 146 height 22
drag, startPoint x: 825, startPoint y: 160, endPoint x: 854, endPoint y: 158, distance: 29.9
click at [787, 158] on input "Chicken Pa" at bounding box center [714, 169] width 146 height 22
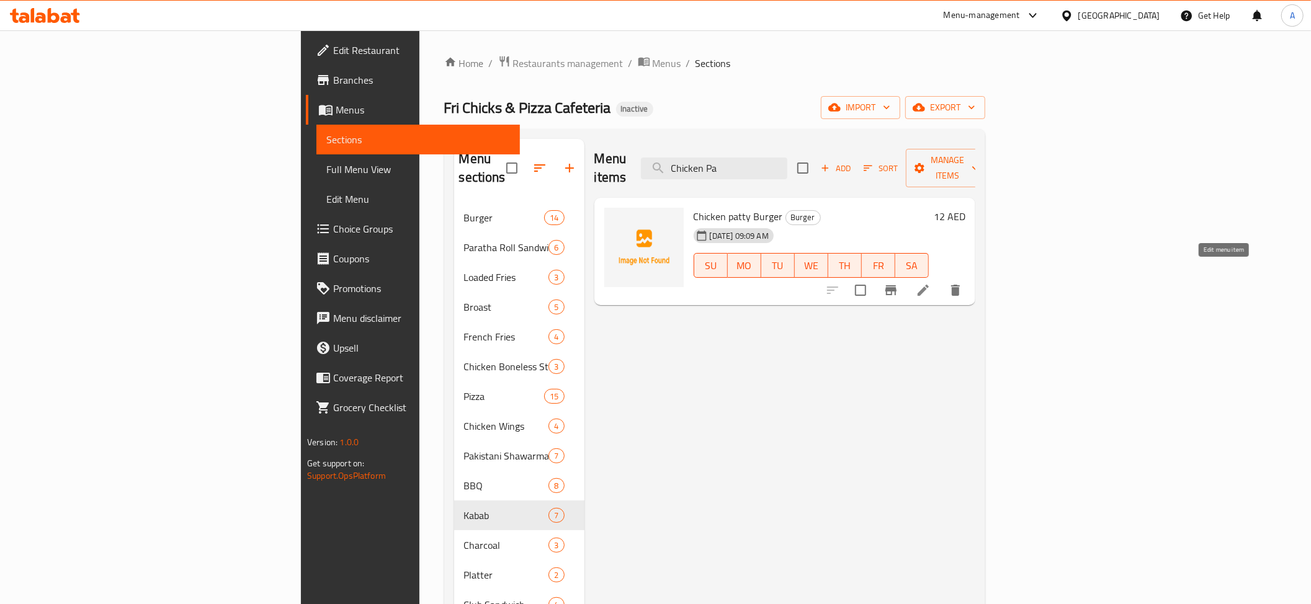
type input "Chicken Pa"
click at [931, 283] on icon at bounding box center [923, 290] width 15 height 15
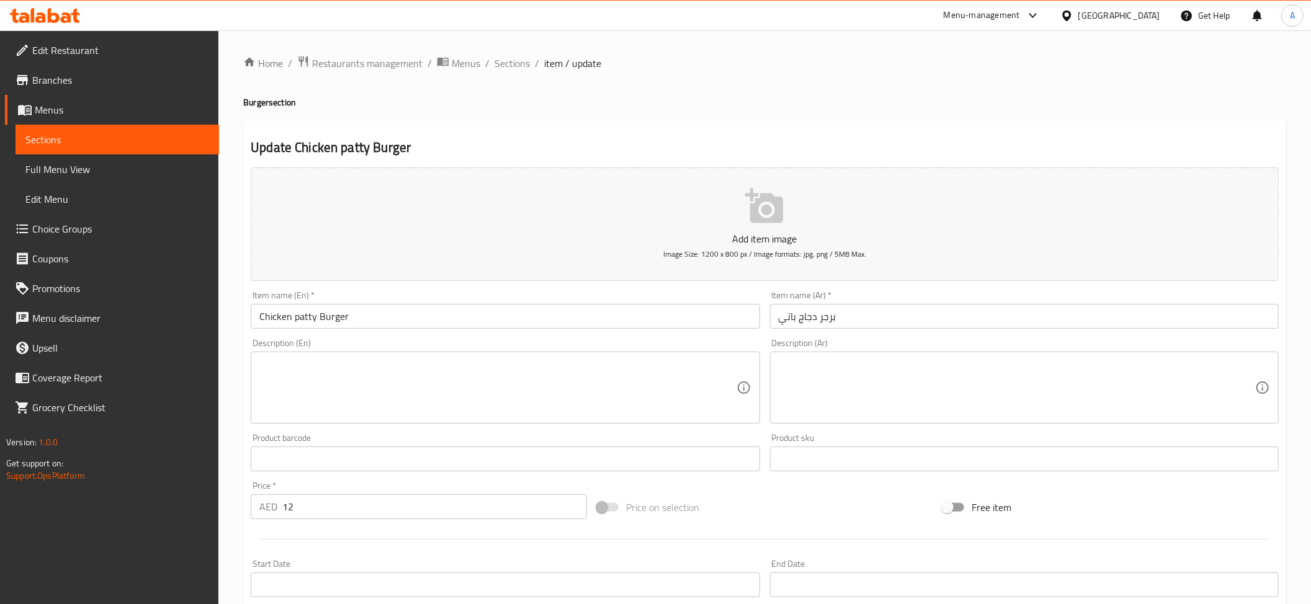
click at [313, 316] on input "Chicken patty Burger" at bounding box center [505, 316] width 509 height 25
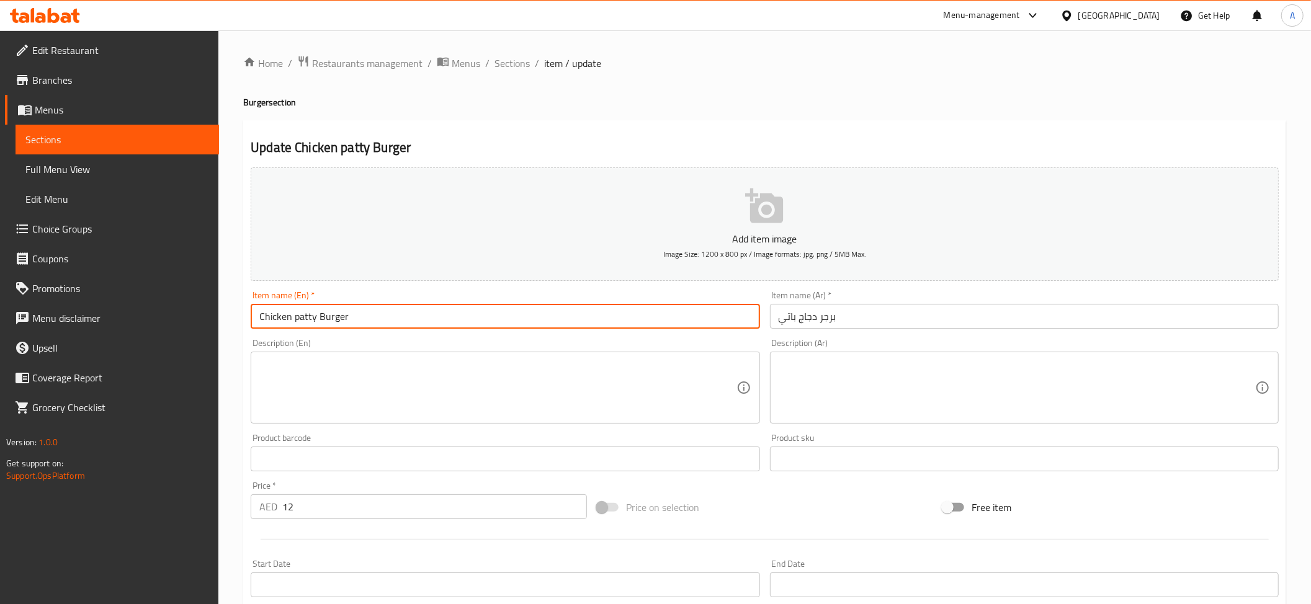
click at [313, 316] on input "Chicken patty Burger" at bounding box center [505, 316] width 509 height 25
click at [318, 323] on input "Chicken patty Burger" at bounding box center [505, 316] width 509 height 25
drag, startPoint x: 318, startPoint y: 316, endPoint x: 180, endPoint y: 323, distance: 137.9
click at [180, 323] on div "Edit Restaurant Branches Menus Sections Full Menu View Edit Menu Choice Groups …" at bounding box center [655, 453] width 1311 height 846
paste input "Petti"
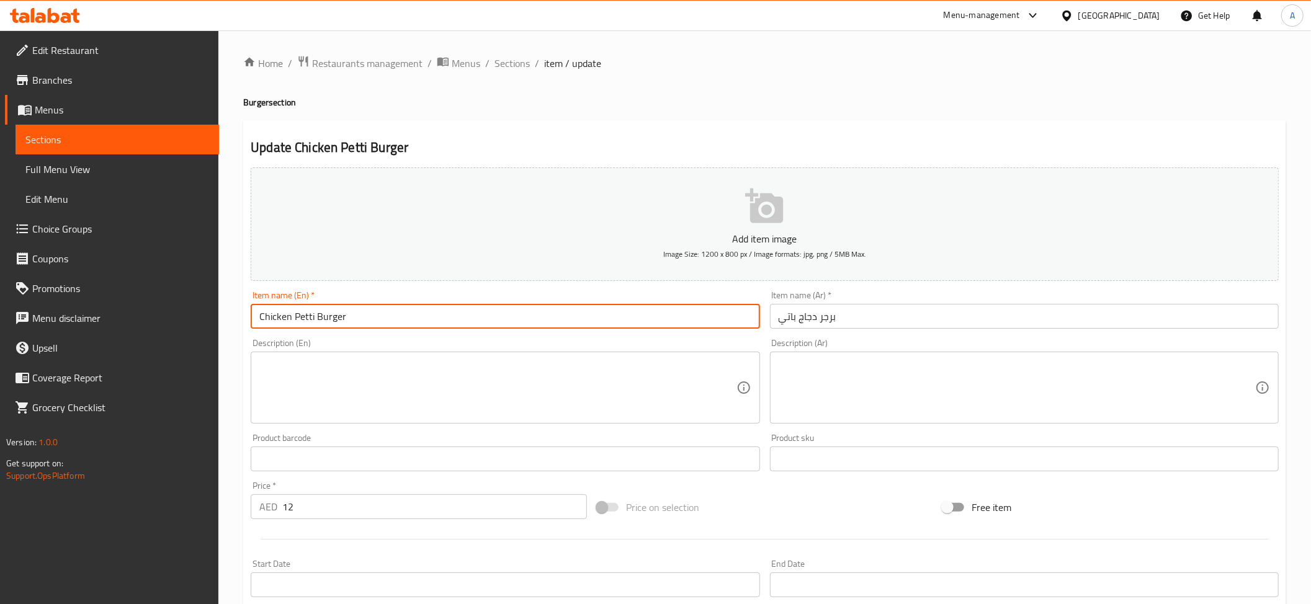
type input "Chicken Petti Burger"
click at [790, 319] on input "برجر دجاج باتي" at bounding box center [1024, 316] width 509 height 25
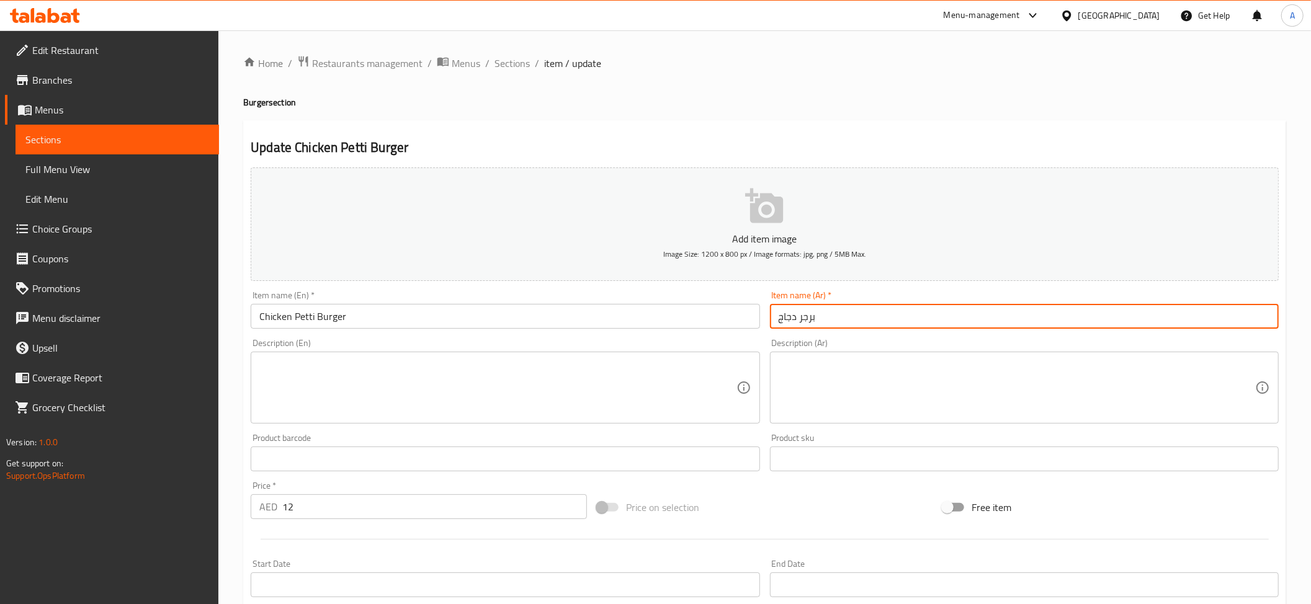
click at [797, 318] on input "برجر دجاج" at bounding box center [1024, 316] width 509 height 25
click at [793, 318] on input "برجر دجاج" at bounding box center [1024, 316] width 509 height 25
type input "برجر تشيكن بيتي"
click at [419, 373] on textarea at bounding box center [497, 388] width 476 height 59
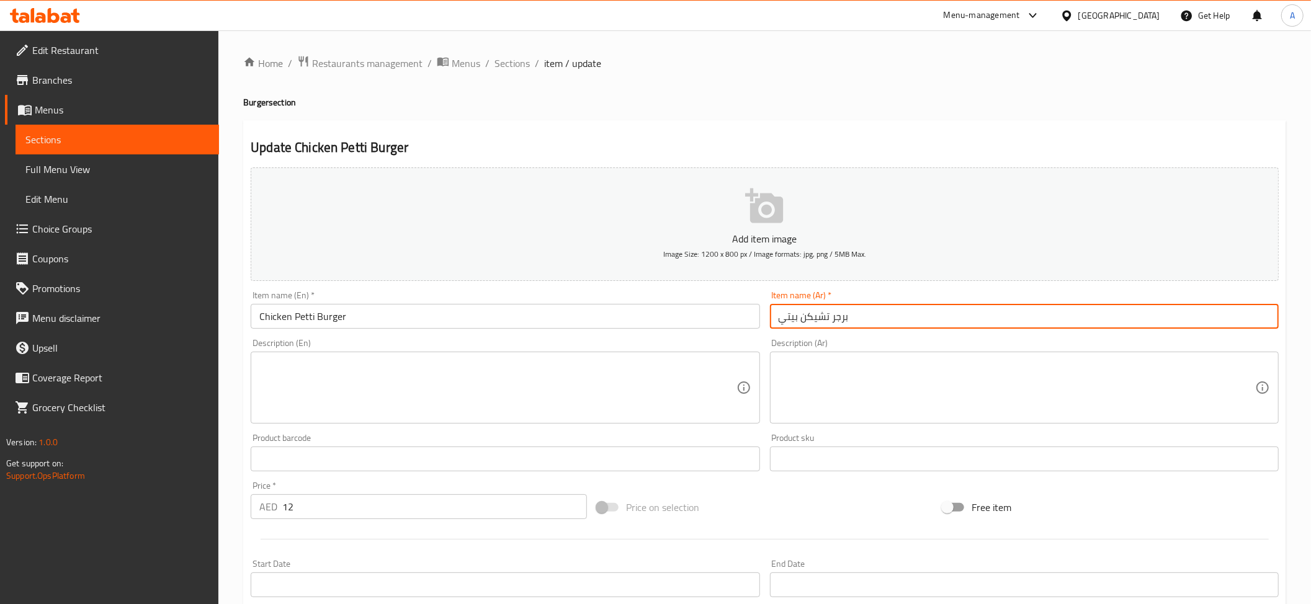
paste textarea "chicken patty burger."
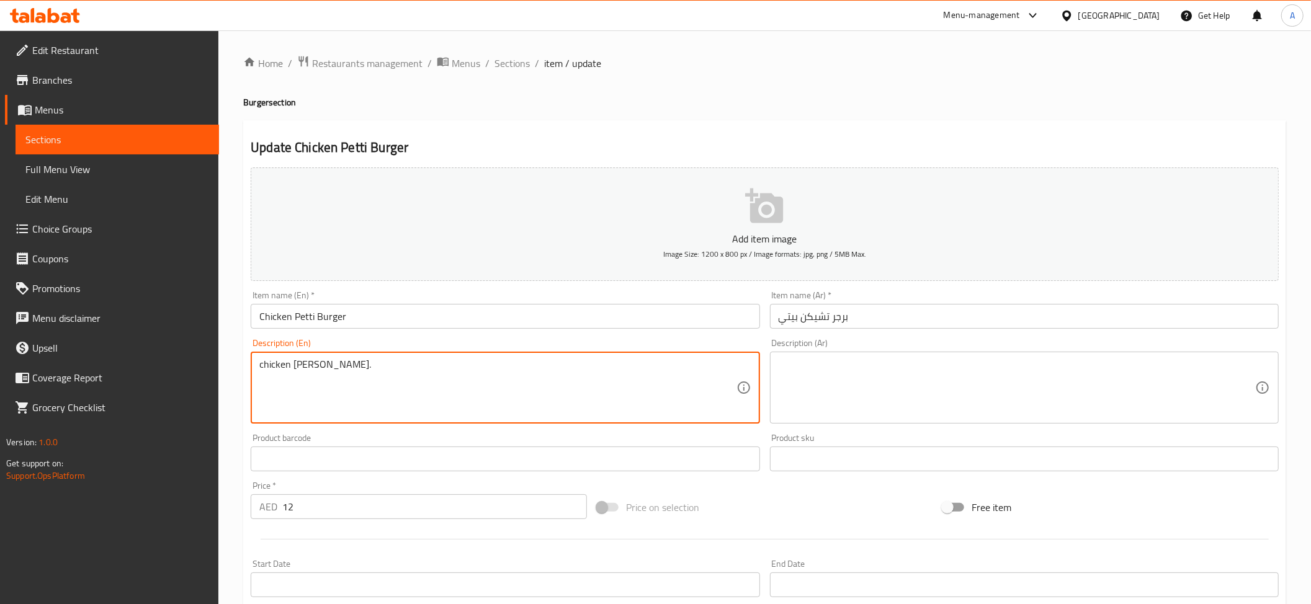
type textarea "chicken patty burger."
click at [323, 375] on textarea "chicken patty burger." at bounding box center [497, 388] width 476 height 59
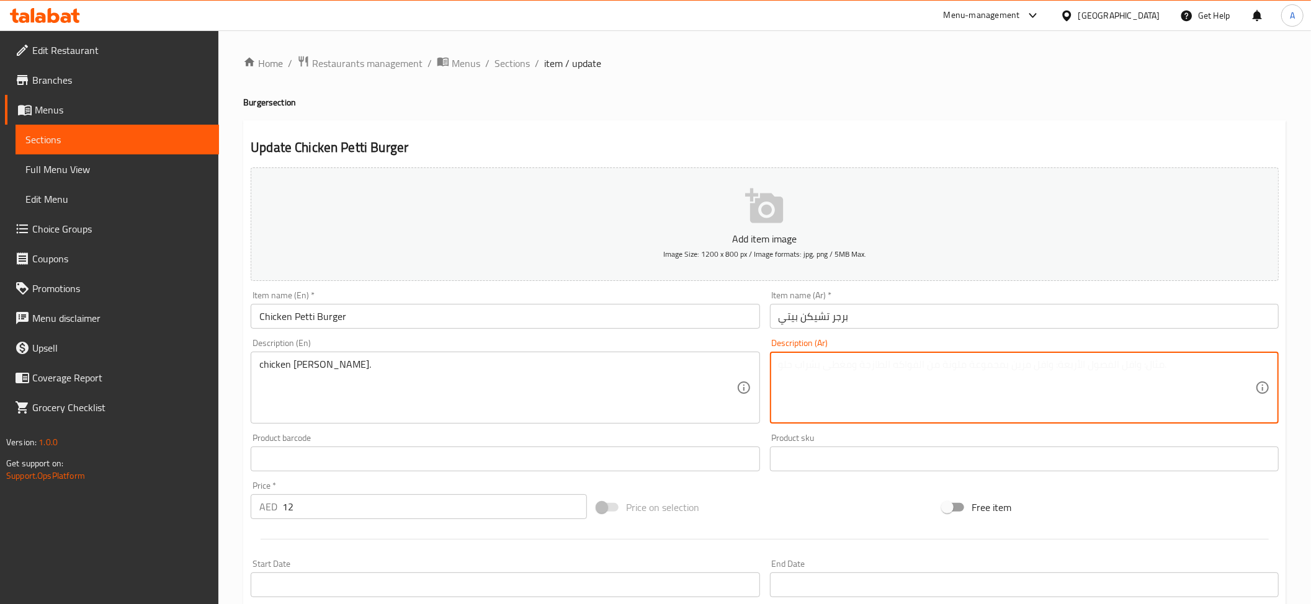
click at [854, 398] on textarea at bounding box center [1017, 388] width 476 height 59
paste textarea "برجر دجاج باتي."
click at [798, 365] on textarea "برجر دجاج باتي." at bounding box center [1017, 388] width 476 height 59
drag, startPoint x: 798, startPoint y: 365, endPoint x: 787, endPoint y: 363, distance: 10.8
click at [797, 365] on textarea "برجر دجاج باتي." at bounding box center [1017, 388] width 476 height 59
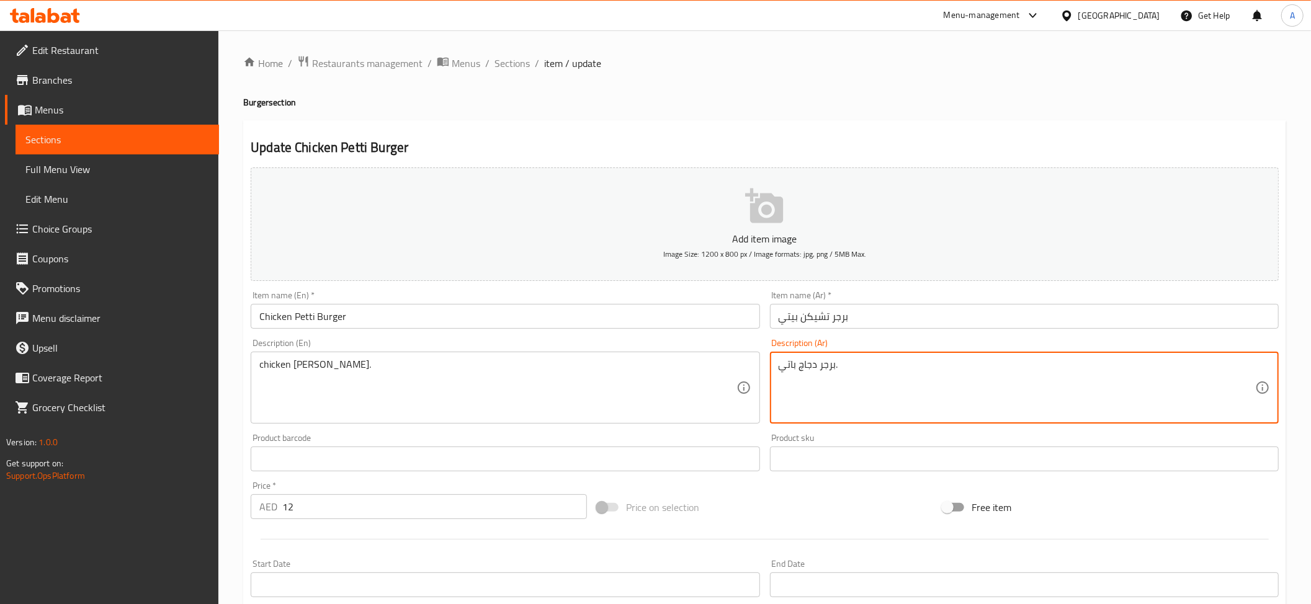
click at [787, 363] on textarea "برجر دجاج باتي." at bounding box center [1017, 388] width 476 height 59
click at [790, 371] on textarea "برجر دجاج ." at bounding box center [1017, 388] width 476 height 59
click at [795, 368] on textarea "برجر دجاج ." at bounding box center [1017, 388] width 476 height 59
click at [861, 390] on textarea "برجر شريحة دجاج ." at bounding box center [1017, 388] width 476 height 59
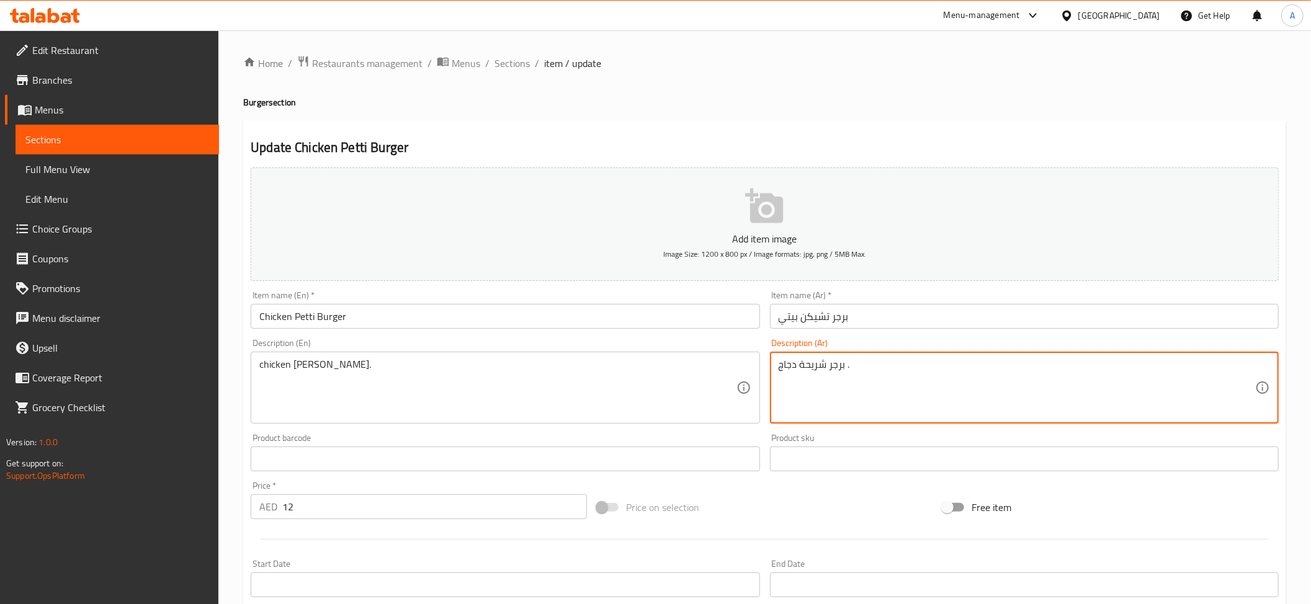
click at [861, 390] on textarea "برجر شريحة دجاج ." at bounding box center [1017, 388] width 476 height 59
type textarea "برجر شريحة دجاج ."
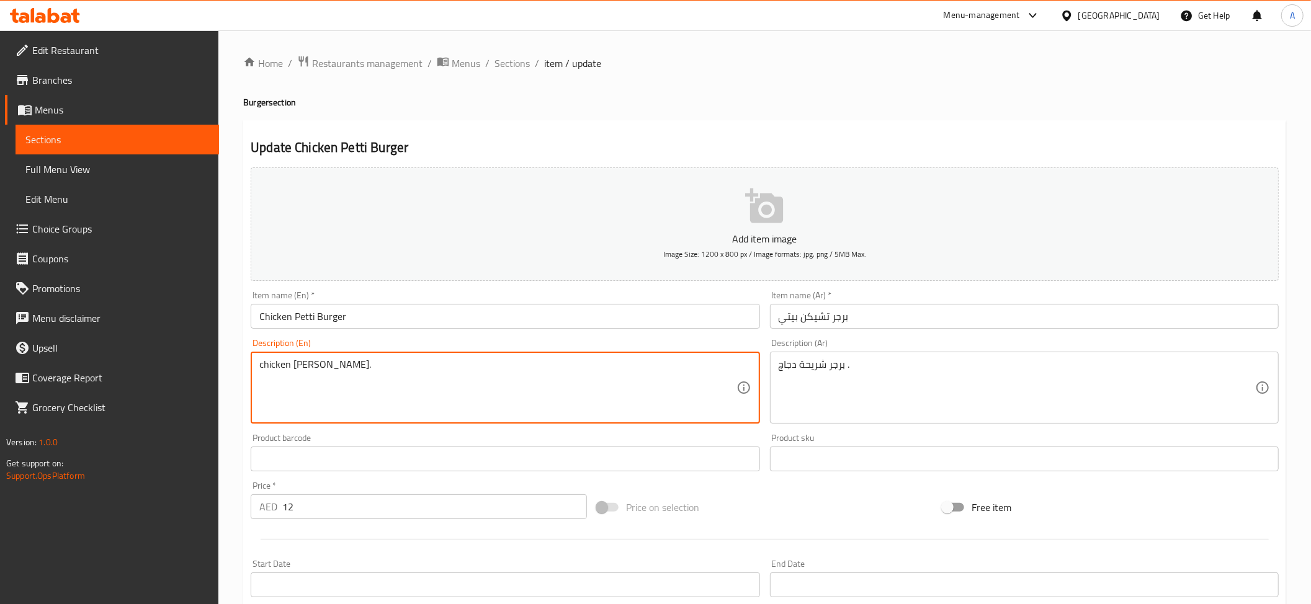
click at [554, 396] on textarea "chicken patty burger." at bounding box center [497, 388] width 476 height 59
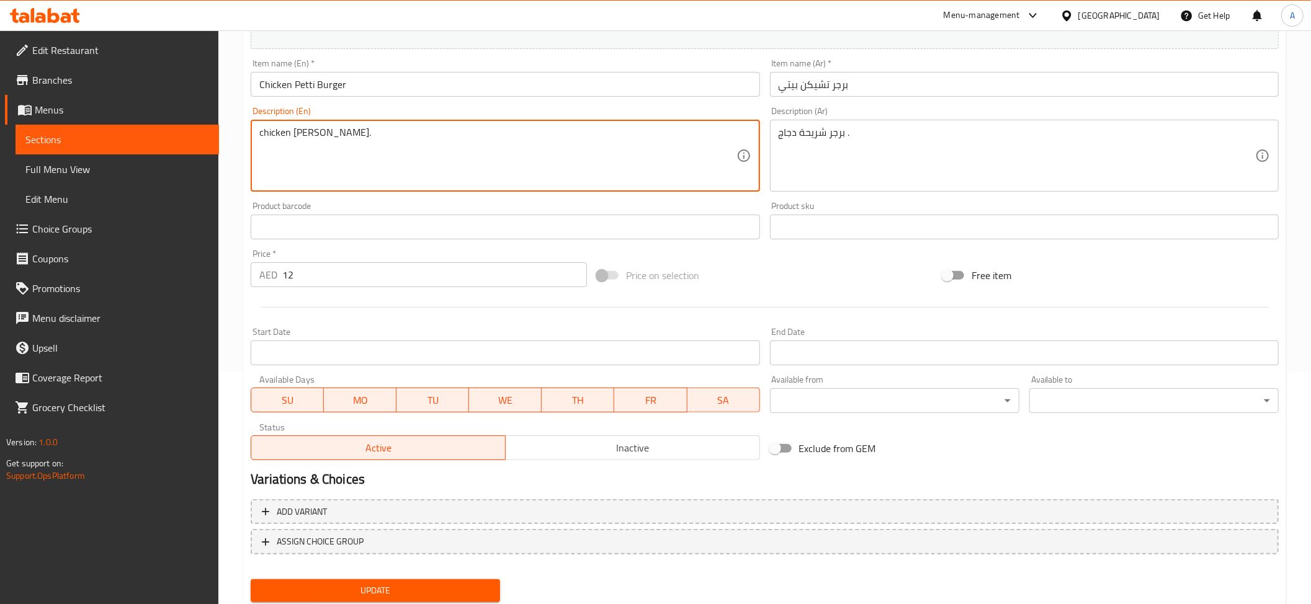
scroll to position [271, 0]
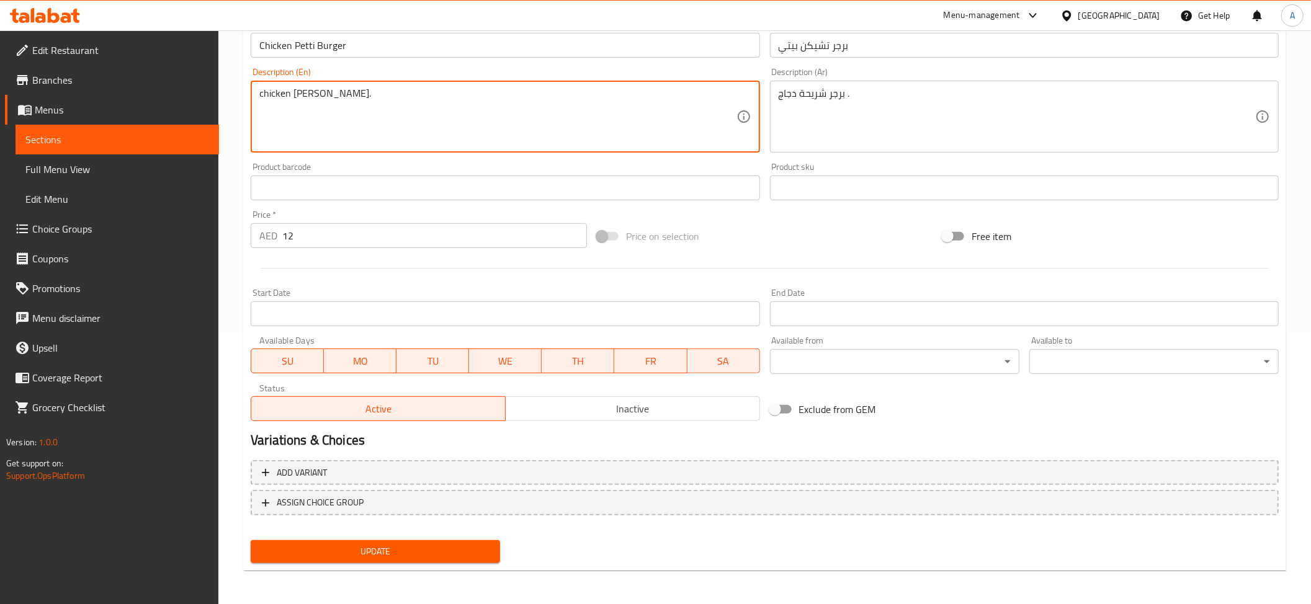
click at [480, 540] on button "Update" at bounding box center [375, 551] width 249 height 23
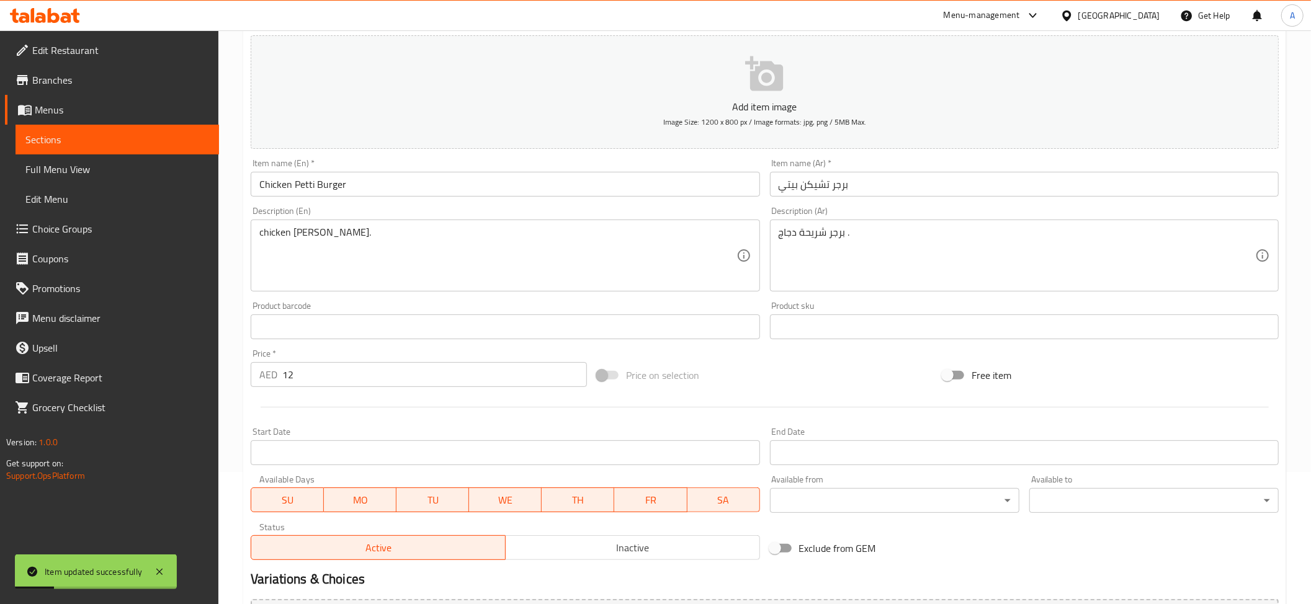
scroll to position [124, 0]
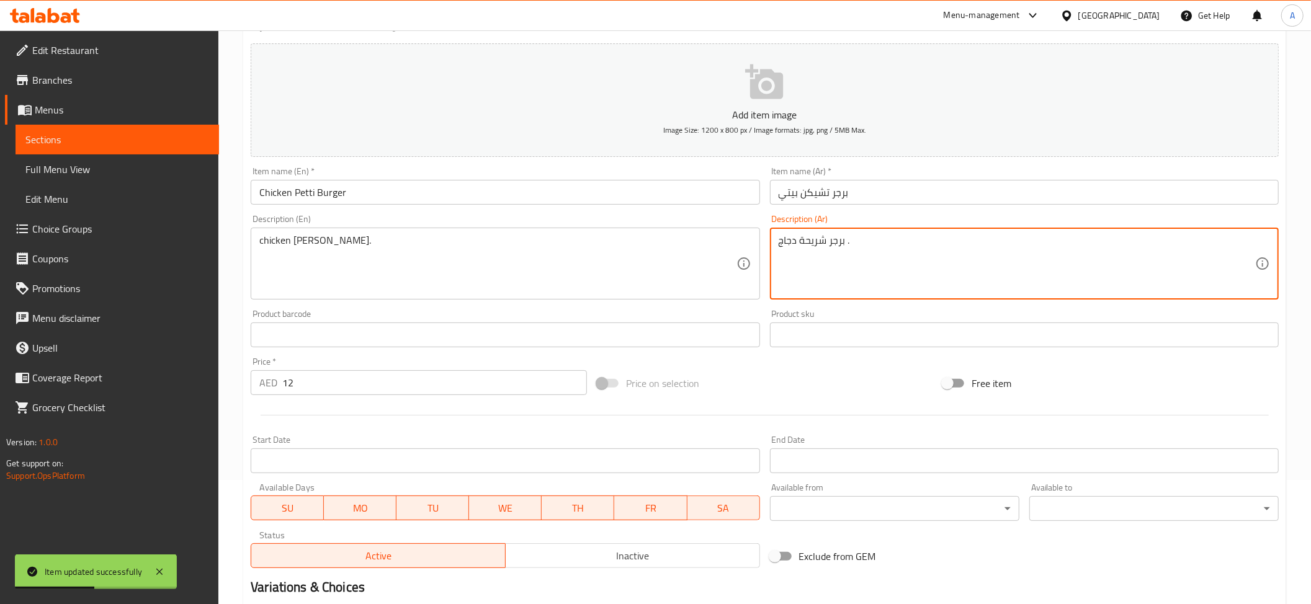
click at [839, 284] on textarea "برجر شريحة دجاج ." at bounding box center [1017, 264] width 476 height 59
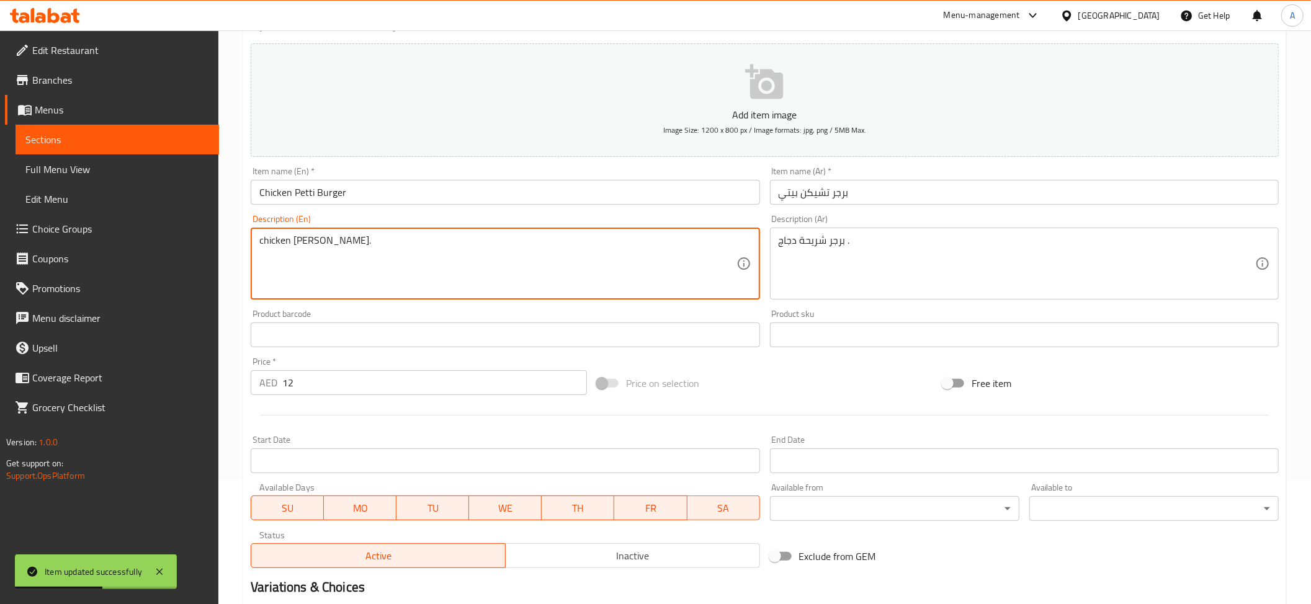
click at [485, 256] on textarea "chicken patty burger." at bounding box center [497, 264] width 476 height 59
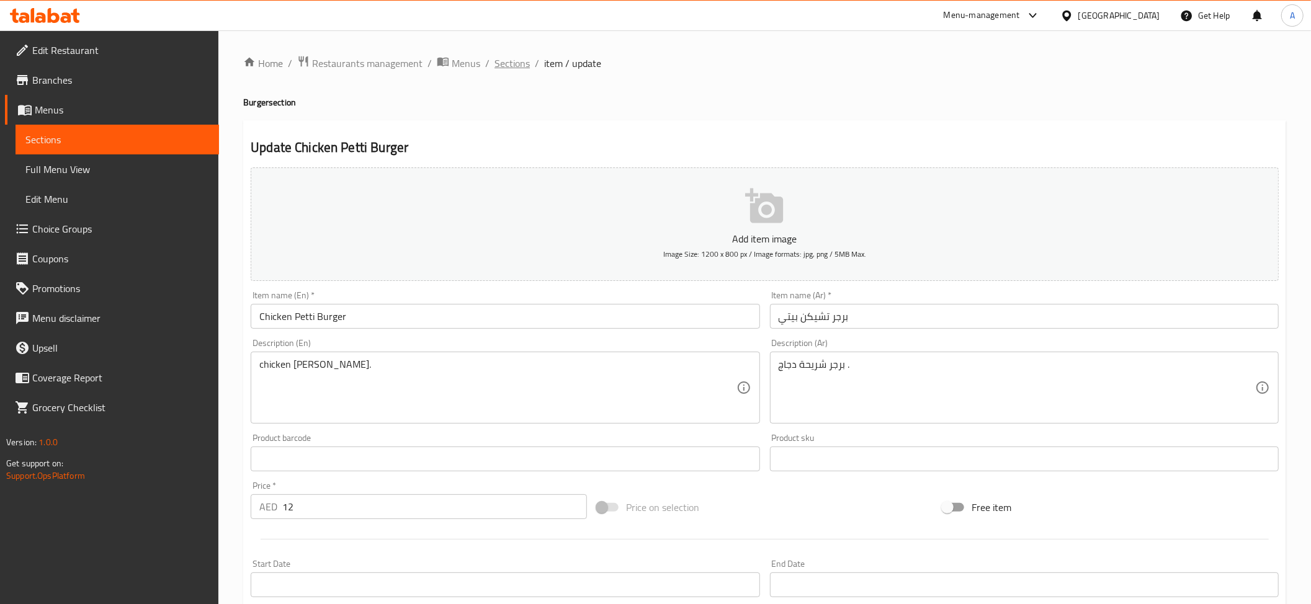
click at [514, 62] on span "Sections" at bounding box center [511, 63] width 35 height 15
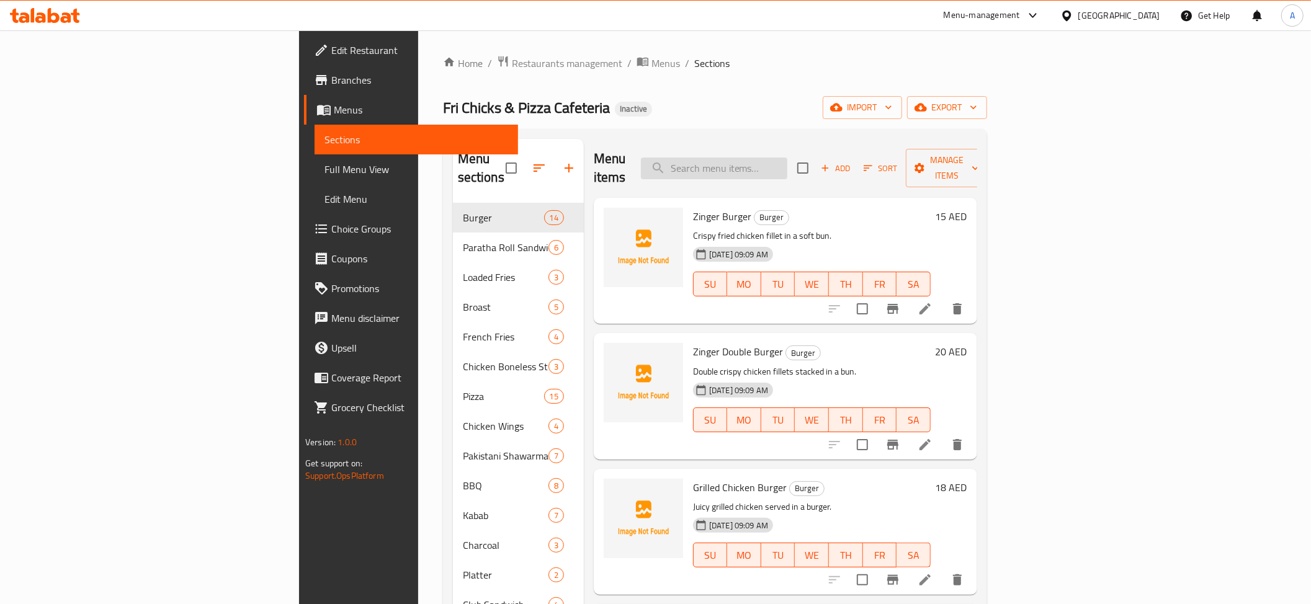
drag, startPoint x: 800, startPoint y: 172, endPoint x: 810, endPoint y: 162, distance: 14.5
click at [800, 172] on div "Menu items Add Sort Manage items" at bounding box center [785, 168] width 383 height 59
click at [787, 161] on input "search" at bounding box center [714, 169] width 146 height 22
paste input "Special Cheese"
click at [787, 165] on input "Special Cheese" at bounding box center [714, 169] width 146 height 22
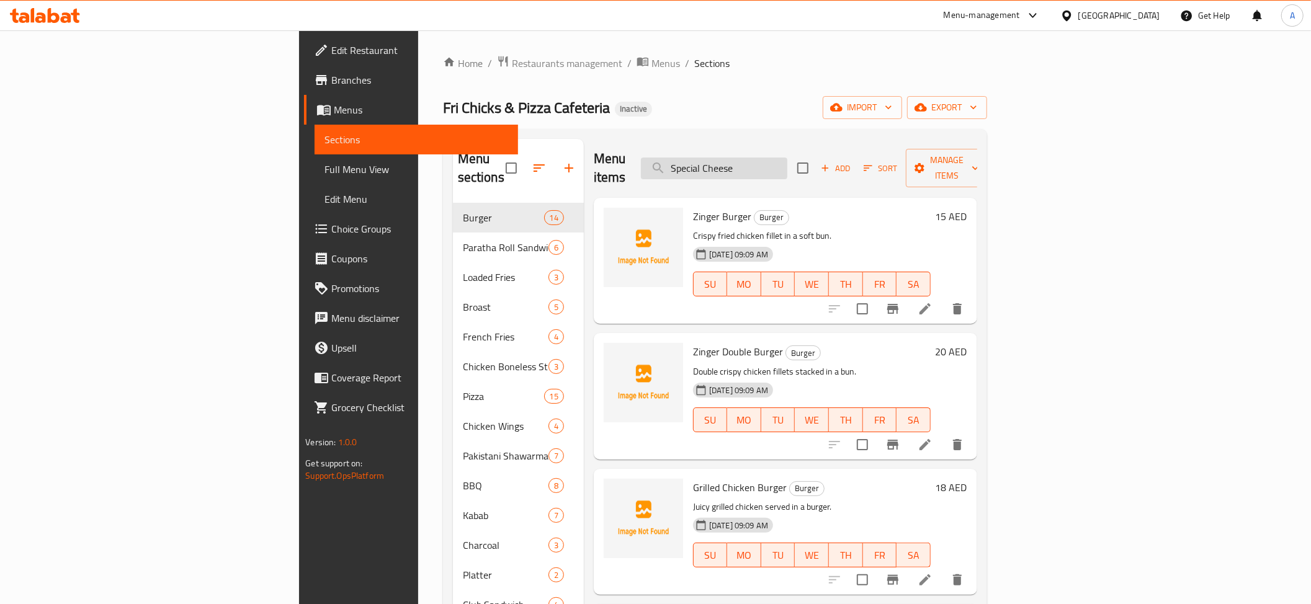
click at [787, 165] on input "Special Cheese" at bounding box center [714, 169] width 146 height 22
click at [836, 177] on div "Menu items Special Cheese Add Sort Manage items" at bounding box center [785, 168] width 383 height 59
click at [787, 164] on input "Special Cheese" at bounding box center [714, 169] width 146 height 22
click at [787, 158] on input "Special Cheese" at bounding box center [714, 169] width 146 height 22
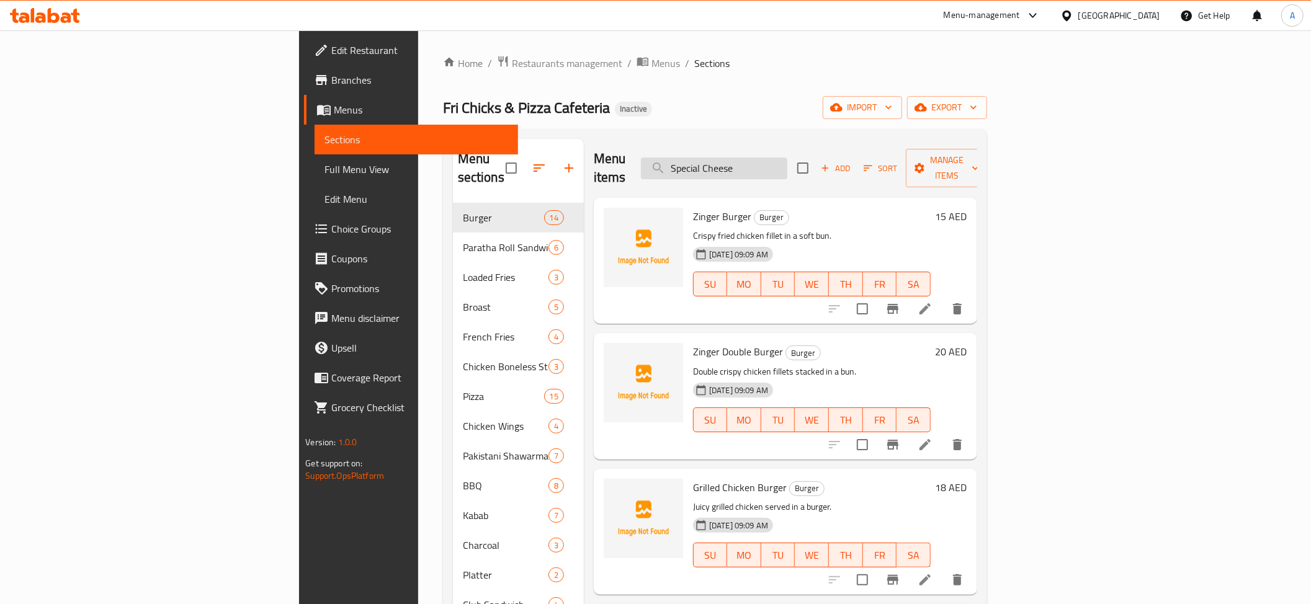
click at [787, 158] on input "Special Cheese" at bounding box center [714, 169] width 146 height 22
paste input "CHEESE LOVER PIZZA"
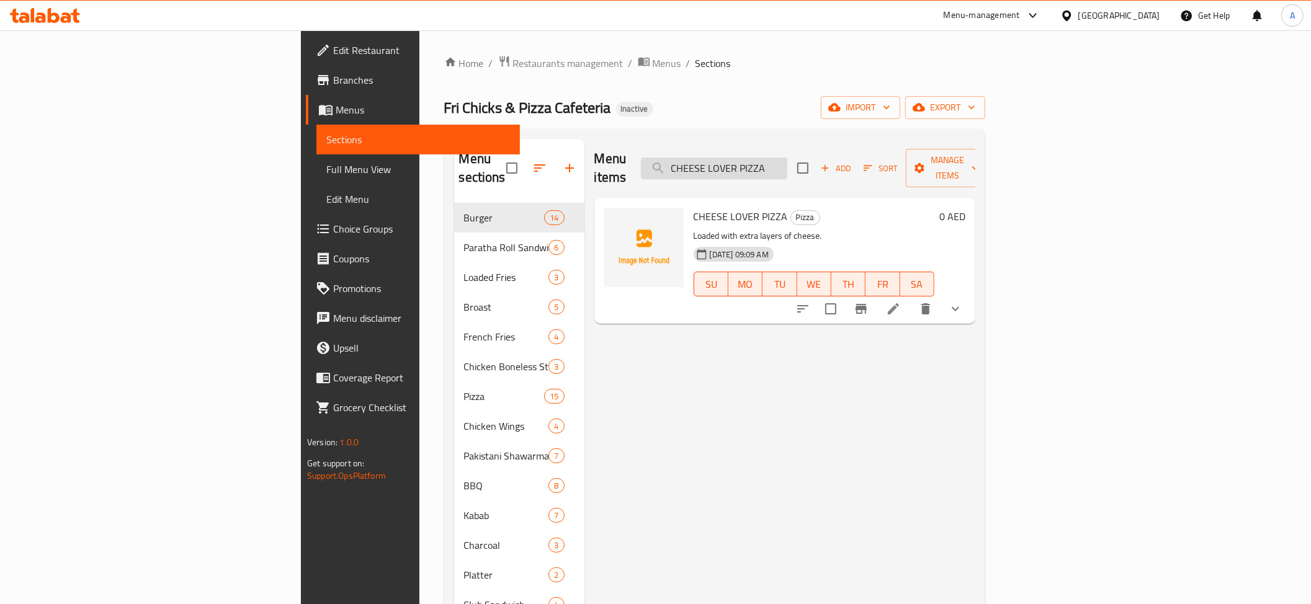
click at [787, 164] on input "CHEESE LOVER PIZZA" at bounding box center [714, 169] width 146 height 22
paste input "Special Cheese"
type input "Special Cheese"
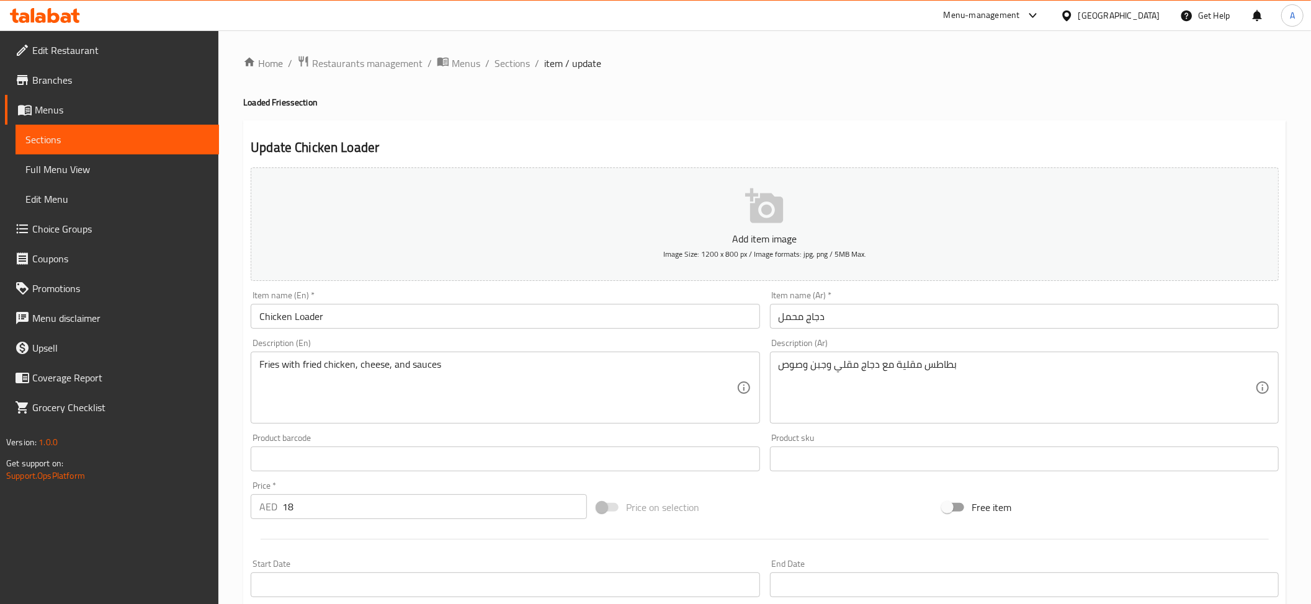
click at [439, 388] on textarea "Fries with fried chicken, cheese, and sauces" at bounding box center [497, 388] width 476 height 59
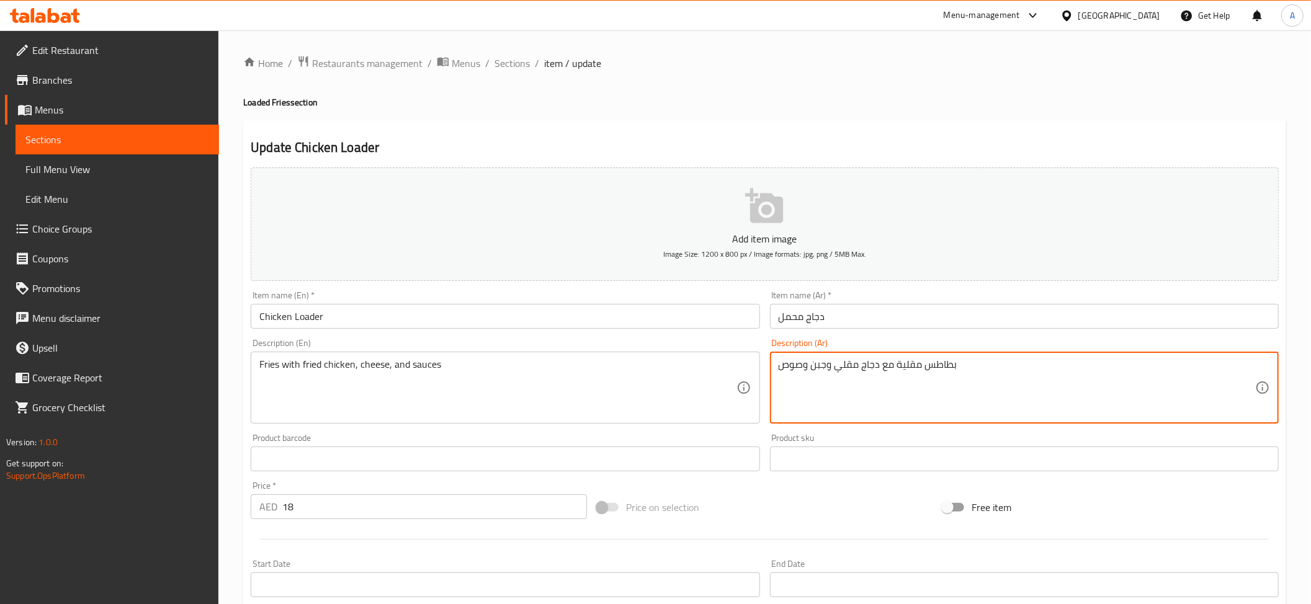
click at [998, 367] on textarea "بطاطس مقلية مع دجاج مقلي وجبن وصوص" at bounding box center [1017, 388] width 476 height 59
type textarea "بطاطس مقلية مع دجاج مقلي وجبن وصوصات"
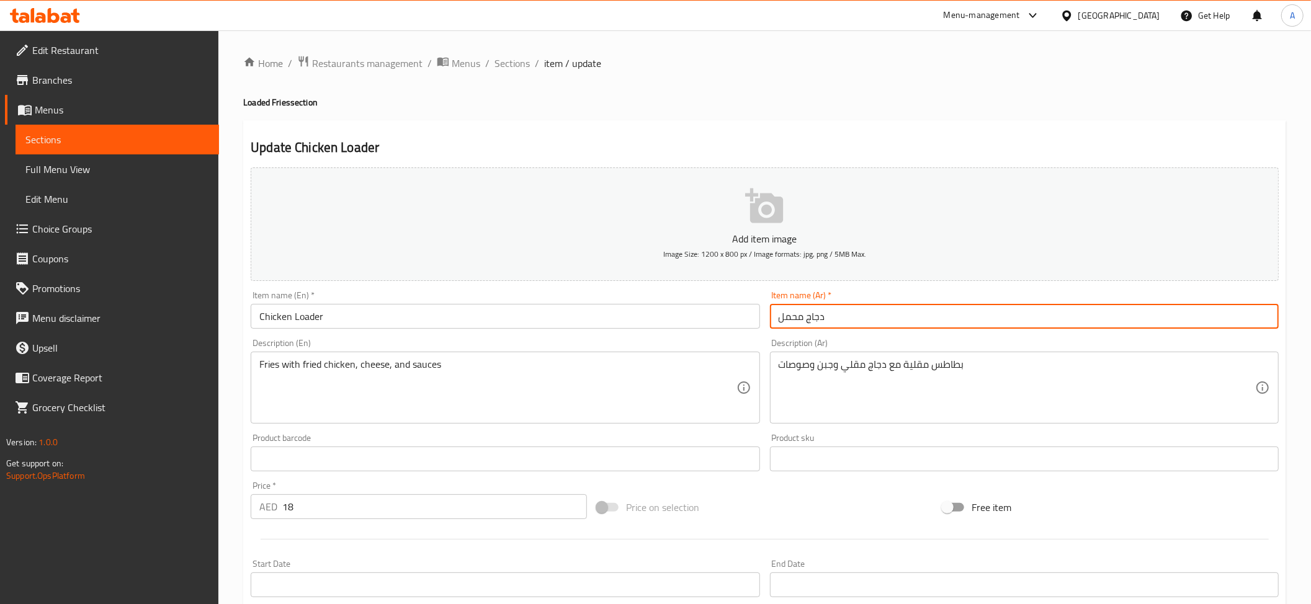
click at [792, 316] on input "دجاج محمل" at bounding box center [1024, 316] width 509 height 25
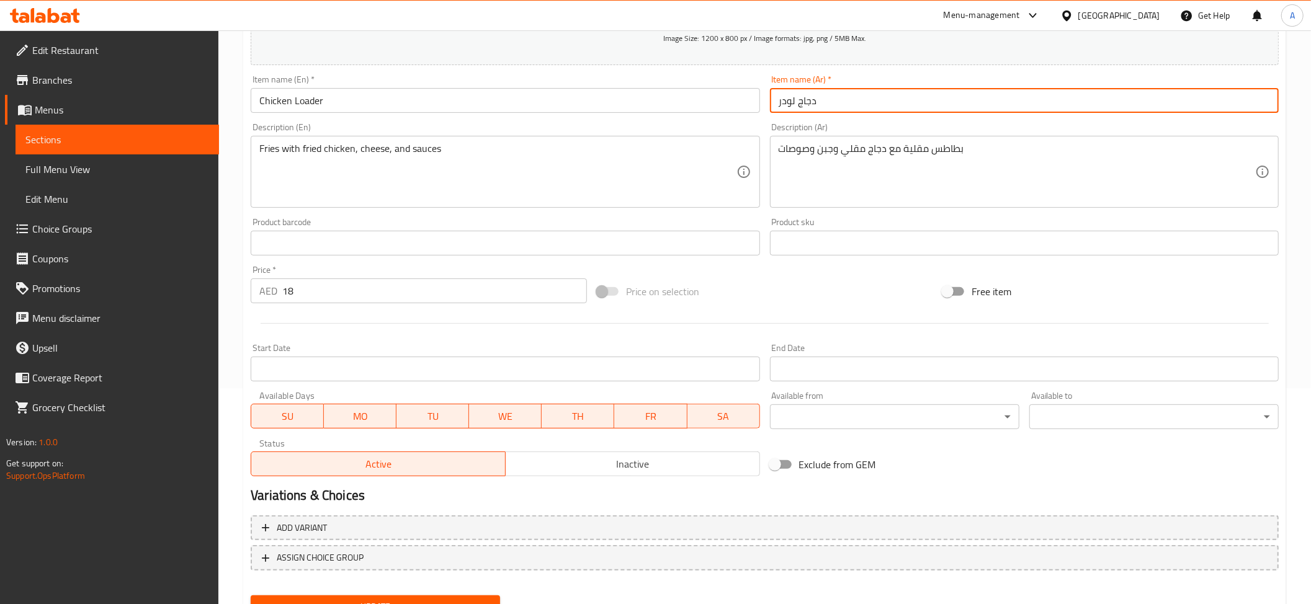
scroll to position [247, 0]
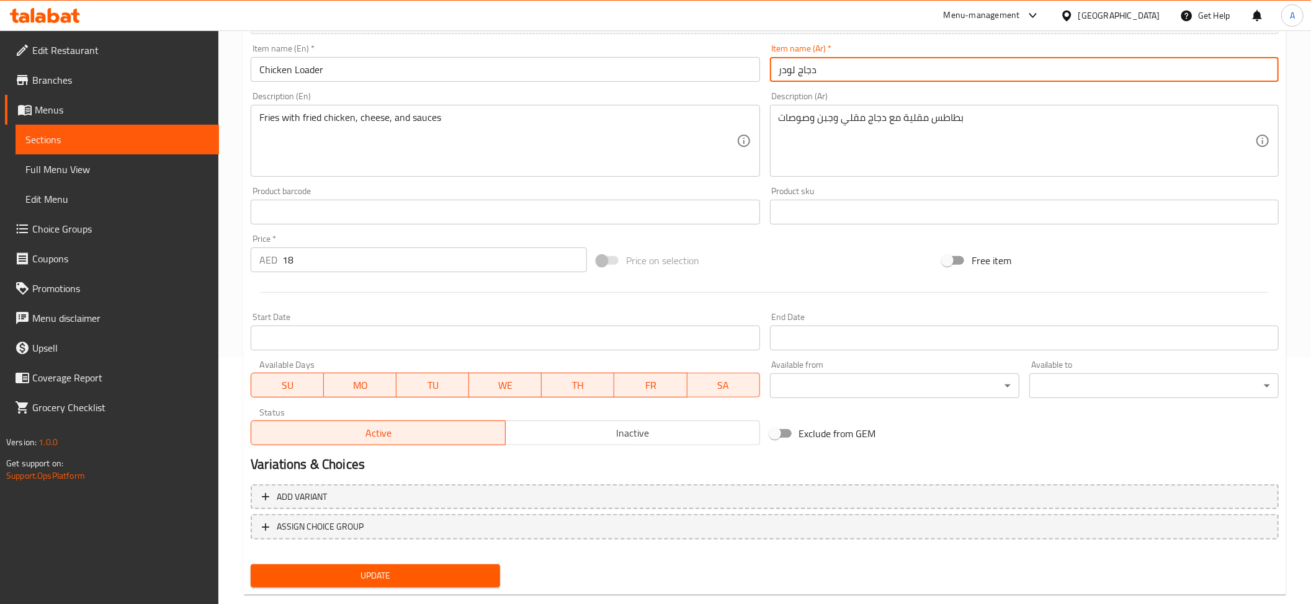
type input "دجاج لودر"
click at [454, 566] on button "Update" at bounding box center [375, 576] width 249 height 23
click at [784, 71] on input "دجاج لودر" at bounding box center [1024, 69] width 509 height 25
click at [428, 579] on span "Update" at bounding box center [376, 576] width 230 height 16
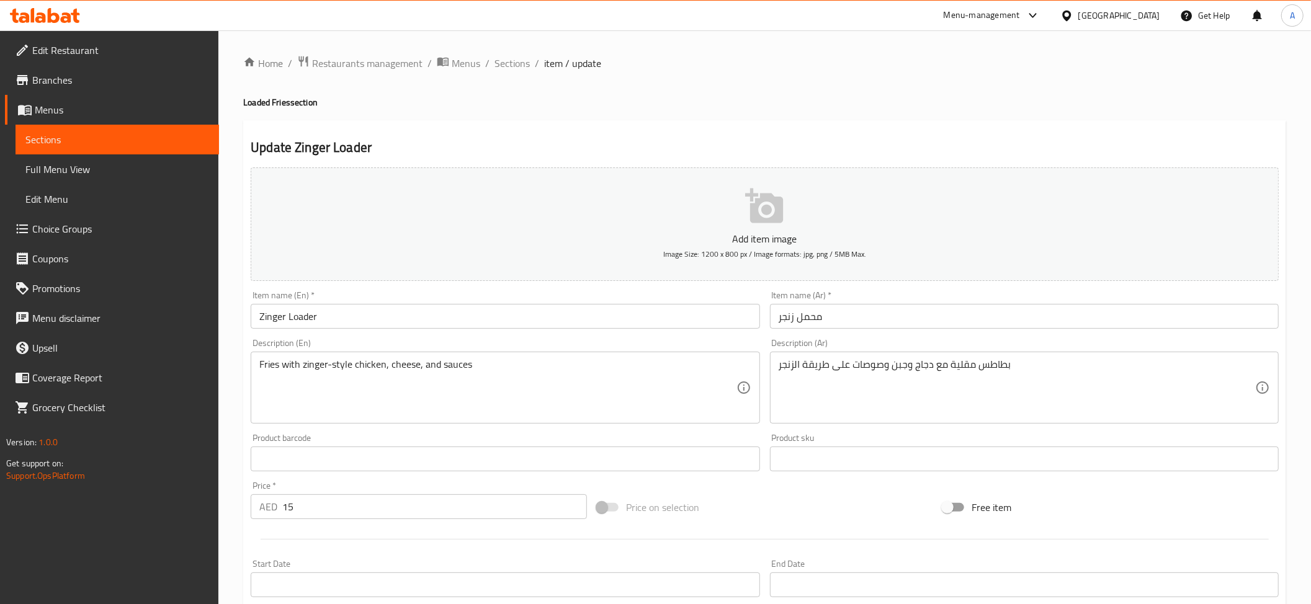
click at [812, 321] on input "محمل زنجر" at bounding box center [1024, 316] width 509 height 25
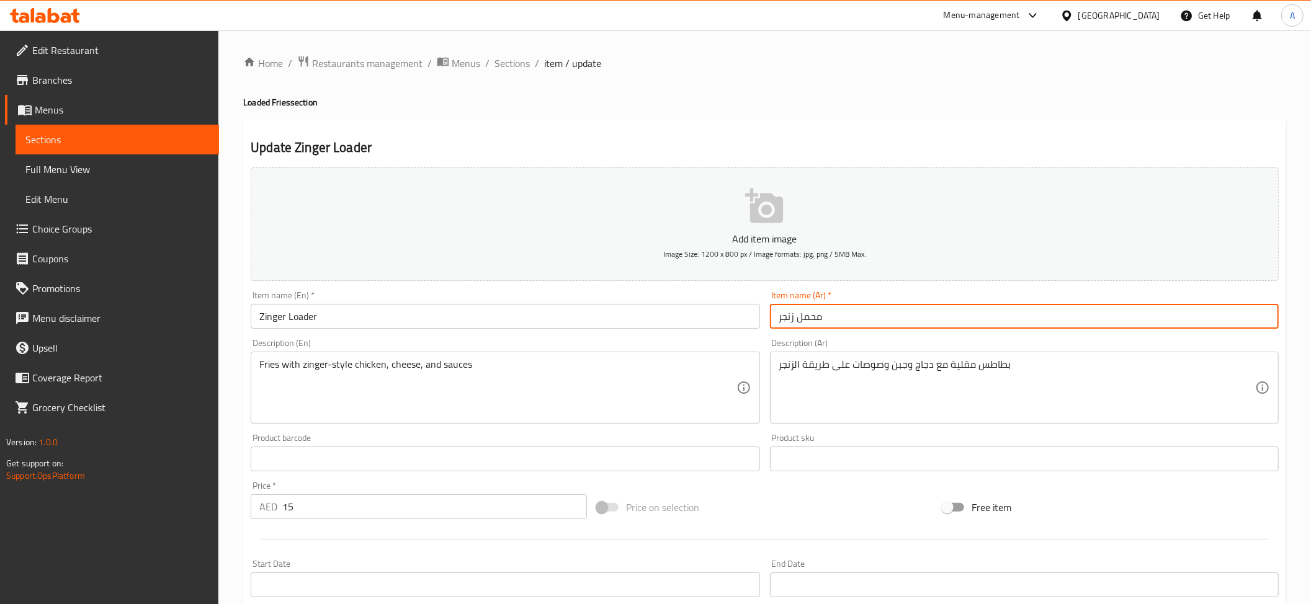
click at [812, 321] on input "محمل زنجر" at bounding box center [1024, 316] width 509 height 25
click at [910, 319] on input "زنجر" at bounding box center [1024, 316] width 509 height 25
paste input "لودر"
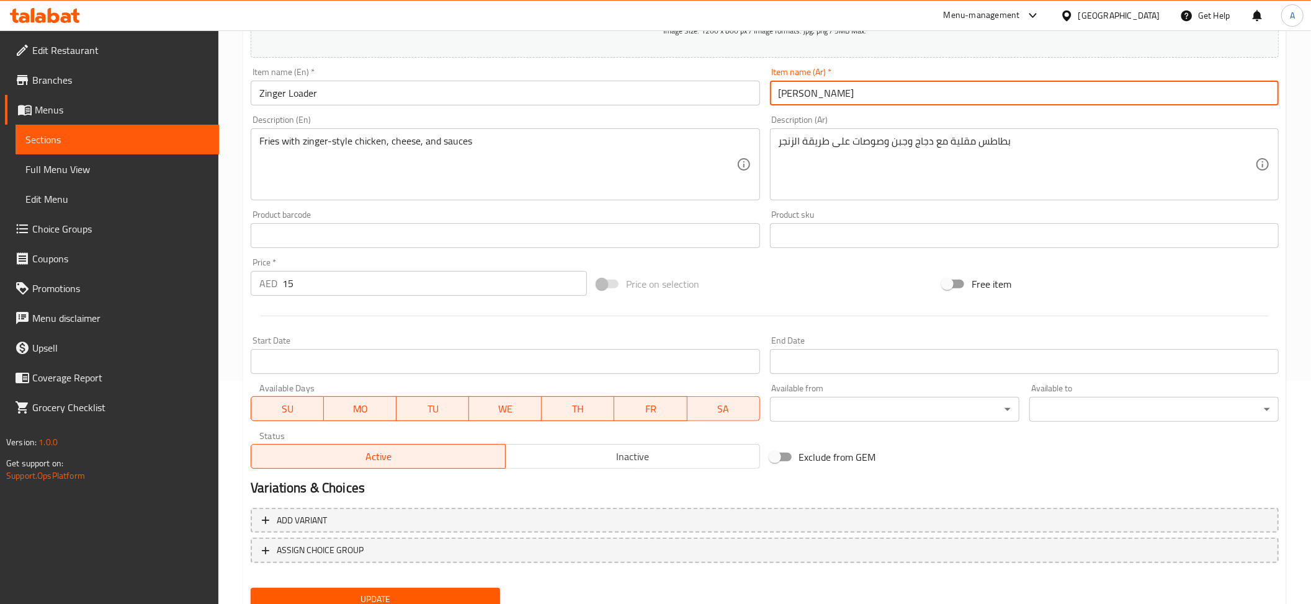
scroll to position [271, 0]
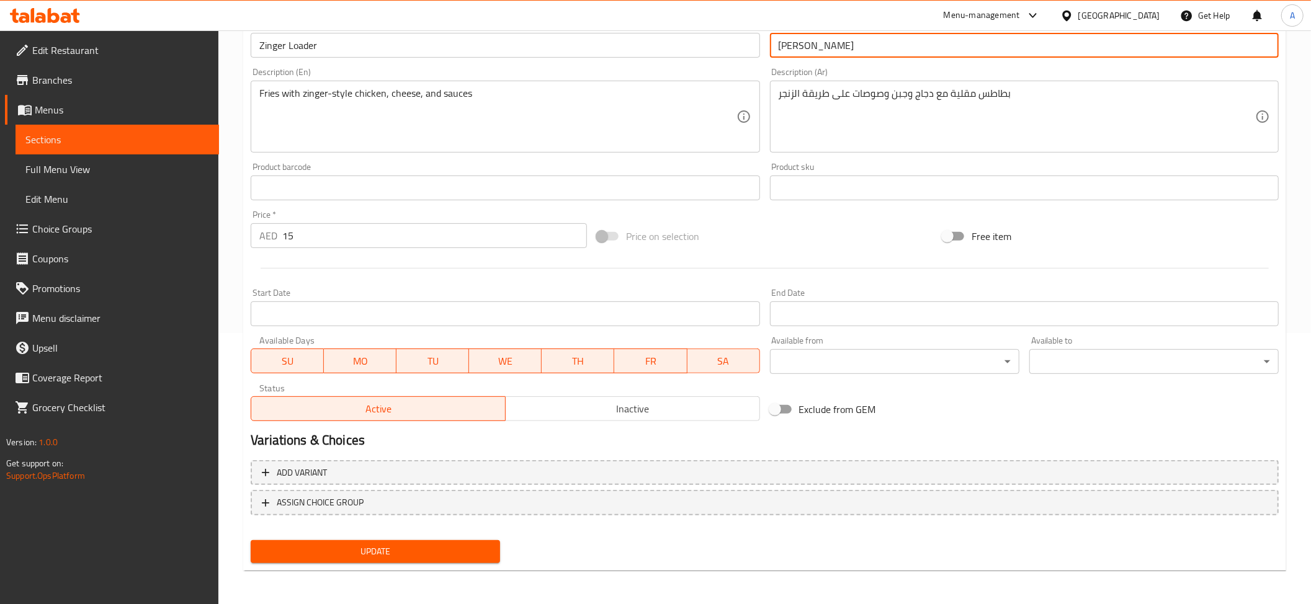
type input "[PERSON_NAME]"
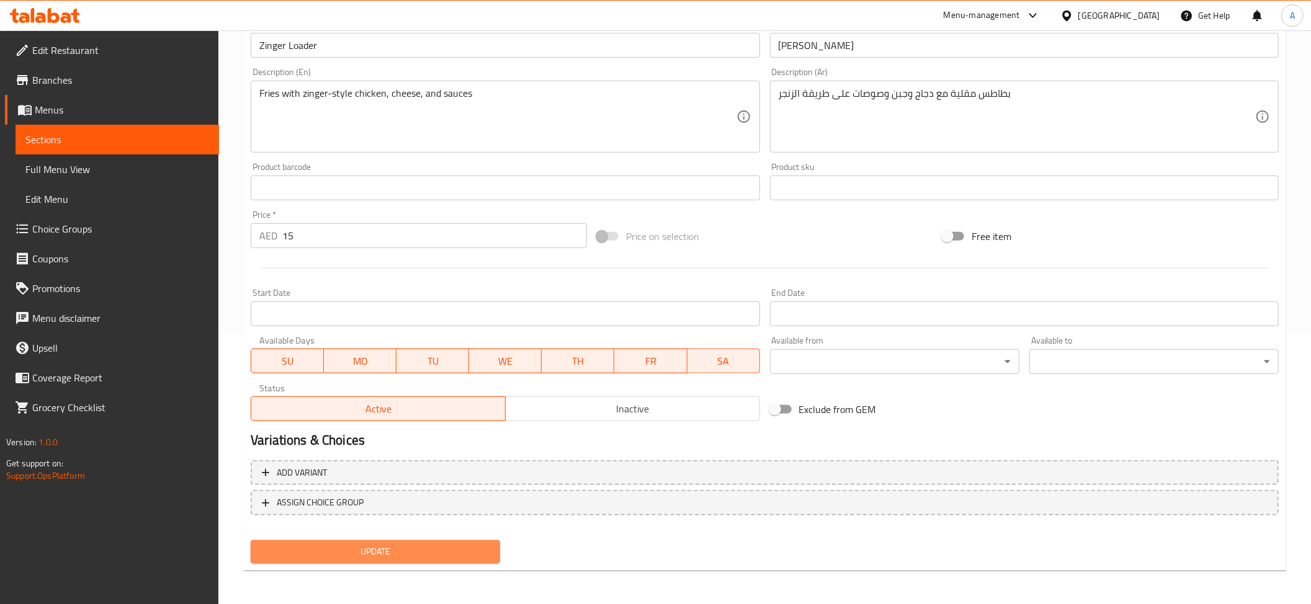
click at [452, 547] on span "Update" at bounding box center [376, 552] width 230 height 16
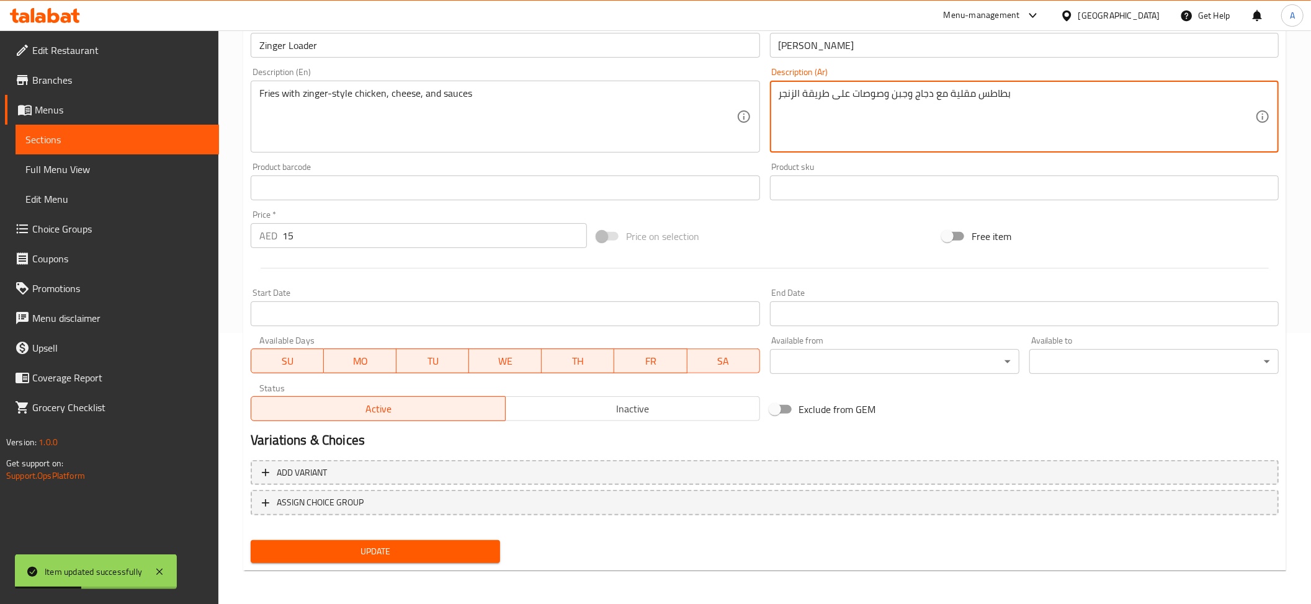
drag, startPoint x: 847, startPoint y: 94, endPoint x: 766, endPoint y: 94, distance: 81.9
click at [838, 89] on textarea "بطاطس مقلية مع دجاج وجبن وصوصات" at bounding box center [1017, 116] width 476 height 59
paste textarea "على طريقة الزنجر"
click at [839, 93] on textarea "بطاطس مقلية مع دجاج على طريقة الزنجر وجبن وصوصات" at bounding box center [1017, 116] width 476 height 59
type textarea "بطاطس مقلية مع دجاج على طريقة الزنجر جبن وصوصات"
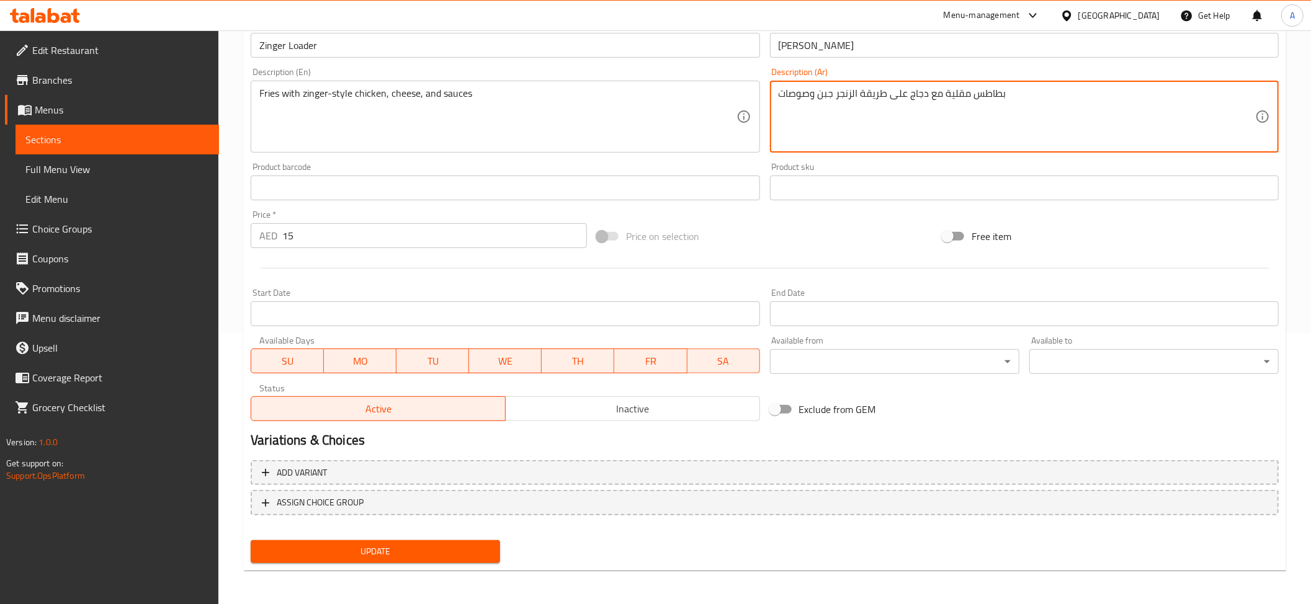
click at [408, 545] on span "Update" at bounding box center [376, 552] width 230 height 16
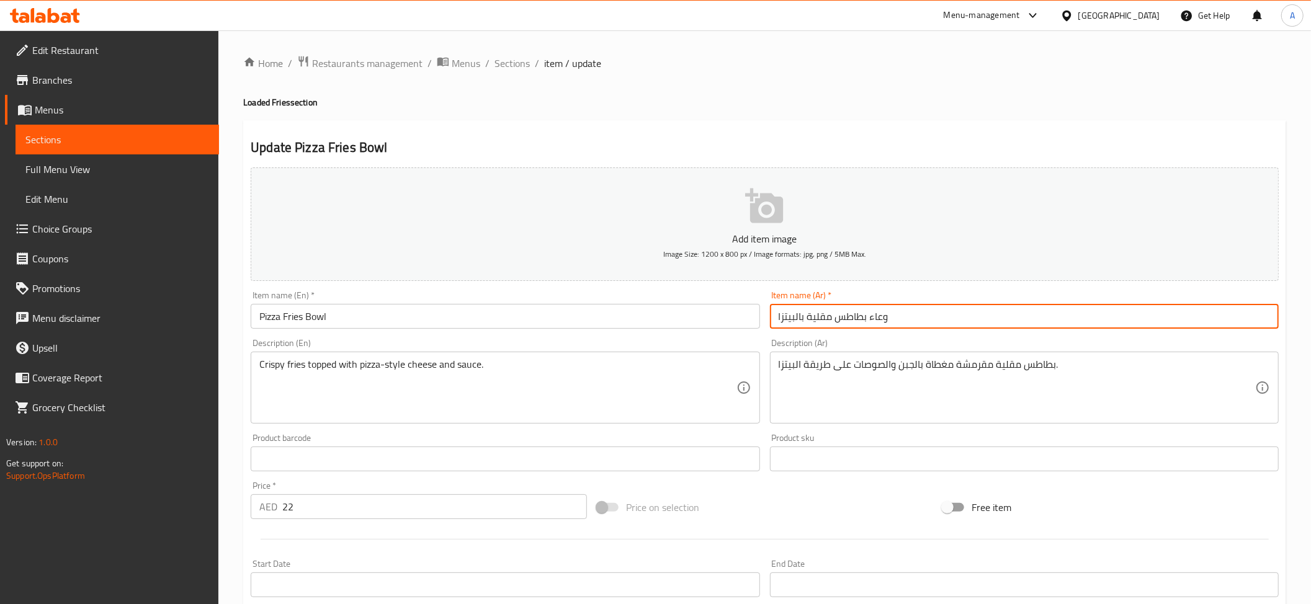
click at [872, 323] on input "وعاء بطاطس مقلية بالبيتزا" at bounding box center [1024, 316] width 509 height 25
drag, startPoint x: 795, startPoint y: 318, endPoint x: 805, endPoint y: 331, distance: 16.4
click at [805, 331] on div "Item name (Ar)   * جاط بطاطس مقلية بالبيتزا Item name (Ar) *" at bounding box center [1024, 310] width 519 height 48
type input "جاط بطاطس مقلية بيتزا"
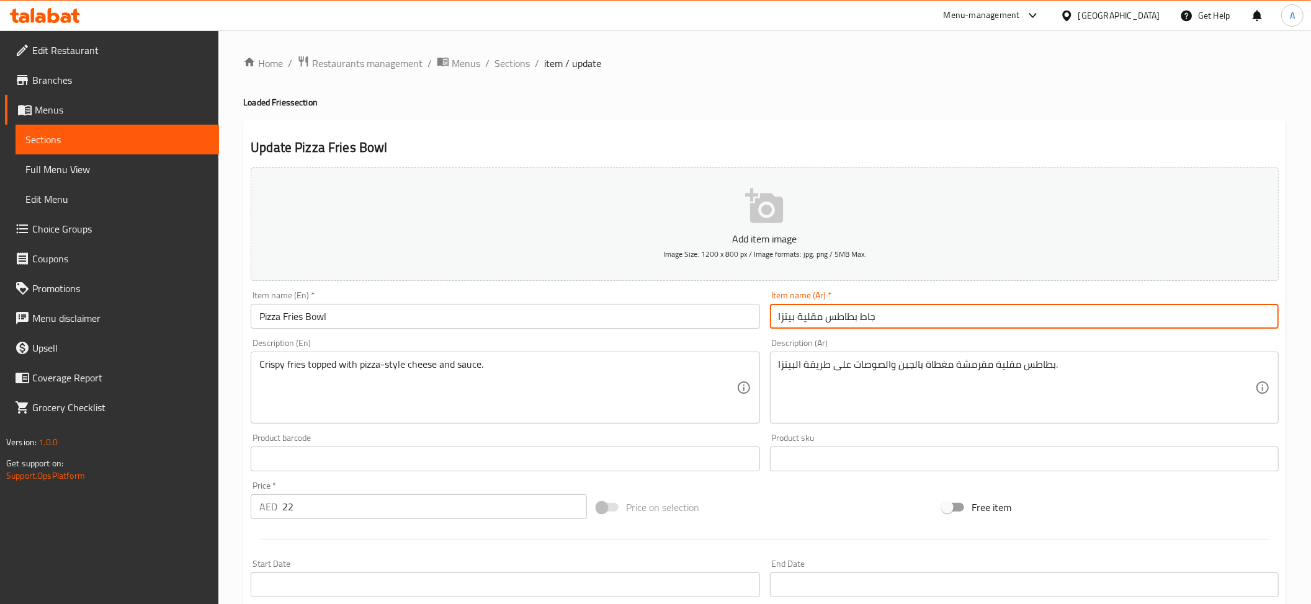
scroll to position [55, 0]
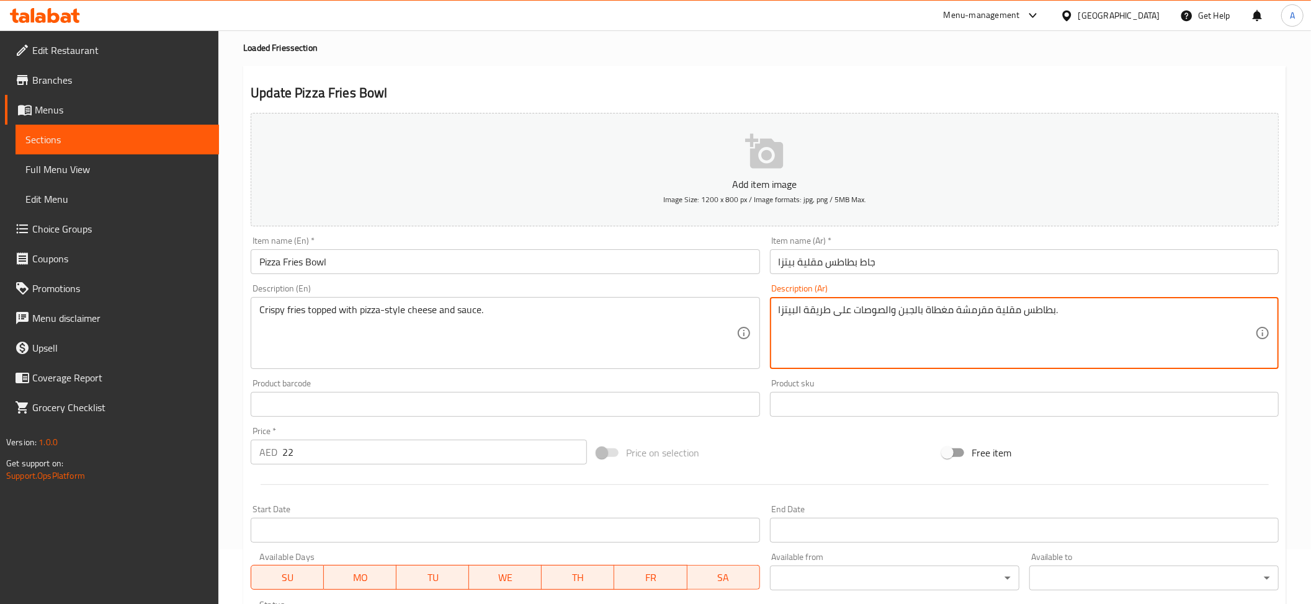
click at [976, 321] on textarea "بطاطس مقلية مقرمشة مغطاة بالجبن والصوصات على طريقة البيتزا." at bounding box center [1017, 333] width 476 height 59
click at [843, 313] on textarea "بطاطس مقلية مقرمشة مغطاة بالجبن والصوصات على طريقة البيتزا." at bounding box center [1017, 333] width 476 height 59
drag, startPoint x: 851, startPoint y: 311, endPoint x: 748, endPoint y: 309, distance: 103.0
click at [748, 309] on div "Add item image Image Size: 1200 x 800 px / Image formats: jpg, png / 5MB Max. I…" at bounding box center [765, 375] width 1038 height 535
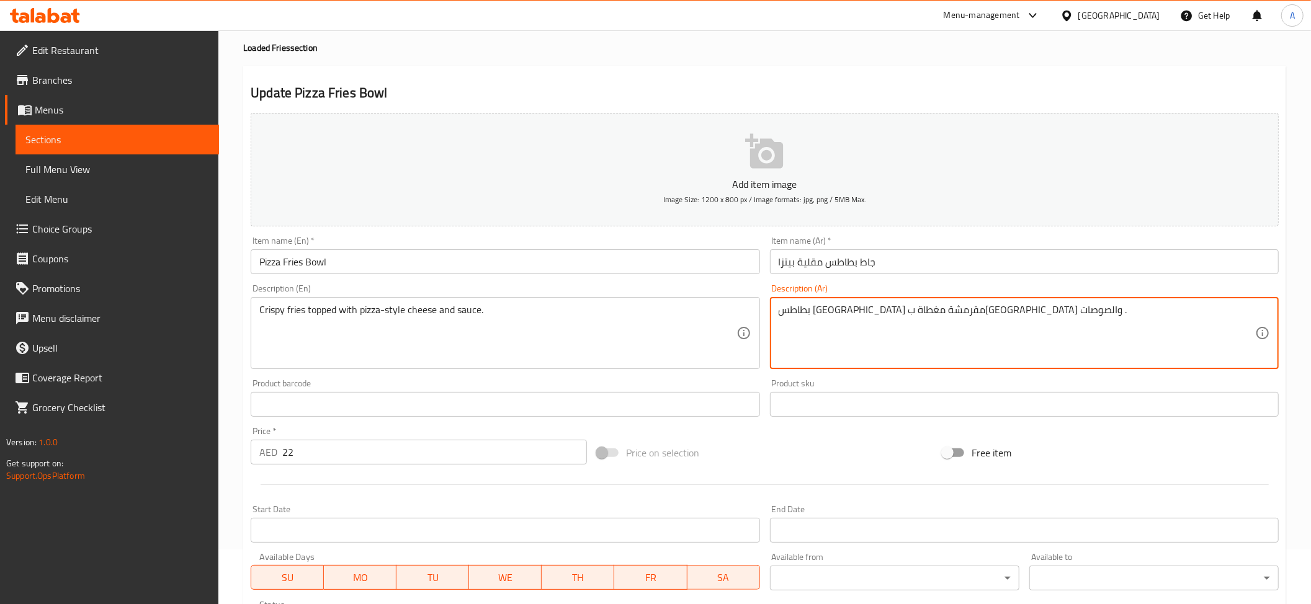
click at [820, 314] on textarea "بطاطس مقلية مقرمشة مغطاة بالجبن والصوصات ." at bounding box center [1017, 333] width 476 height 59
paste textarea "على طريقة البيتزا"
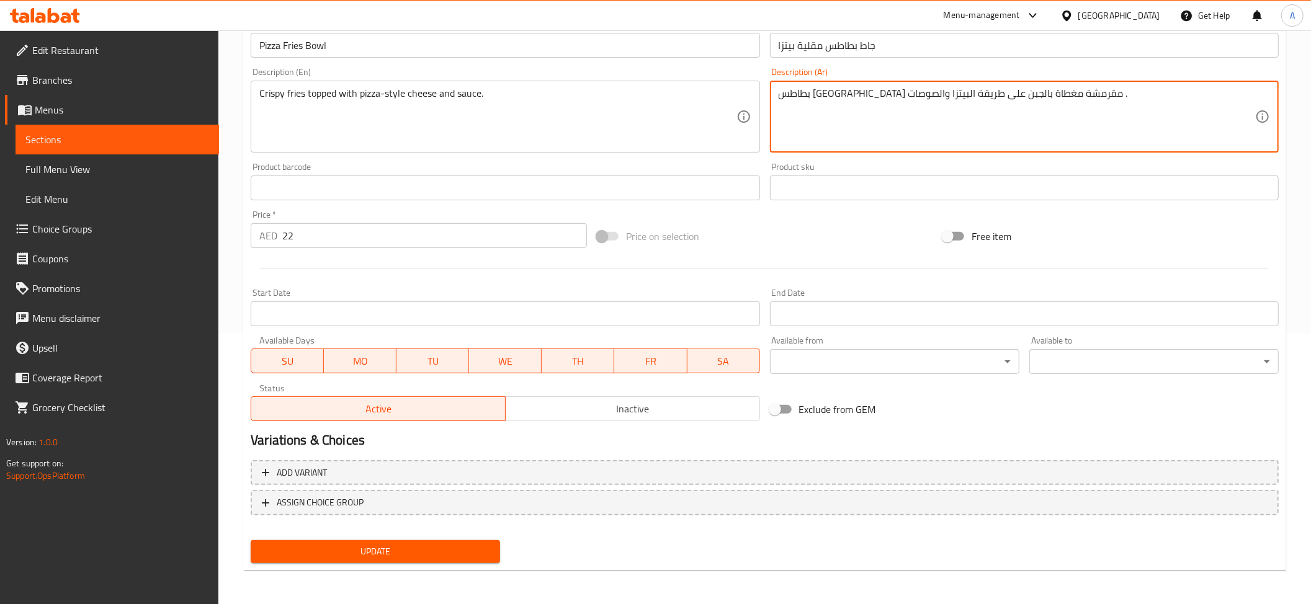
type textarea "بطاطس مقلية مقرمشة مغطاة بالجبن على طريقة البيتزا والصوصات ."
click at [423, 561] on button "Update" at bounding box center [375, 551] width 249 height 23
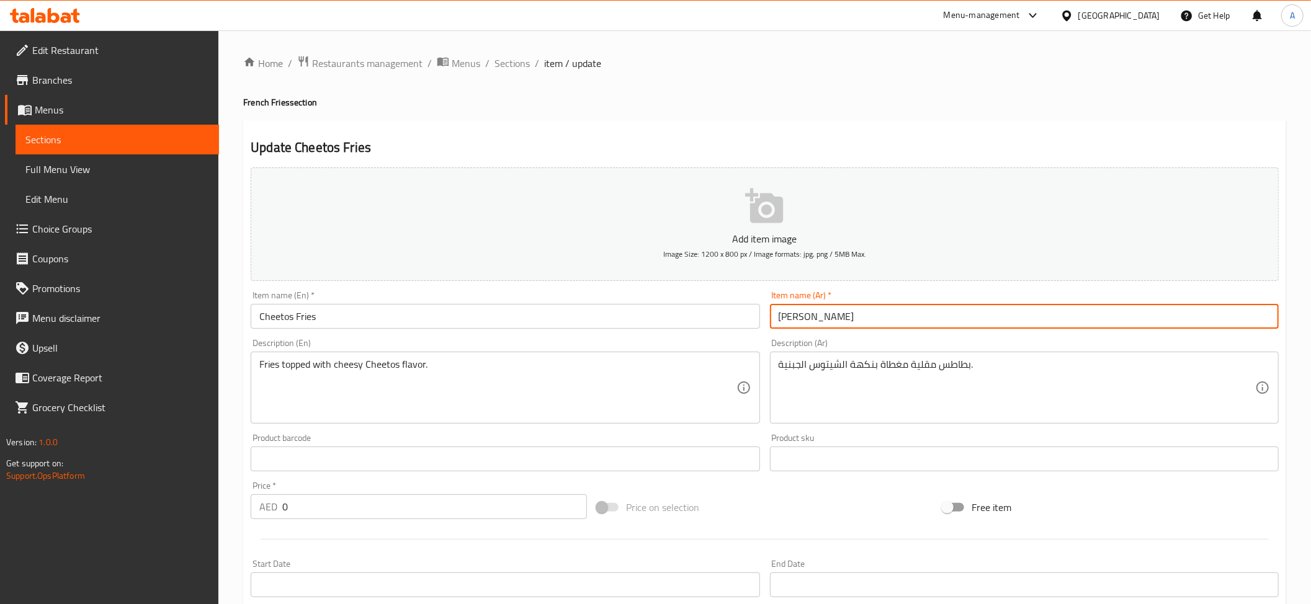
click at [798, 311] on input "[PERSON_NAME]" at bounding box center [1024, 316] width 509 height 25
click at [790, 315] on input "[PERSON_NAME]" at bounding box center [1024, 316] width 509 height 25
click at [772, 323] on input "شيتوس" at bounding box center [1024, 316] width 509 height 25
paste input "بطاطس مقلية"
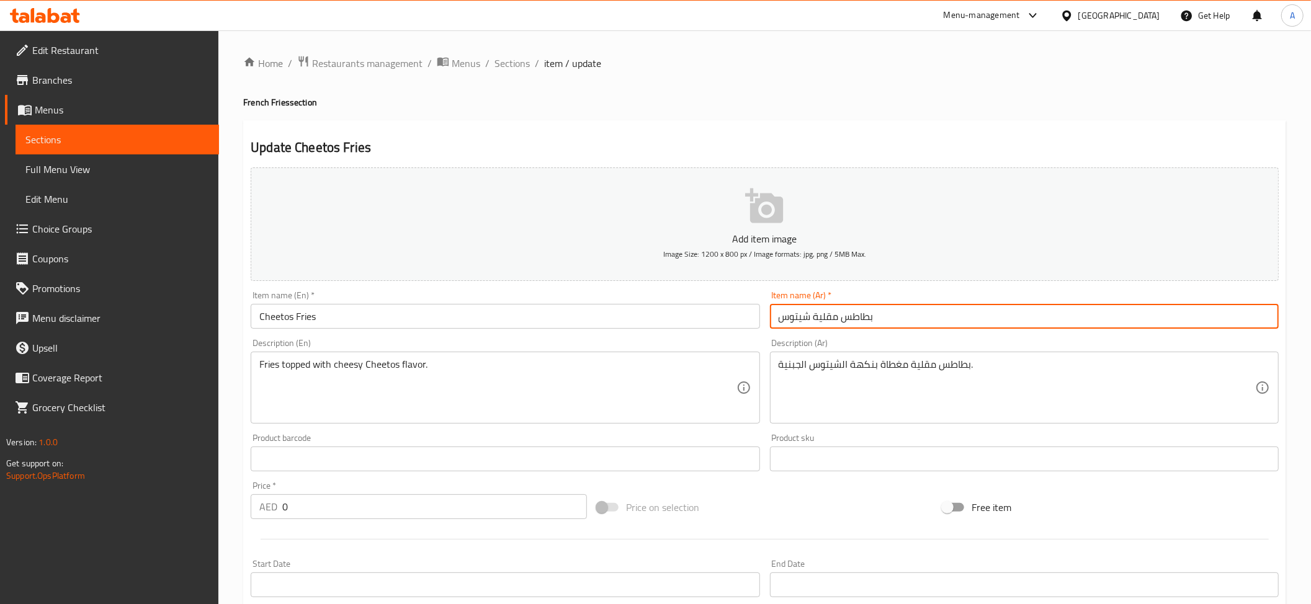
type input "بطاطس مقلية شيتوس"
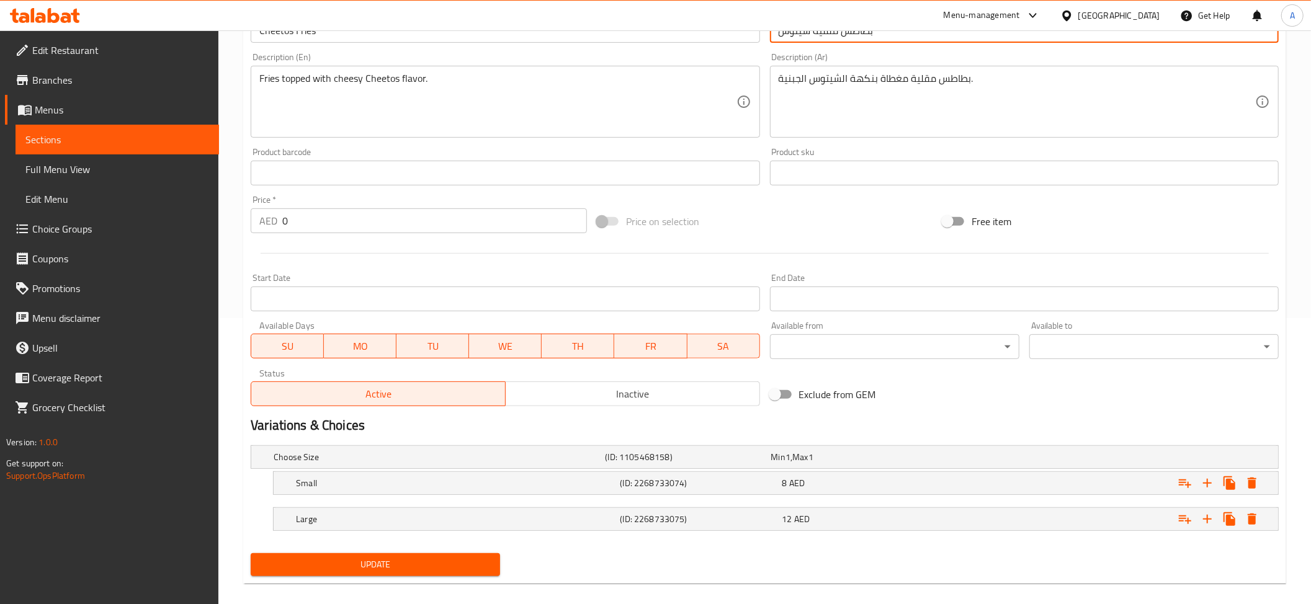
scroll to position [298, 0]
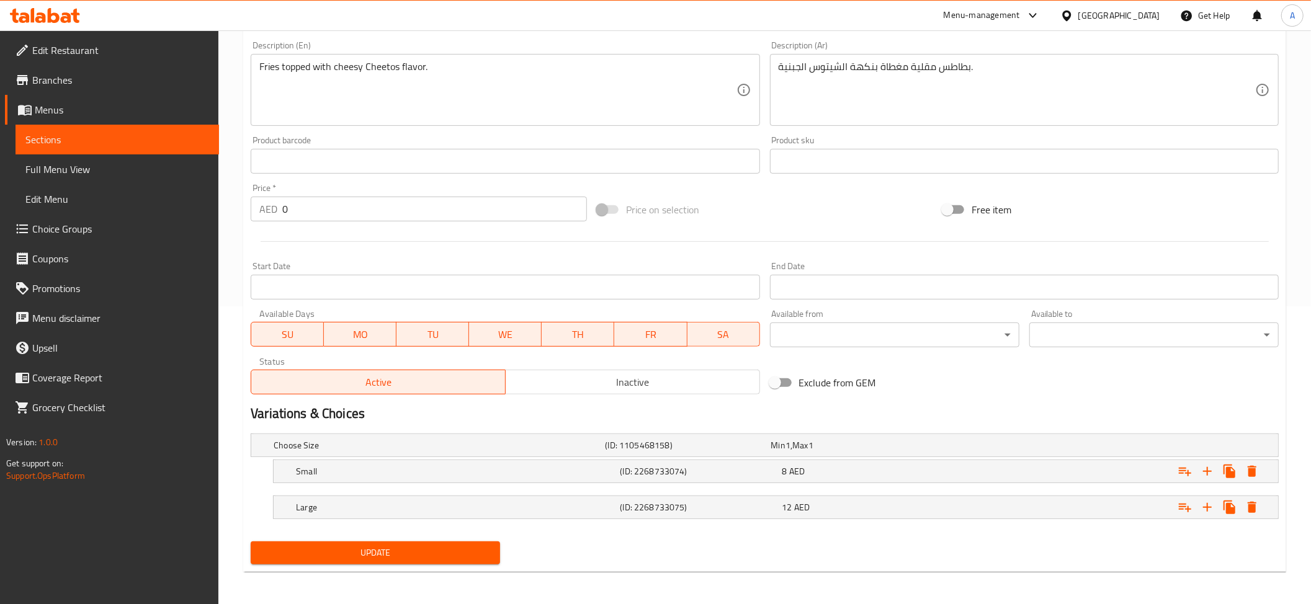
click at [408, 543] on button "Update" at bounding box center [375, 553] width 249 height 23
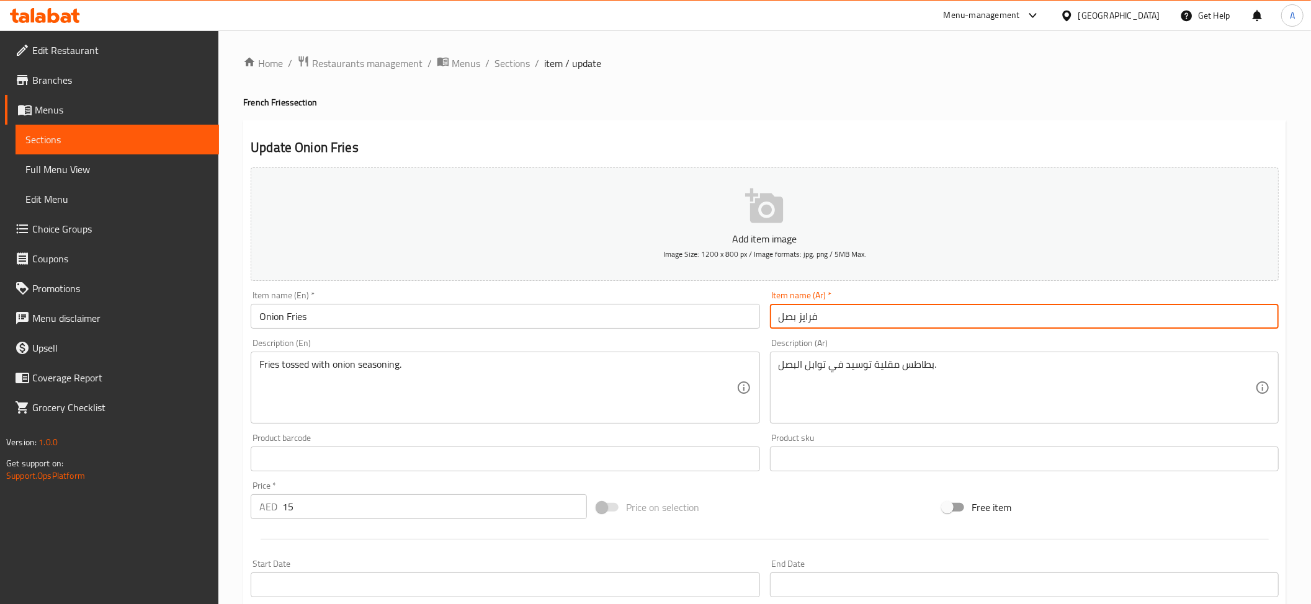
click at [793, 318] on input "فرايز بصل" at bounding box center [1024, 316] width 509 height 25
click at [811, 320] on input "فرايز بصل" at bounding box center [1024, 316] width 509 height 25
paste input "بطاطس مقلية"
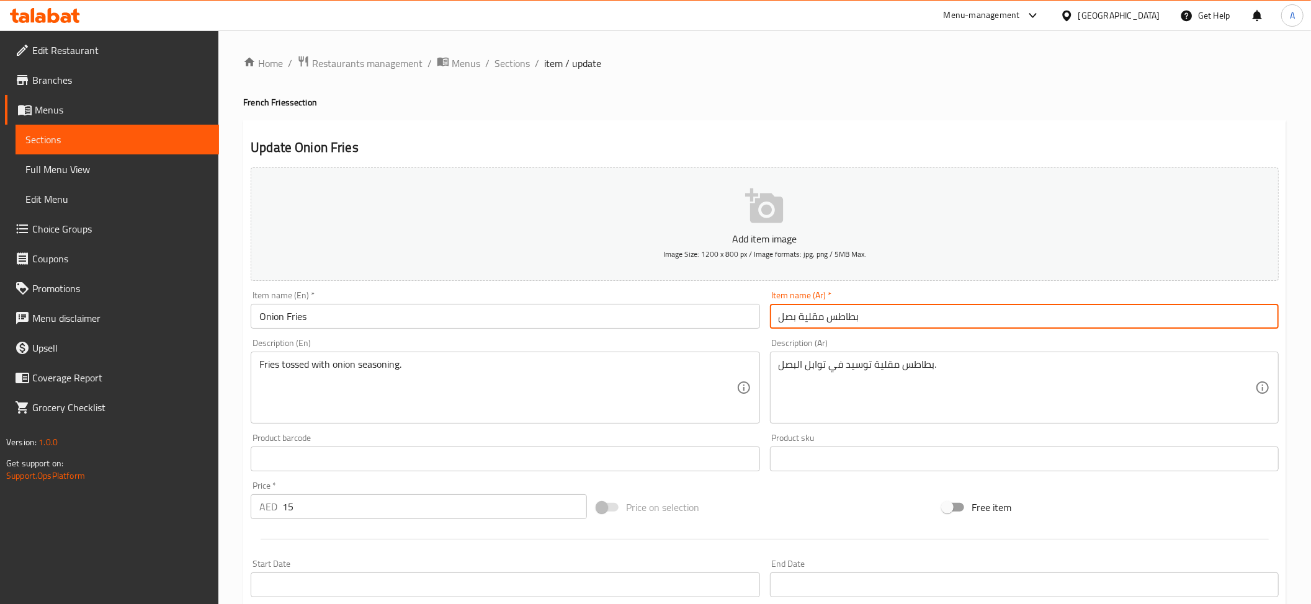
type input "بطاطس مقلية بصل"
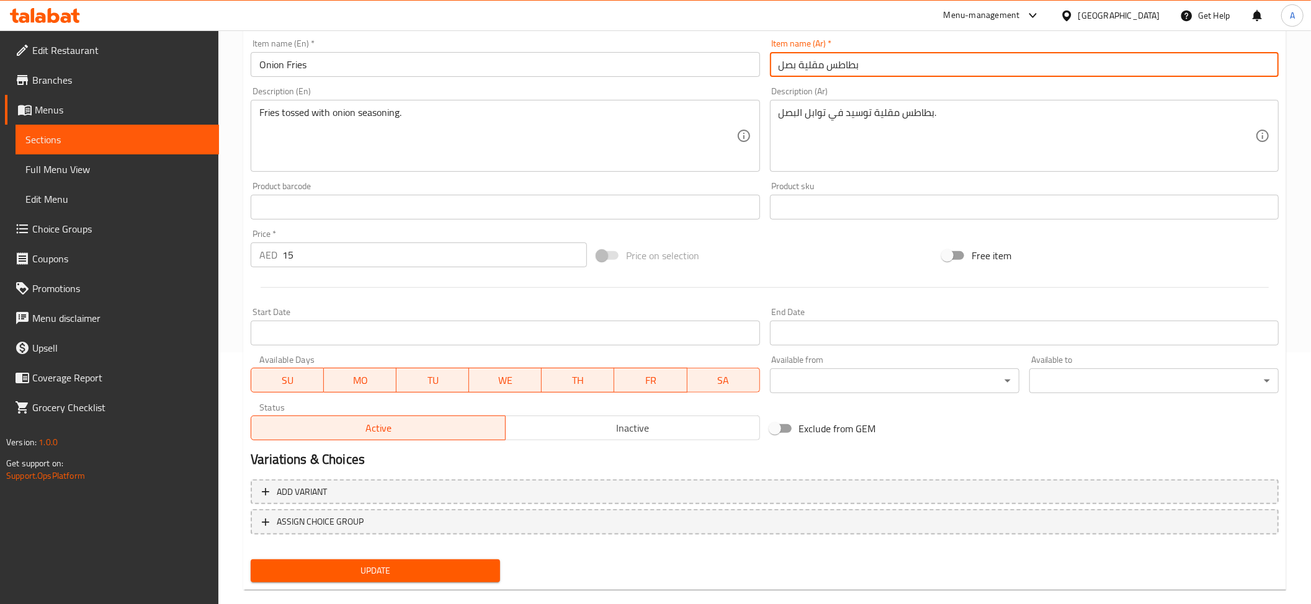
scroll to position [271, 0]
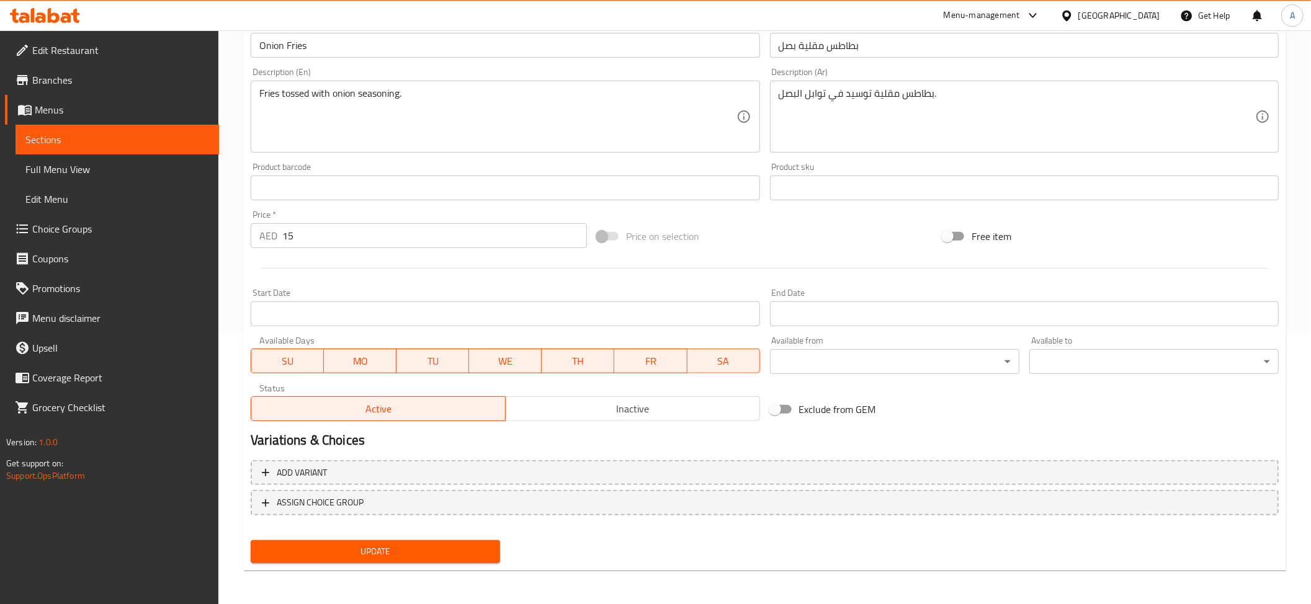
click at [382, 563] on div "Update" at bounding box center [375, 551] width 259 height 33
click at [388, 556] on span "Update" at bounding box center [376, 552] width 230 height 16
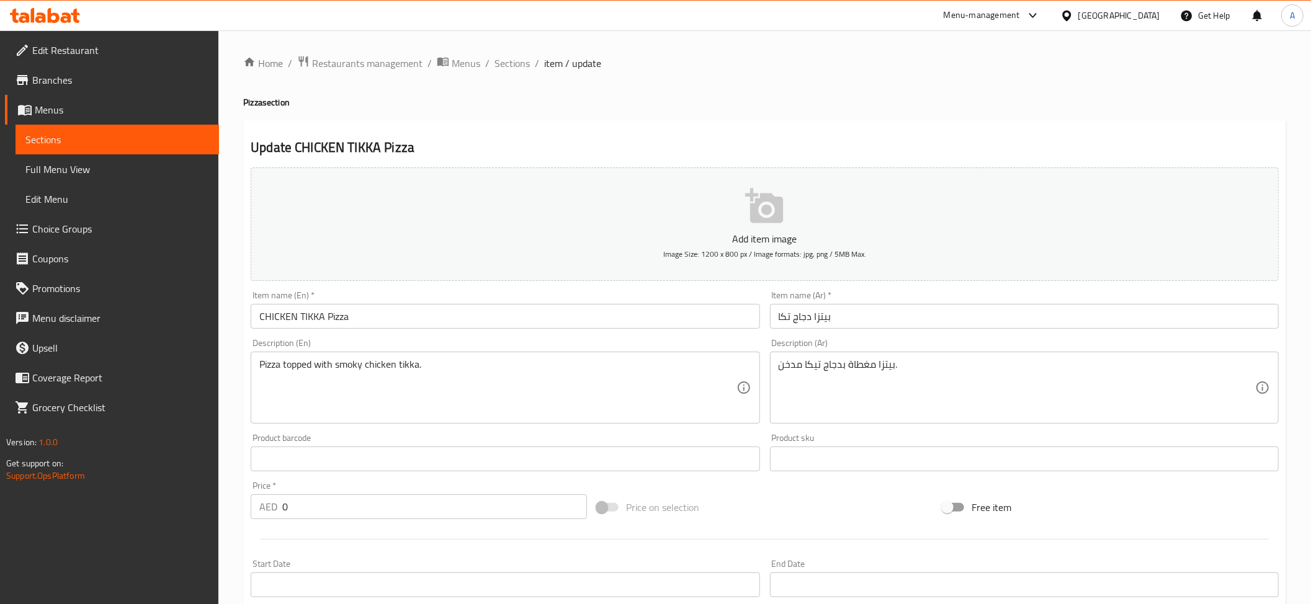
click at [783, 318] on input "بيتزا دجاج تكا" at bounding box center [1024, 316] width 509 height 25
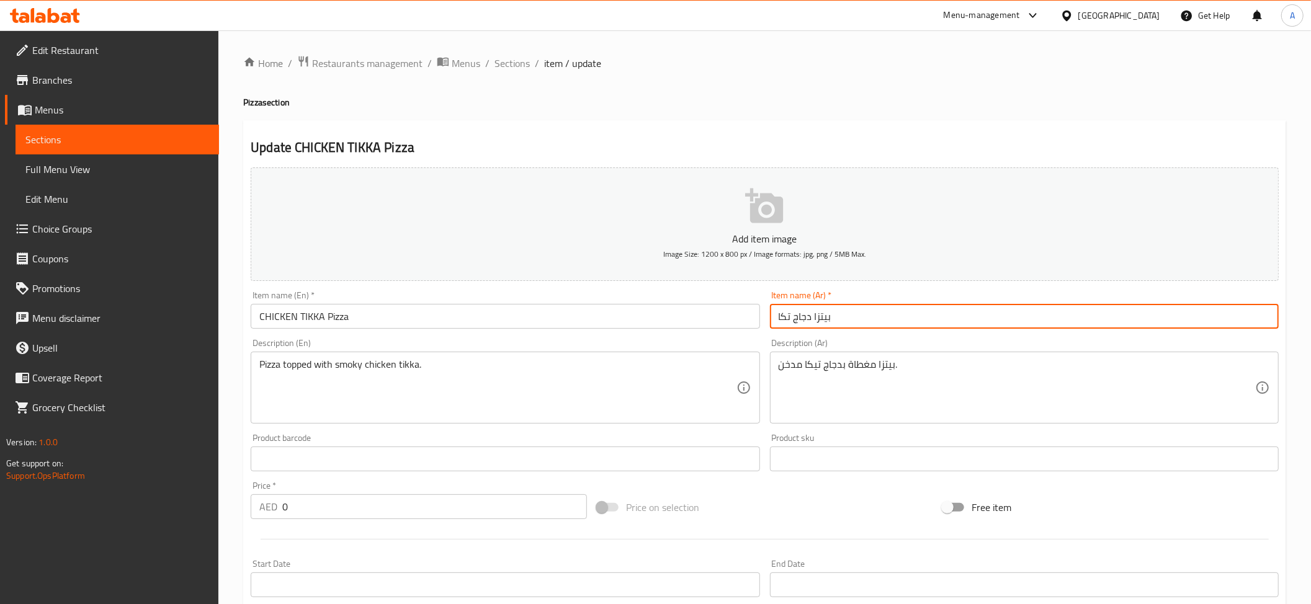
click at [783, 318] on input "بيتزا دجاج تكا" at bounding box center [1024, 316] width 509 height 25
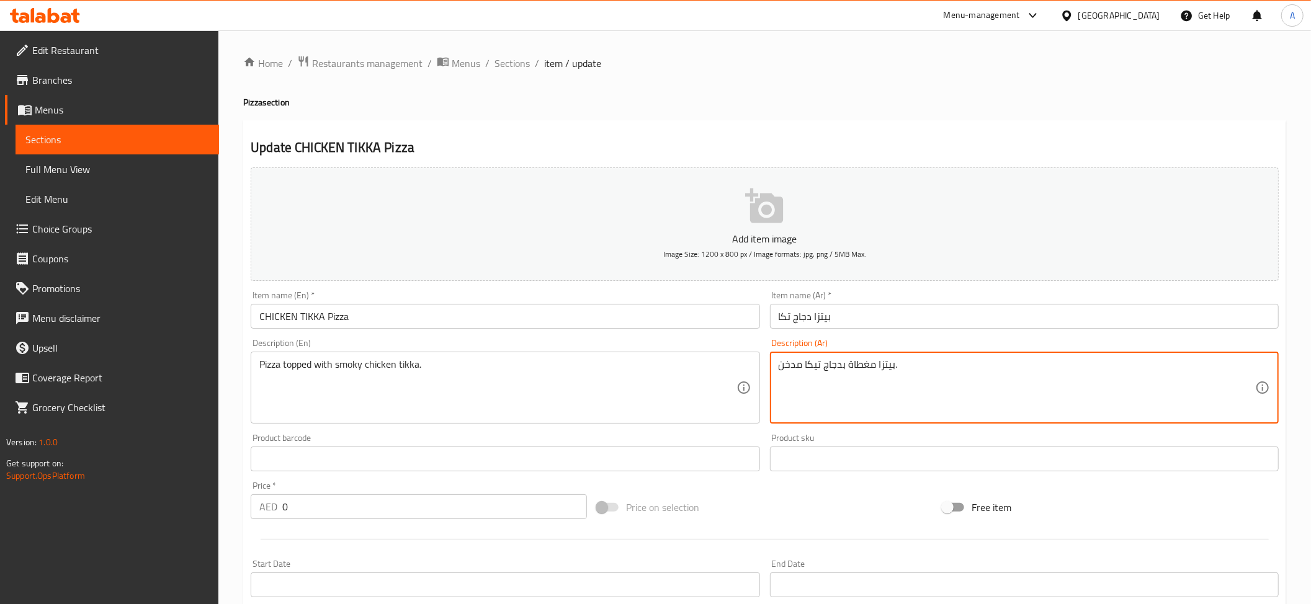
click at [810, 366] on textarea "بيتزا مغطاة بدجاج تيكا مدخن." at bounding box center [1017, 388] width 476 height 59
paste textarea "ا"
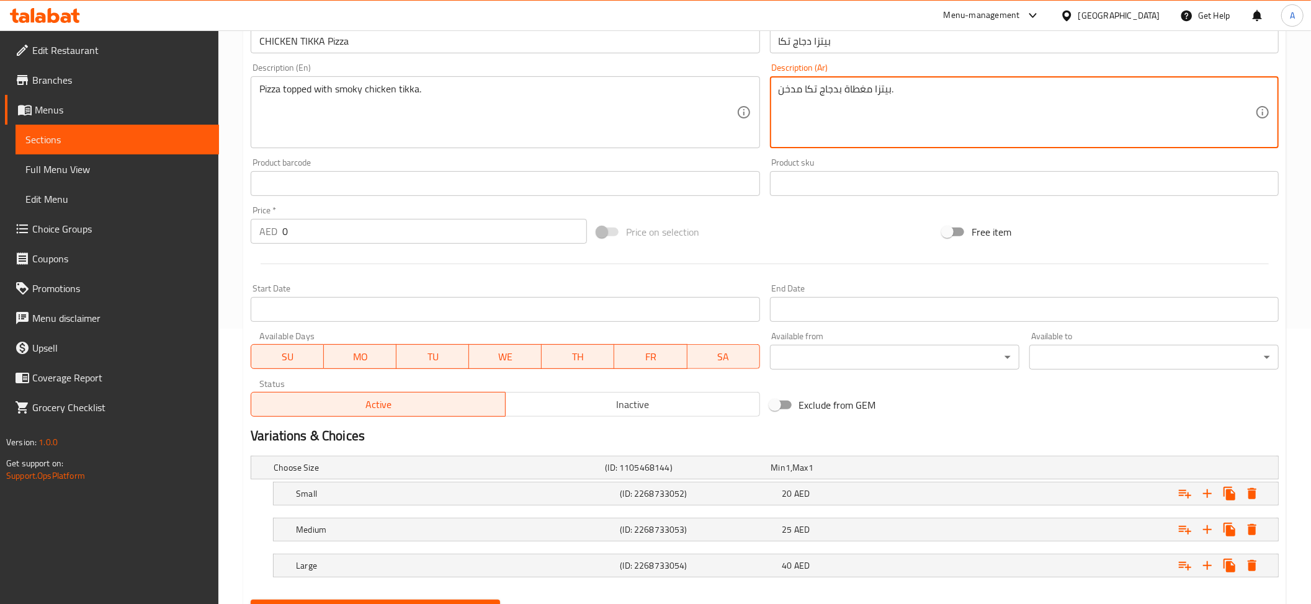
scroll to position [338, 0]
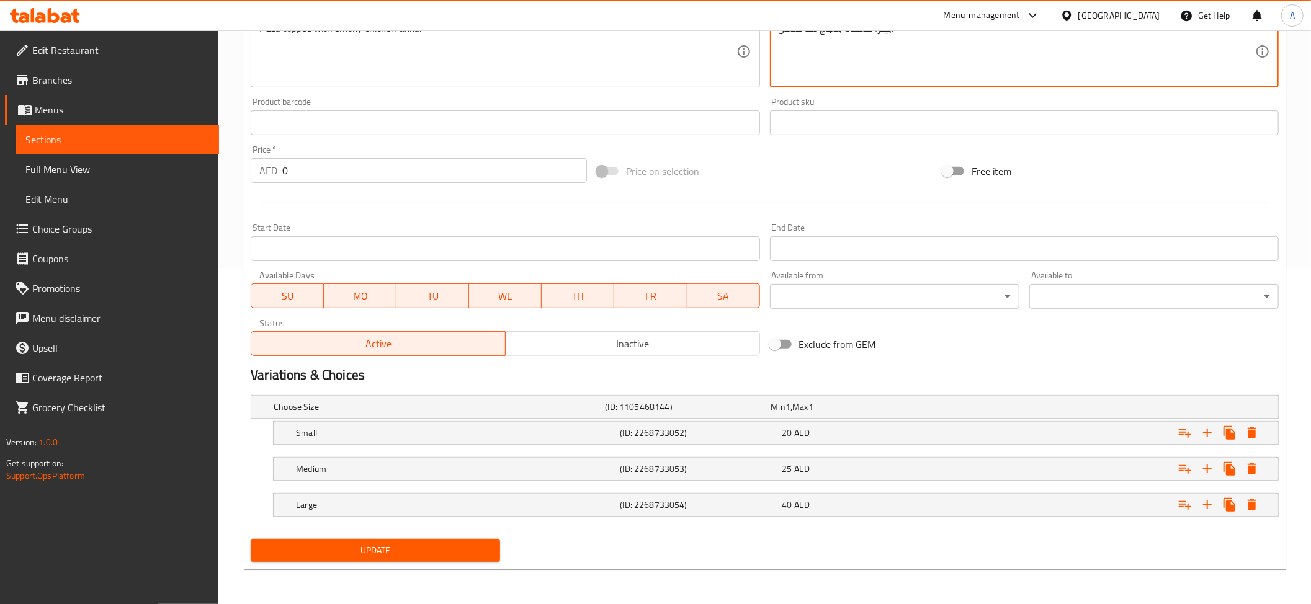
type textarea "بيتزا مغطاة بدجاج تكا مدخن."
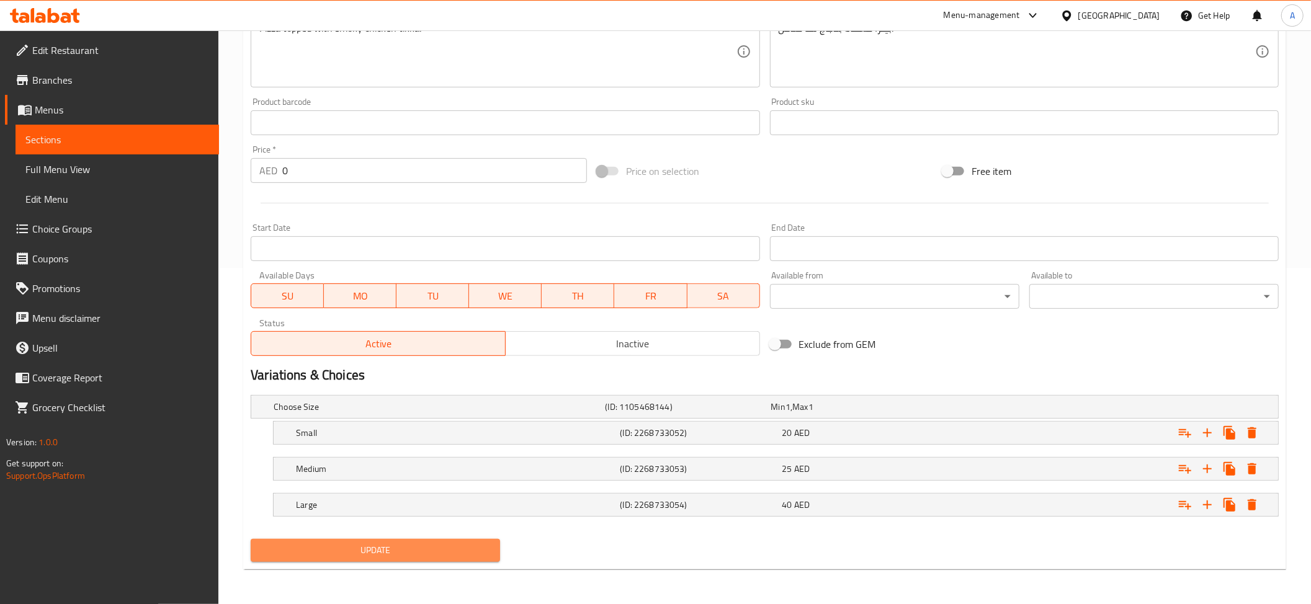
click at [387, 558] on span "Update" at bounding box center [376, 551] width 230 height 16
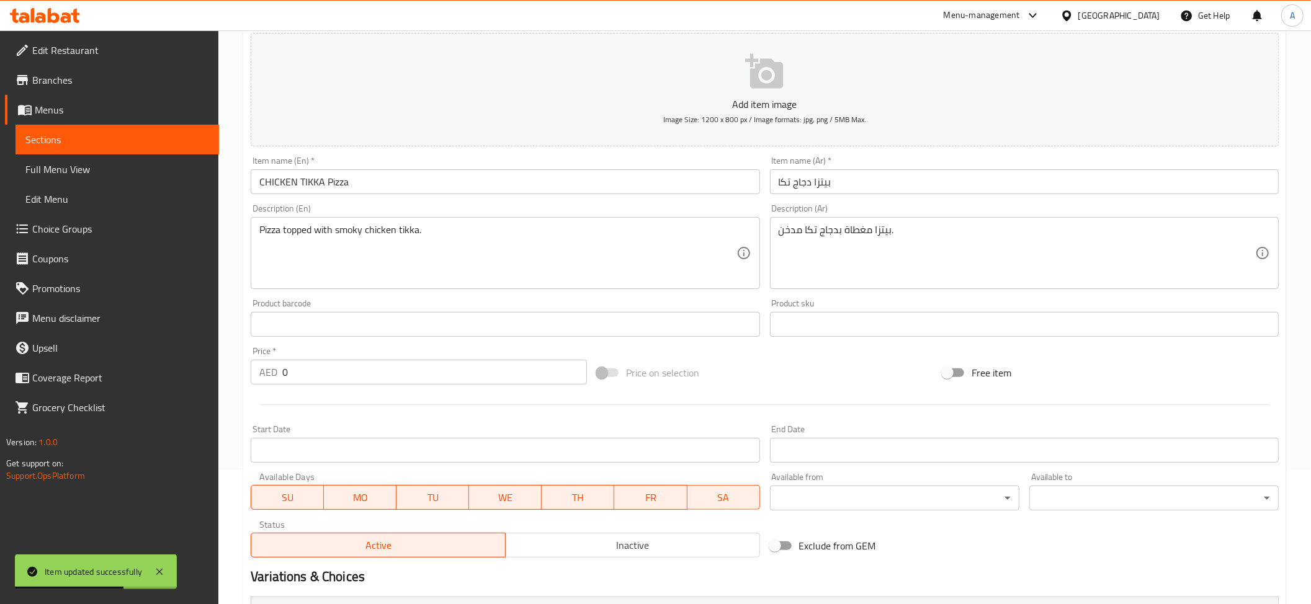
scroll to position [25, 0]
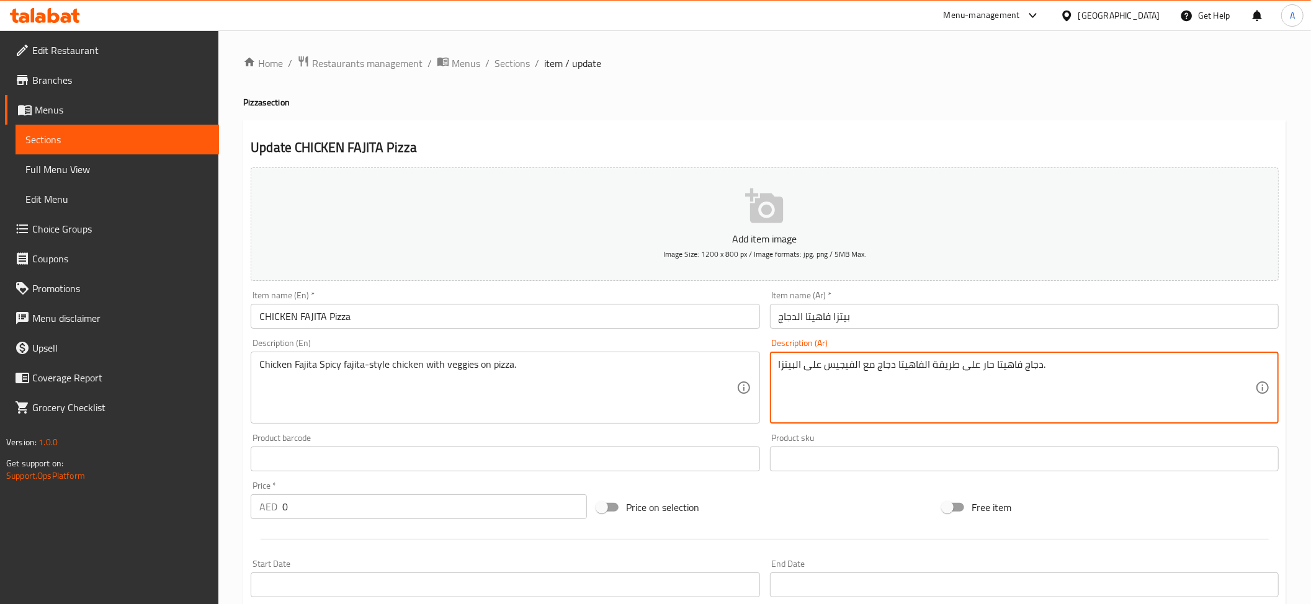
click at [845, 370] on textarea "دجاج فاهيتا حار على طريقة الفاهيتا دجاج مع الفيجيس على البيتزا." at bounding box center [1017, 388] width 476 height 59
paste textarea "خضار"
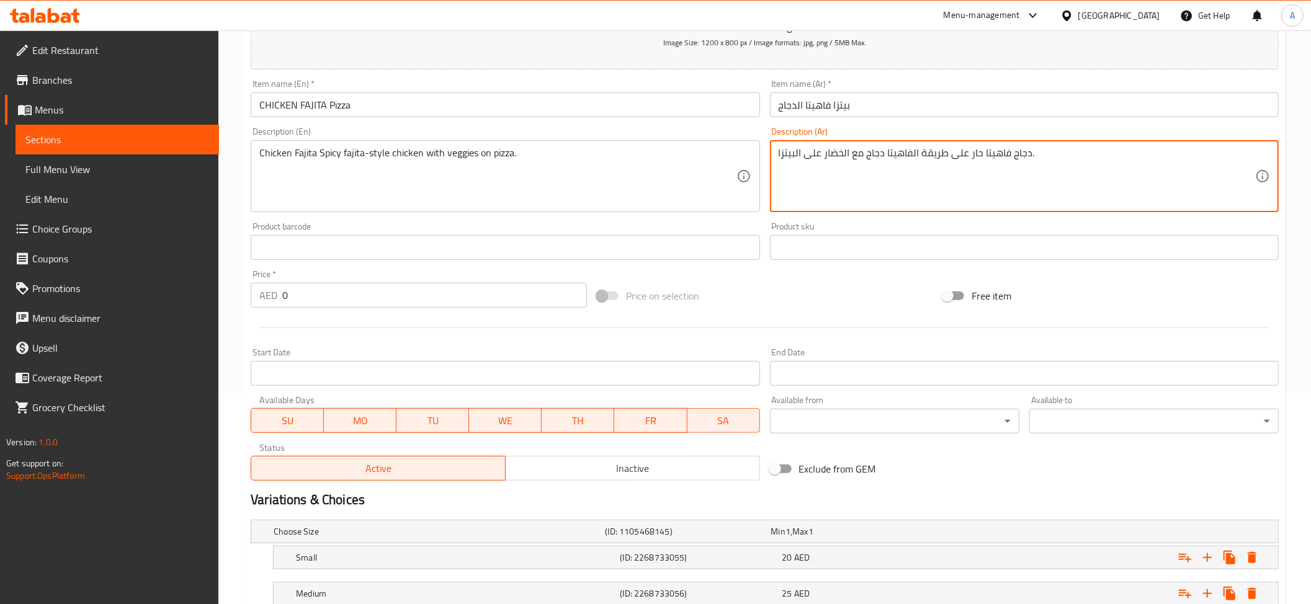
scroll to position [329, 0]
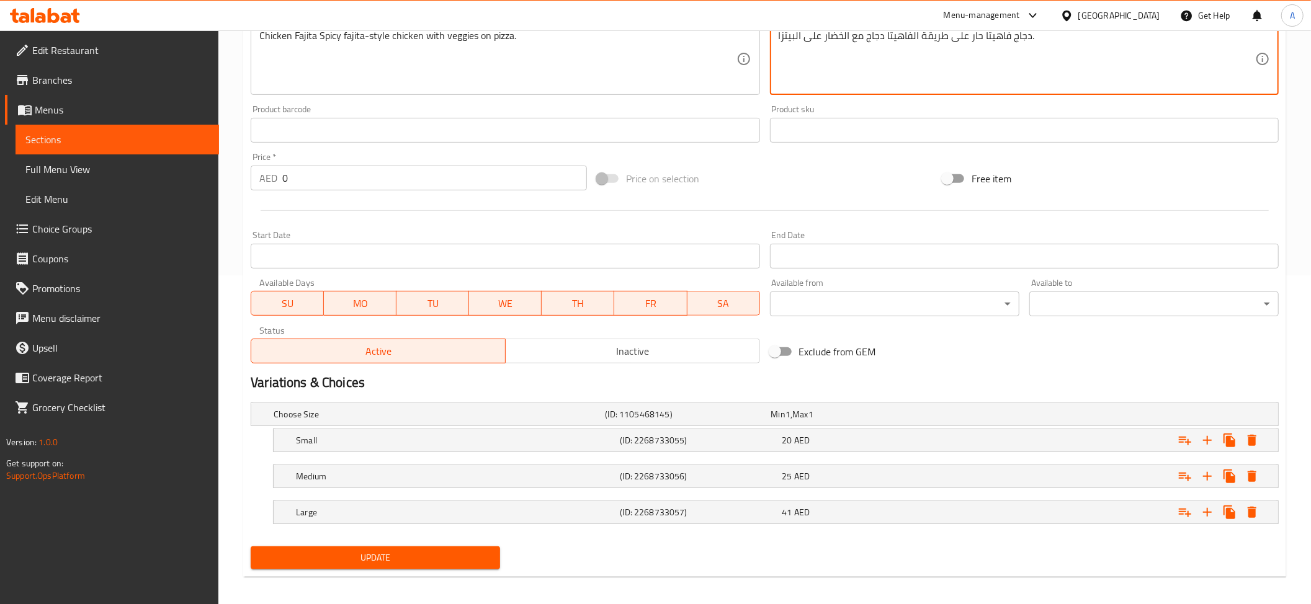
type textarea "دجاج فاهيتا حار على طريقة الفاهيتا دجاج مع الخضار على البيتزا."
click at [420, 566] on span "Update" at bounding box center [376, 558] width 230 height 16
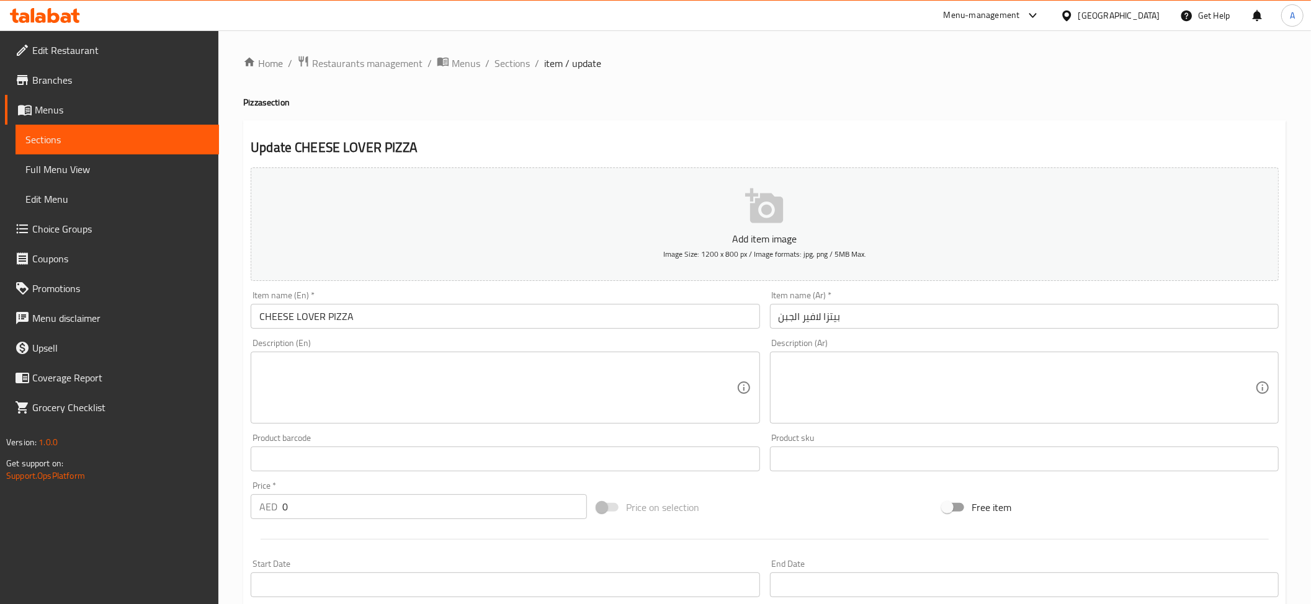
click at [459, 390] on textarea at bounding box center [497, 388] width 476 height 59
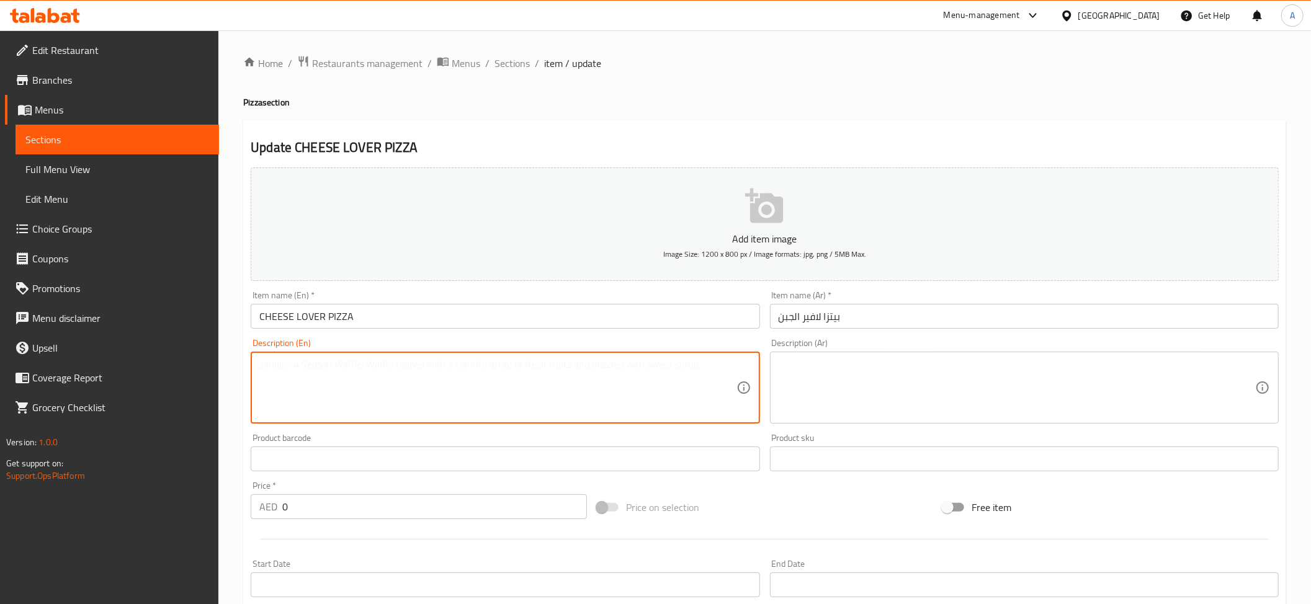
paste textarea "Loaded with extra layers of cheese."
type textarea "Loaded with extra layers of cheese."
click at [859, 380] on textarea at bounding box center [1017, 388] width 476 height 59
paste textarea "محملة بطبقات إضافية من الجبن."
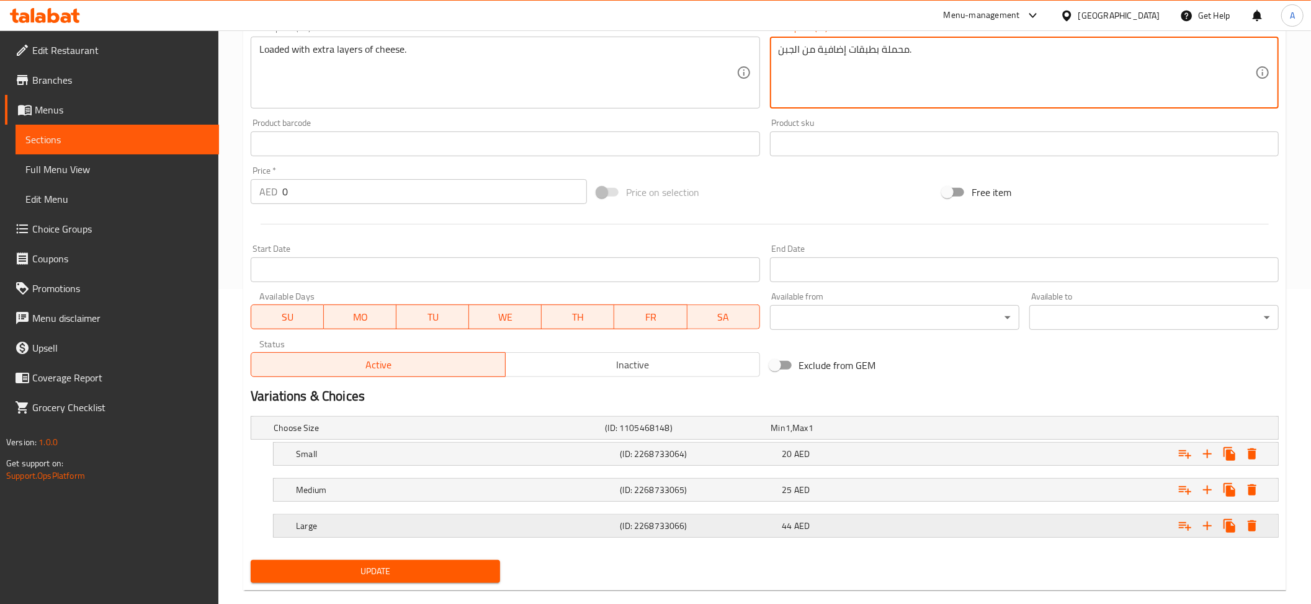
scroll to position [326, 0]
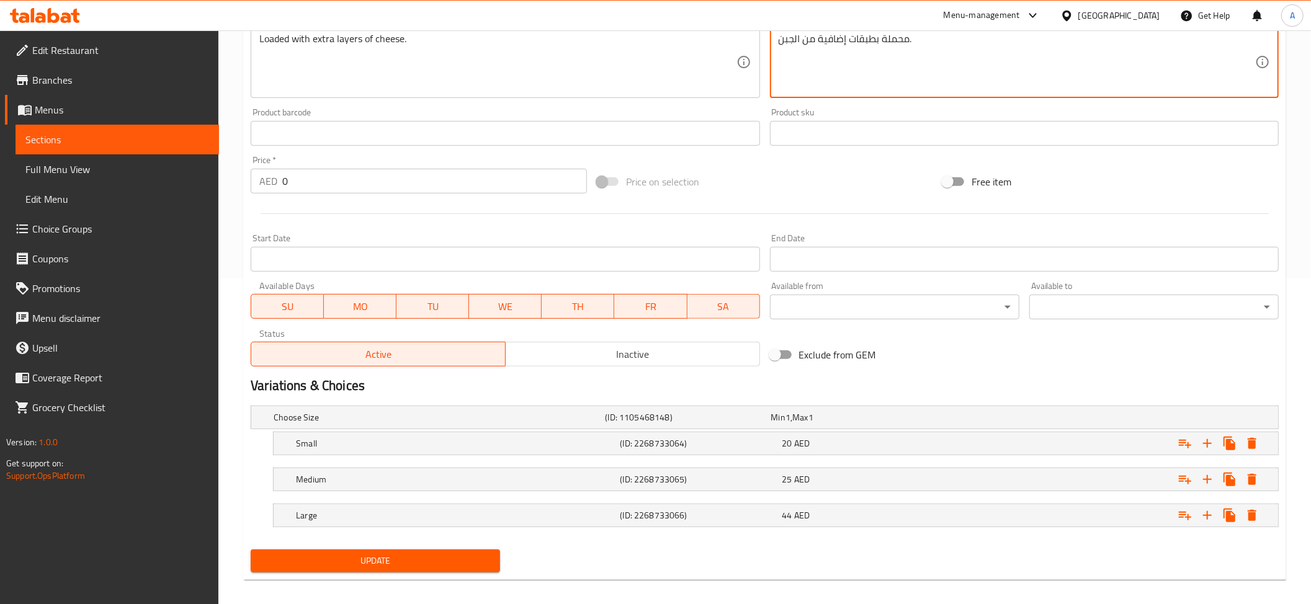
type textarea "محملة بطبقات إضافية من الجبن."
click at [378, 574] on div "Update" at bounding box center [375, 561] width 259 height 33
click at [381, 569] on span "Update" at bounding box center [376, 561] width 230 height 16
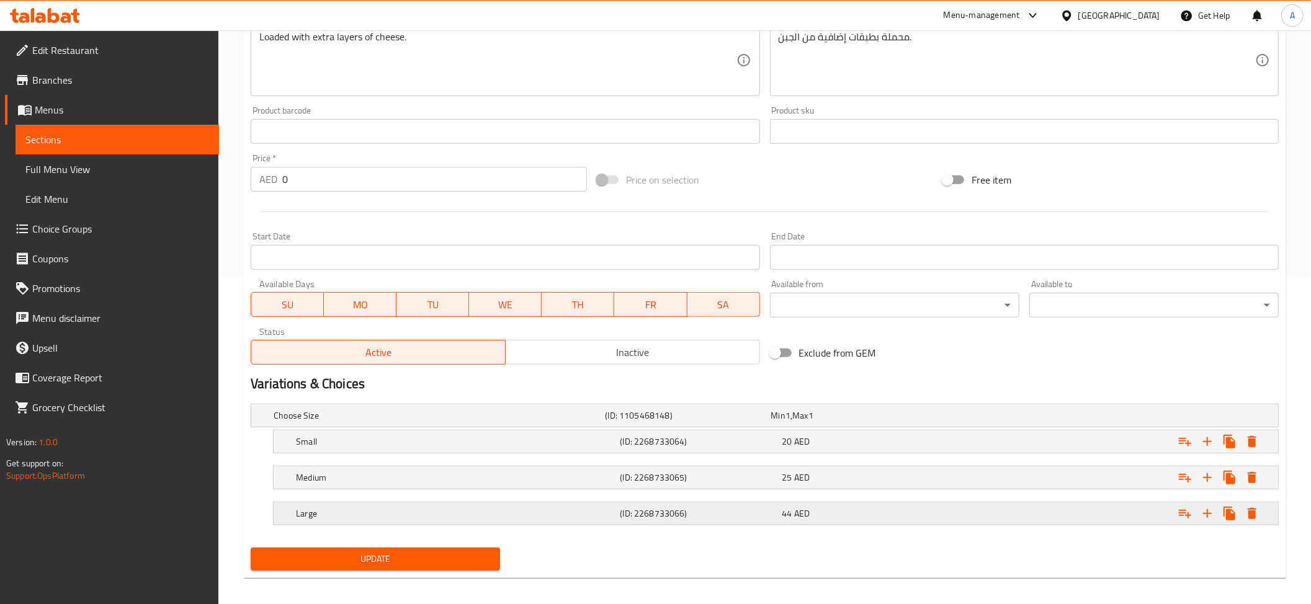
scroll to position [336, 0]
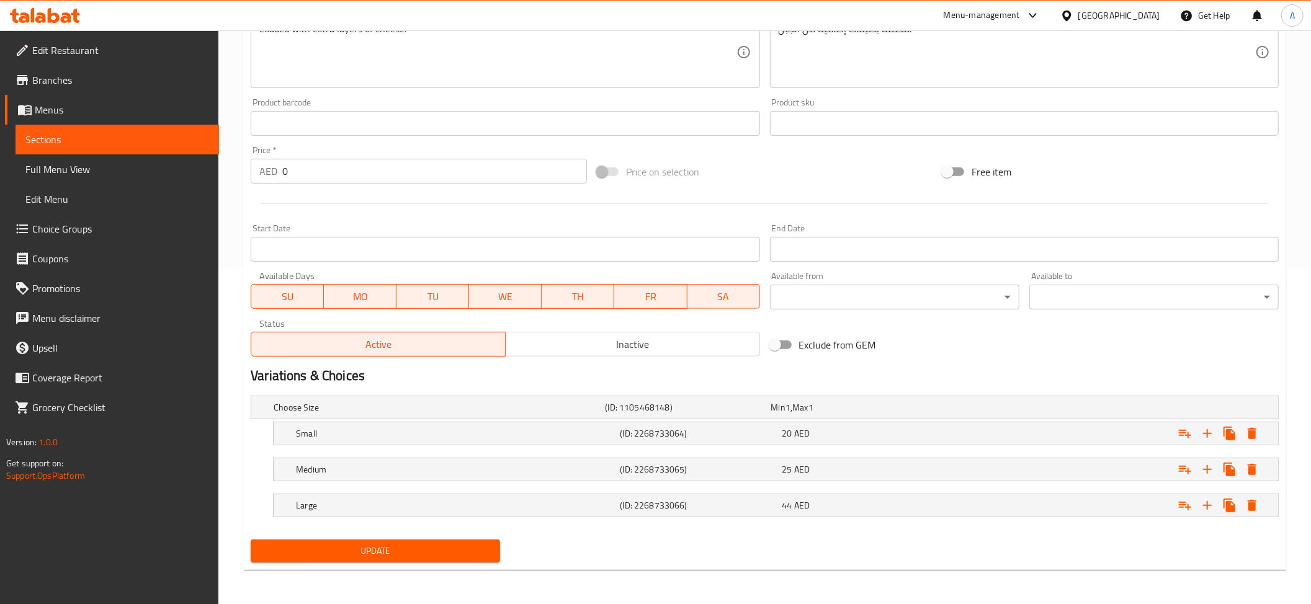
click at [460, 563] on button "Update" at bounding box center [375, 551] width 249 height 23
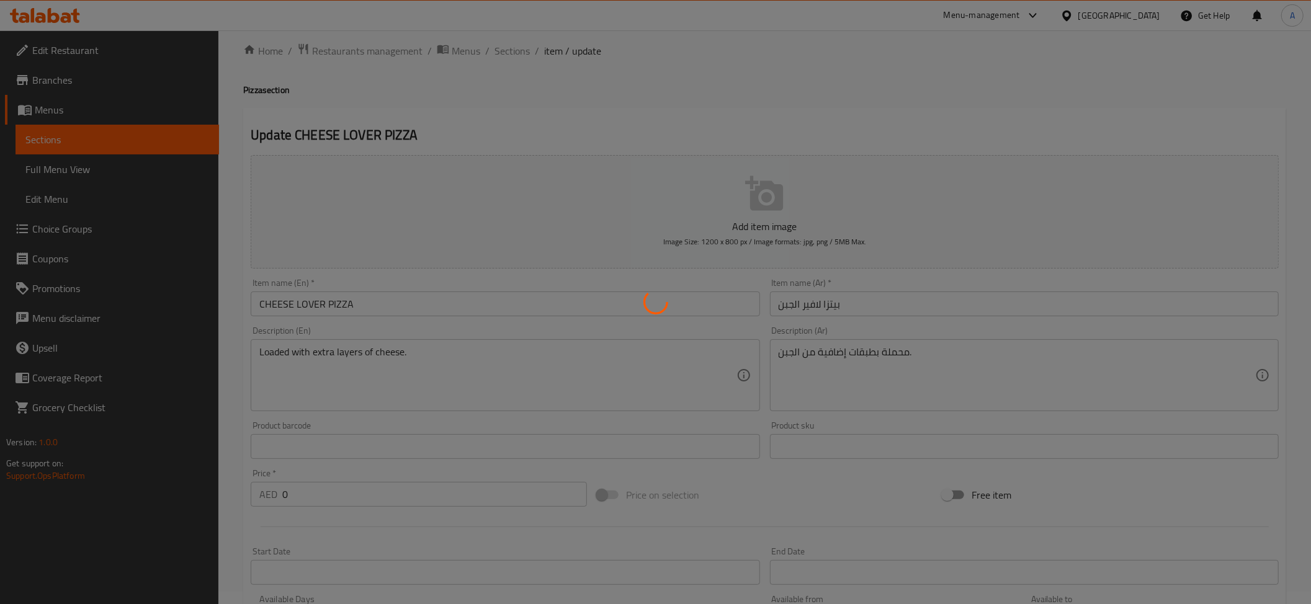
scroll to position [0, 0]
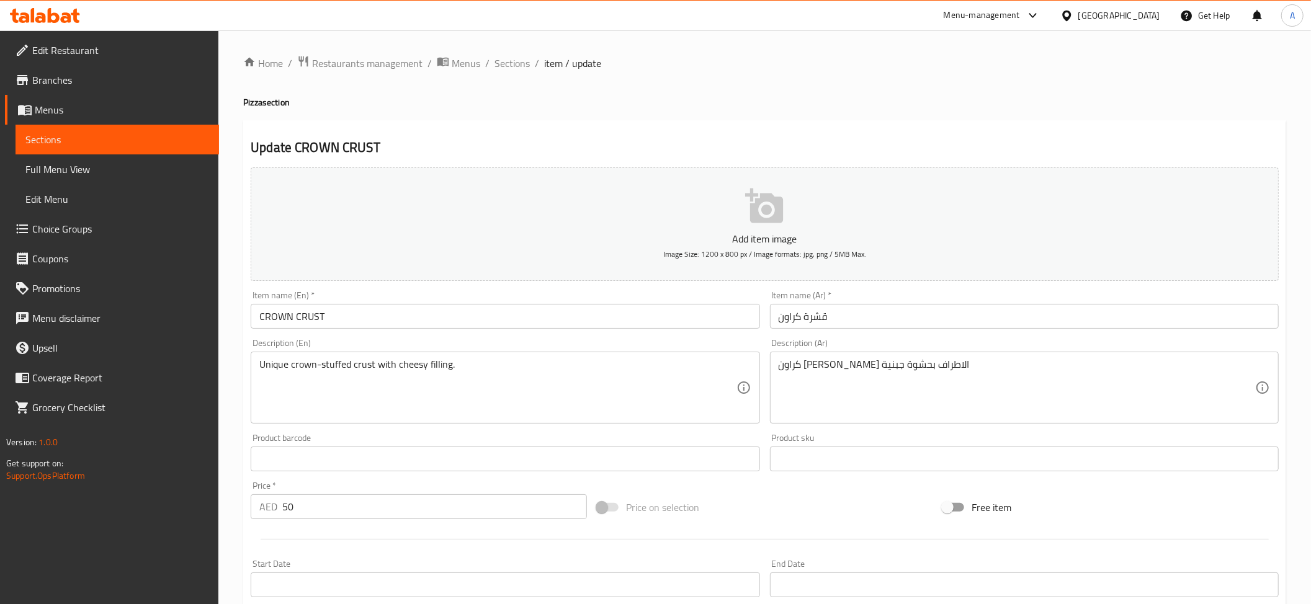
click at [824, 314] on input "قشرة كراون" at bounding box center [1024, 316] width 509 height 25
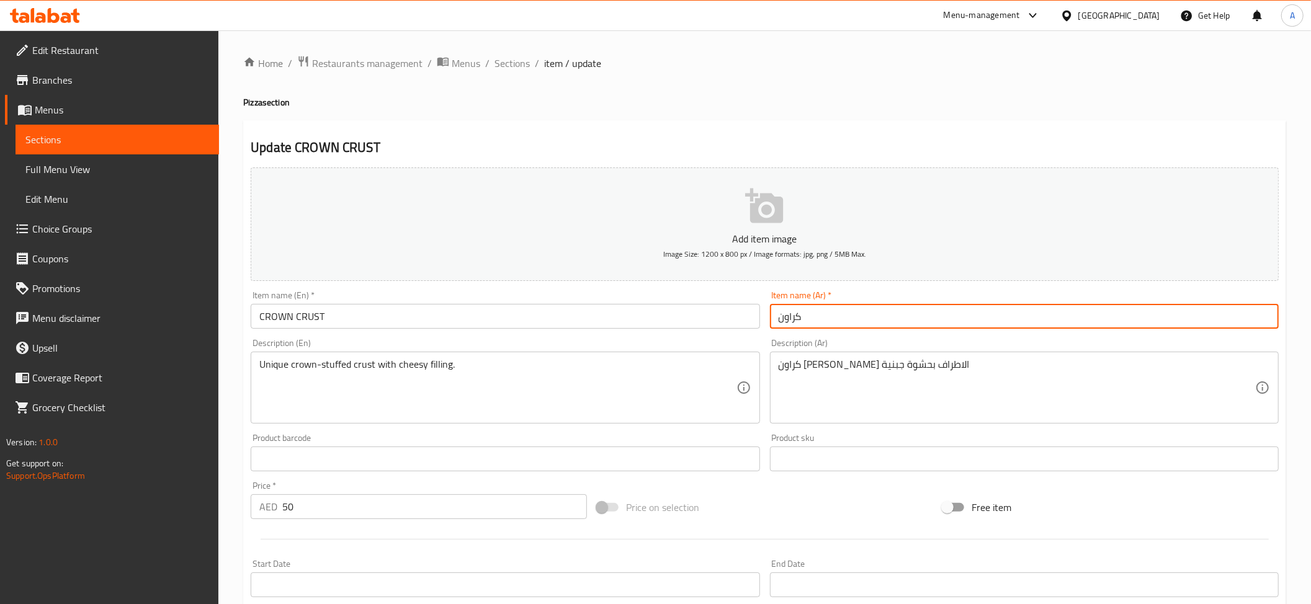
drag, startPoint x: 841, startPoint y: 305, endPoint x: 842, endPoint y: 316, distance: 11.2
click at [841, 311] on input "كراون" at bounding box center [1024, 316] width 509 height 25
click at [842, 316] on input "كراونس" at bounding box center [1024, 316] width 509 height 25
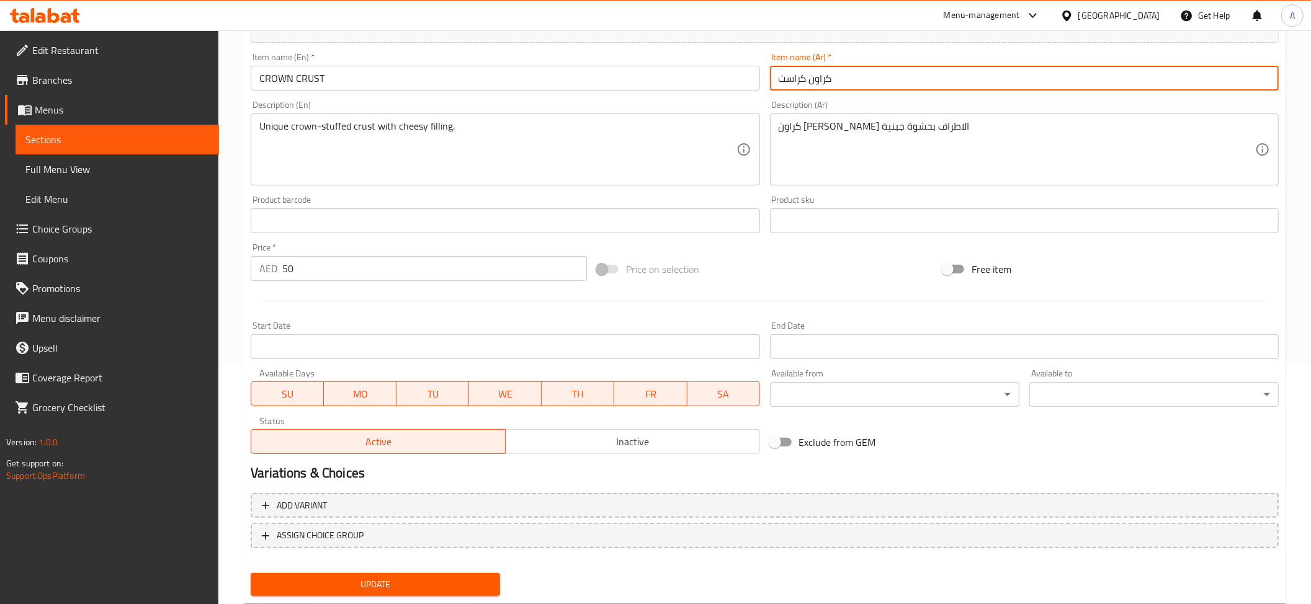
scroll to position [271, 0]
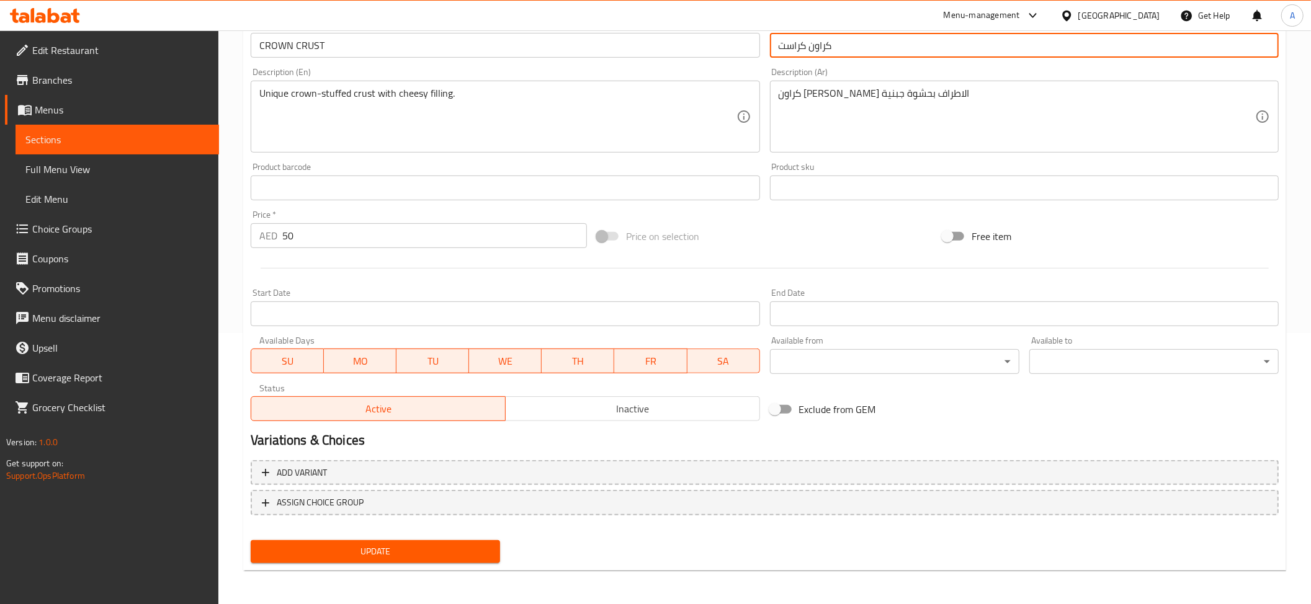
type input "كراون كراست"
click at [450, 553] on span "Update" at bounding box center [376, 552] width 230 height 16
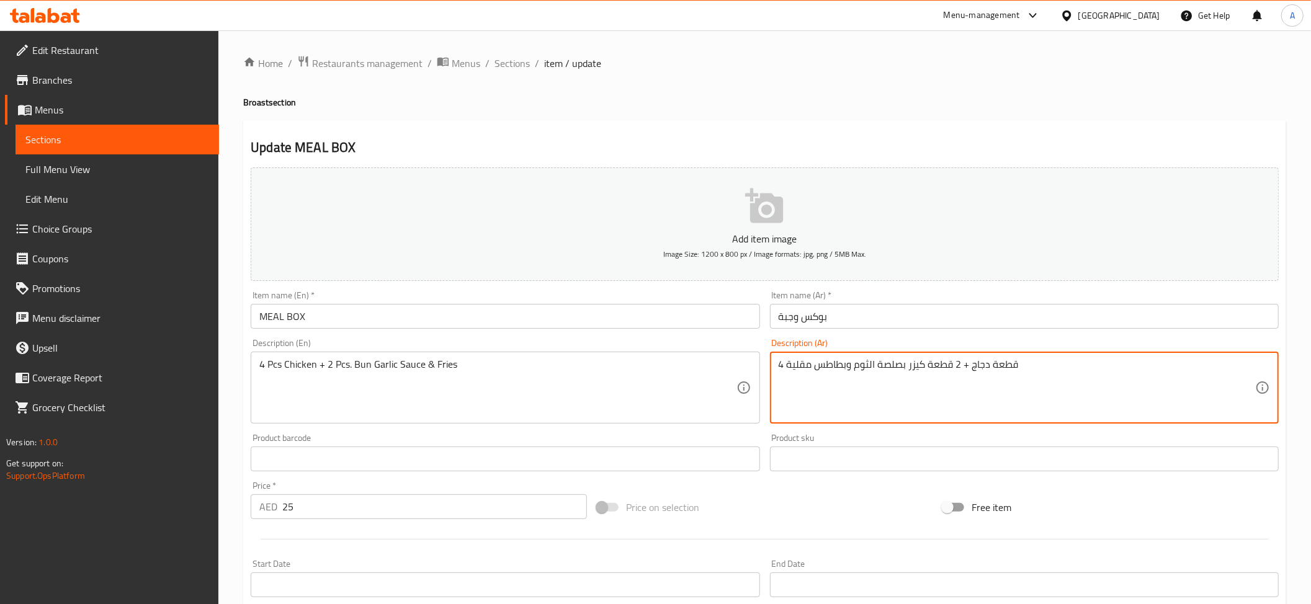
drag, startPoint x: 902, startPoint y: 367, endPoint x: 906, endPoint y: 380, distance: 13.7
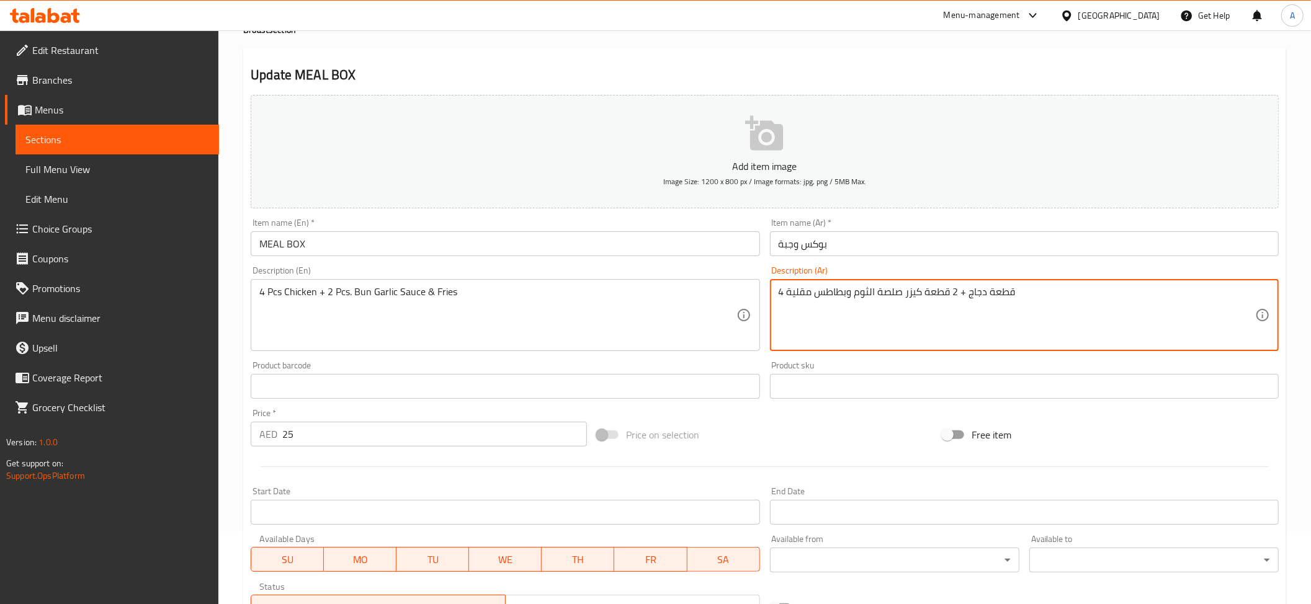
scroll to position [271, 0]
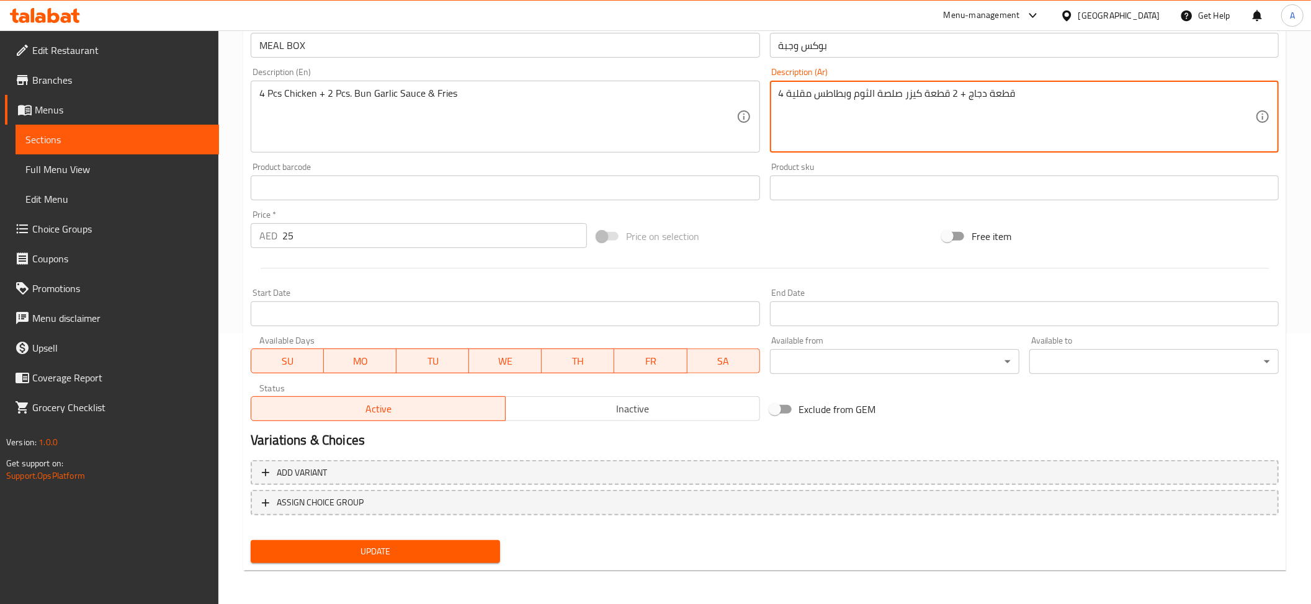
type textarea "4 قطعة دجاج + 2 قطعة كيزر صلصة الثوم وبطاطس مقلية"
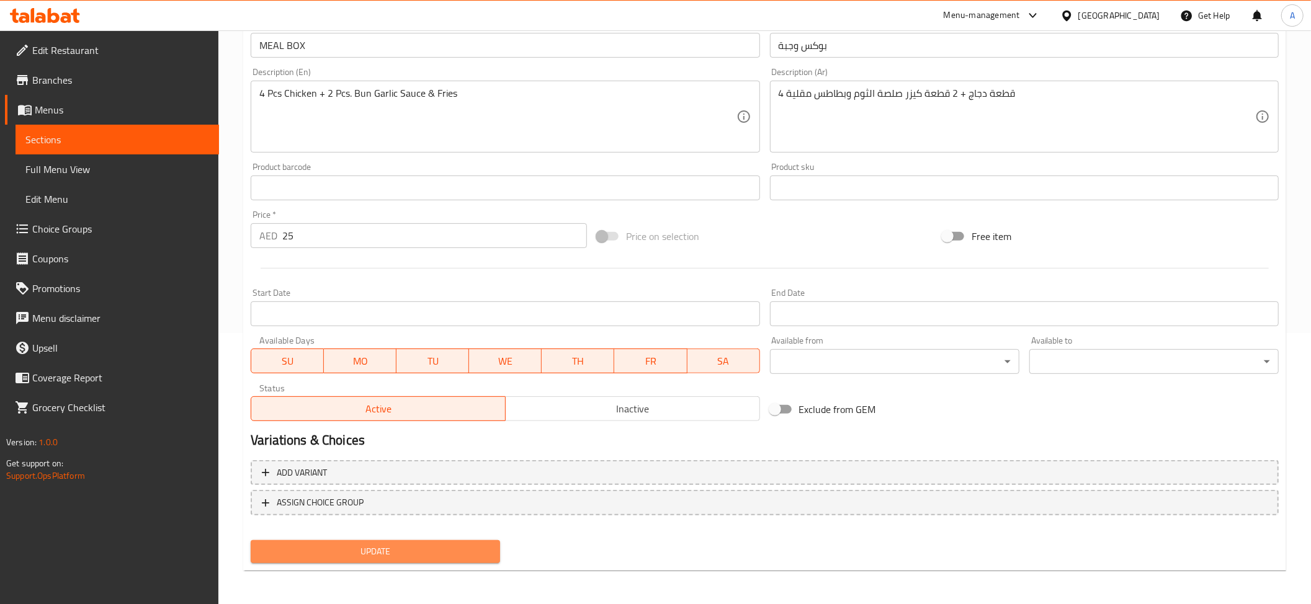
click at [405, 542] on button "Update" at bounding box center [375, 551] width 249 height 23
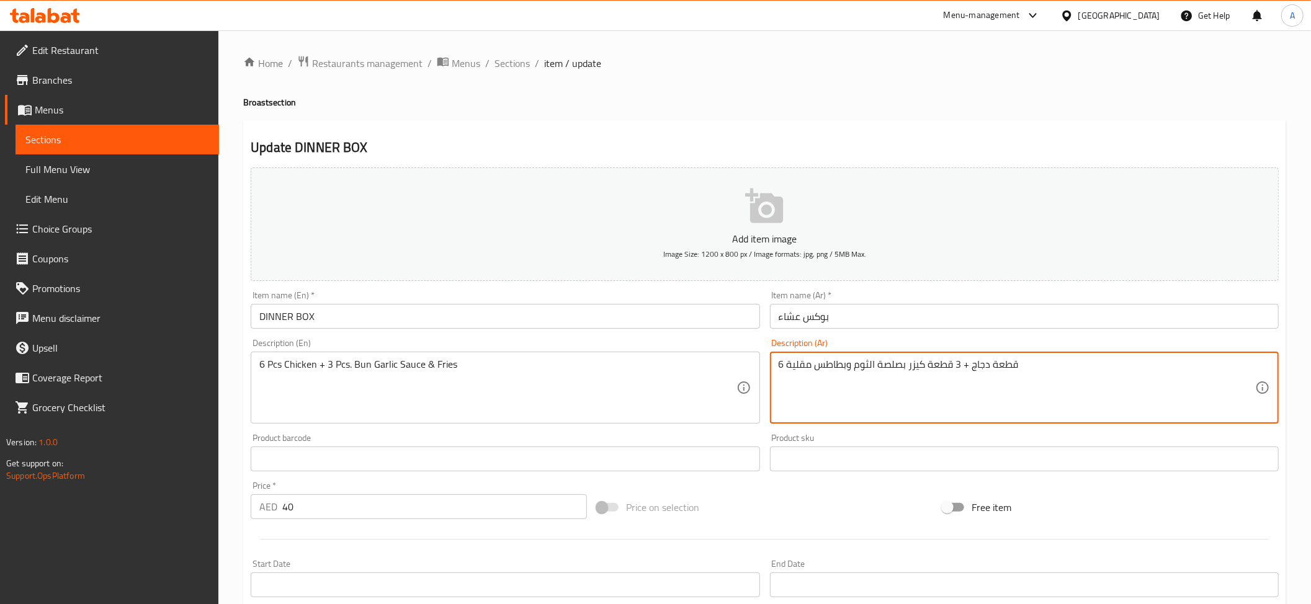
drag, startPoint x: 904, startPoint y: 365, endPoint x: 907, endPoint y: 372, distance: 7.5
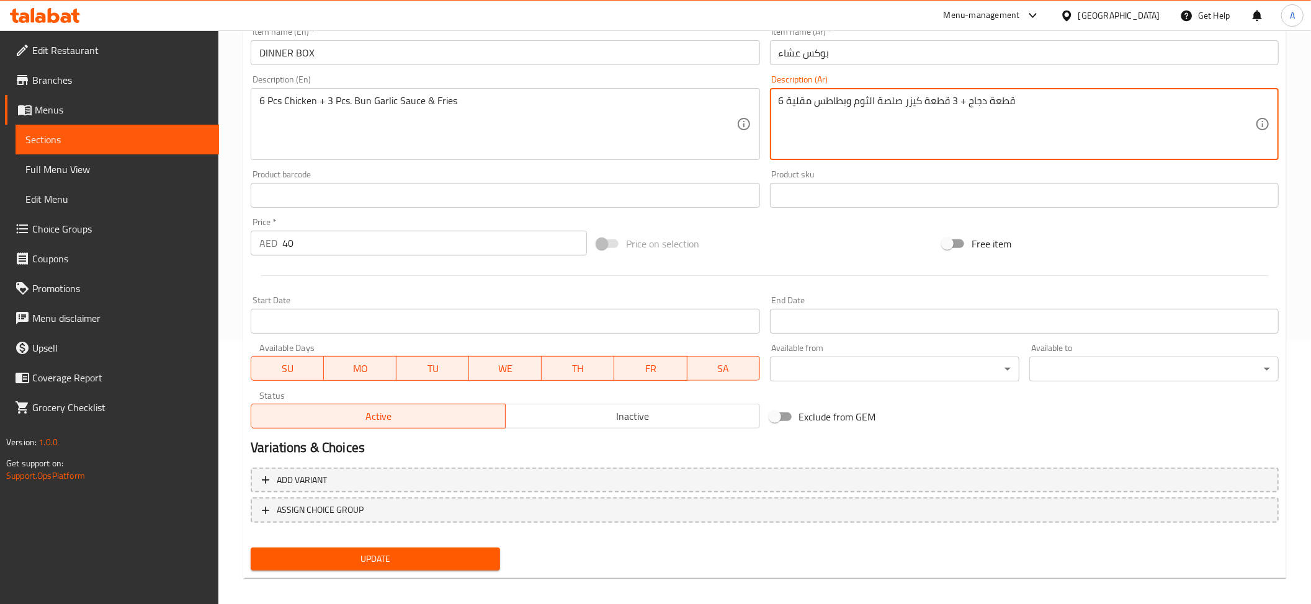
scroll to position [271, 0]
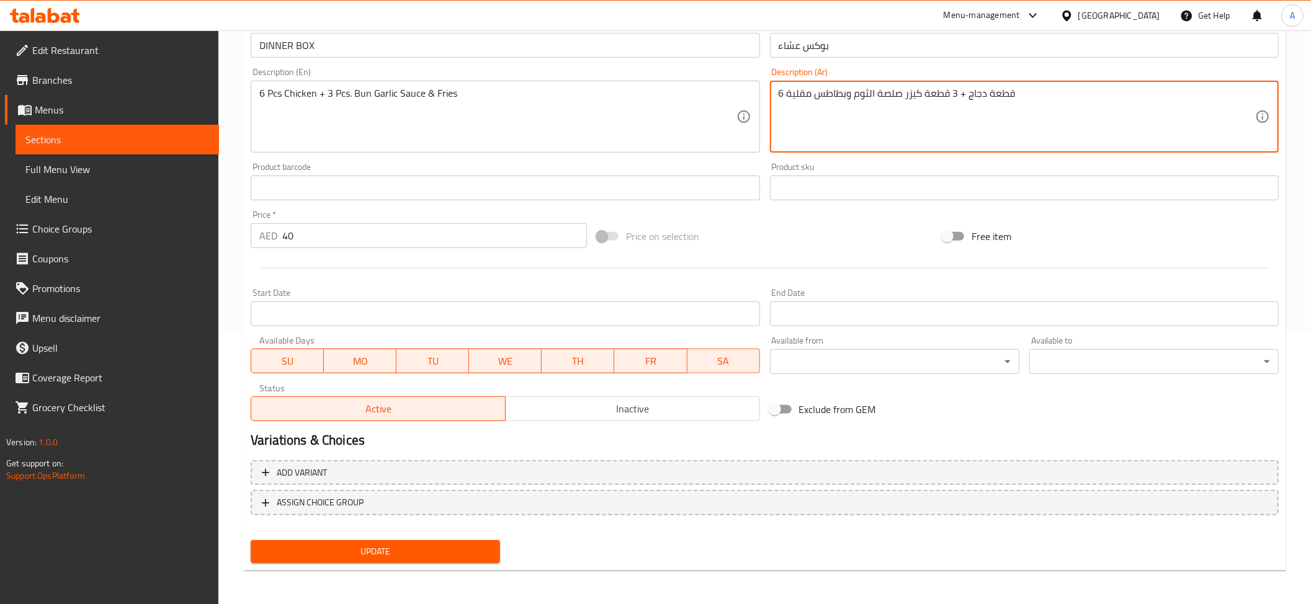
type textarea "6 قطعة دجاج + 3 قطعة كيزر صلصة الثوم وبطاطس مقلية"
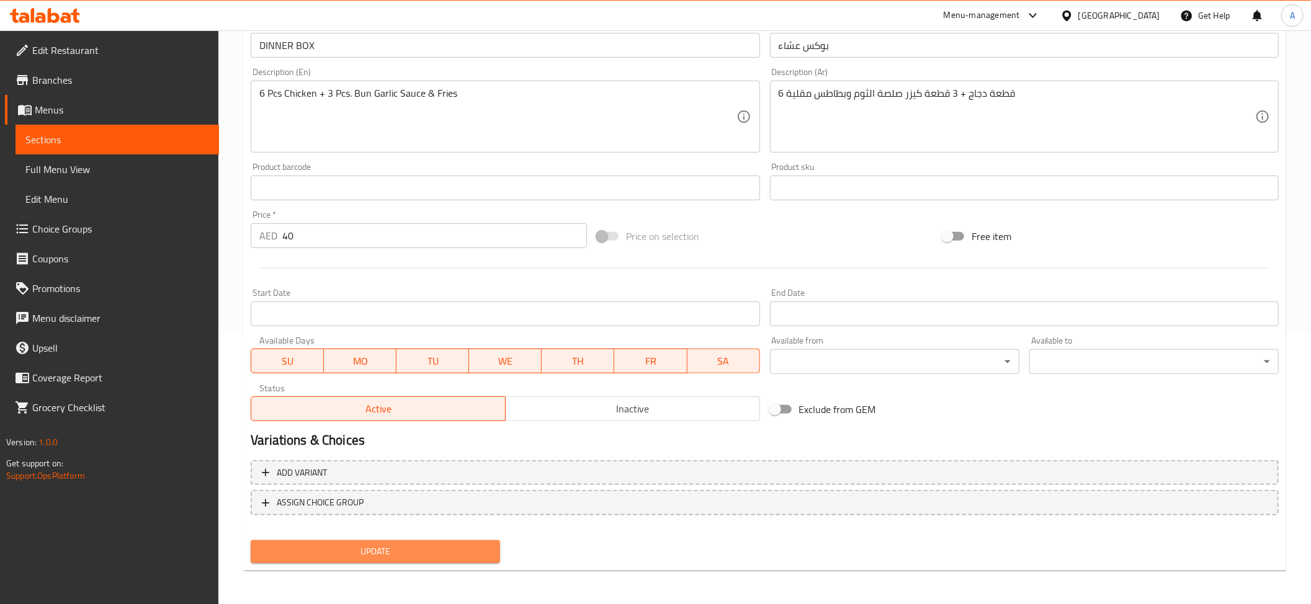
click at [442, 559] on button "Update" at bounding box center [375, 551] width 249 height 23
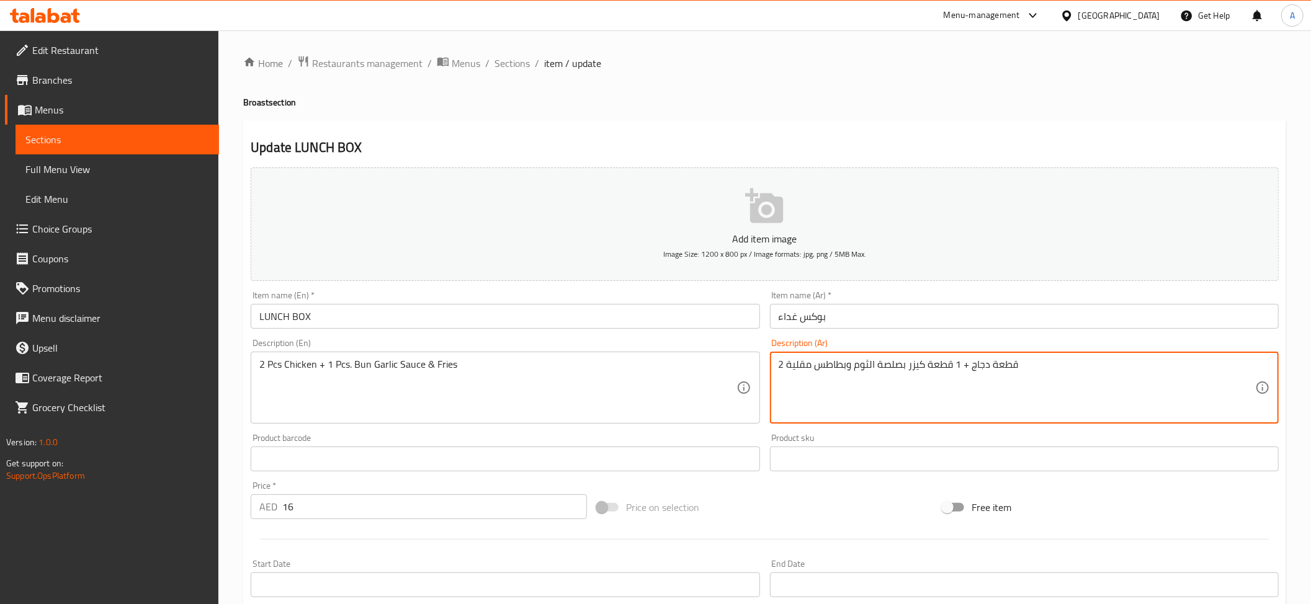
drag, startPoint x: 899, startPoint y: 371, endPoint x: 907, endPoint y: 390, distance: 20.3
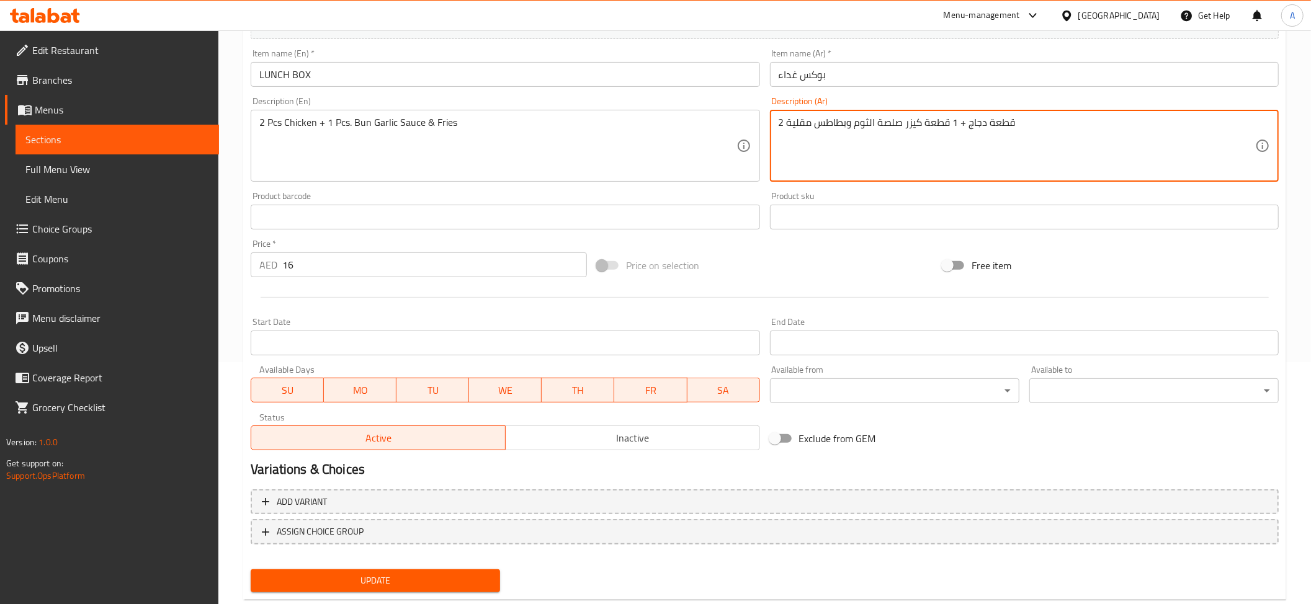
scroll to position [254, 0]
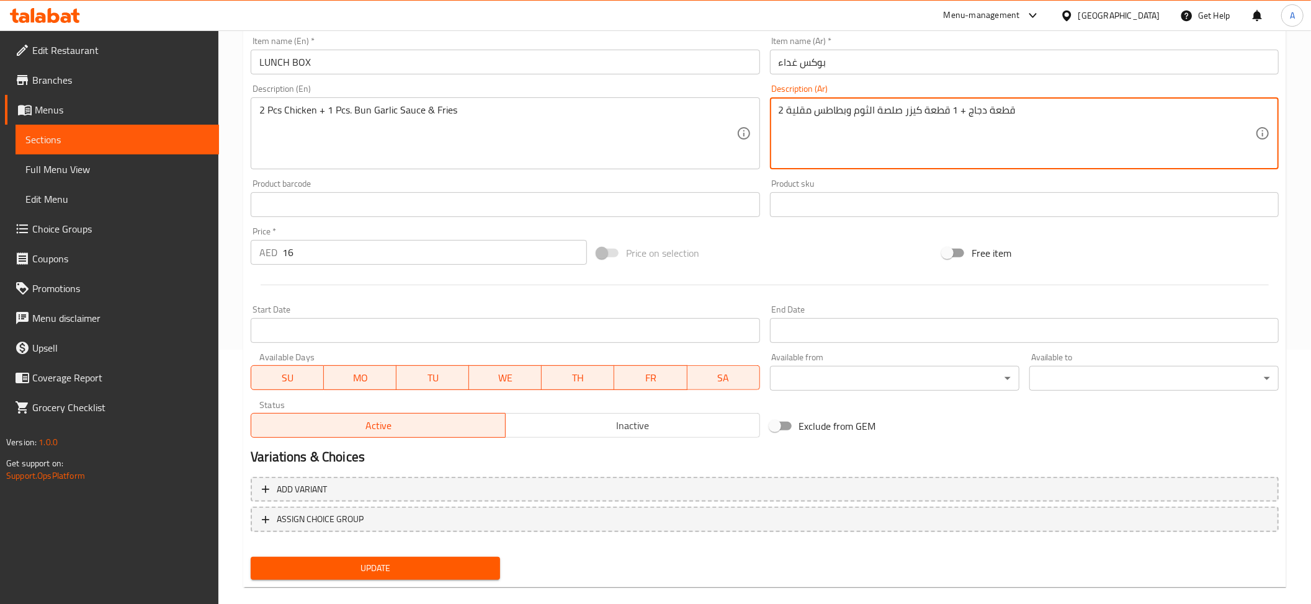
type textarea "2 قطعة دجاج + 1 قطعة كيزر صلصة الثوم وبطاطس مقلية"
click at [362, 561] on span "Update" at bounding box center [376, 569] width 230 height 16
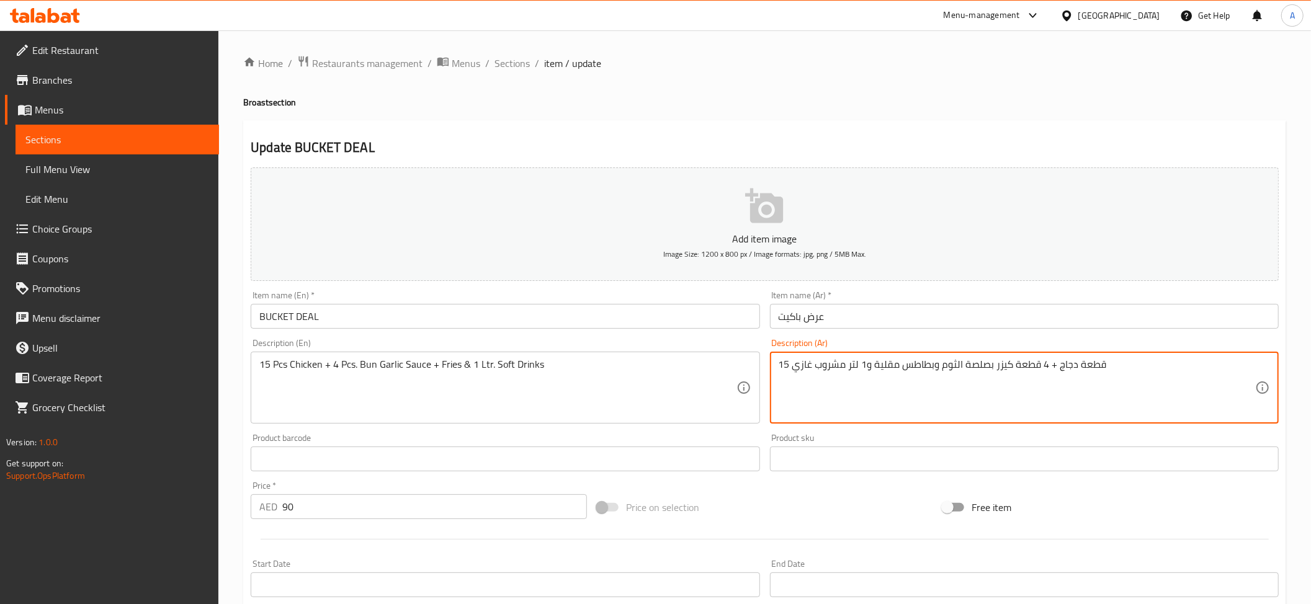
drag, startPoint x: 988, startPoint y: 365, endPoint x: 991, endPoint y: 381, distance: 15.8
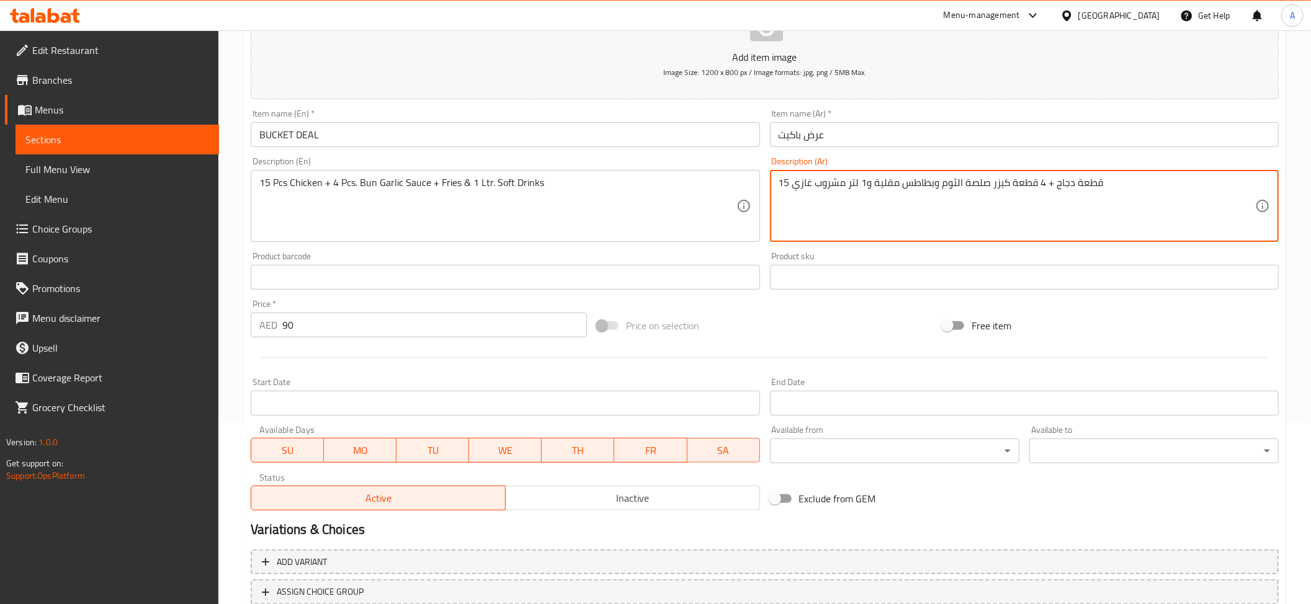
scroll to position [238, 0]
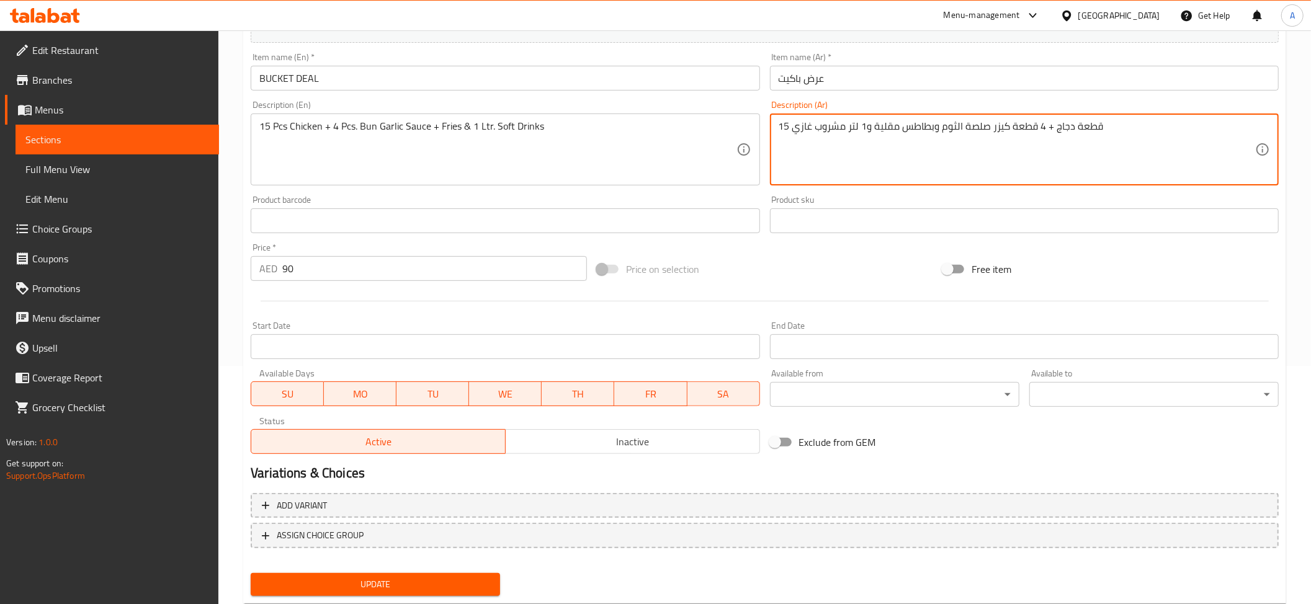
type textarea "15 قطعة دجاج + 4 قطعة كيزر صلصة الثوم وبطاطس مقلية و1 لتر مشروب غازي"
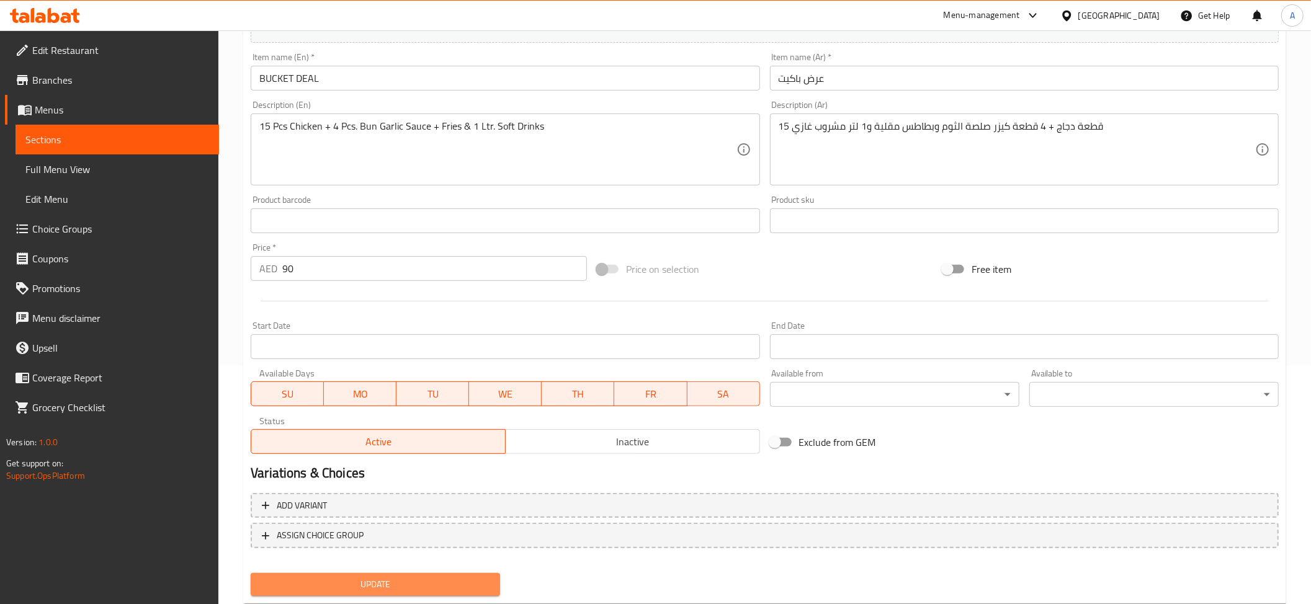
click at [425, 589] on span "Update" at bounding box center [376, 585] width 230 height 16
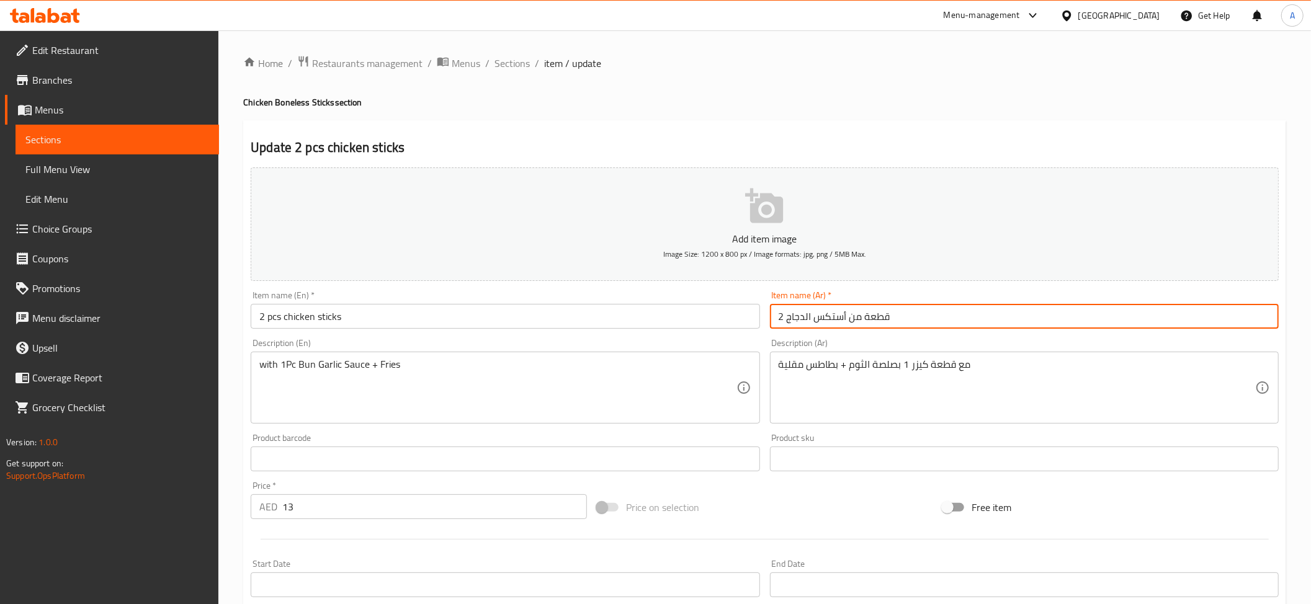
click at [844, 316] on input "2 قطعة من أستكس الدجاج" at bounding box center [1024, 316] width 509 height 25
click at [830, 320] on input "2 قطعة من ستكس الدجاج" at bounding box center [1024, 316] width 509 height 25
click at [829, 319] on input "2 قطعة من ستيكس الدجاج" at bounding box center [1024, 316] width 509 height 25
type input "2 قطعة من ستيكس الدجاج"
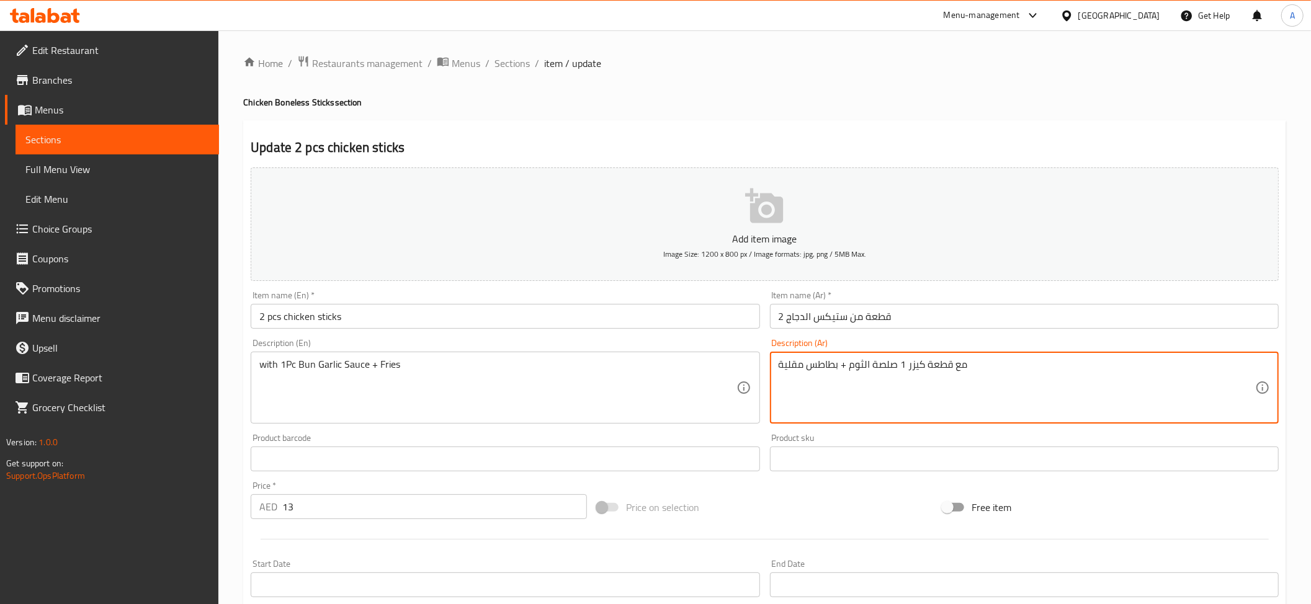
click at [903, 365] on textarea "مع قطعة كيزر 1 صلصة الثوم + بطاطس مقلية" at bounding box center [1017, 388] width 476 height 59
click at [948, 370] on textarea "مع قطعة كيزر صلصة الثوم + بطاطس مقلية" at bounding box center [1017, 388] width 476 height 59
click at [946, 361] on textarea "مع قطعة كيزر صلصة الثوم + بطاطس مقلية" at bounding box center [1017, 388] width 476 height 59
paste textarea "1"
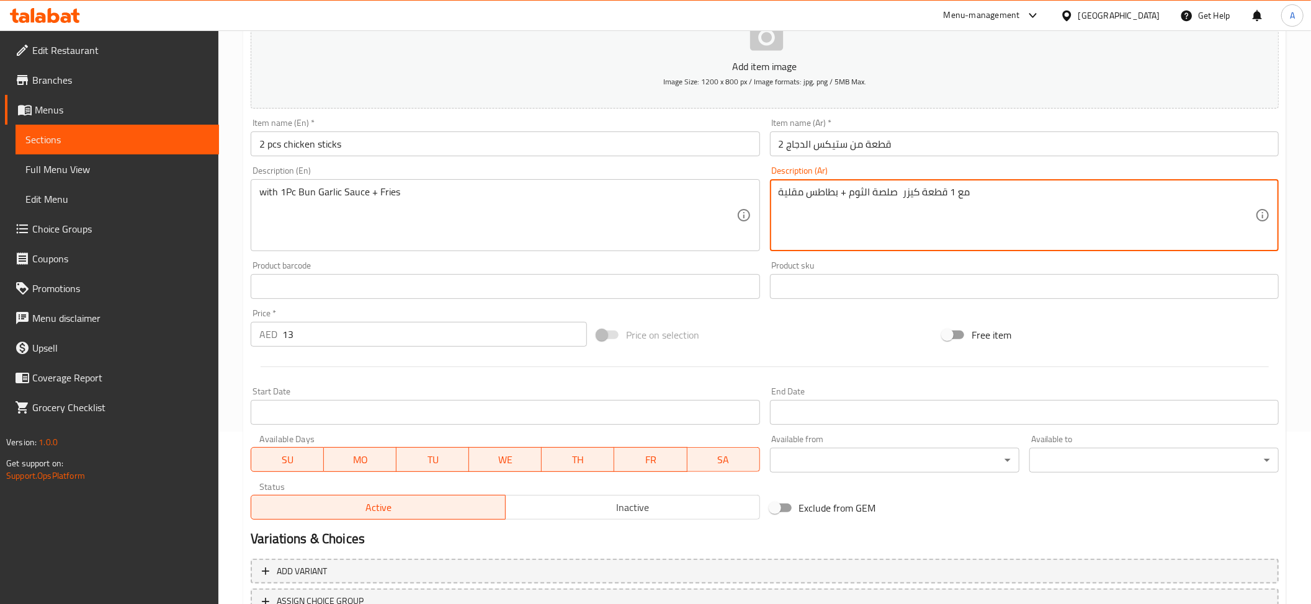
scroll to position [271, 0]
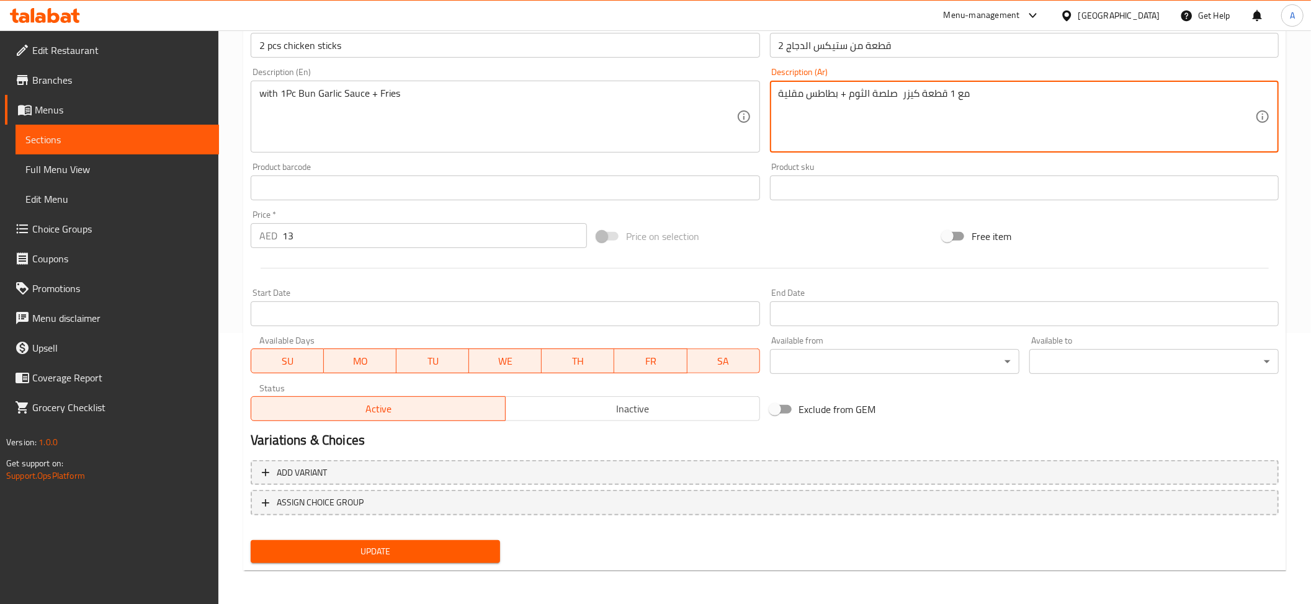
type textarea "مع 1 قطعة كيزر صلصة الثوم + بطاطس مقلية"
click at [395, 556] on span "Update" at bounding box center [376, 552] width 230 height 16
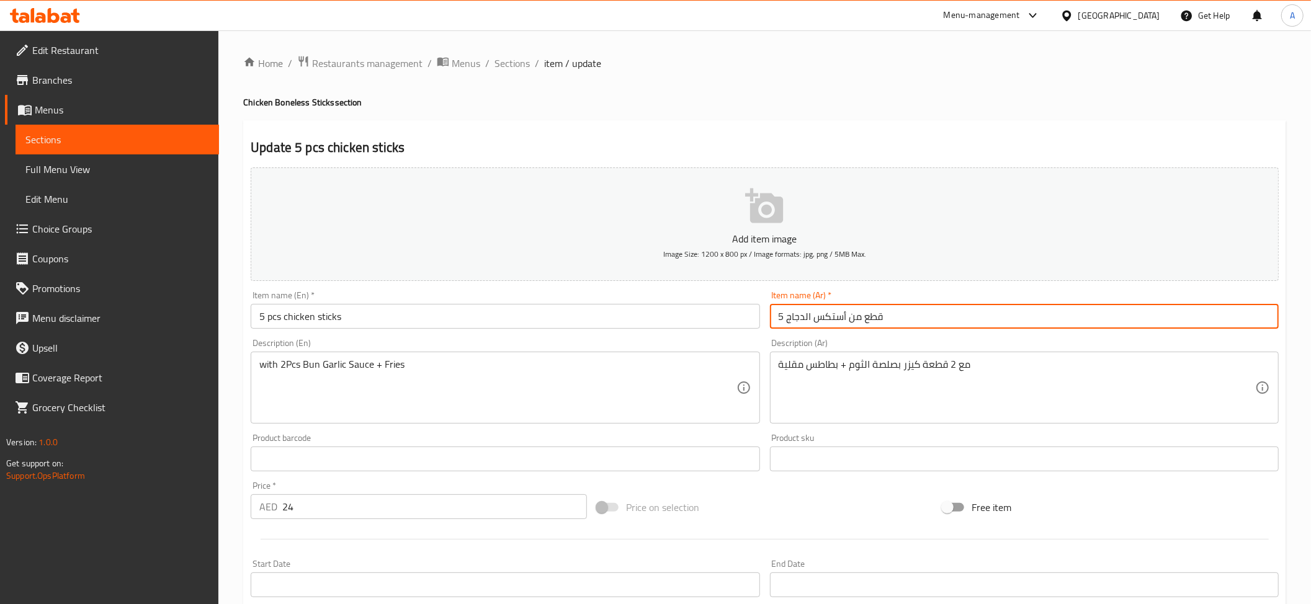
click at [828, 310] on input "5 قطع من أستكس الدجاج" at bounding box center [1024, 316] width 509 height 25
paste input "تي"
type input "5 قطع من ستيكس الدجاج"
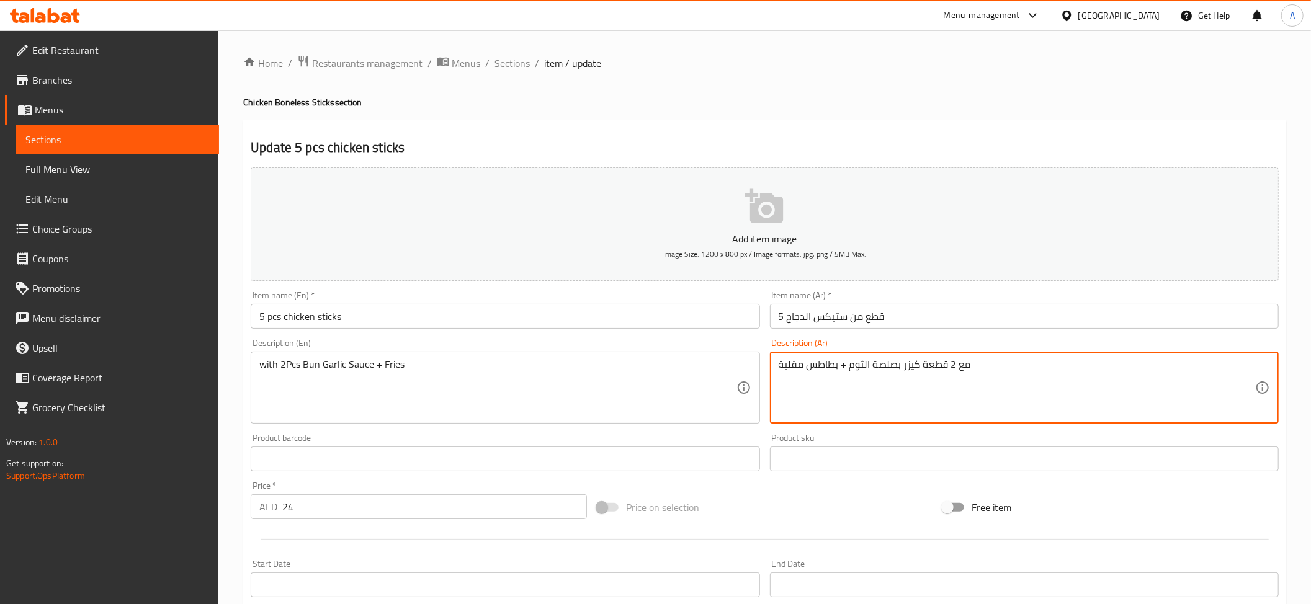
click at [899, 371] on textarea "مع 2 قطعة كيزر بصلصة الثوم + بطاطس مقلية" at bounding box center [1017, 388] width 476 height 59
click at [896, 365] on textarea "مع 2 قطعة كيزر بصلصة الثوم + بطاطس مقلية" at bounding box center [1017, 388] width 476 height 59
click at [895, 365] on textarea "مع 2 قطعة كيزر بصلصة الثوم + بطاطس مقلية" at bounding box center [1017, 388] width 476 height 59
type textarea "مع 2 قطعة كيزر صلصة الثوم + بطاطس مقلية"
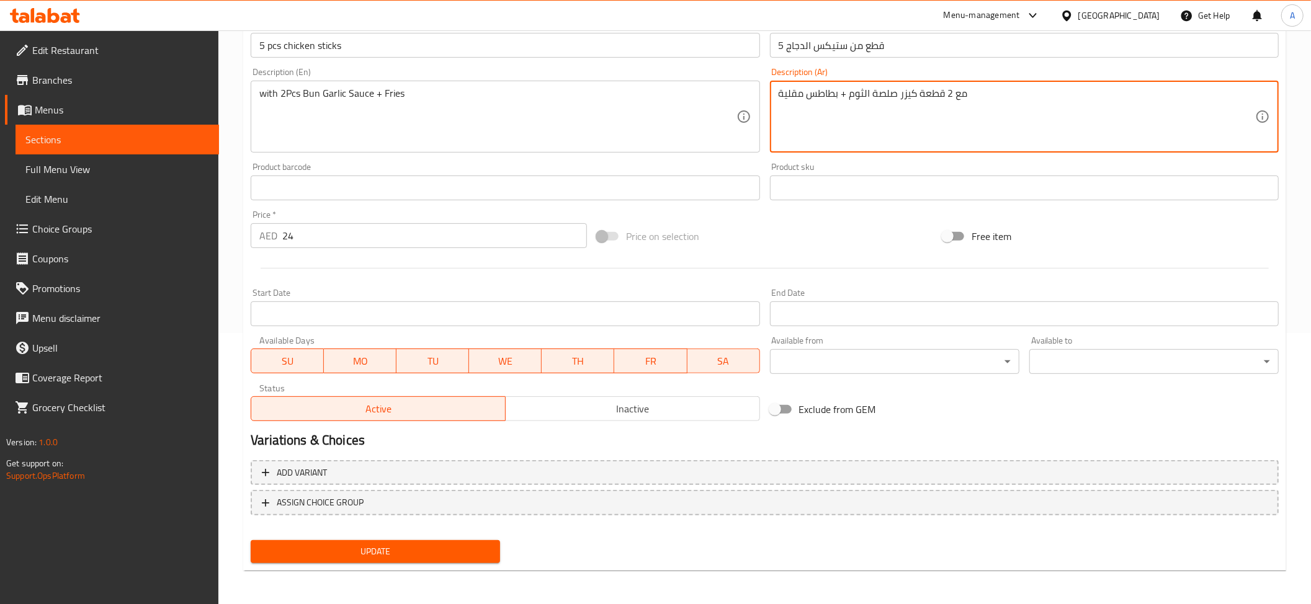
click at [422, 544] on span "Update" at bounding box center [376, 552] width 230 height 16
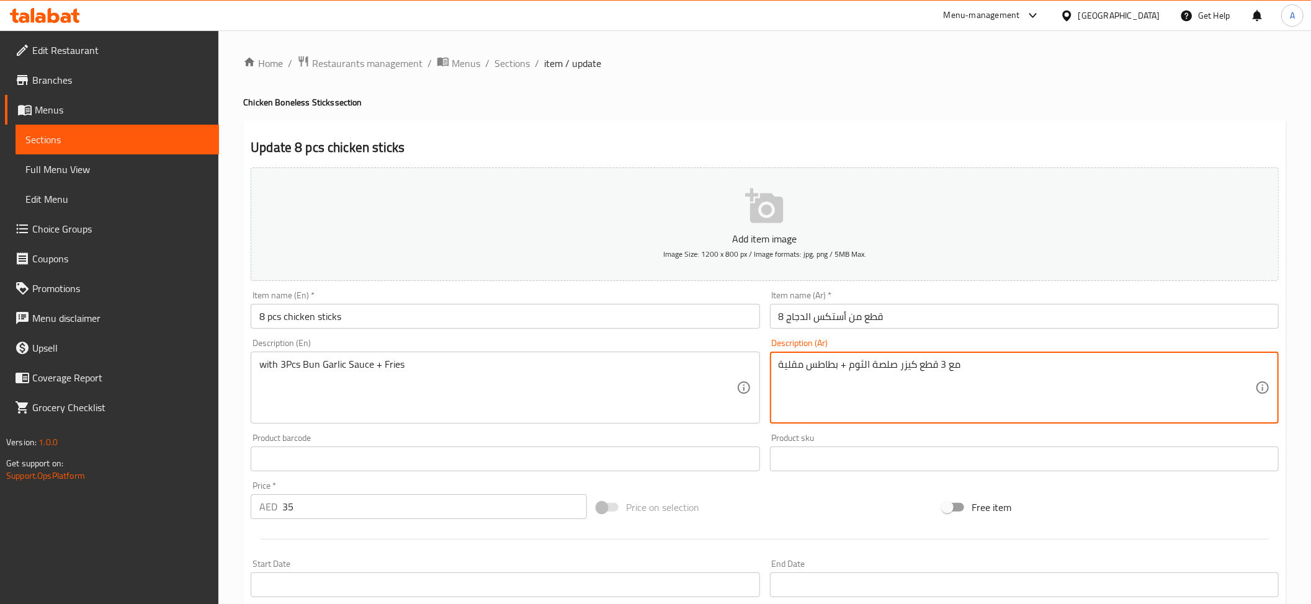
type textarea "مع 3 قطع كيزر صلصة الثوم + بطاطس مقلية"
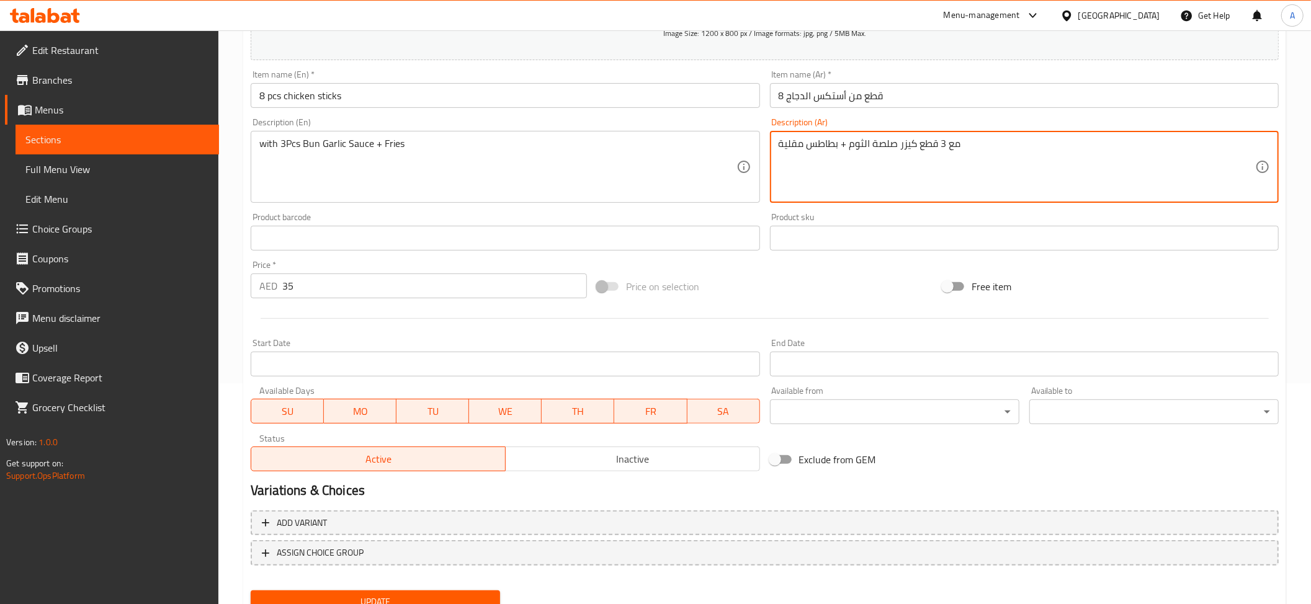
scroll to position [249, 0]
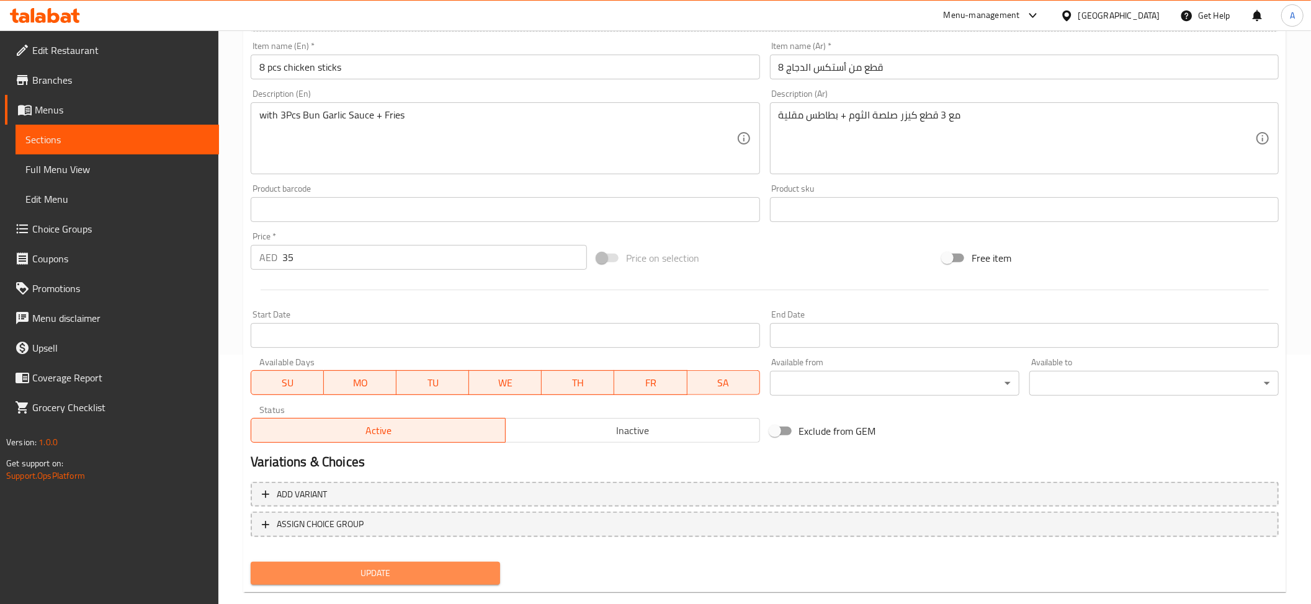
click at [467, 571] on span "Update" at bounding box center [376, 574] width 230 height 16
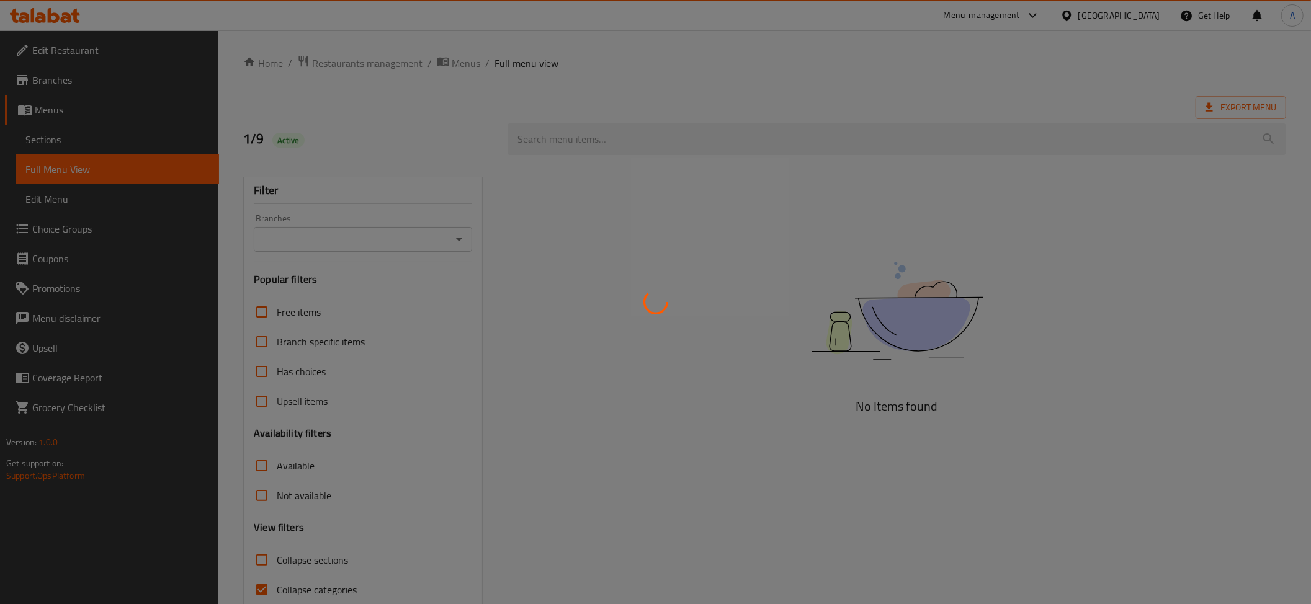
click at [859, 96] on div at bounding box center [655, 302] width 1311 height 604
click at [857, 92] on div at bounding box center [655, 302] width 1311 height 604
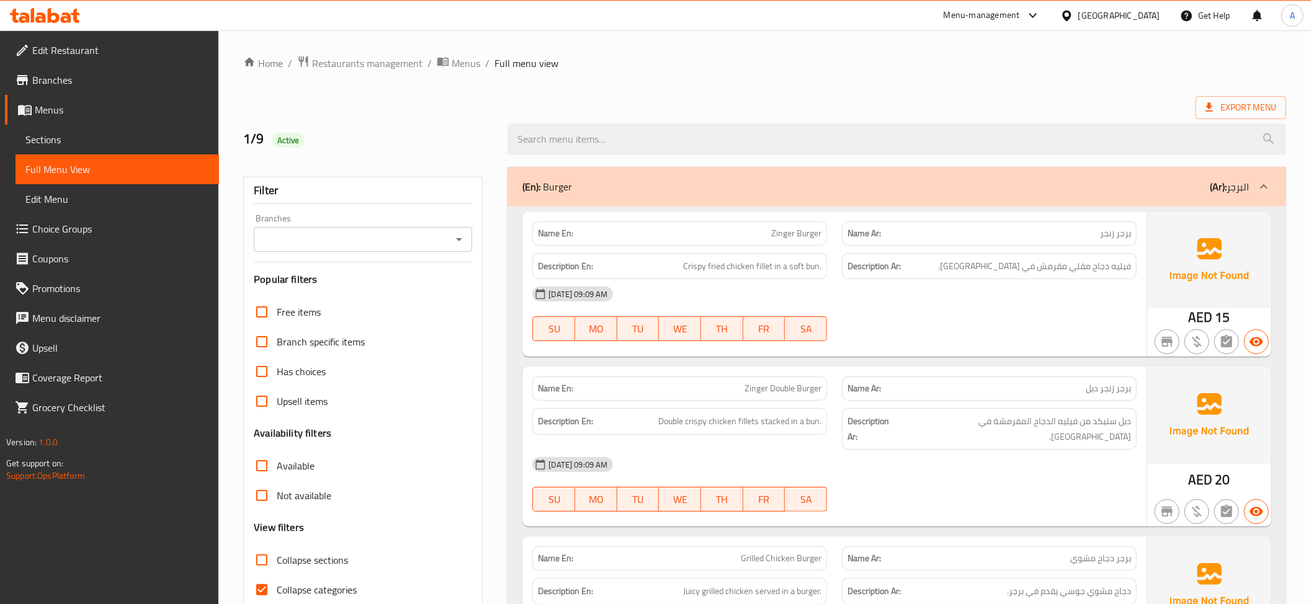
click at [942, 110] on div "Export Menu" at bounding box center [764, 107] width 1043 height 23
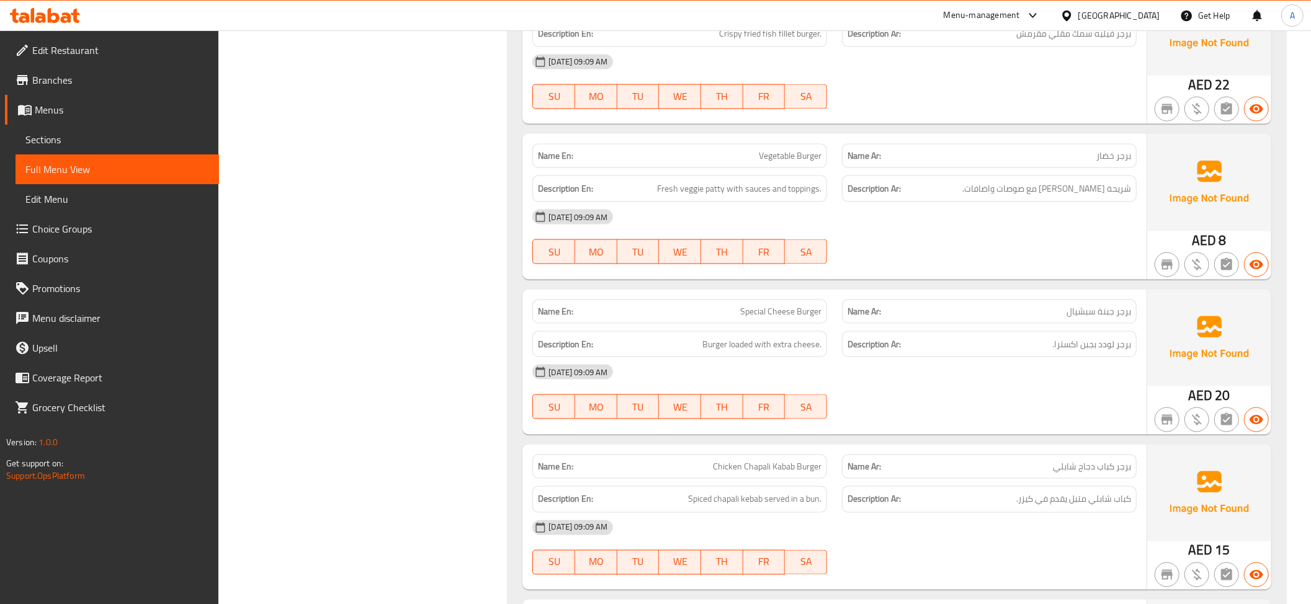
click at [1048, 357] on div "01-09-2025 09:09 AM" at bounding box center [834, 372] width 619 height 30
click at [1050, 357] on div "01-09-2025 09:09 AM" at bounding box center [834, 372] width 619 height 30
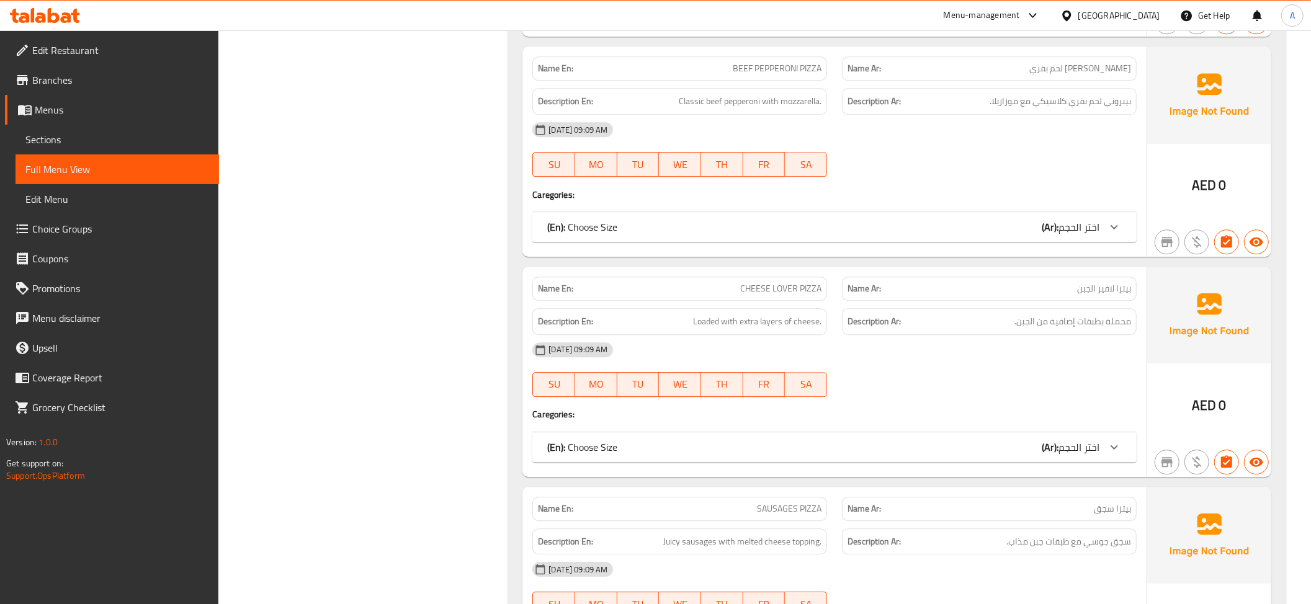
click at [1071, 329] on span "محملة بطبقات إضافية من الجبن." at bounding box center [1072, 322] width 117 height 16
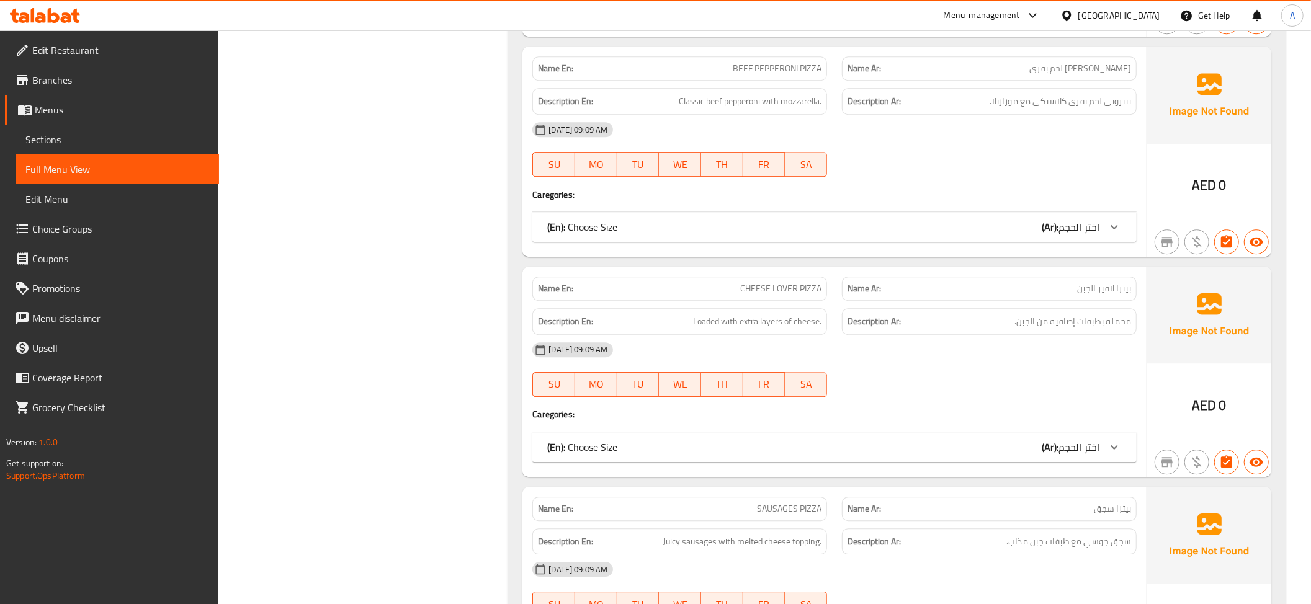
scroll to position [8385, 0]
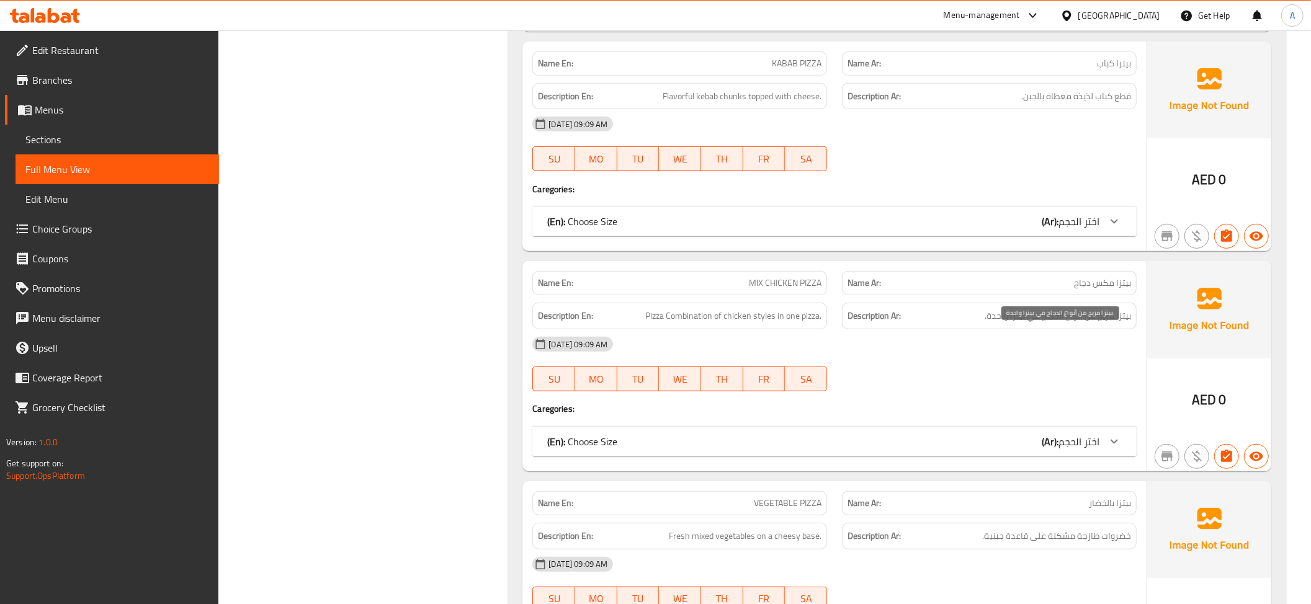
click at [1068, 324] on span "بيتزا مزيج من أنواع الدجاج في بيتزا واحدة." at bounding box center [1058, 316] width 146 height 16
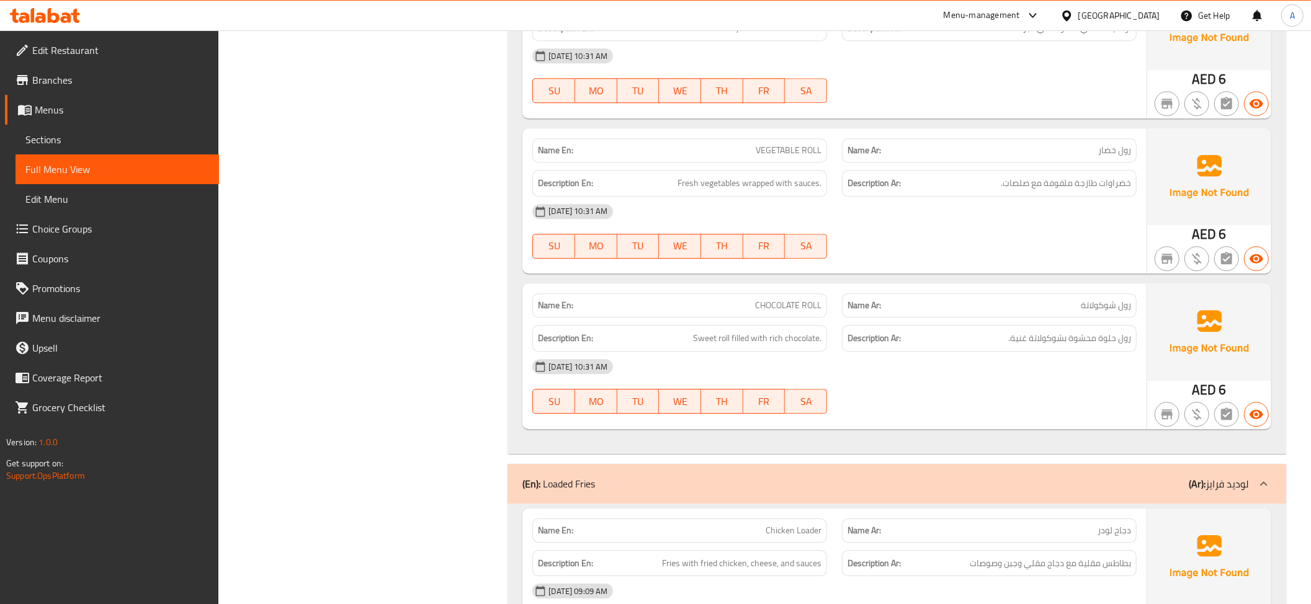
click at [1027, 343] on span "رول حلوة محشوة بشوكولاتة غنية." at bounding box center [1069, 339] width 123 height 16
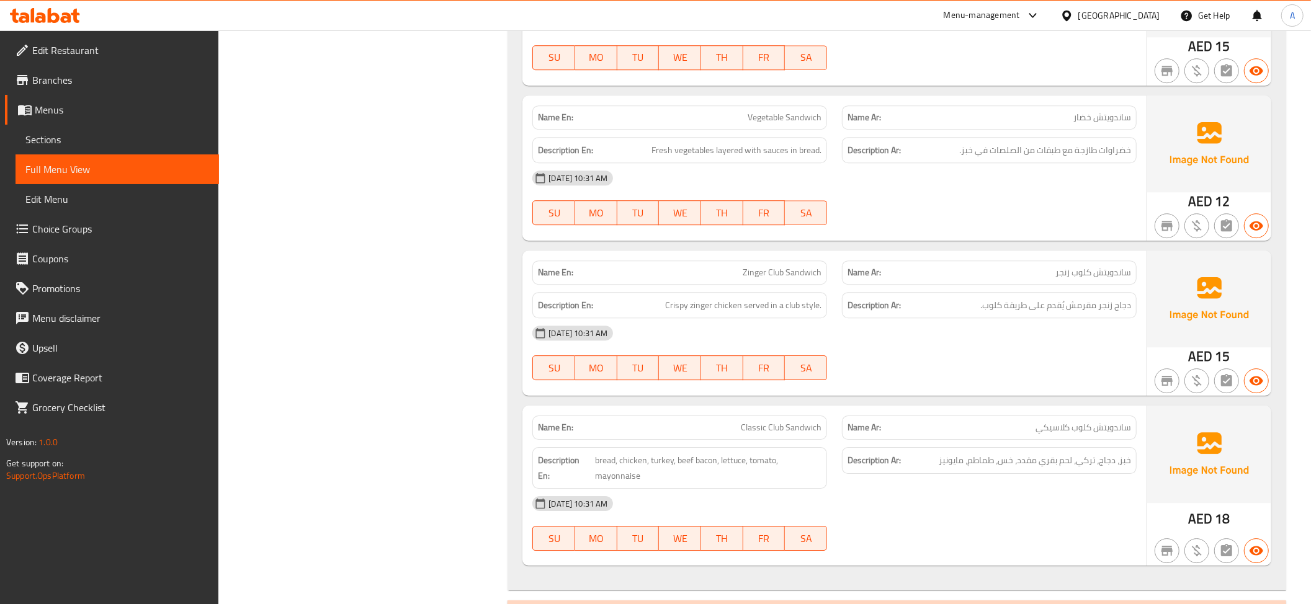
click at [1058, 313] on span "دجاج زنجر مقرمش يُقدم على طريقة كلوب." at bounding box center [1055, 306] width 151 height 16
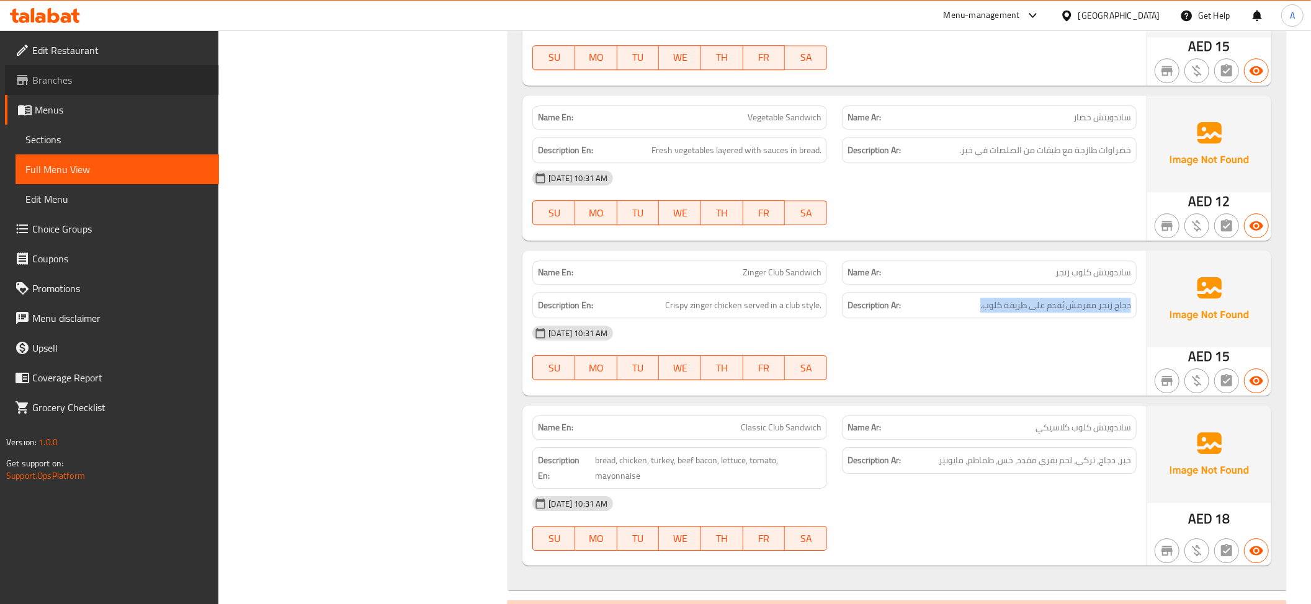
click at [129, 78] on span "Branches" at bounding box center [120, 80] width 177 height 15
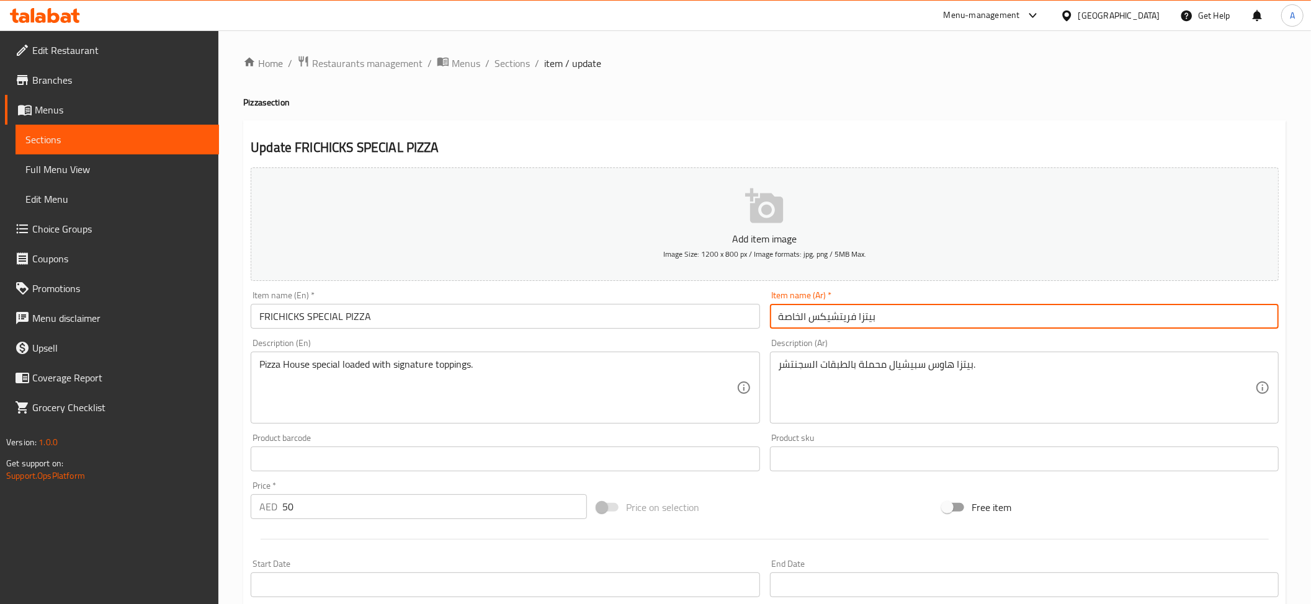
click at [841, 318] on input "بيتزا فريتشيكس الخاصة" at bounding box center [1024, 316] width 509 height 25
drag, startPoint x: 839, startPoint y: 316, endPoint x: 841, endPoint y: 324, distance: 8.4
click at [841, 324] on input "بيتزا فري تشيكس الخاصة" at bounding box center [1024, 316] width 509 height 25
click at [830, 321] on input "[PERSON_NAME] الخاصة" at bounding box center [1024, 316] width 509 height 25
type input "بيتزا فري شكس الخاصة"
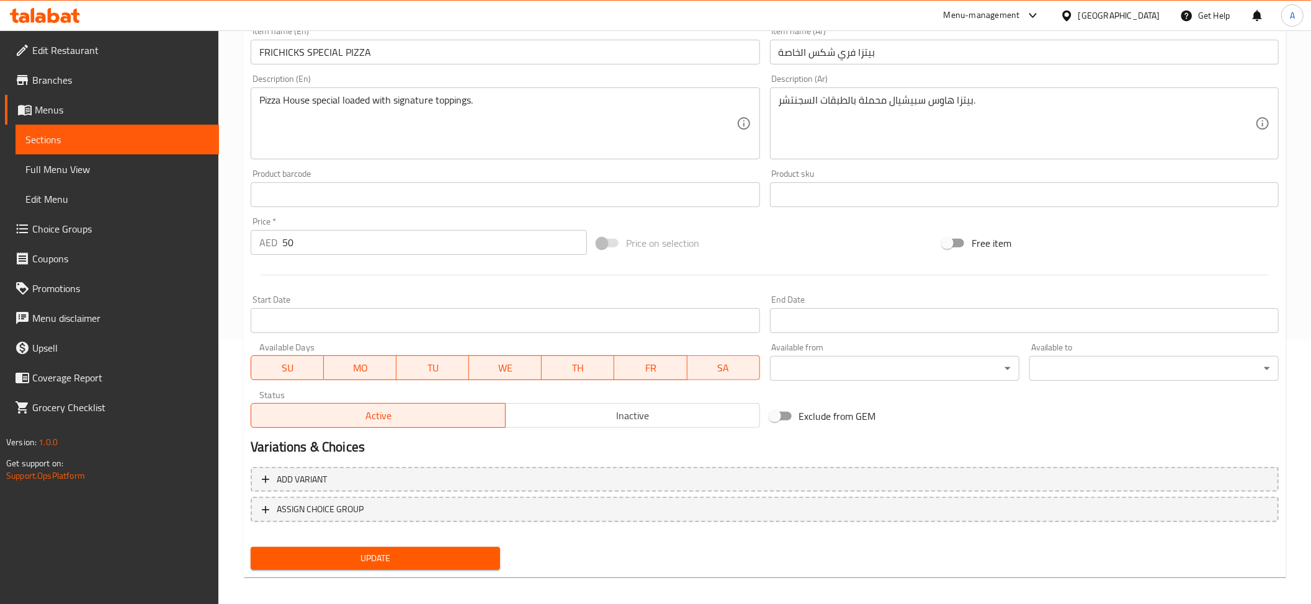
scroll to position [267, 0]
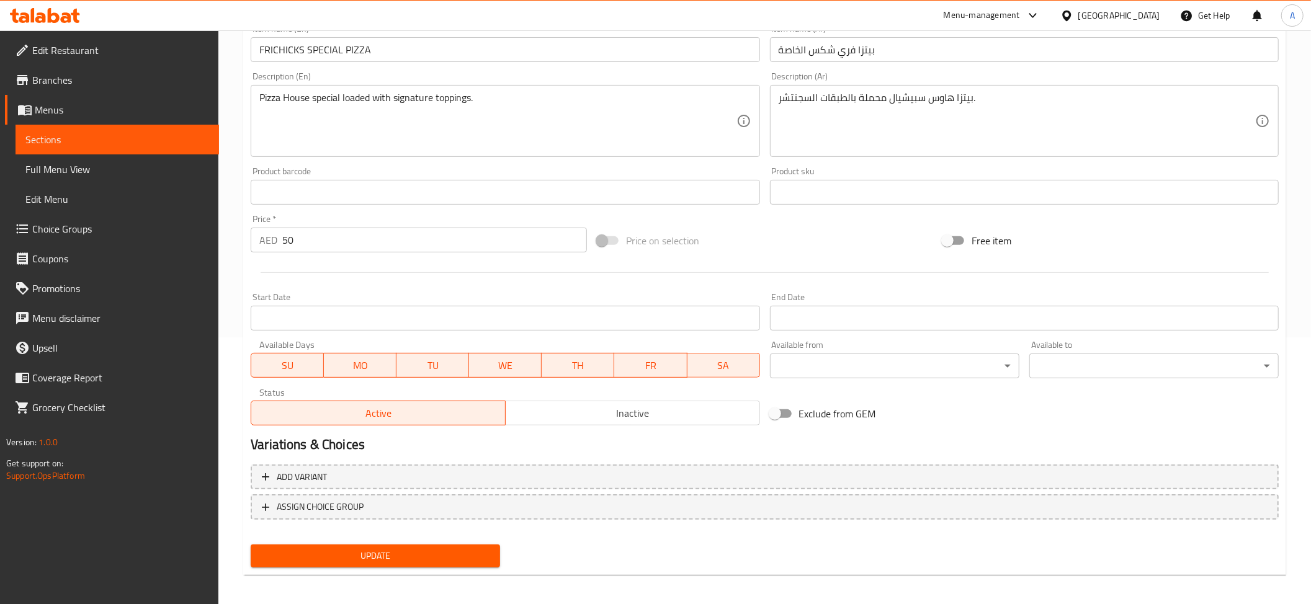
click at [422, 548] on span "Update" at bounding box center [376, 556] width 230 height 16
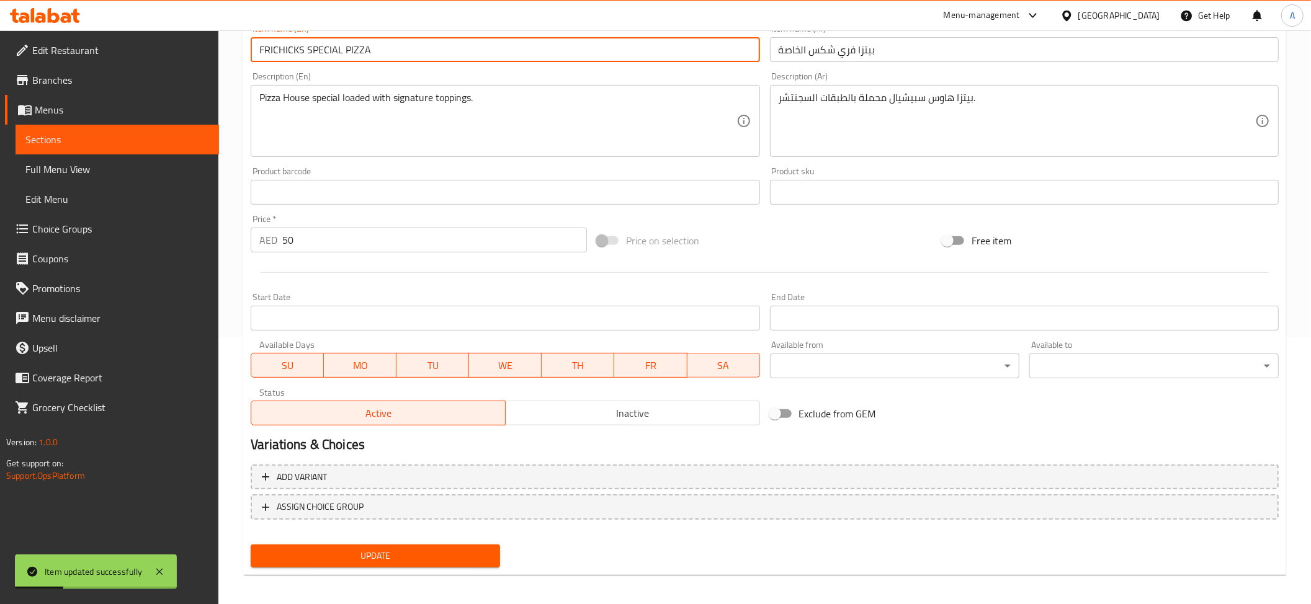
click at [395, 51] on input "FRICHICKS SPECIAL PIZZA" at bounding box center [505, 49] width 509 height 25
